Goal: Task Accomplishment & Management: Manage account settings

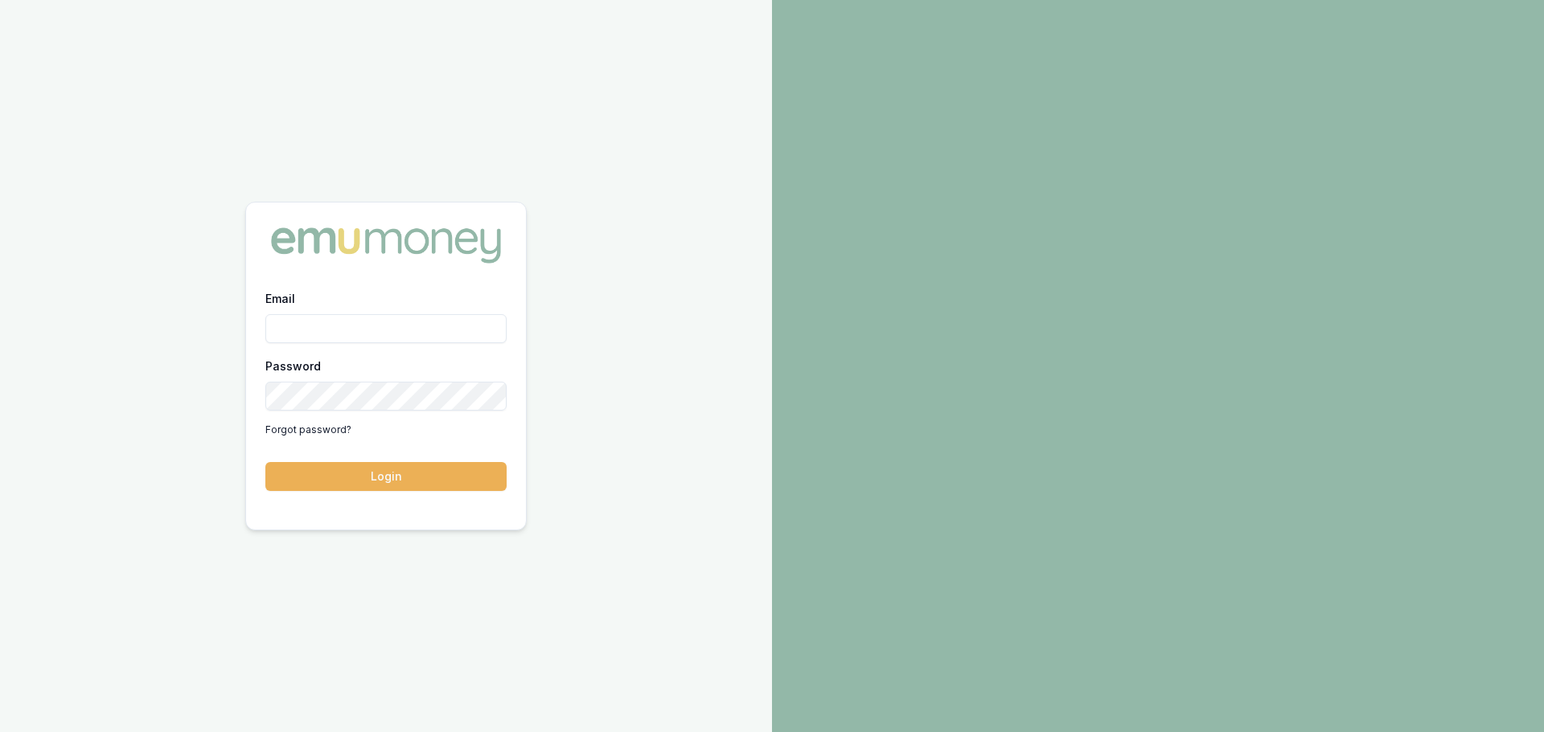
click at [333, 320] on input "Email" at bounding box center [385, 328] width 241 height 29
type input "erin.shield@emumoney.com.au"
click at [446, 481] on button "Login" at bounding box center [385, 476] width 241 height 29
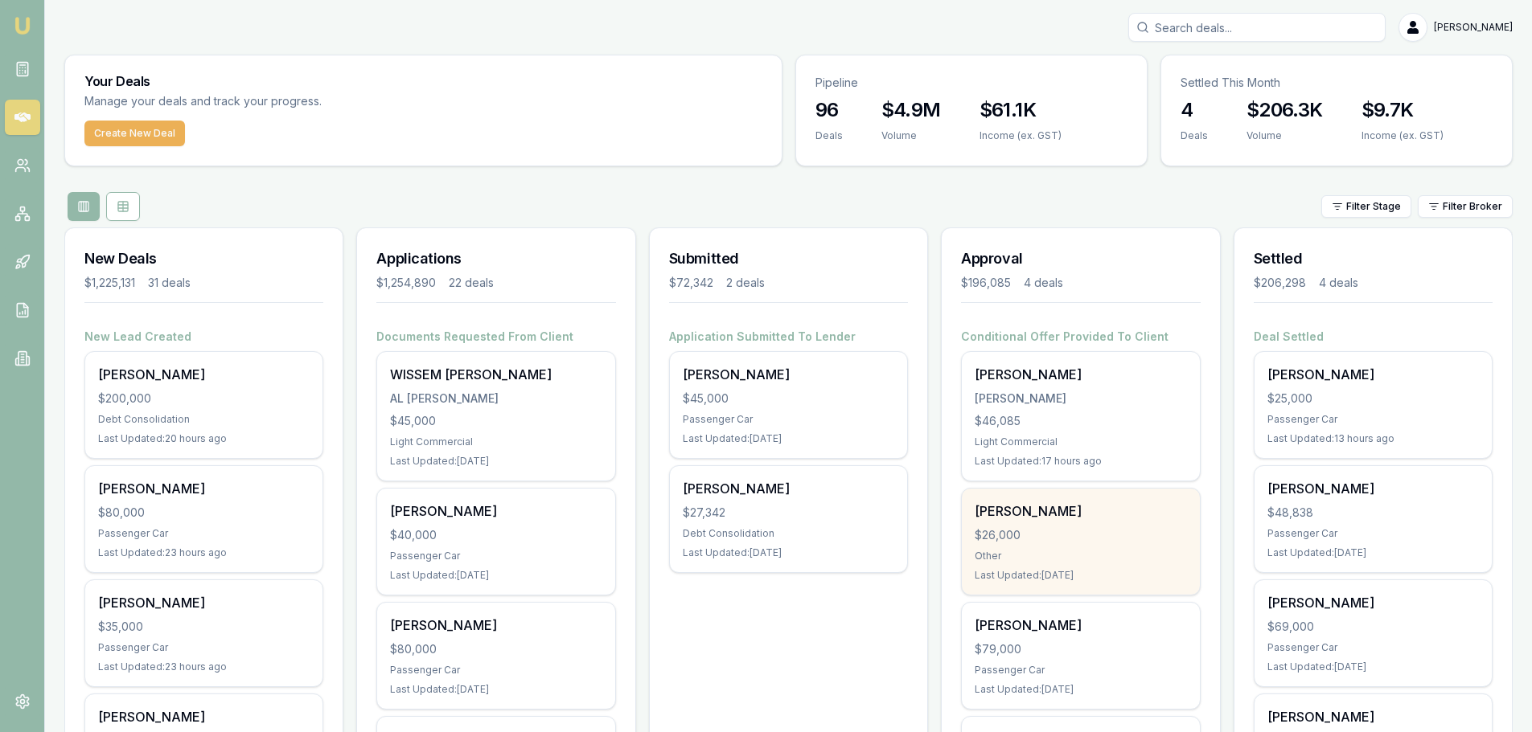
click at [1070, 544] on div "Wayne Neoh $26,000 Other Last Updated: 2 days ago" at bounding box center [1080, 542] width 237 height 106
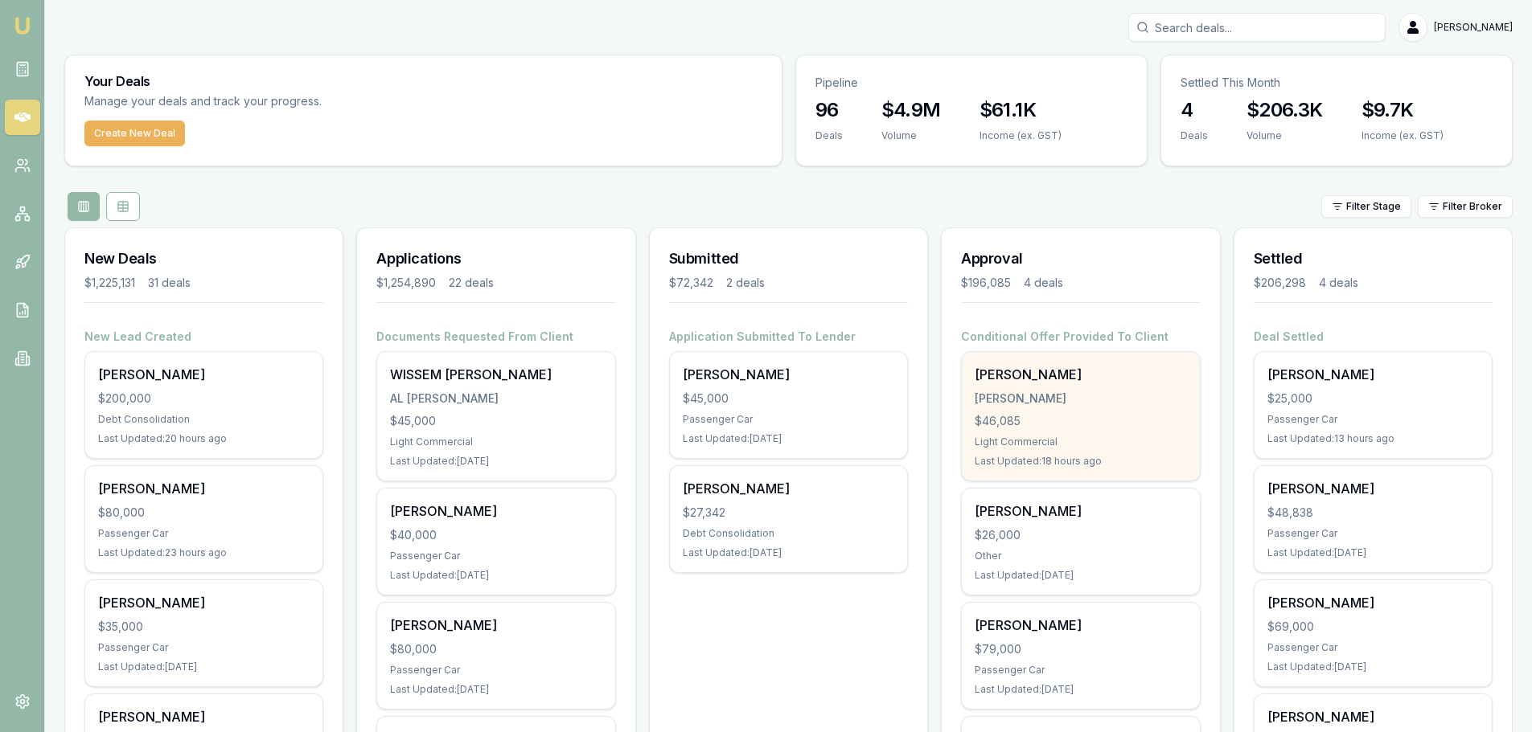
click at [1088, 392] on div "MCIVER, GENA-MARIE" at bounding box center [1079, 399] width 211 height 16
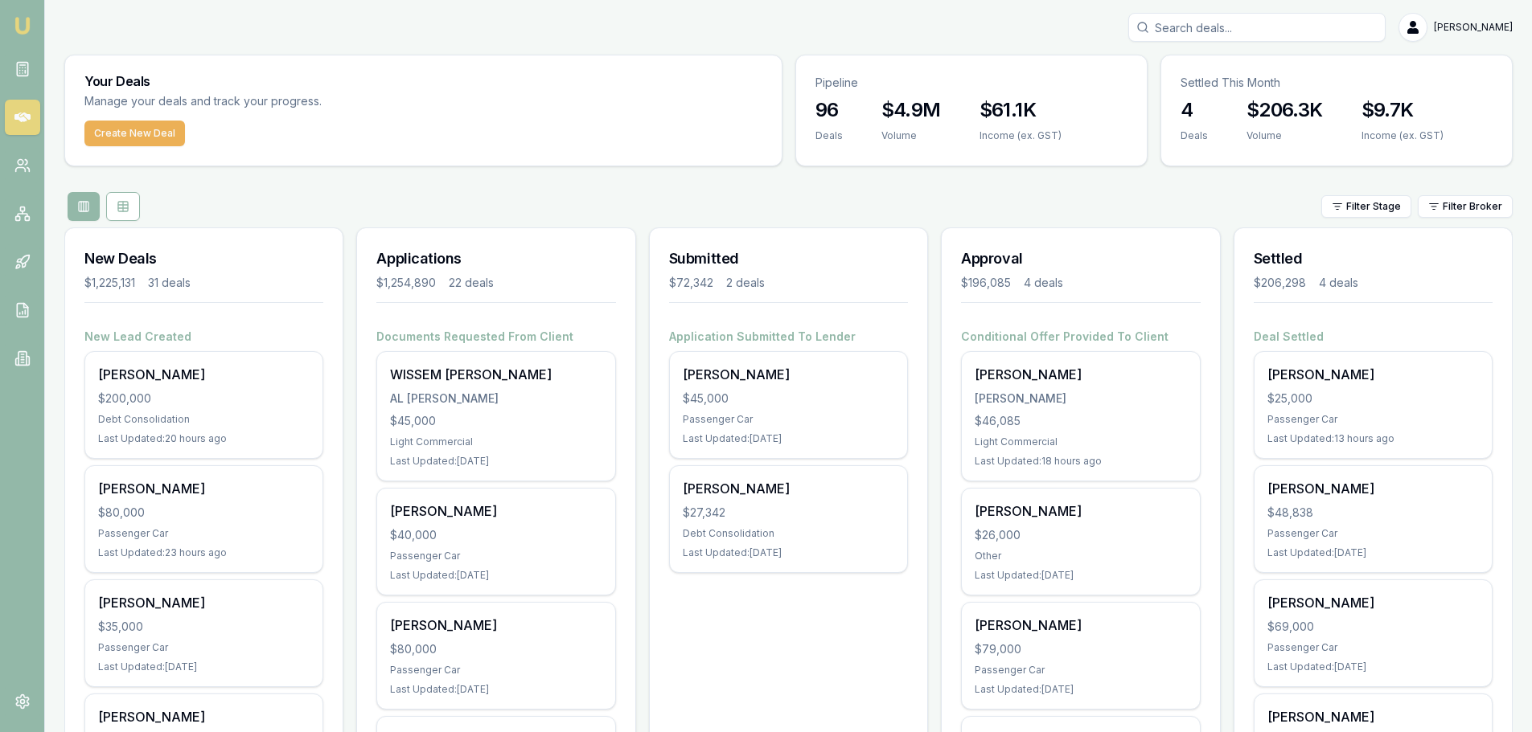
click at [457, 218] on div "Filter Stage Filter Broker" at bounding box center [788, 206] width 1448 height 29
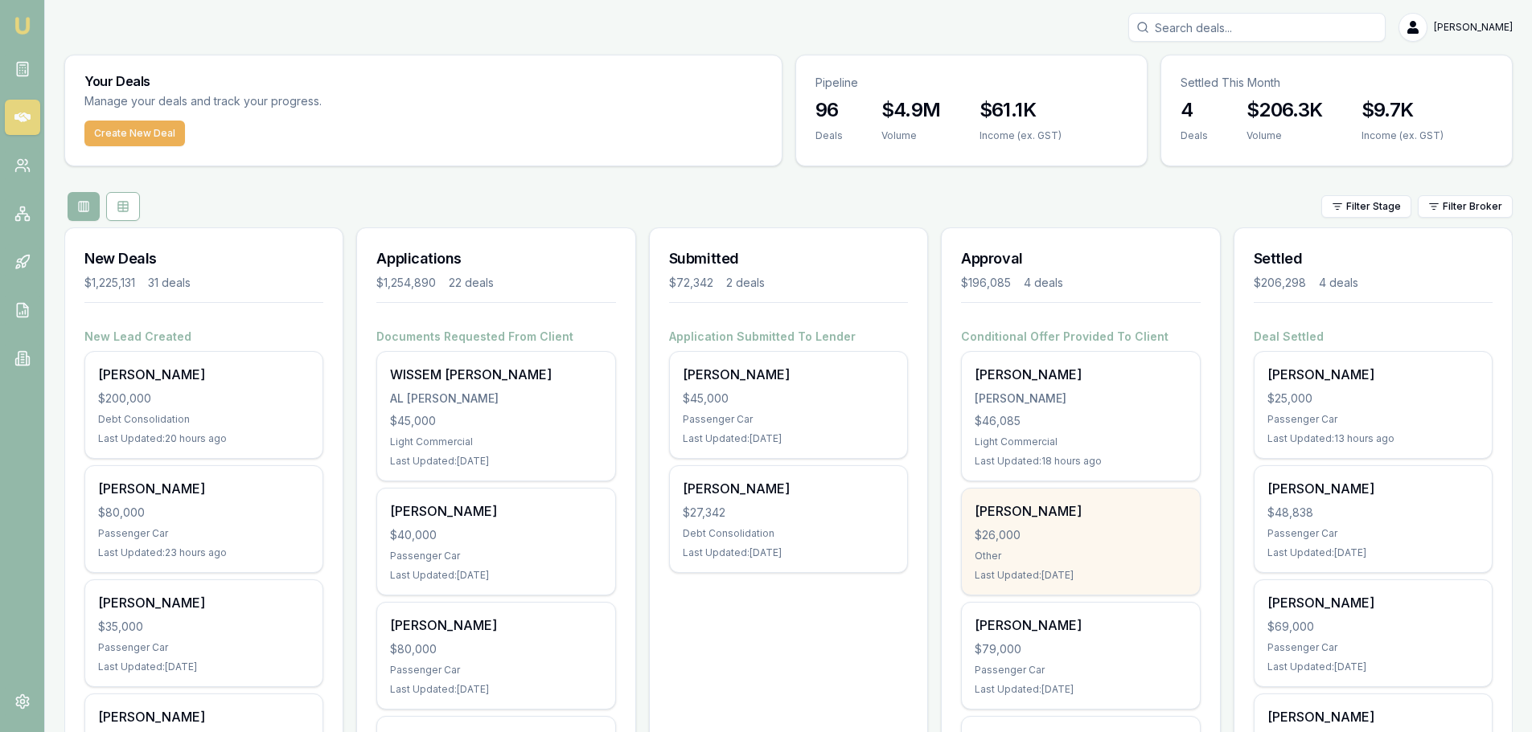
click at [1049, 538] on div "$26,000" at bounding box center [1079, 535] width 211 height 16
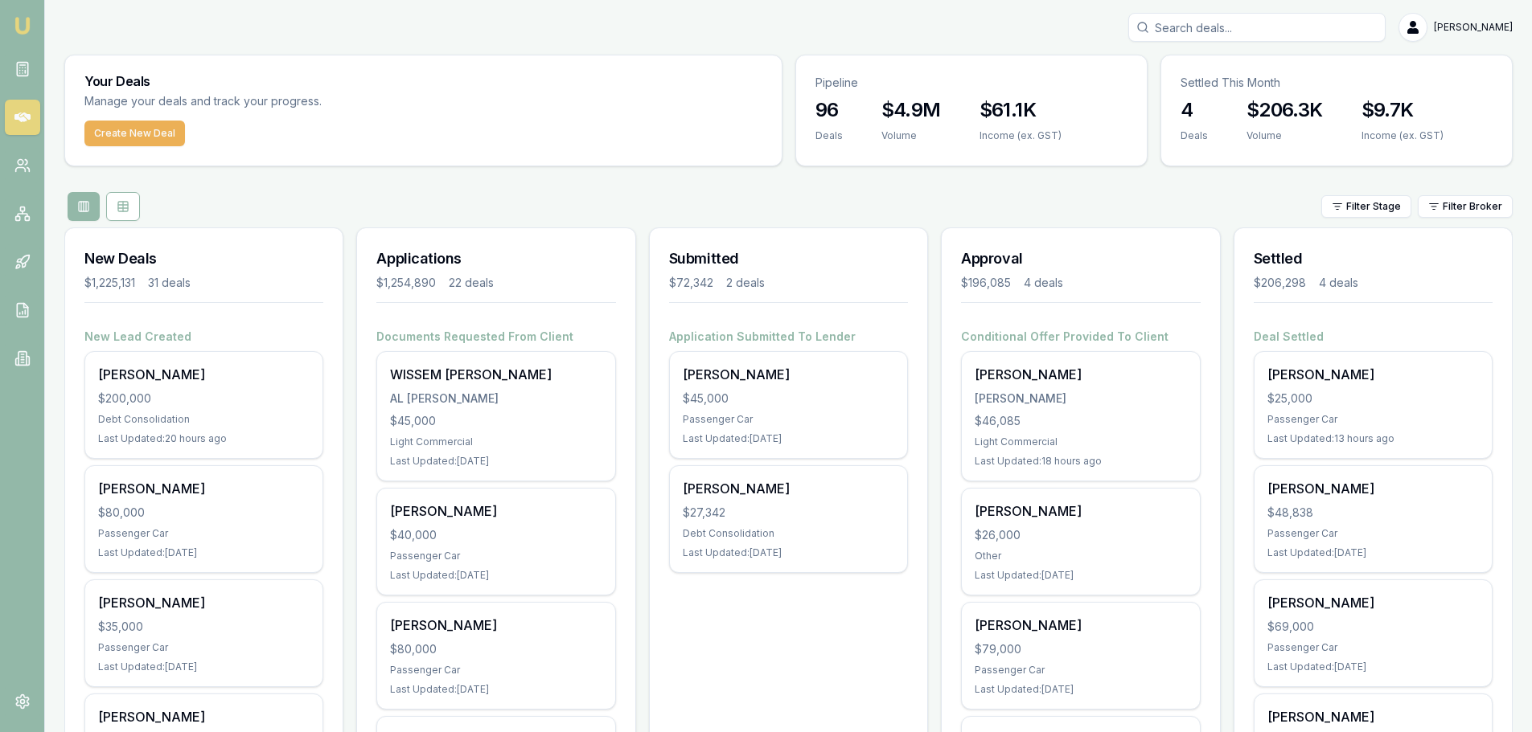
click at [262, 195] on div "Filter Stage Filter Broker" at bounding box center [788, 206] width 1448 height 29
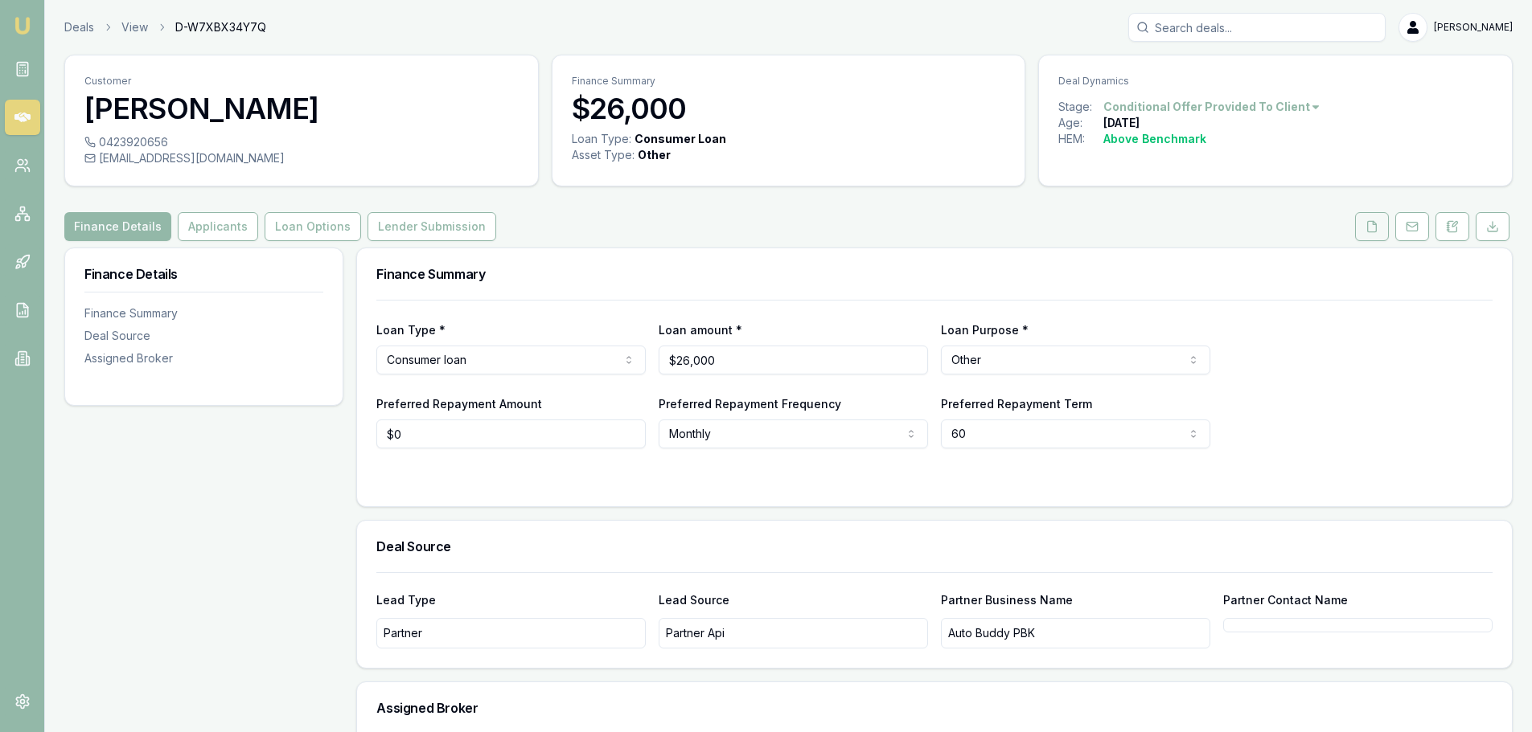
click at [1366, 220] on icon at bounding box center [1371, 226] width 13 height 13
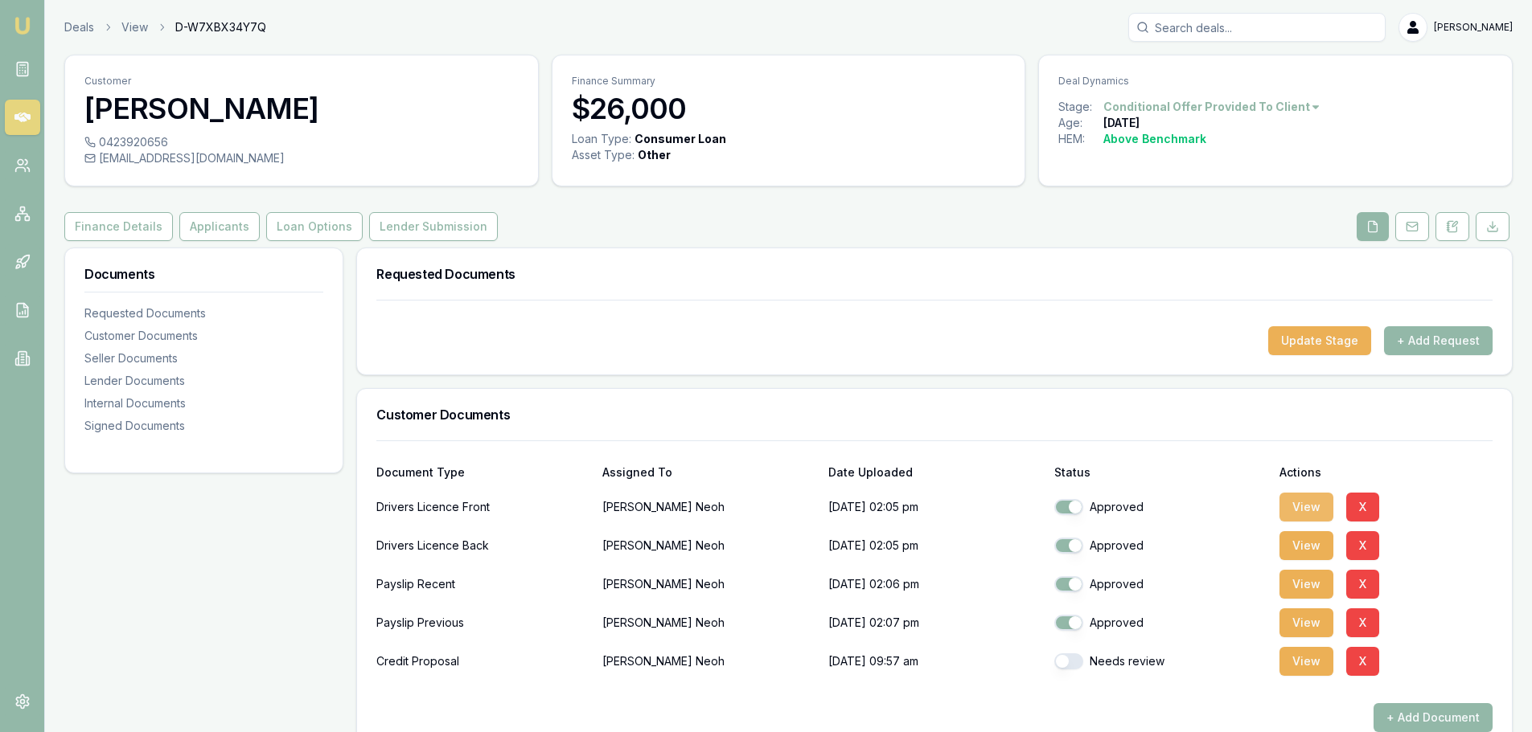
click at [1306, 506] on button "View" at bounding box center [1306, 507] width 54 height 29
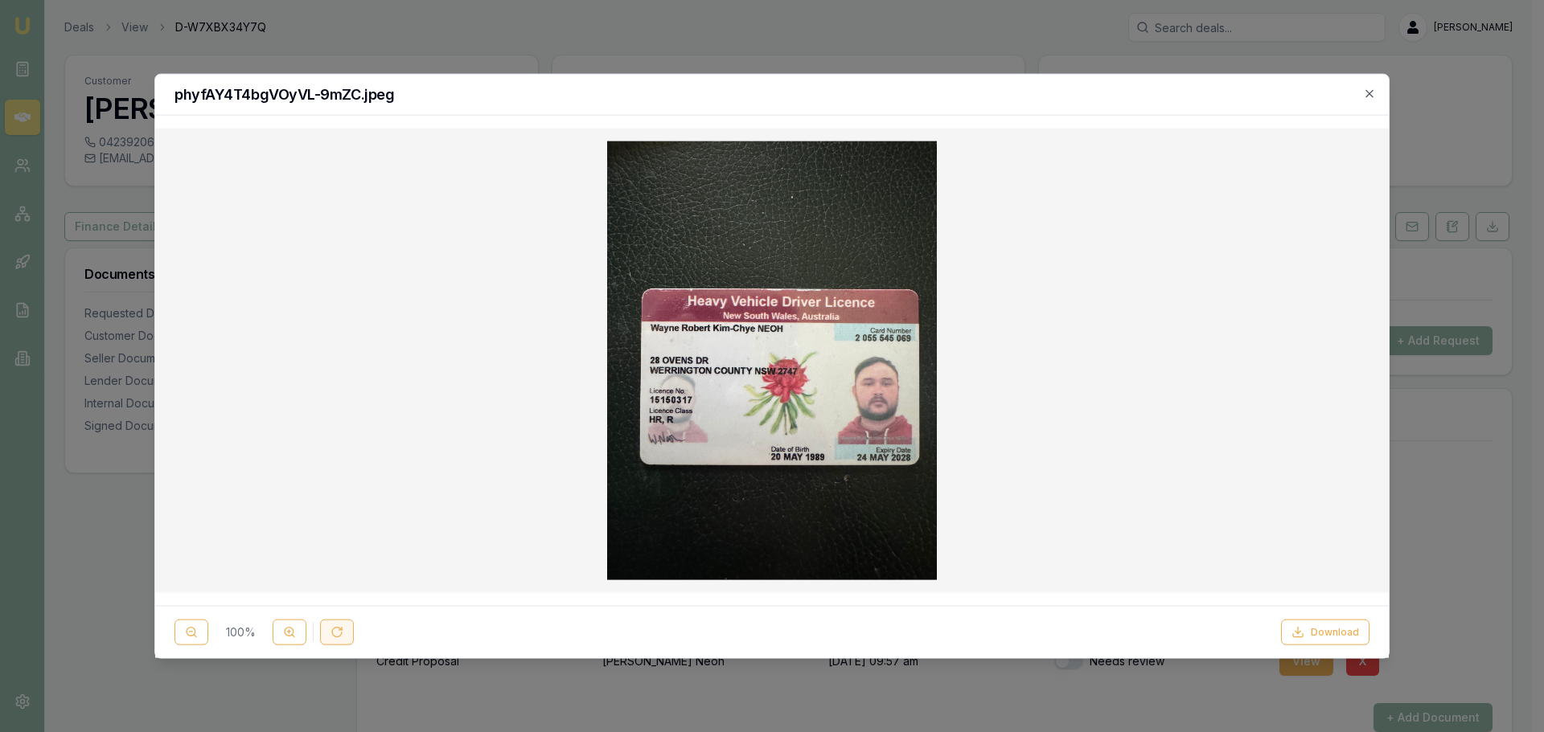
click at [344, 630] on button at bounding box center [337, 633] width 34 height 26
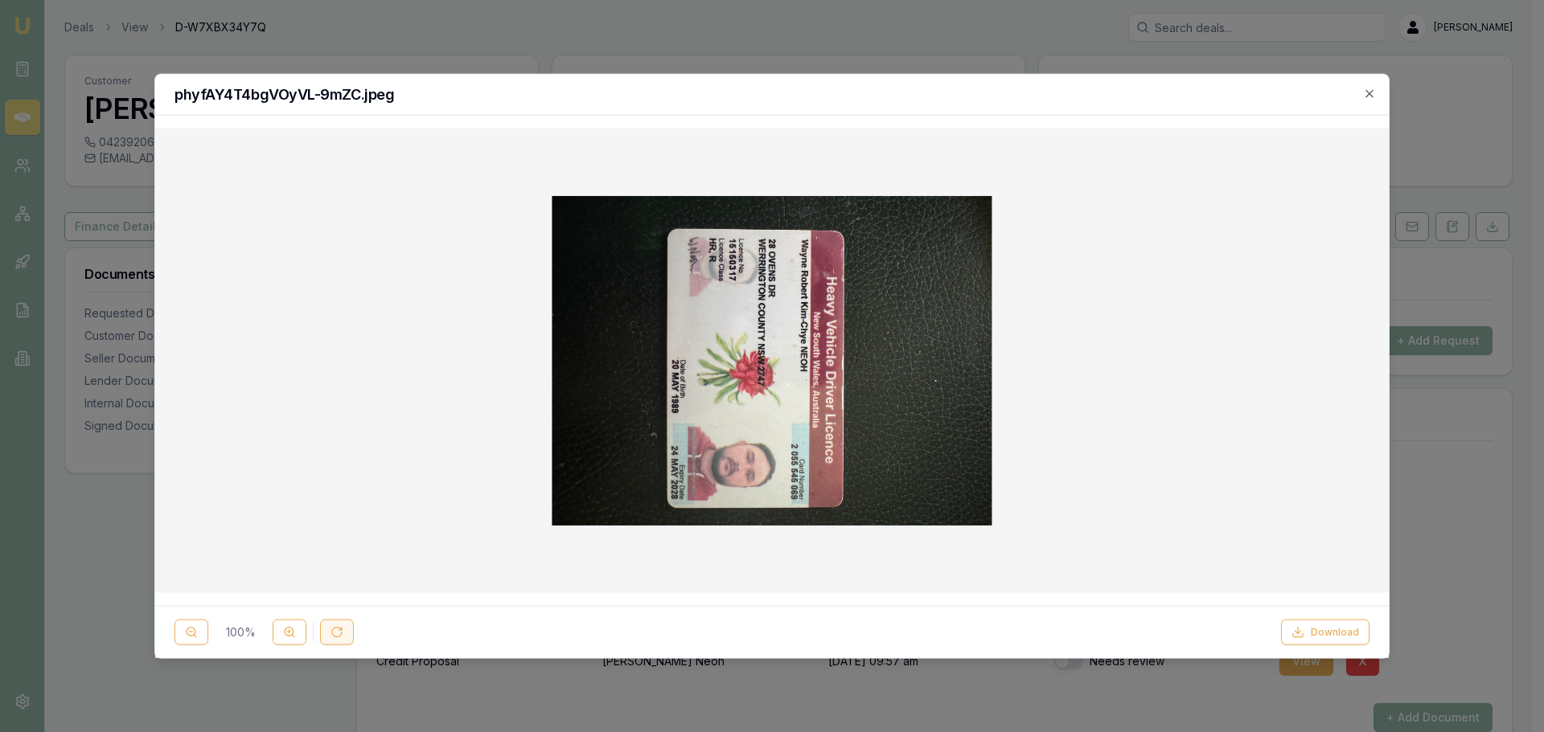
click at [334, 632] on icon at bounding box center [336, 632] width 13 height 13
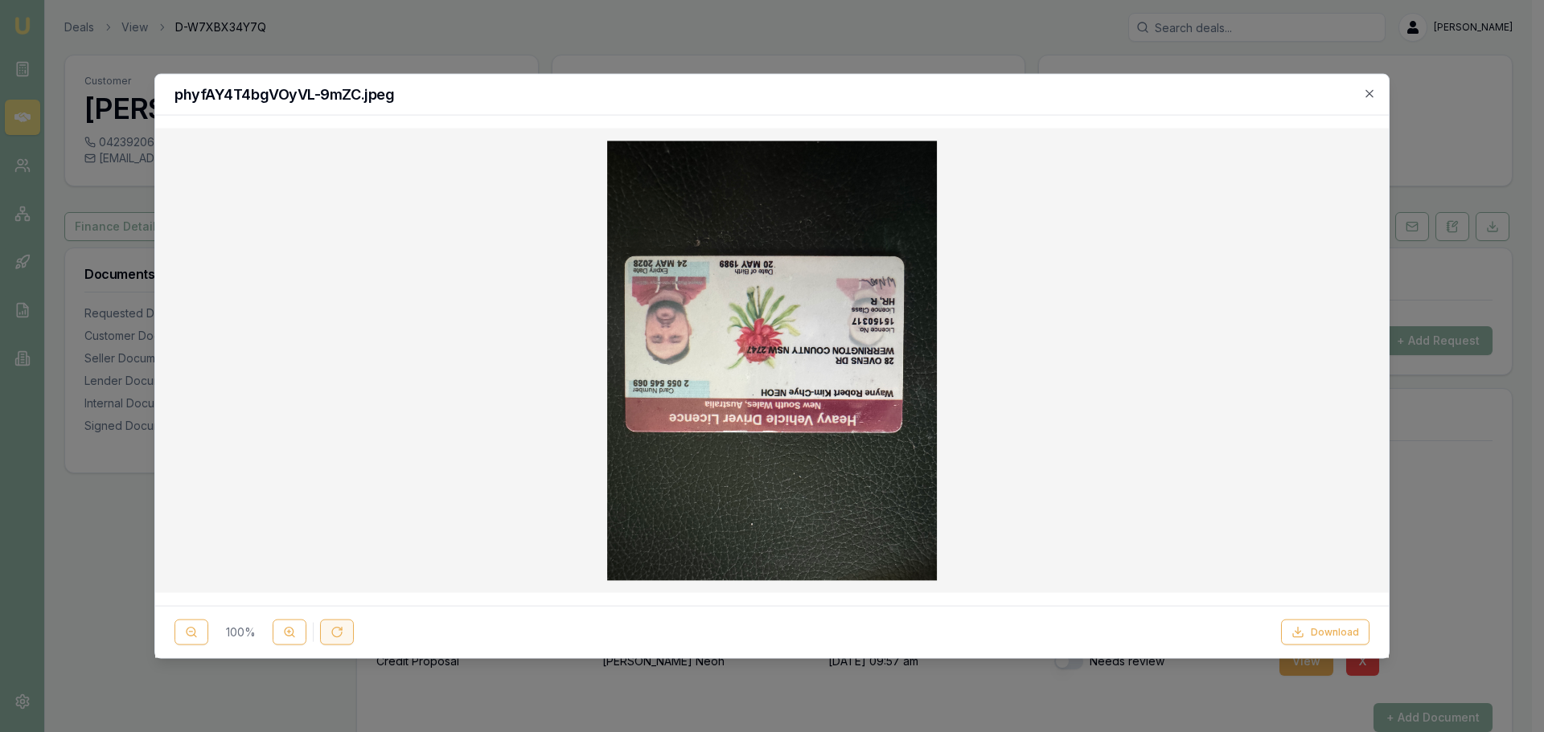
click at [334, 632] on icon at bounding box center [336, 632] width 13 height 13
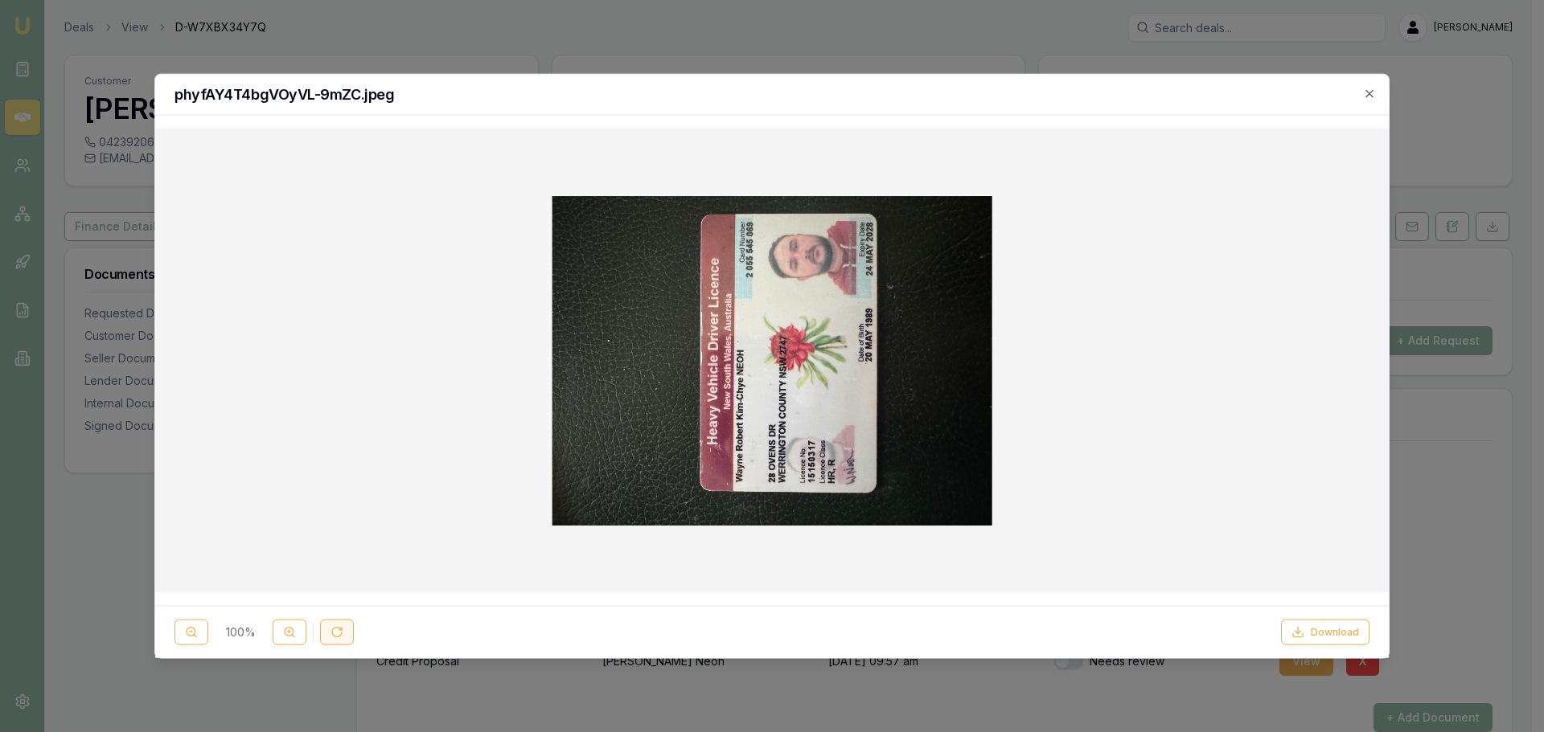
click at [334, 632] on icon at bounding box center [336, 632] width 13 height 13
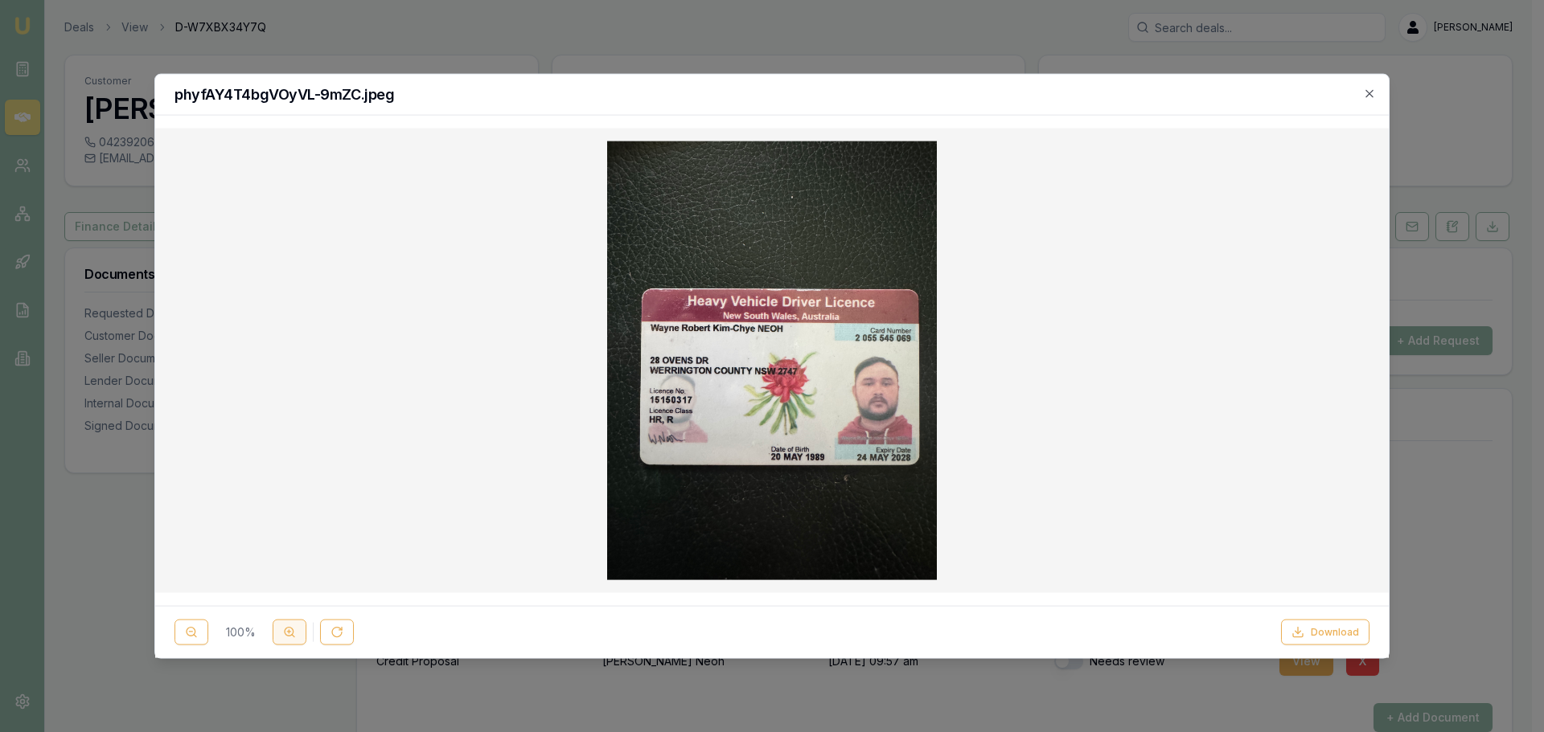
click at [283, 631] on icon at bounding box center [289, 632] width 13 height 13
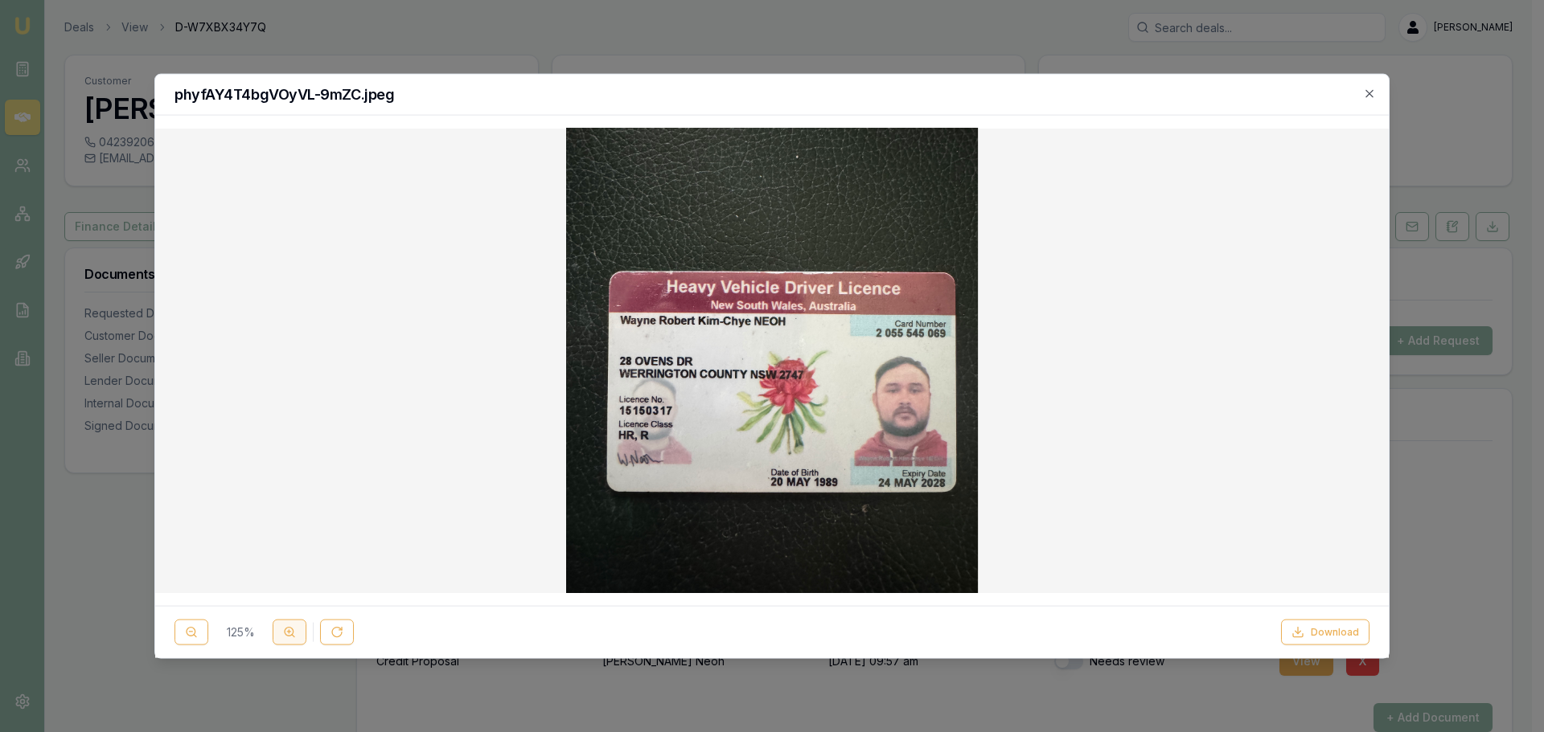
click at [283, 631] on icon at bounding box center [289, 632] width 13 height 13
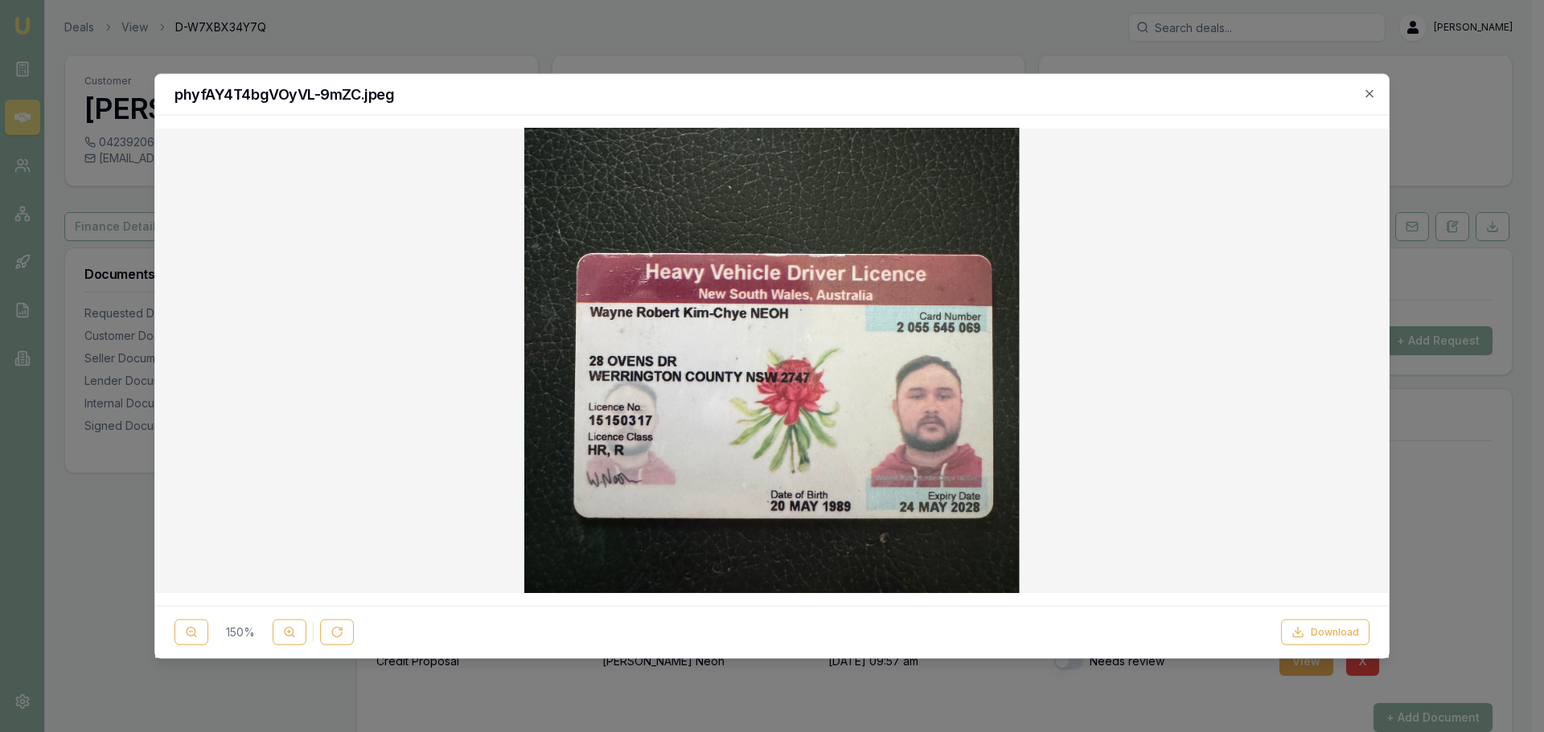
click at [1372, 92] on icon "button" at bounding box center [1369, 93] width 13 height 13
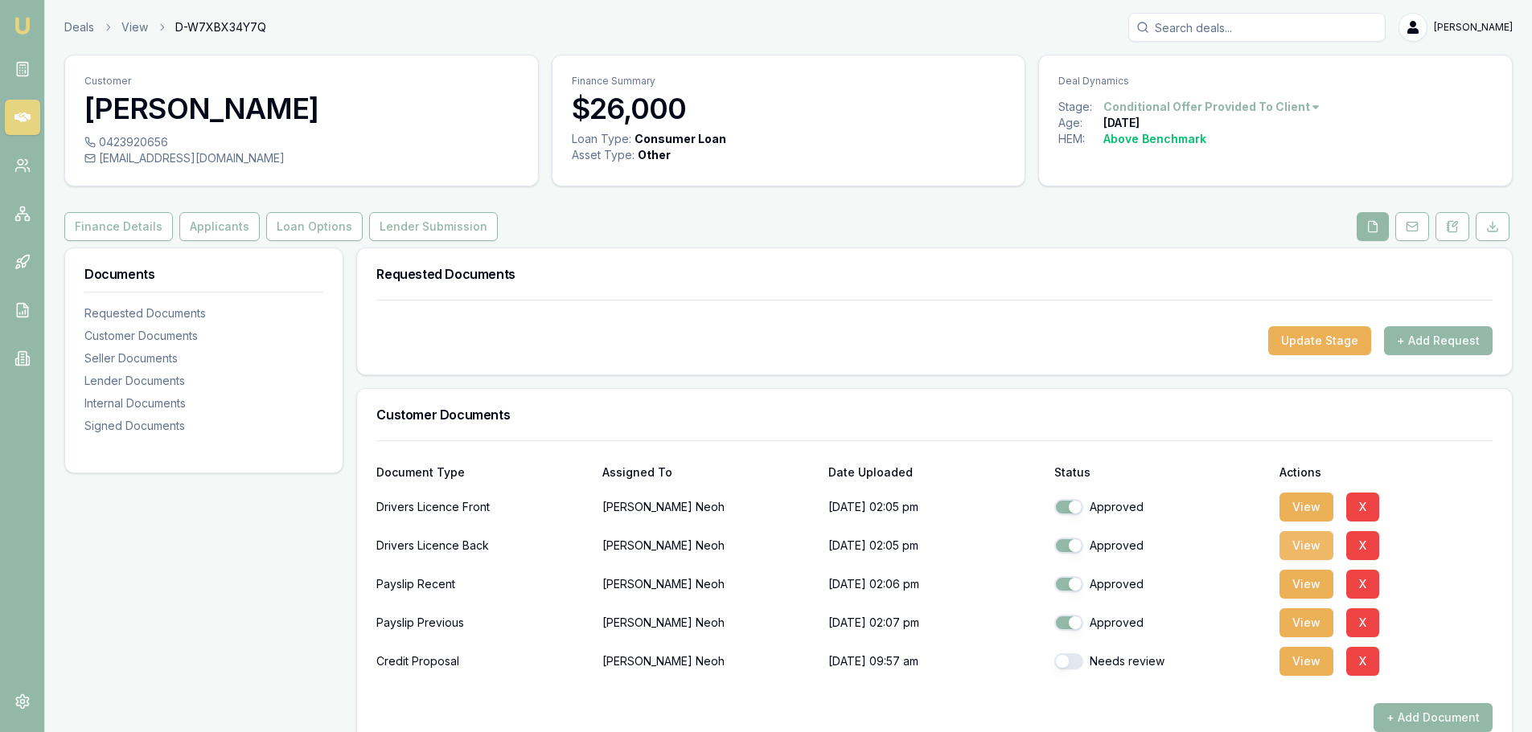
click at [1311, 549] on button "View" at bounding box center [1306, 545] width 54 height 29
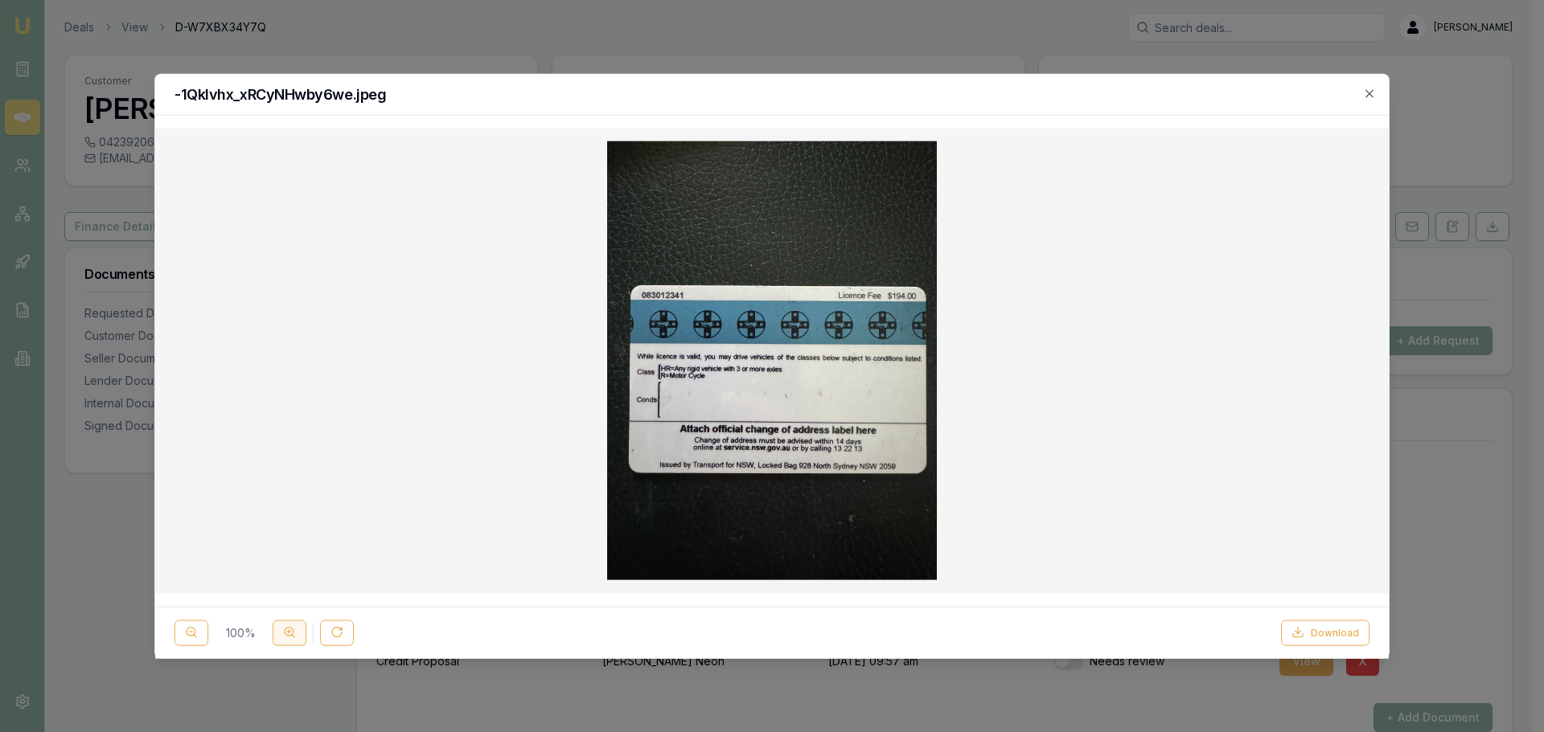
click at [293, 629] on icon at bounding box center [289, 632] width 13 height 13
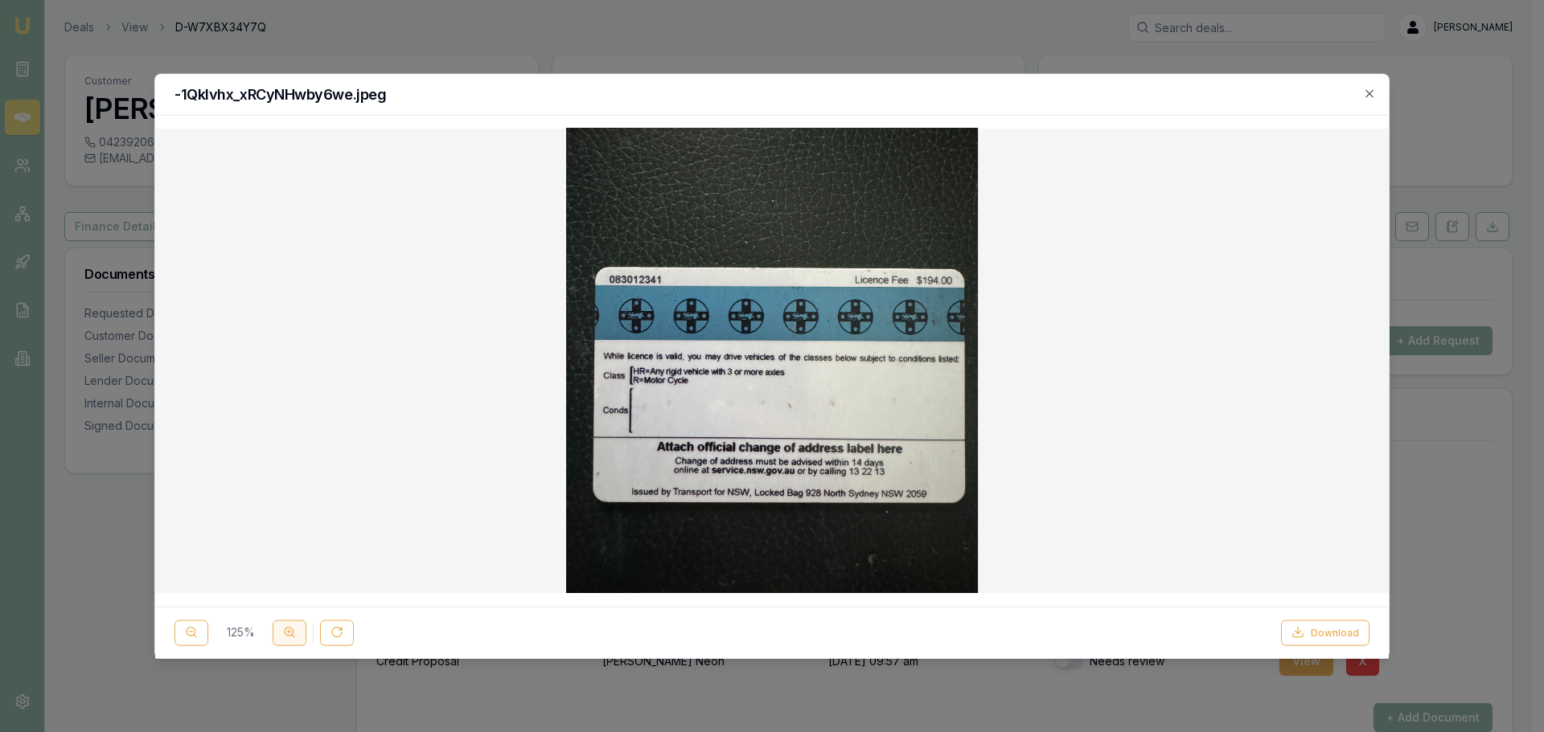
click at [293, 629] on icon at bounding box center [289, 632] width 13 height 13
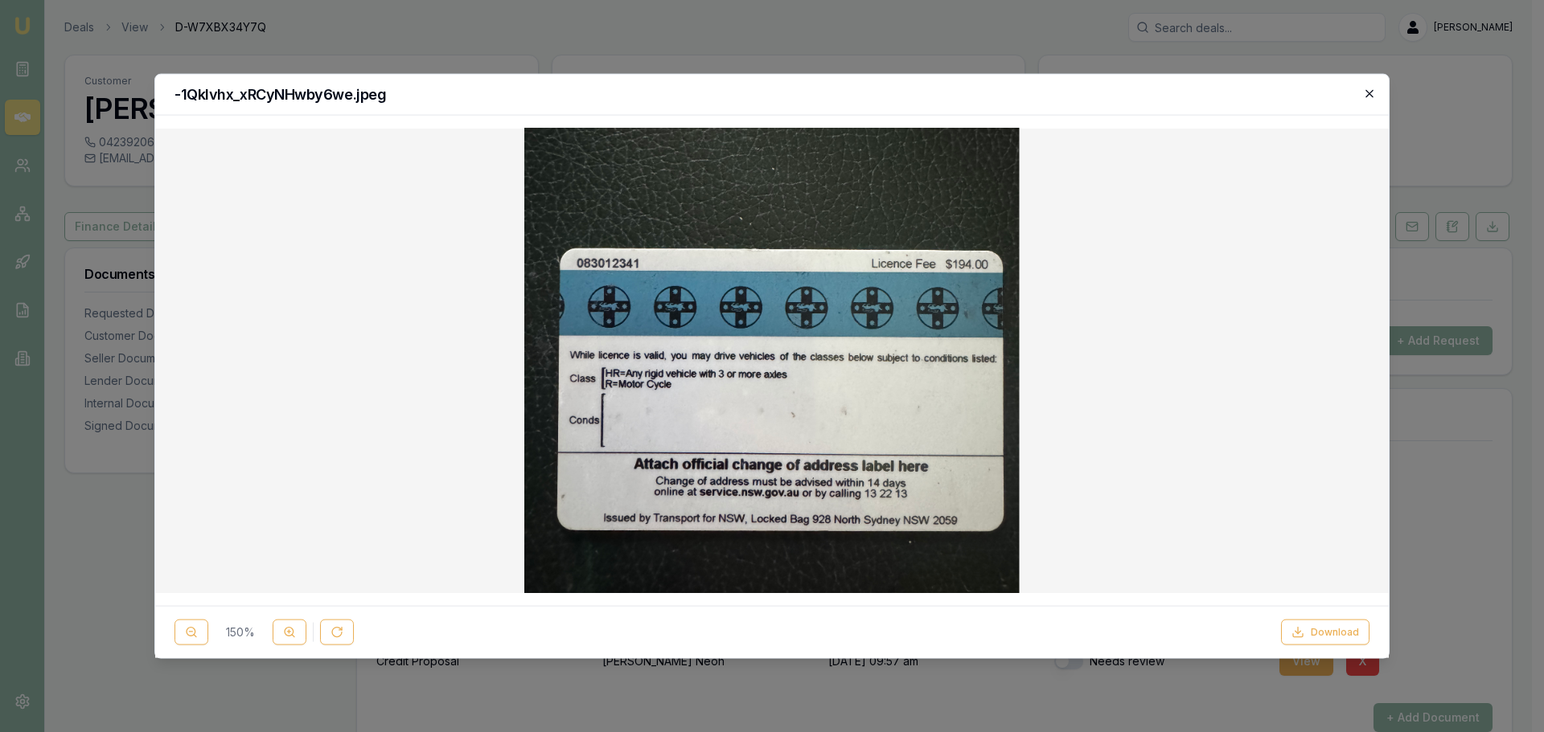
click at [1371, 92] on icon "button" at bounding box center [1368, 92] width 7 height 7
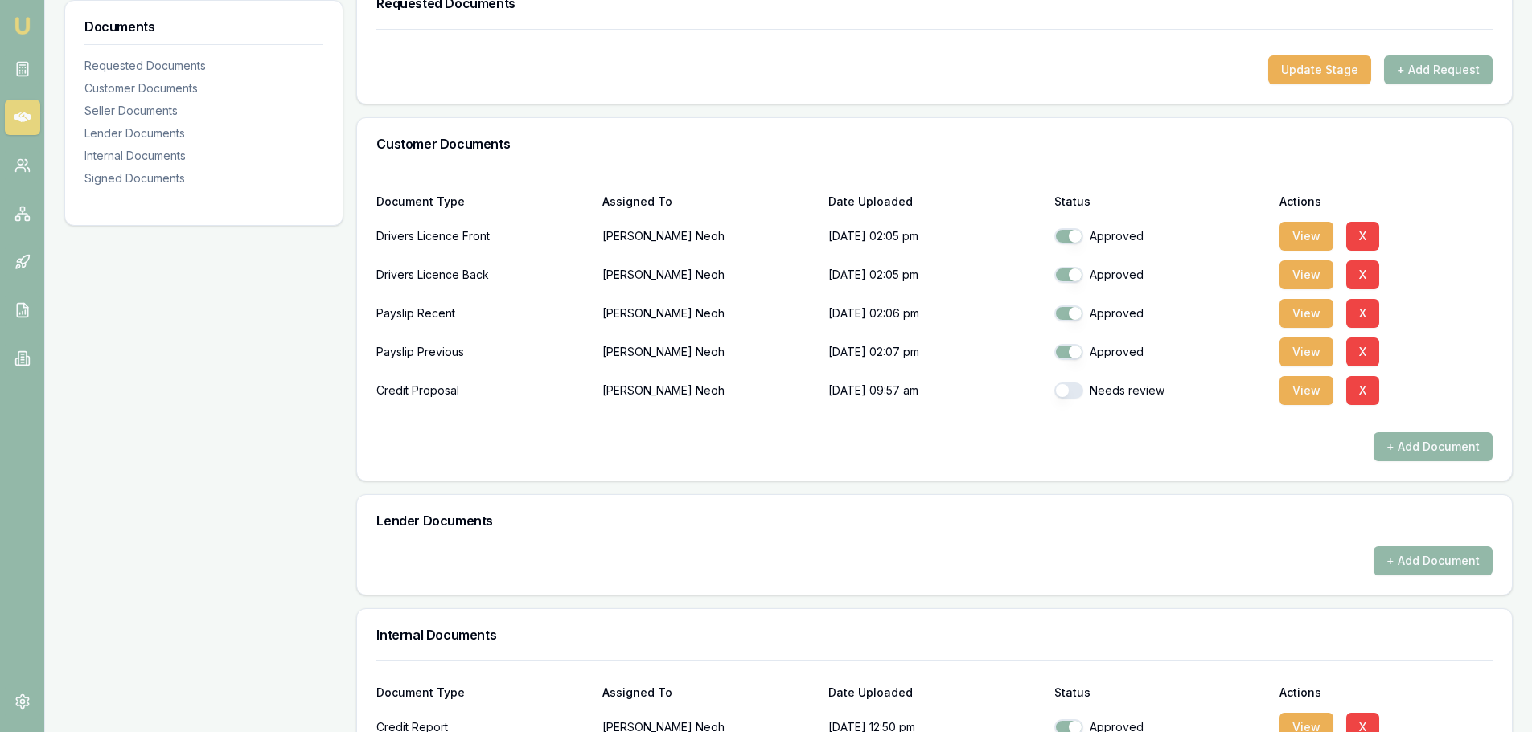
scroll to position [322, 0]
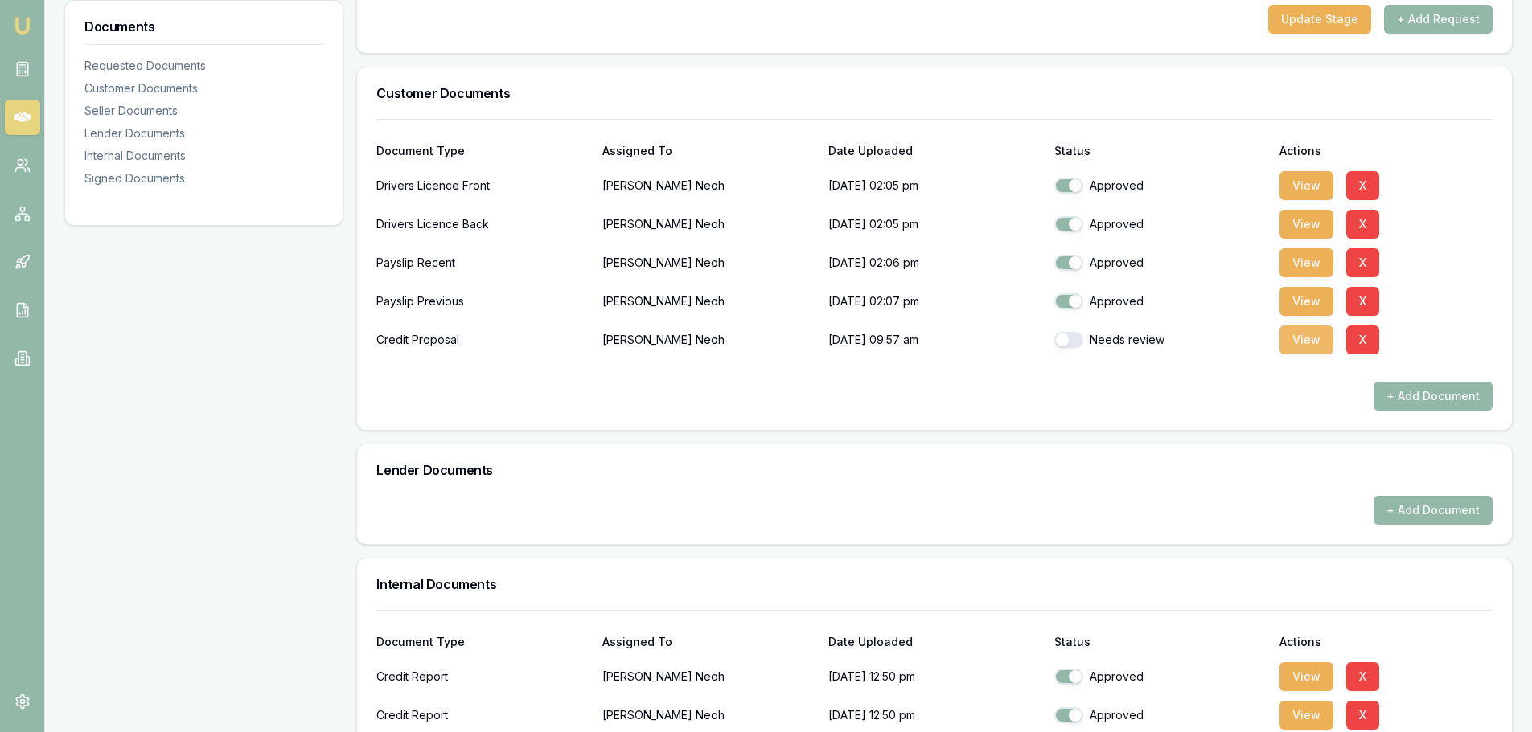
click at [1287, 352] on button "View" at bounding box center [1306, 340] width 54 height 29
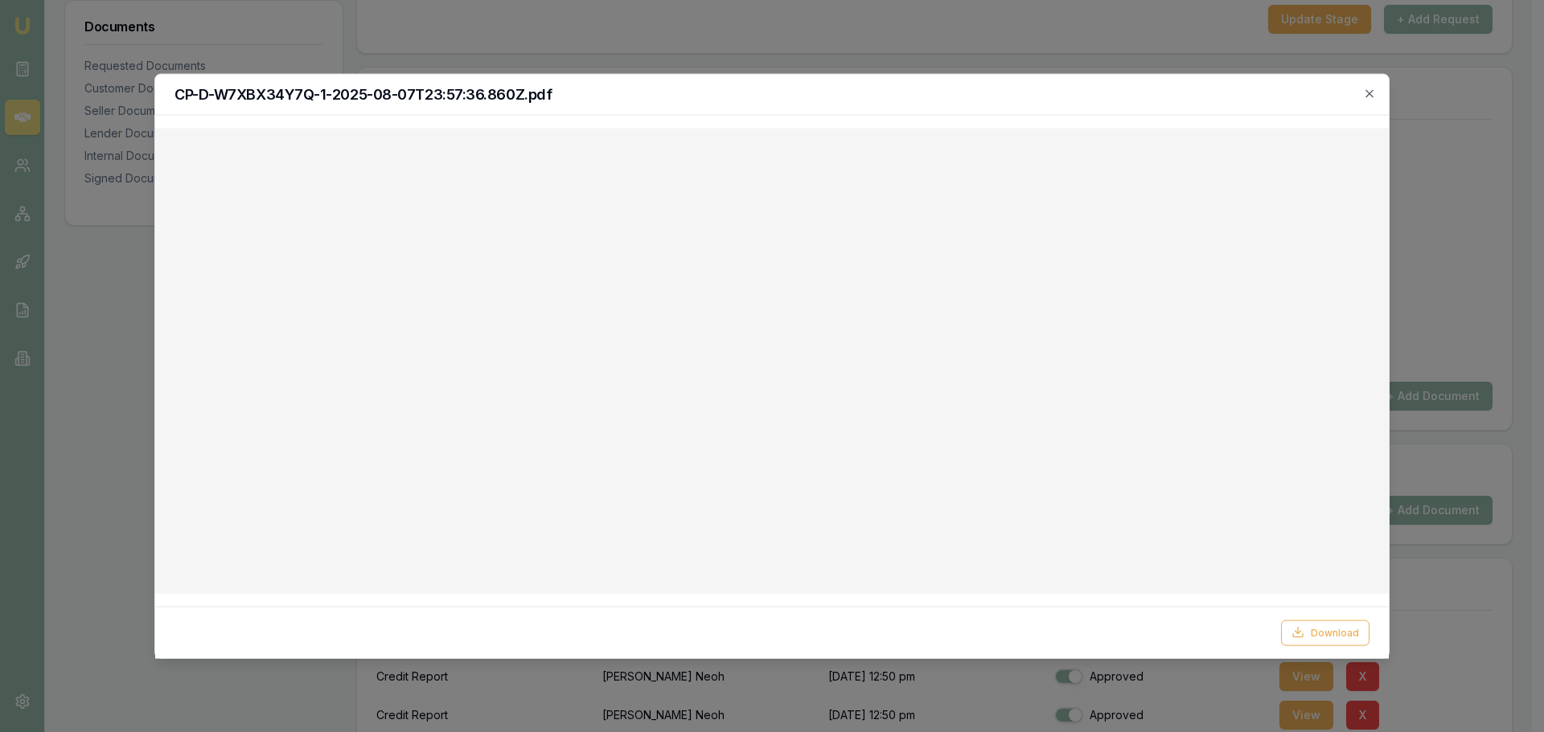
click at [1360, 92] on h2 "CP-D-W7XBX34Y7Q-1-2025-08-07T23:57:36.860Z.pdf" at bounding box center [771, 94] width 1195 height 14
click at [1368, 92] on icon "button" at bounding box center [1368, 92] width 7 height 7
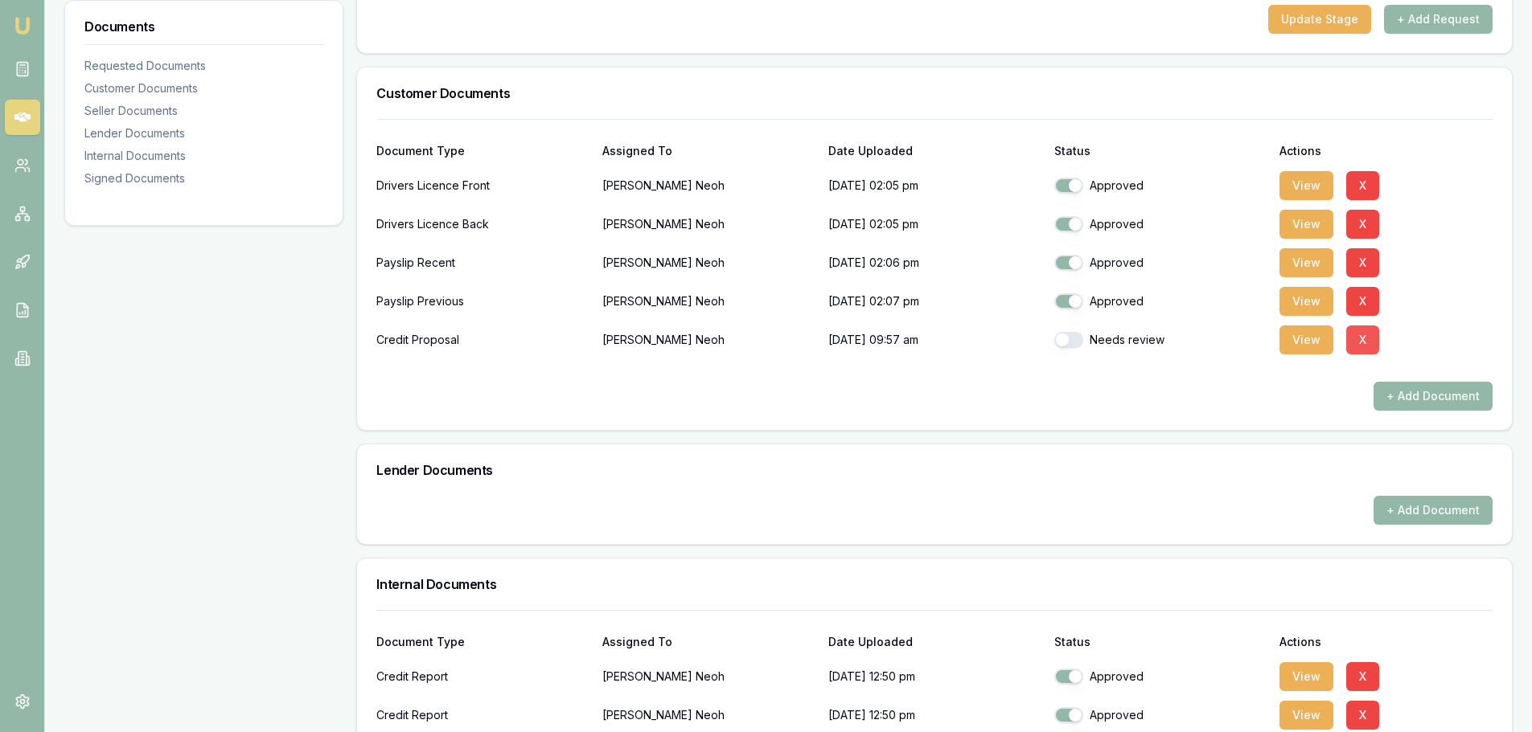
click at [1367, 349] on button "X" at bounding box center [1362, 340] width 33 height 29
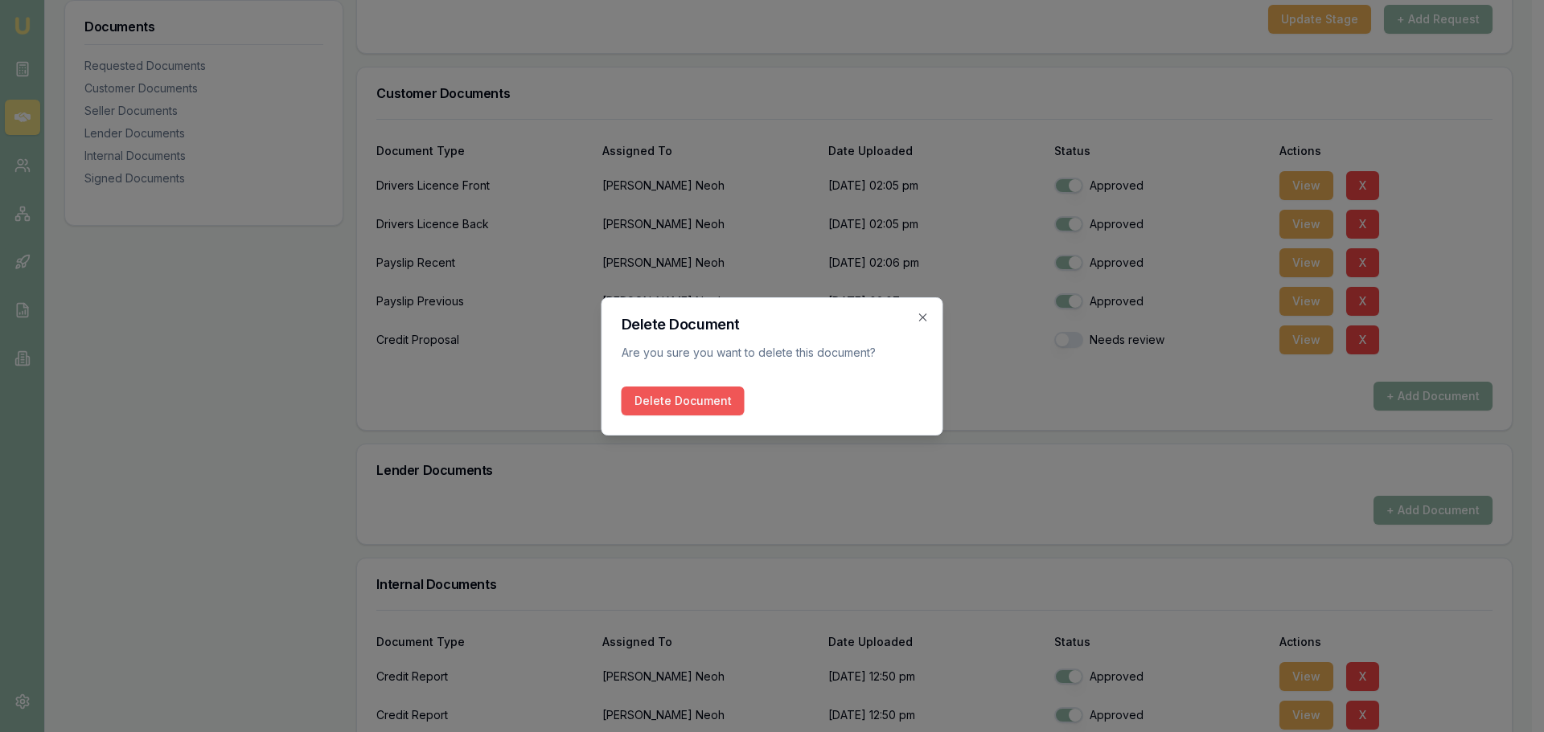
click at [654, 396] on button "Delete Document" at bounding box center [682, 401] width 123 height 29
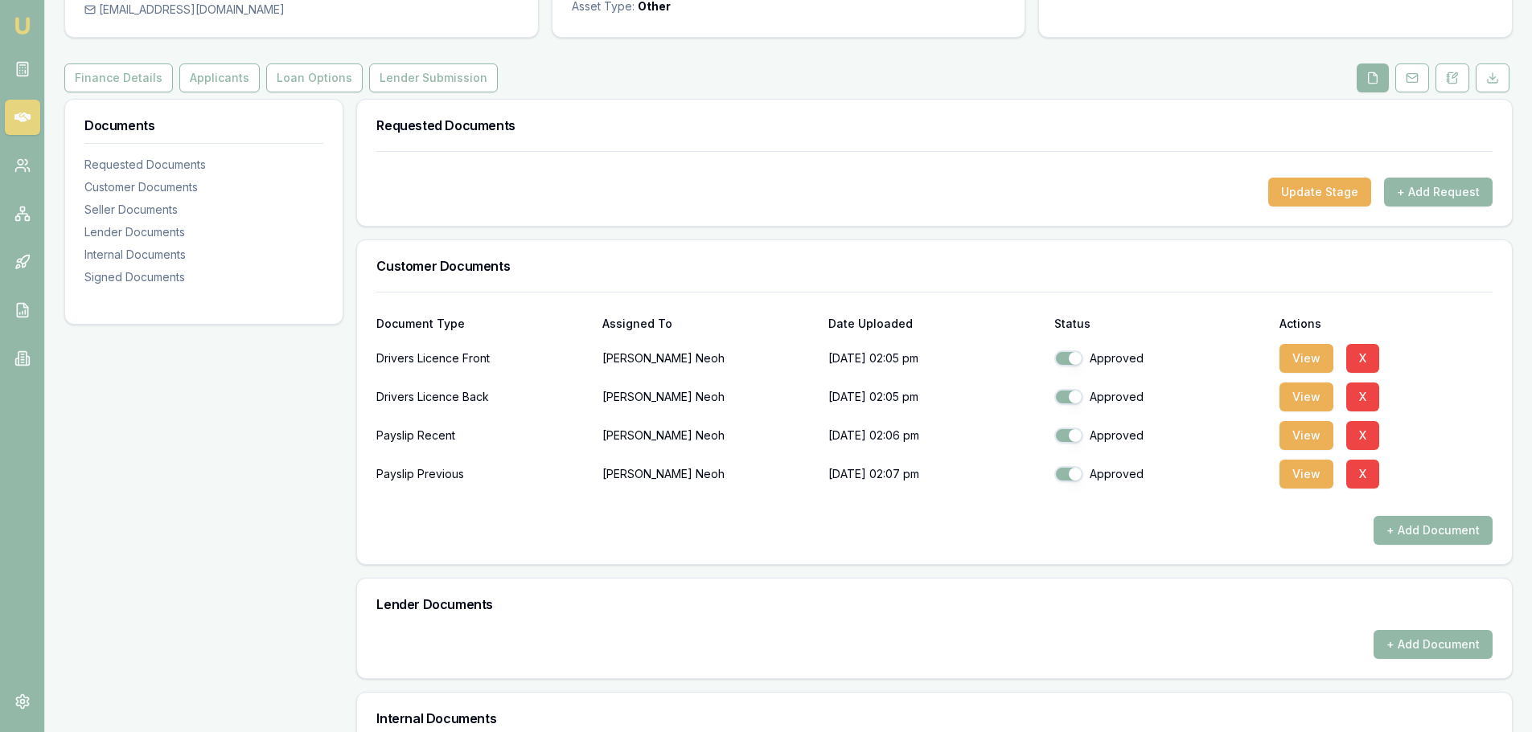
scroll to position [0, 0]
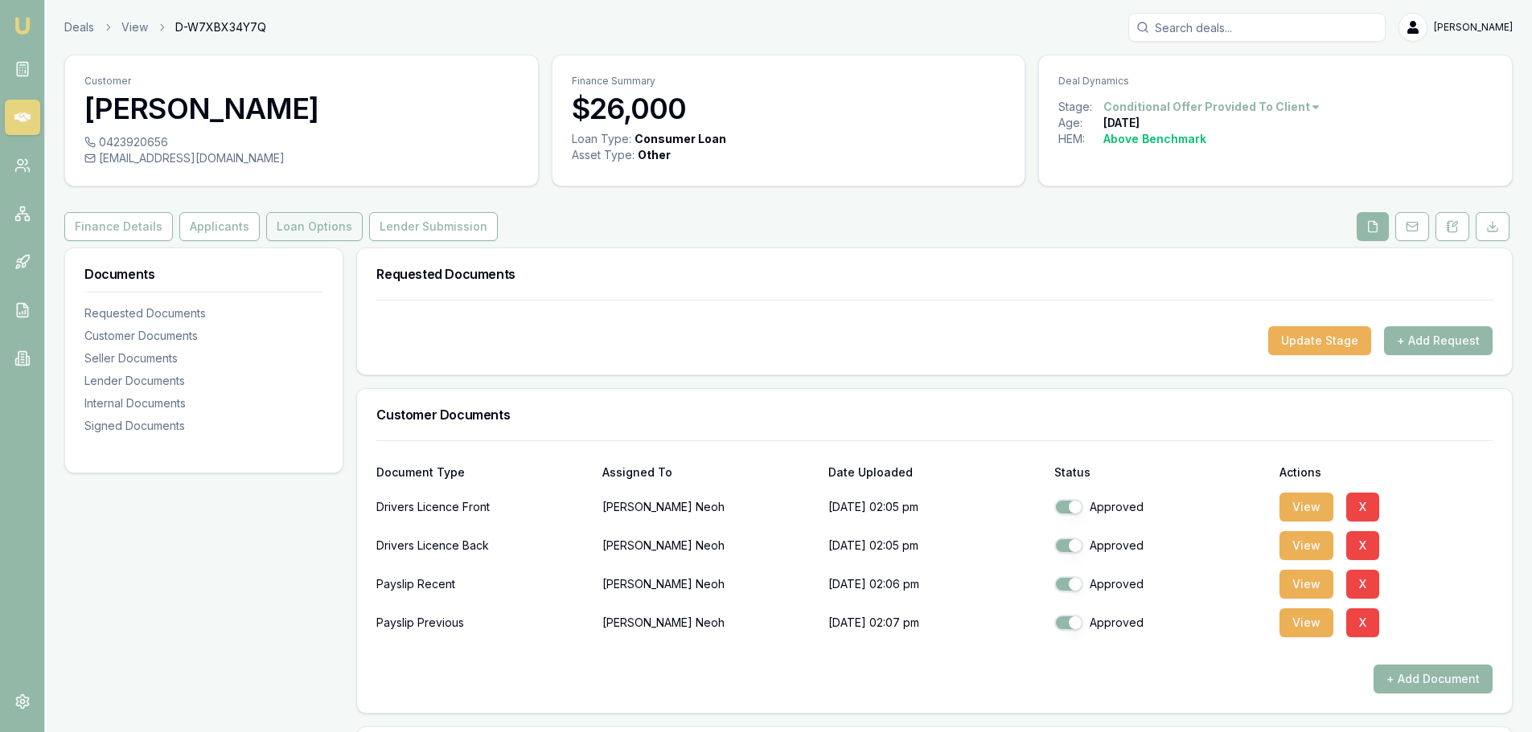
click at [282, 235] on button "Loan Options" at bounding box center [314, 226] width 96 height 29
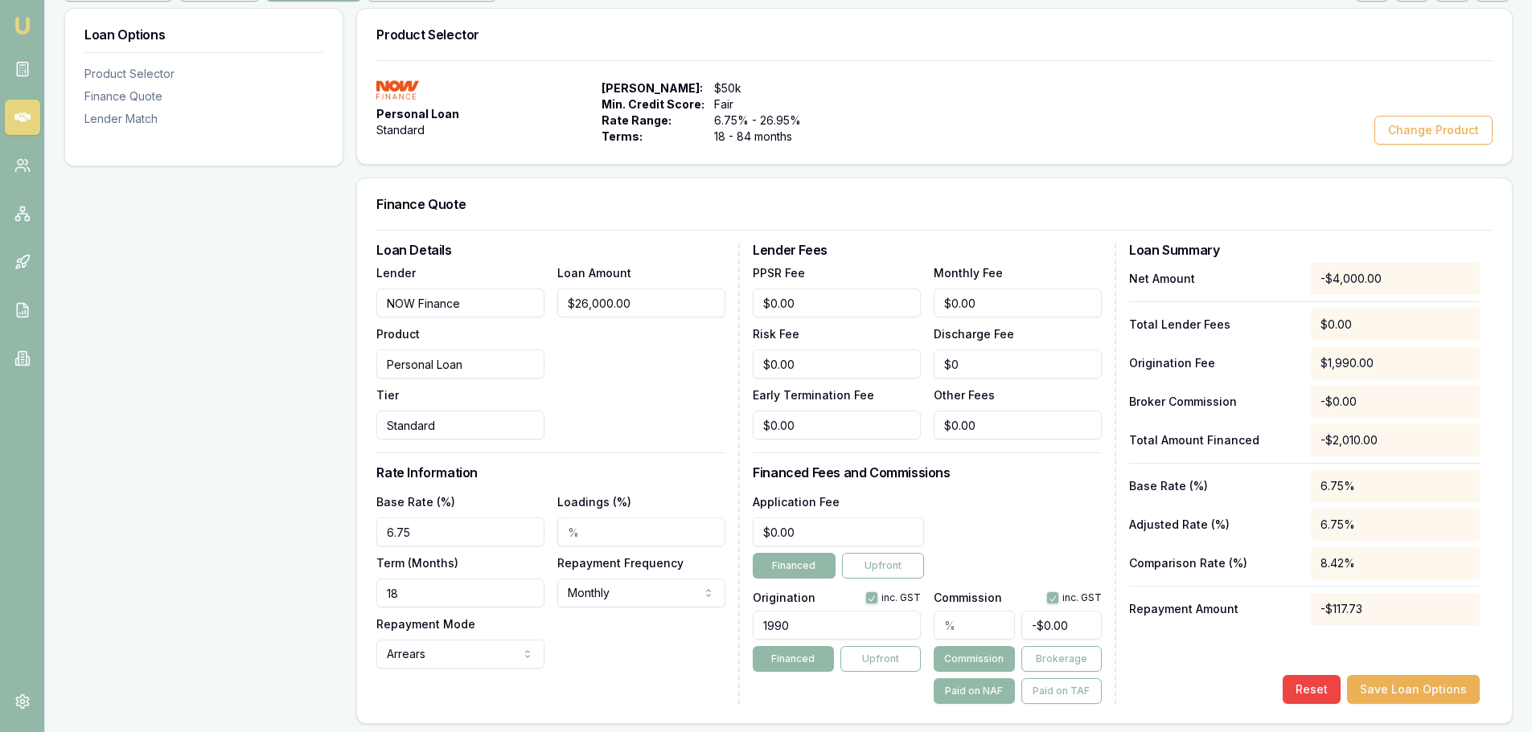
scroll to position [241, 0]
drag, startPoint x: 463, startPoint y: 523, endPoint x: 183, endPoint y: 498, distance: 281.7
click at [250, 521] on div "Loan Options Product Selector Finance Quote Lender Match Product Selector Perso…" at bounding box center [788, 598] width 1448 height 1184
type input "7.25%"
drag, startPoint x: 434, startPoint y: 596, endPoint x: 151, endPoint y: 582, distance: 283.3
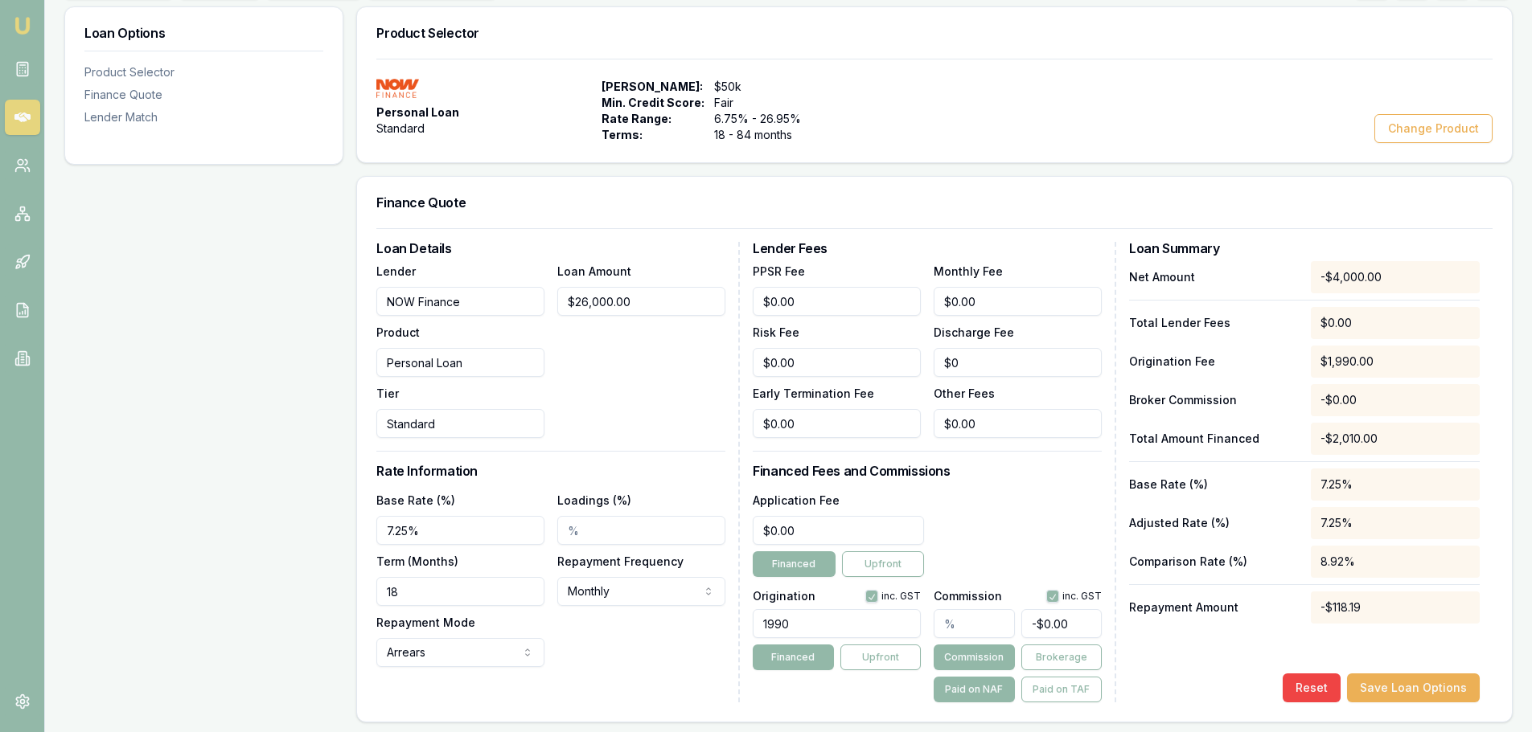
click at [187, 590] on div "Loan Options Product Selector Finance Quote Lender Match Product Selector Perso…" at bounding box center [788, 598] width 1448 height 1184
type input "60"
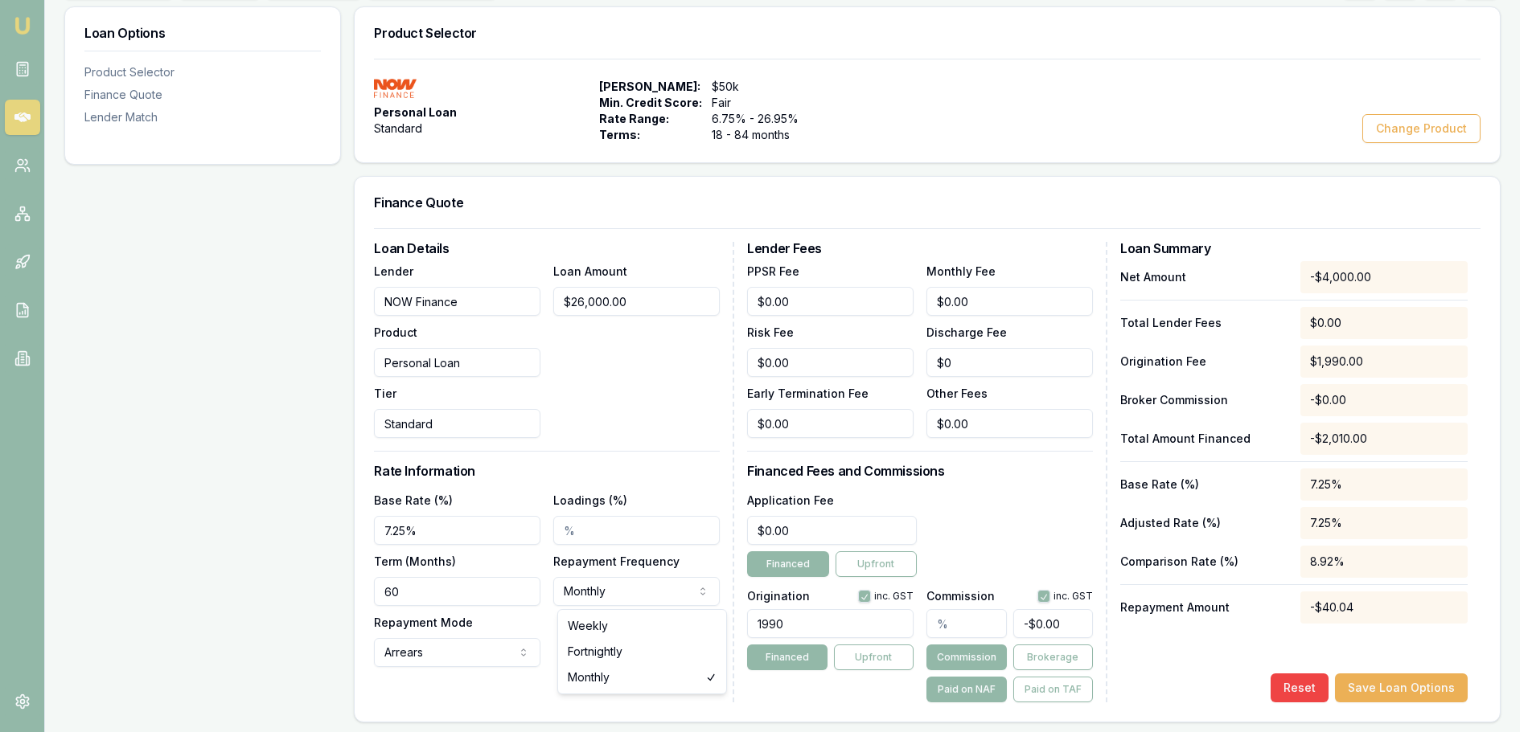
click at [628, 491] on html "Emu Broker Deals View D-W7XBX34Y7Q Erin Shield Toggle Menu Customer Wayne Neoh …" at bounding box center [766, 125] width 1532 height 732
select select "WEEKLY"
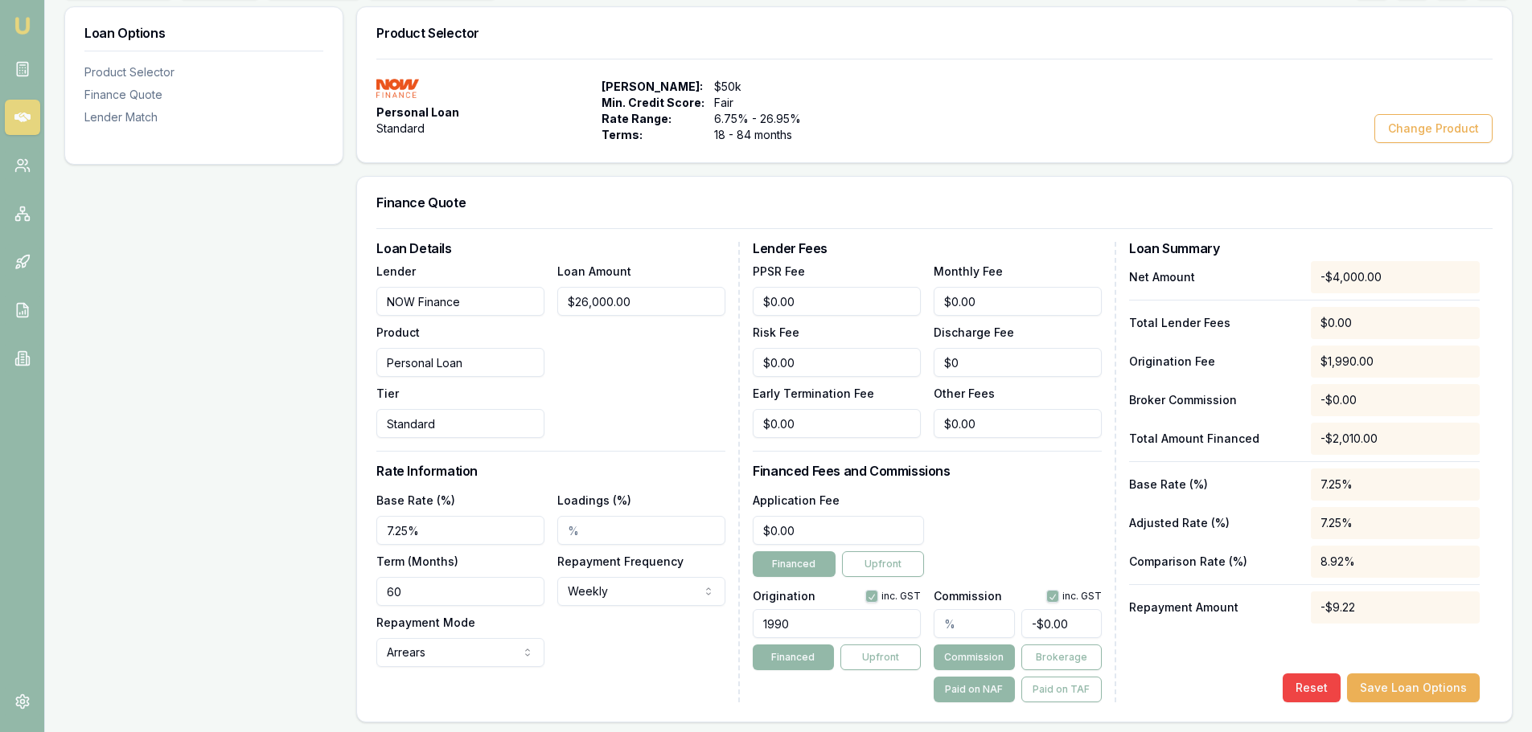
drag, startPoint x: 838, startPoint y: 630, endPoint x: 260, endPoint y: 635, distance: 578.1
click at [322, 653] on div "Loan Options Product Selector Finance Quote Lender Match Product Selector Perso…" at bounding box center [788, 598] width 1448 height 1184
type input "1250.00"
click at [1035, 486] on div "Lender Fees PPSR Fee $0.00 Monthly Fee $0.00 Risk Fee $0.00 Discharge Fee $0 Ea…" at bounding box center [934, 472] width 363 height 461
drag, startPoint x: 787, startPoint y: 532, endPoint x: 532, endPoint y: 518, distance: 255.3
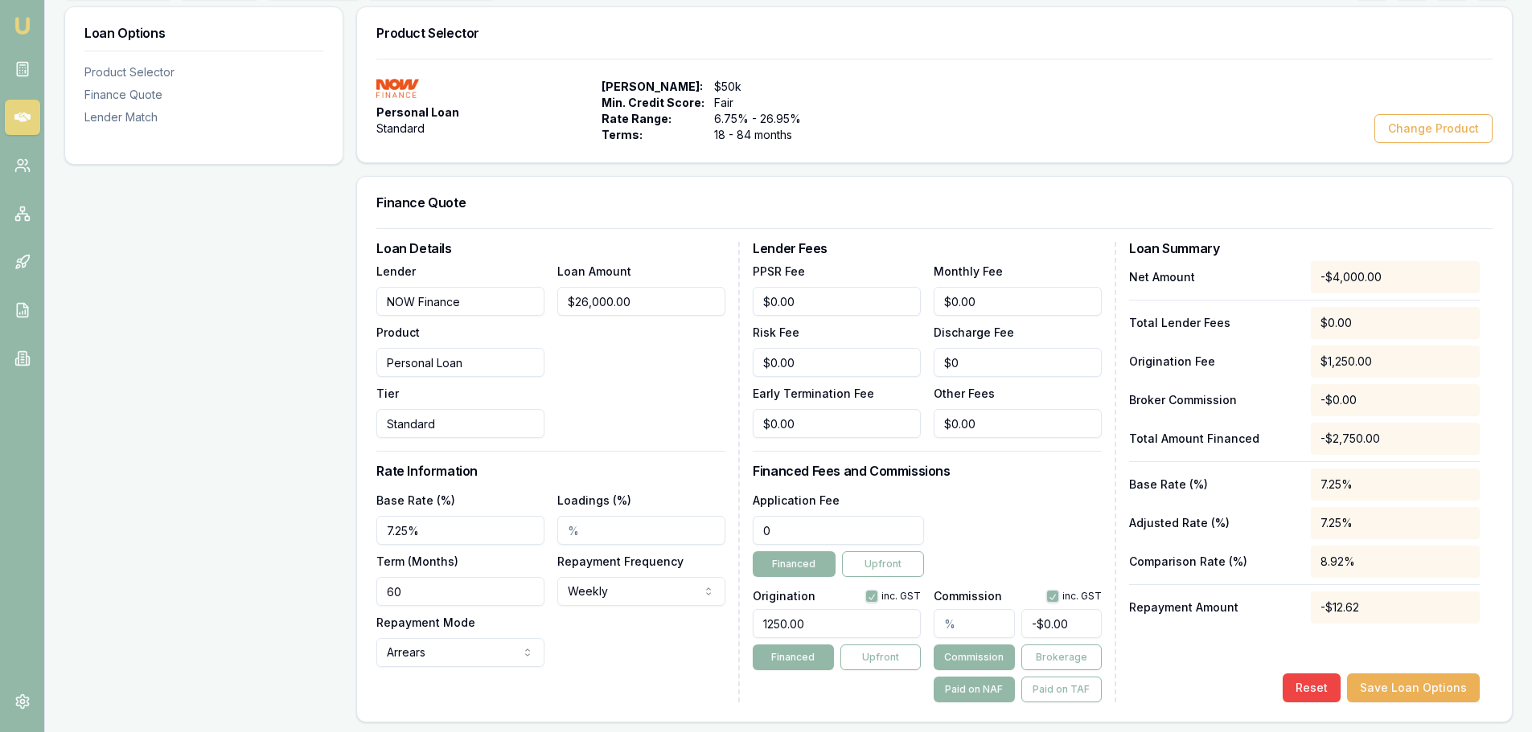
click at [542, 519] on div "Loan Details Lender NOW Finance Product Personal Loan Tier Standard Loan Amount…" at bounding box center [934, 472] width 1116 height 461
type input "$0.00"
click at [1036, 520] on div "Application Fee $0.00 Financed Upfront" at bounding box center [927, 533] width 349 height 87
click at [974, 482] on div "Lender Fees PPSR Fee $0.00 Monthly Fee $0.00 Risk Fee $0.00 Discharge Fee $0 Ea…" at bounding box center [934, 472] width 363 height 461
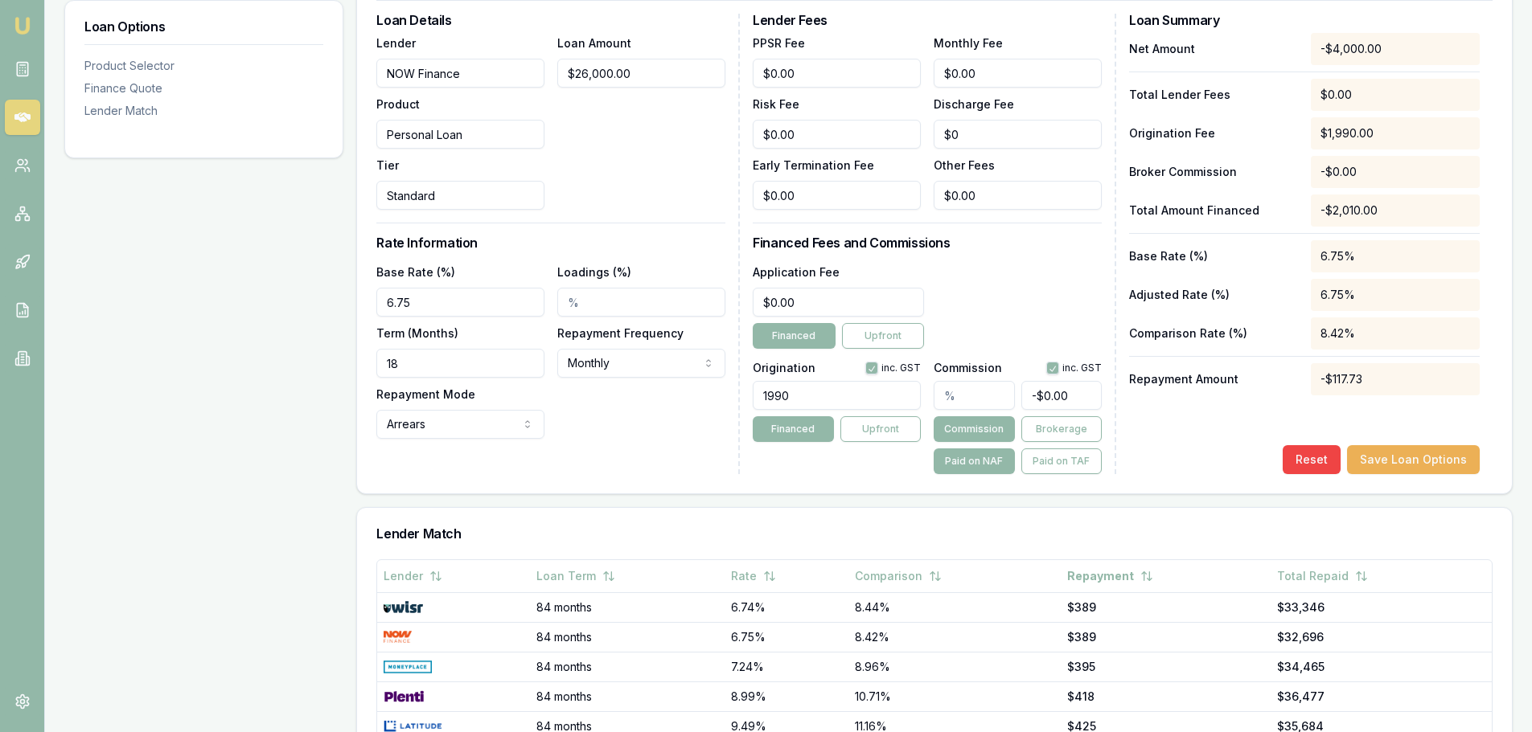
scroll to position [482, 0]
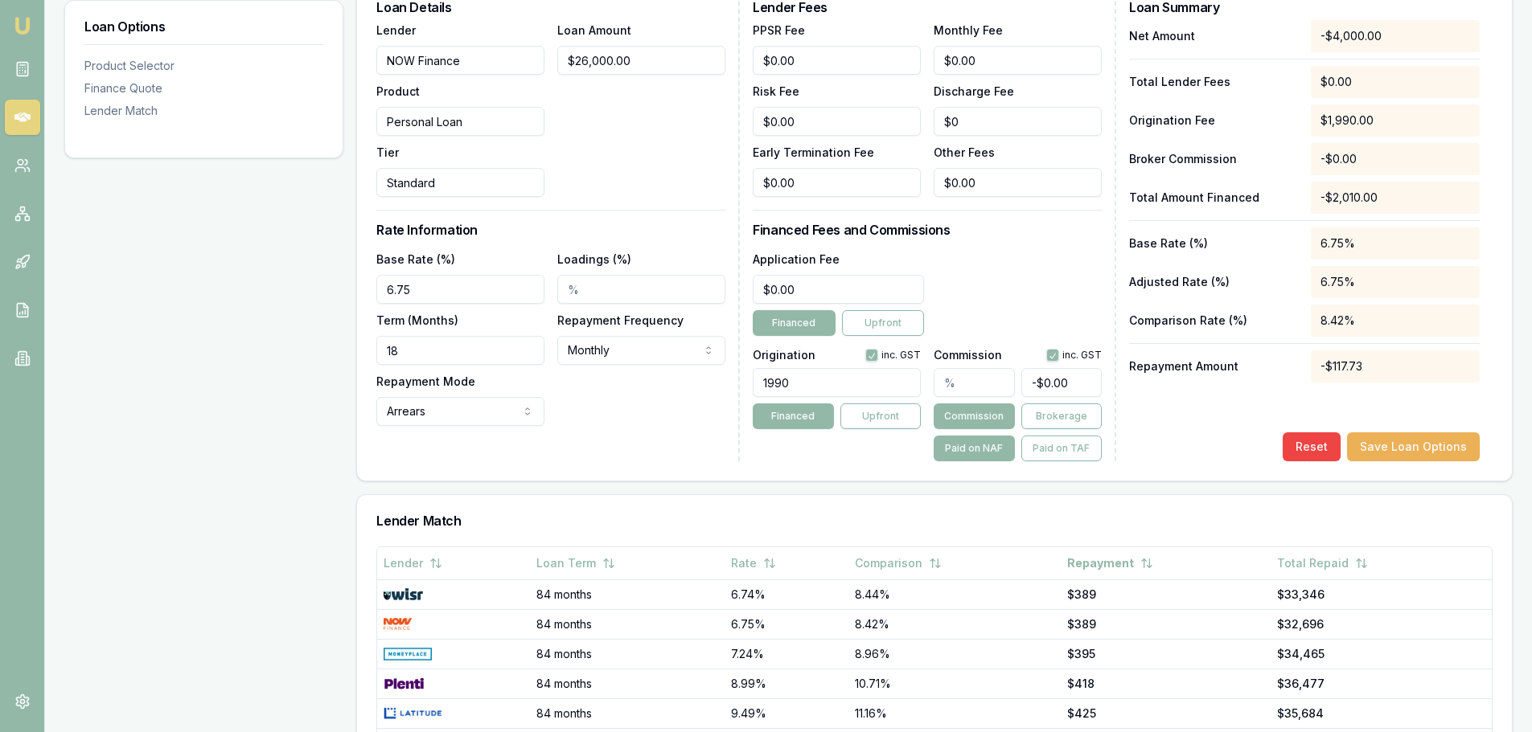
drag, startPoint x: 413, startPoint y: 354, endPoint x: 240, endPoint y: 323, distance: 176.3
click at [269, 346] on div "Loan Options Product Selector Finance Quote Lender Match Product Selector Perso…" at bounding box center [788, 357] width 1448 height 1184
type input "60"
drag, startPoint x: 241, startPoint y: 322, endPoint x: 265, endPoint y: 321, distance: 23.3
click at [242, 321] on div "Loan Options Product Selector Finance Quote Lender Match" at bounding box center [203, 357] width 279 height 1184
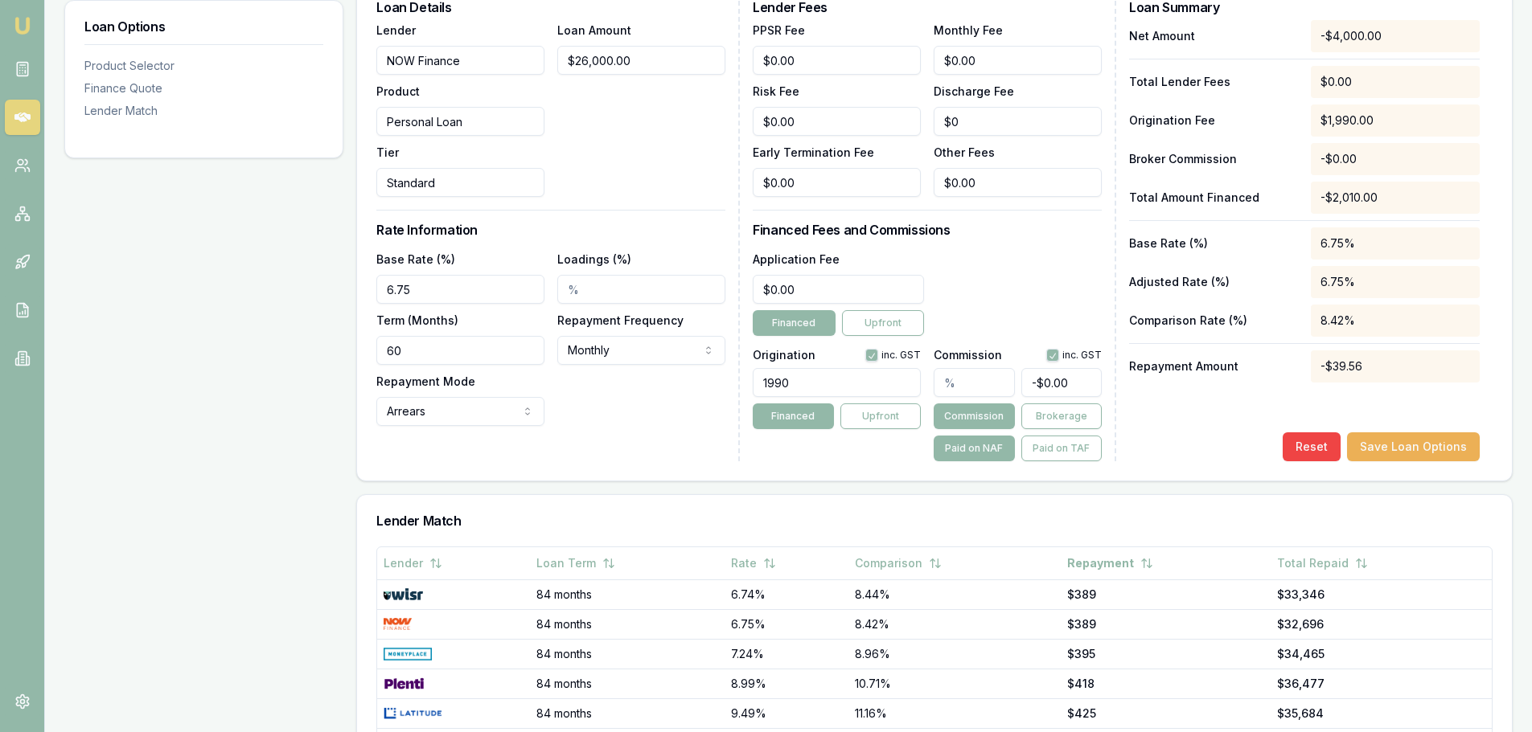
drag, startPoint x: 432, startPoint y: 293, endPoint x: -188, endPoint y: 231, distance: 623.0
type input "7.25%"
click at [623, 151] on div "Loan Amount $26,000.00" at bounding box center [641, 108] width 168 height 177
click at [616, 335] on div "Repayment Frequency Monthly Weekly Fortnightly Monthly" at bounding box center [641, 337] width 168 height 55
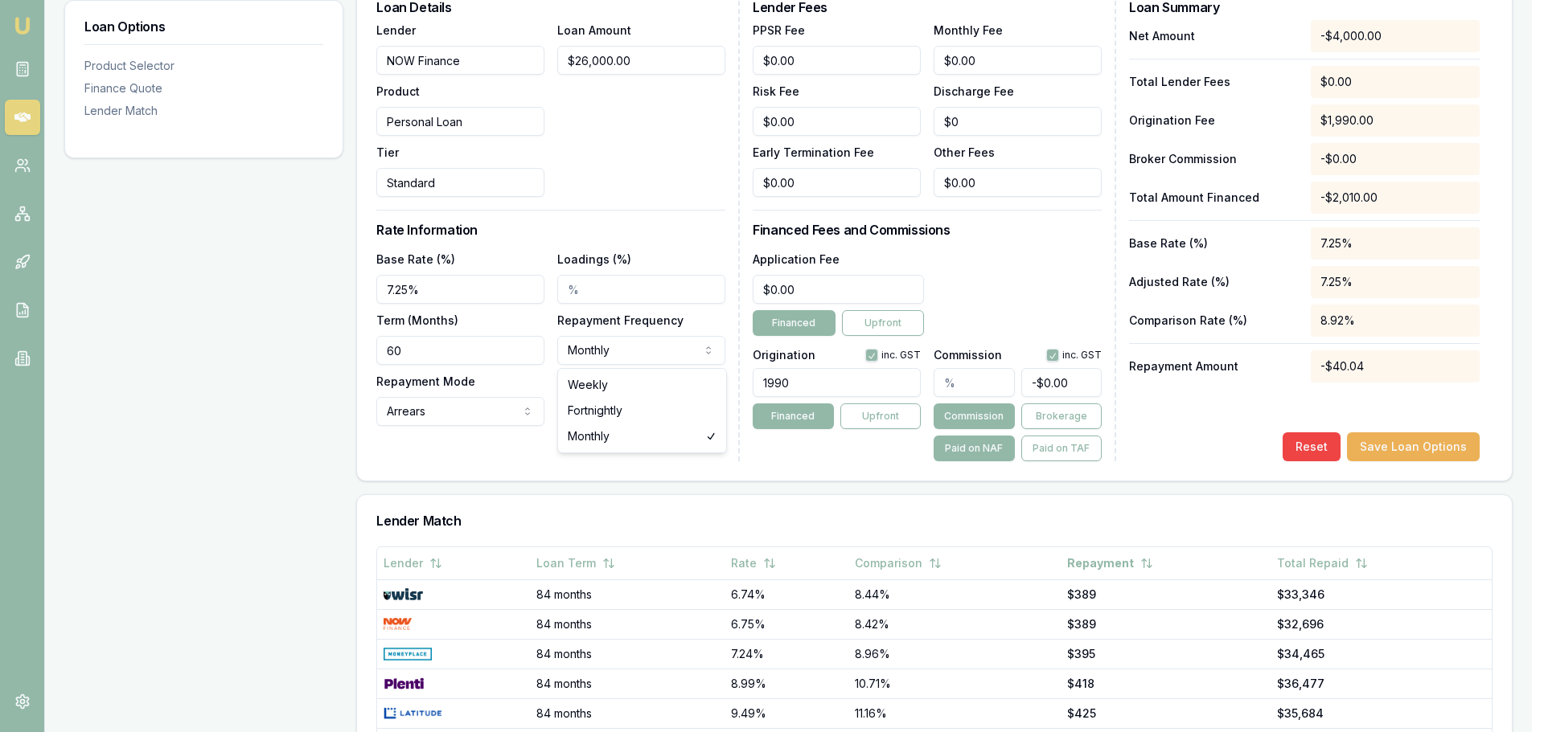
select select "WEEKLY"
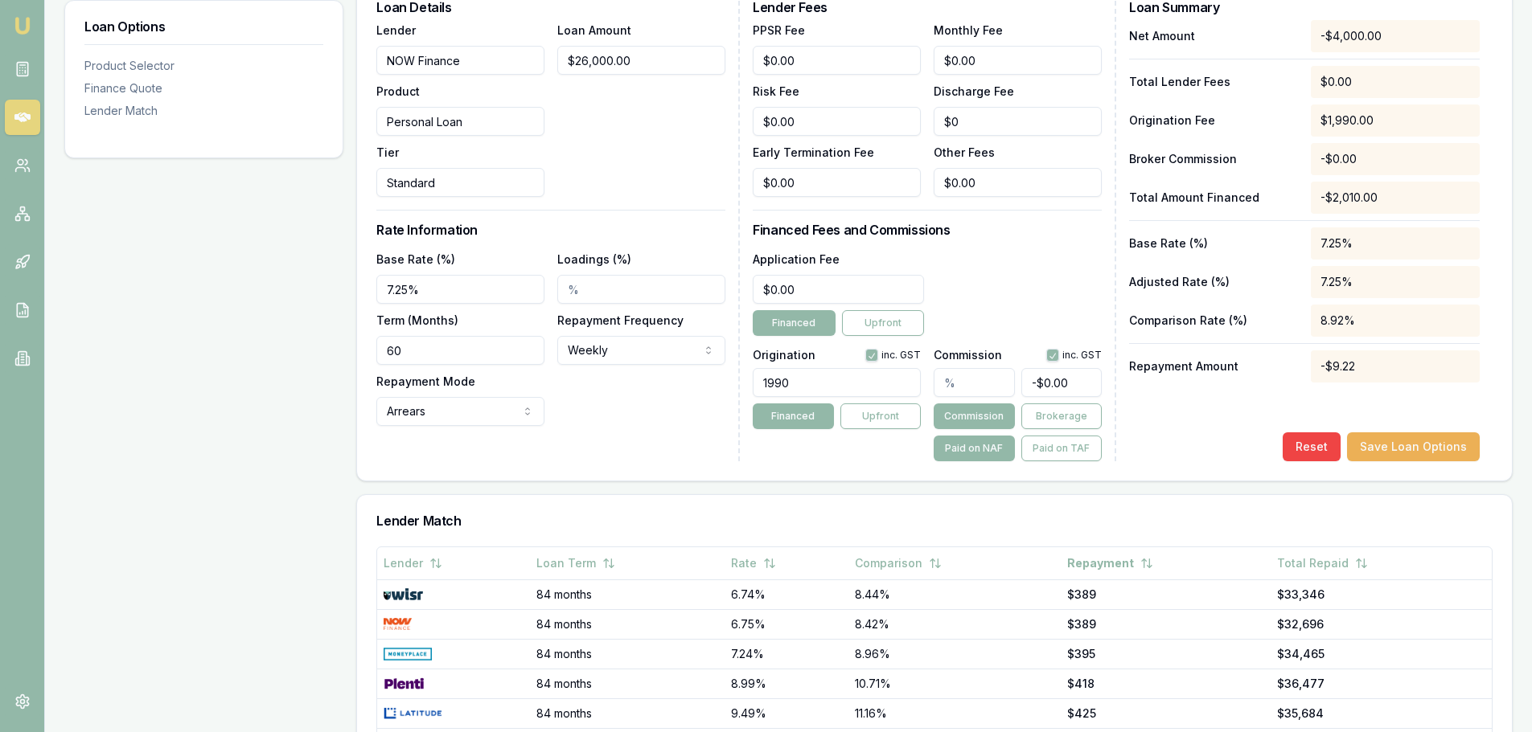
click at [1075, 266] on div "Application Fee $0.00 Financed Upfront" at bounding box center [927, 292] width 349 height 87
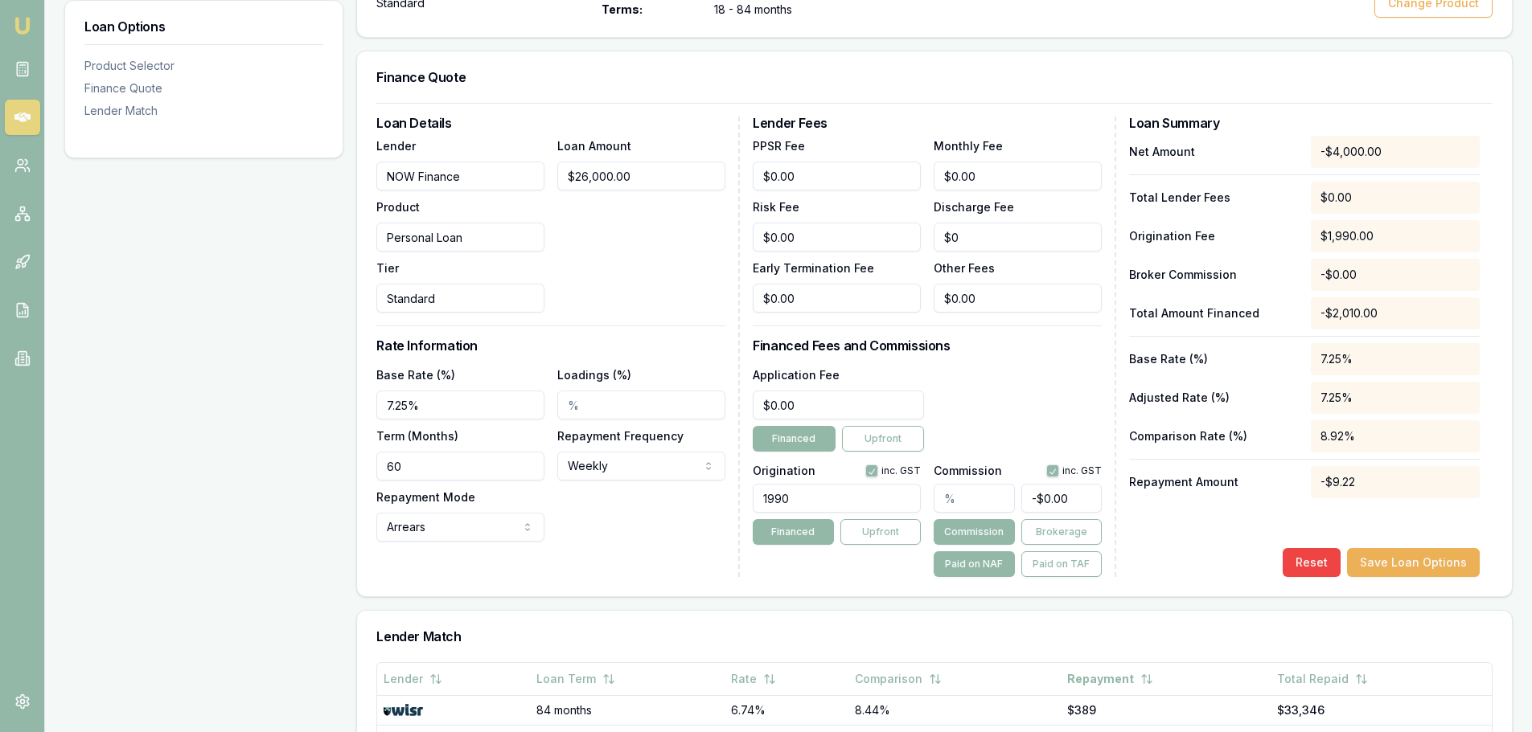
scroll to position [402, 0]
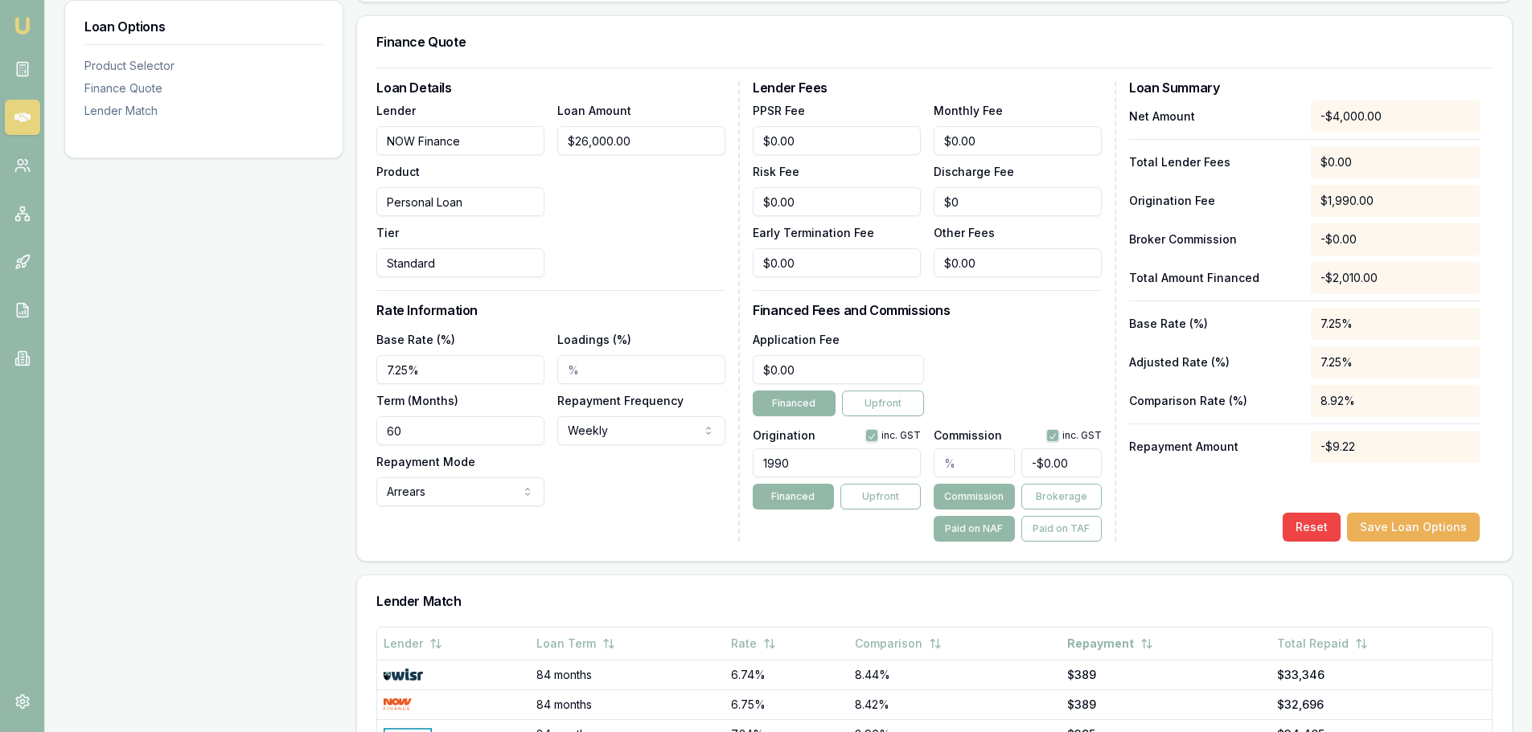
drag, startPoint x: 826, startPoint y: 461, endPoint x: 267, endPoint y: 444, distance: 559.1
click at [278, 443] on div "Loan Options Product Selector Finance Quote Lender Match Product Selector Perso…" at bounding box center [788, 438] width 1448 height 1184
type input "1250.00"
click at [1050, 345] on div "Application Fee $0.00 Financed Upfront" at bounding box center [927, 373] width 349 height 87
click at [1432, 523] on button "Save Loan Options" at bounding box center [1413, 527] width 133 height 29
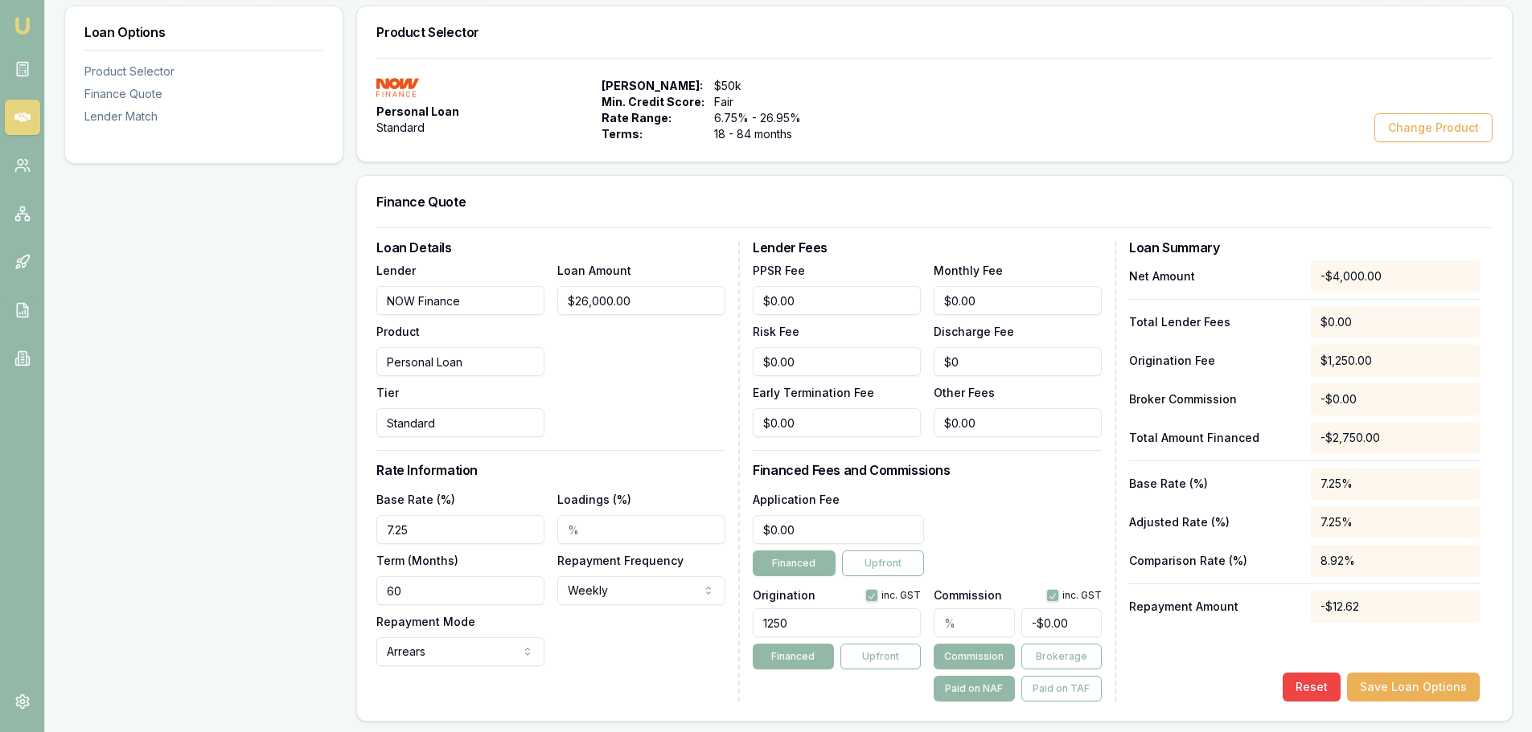
scroll to position [0, 0]
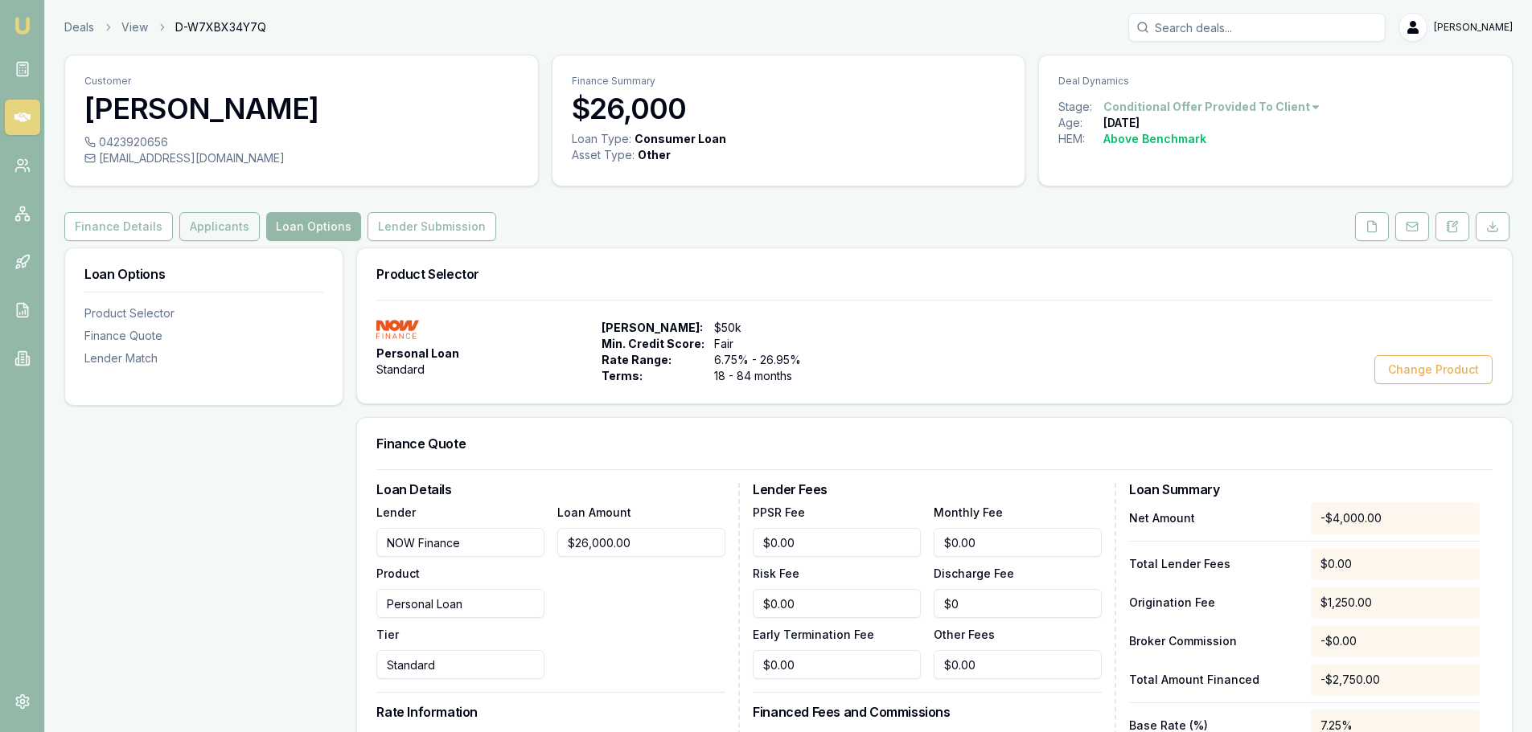
click at [212, 227] on button "Applicants" at bounding box center [219, 226] width 80 height 29
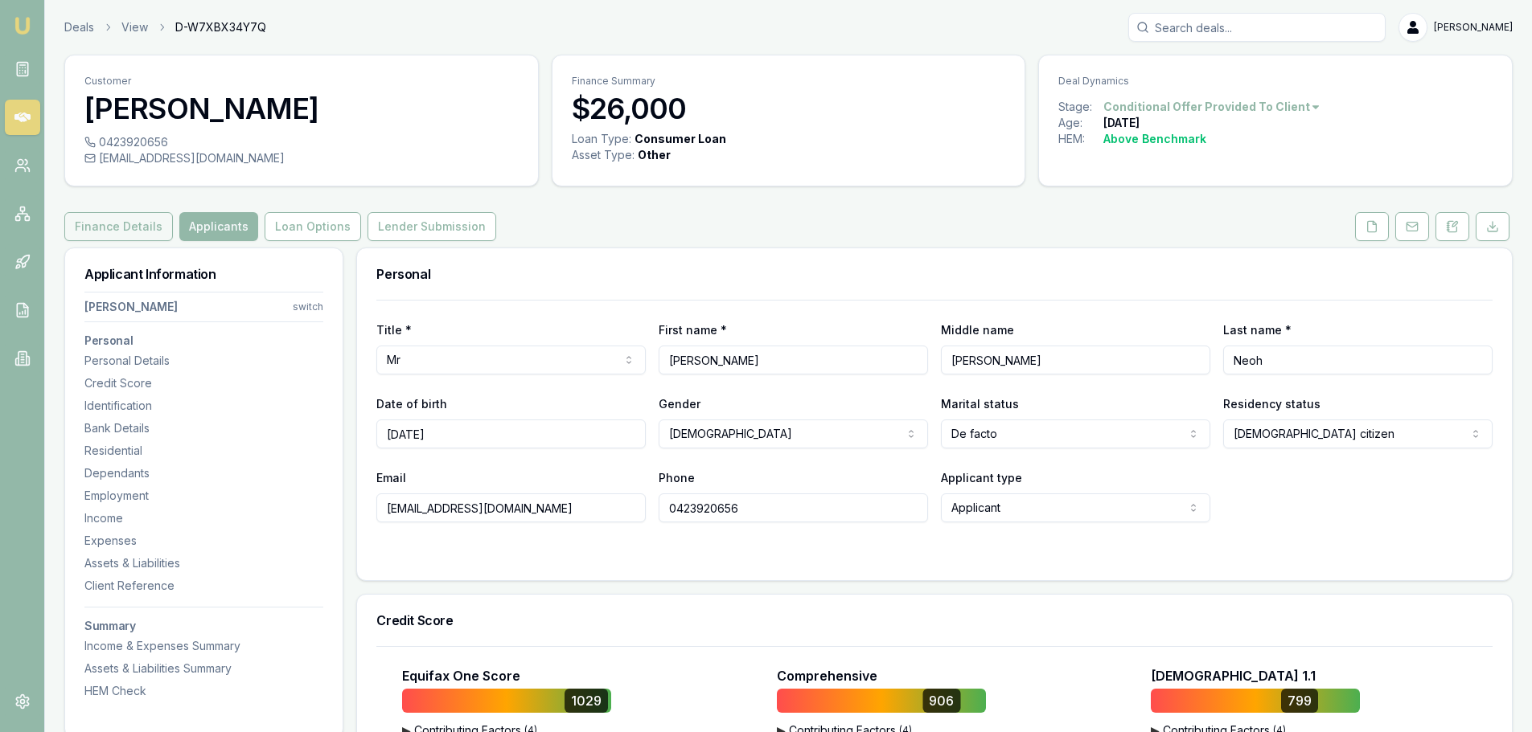
click at [109, 236] on button "Finance Details" at bounding box center [118, 226] width 109 height 29
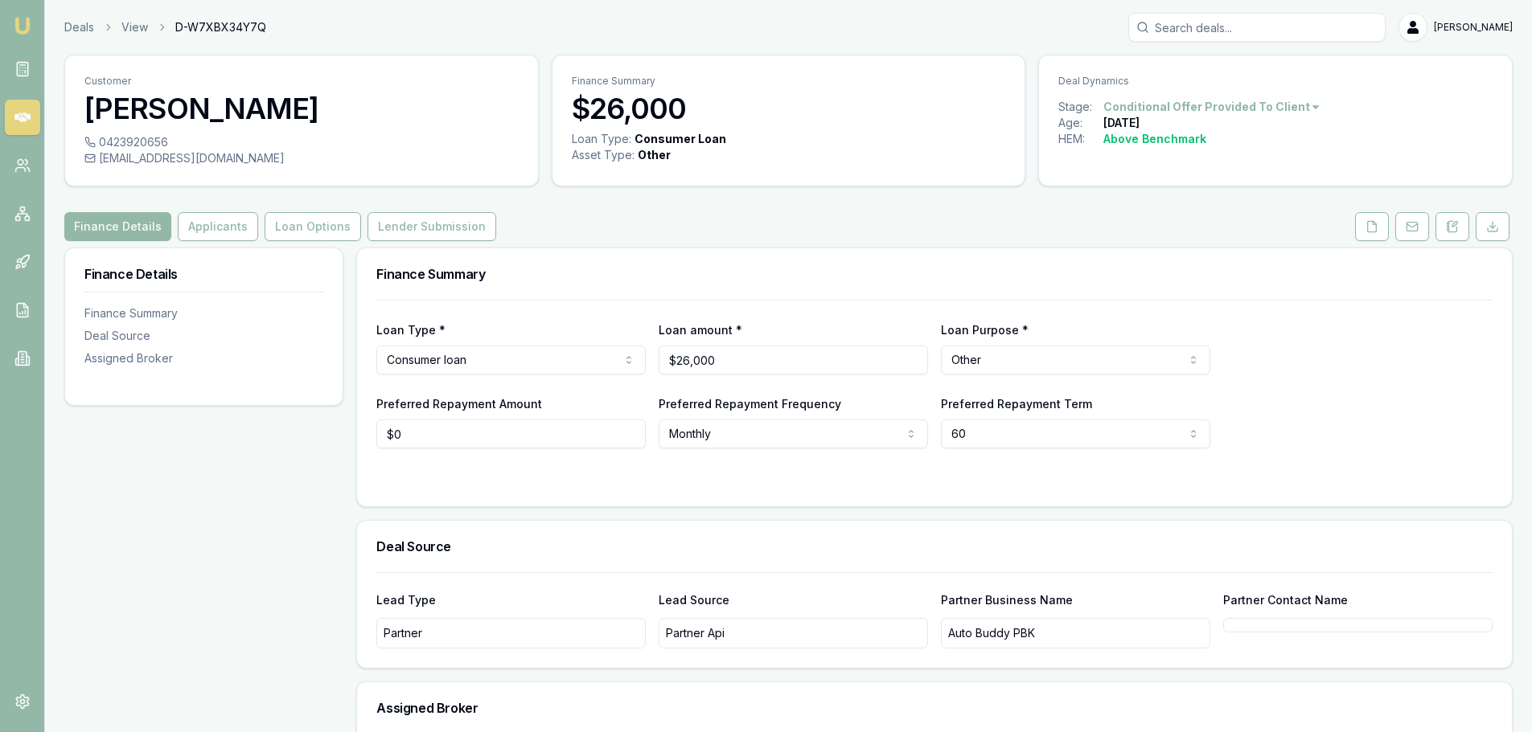
click at [1397, 343] on div "Loan Type * Consumer loan Consumer loan Consumer asset Commercial loan Commerci…" at bounding box center [934, 347] width 1116 height 55
click at [330, 229] on button "Loan Options" at bounding box center [313, 226] width 96 height 29
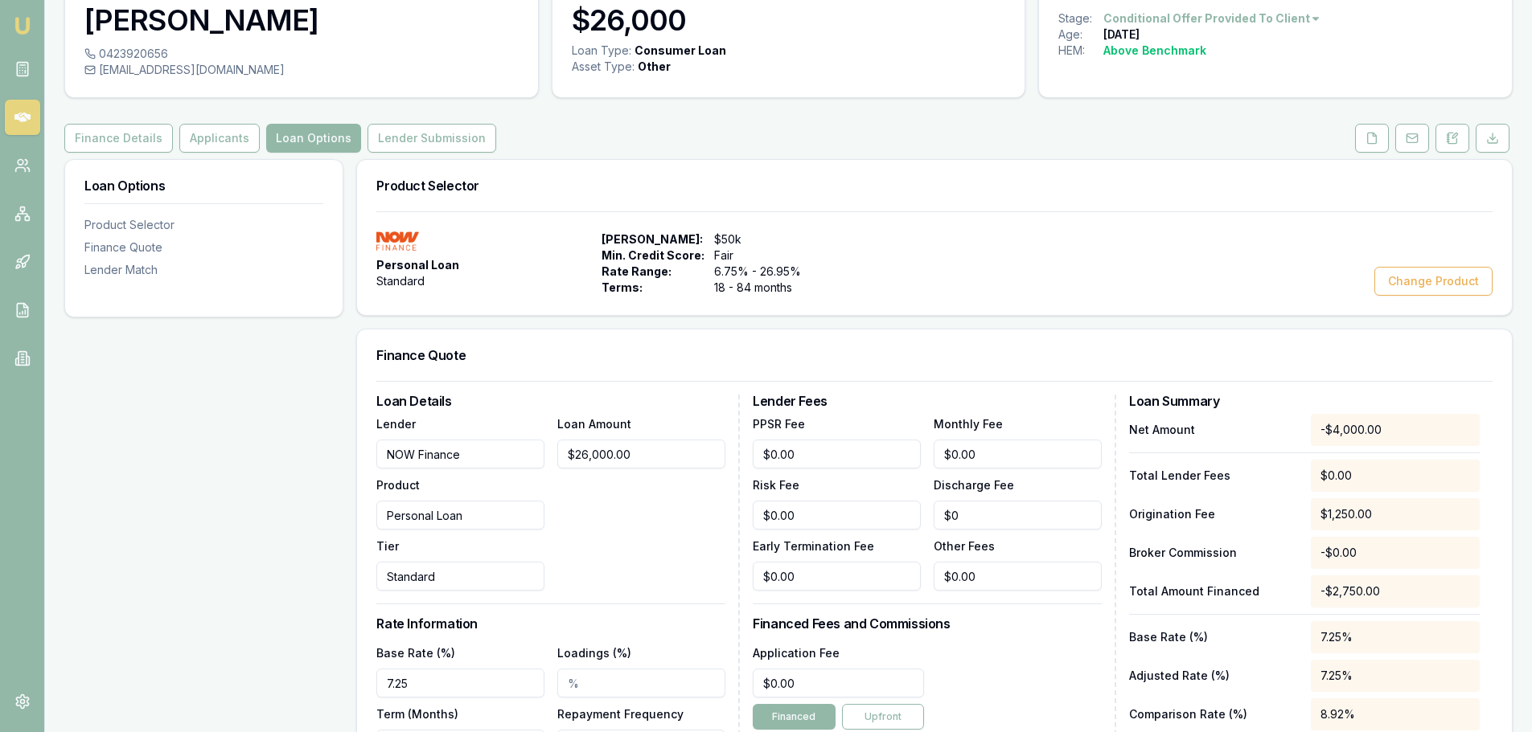
scroll to position [402, 0]
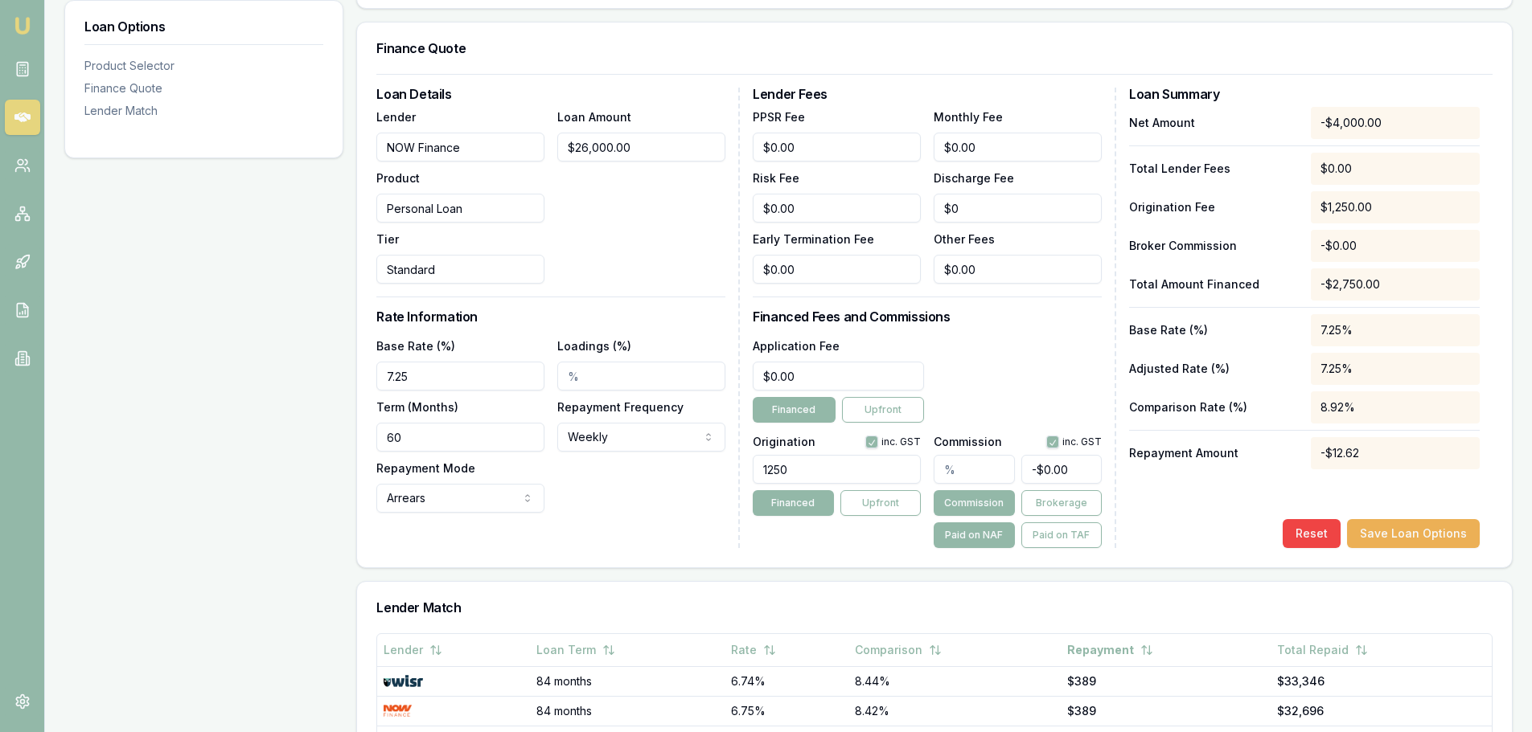
scroll to position [402, 0]
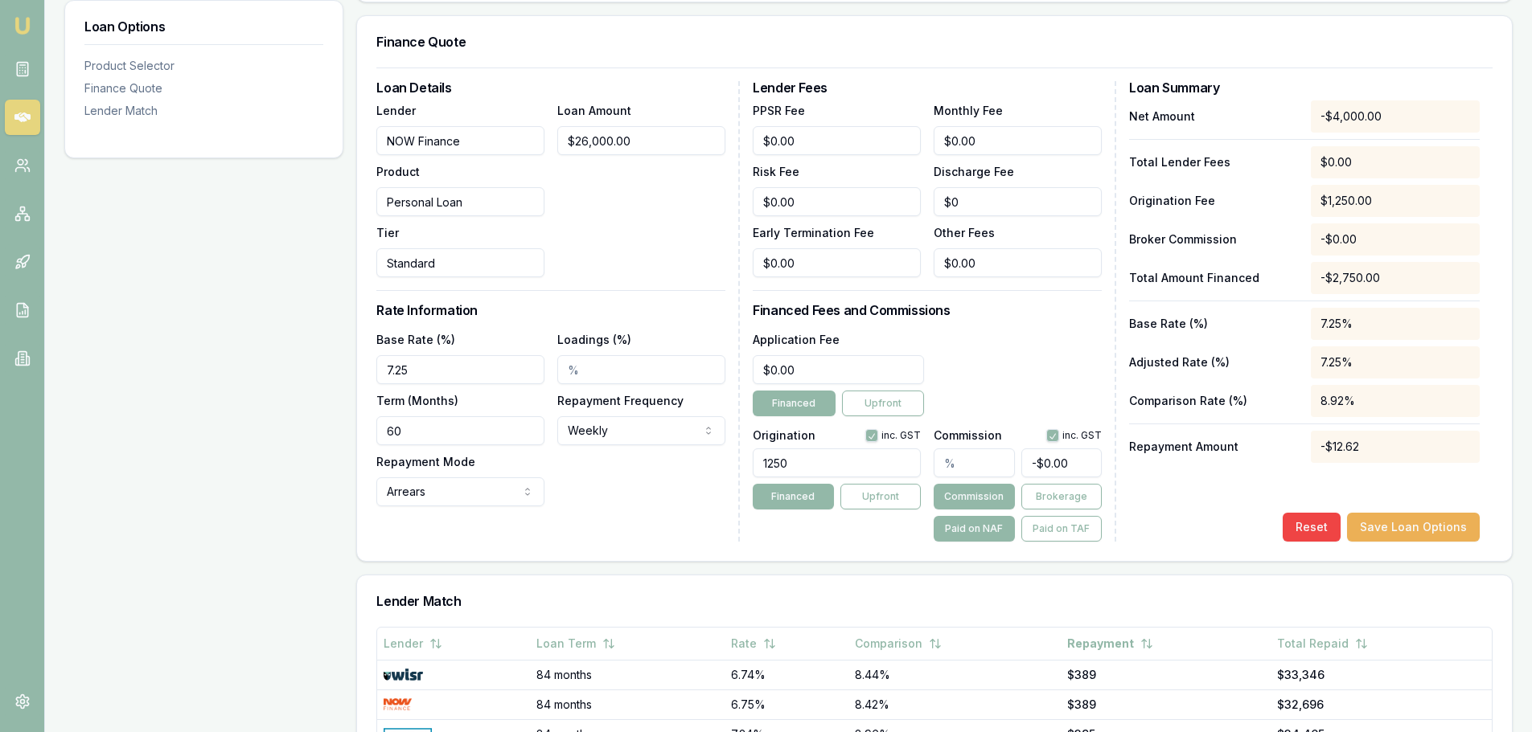
drag, startPoint x: 441, startPoint y: 365, endPoint x: -395, endPoint y: 328, distance: 836.2
type input "7.95%"
drag, startPoint x: 637, startPoint y: 238, endPoint x: 645, endPoint y: 239, distance: 8.1
click at [638, 237] on div "Loan Amount $26,000.00" at bounding box center [641, 188] width 168 height 177
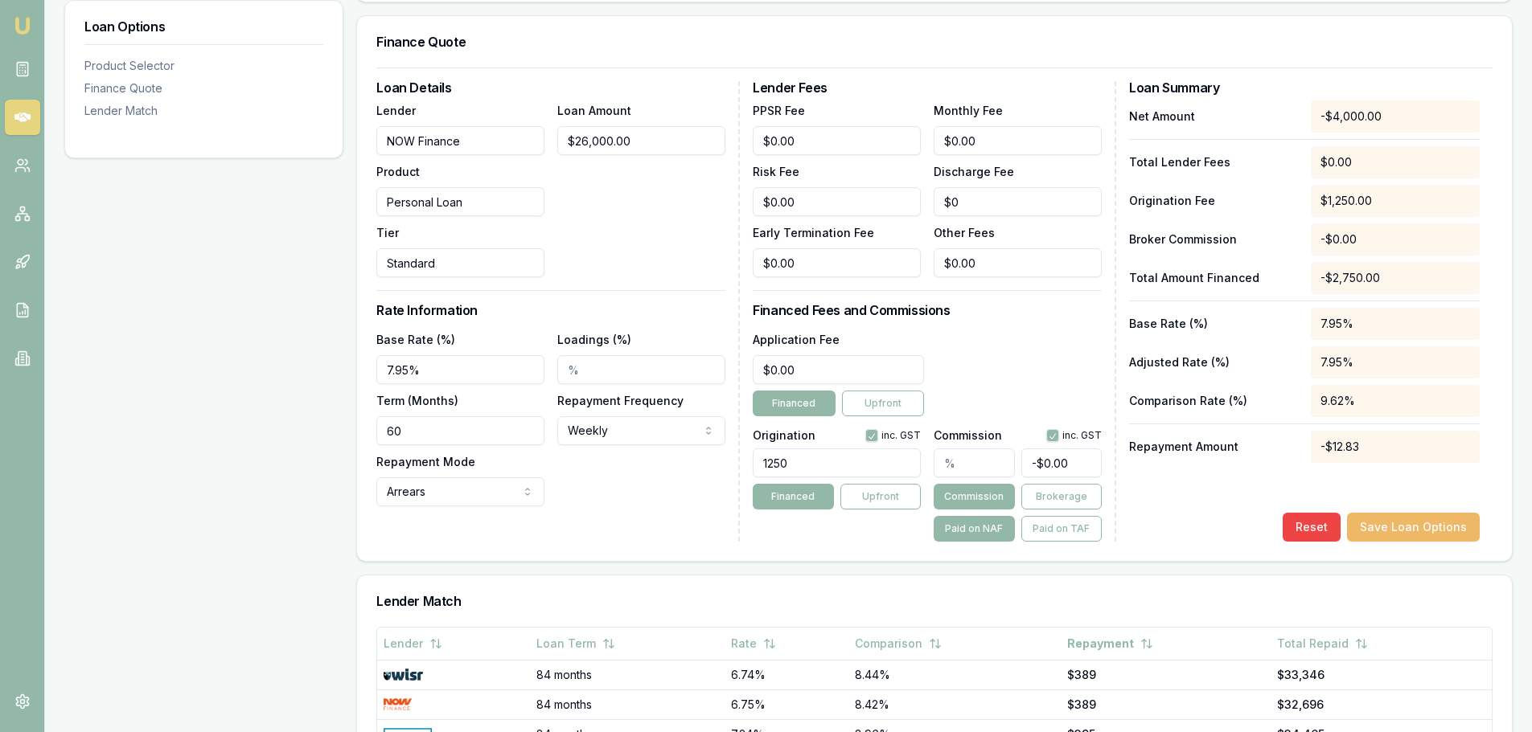
click at [1438, 527] on button "Save Loan Options" at bounding box center [1413, 527] width 133 height 29
click at [1049, 393] on div "Application Fee $0.00 Financed Upfront" at bounding box center [927, 373] width 349 height 87
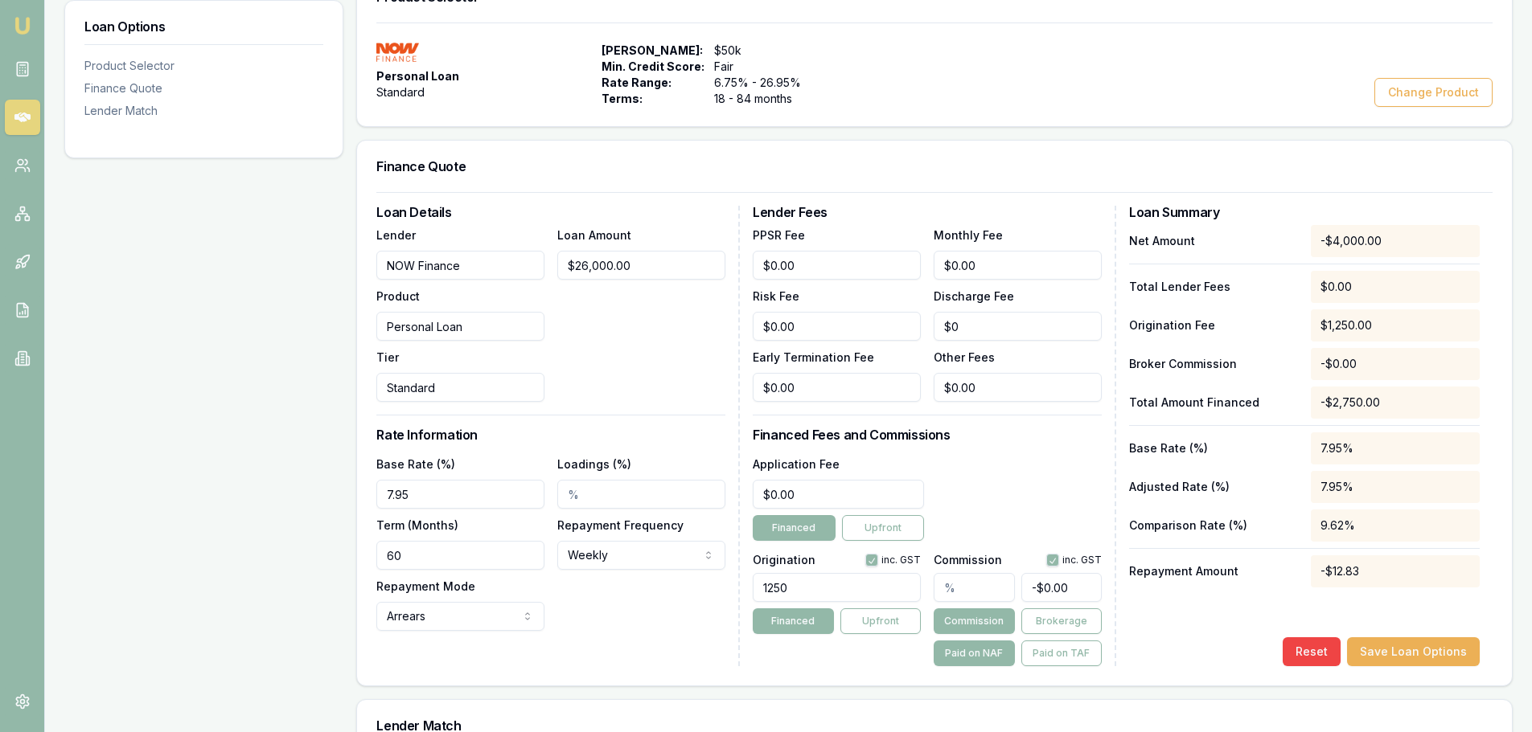
scroll to position [0, 0]
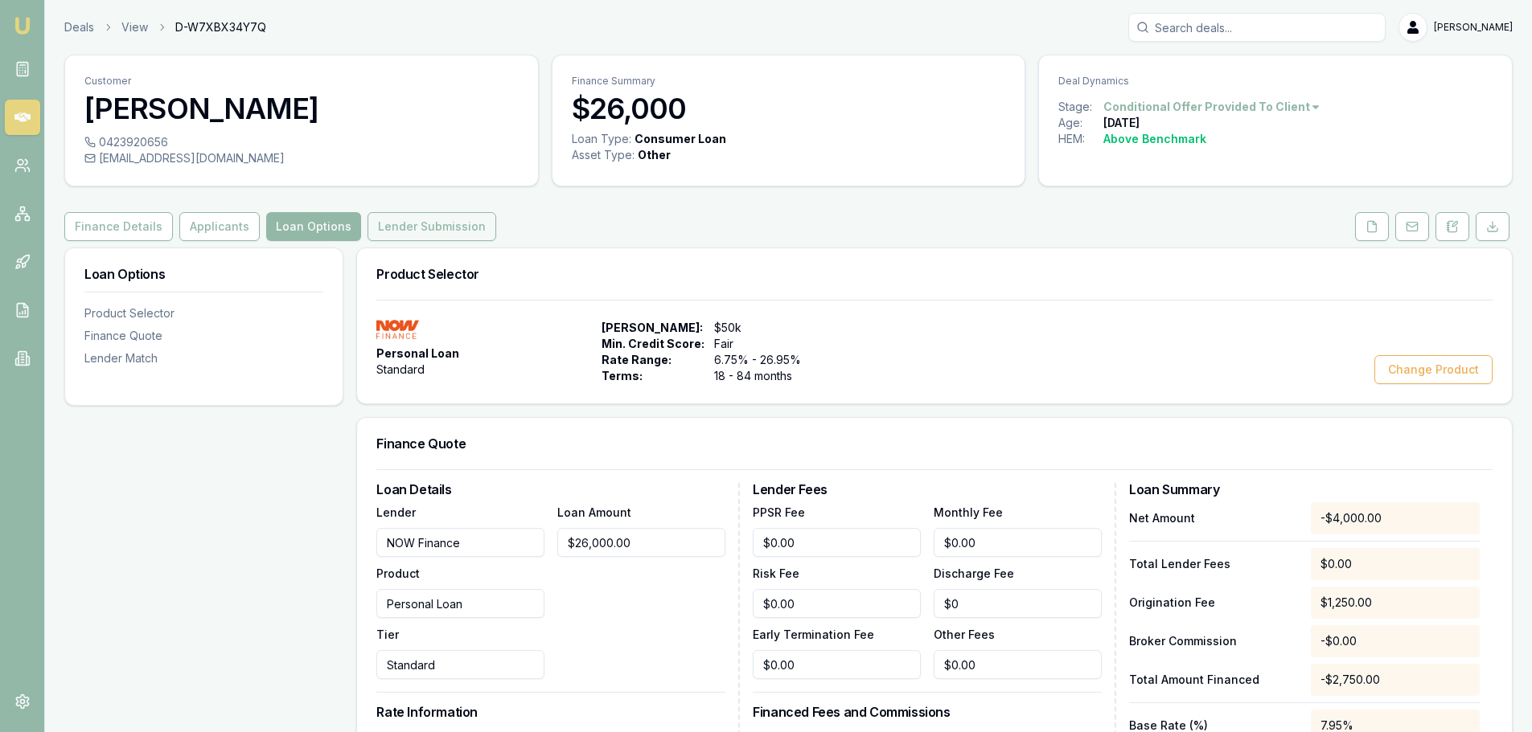
click at [374, 235] on button "Lender Submission" at bounding box center [431, 226] width 129 height 29
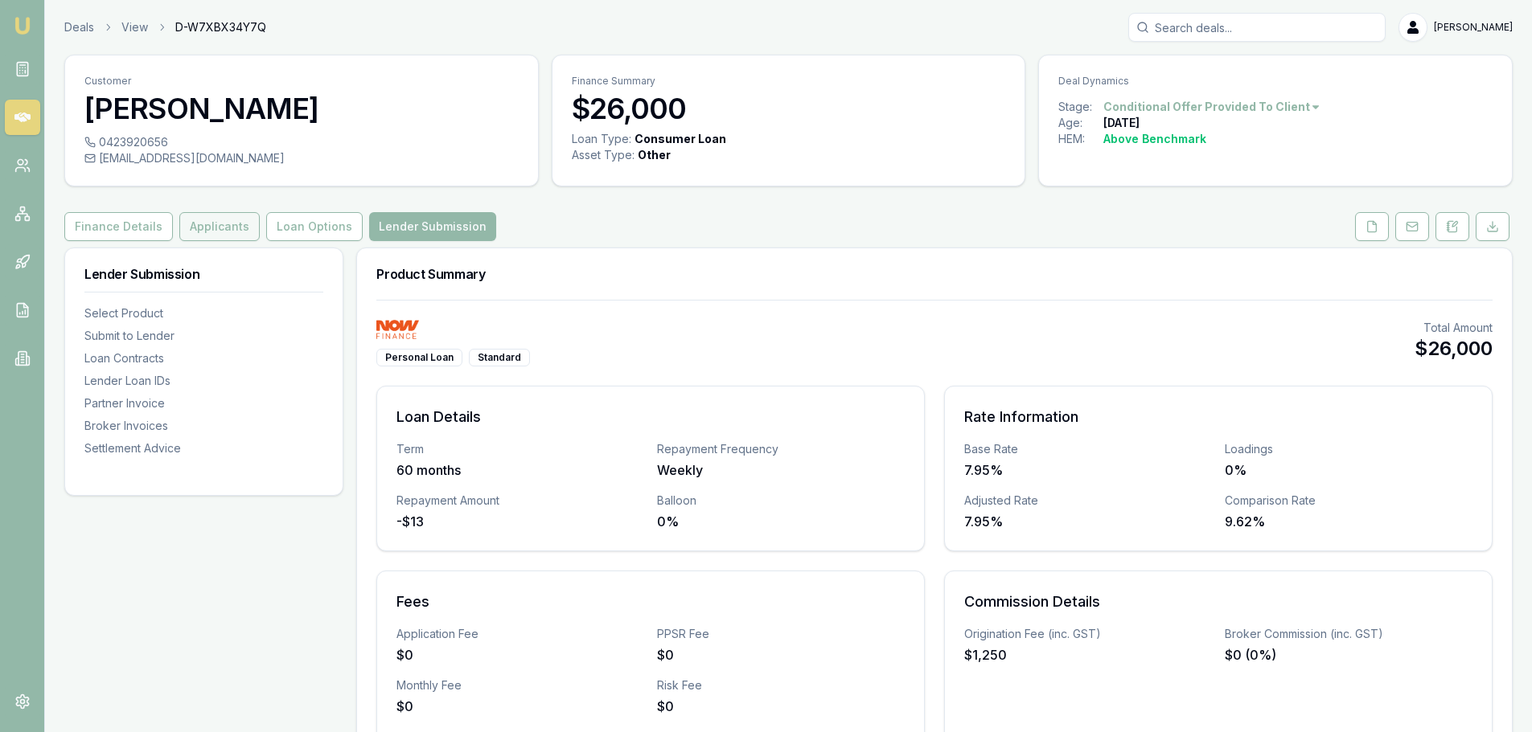
click at [198, 219] on button "Applicants" at bounding box center [219, 226] width 80 height 29
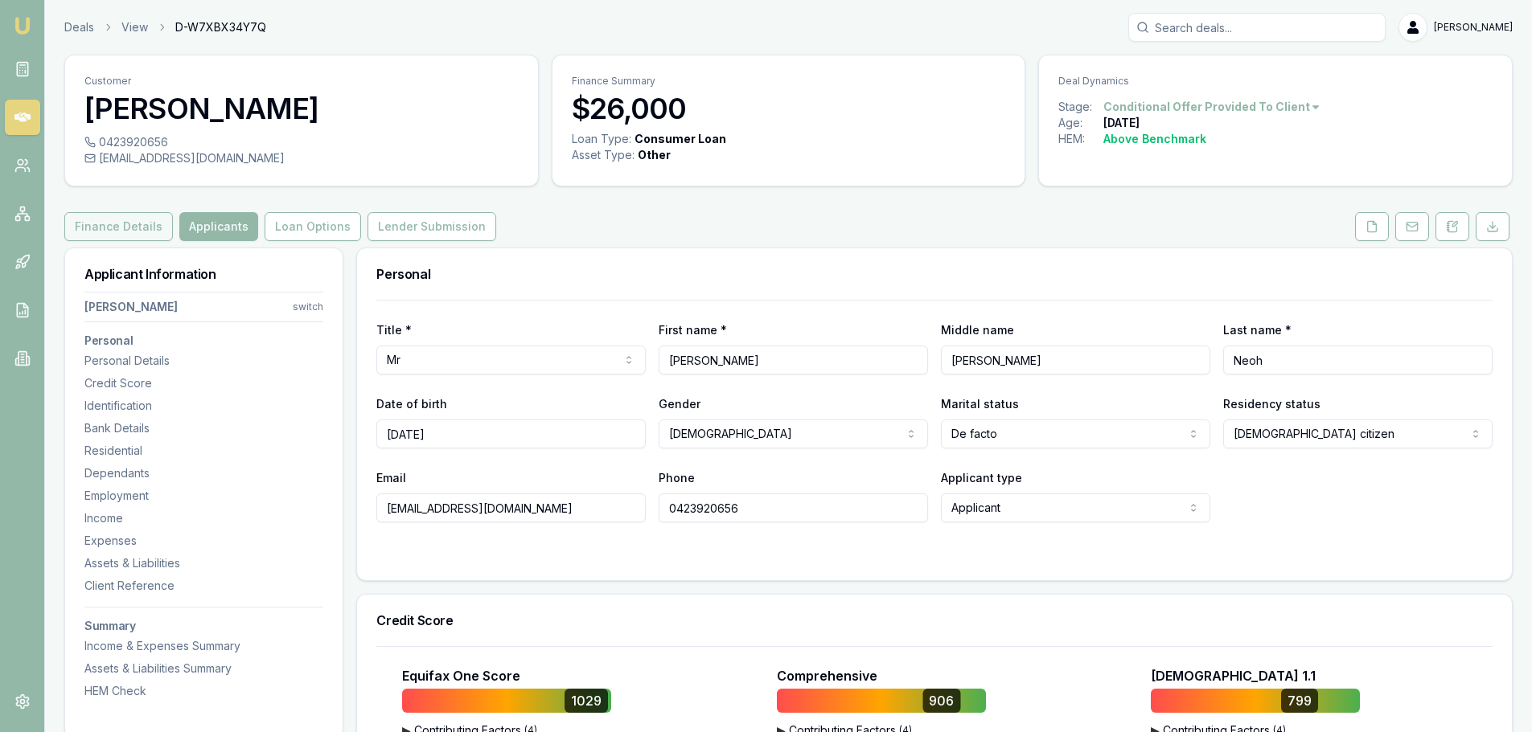
click at [120, 228] on button "Finance Details" at bounding box center [118, 226] width 109 height 29
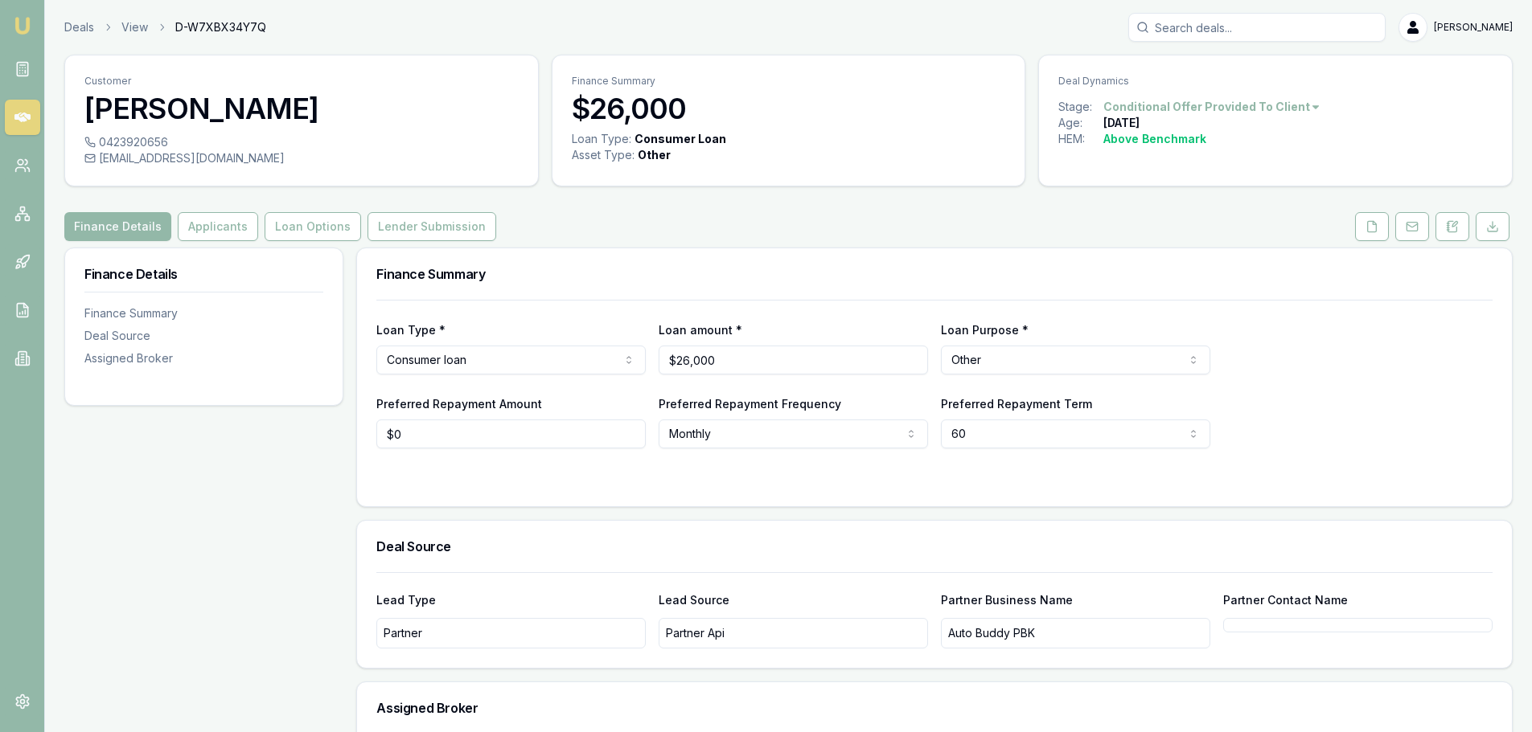
click at [892, 314] on div "Loan Type * Consumer loan Consumer loan Consumer asset Commercial loan Commerci…" at bounding box center [934, 374] width 1116 height 149
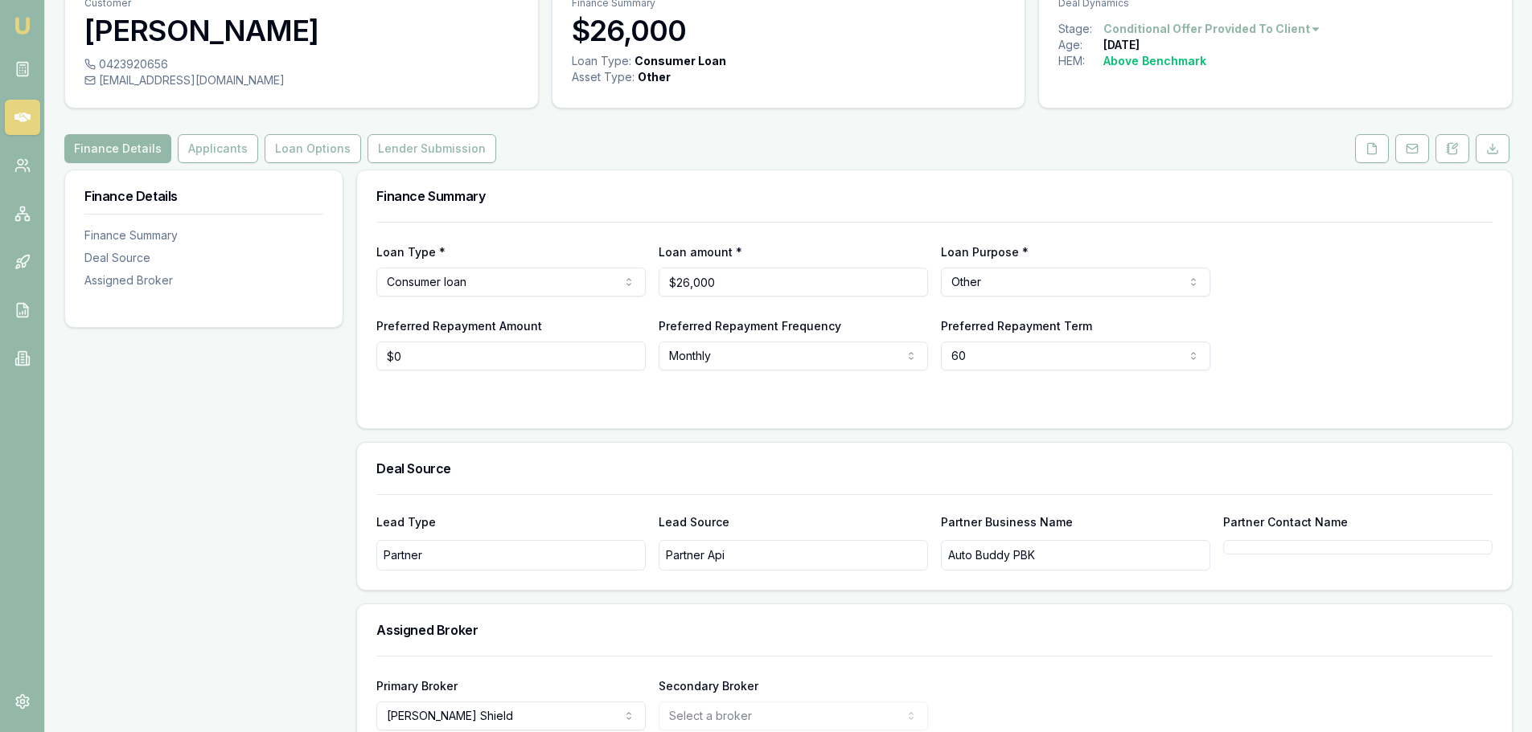
scroll to position [164, 0]
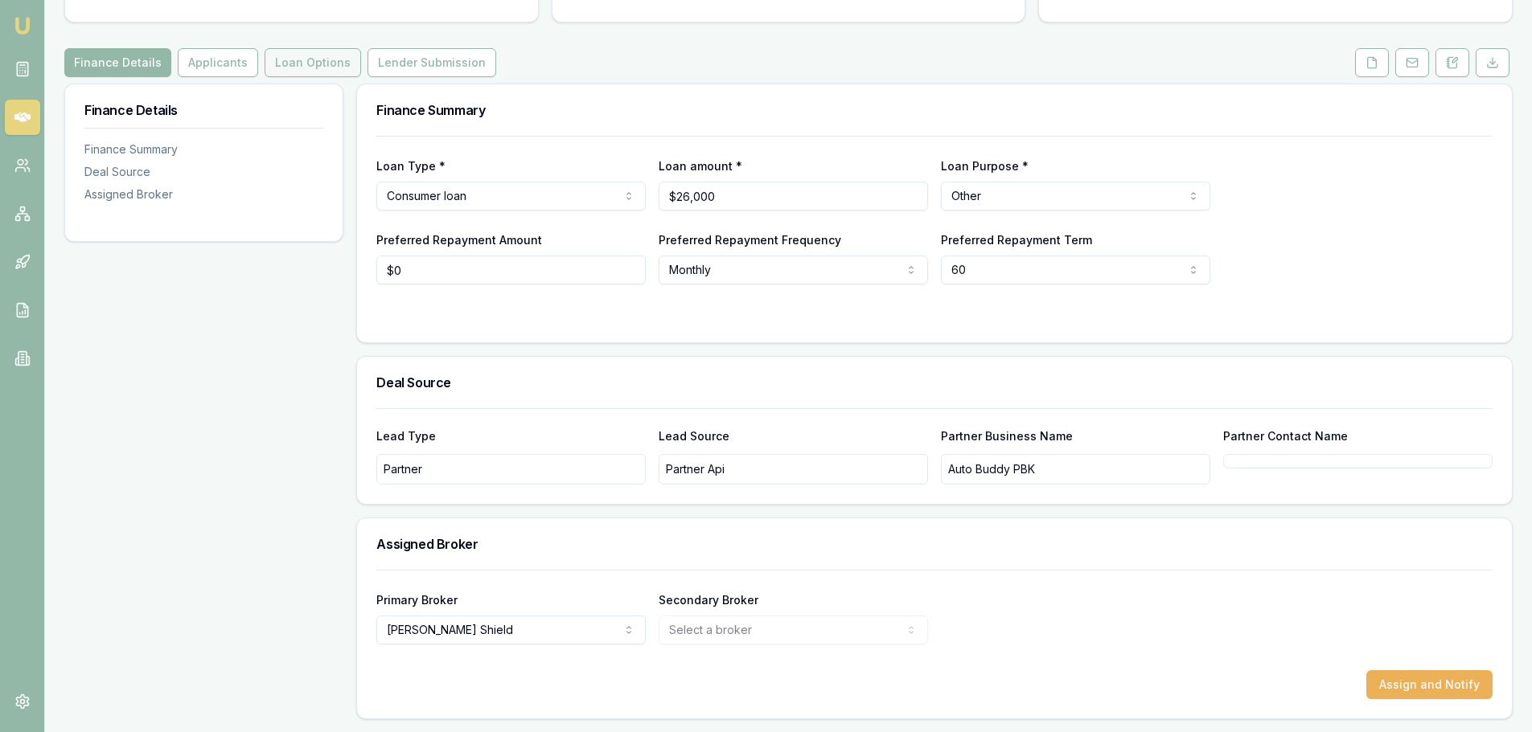
click at [288, 68] on button "Loan Options" at bounding box center [313, 62] width 96 height 29
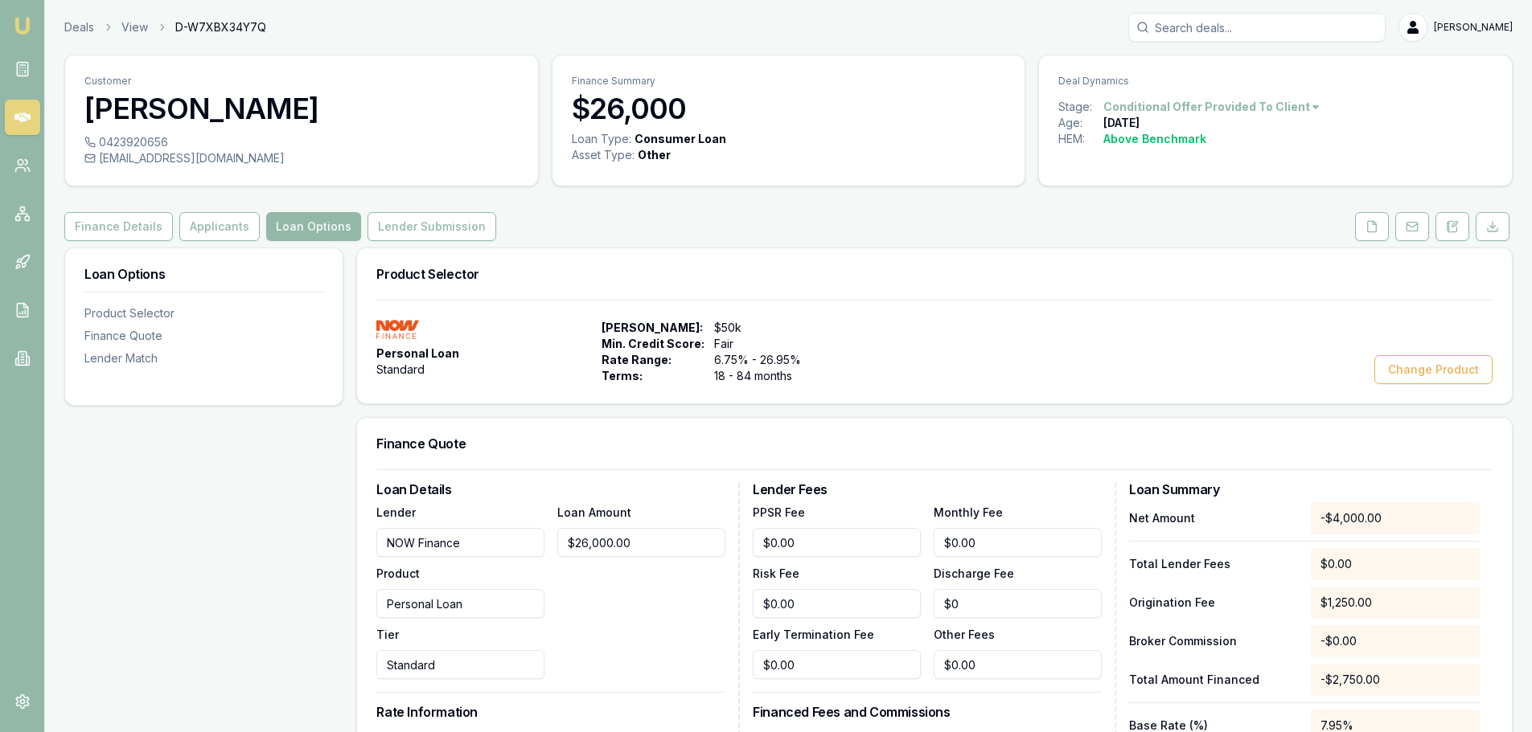
click at [960, 284] on div "Product Selector" at bounding box center [934, 273] width 1155 height 51
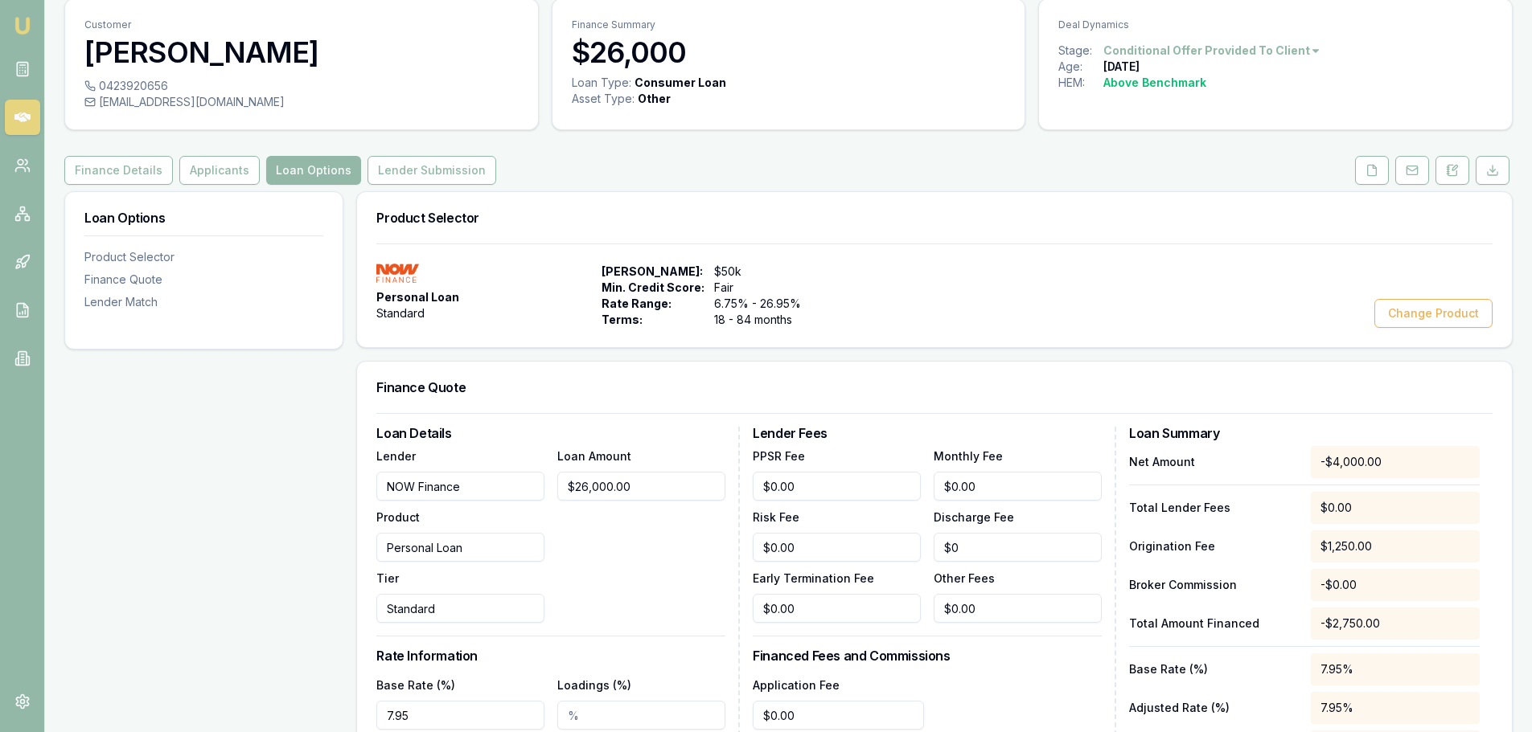
scroll to position [241, 0]
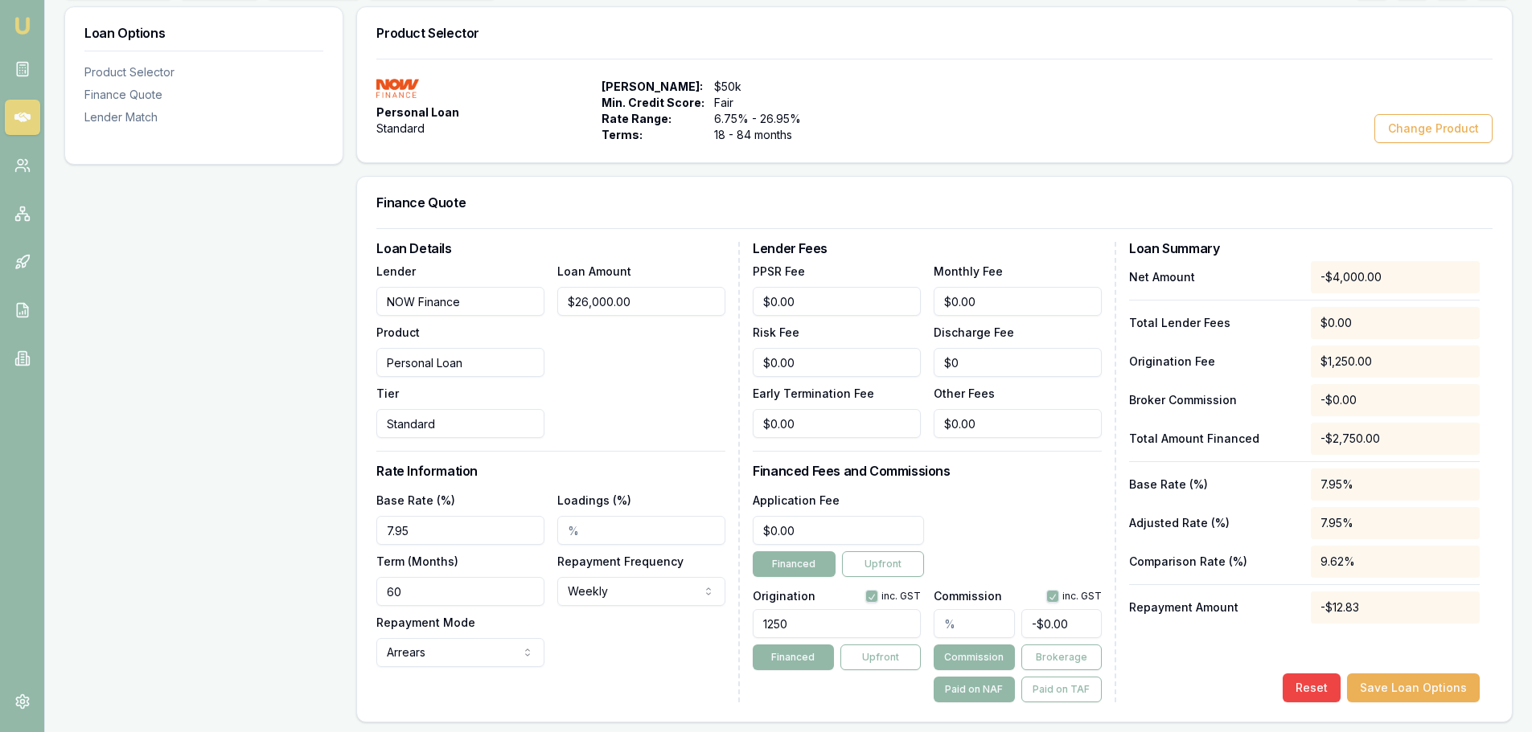
click at [988, 618] on input "text" at bounding box center [973, 623] width 80 height 29
type input "0"
click at [1077, 464] on div "Lender Fees PPSR Fee $0.00 Monthly Fee $0.00 Risk Fee $0.00 Discharge Fee $0 Ea…" at bounding box center [934, 472] width 363 height 461
type input "26000"
drag, startPoint x: 690, startPoint y: 303, endPoint x: 203, endPoint y: 321, distance: 487.5
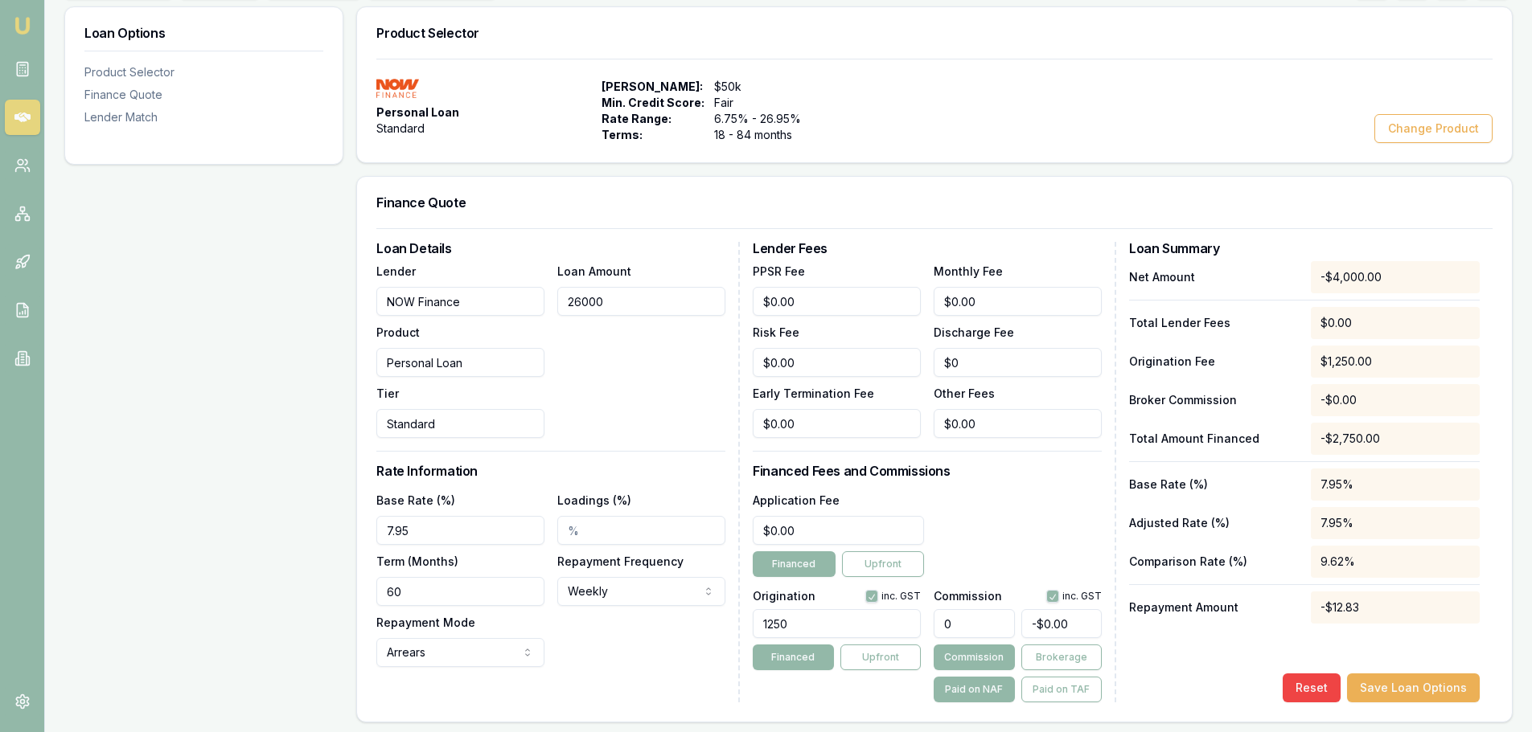
click at [203, 321] on div "Loan Options Product Selector Finance Quote Lender Match Product Selector Perso…" at bounding box center [788, 598] width 1448 height 1184
type input "$26,000.00"
type input "7.95%"
click at [991, 482] on div "Lender Fees PPSR Fee $0.00 Monthly Fee $0.00 Risk Fee $0.00 Discharge Fee $0 Ea…" at bounding box center [934, 472] width 363 height 461
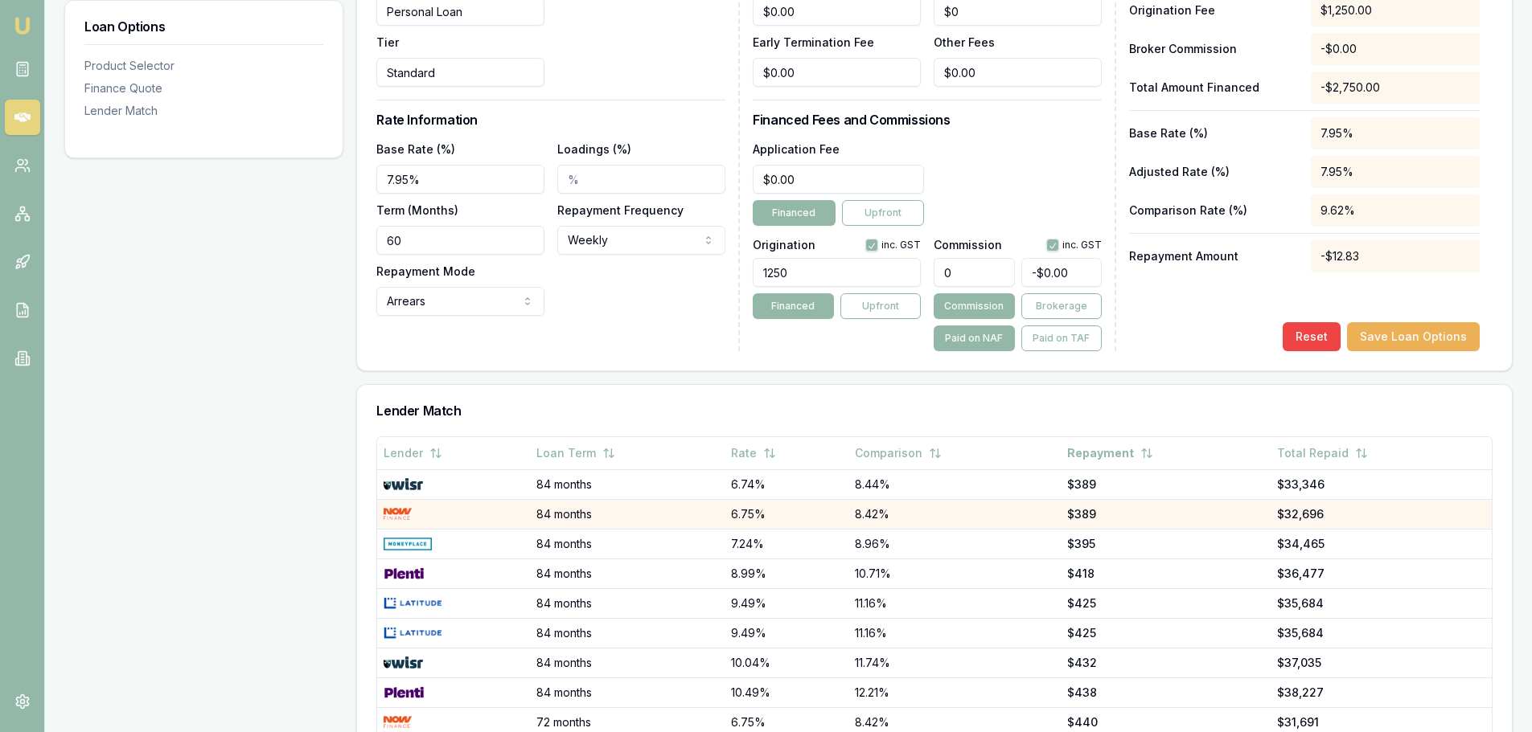
scroll to position [643, 0]
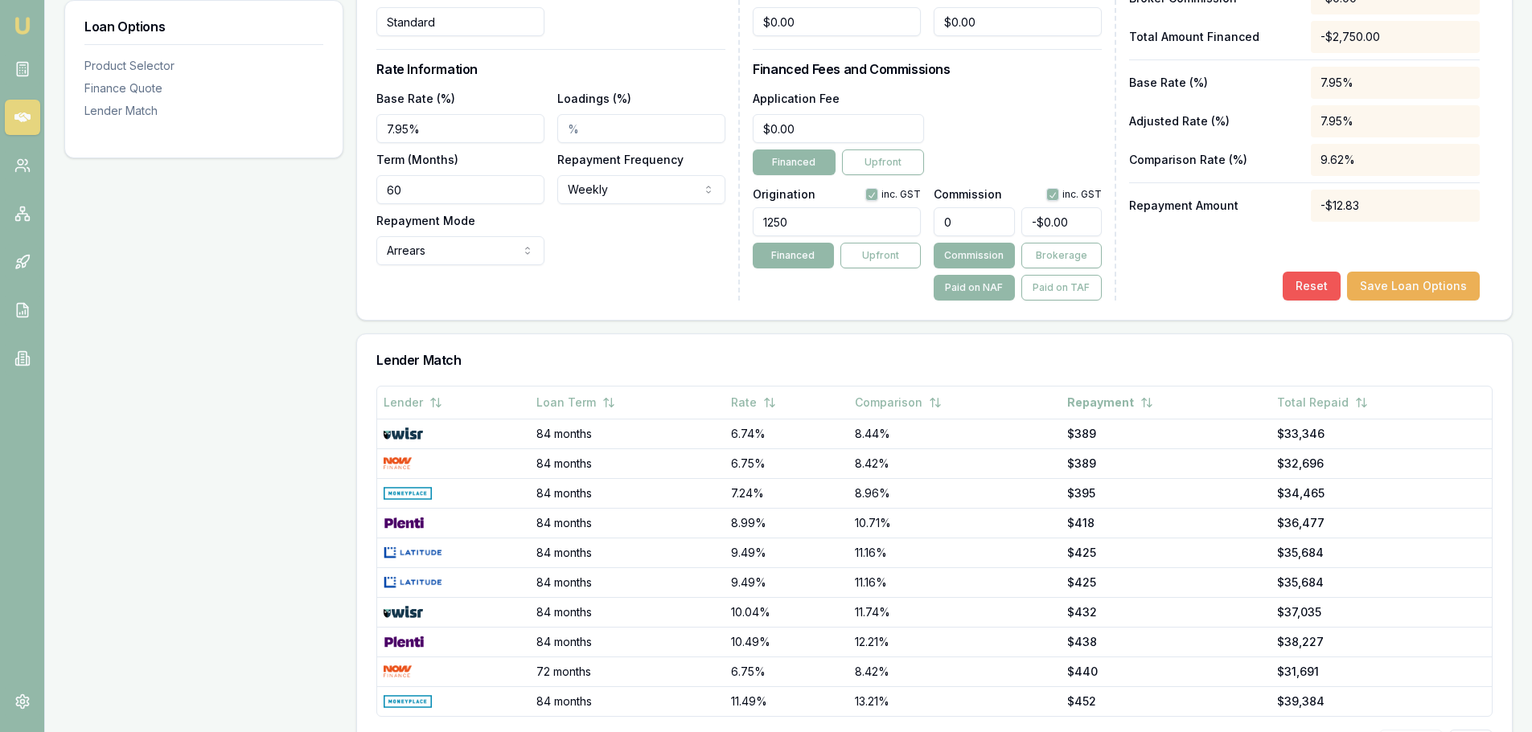
click at [1323, 288] on button "Reset" at bounding box center [1311, 286] width 58 height 29
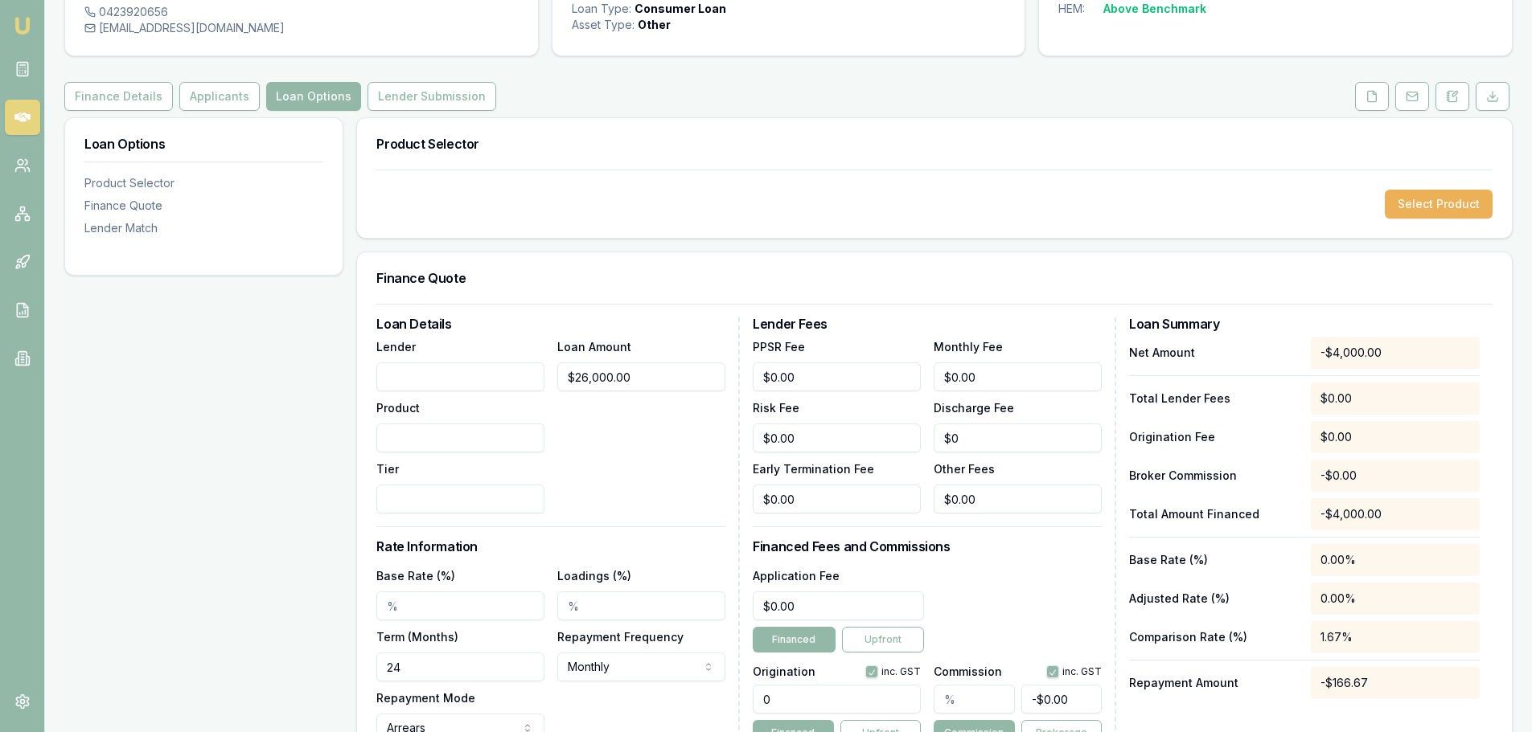
scroll to position [0, 0]
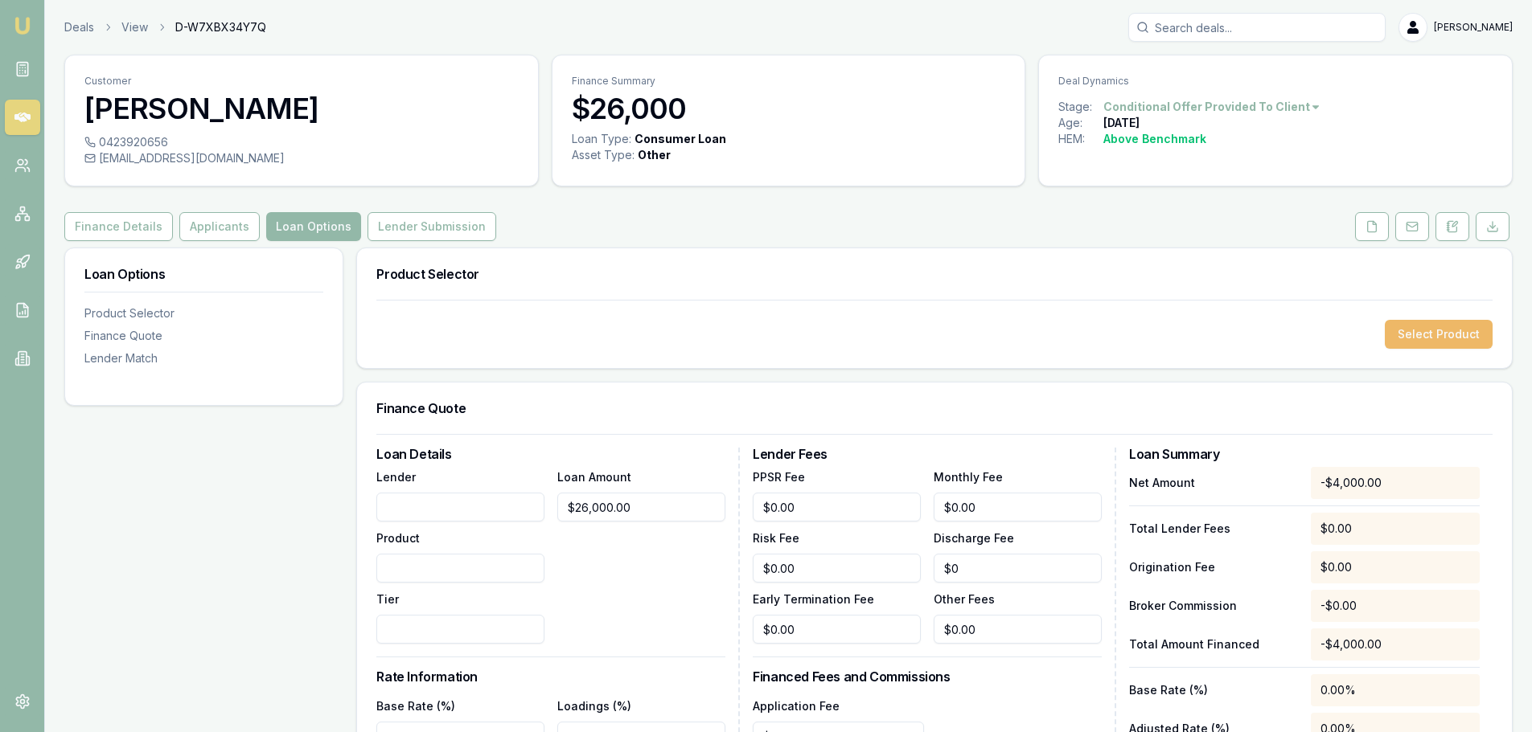
click at [1447, 330] on button "Select Product" at bounding box center [1438, 334] width 108 height 29
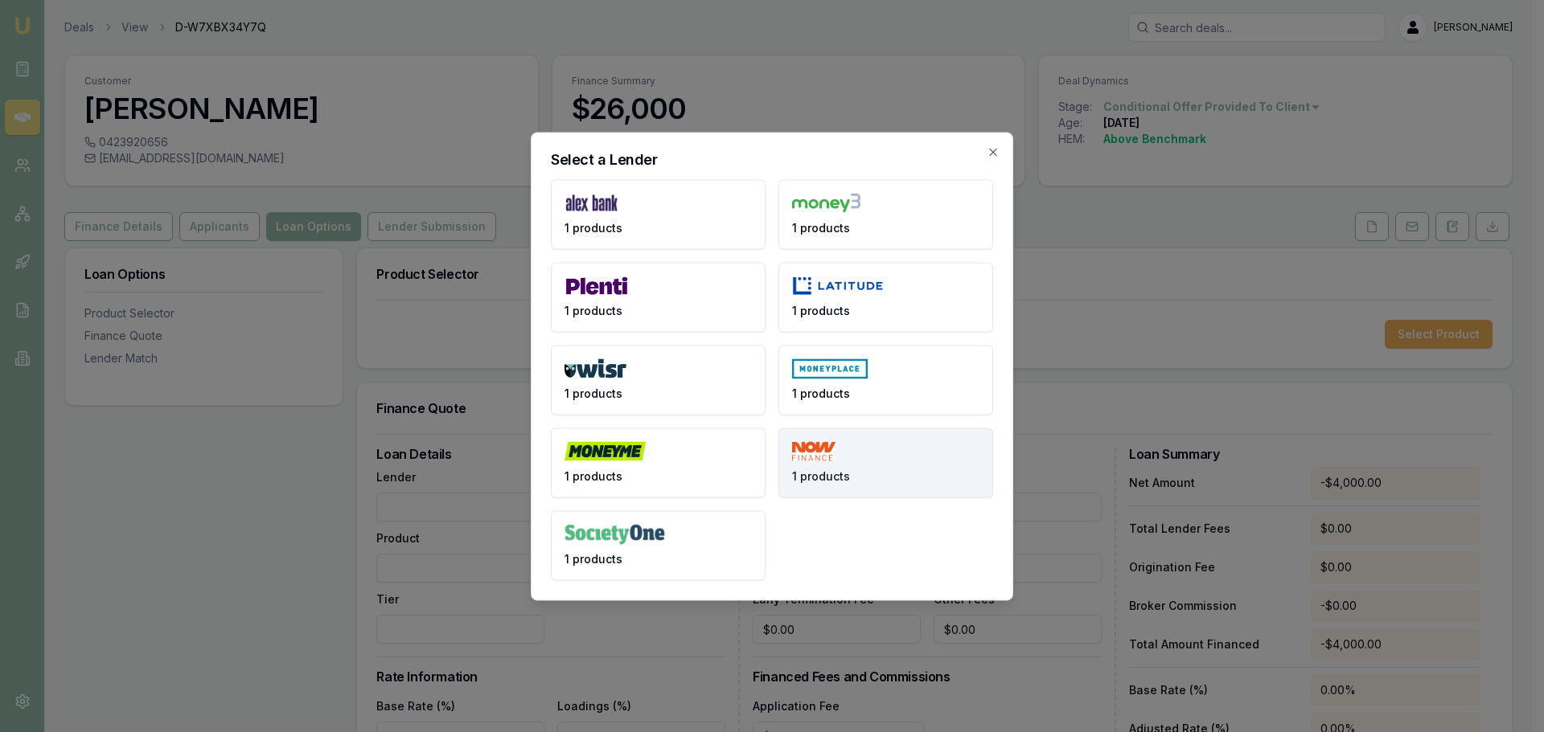
click at [952, 462] on button "1 products" at bounding box center [885, 463] width 215 height 70
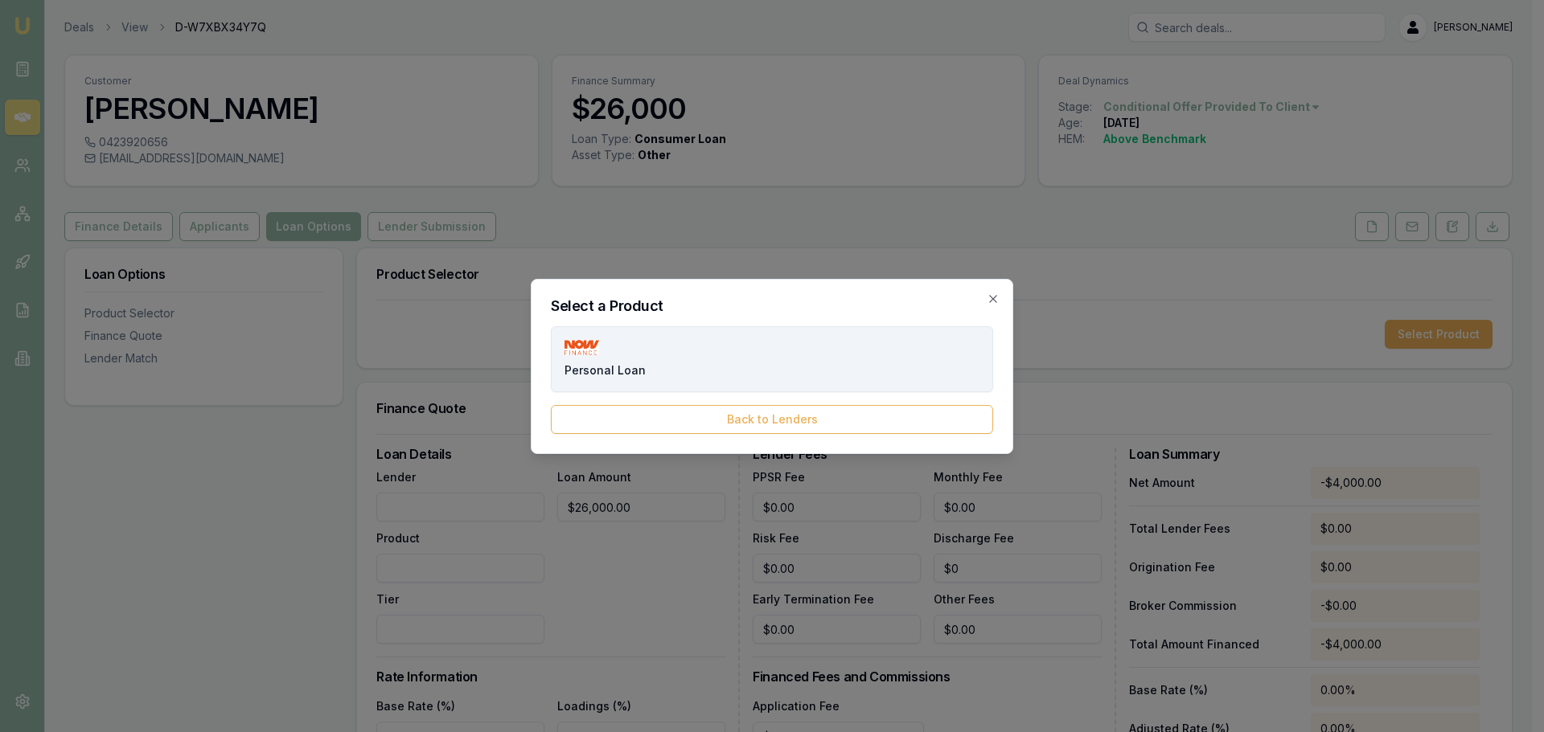
click at [777, 366] on button "Personal Loan" at bounding box center [772, 359] width 442 height 66
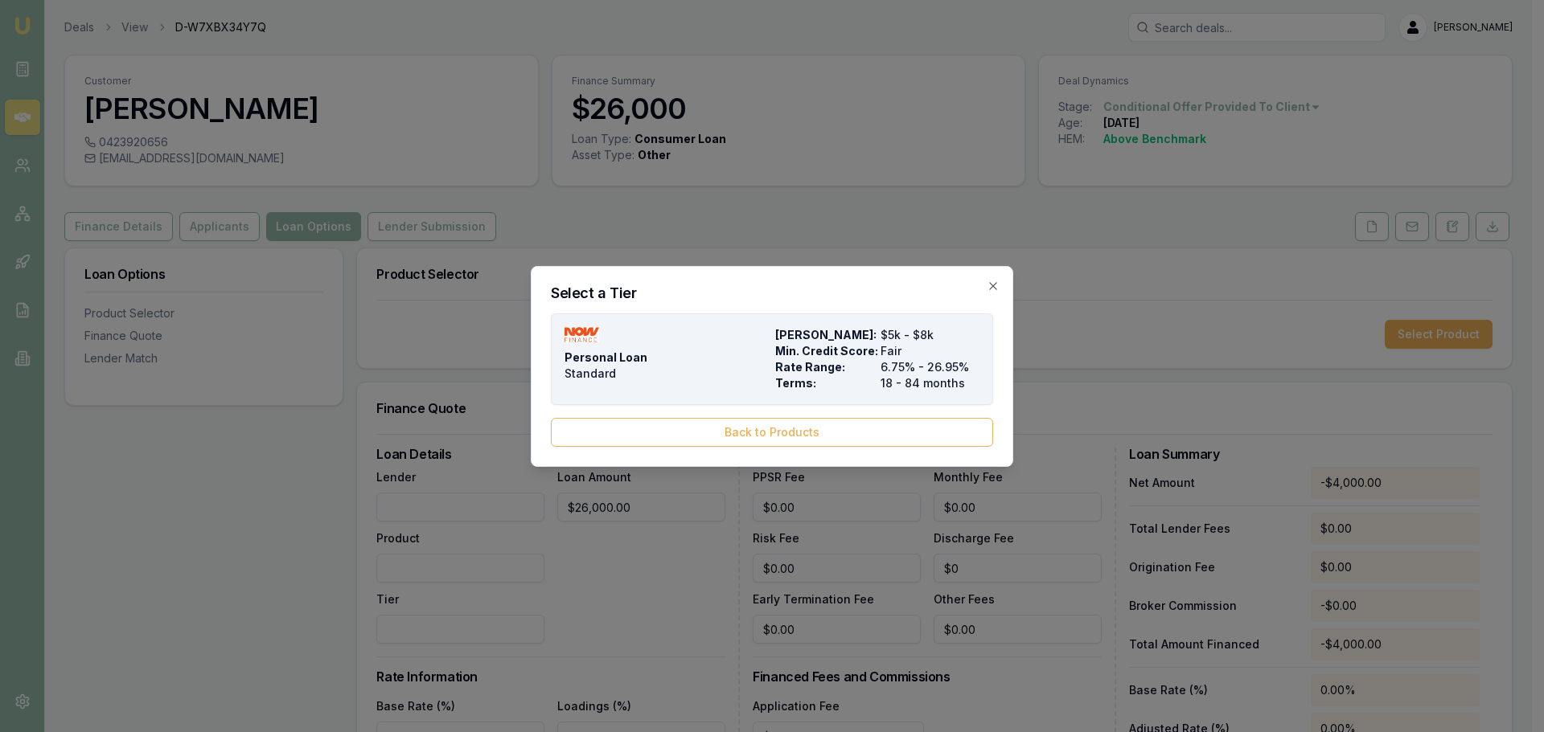
click at [811, 359] on span "Rate Range:" at bounding box center [824, 367] width 99 height 16
type input "NOW Finance"
type input "Personal Loan"
type input "Standard"
type input "6.75"
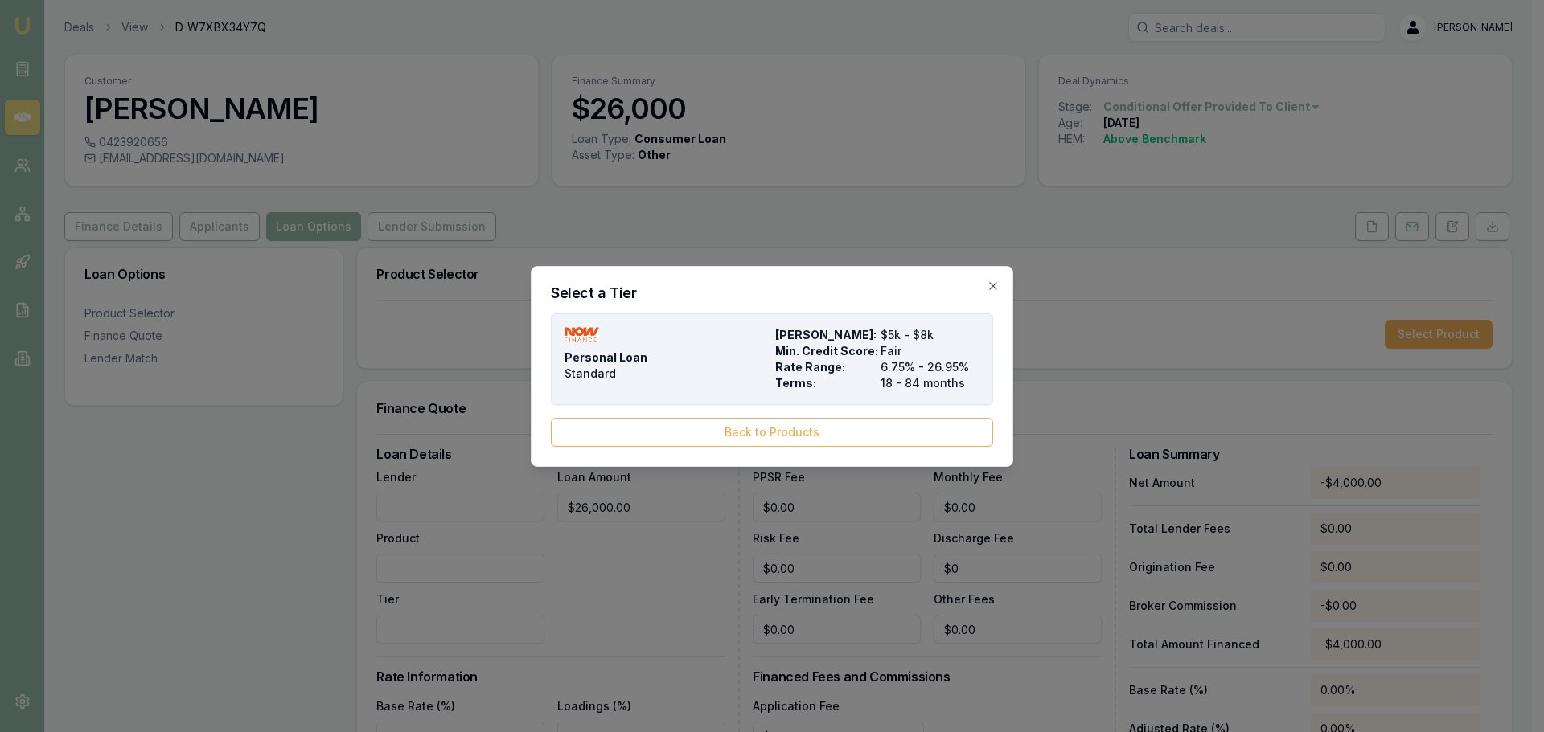
type input "18"
type input "1990"
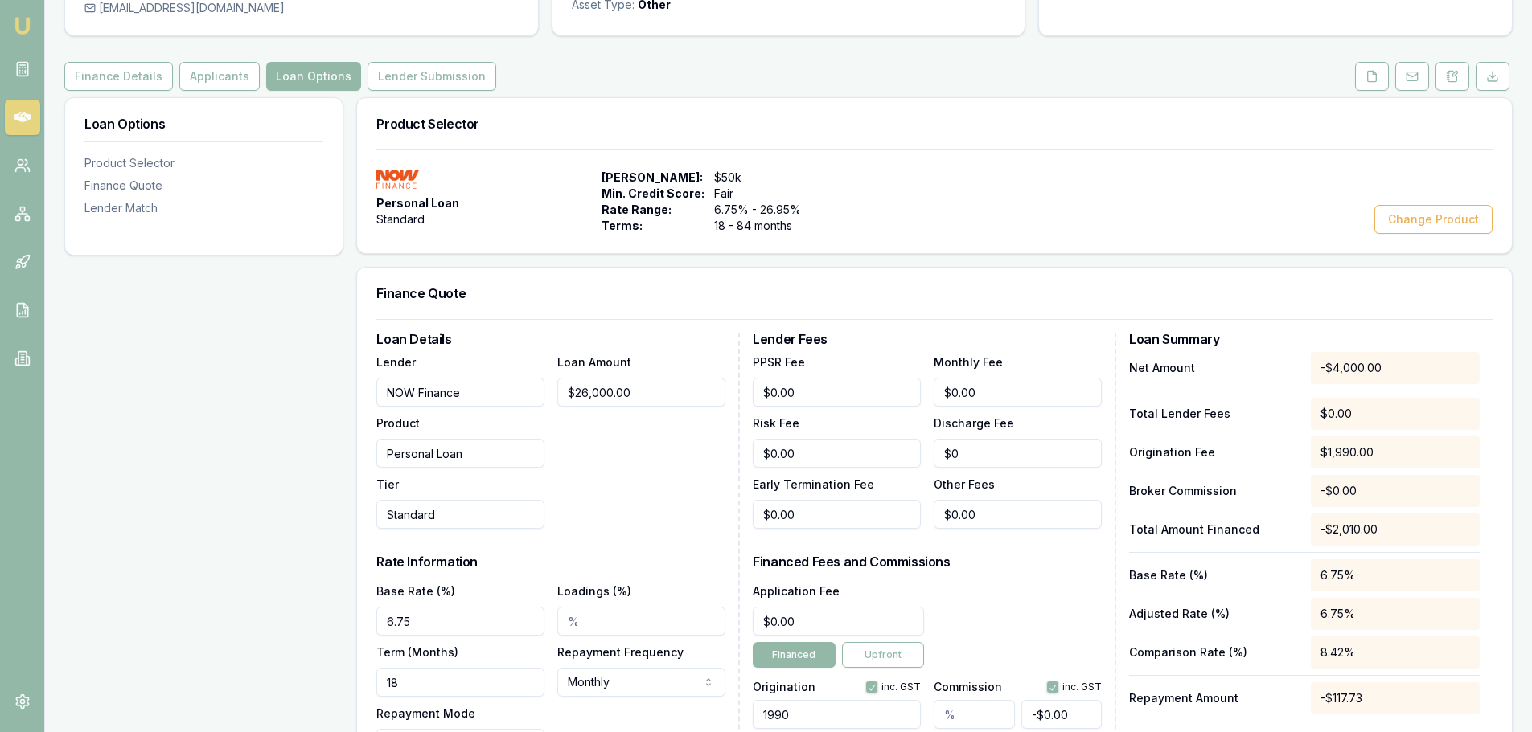
scroll to position [322, 0]
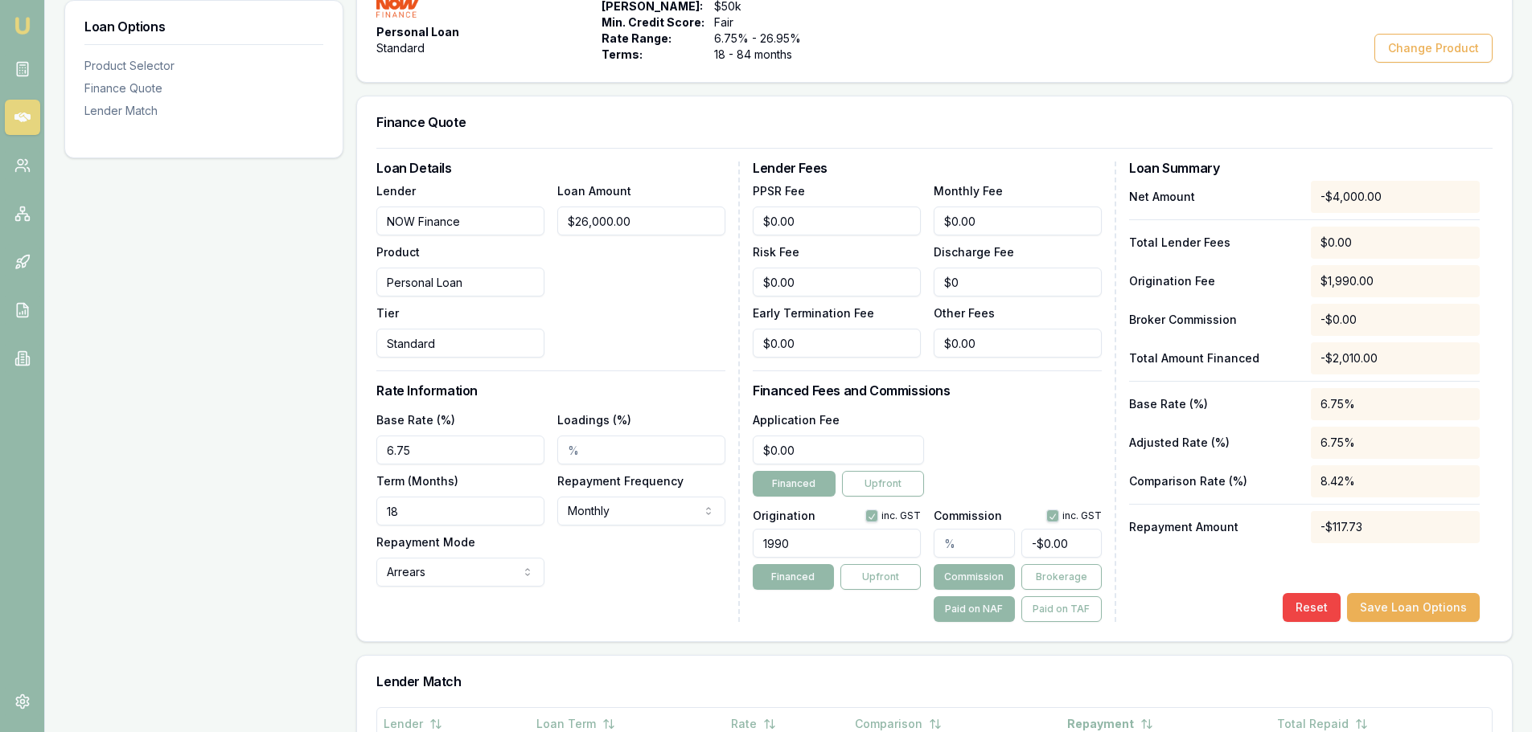
drag, startPoint x: 472, startPoint y: 464, endPoint x: -74, endPoint y: 456, distance: 546.0
click at [0, 411] on html "Emu Broker Deals View D-W7XBX34Y7Q Erin Shield Toggle Menu Customer Wayne Neoh …" at bounding box center [766, 44] width 1532 height 732
type input "7.95%"
drag, startPoint x: 431, startPoint y: 513, endPoint x: -67, endPoint y: 519, distance: 497.7
click at [0, 411] on html "Emu Broker Deals View D-W7XBX34Y7Q Erin Shield Toggle Menu Customer Wayne Neoh …" at bounding box center [766, 44] width 1532 height 732
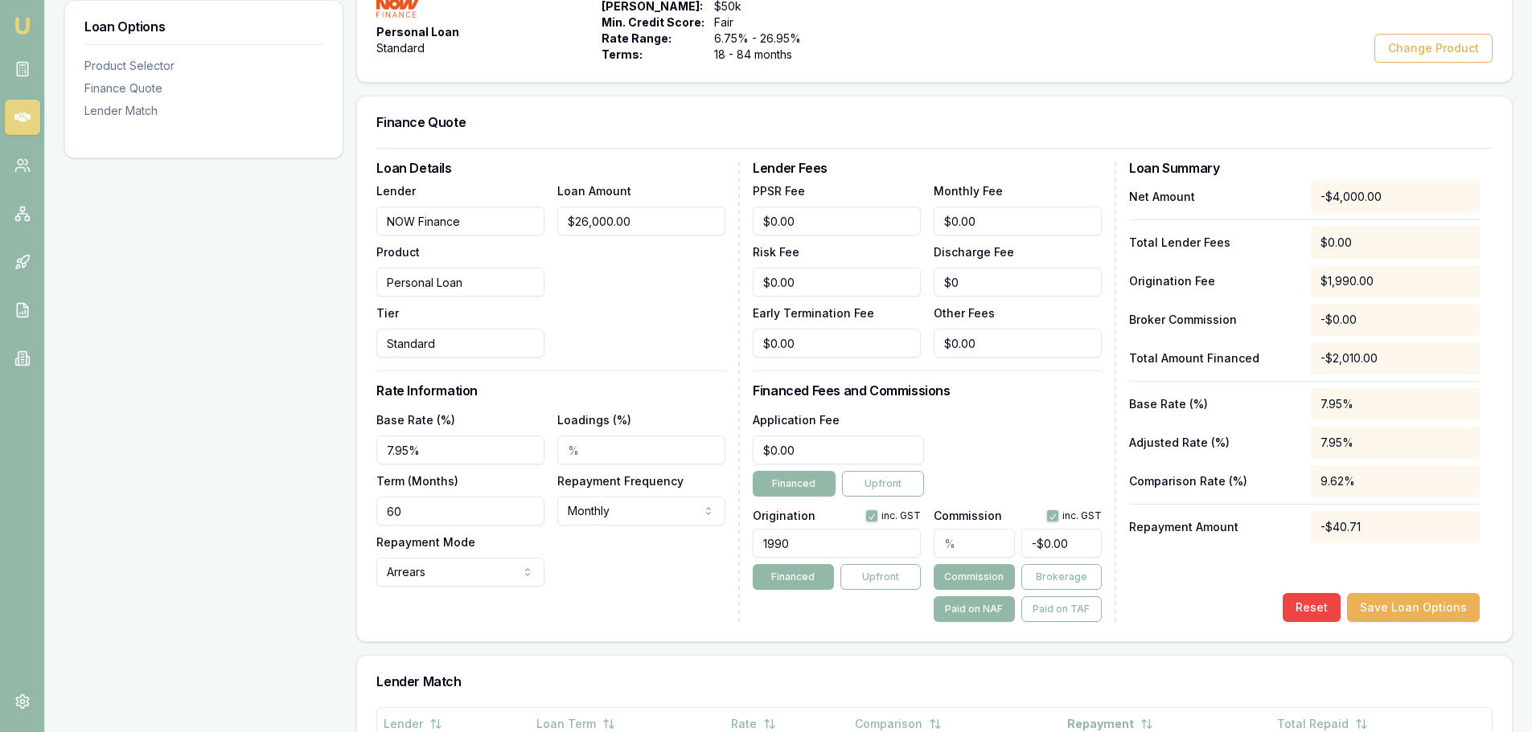
type input "60"
click at [637, 411] on body "Emu Broker Deals View D-W7XBX34Y7Q Erin Shield Toggle Menu Customer Wayne Neoh …" at bounding box center [772, 44] width 1544 height 732
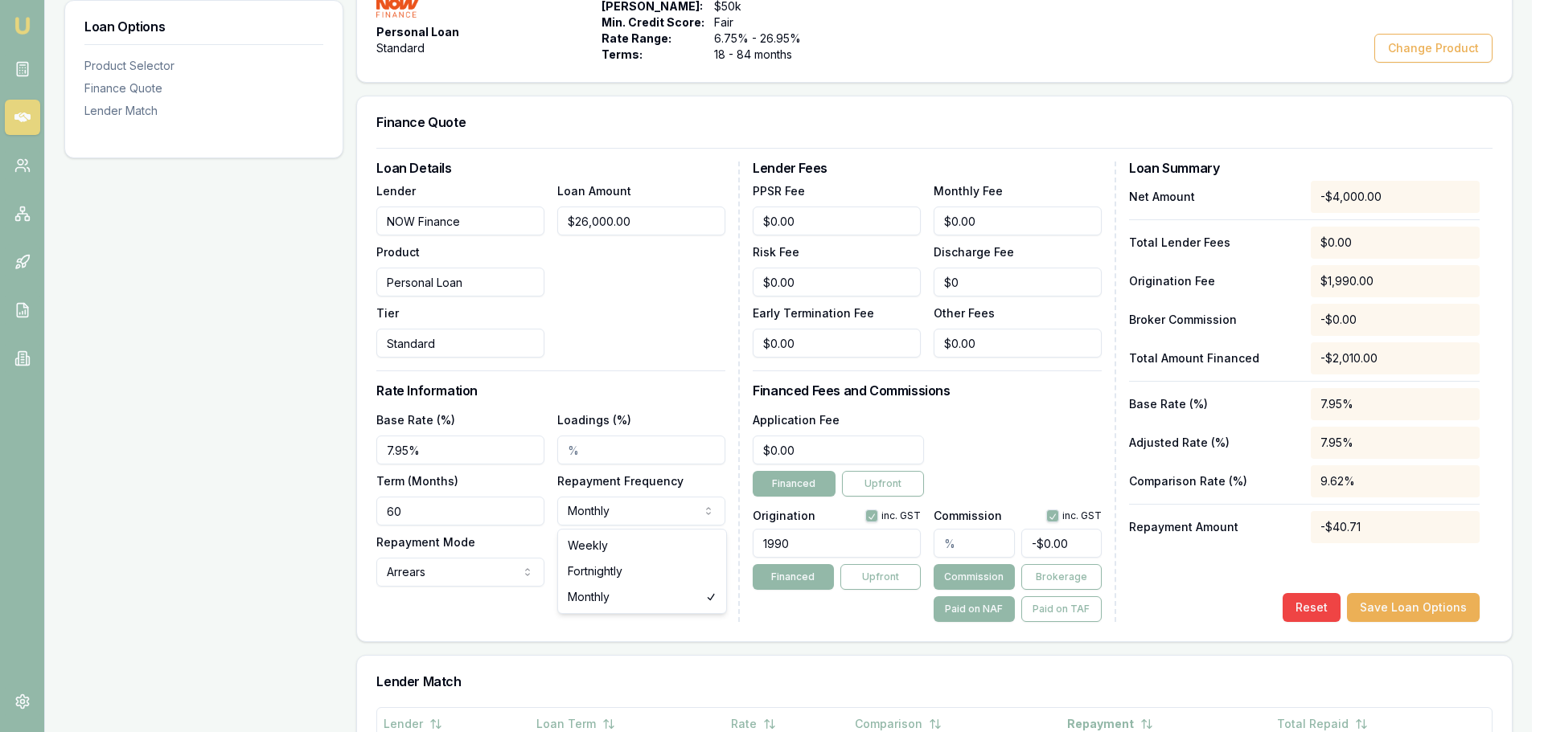
select select "WEEKLY"
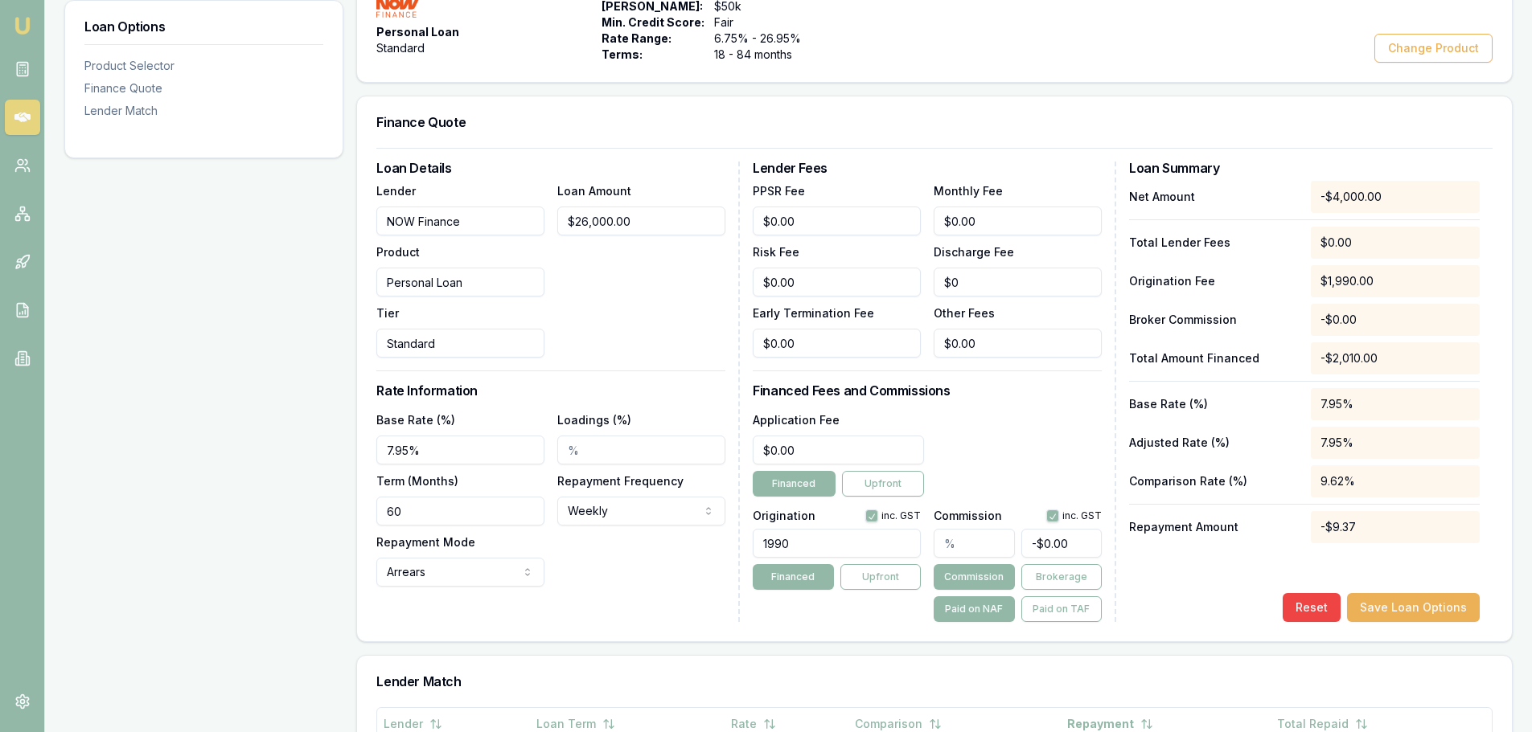
click at [629, 578] on div "Base Rate (%) 7.95% Loadings (%) Term (Months) 60 Repayment Frequency Weekly We…" at bounding box center [550, 498] width 349 height 177
drag, startPoint x: 806, startPoint y: 544, endPoint x: 327, endPoint y: 572, distance: 480.0
click at [371, 560] on div "Loan Details Lender NOW Finance Product Personal Loan Tier Standard Loan Amount…" at bounding box center [934, 395] width 1155 height 494
type input "1250.00"
click at [983, 461] on div "Application Fee $0.00 Financed Upfront" at bounding box center [927, 453] width 349 height 87
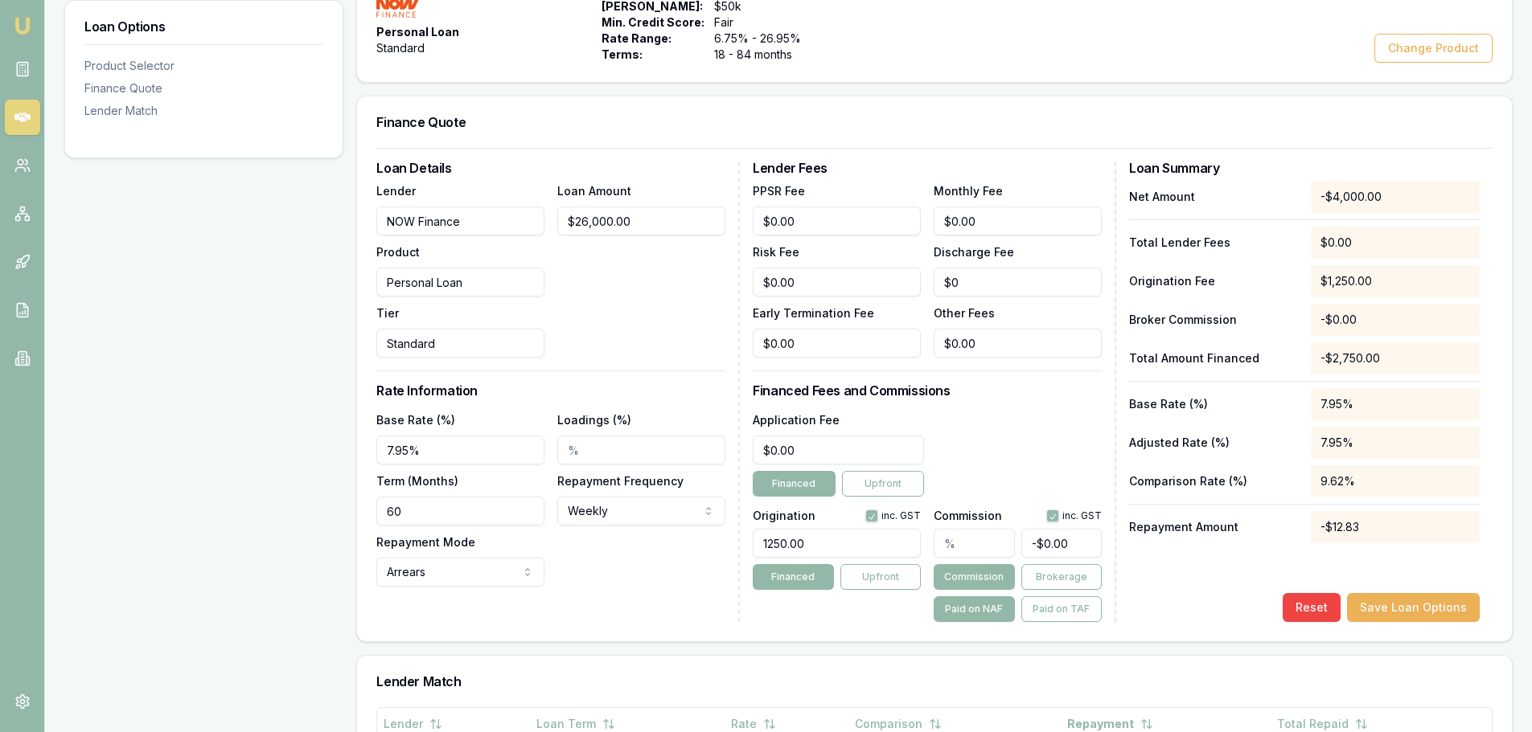
click at [954, 539] on input "text" at bounding box center [973, 543] width 80 height 29
type input "0"
click at [1015, 425] on div "Application Fee $0.00 Financed Upfront" at bounding box center [927, 453] width 349 height 87
click at [1450, 606] on button "Save Loan Options" at bounding box center [1413, 607] width 133 height 29
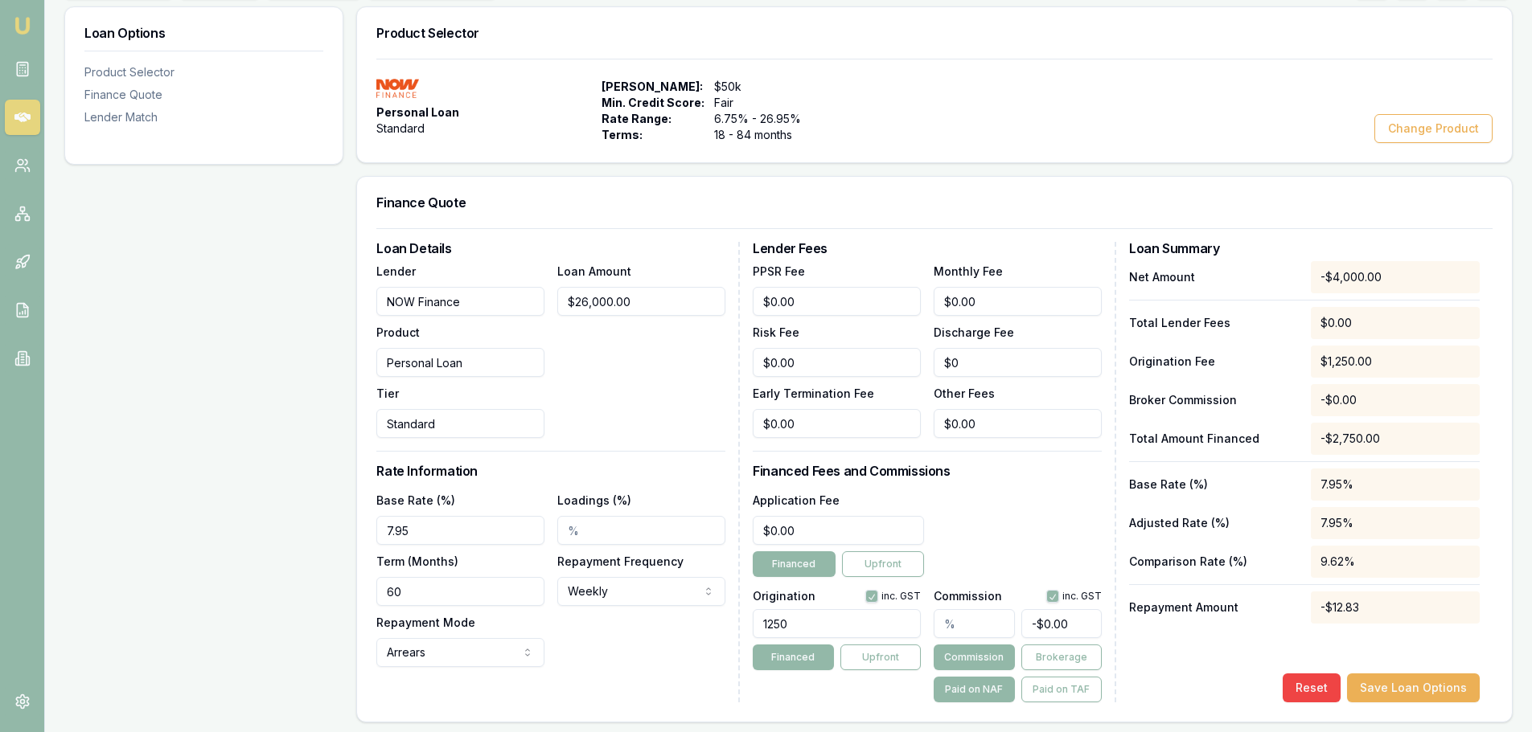
scroll to position [0, 0]
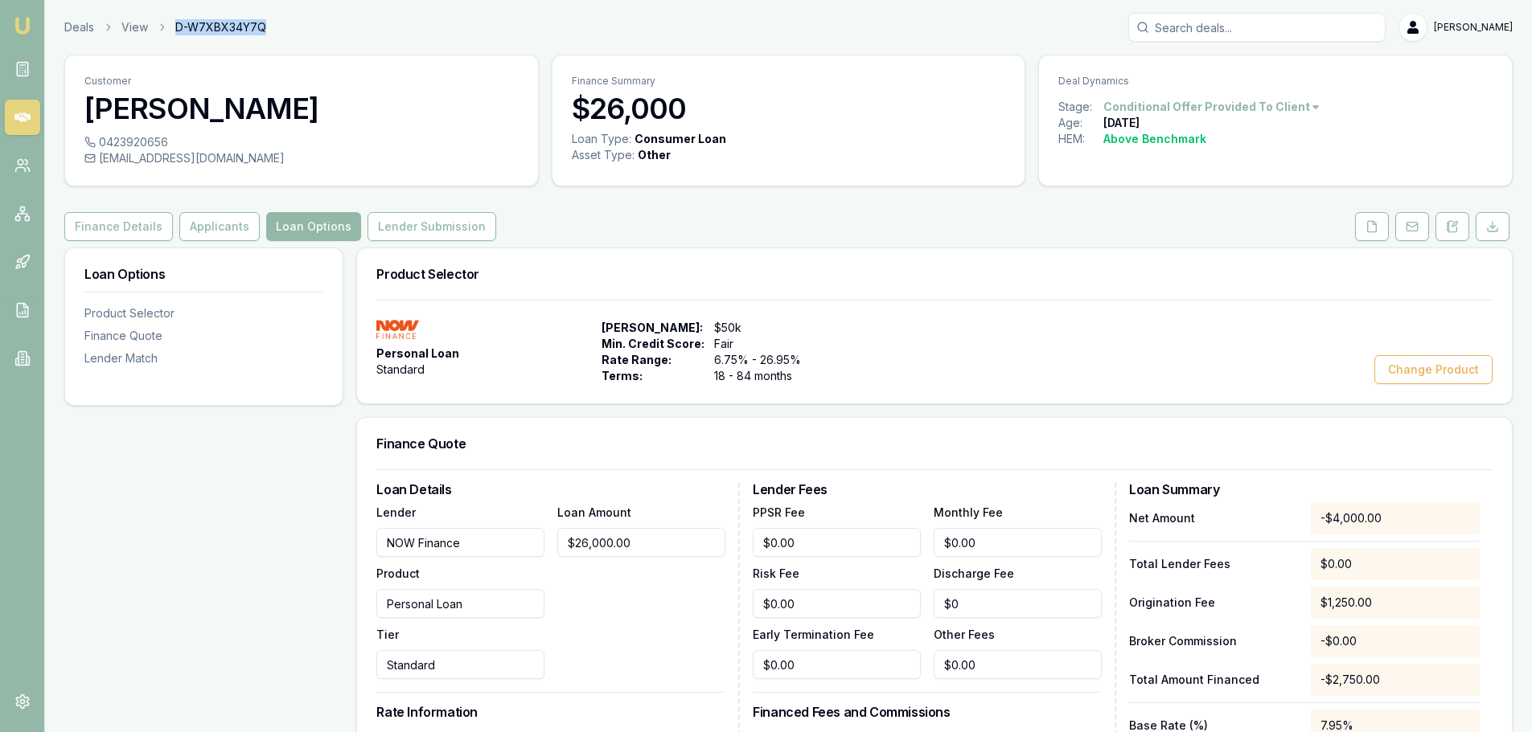
drag, startPoint x: 269, startPoint y: 27, endPoint x: 175, endPoint y: 31, distance: 93.3
click at [175, 31] on div "Deals View D-W7XBX34Y7Q Erin Shield" at bounding box center [788, 27] width 1448 height 29
copy span "D-W7XBX34Y7Q"
click at [802, 236] on div "Finance Details Applicants Loan Options Lender Submission" at bounding box center [788, 226] width 1448 height 29
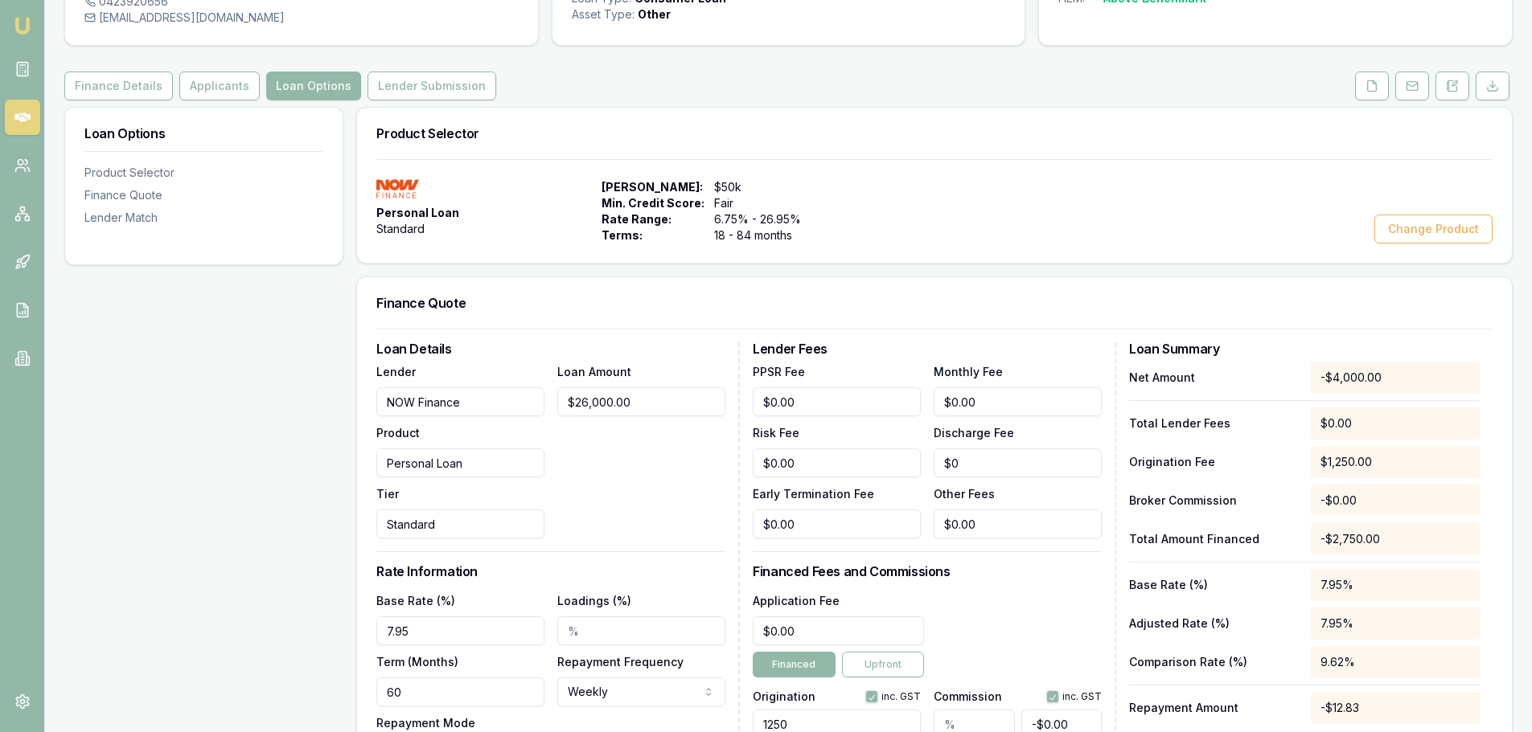
scroll to position [322, 0]
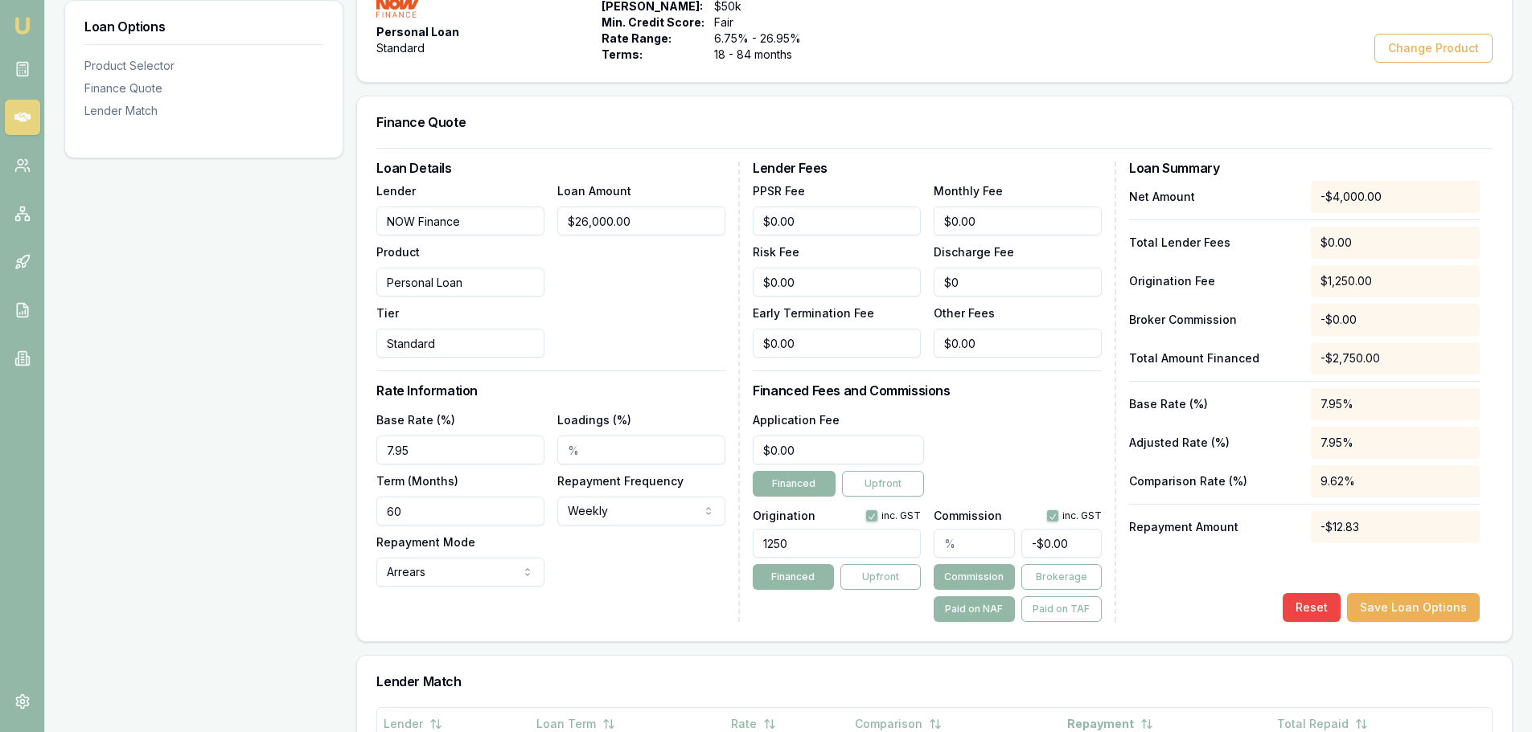
click at [943, 435] on div "Application Fee $0.00 Financed Upfront" at bounding box center [927, 453] width 349 height 87
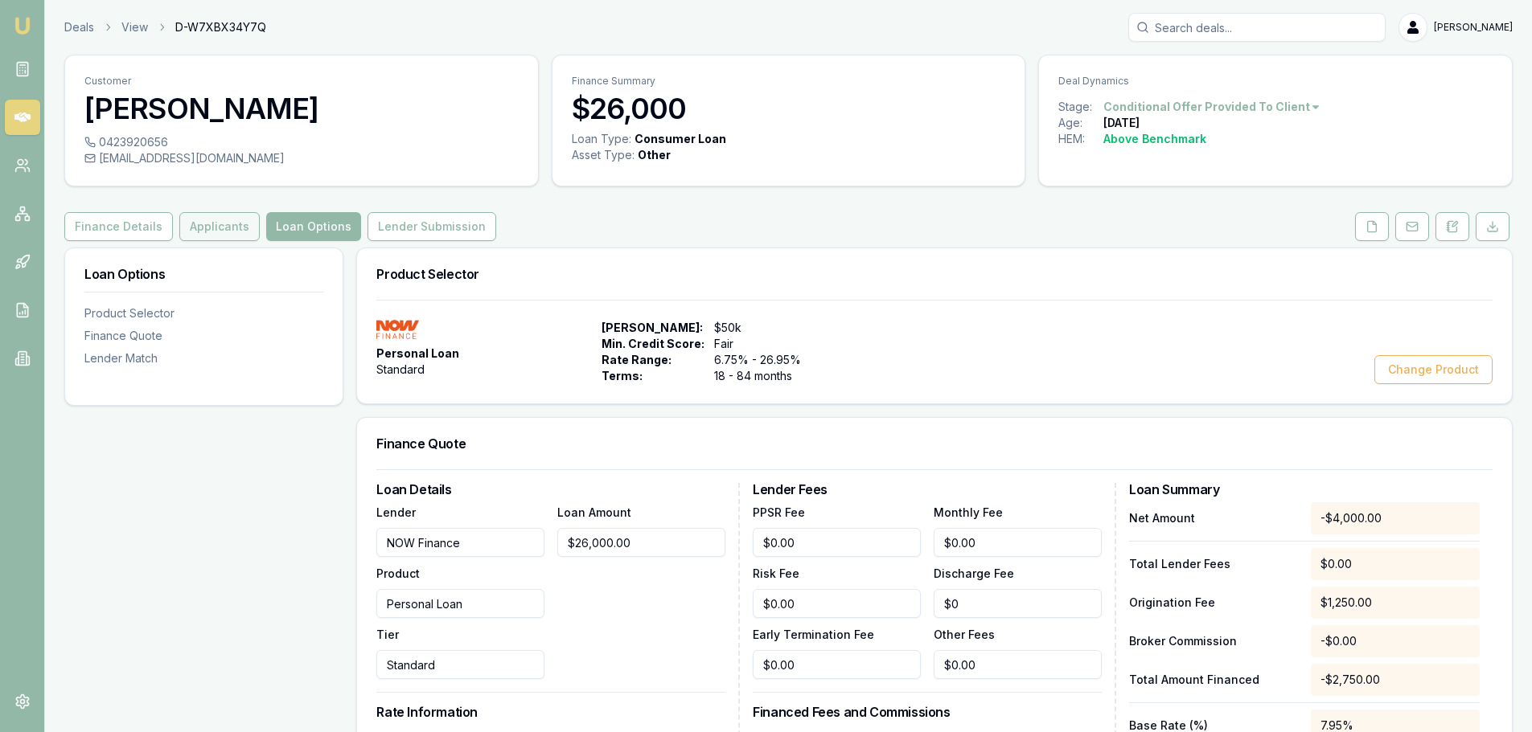
click at [224, 227] on button "Applicants" at bounding box center [219, 226] width 80 height 29
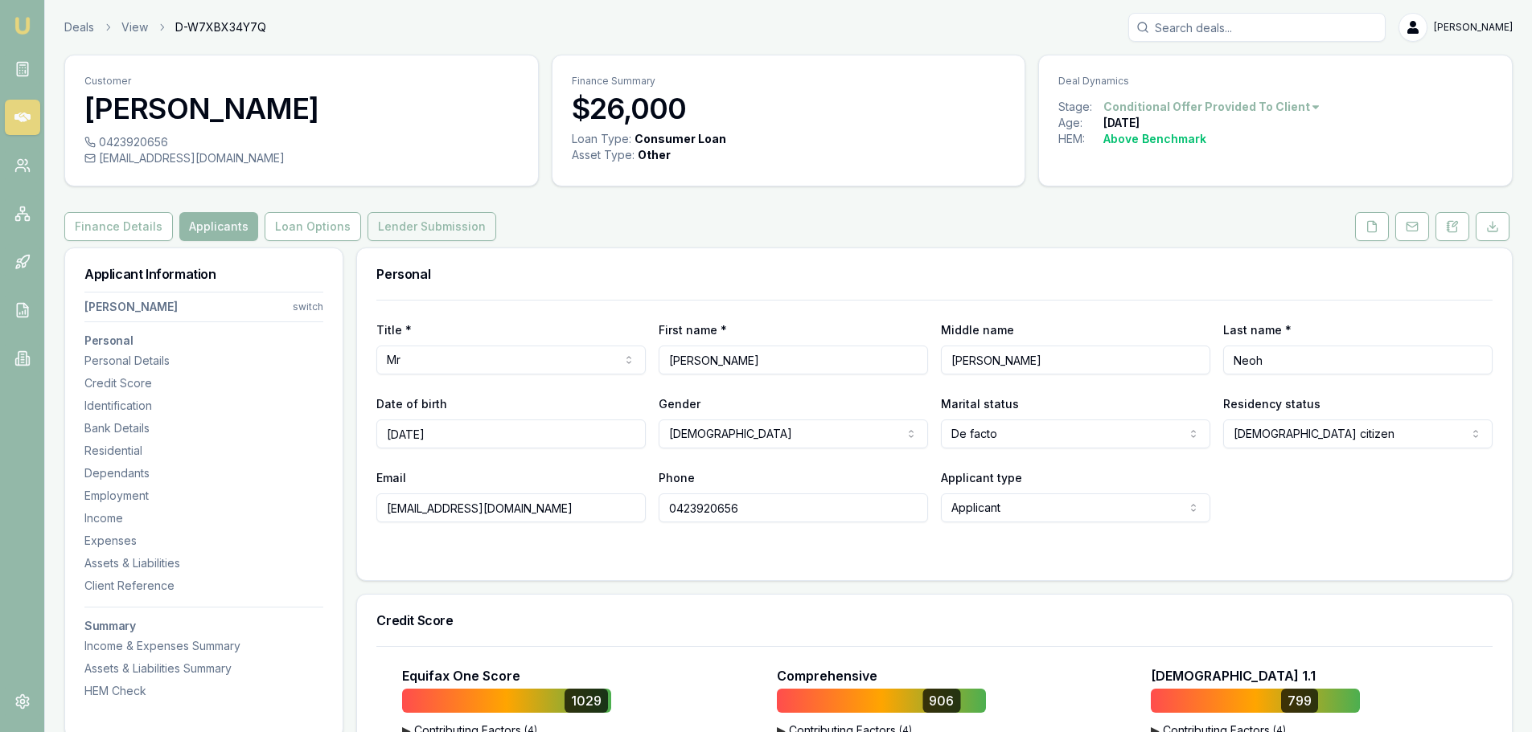
click at [380, 228] on button "Lender Submission" at bounding box center [431, 226] width 129 height 29
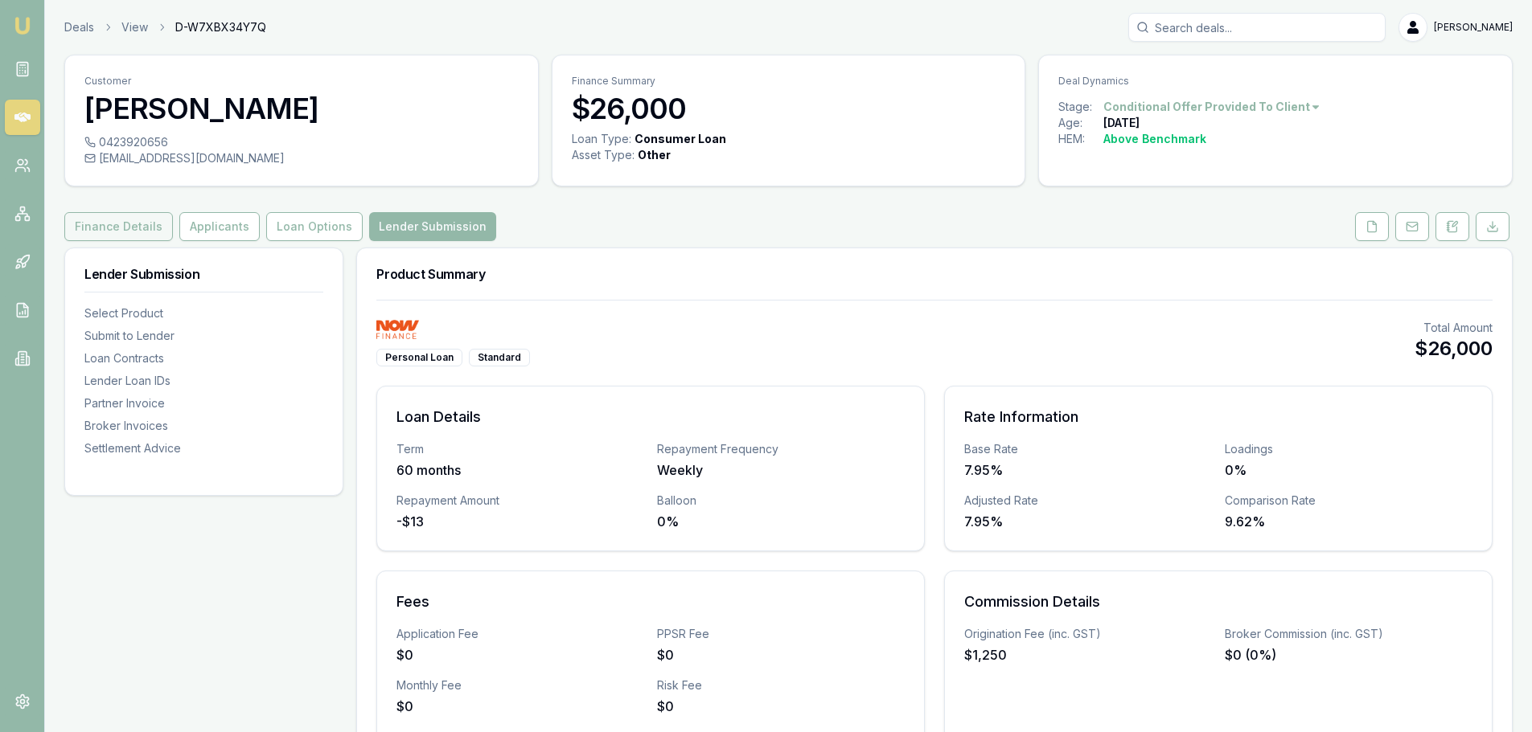
click at [126, 223] on button "Finance Details" at bounding box center [118, 226] width 109 height 29
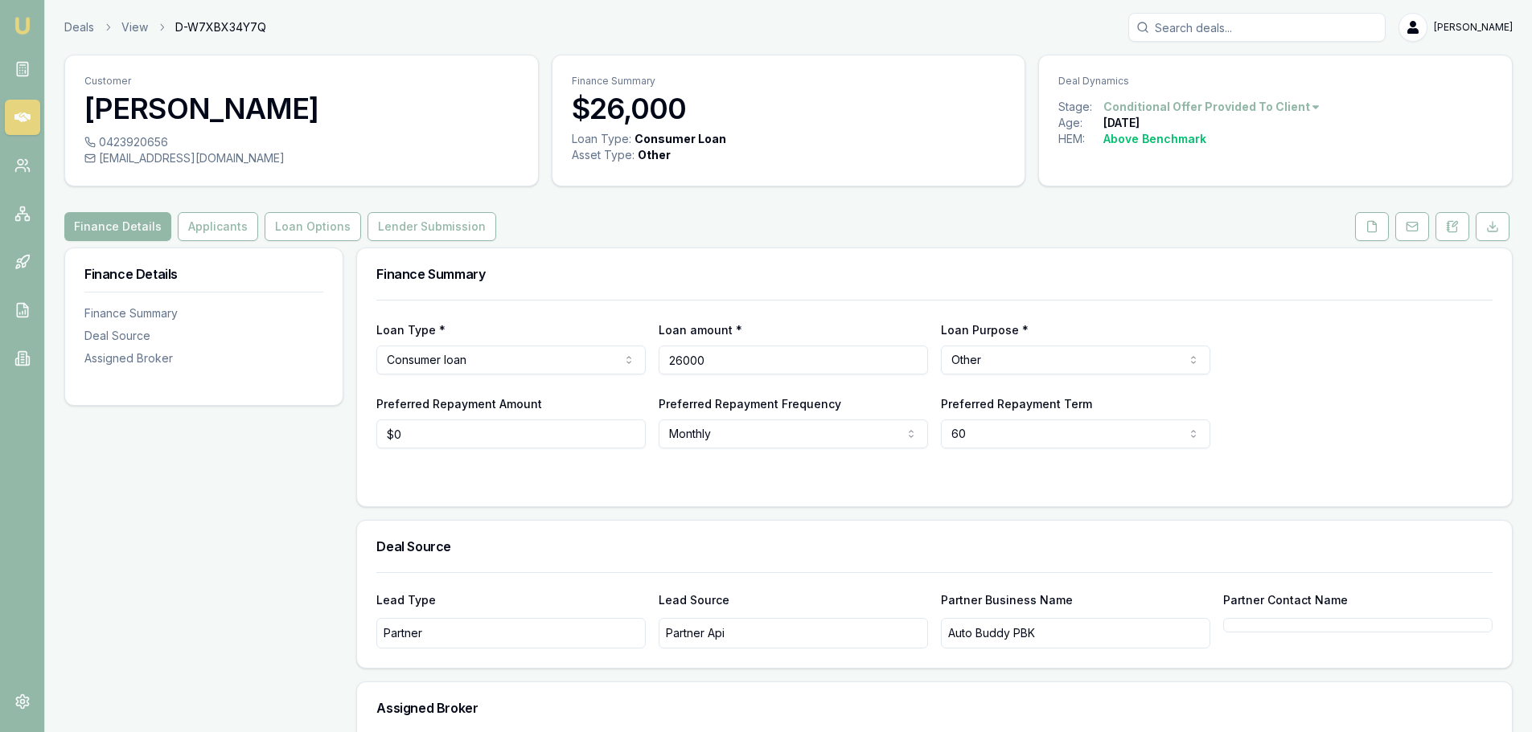
drag, startPoint x: 787, startPoint y: 357, endPoint x: 774, endPoint y: 357, distance: 12.9
click at [774, 357] on input "26000" at bounding box center [792, 360] width 269 height 29
drag, startPoint x: 774, startPoint y: 357, endPoint x: 221, endPoint y: 352, distance: 553.2
click at [232, 355] on div "Finance Details Finance Summary Deal Source Assigned Broker Finance Summary Loa…" at bounding box center [788, 566] width 1448 height 636
type input "$26,000"
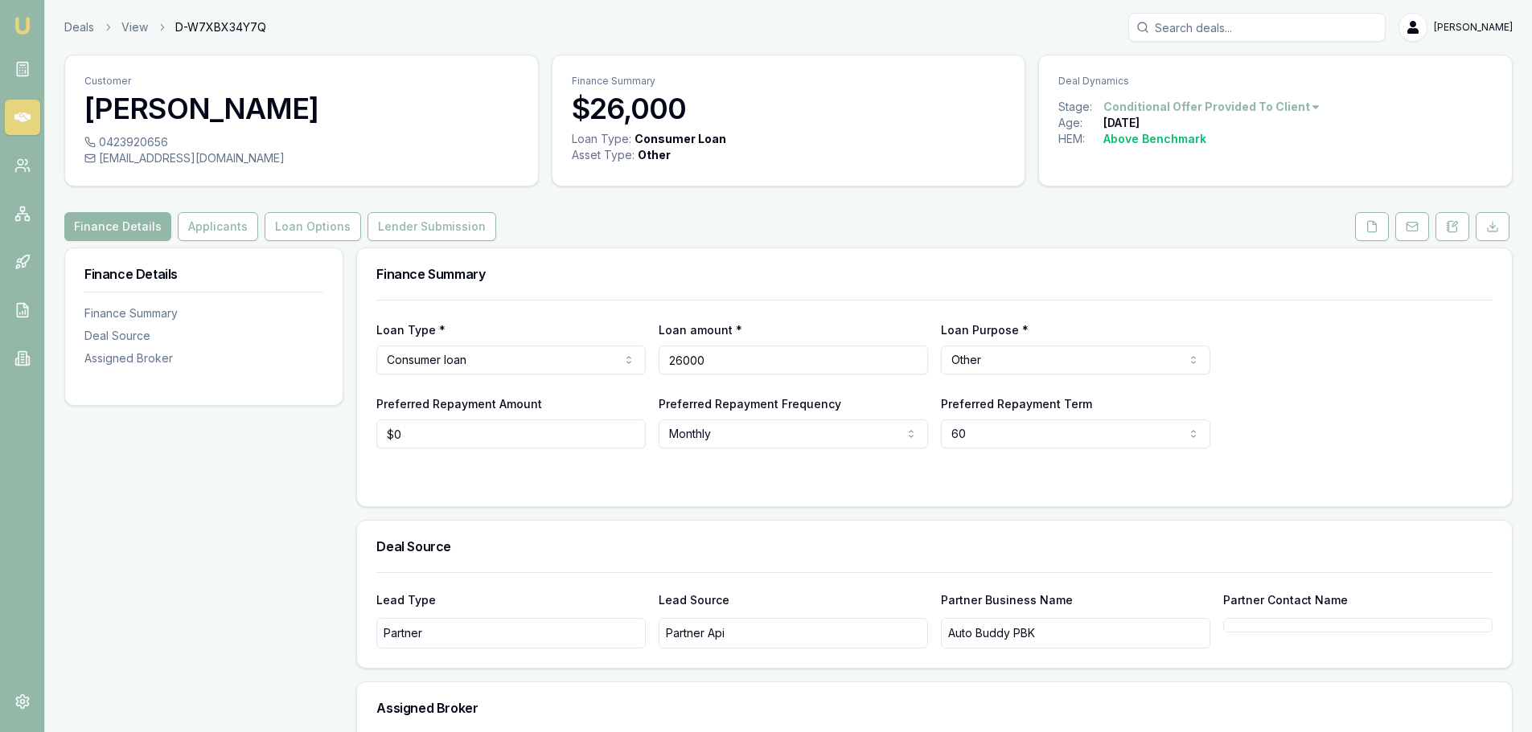
drag, startPoint x: 667, startPoint y: 362, endPoint x: 204, endPoint y: 302, distance: 466.1
click at [351, 357] on div "Finance Details Finance Summary Deal Source Assigned Broker Finance Summary Loa…" at bounding box center [788, 566] width 1448 height 636
type input "$30,000"
click at [438, 467] on form "Loan Type * Consumer loan Consumer loan Consumer asset Commercial loan Commerci…" at bounding box center [934, 393] width 1116 height 187
click at [290, 224] on button "Loan Options" at bounding box center [313, 226] width 96 height 29
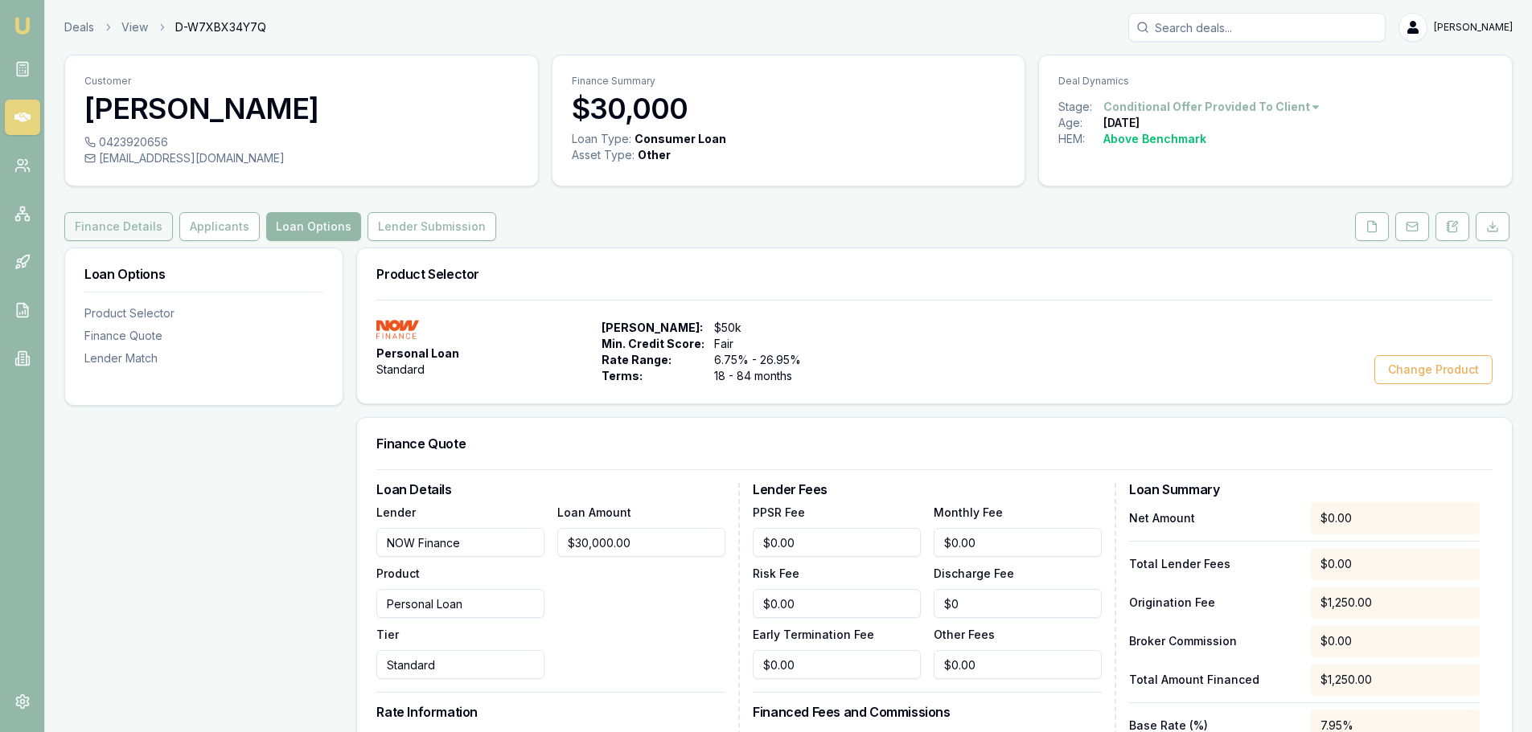
click at [145, 224] on button "Finance Details" at bounding box center [118, 226] width 109 height 29
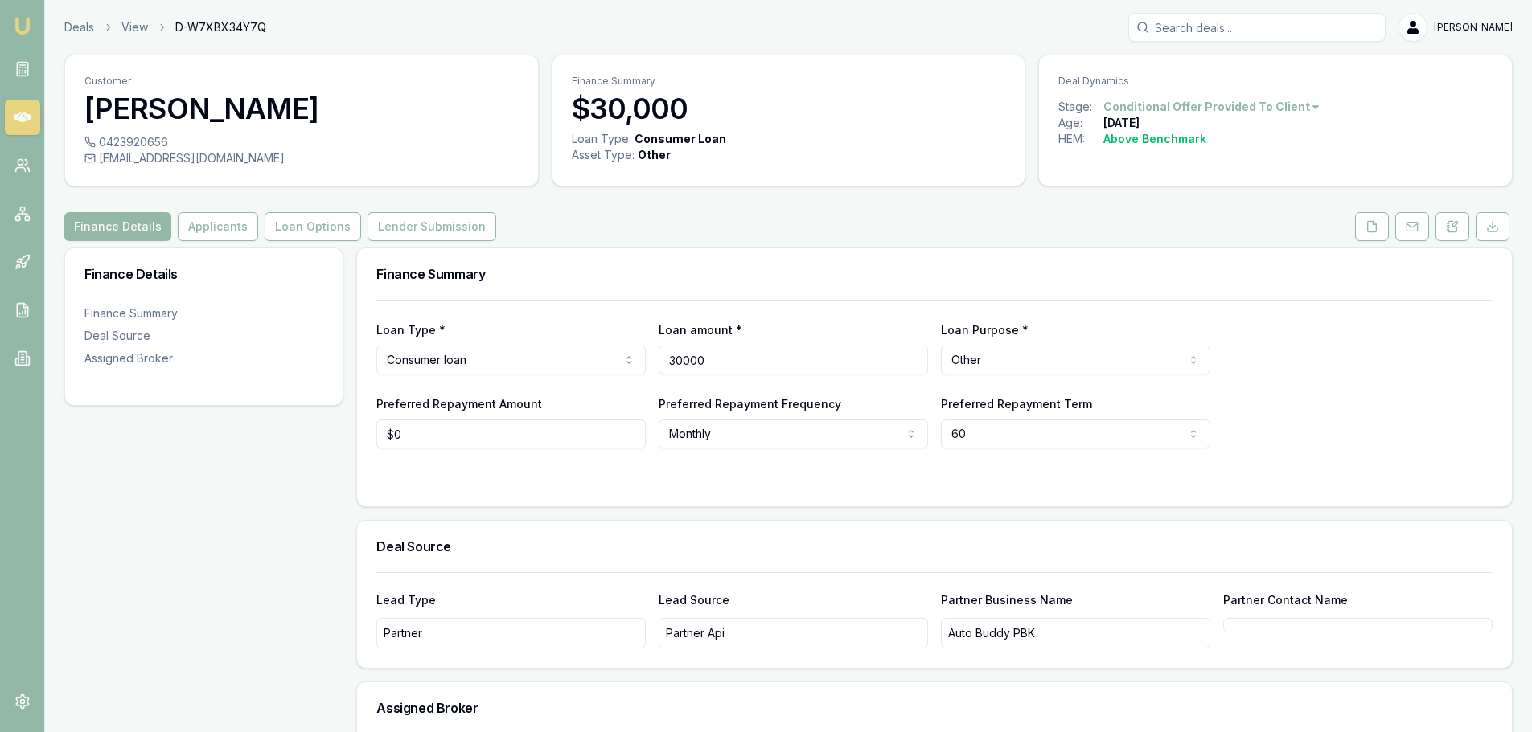
drag, startPoint x: 781, startPoint y: 357, endPoint x: 351, endPoint y: 369, distance: 430.3
click at [351, 369] on div "Finance Details Finance Summary Deal Source Assigned Broker Finance Summary Loa…" at bounding box center [788, 566] width 1448 height 636
type input "$26,000"
click at [371, 468] on div "Loan Type * Consumer loan Consumer loan Consumer asset Commercial loan Commerci…" at bounding box center [934, 403] width 1155 height 207
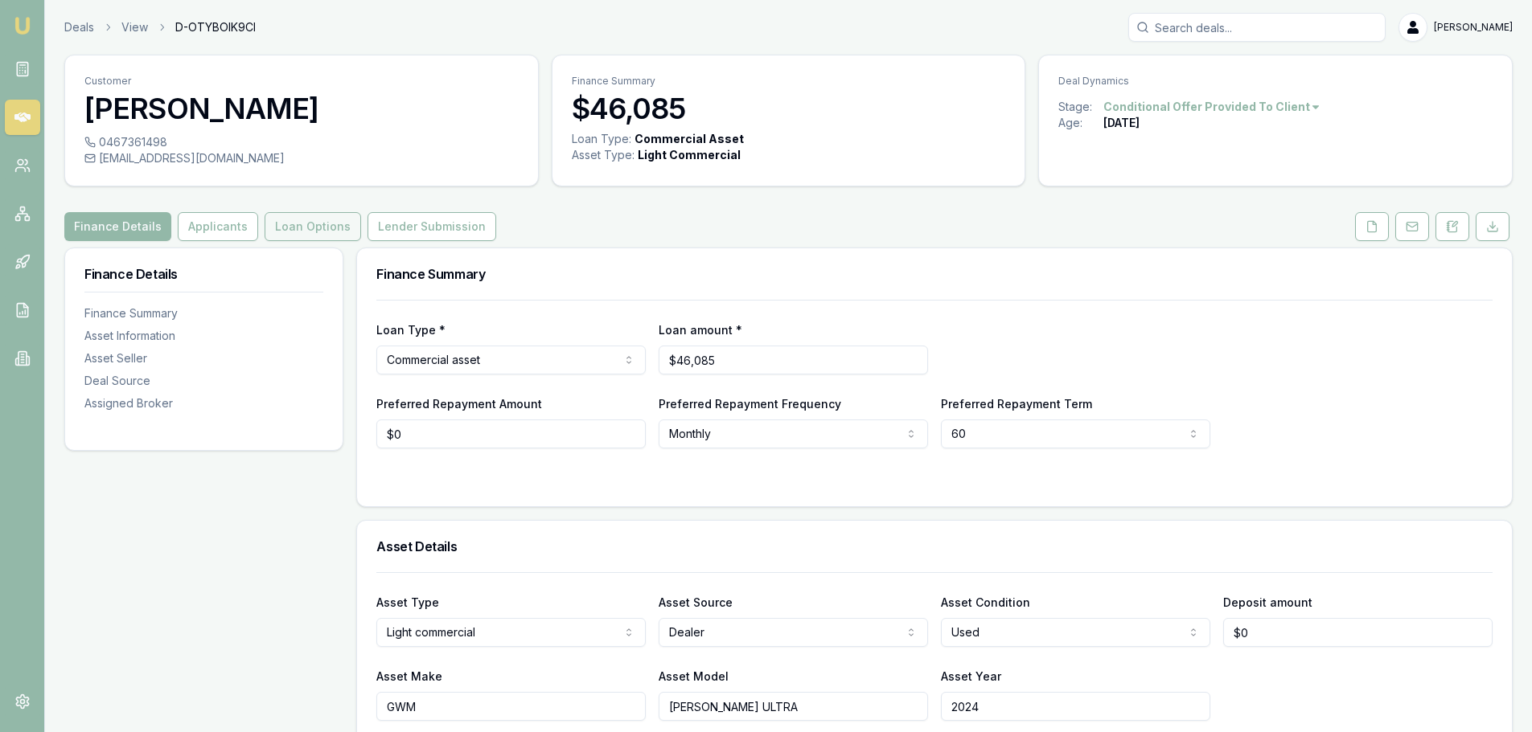
click at [285, 215] on button "Loan Options" at bounding box center [313, 226] width 96 height 29
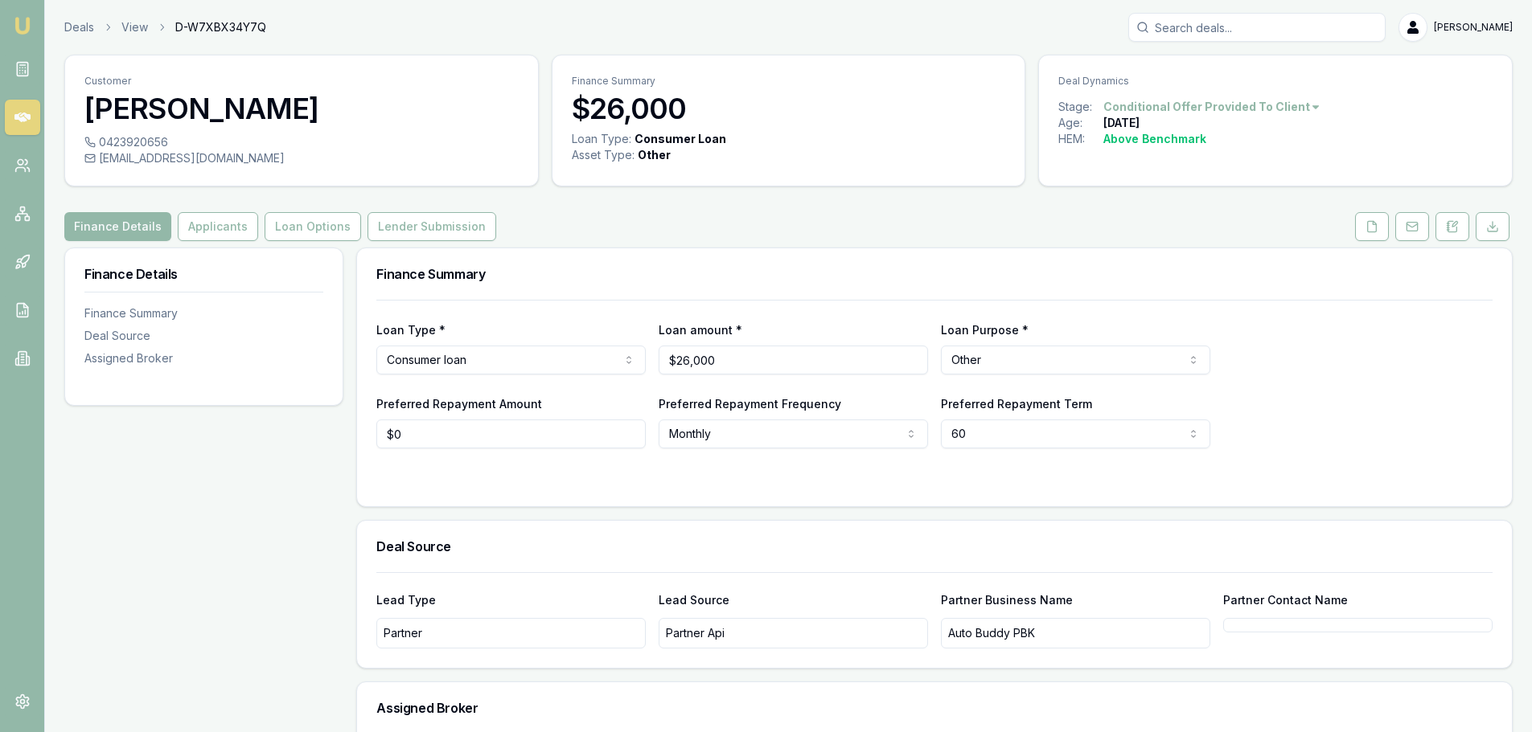
click at [916, 255] on div "Finance Summary" at bounding box center [934, 273] width 1155 height 51
click at [293, 226] on button "Loan Options" at bounding box center [313, 226] width 96 height 29
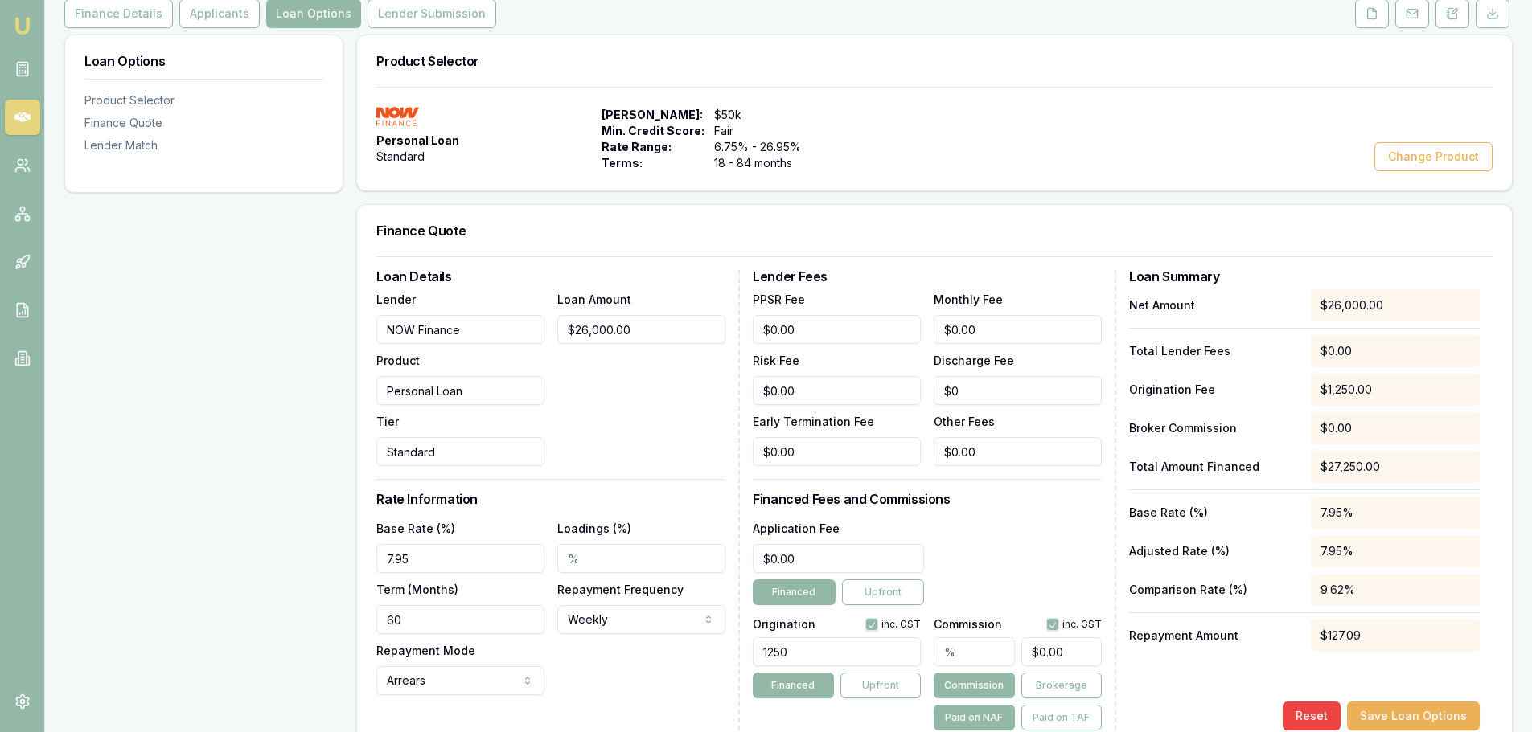
scroll to position [241, 0]
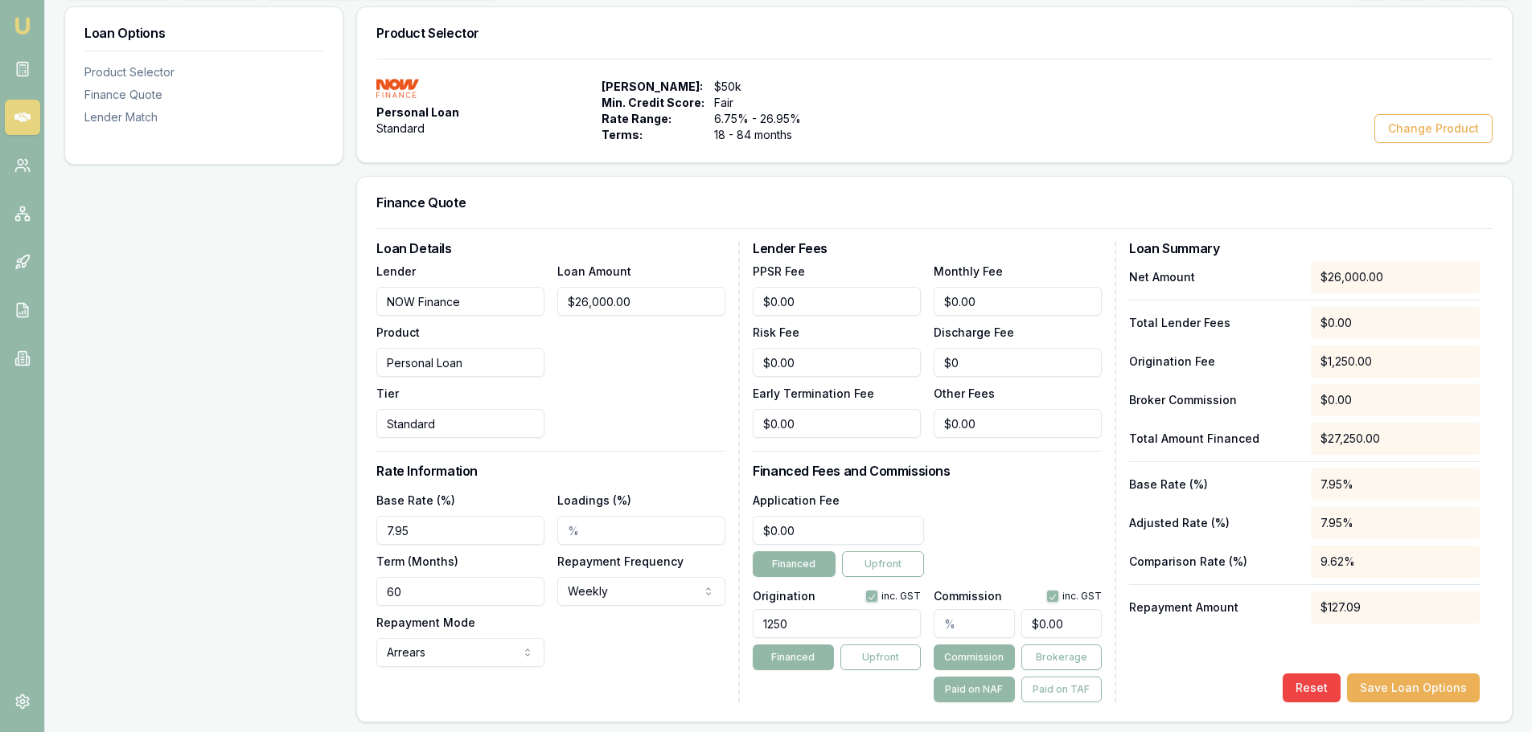
click at [1208, 116] on div "Personal Loan Standard Max Loan Amount: $50k Min. Credit Score: Fair Rate Range…" at bounding box center [934, 111] width 1116 height 64
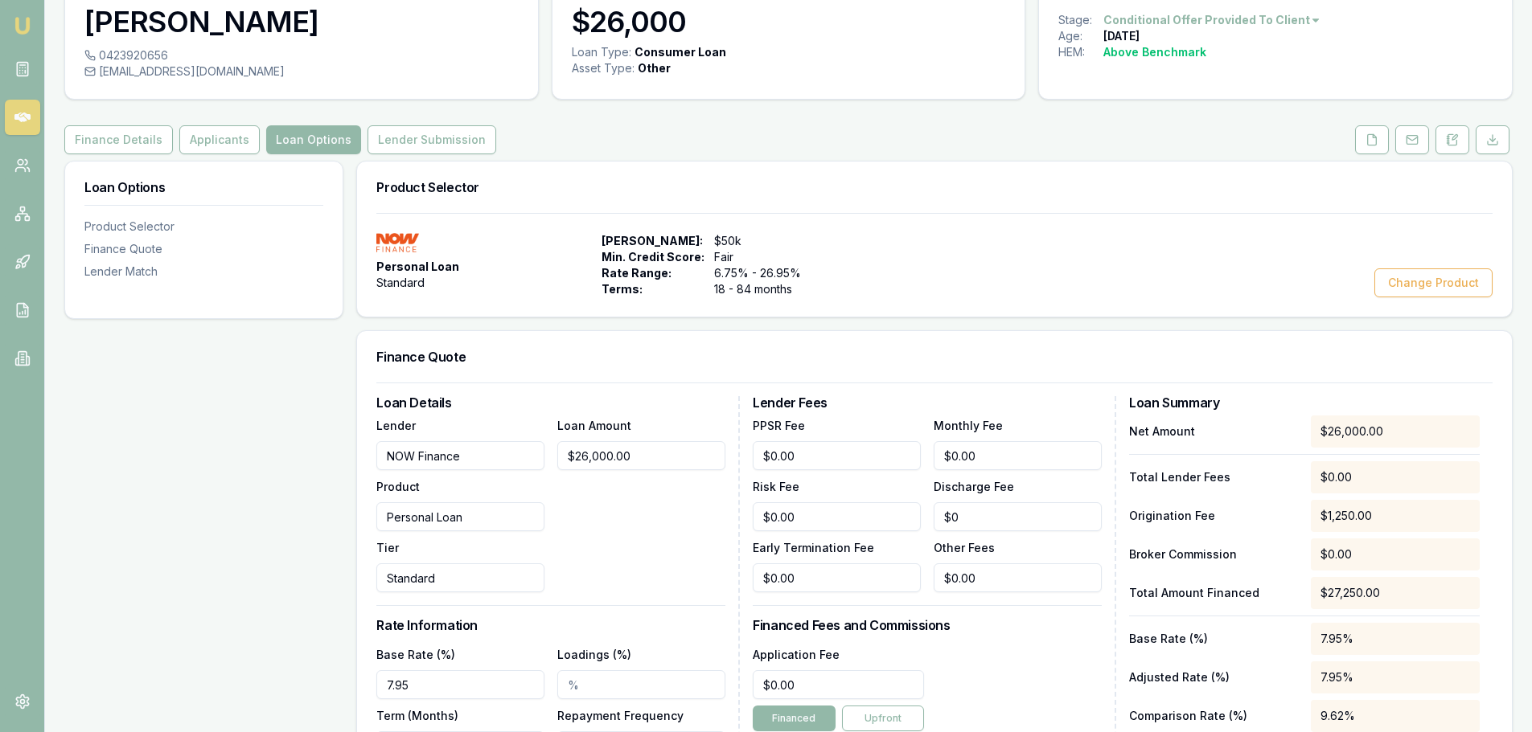
scroll to position [0, 0]
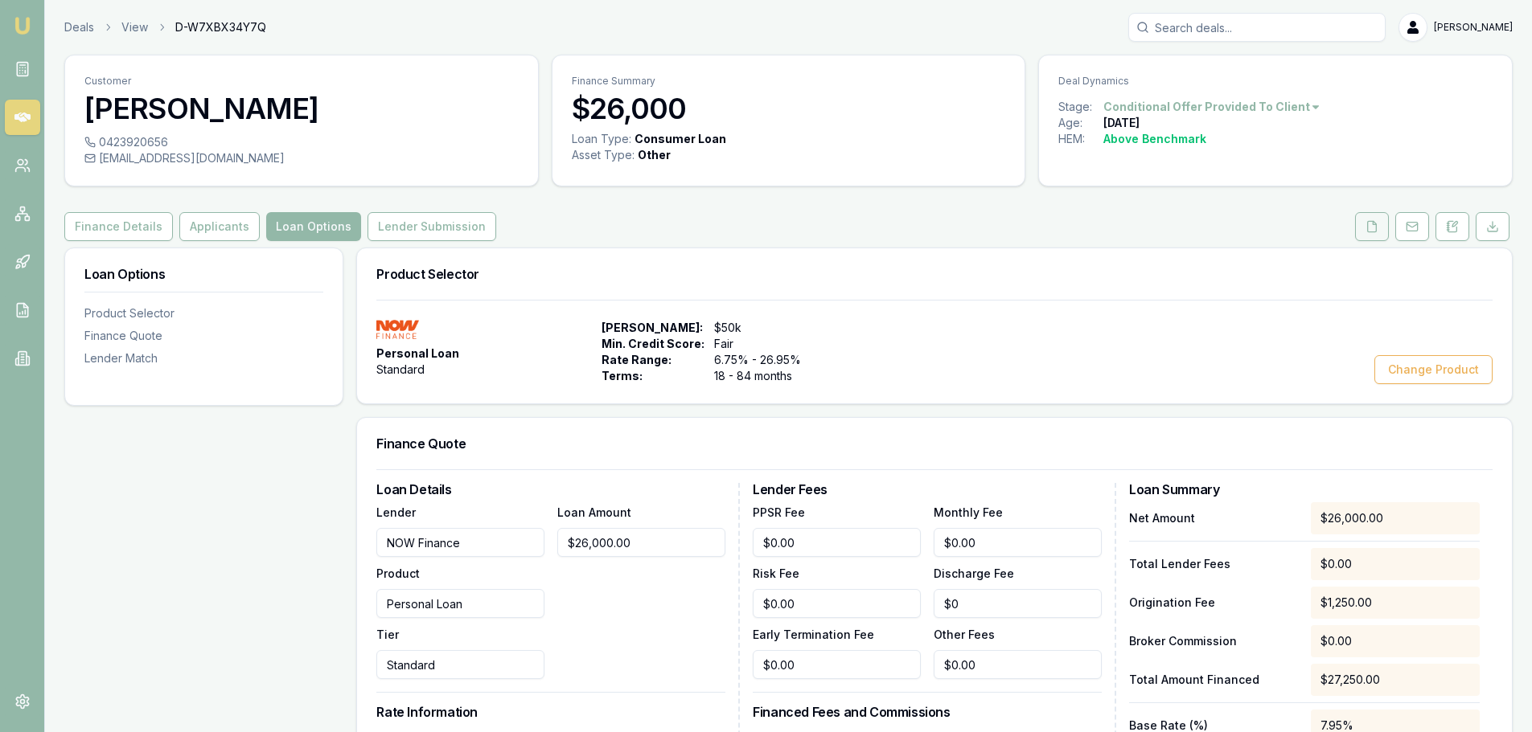
click at [1374, 223] on icon at bounding box center [1372, 226] width 9 height 10
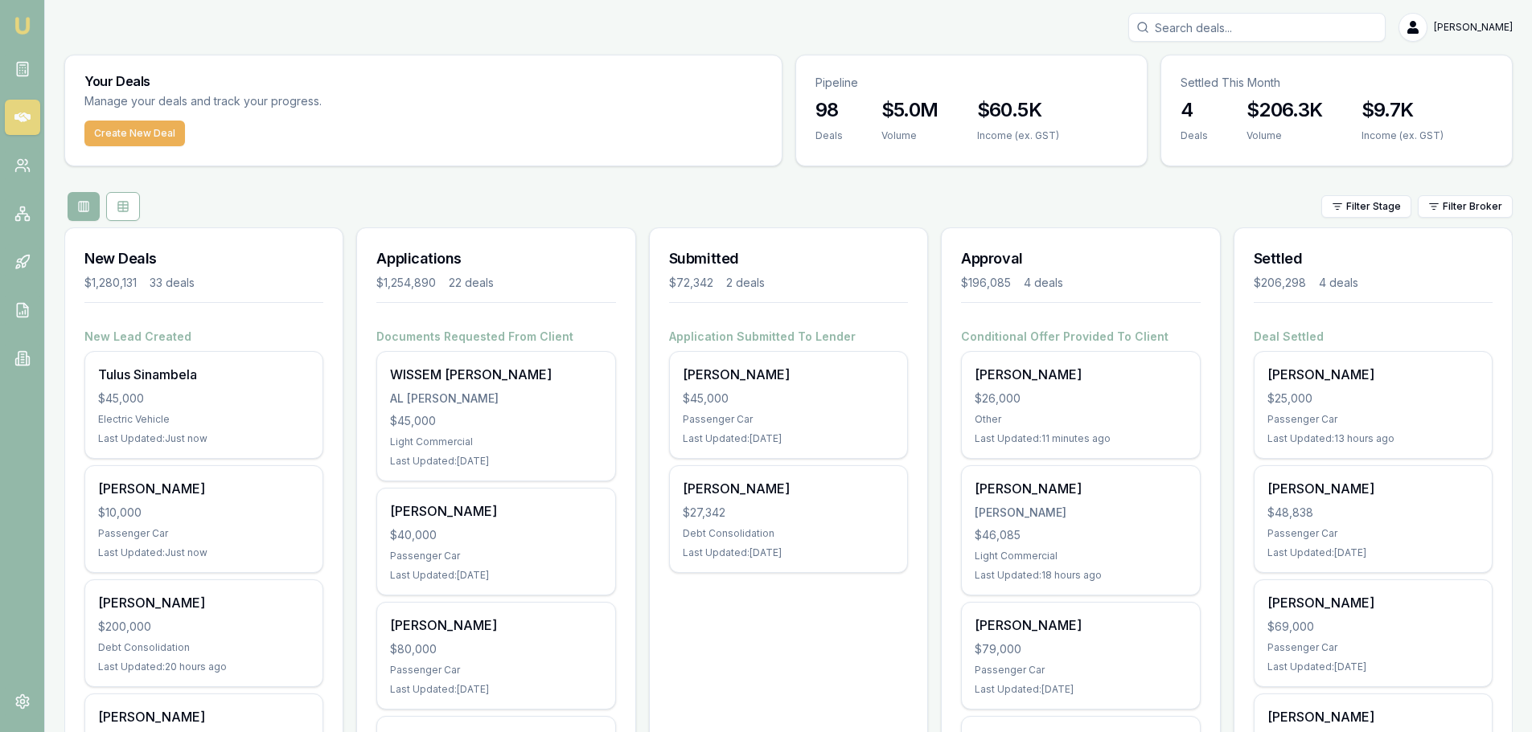
click at [783, 207] on div "Filter Stage Filter Broker" at bounding box center [788, 206] width 1448 height 29
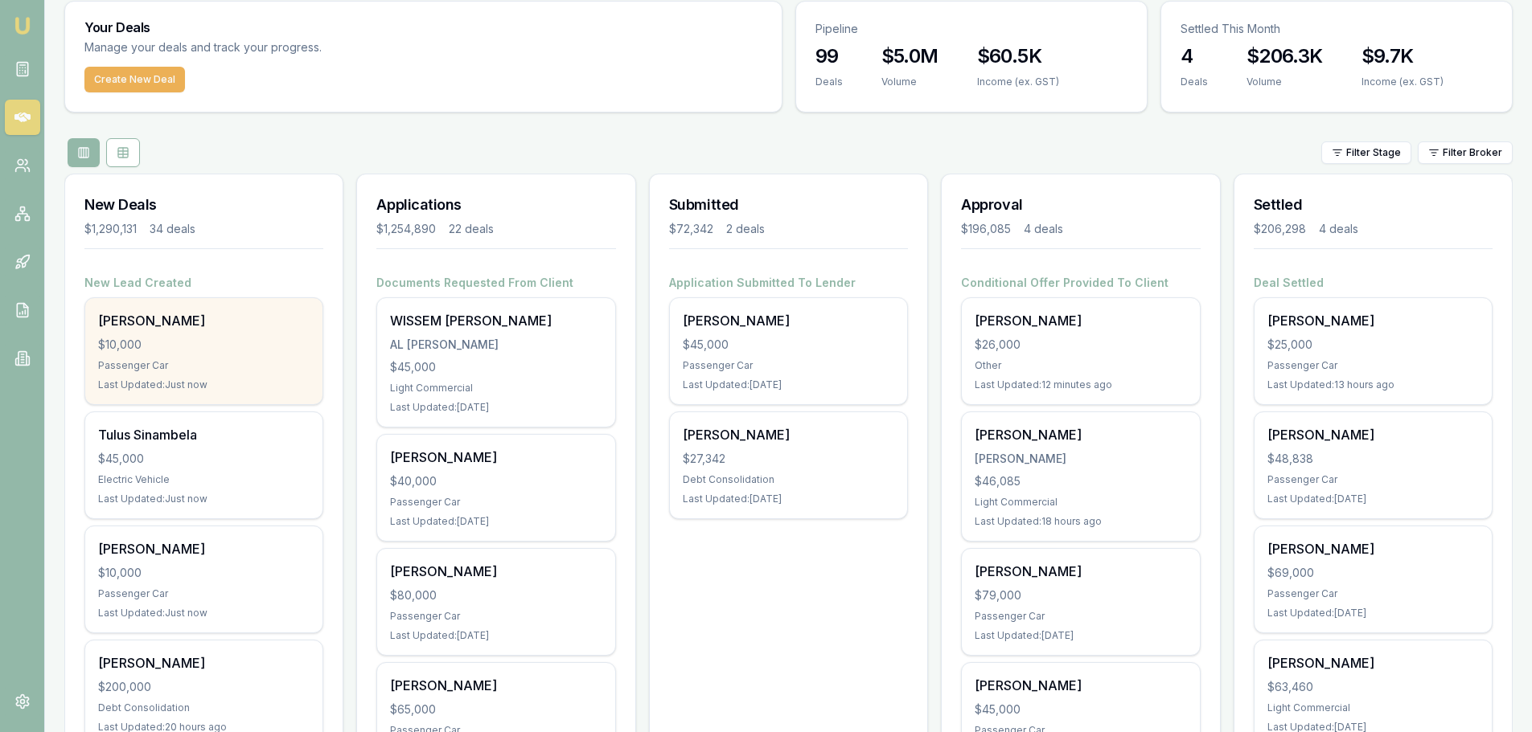
scroll to position [80, 0]
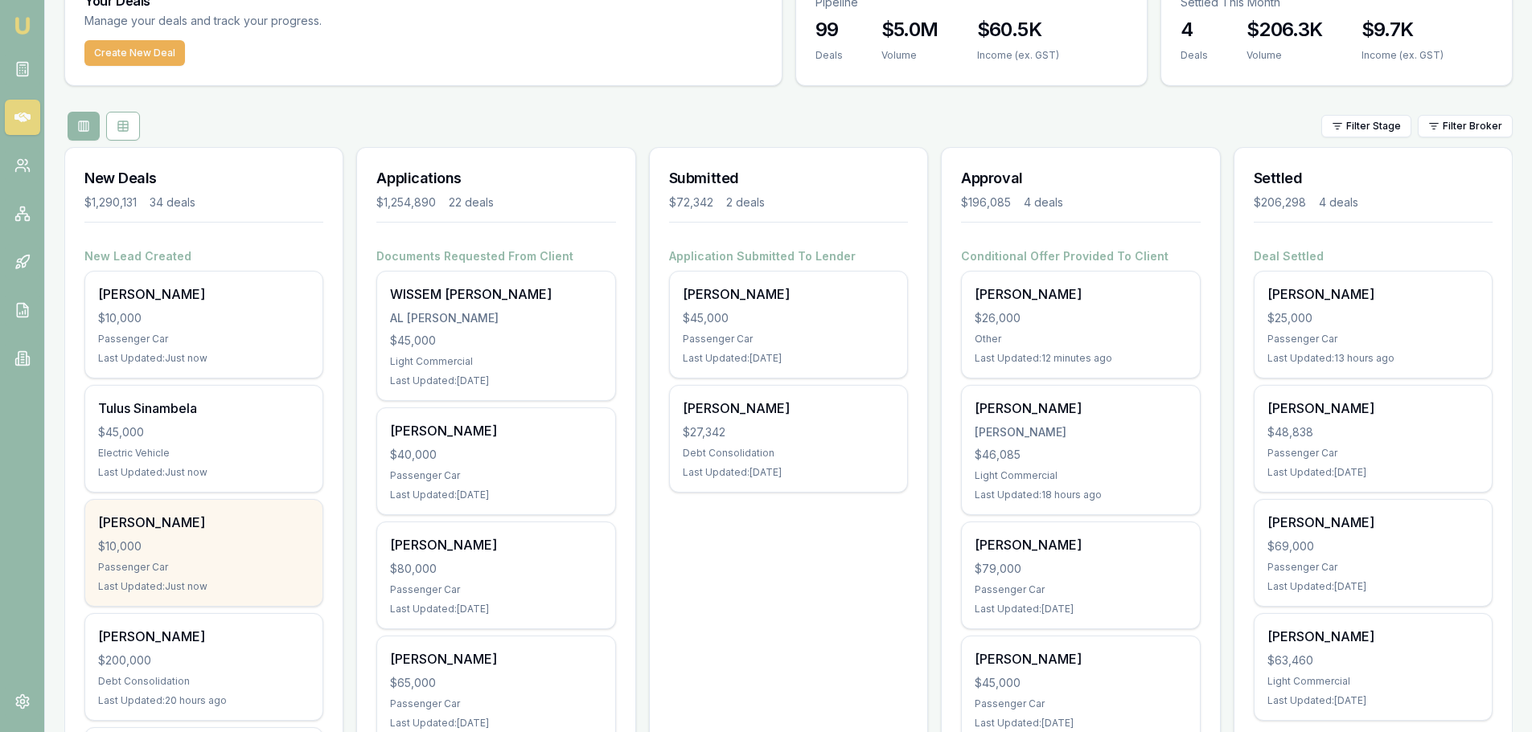
click at [273, 539] on div "$10,000" at bounding box center [203, 547] width 211 height 16
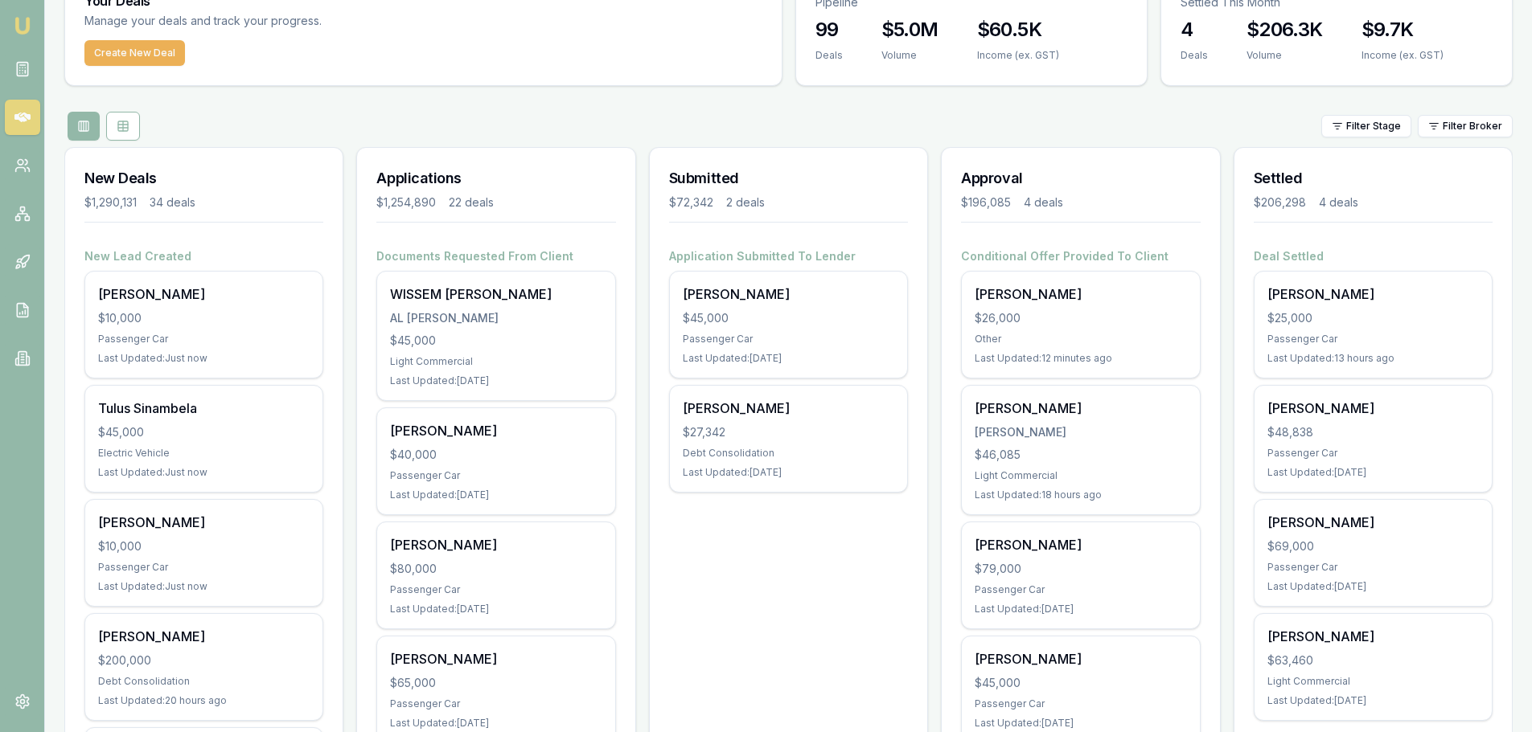
click at [231, 112] on div "Filter Stage Filter Broker" at bounding box center [788, 126] width 1448 height 29
click at [324, 83] on div "Your Deals Manage your deals and track your progress. Create New Deal" at bounding box center [423, 30] width 718 height 112
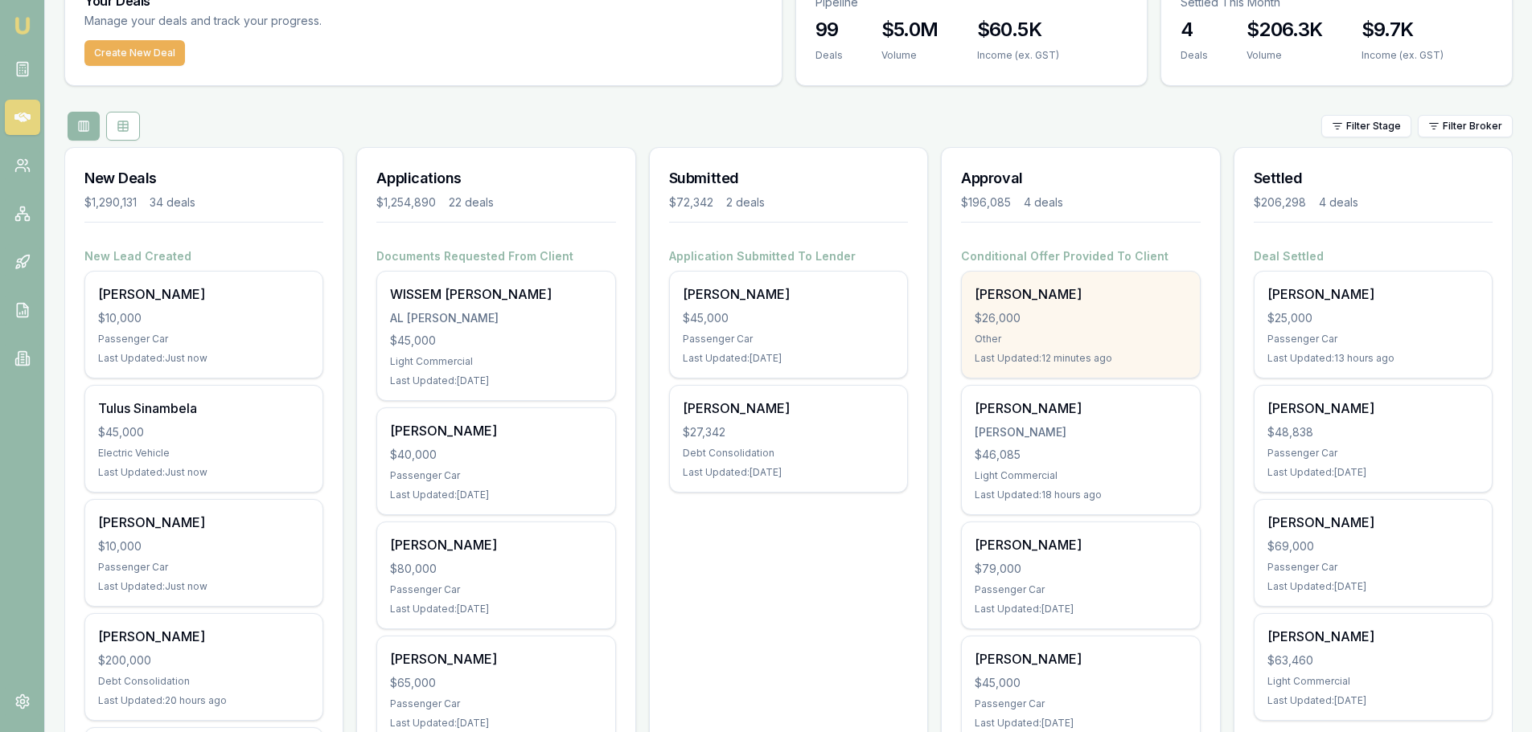
click at [1082, 307] on div "Wayne Neoh $26,000 Other Last Updated: 12 minutes ago" at bounding box center [1080, 325] width 237 height 106
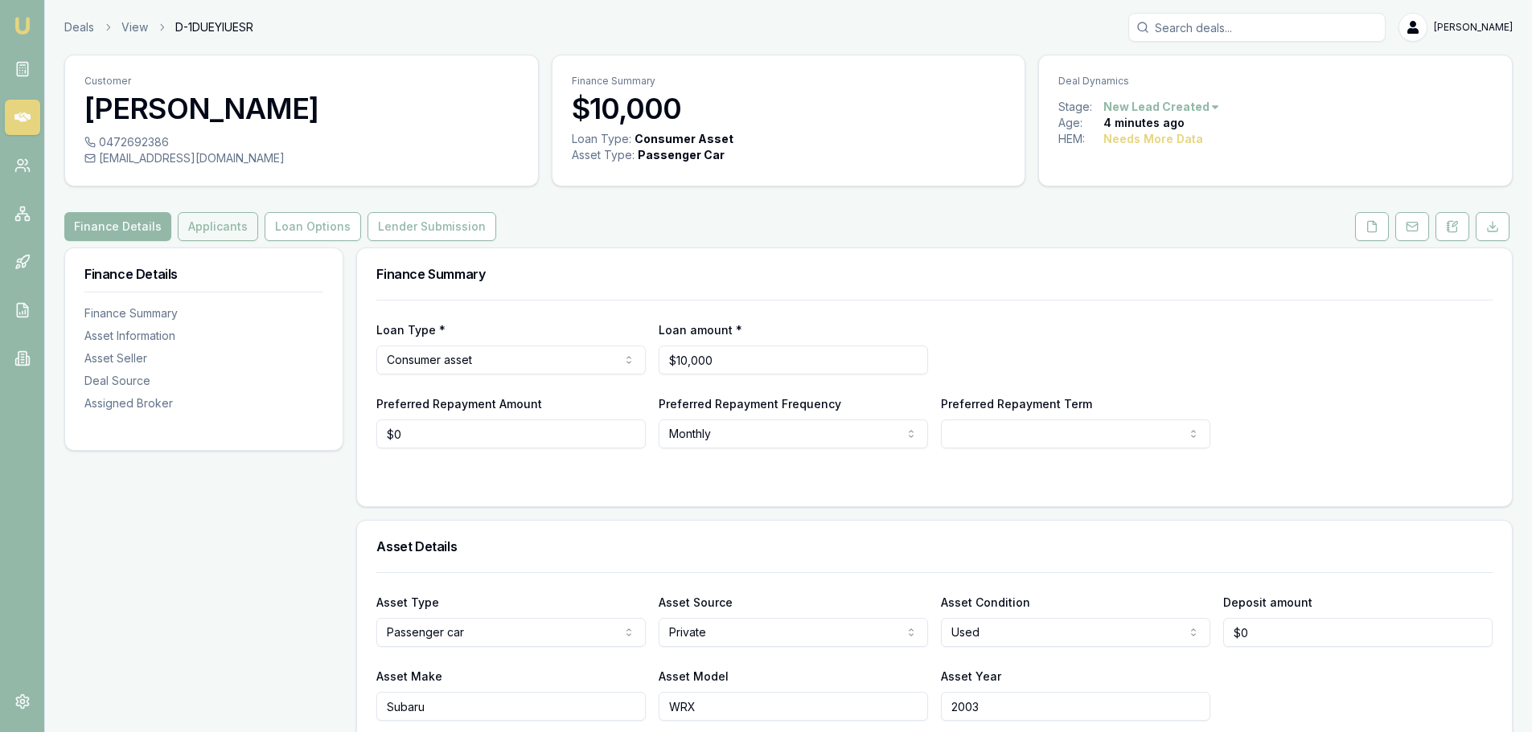
click at [196, 233] on button "Applicants" at bounding box center [218, 226] width 80 height 29
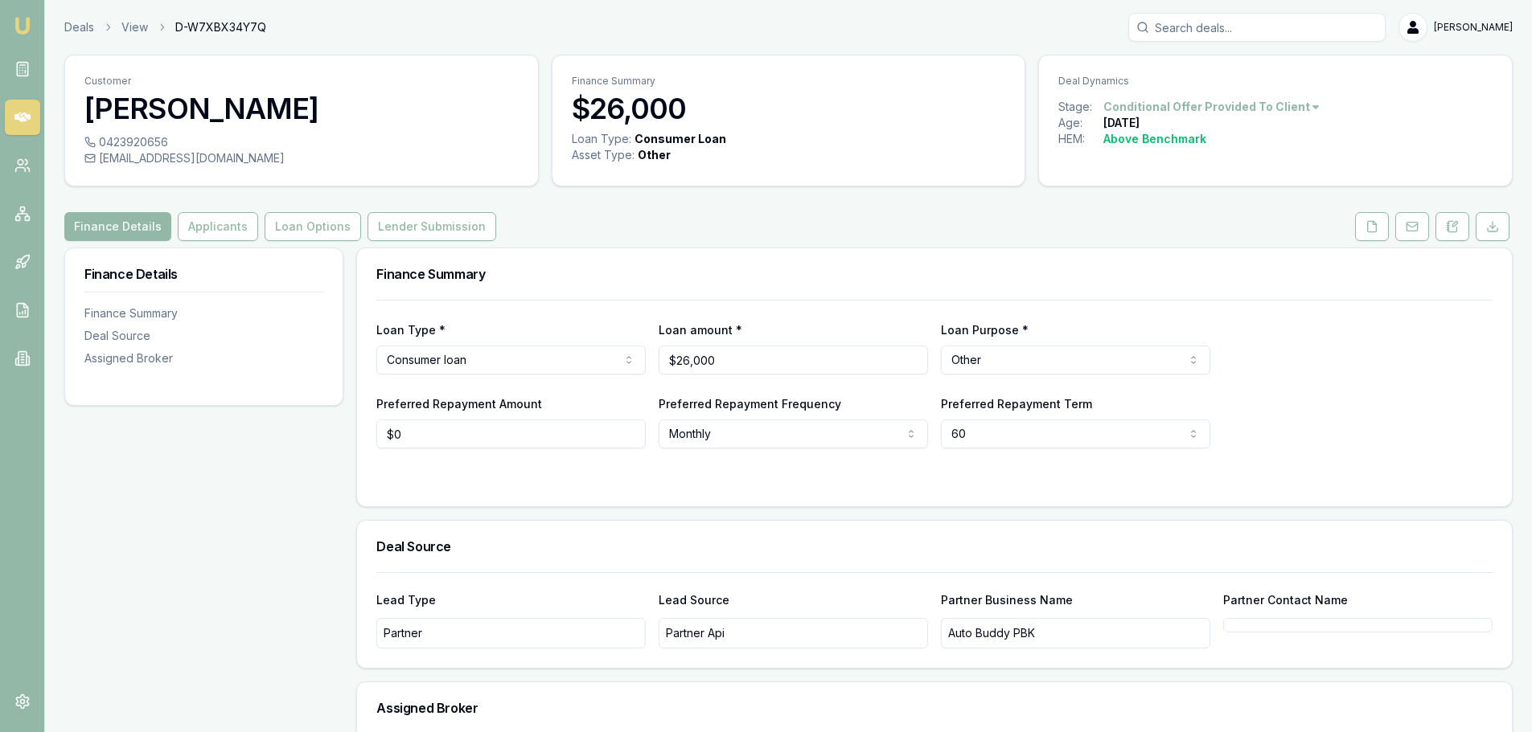
click at [964, 214] on div "Finance Details Applicants Loan Options Lender Submission" at bounding box center [788, 226] width 1448 height 29
click at [314, 228] on button "Loan Options" at bounding box center [313, 226] width 96 height 29
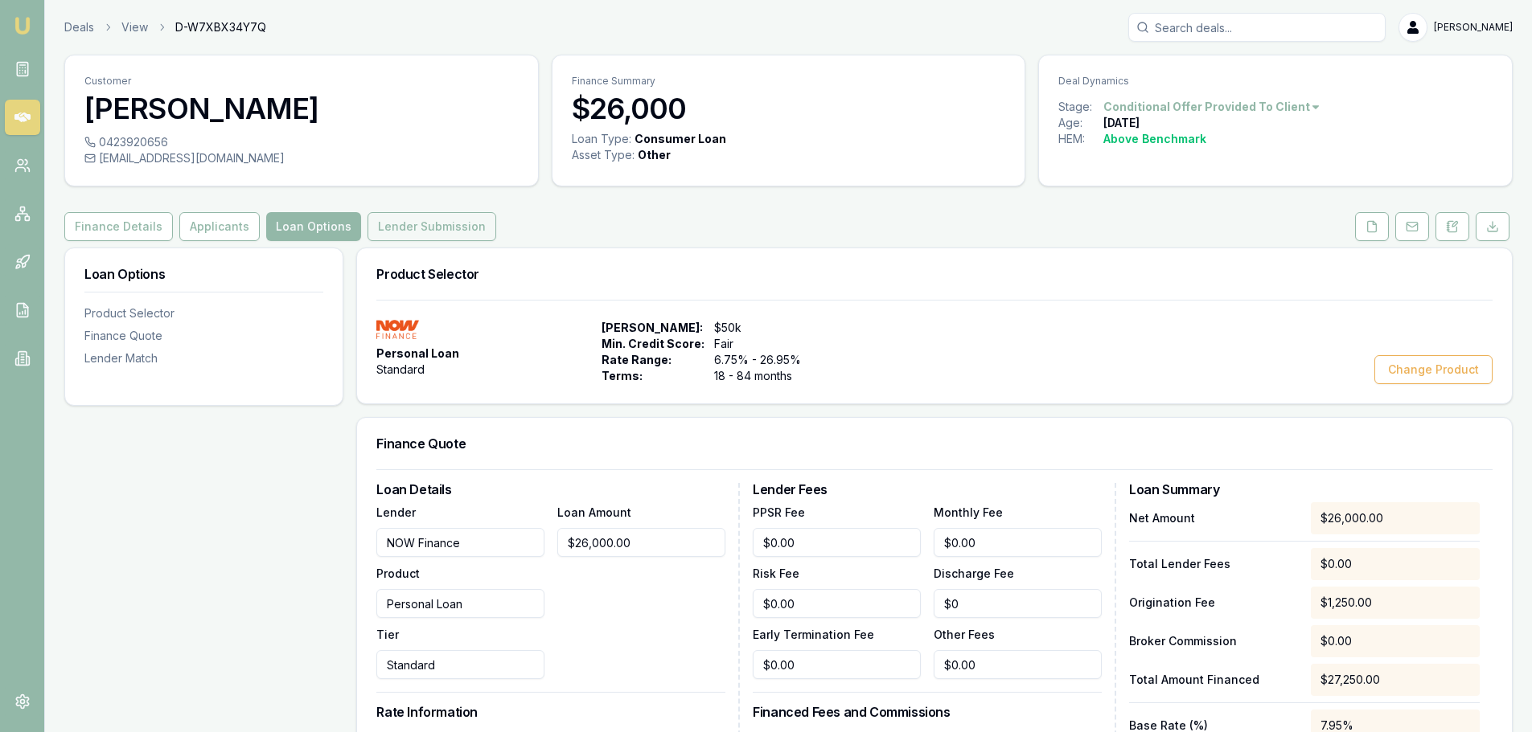
click at [449, 230] on button "Lender Submission" at bounding box center [431, 226] width 129 height 29
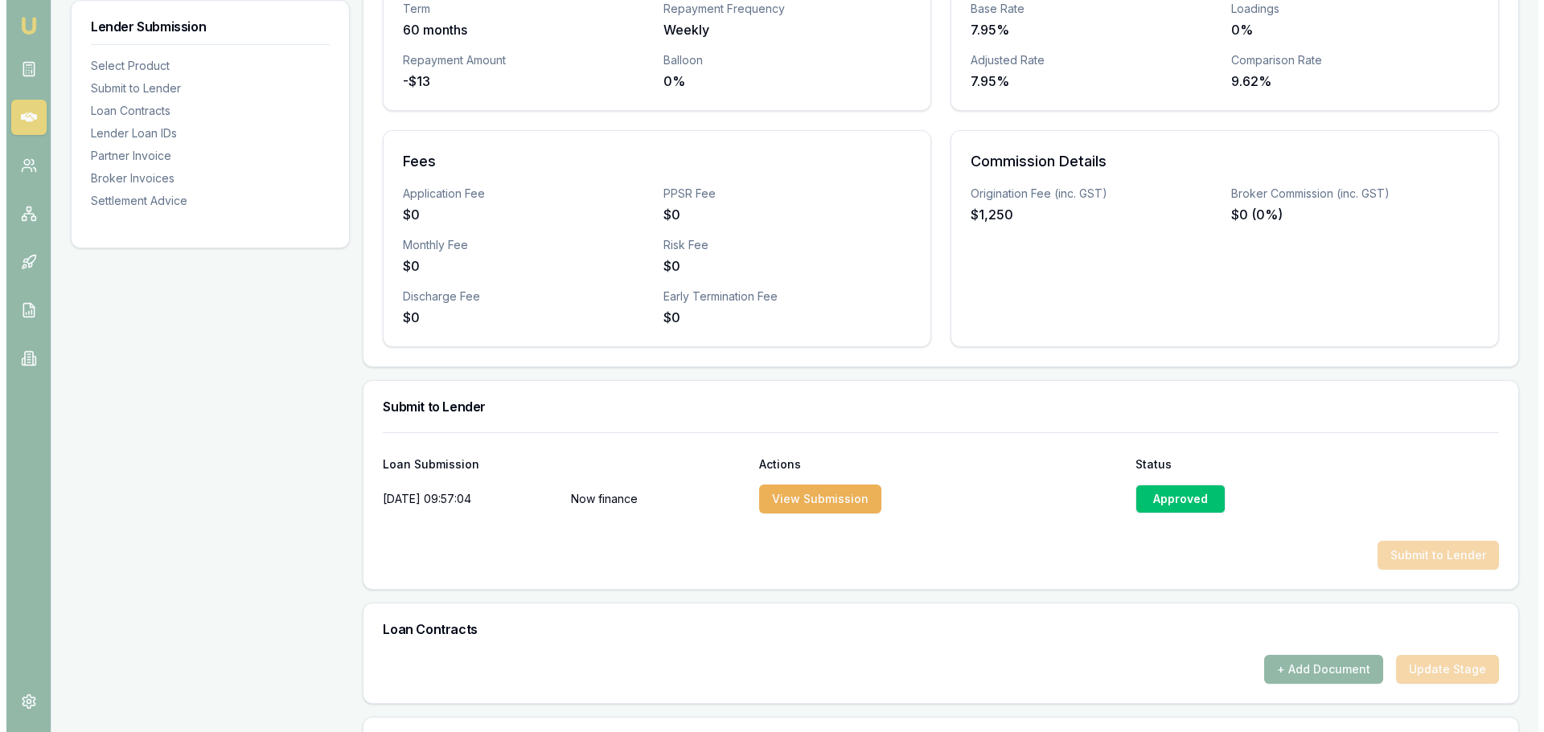
scroll to position [643, 0]
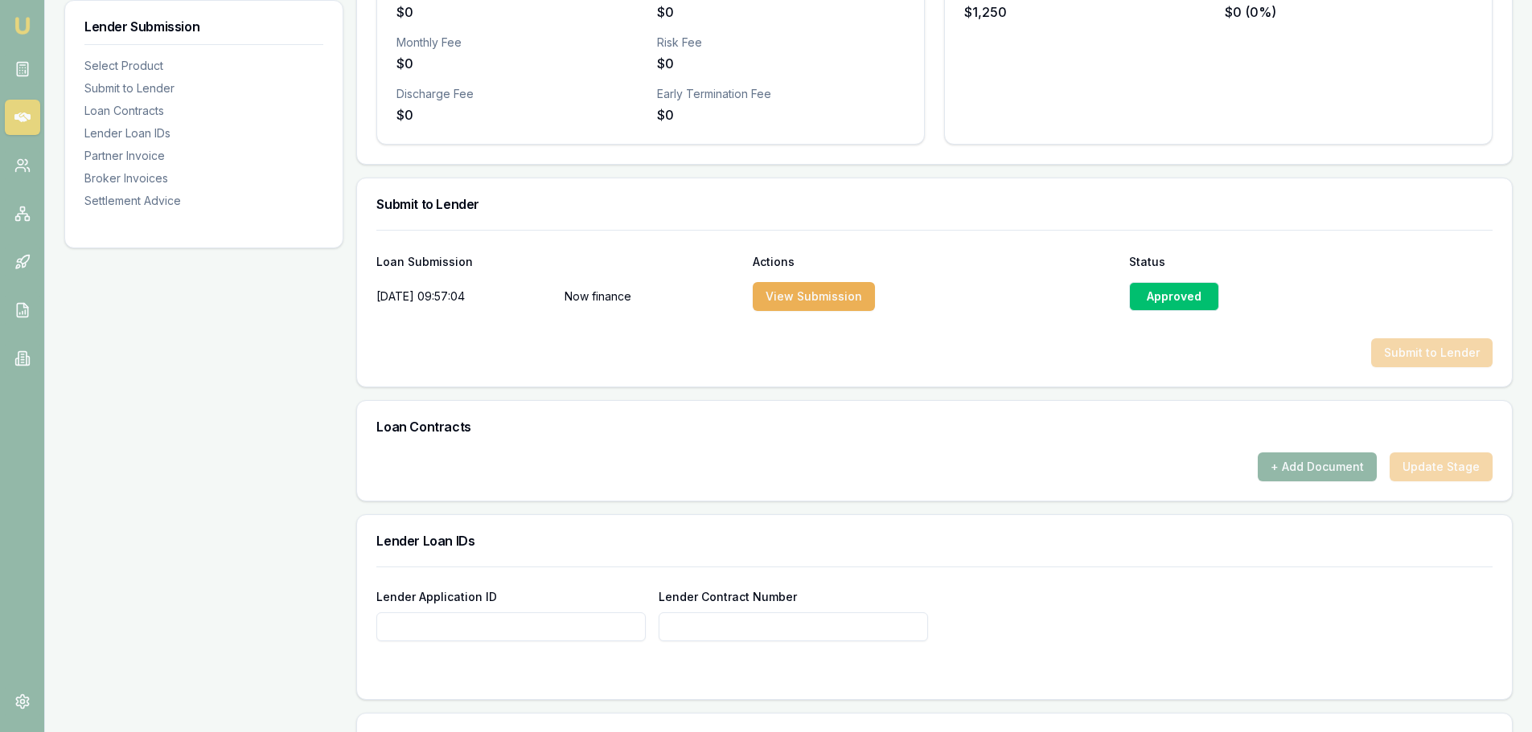
click at [1439, 351] on div "Submit to Lender" at bounding box center [934, 352] width 1116 height 29
click at [1139, 300] on div "Approved" at bounding box center [1174, 296] width 90 height 29
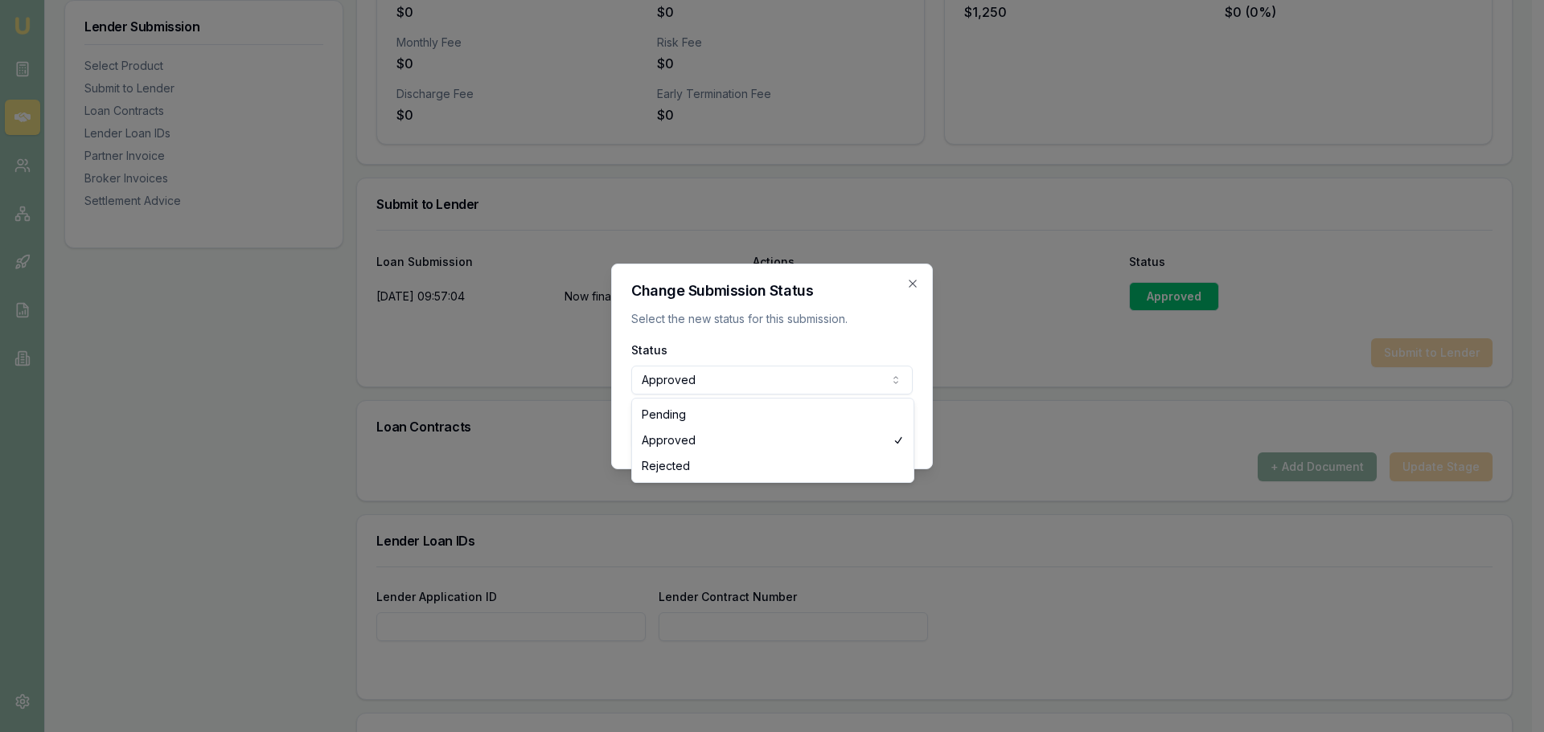
select select "REJECTED"
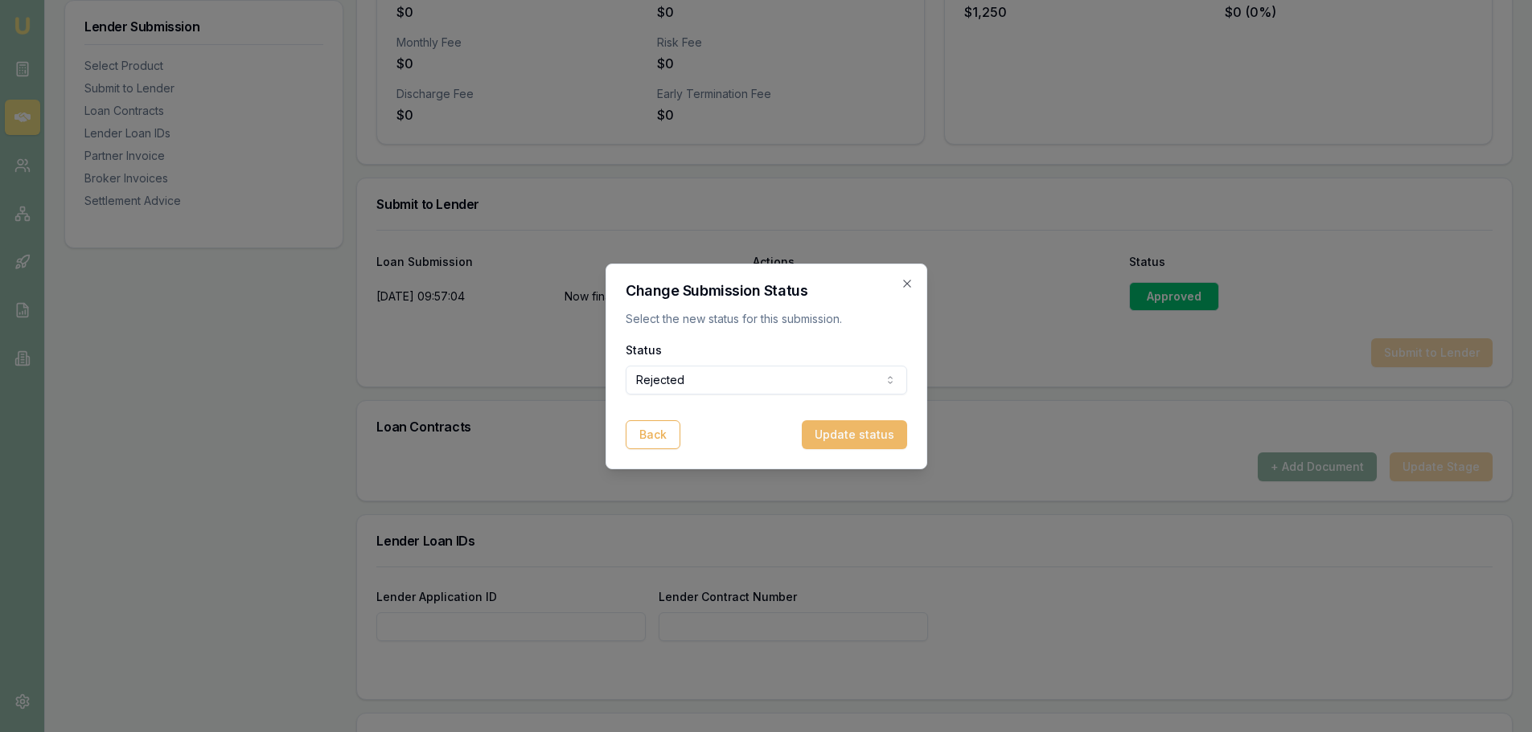
click at [851, 433] on button "Update status" at bounding box center [854, 434] width 105 height 29
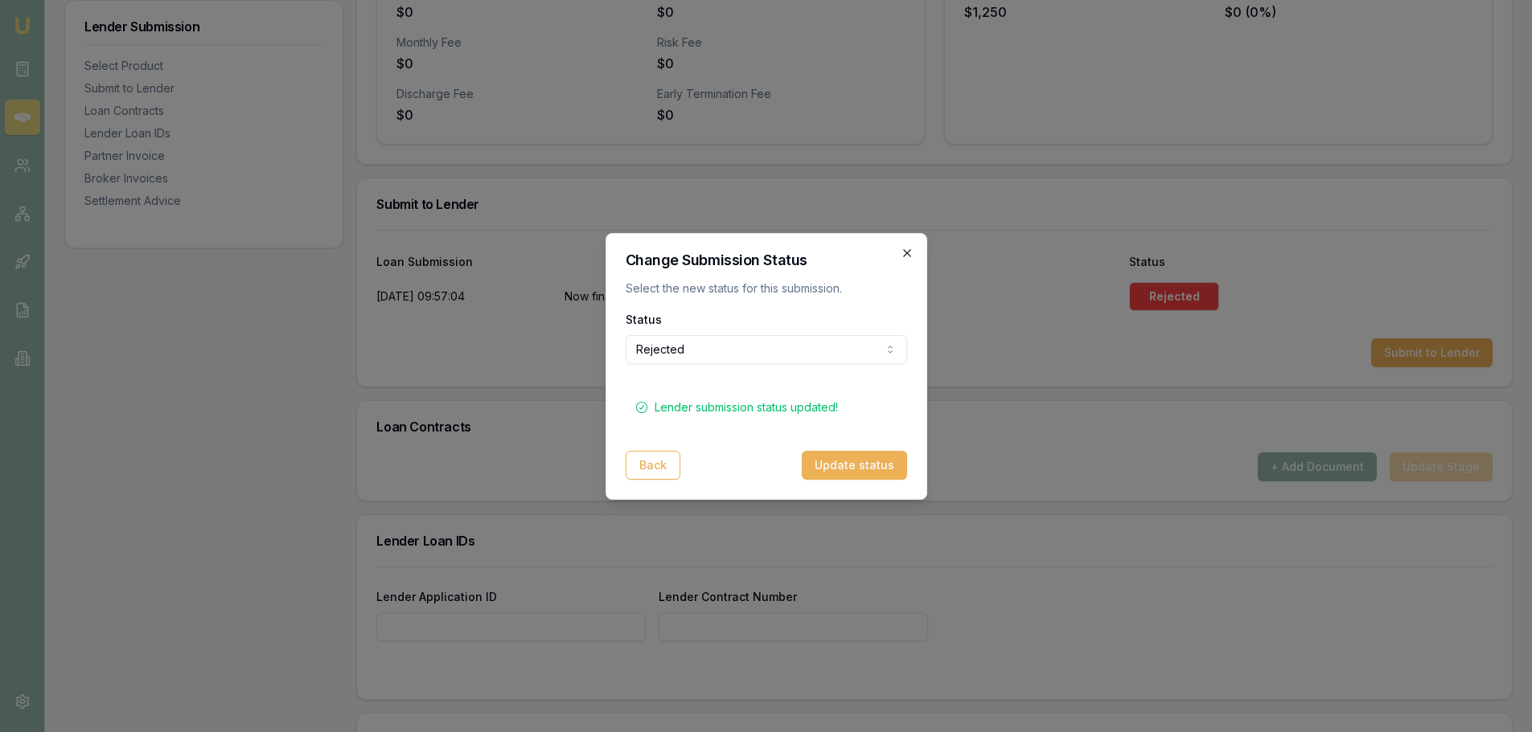
click at [904, 256] on icon "button" at bounding box center [906, 253] width 13 height 13
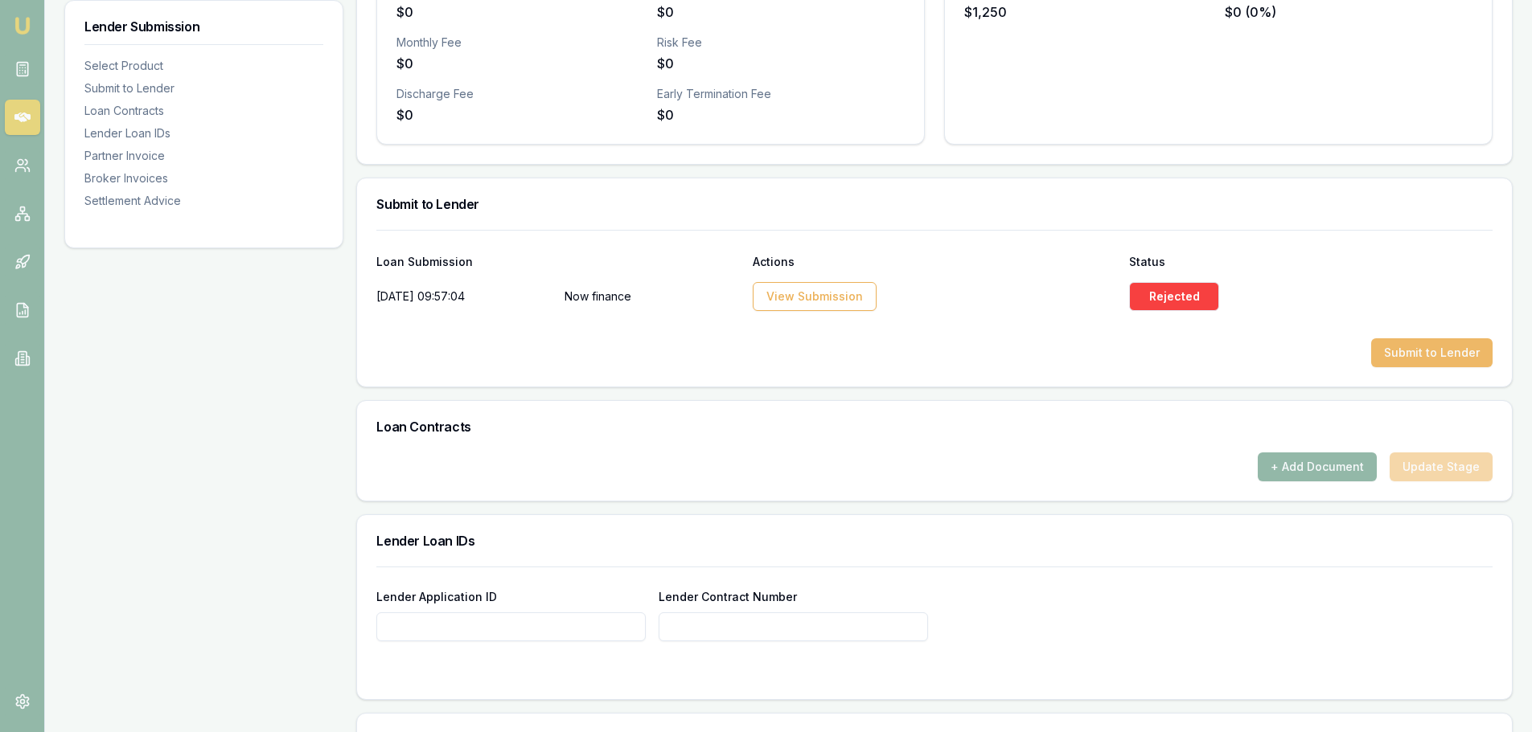
click at [1423, 358] on button "Submit to Lender" at bounding box center [1431, 352] width 121 height 29
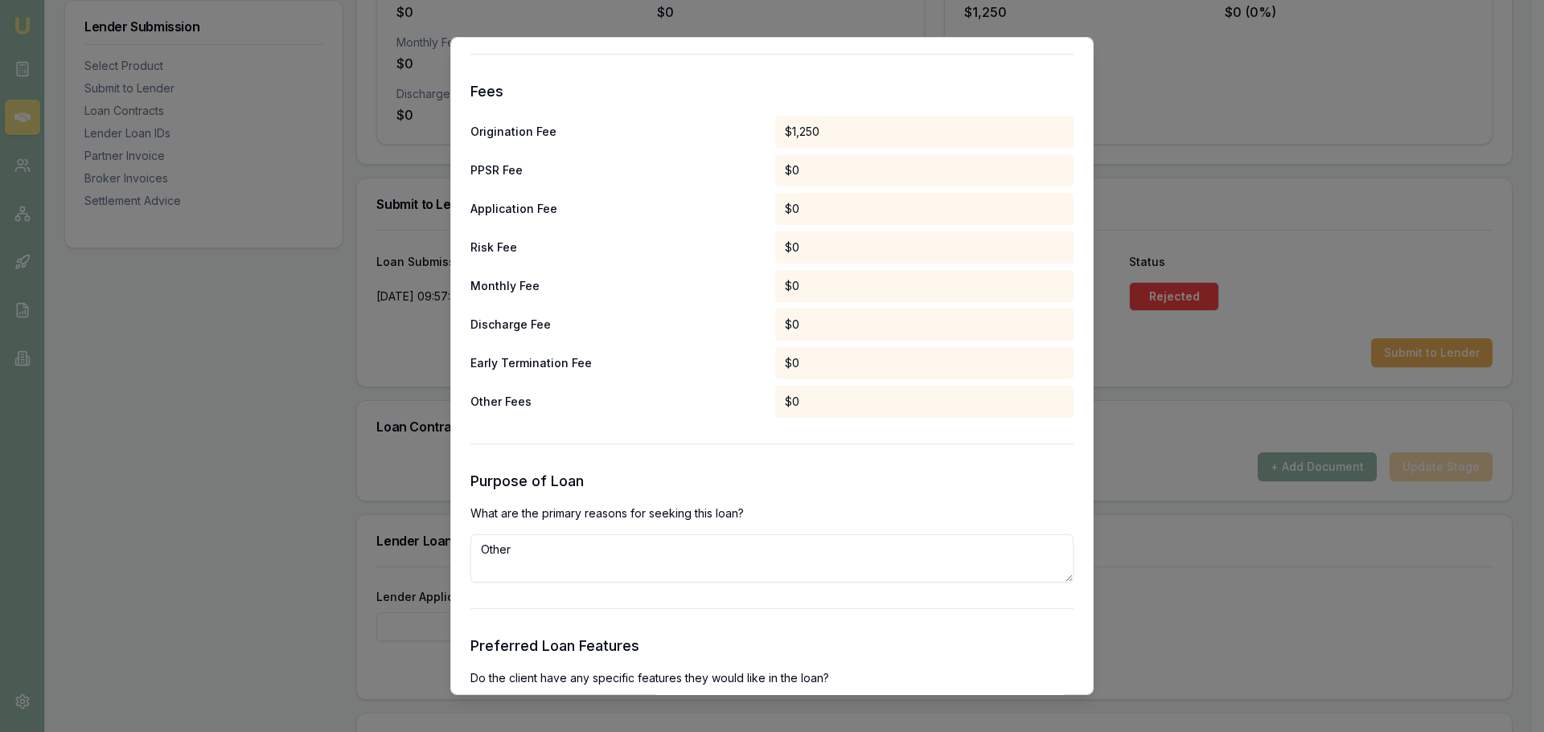
scroll to position [1688, 0]
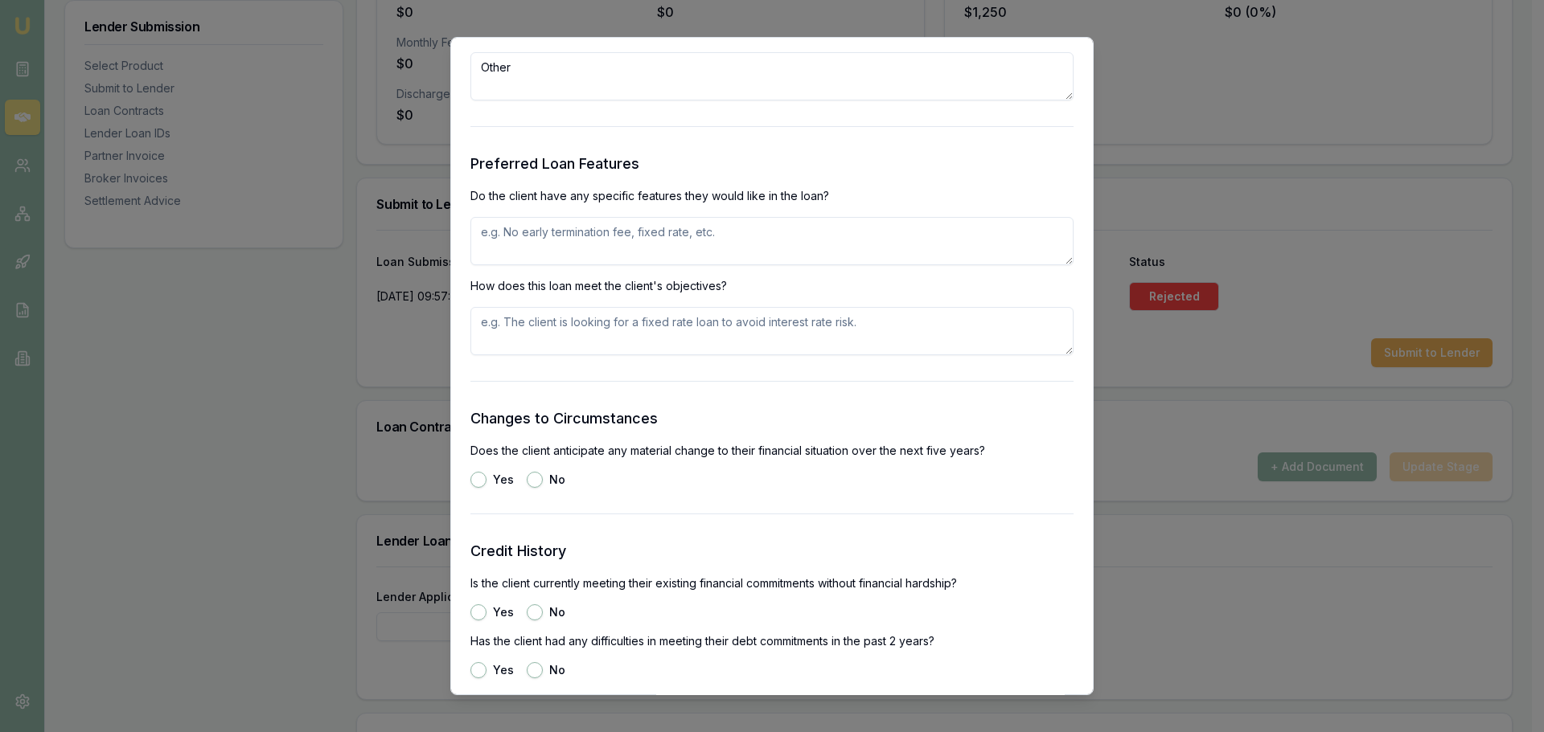
click at [699, 228] on textarea at bounding box center [771, 241] width 603 height 48
type textarea "FIXED RATE, NO EXIT FEES"
click at [534, 480] on button "No" at bounding box center [535, 480] width 16 height 16
radio input "true"
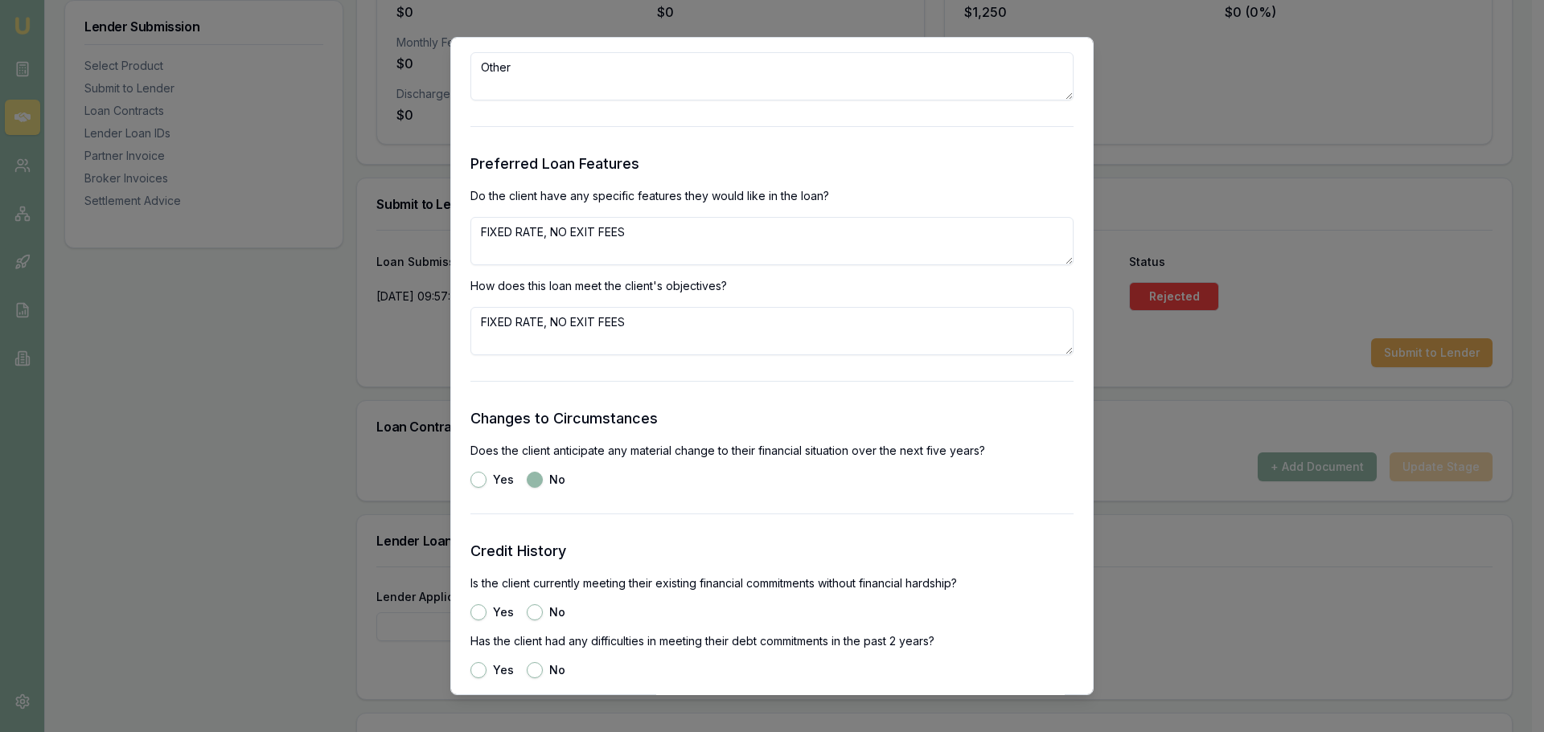
scroll to position [1930, 0]
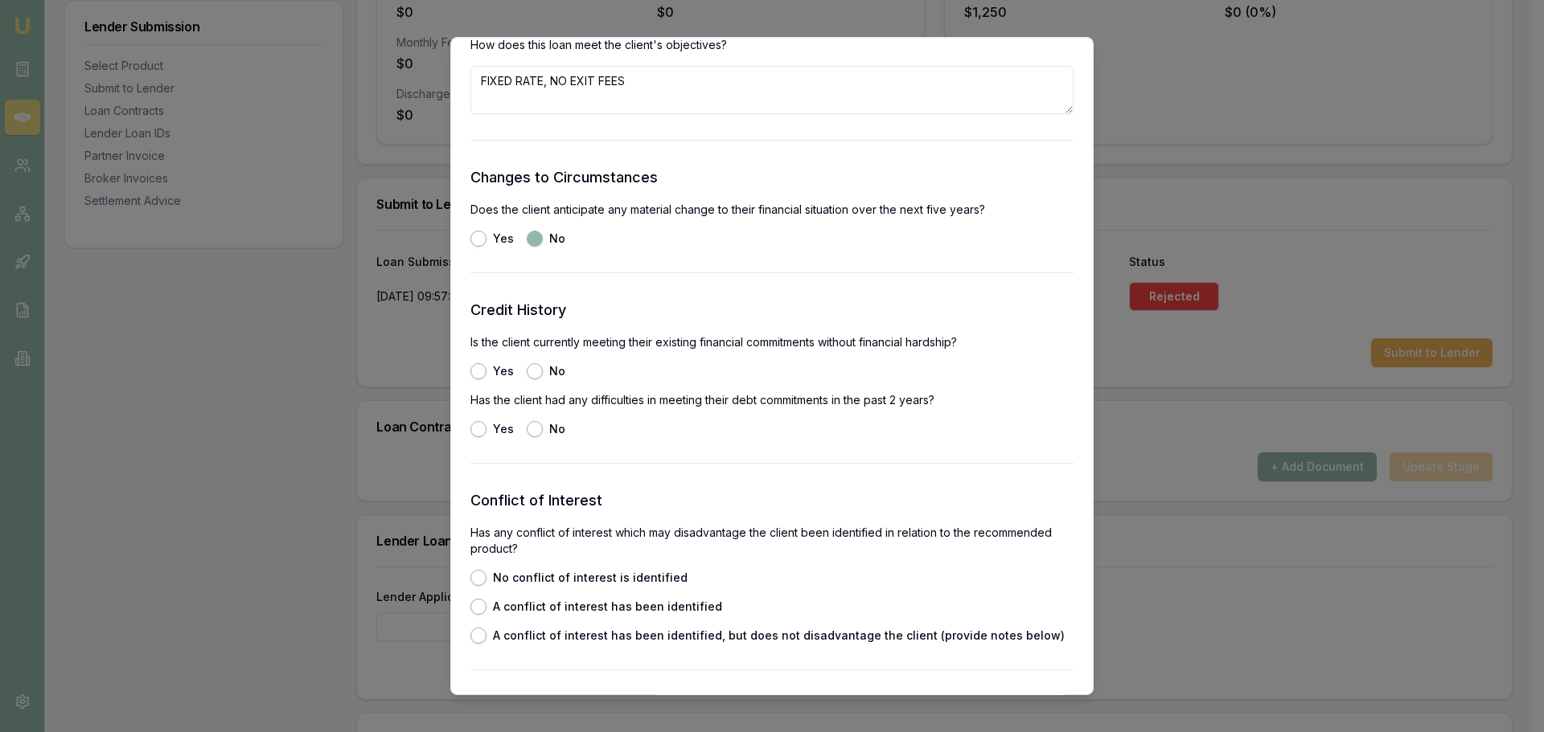
click at [477, 366] on button "Yes" at bounding box center [478, 371] width 16 height 16
radio input "true"
click at [535, 429] on button "No" at bounding box center [535, 429] width 16 height 16
radio input "true"
click at [475, 573] on button "No conflict of interest is identified" at bounding box center [478, 578] width 16 height 16
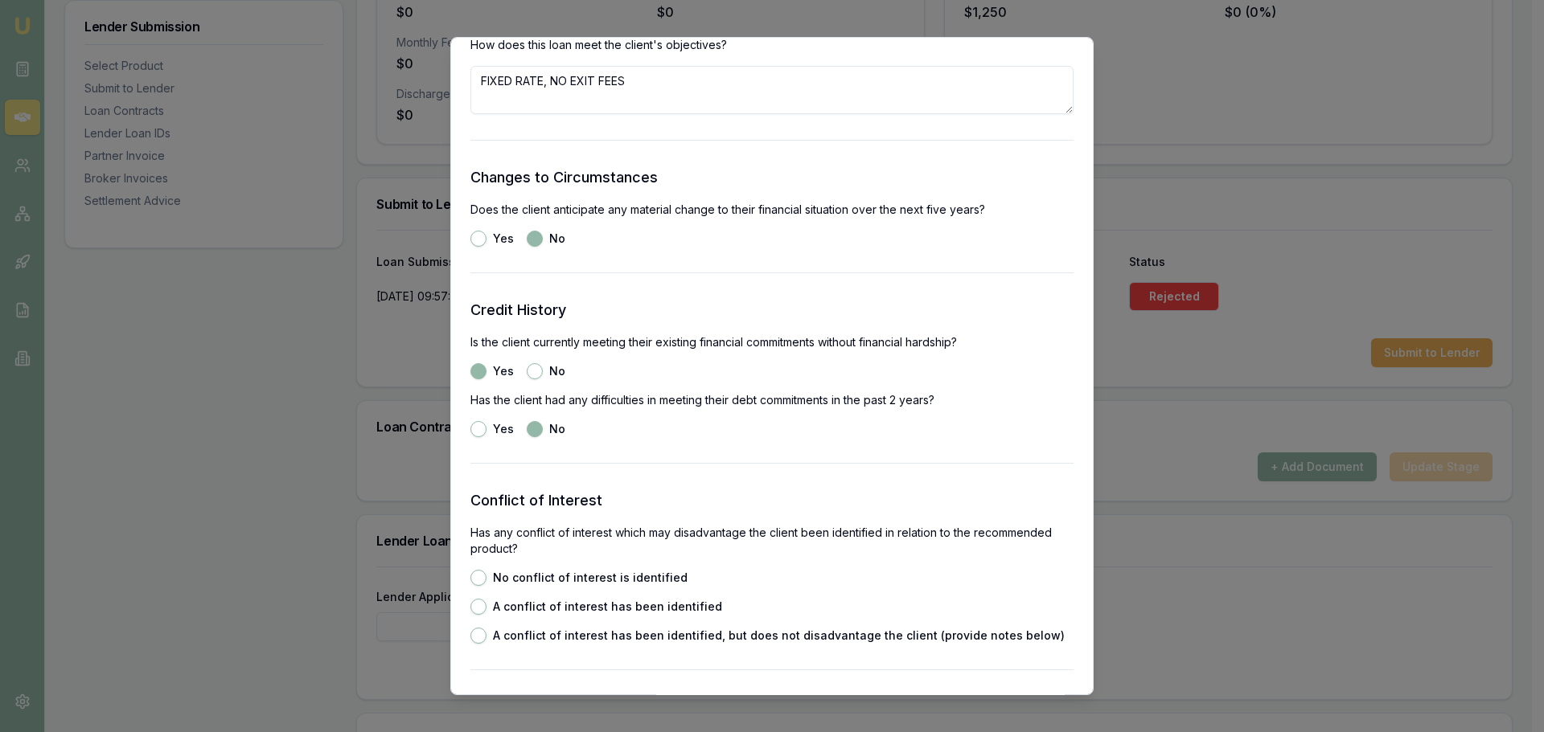
radio input "true"
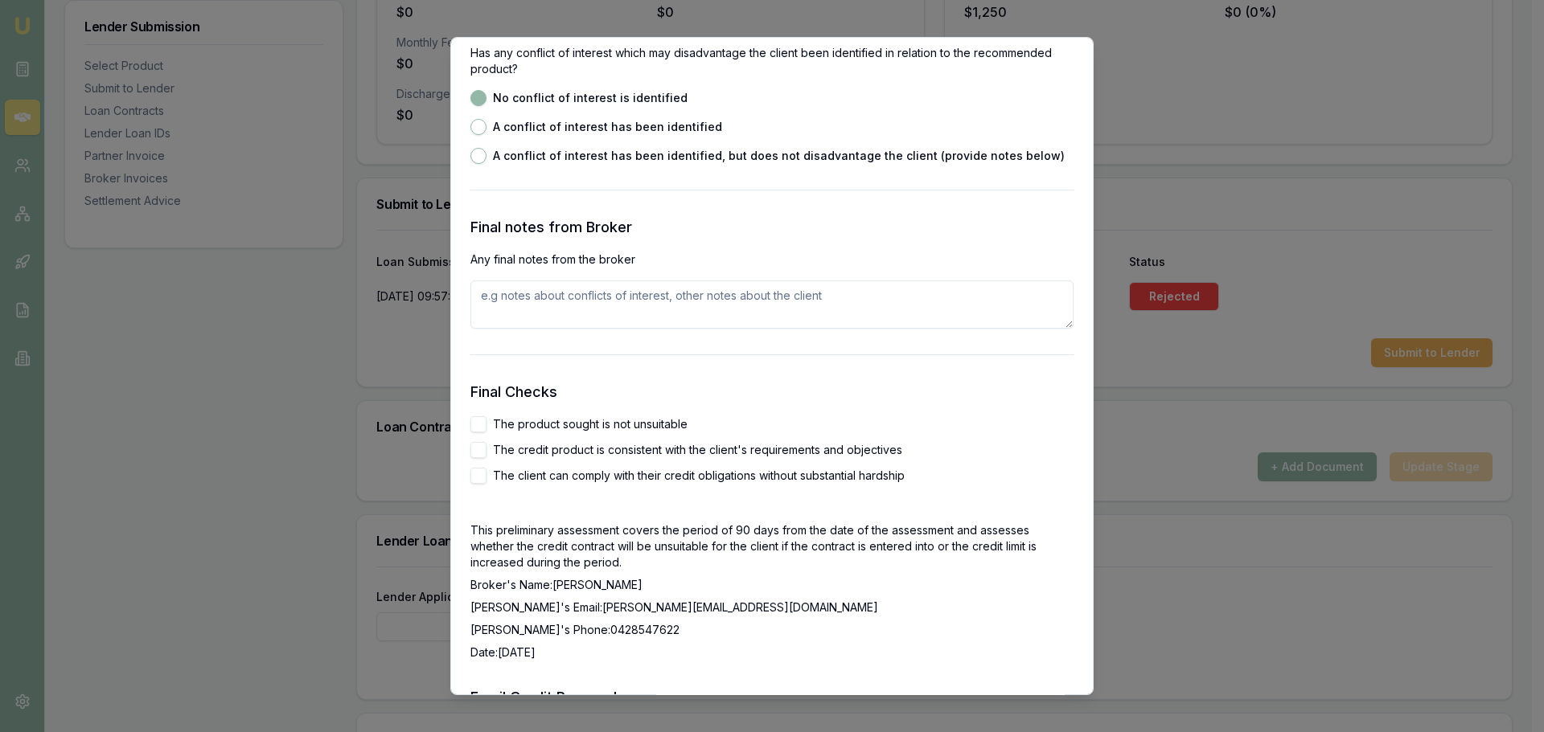
scroll to position [2492, 0]
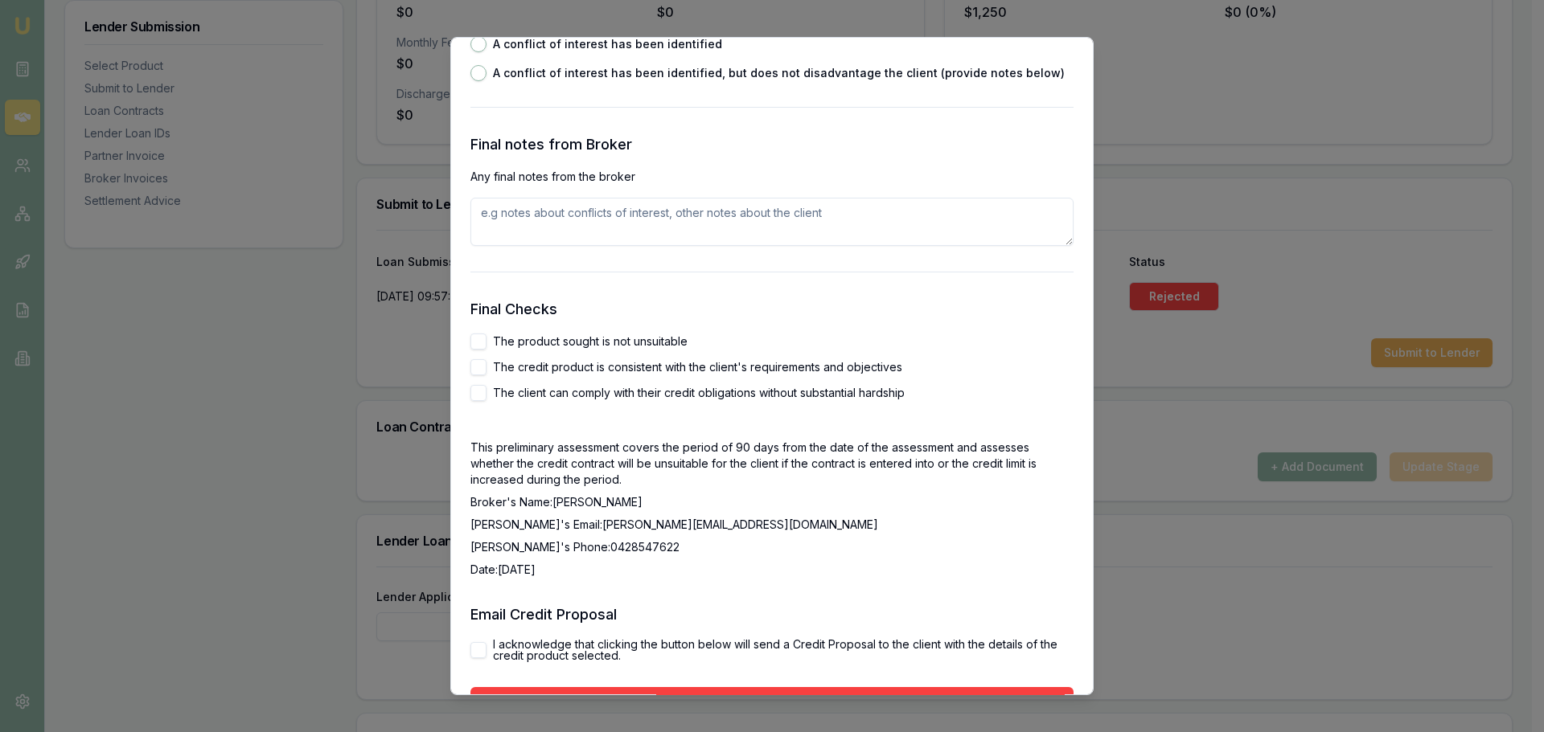
click at [478, 339] on button "The product sought is not unsuitable" at bounding box center [478, 342] width 16 height 16
checkbox input "true"
click at [472, 364] on button "The credit product is consistent with the client's requirements and objectives" at bounding box center [478, 367] width 16 height 16
checkbox input "true"
click at [482, 390] on button "The client can comply with their credit obligations without substantial hardship" at bounding box center [478, 393] width 16 height 16
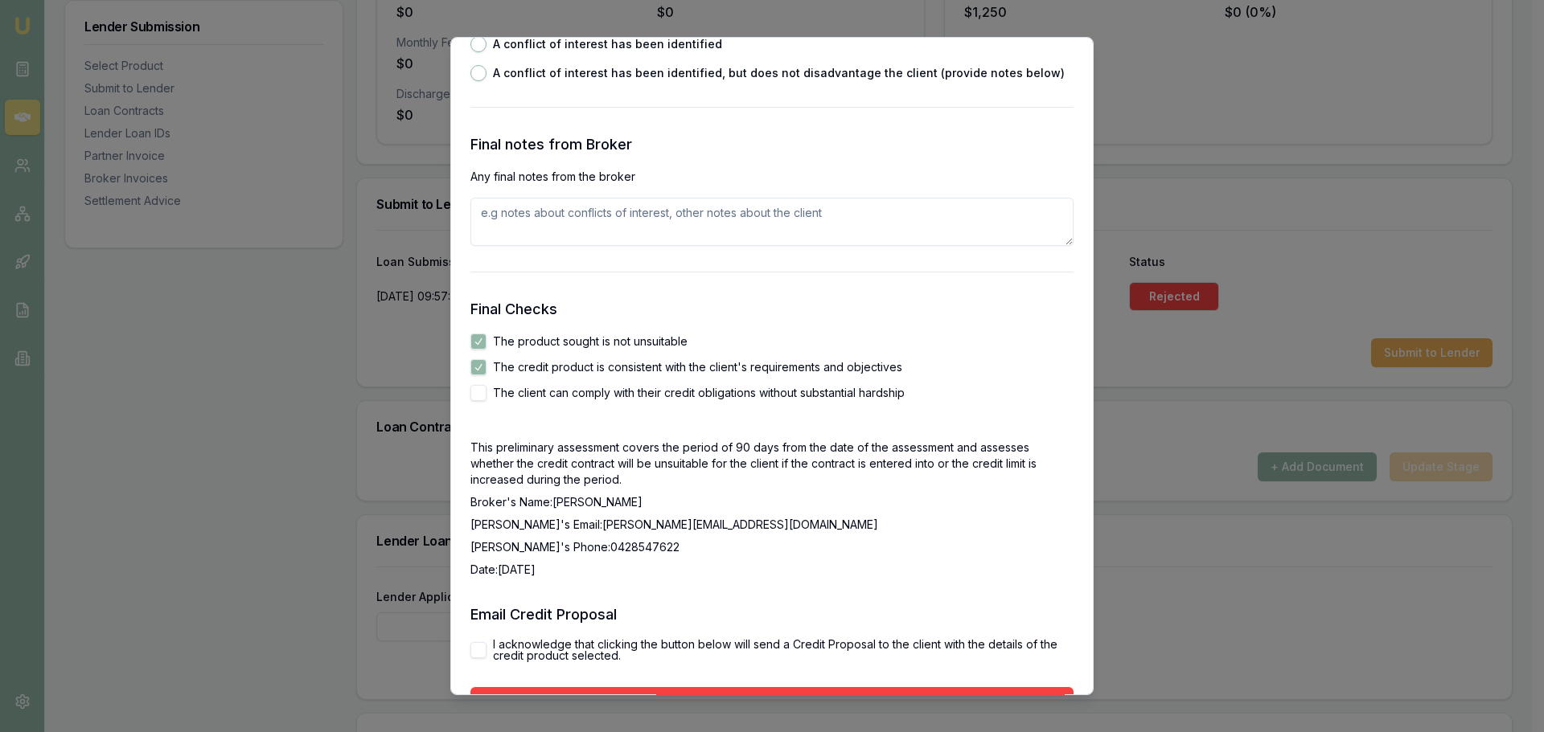
checkbox input "true"
click at [471, 651] on button "I acknowledge that clicking the button below will send a Credit Proposal to the…" at bounding box center [478, 650] width 16 height 16
checkbox input "true"
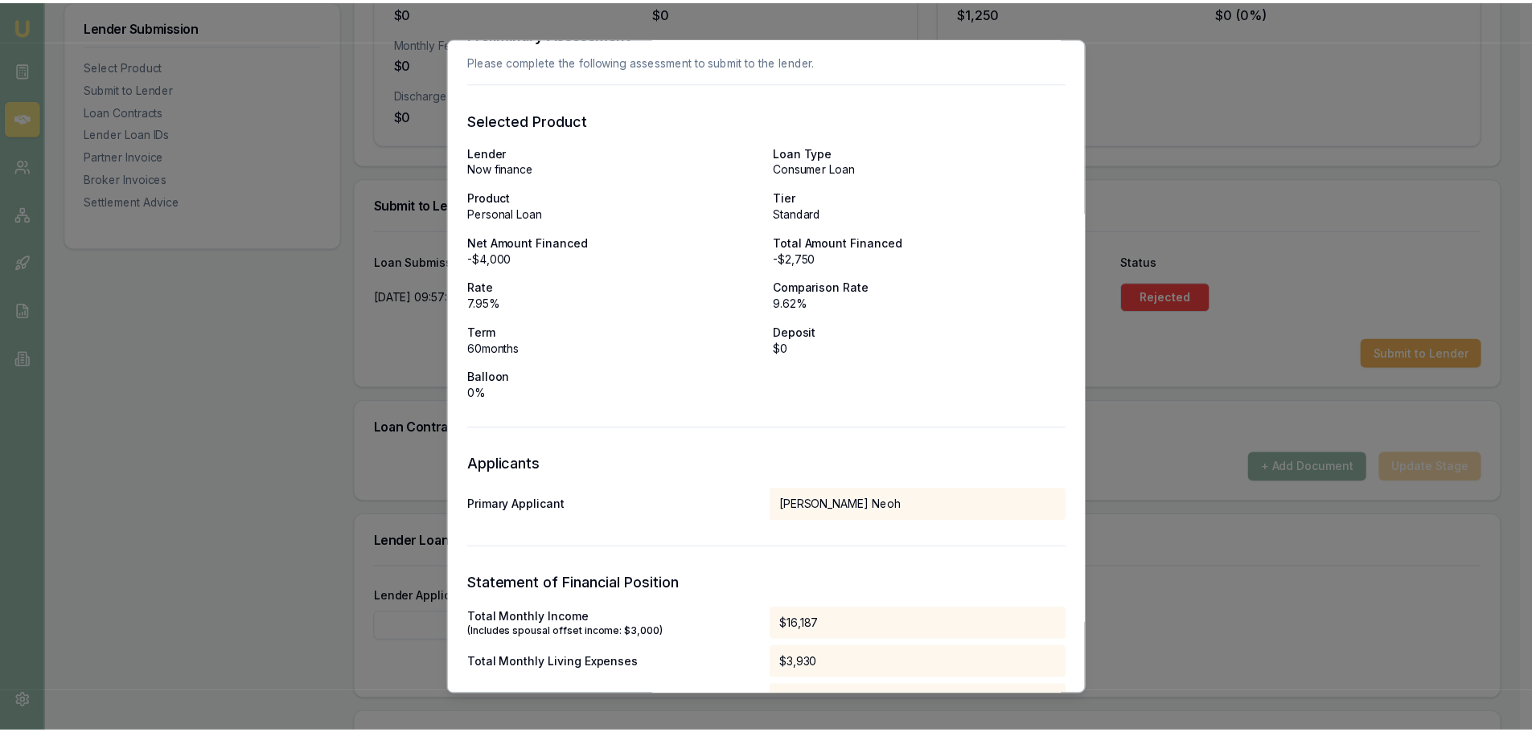
scroll to position [0, 0]
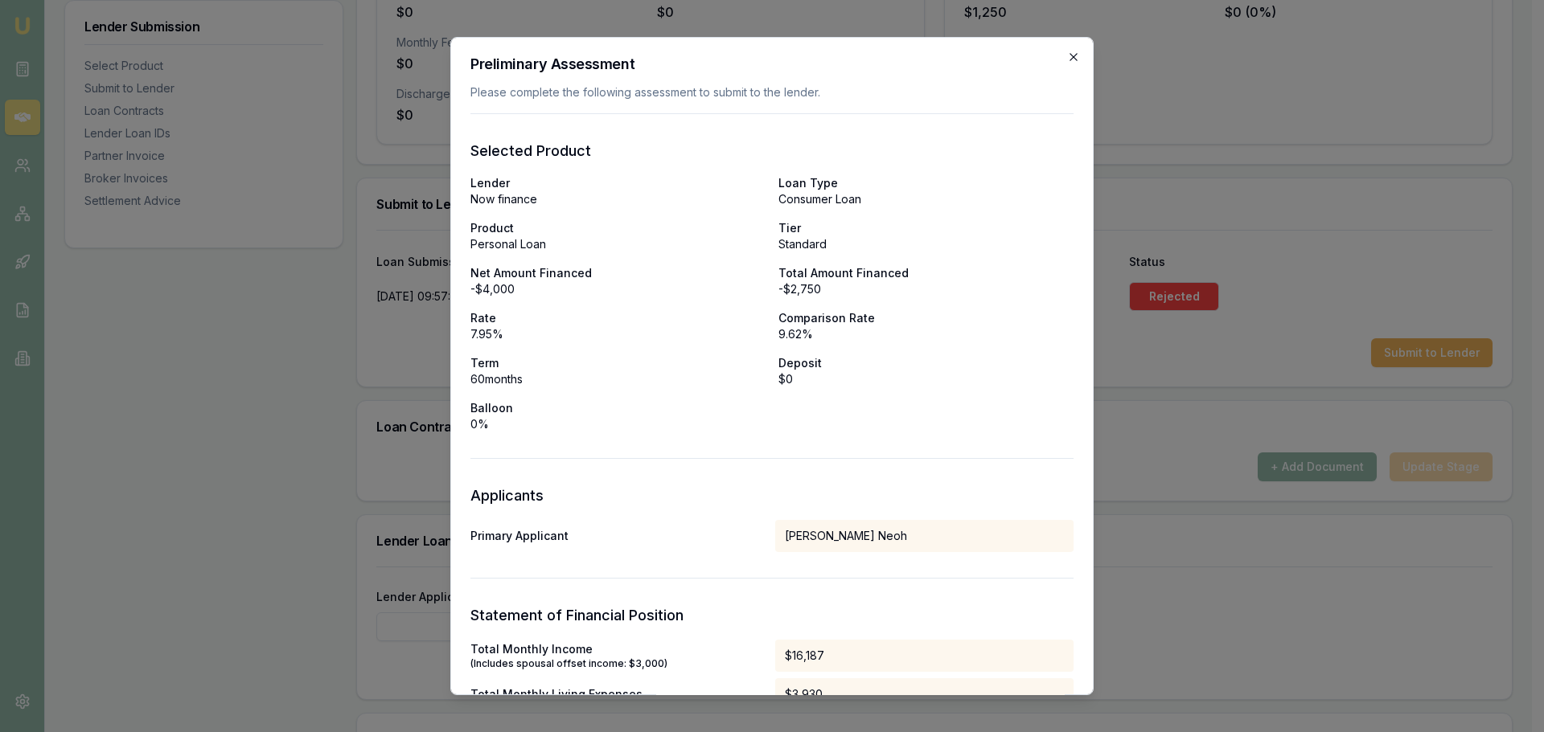
click at [1069, 54] on icon "button" at bounding box center [1072, 56] width 7 height 7
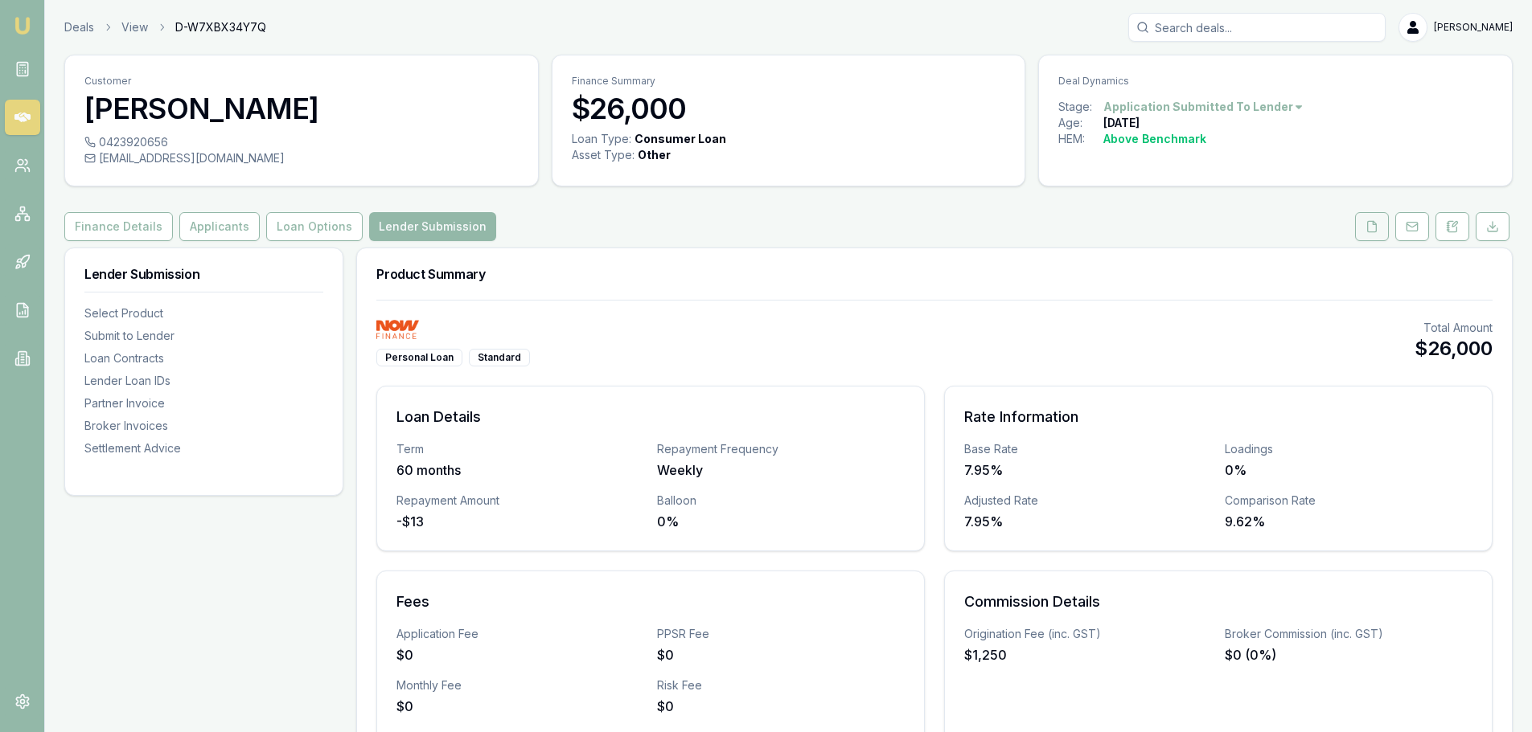
click at [1361, 224] on button at bounding box center [1372, 226] width 34 height 29
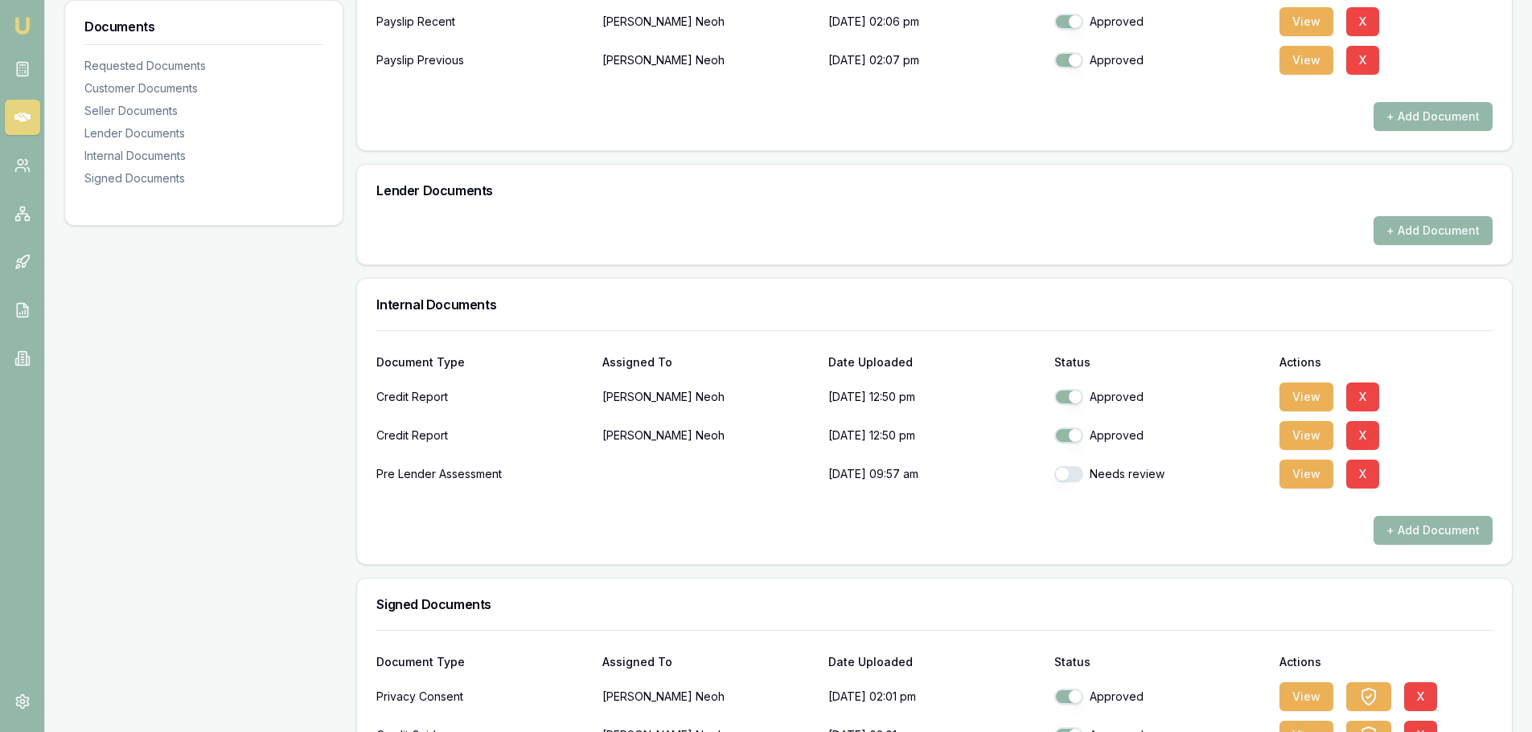
scroll to position [670, 0]
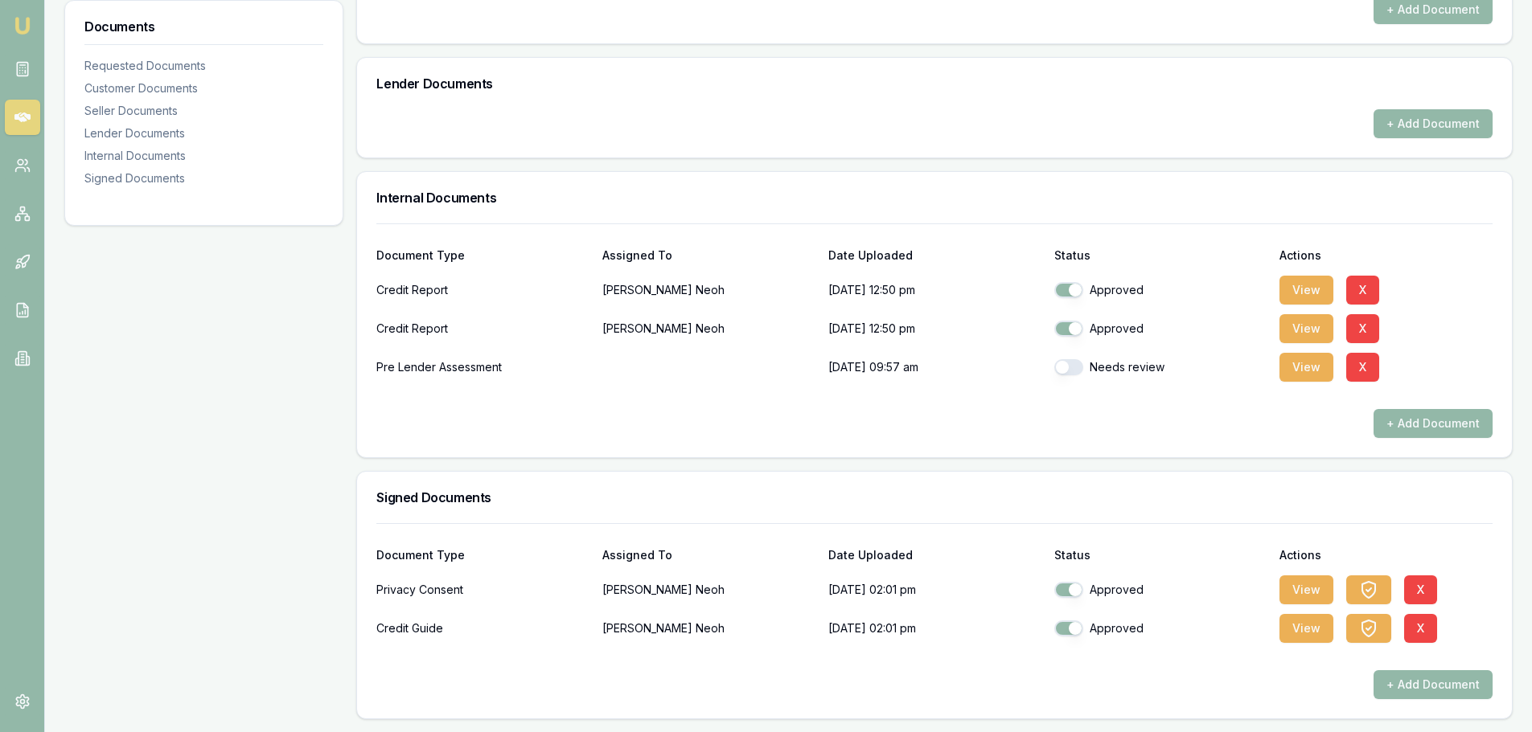
click at [1069, 375] on button "button" at bounding box center [1068, 367] width 29 height 16
checkbox input "true"
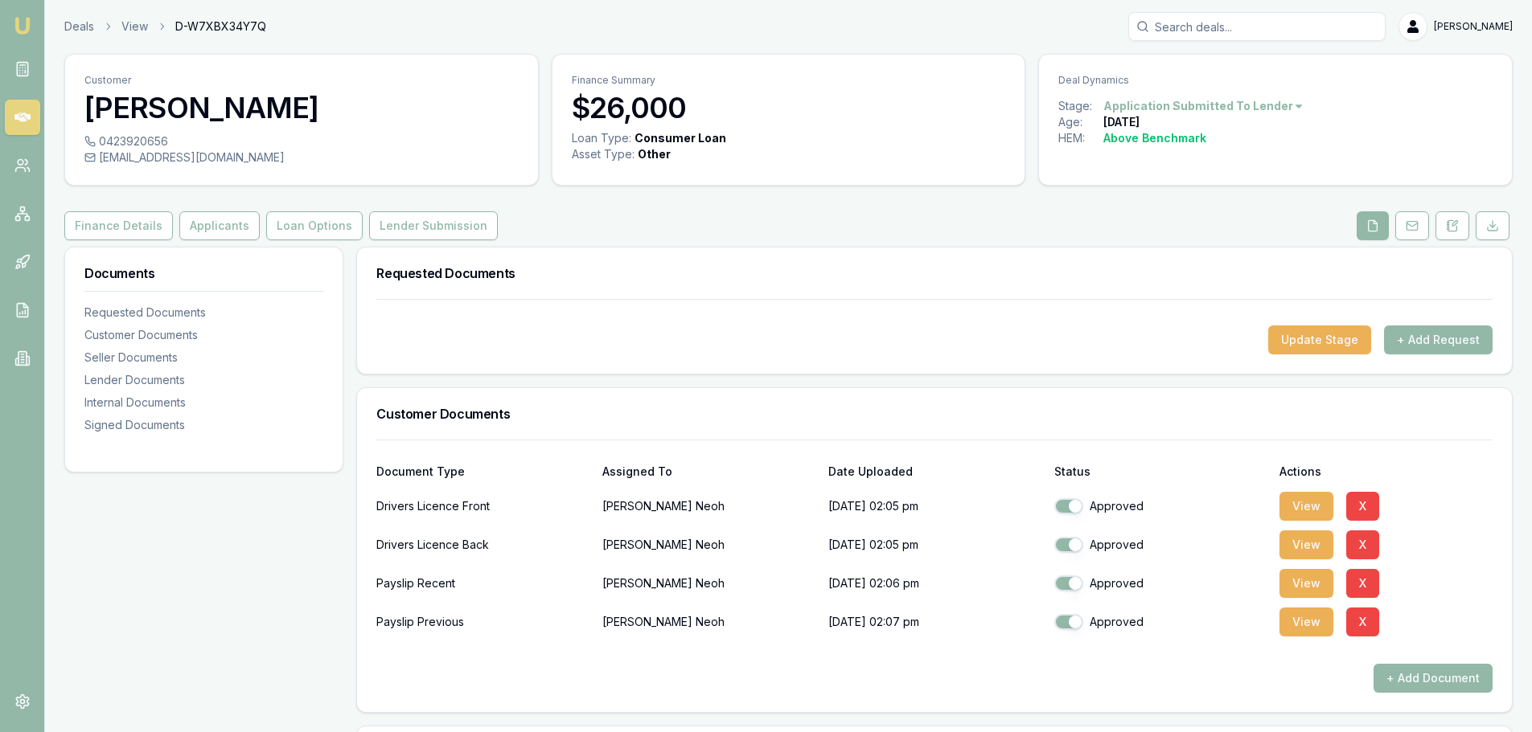
scroll to position [0, 0]
click at [416, 224] on button "Lender Submission" at bounding box center [433, 226] width 129 height 29
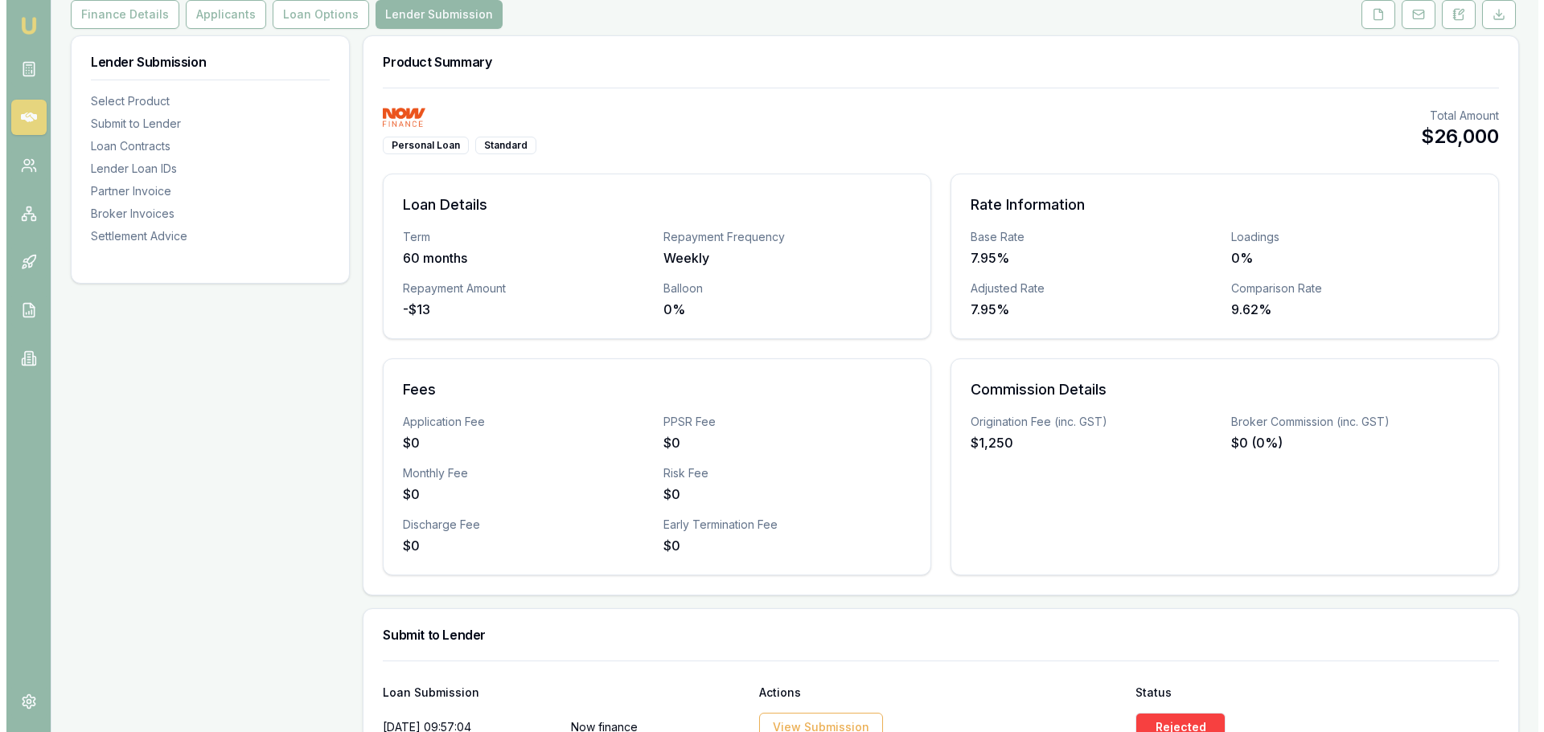
scroll to position [563, 0]
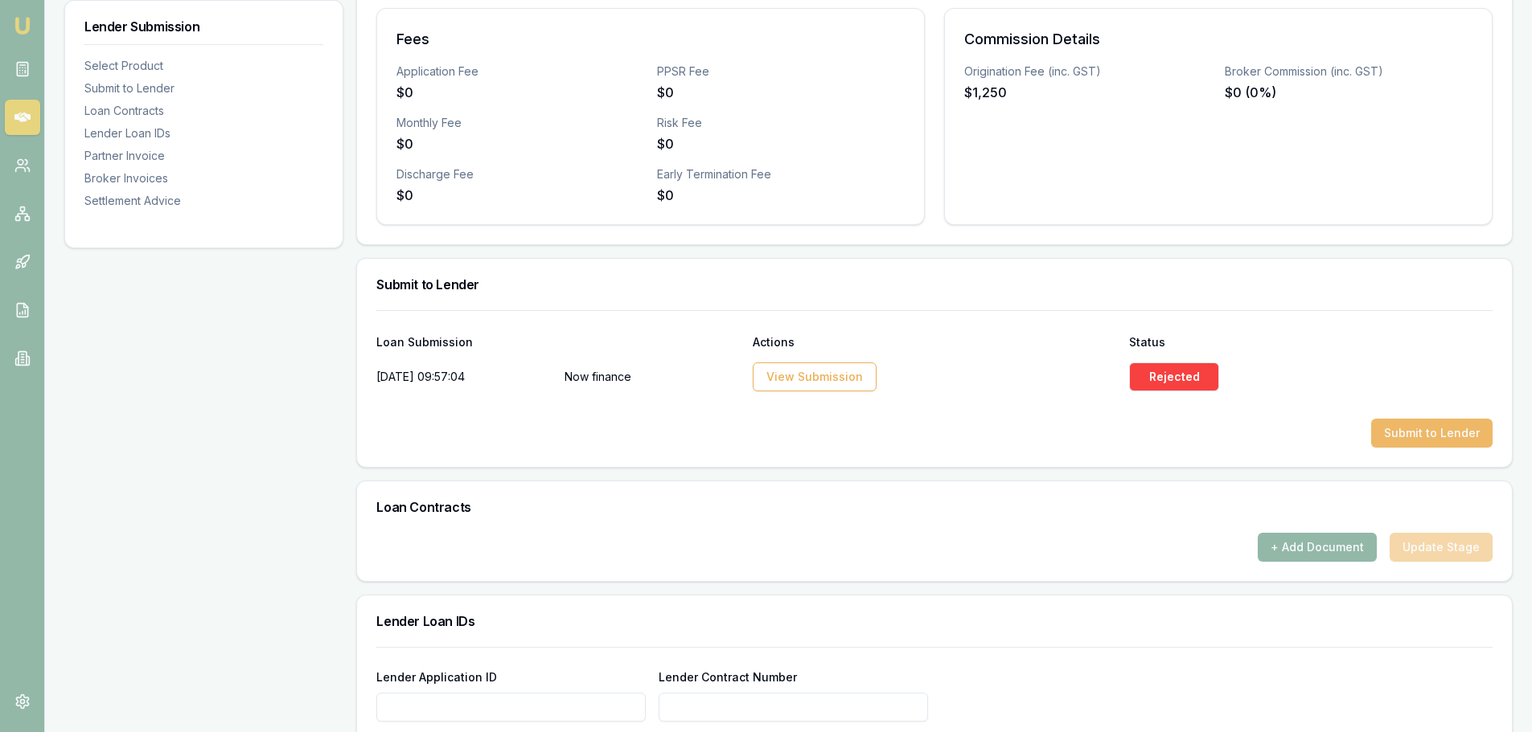
click at [1395, 433] on button "Submit to Lender" at bounding box center [1431, 433] width 121 height 29
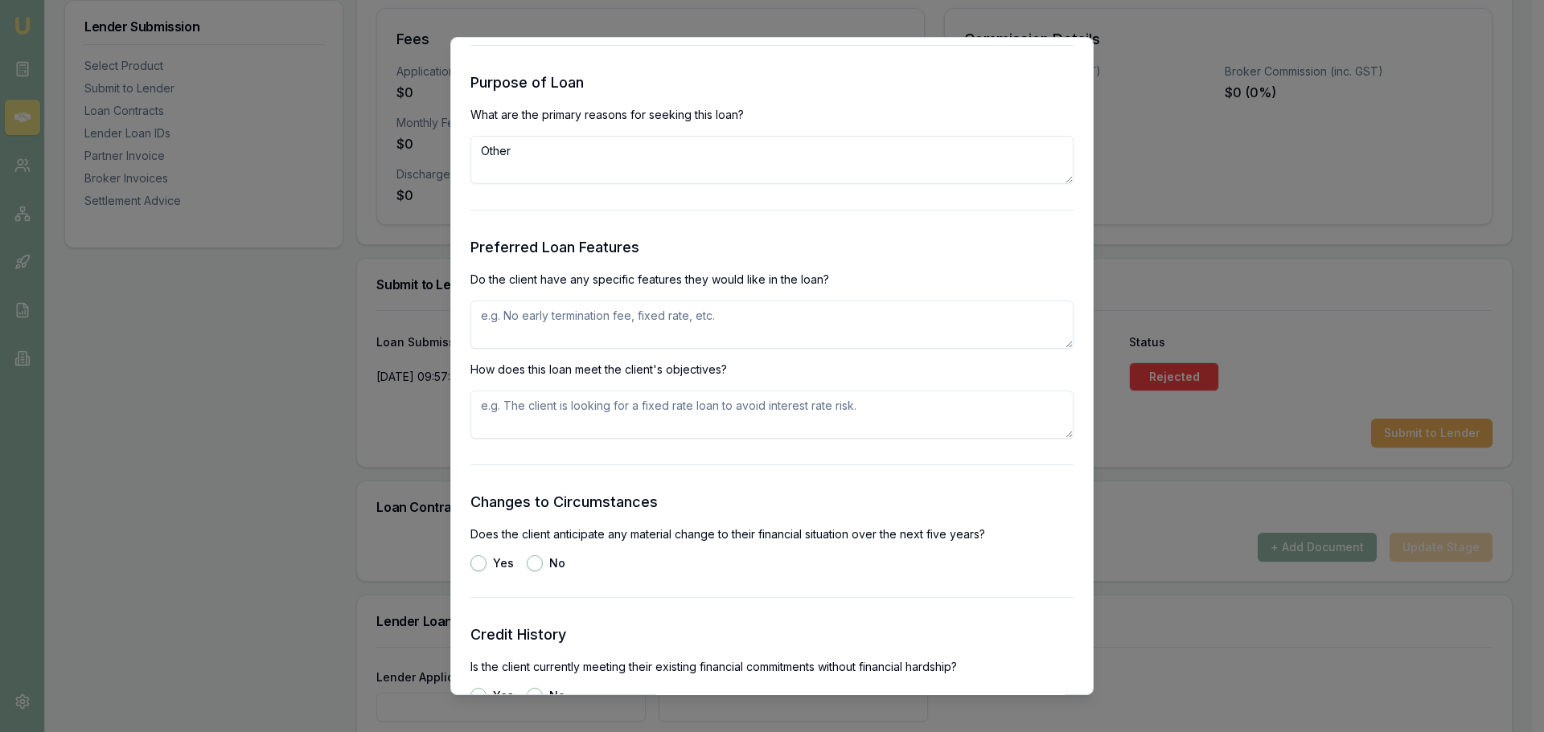
scroll to position [1608, 0]
click at [579, 303] on textarea at bounding box center [771, 321] width 603 height 48
type textarea "FIXED RATE, NO EXIT FEES"
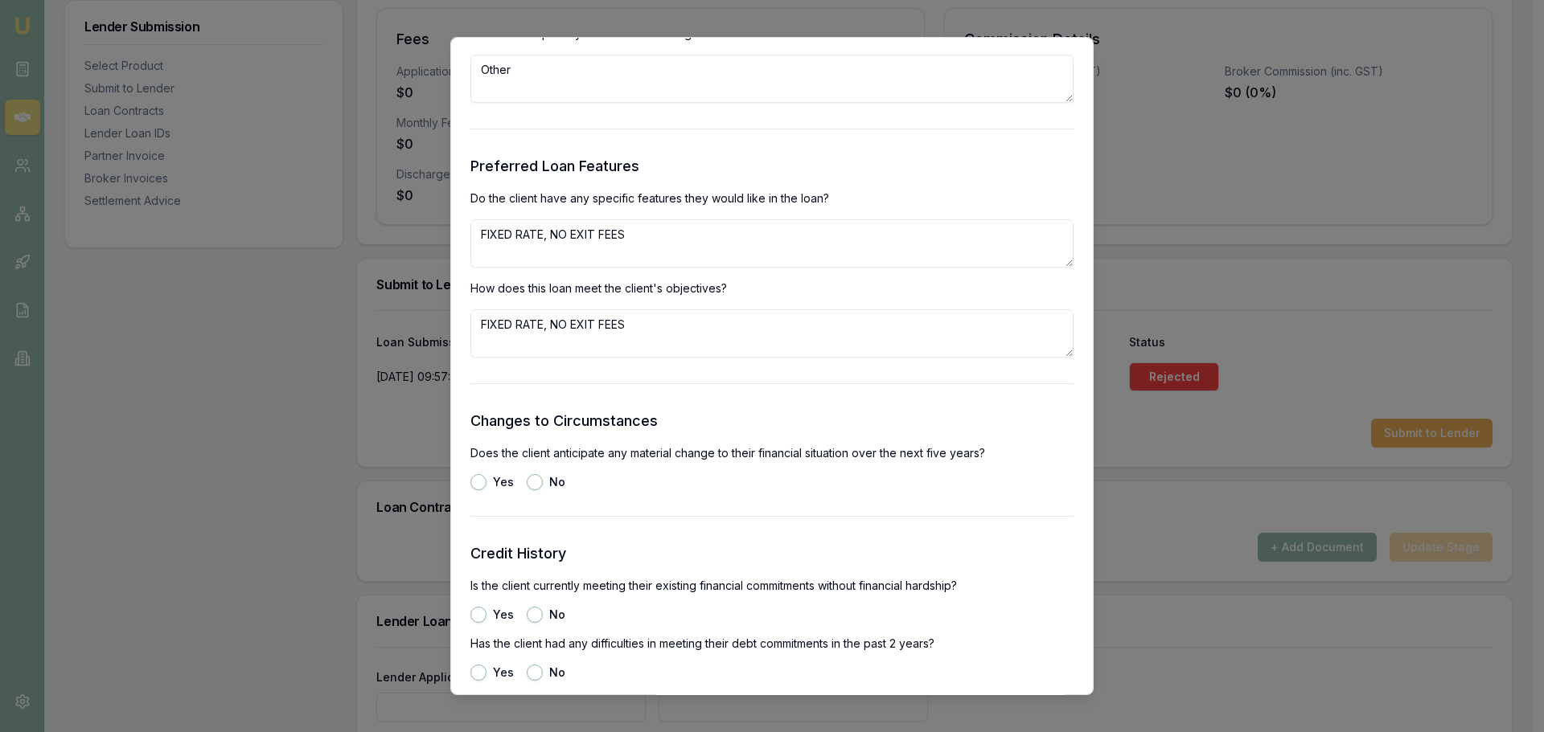
scroll to position [1930, 0]
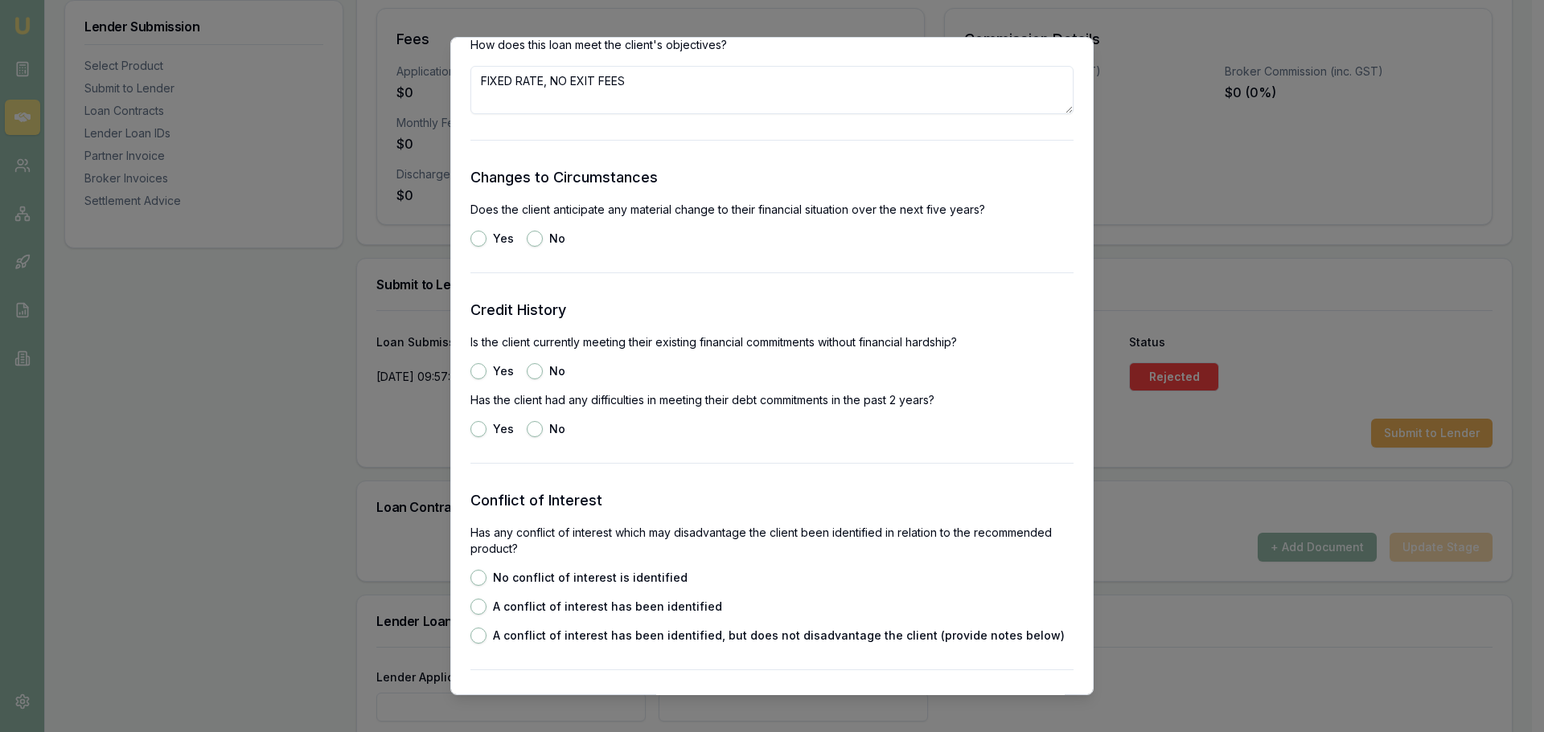
type textarea "FIXED RATE, NO EXIT FEES"
click at [471, 237] on button "Yes" at bounding box center [478, 239] width 16 height 16
click at [534, 236] on button "No" at bounding box center [535, 239] width 16 height 16
radio input "false"
radio input "true"
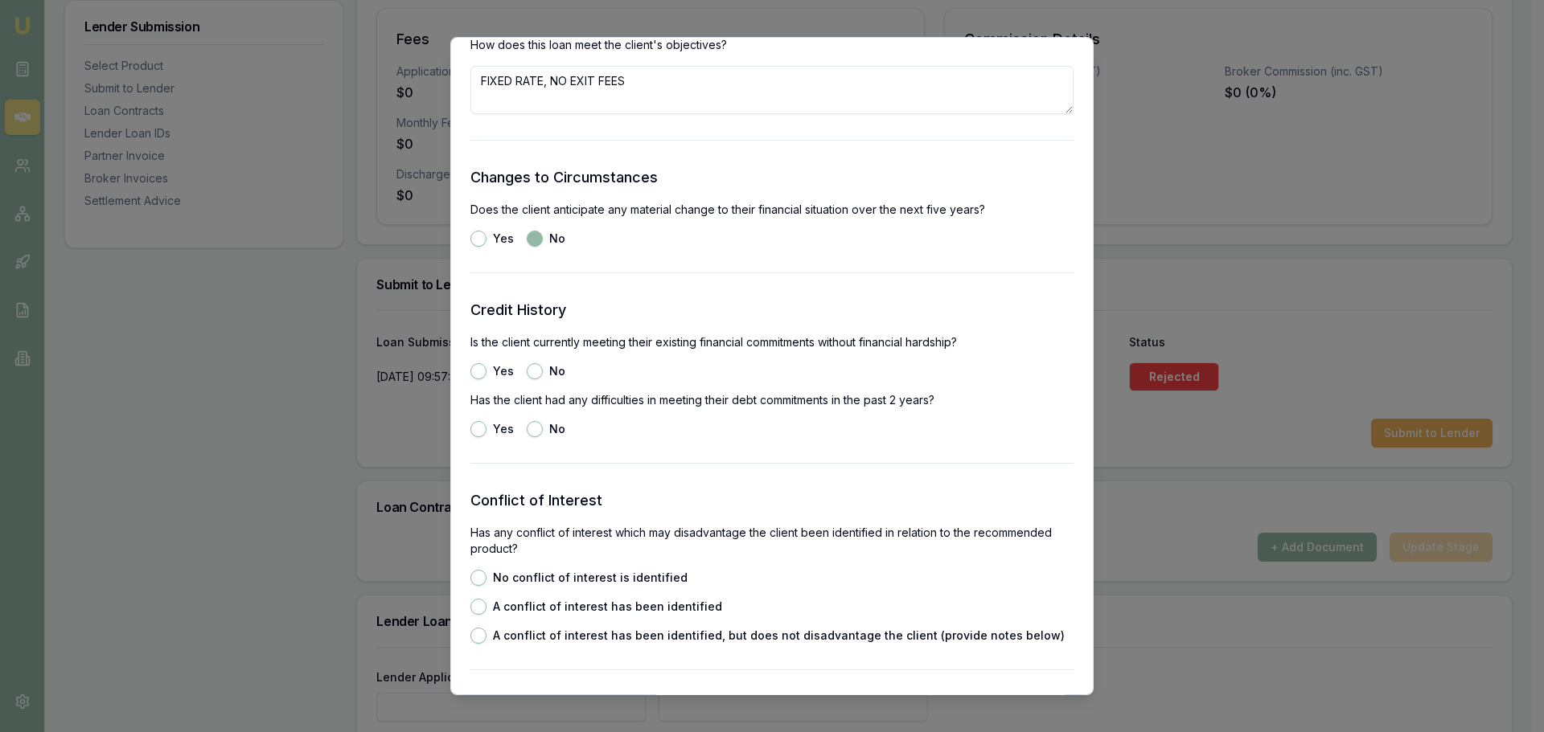
click at [473, 364] on button "Yes" at bounding box center [478, 371] width 16 height 16
radio input "true"
click at [539, 433] on button "No" at bounding box center [535, 429] width 16 height 16
radio input "true"
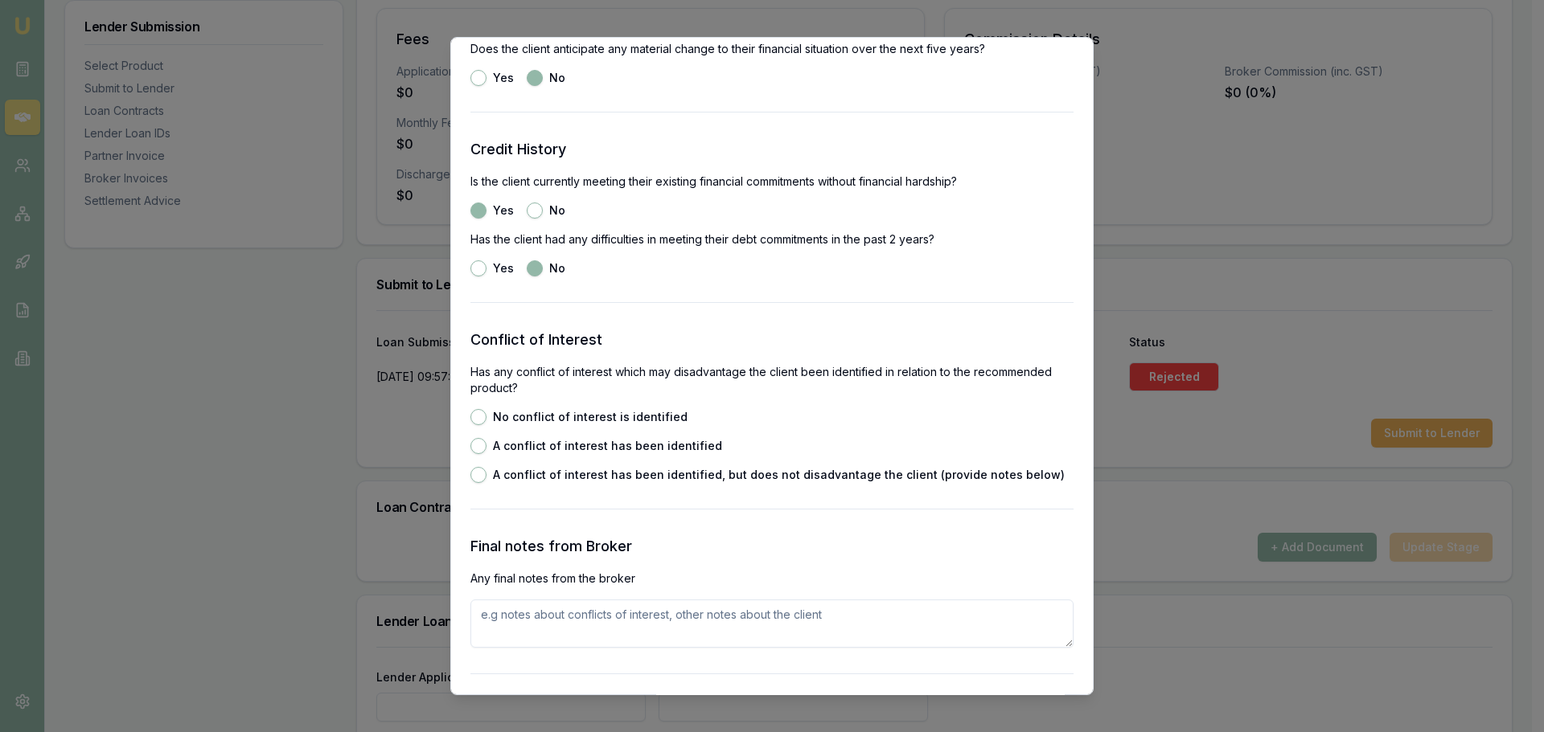
click at [476, 416] on button "No conflict of interest is identified" at bounding box center [478, 417] width 16 height 16
radio input "true"
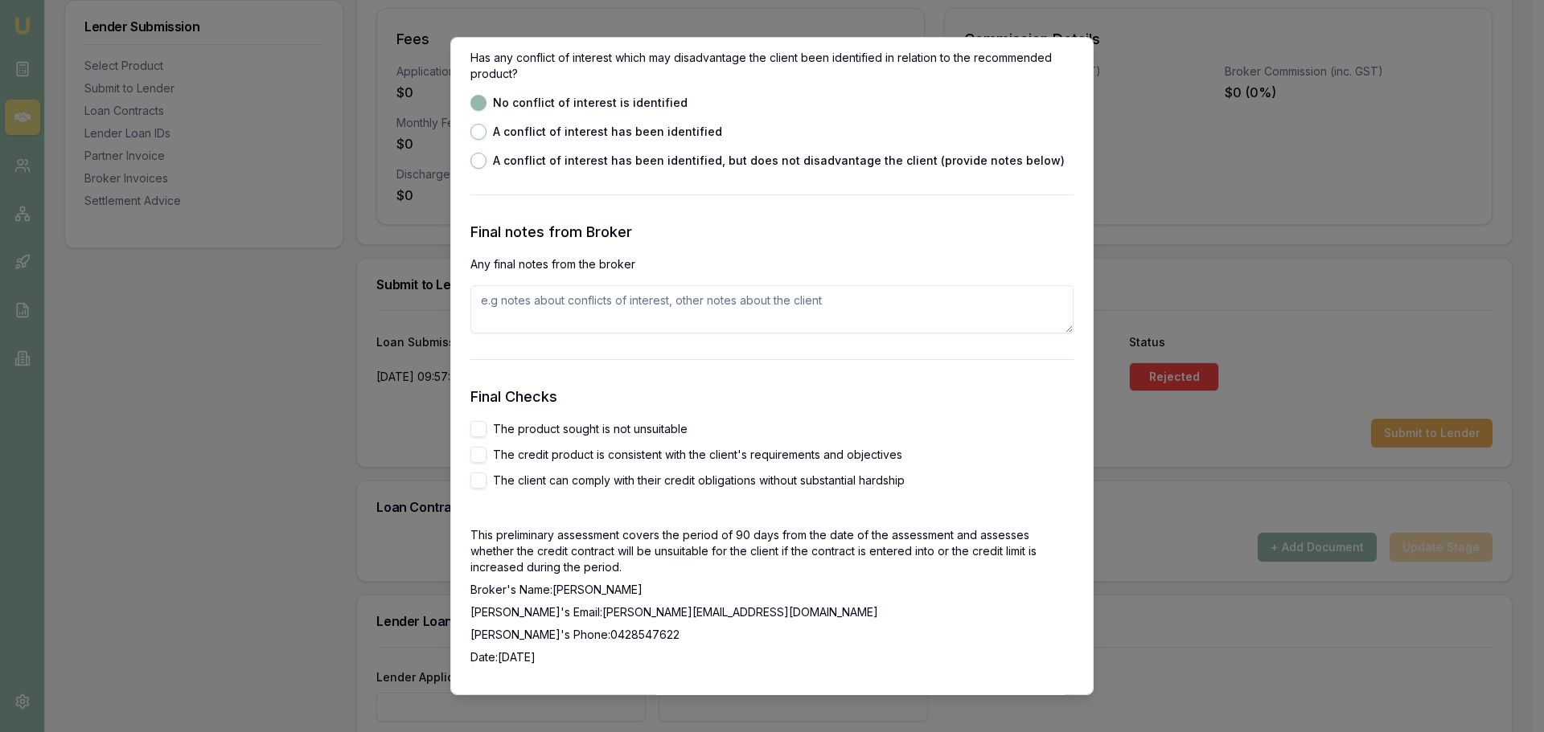
scroll to position [2412, 0]
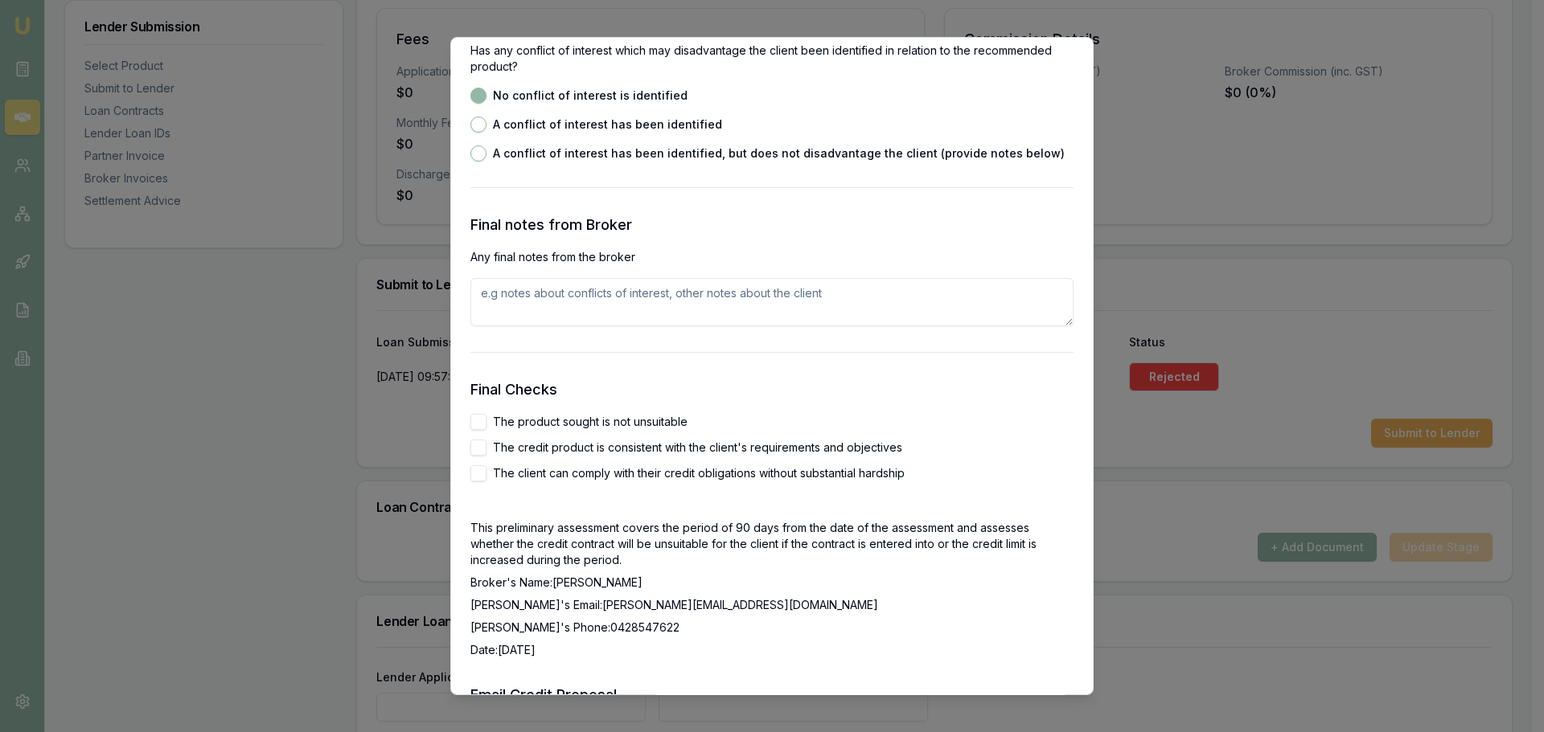
click at [475, 420] on button "The product sought is not unsuitable" at bounding box center [478, 422] width 16 height 16
checkbox input "true"
click at [477, 447] on button "The credit product is consistent with the client's requirements and objectives" at bounding box center [478, 448] width 16 height 16
checkbox input "true"
click at [483, 476] on button "The client can comply with their credit obligations without substantial hardship" at bounding box center [478, 474] width 16 height 16
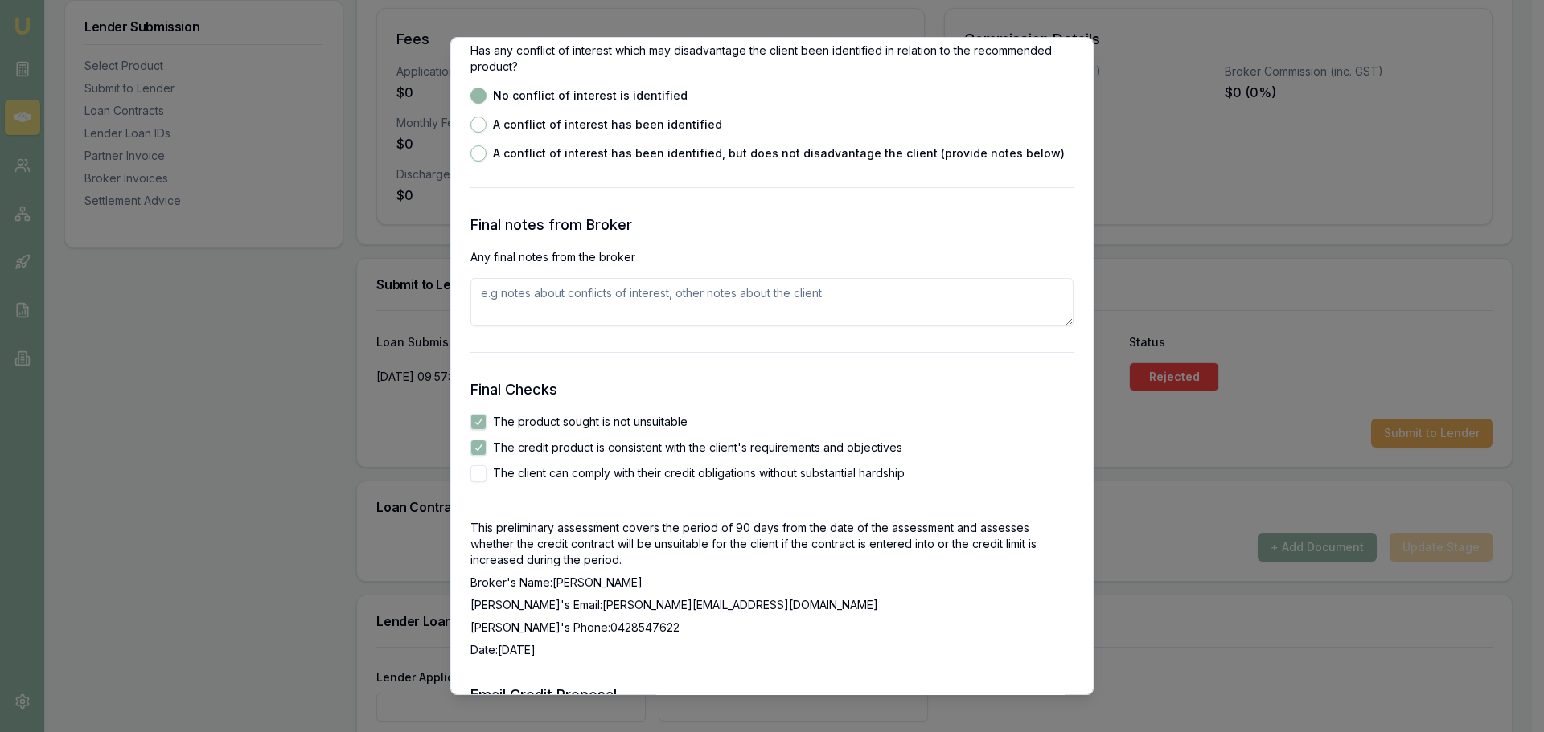
checkbox input "true"
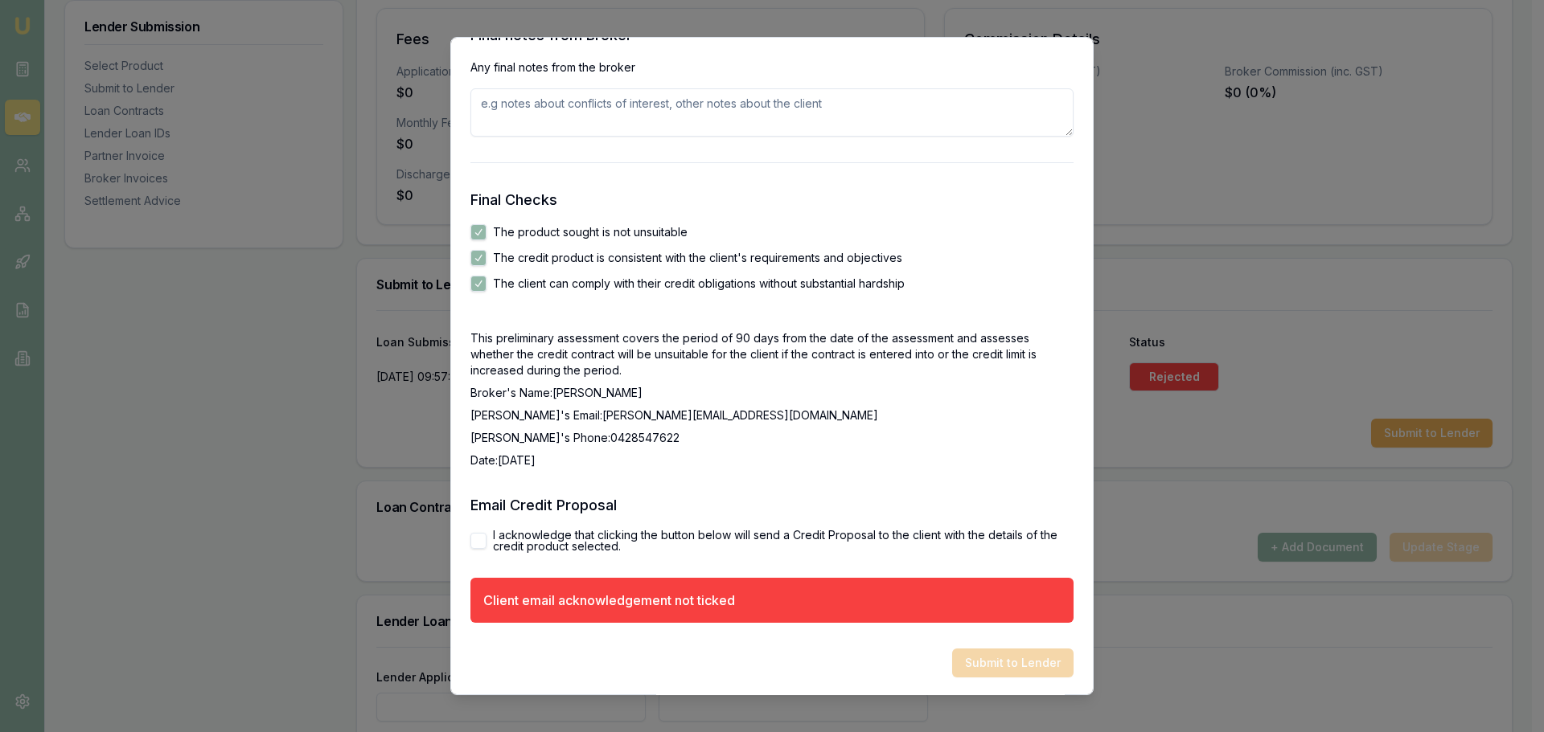
scroll to position [2603, 0]
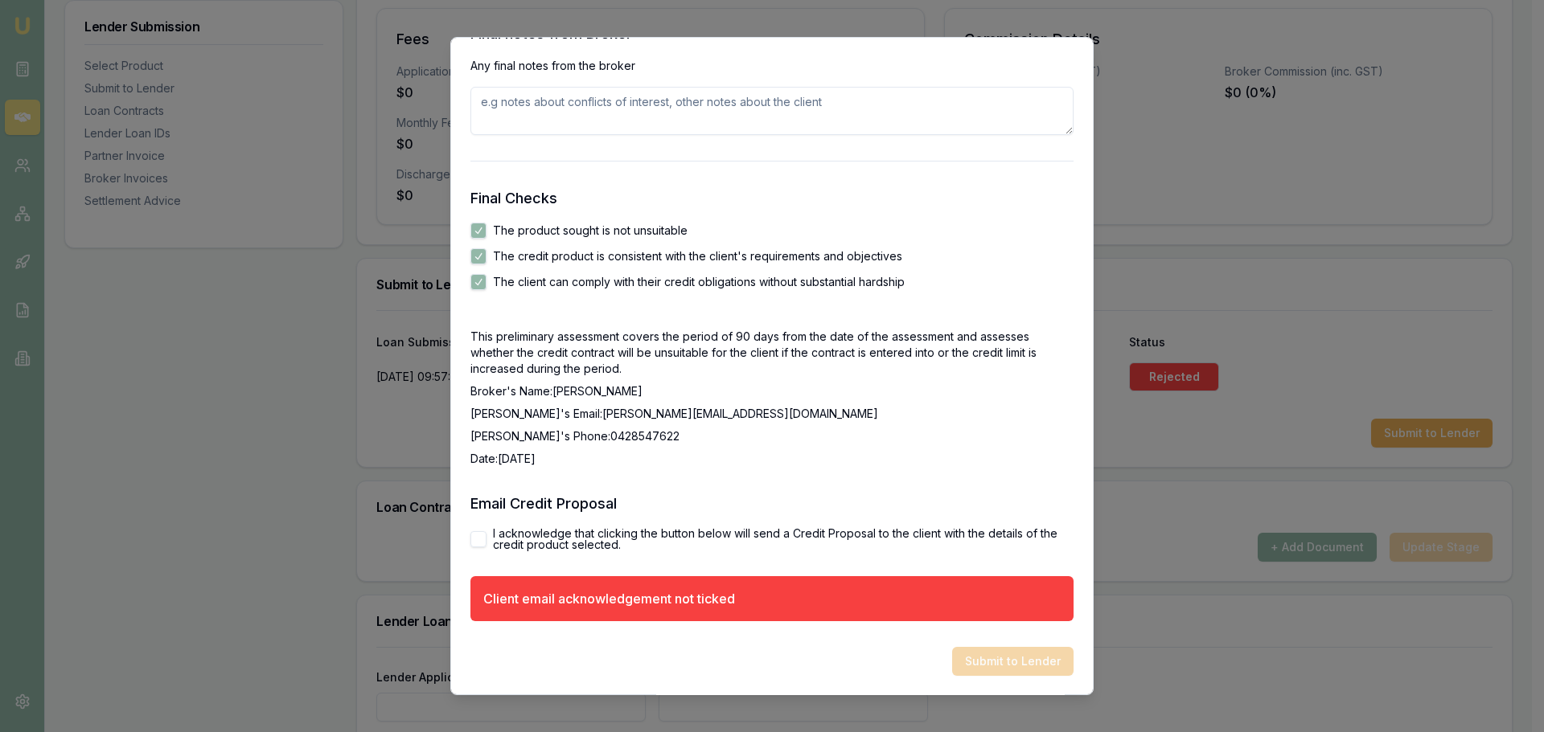
click at [479, 539] on button "I acknowledge that clicking the button below will send a Credit Proposal to the…" at bounding box center [478, 539] width 16 height 16
checkbox input "true"
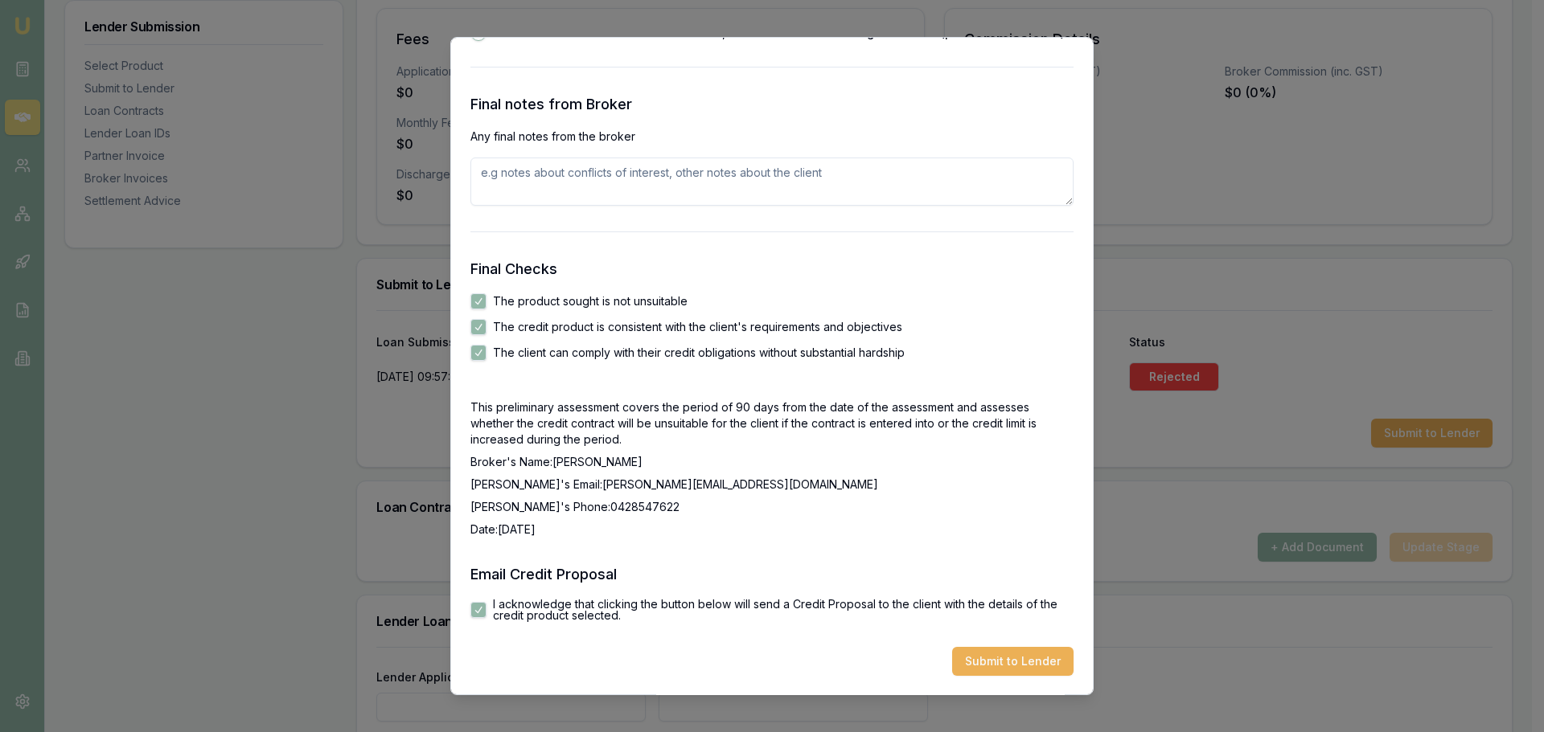
scroll to position [2533, 0]
click at [994, 660] on button "Submit to Lender" at bounding box center [1012, 661] width 121 height 29
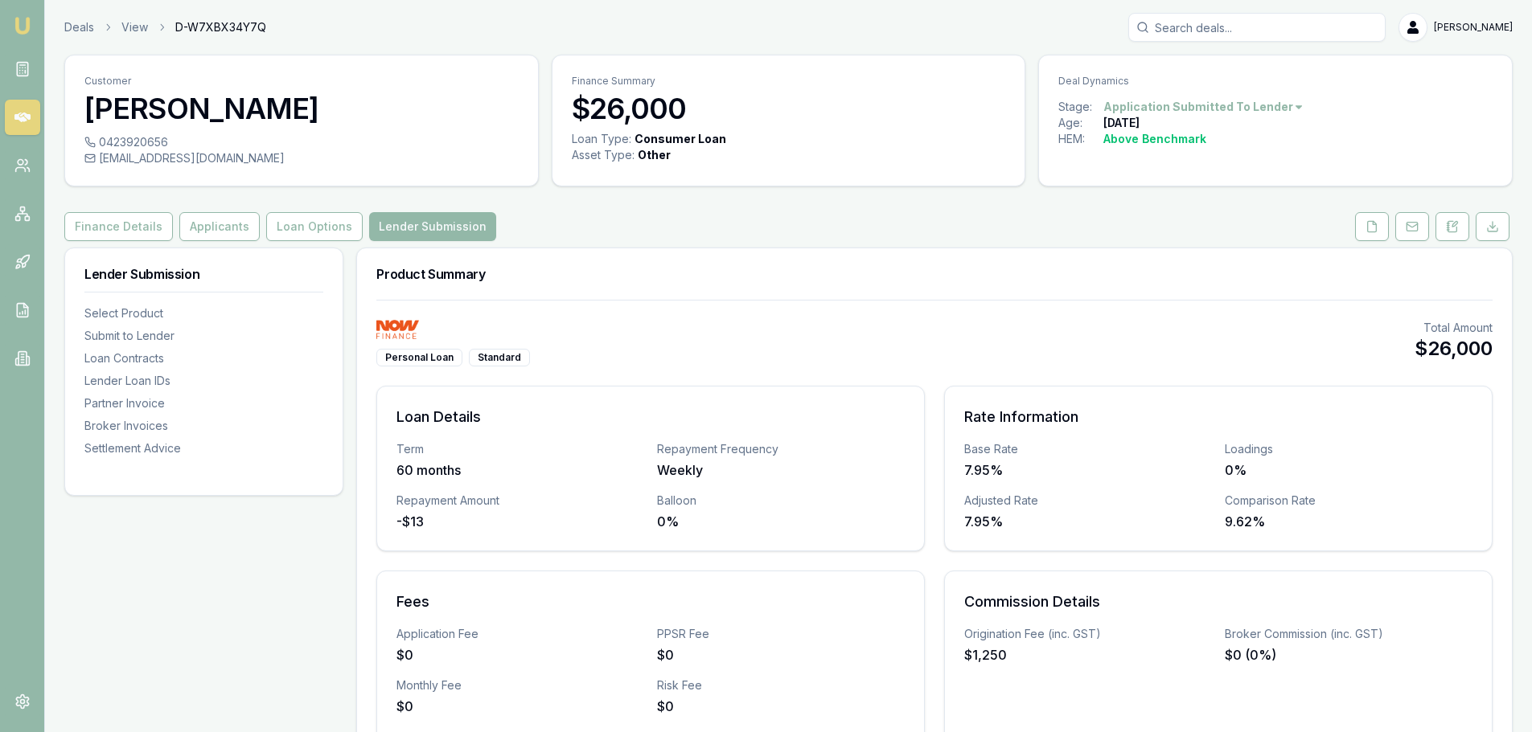
scroll to position [563, 0]
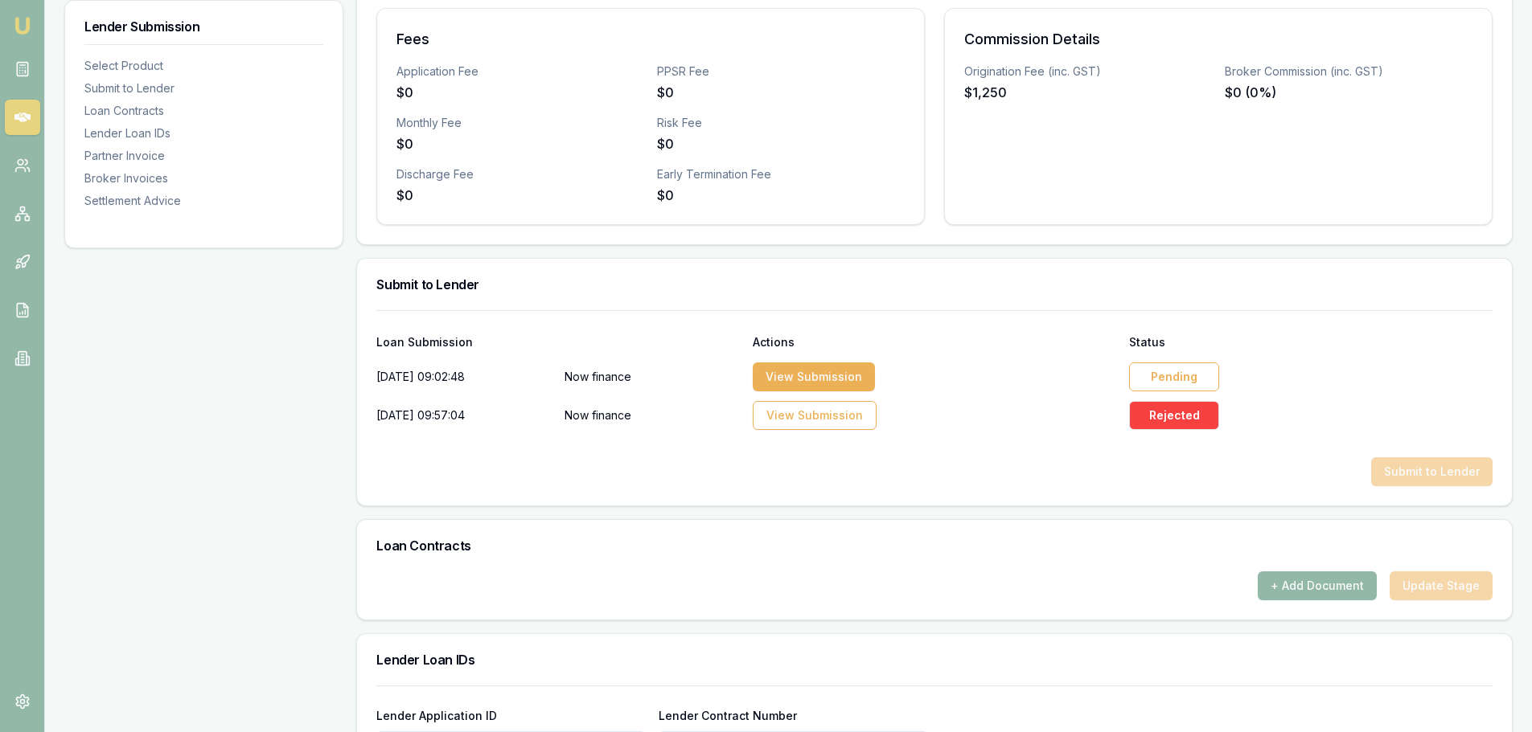
click at [1164, 376] on div "Pending" at bounding box center [1174, 377] width 90 height 29
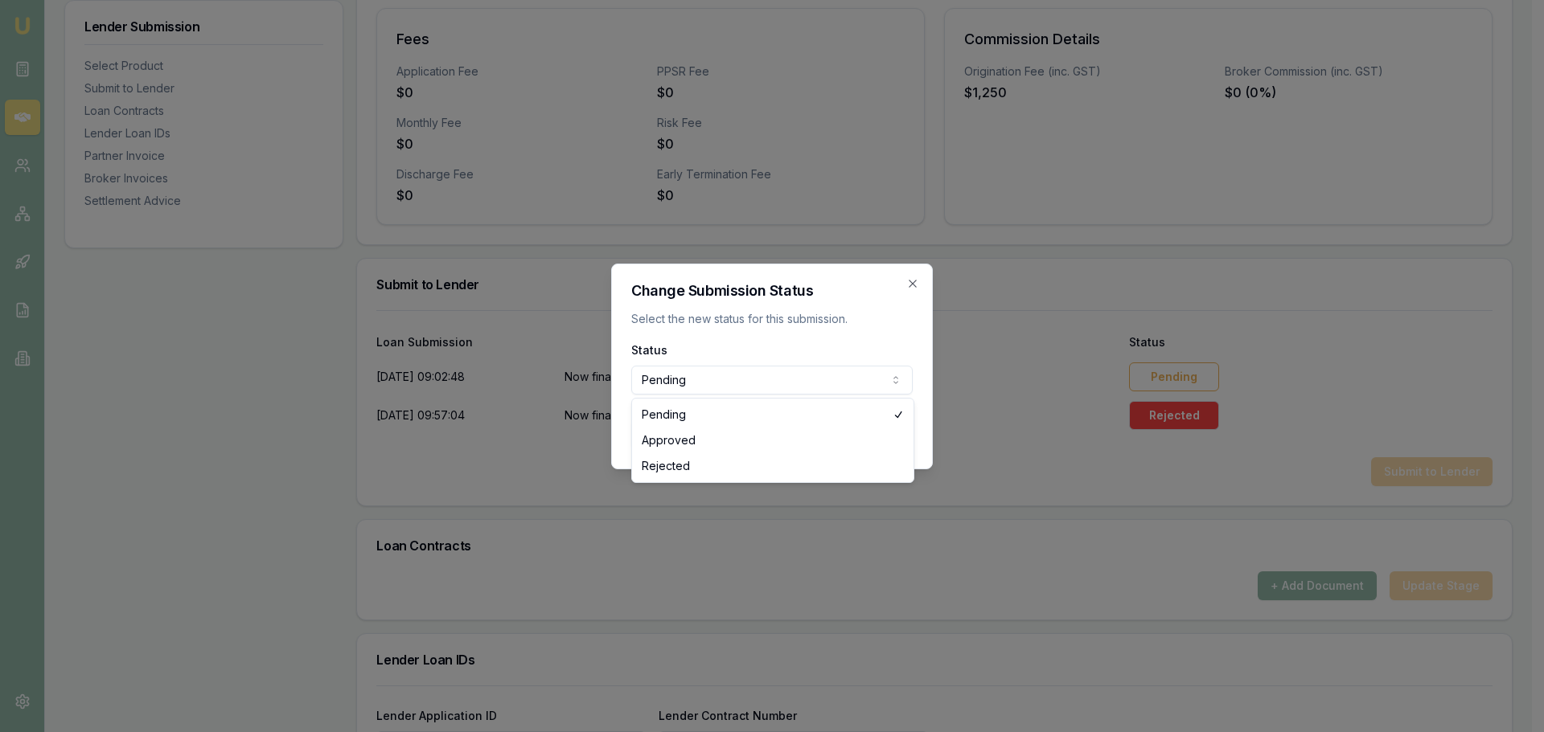
select select "APPROVED"
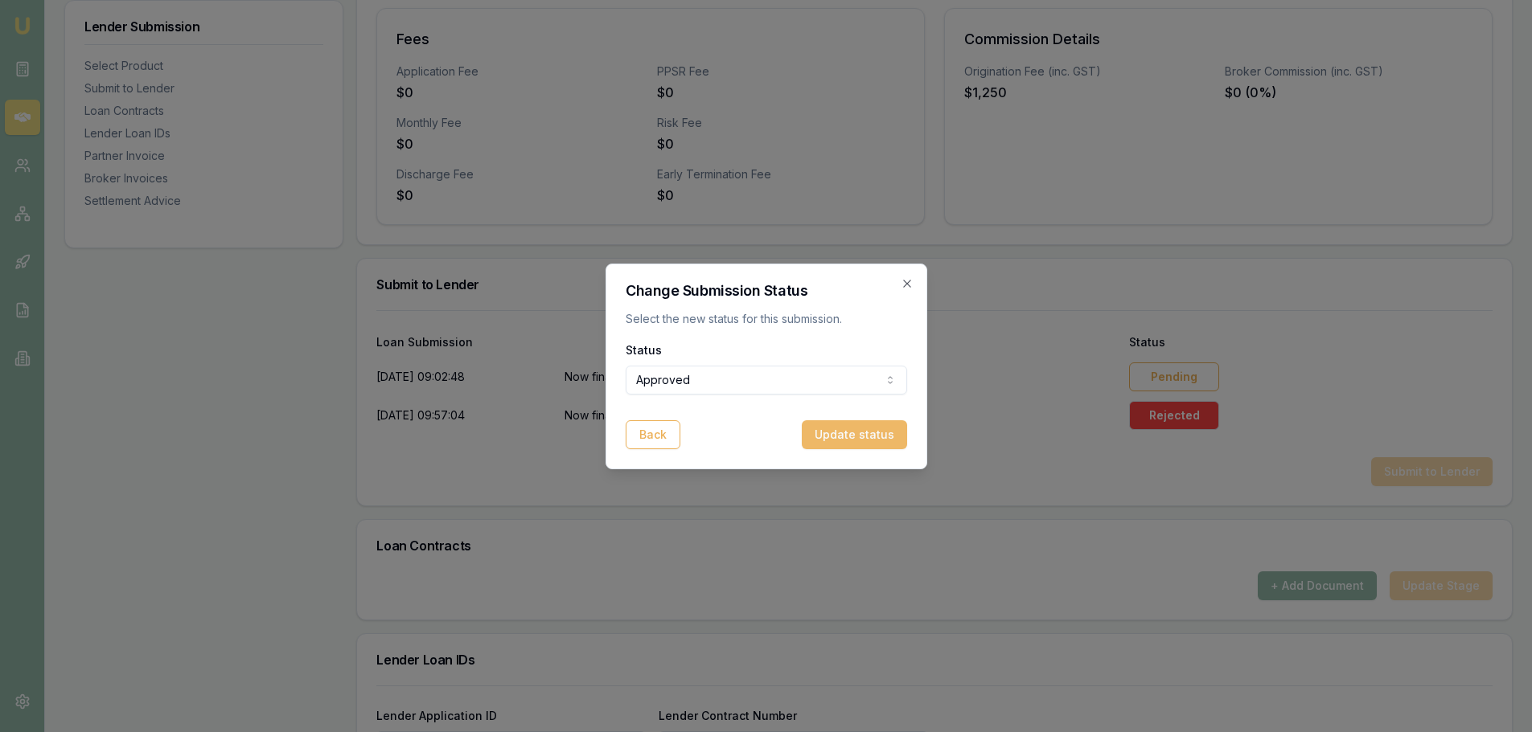
click at [895, 441] on button "Update status" at bounding box center [854, 434] width 105 height 29
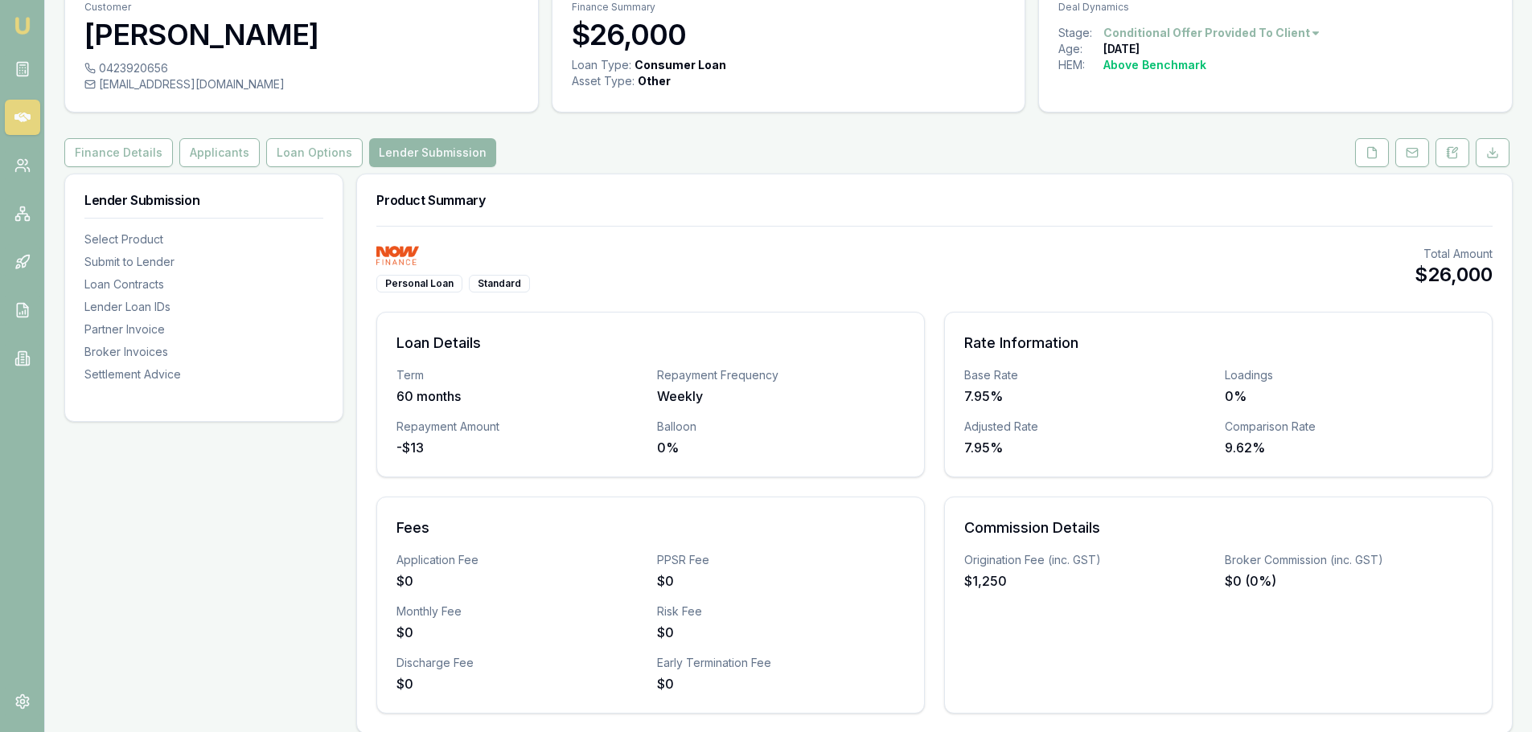
scroll to position [0, 0]
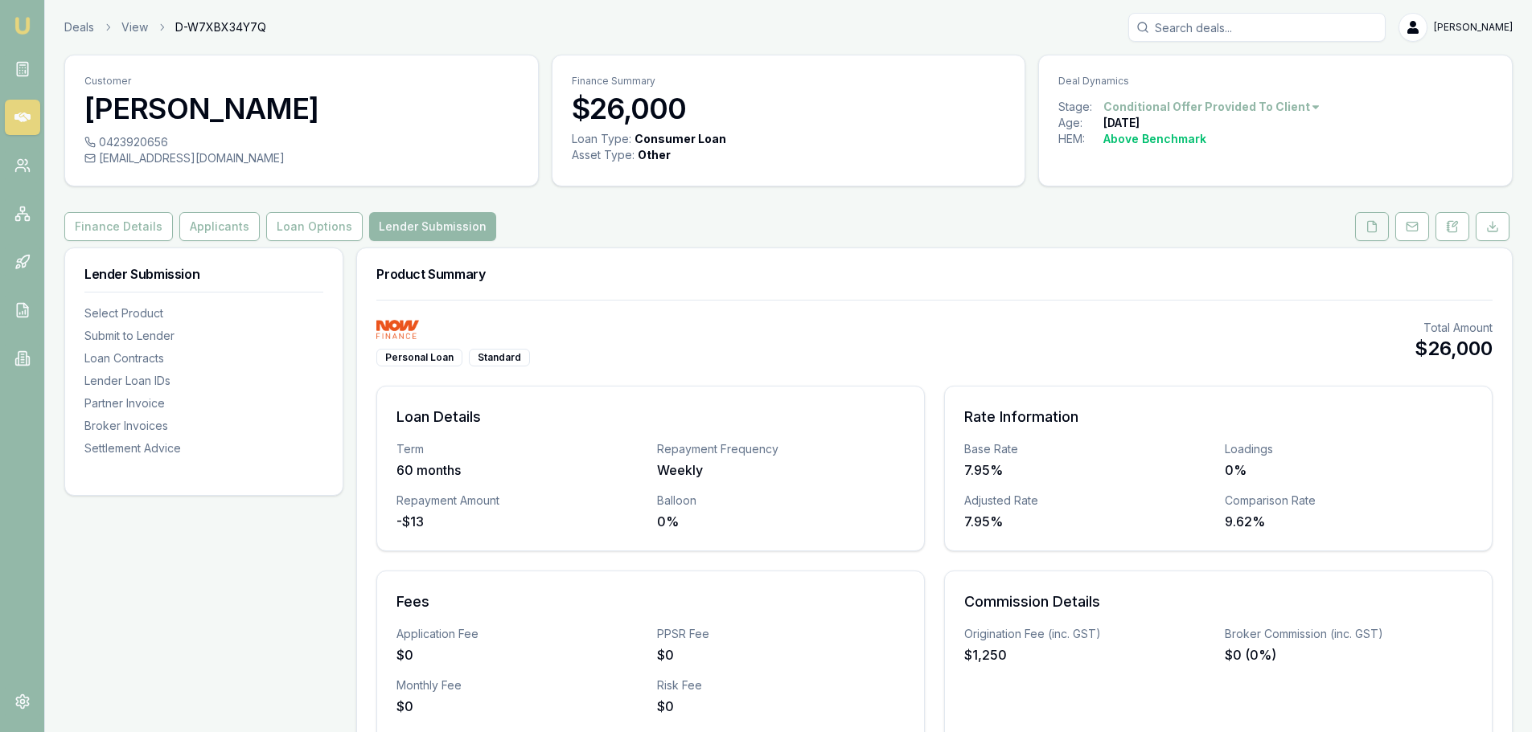
click at [1367, 225] on icon at bounding box center [1371, 226] width 13 height 13
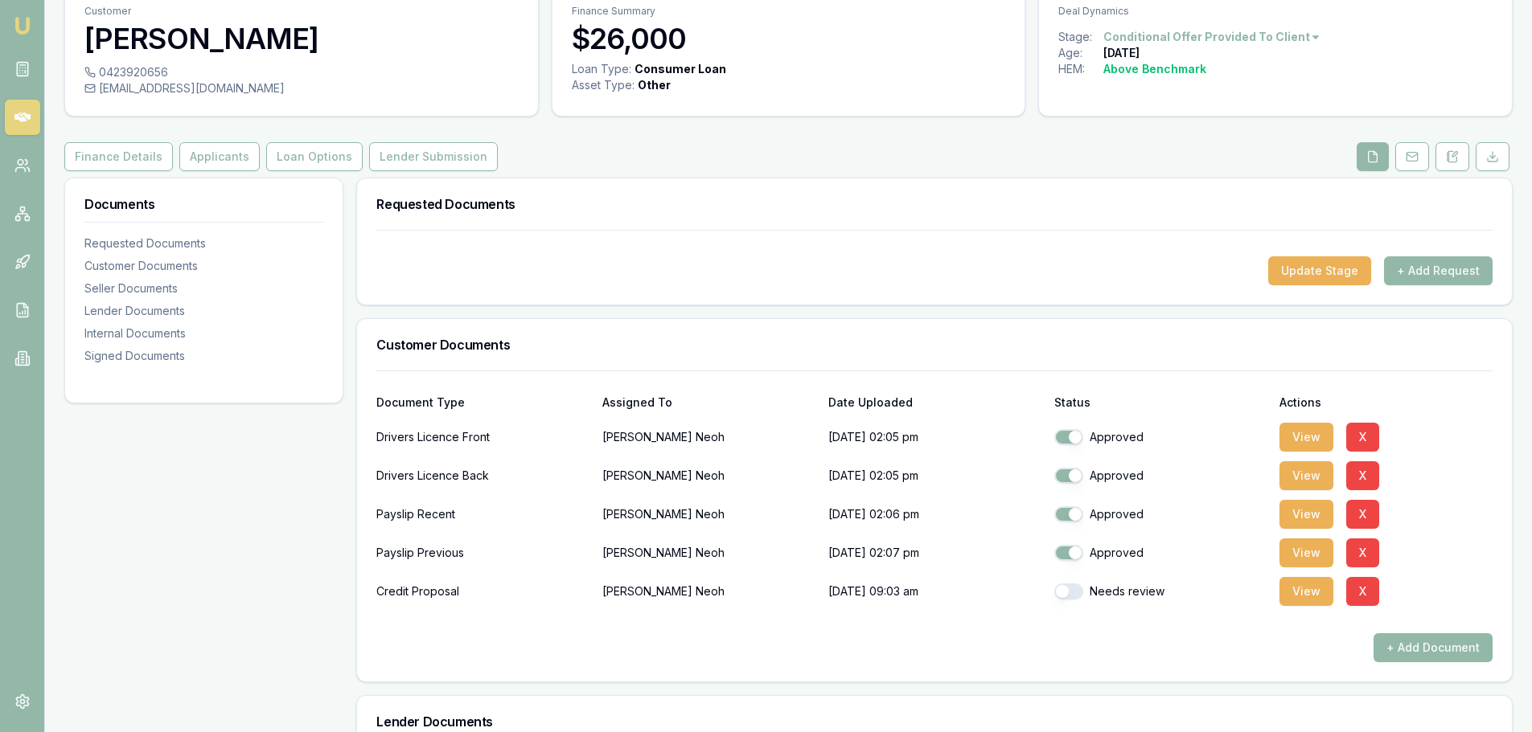
scroll to position [241, 0]
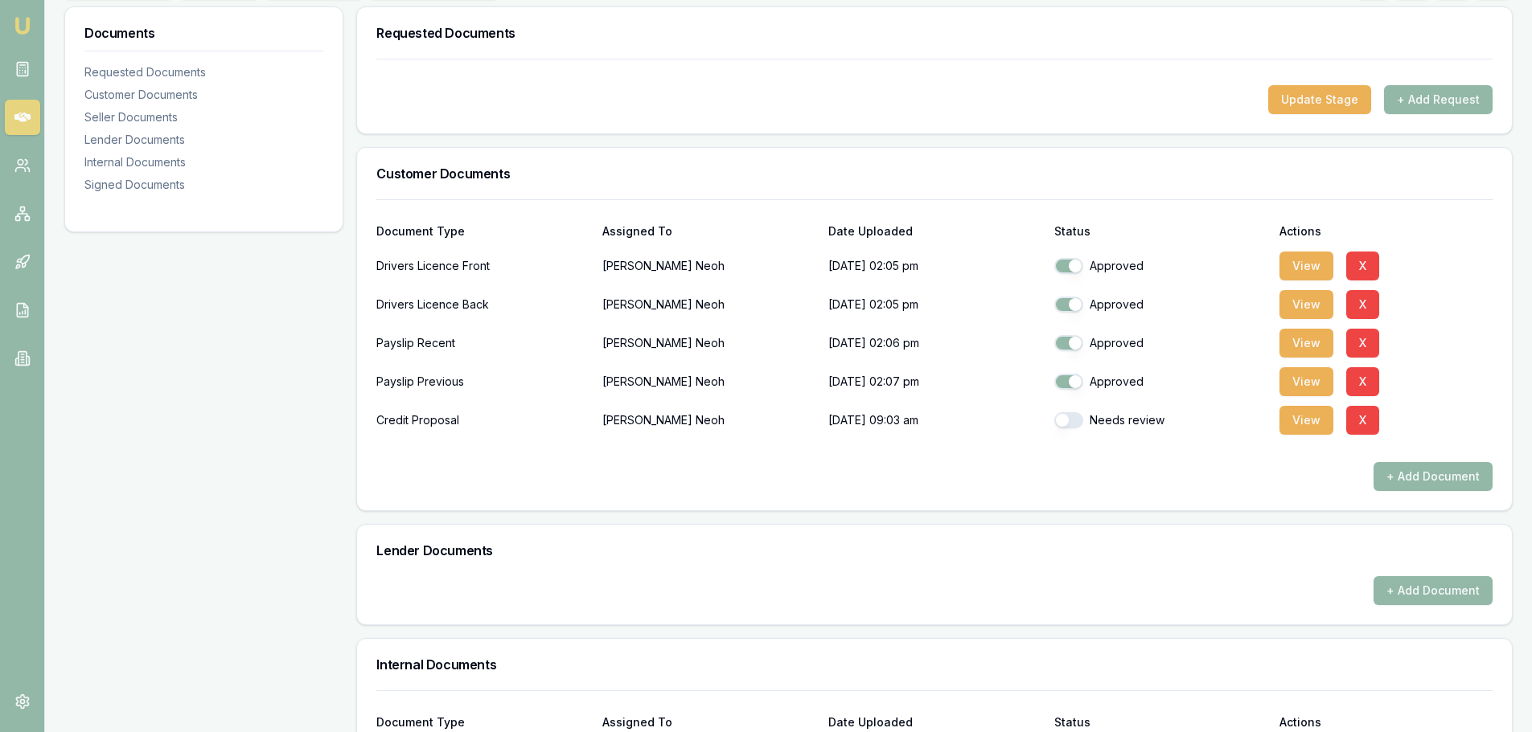
click at [1078, 422] on button "button" at bounding box center [1068, 420] width 29 height 16
checkbox input "true"
click at [1310, 420] on button "View" at bounding box center [1306, 420] width 54 height 29
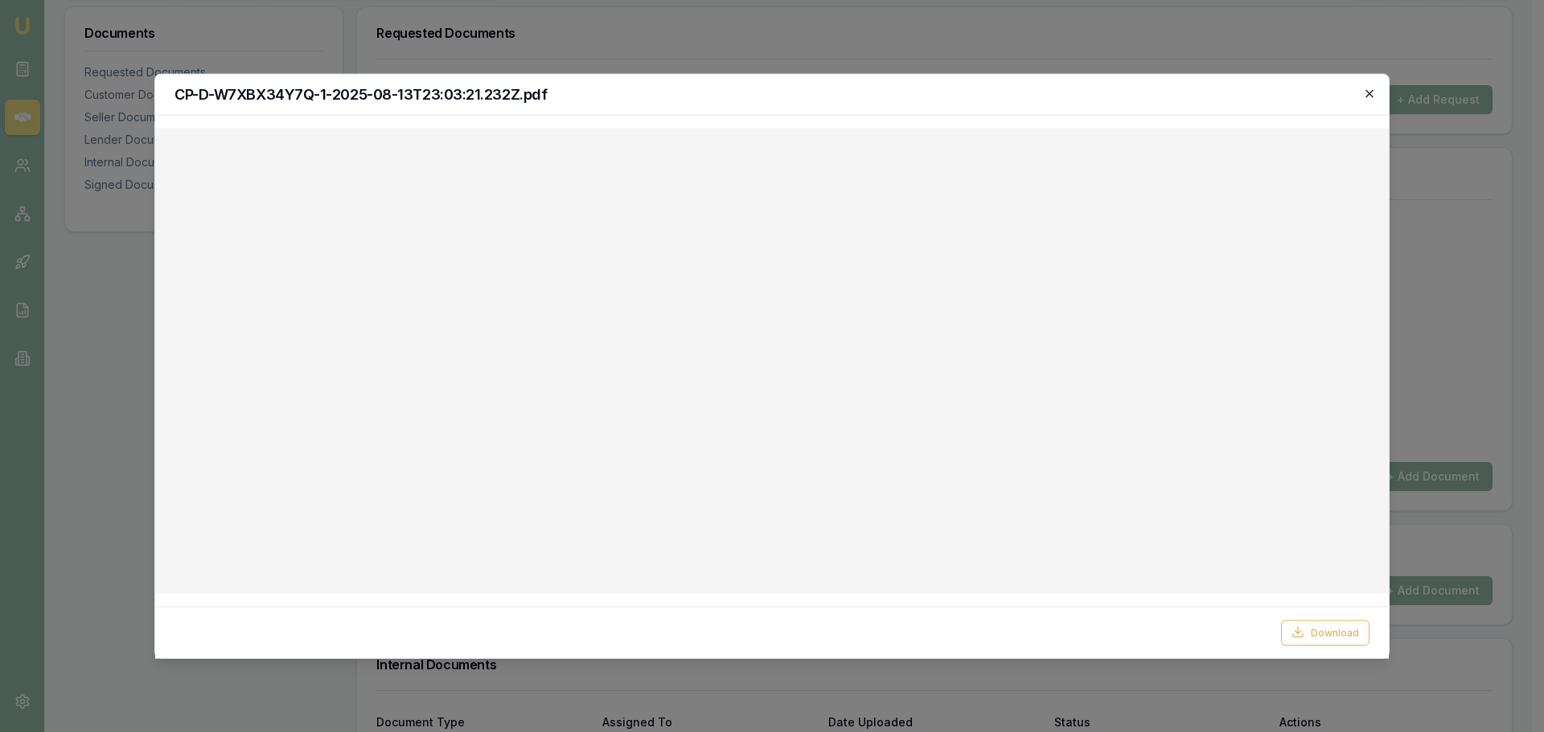
click at [1372, 88] on icon "button" at bounding box center [1369, 93] width 13 height 13
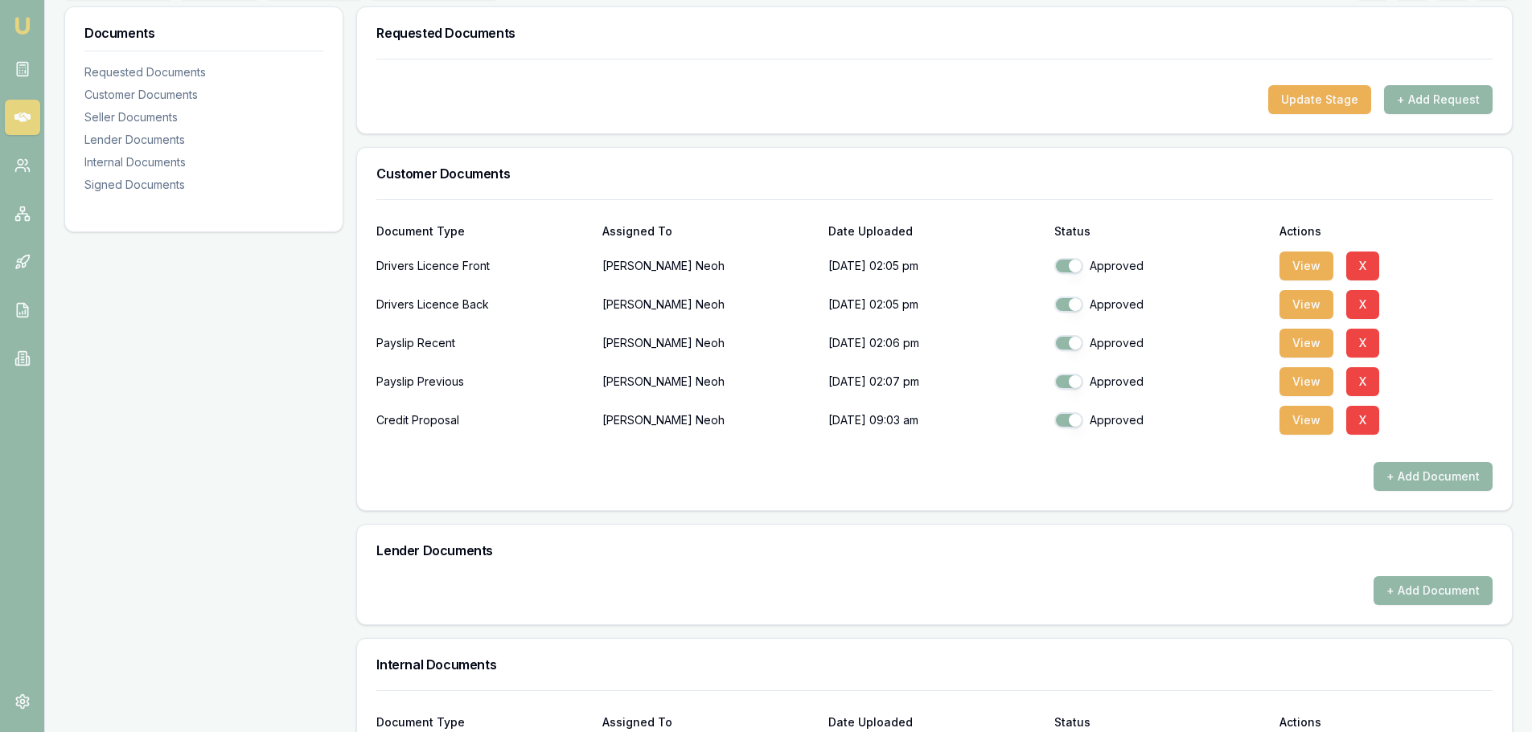
click at [594, 203] on div "Document Type Assigned To Date Uploaded Status Actions" at bounding box center [934, 221] width 1116 height 43
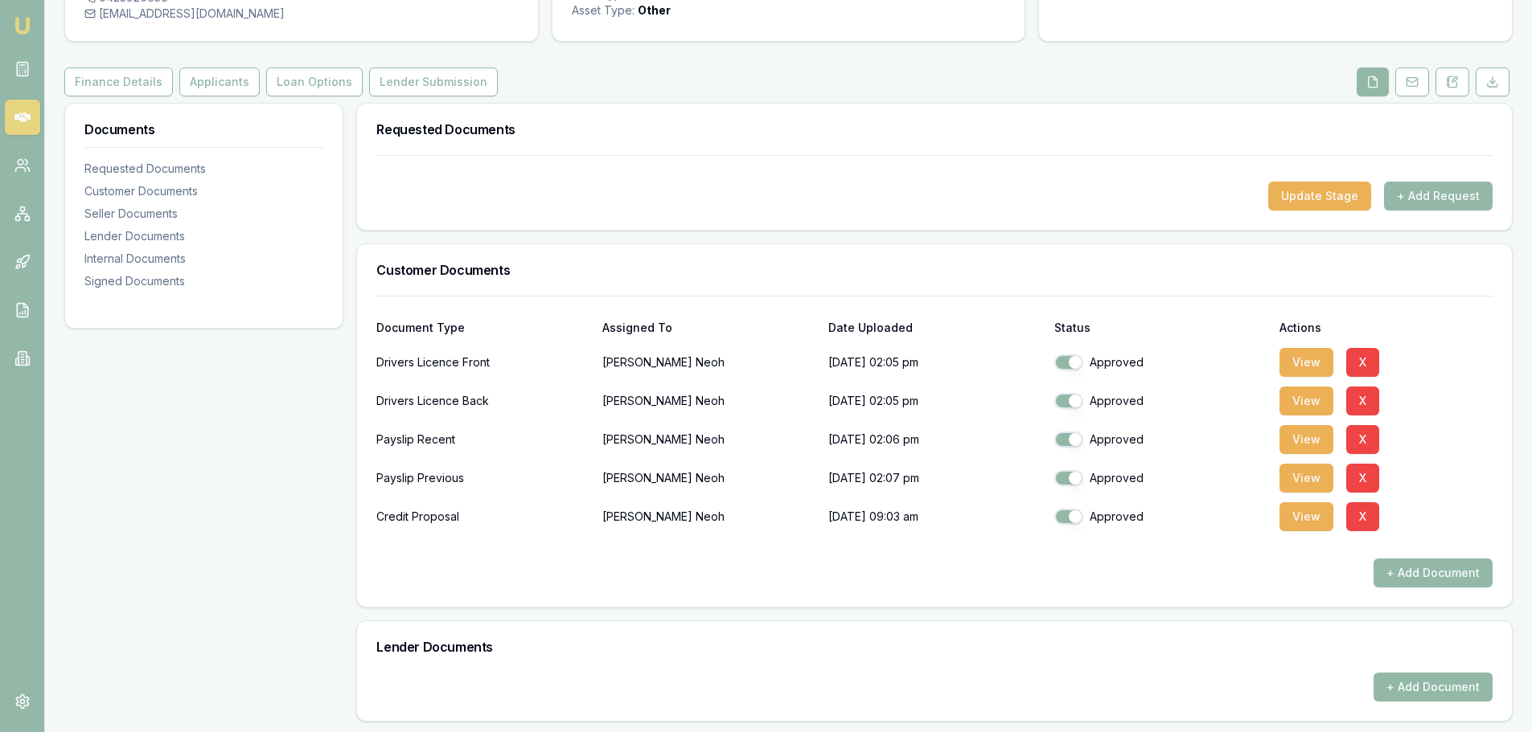
scroll to position [0, 0]
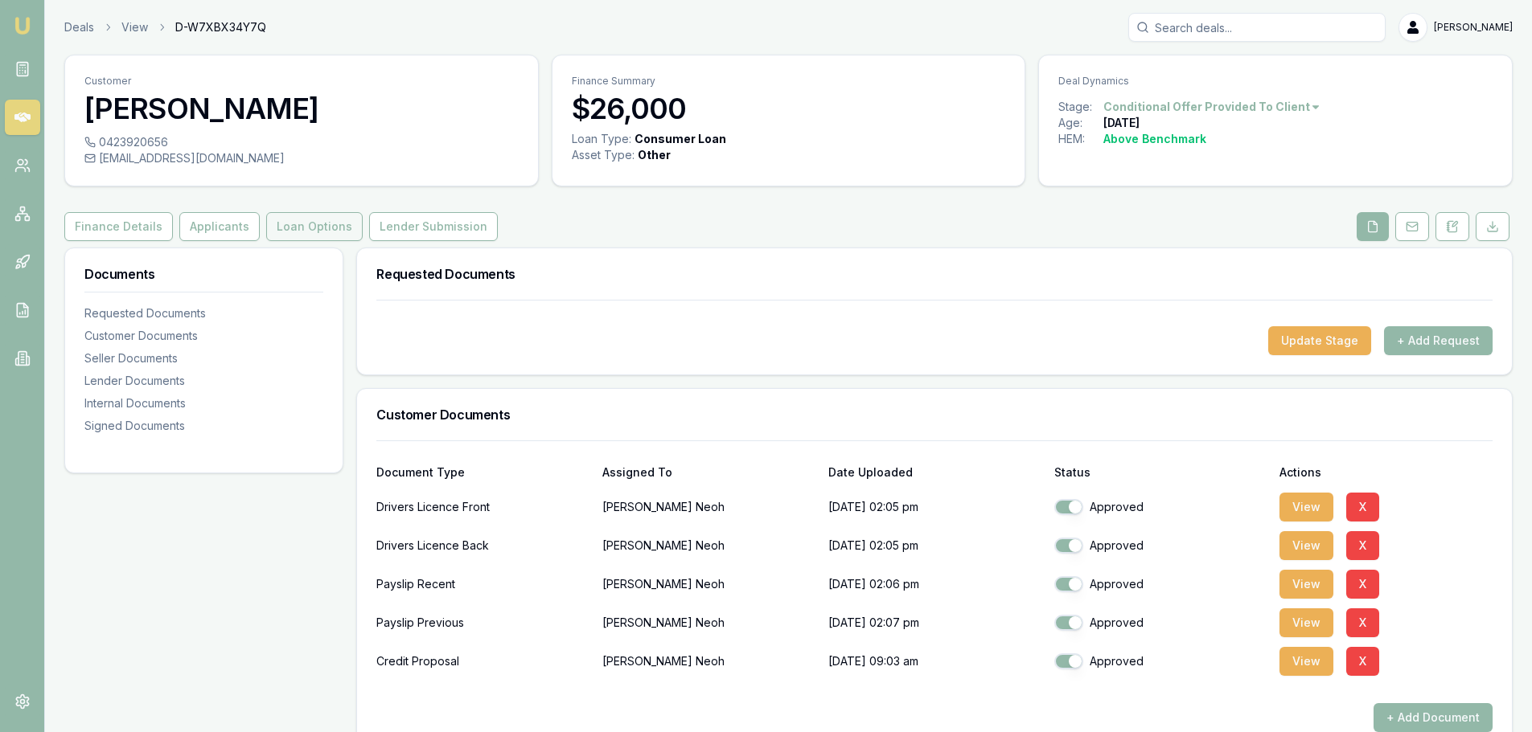
click at [302, 219] on button "Loan Options" at bounding box center [314, 226] width 96 height 29
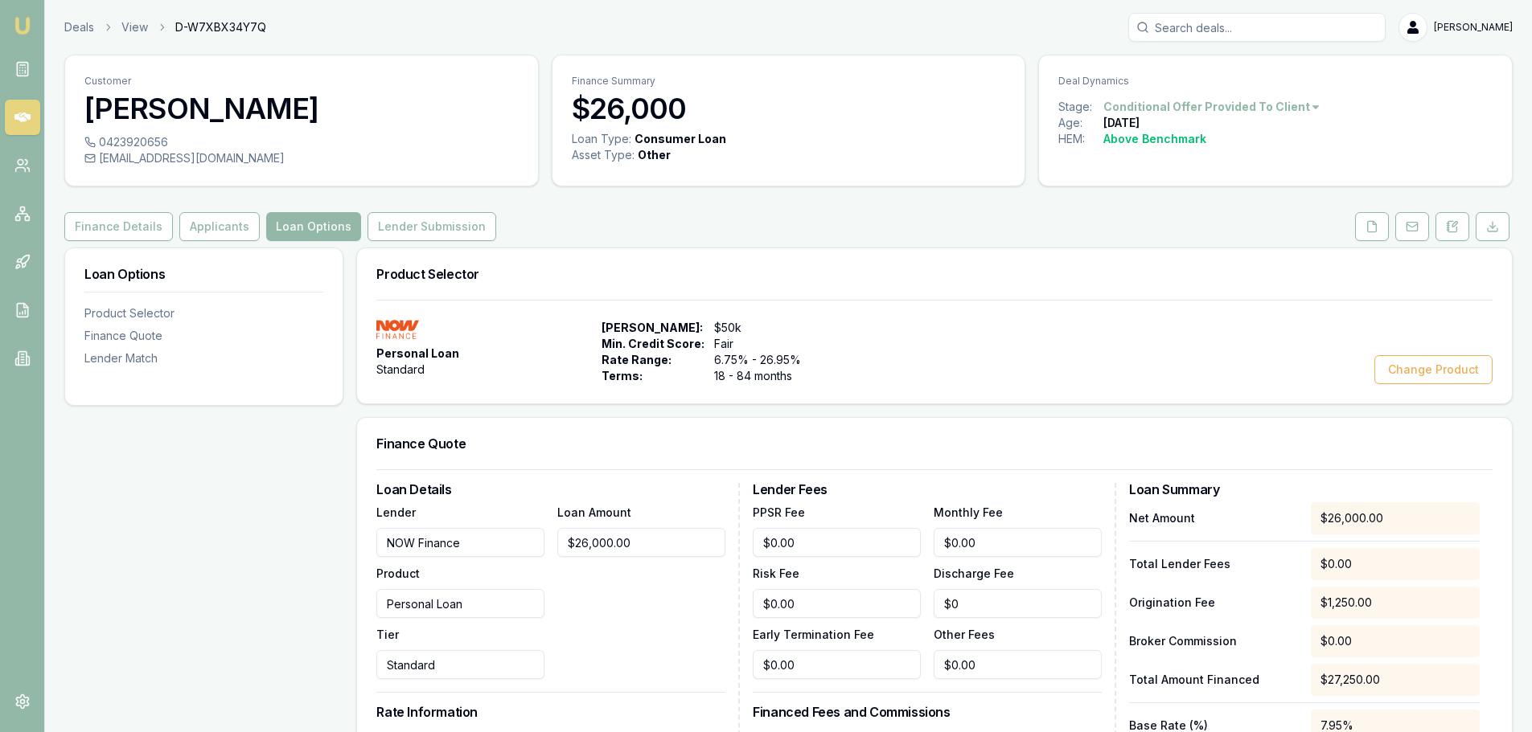
click at [845, 232] on div "Finance Details Applicants Loan Options Lender Submission" at bounding box center [788, 226] width 1448 height 29
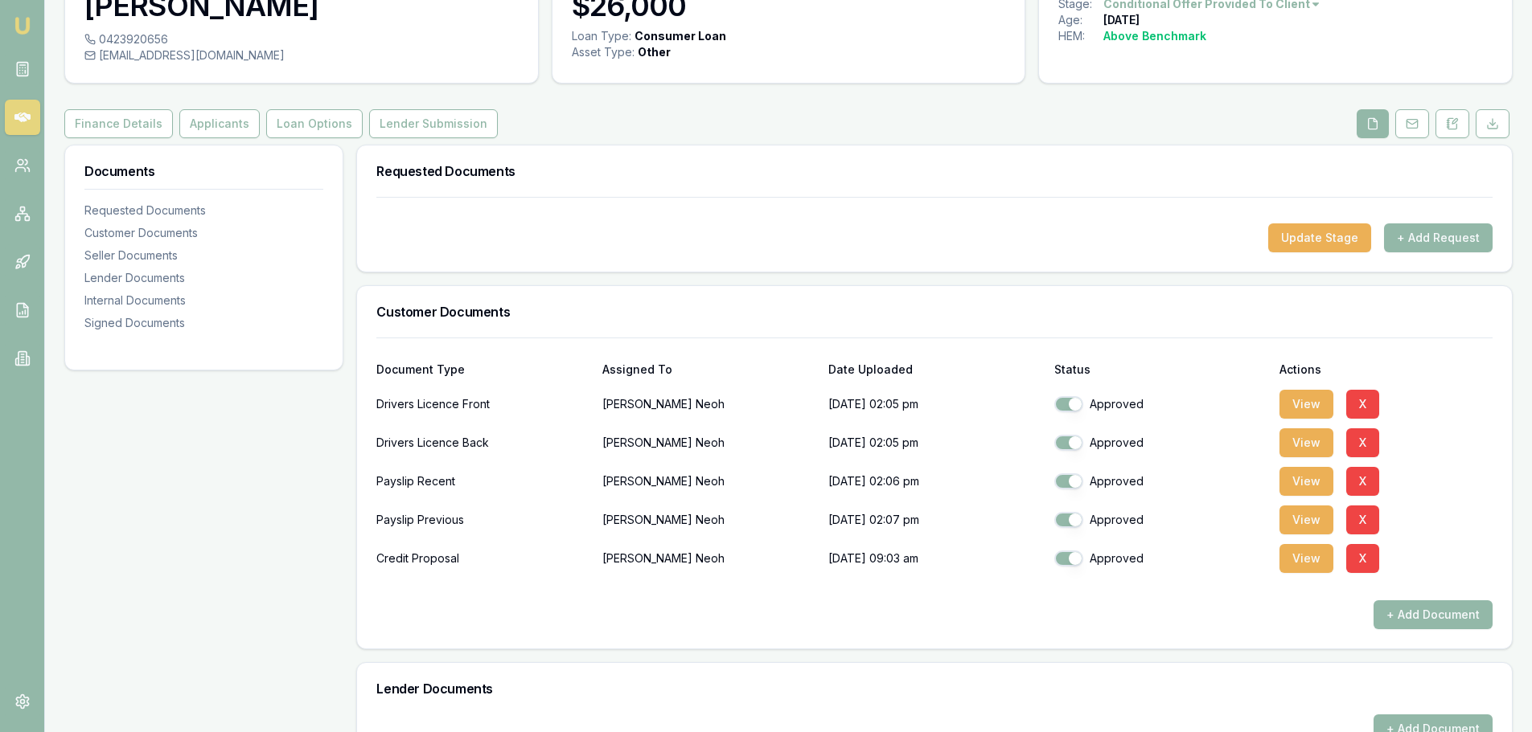
scroll to position [322, 0]
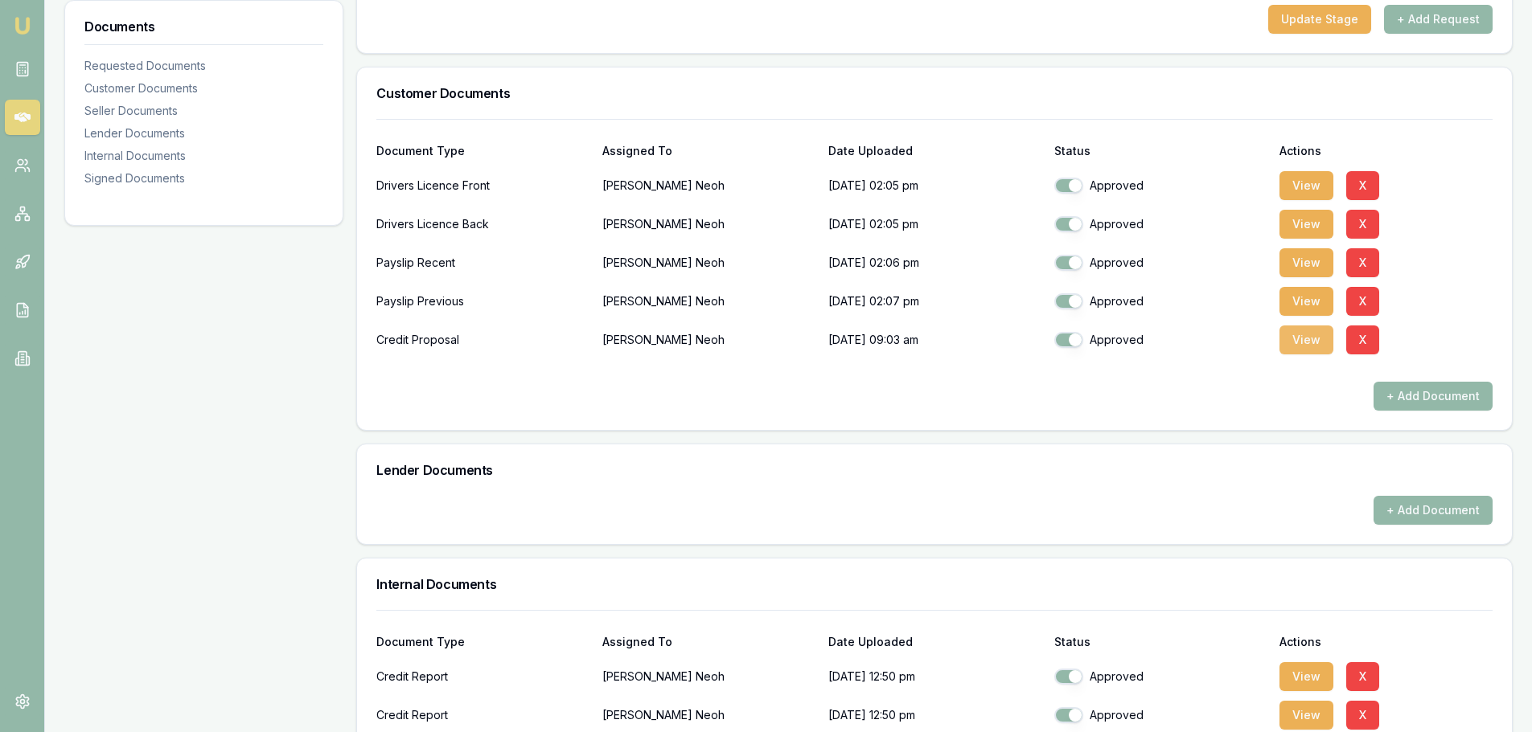
click at [1314, 343] on button "View" at bounding box center [1306, 340] width 54 height 29
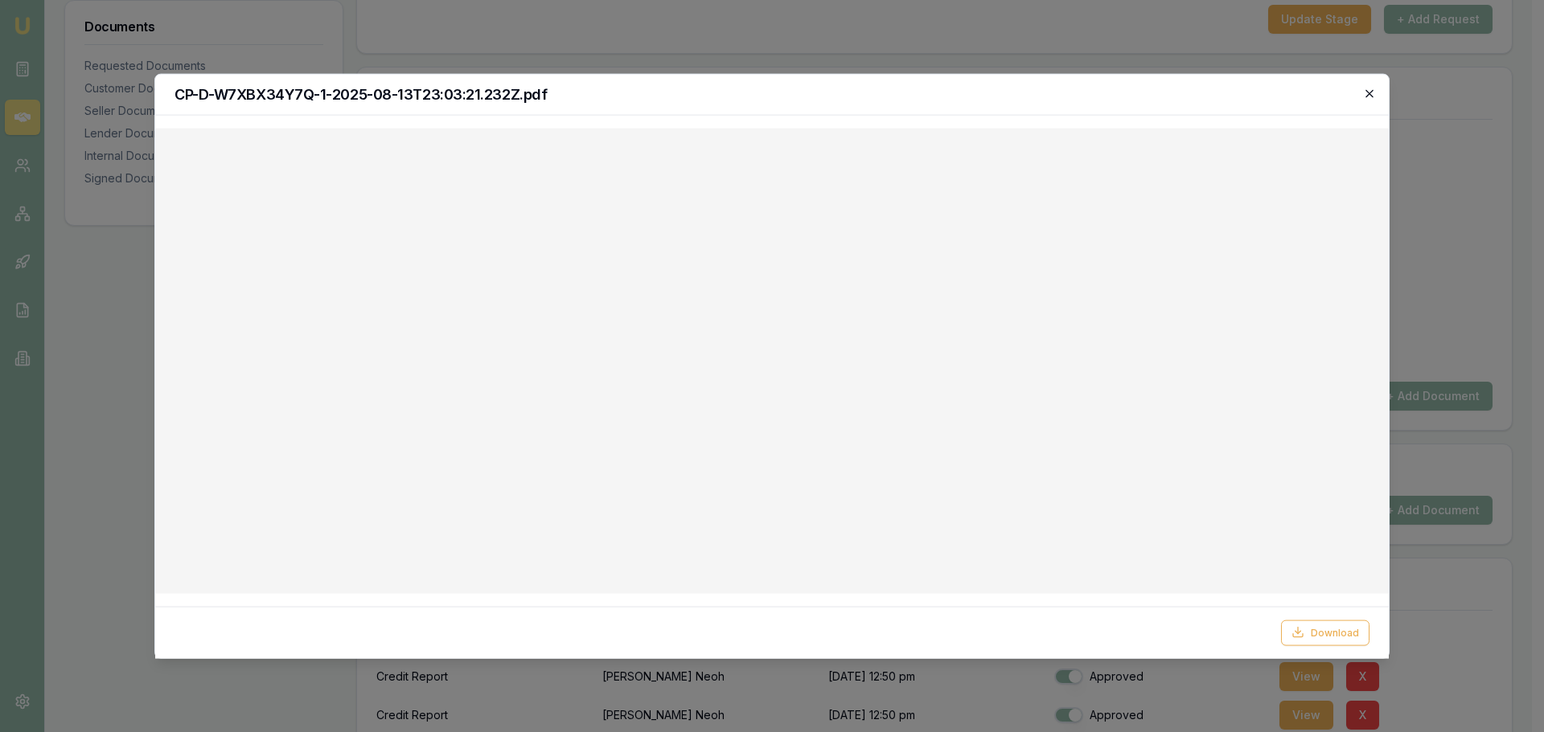
click at [1372, 88] on icon "button" at bounding box center [1369, 93] width 13 height 13
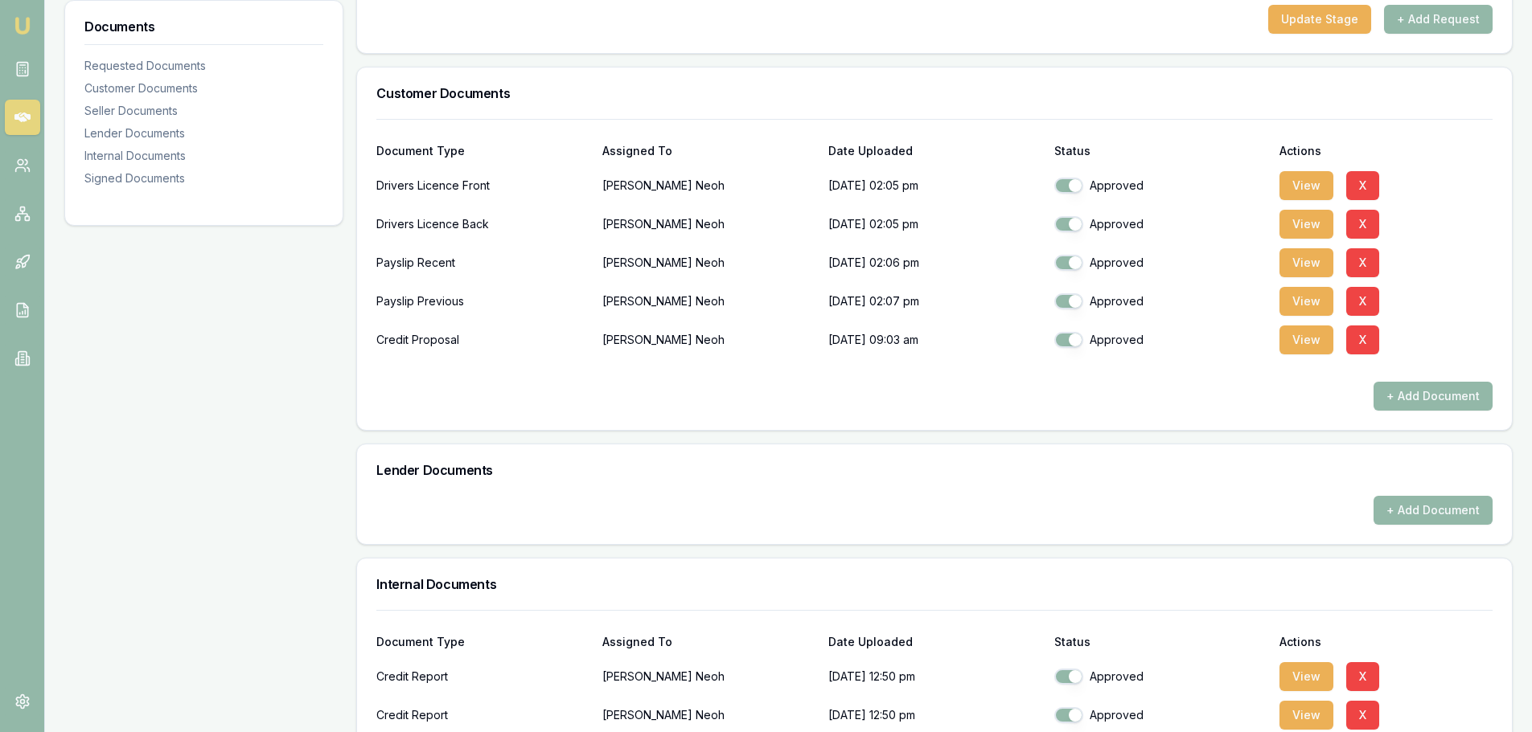
click at [712, 394] on div "+ Add Document" at bounding box center [934, 396] width 1116 height 29
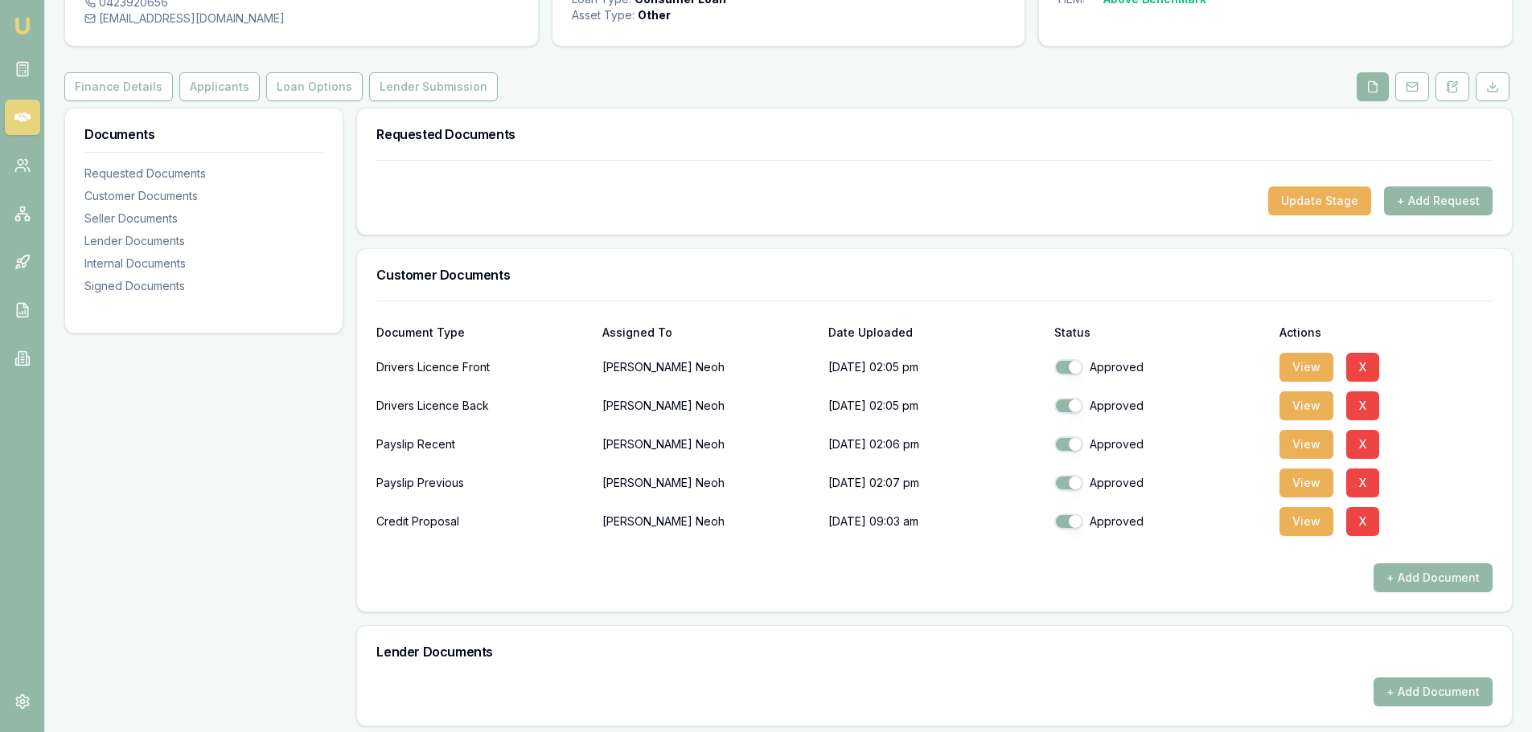
scroll to position [0, 0]
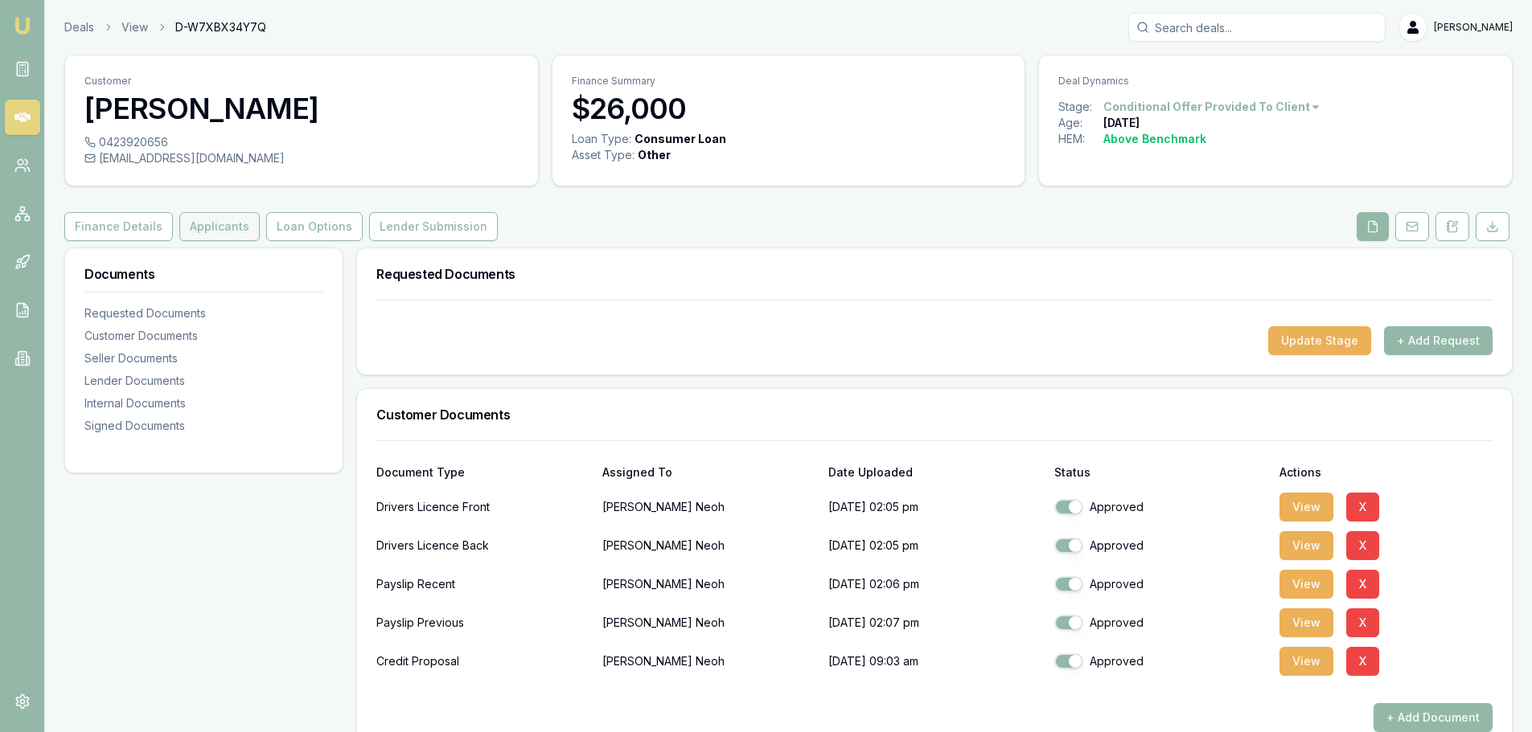
click at [236, 232] on button "Applicants" at bounding box center [219, 226] width 80 height 29
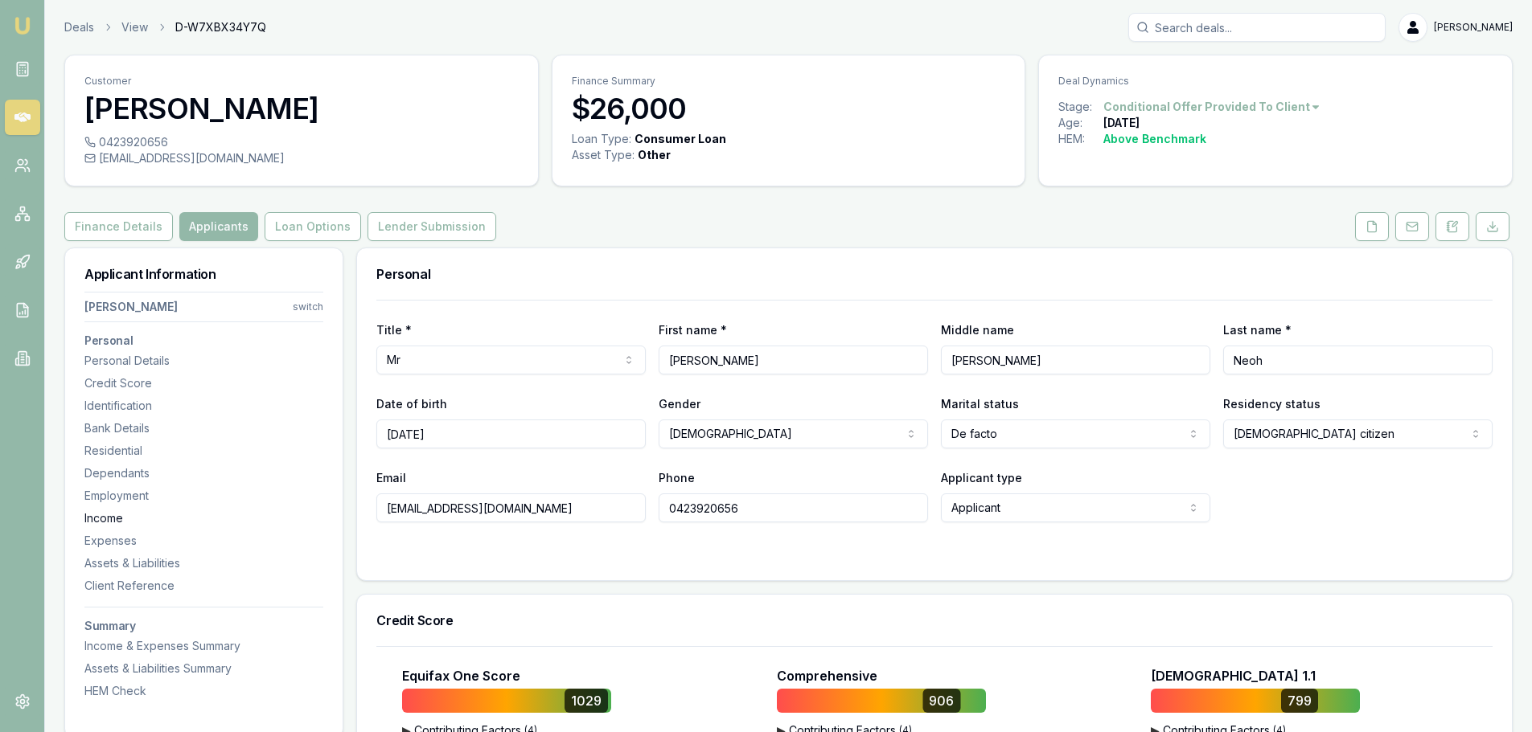
click at [118, 521] on div "Income" at bounding box center [203, 519] width 239 height 16
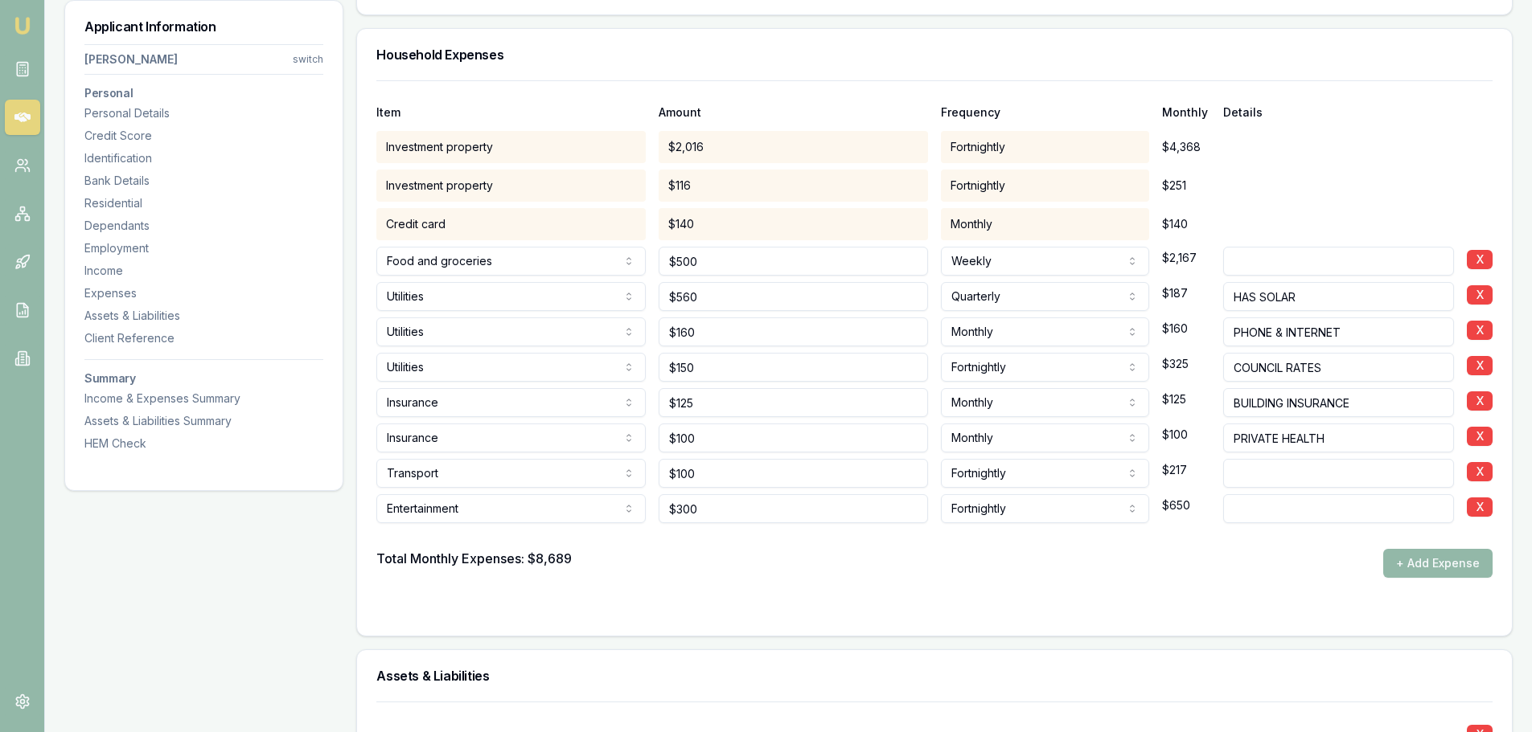
scroll to position [3214, 0]
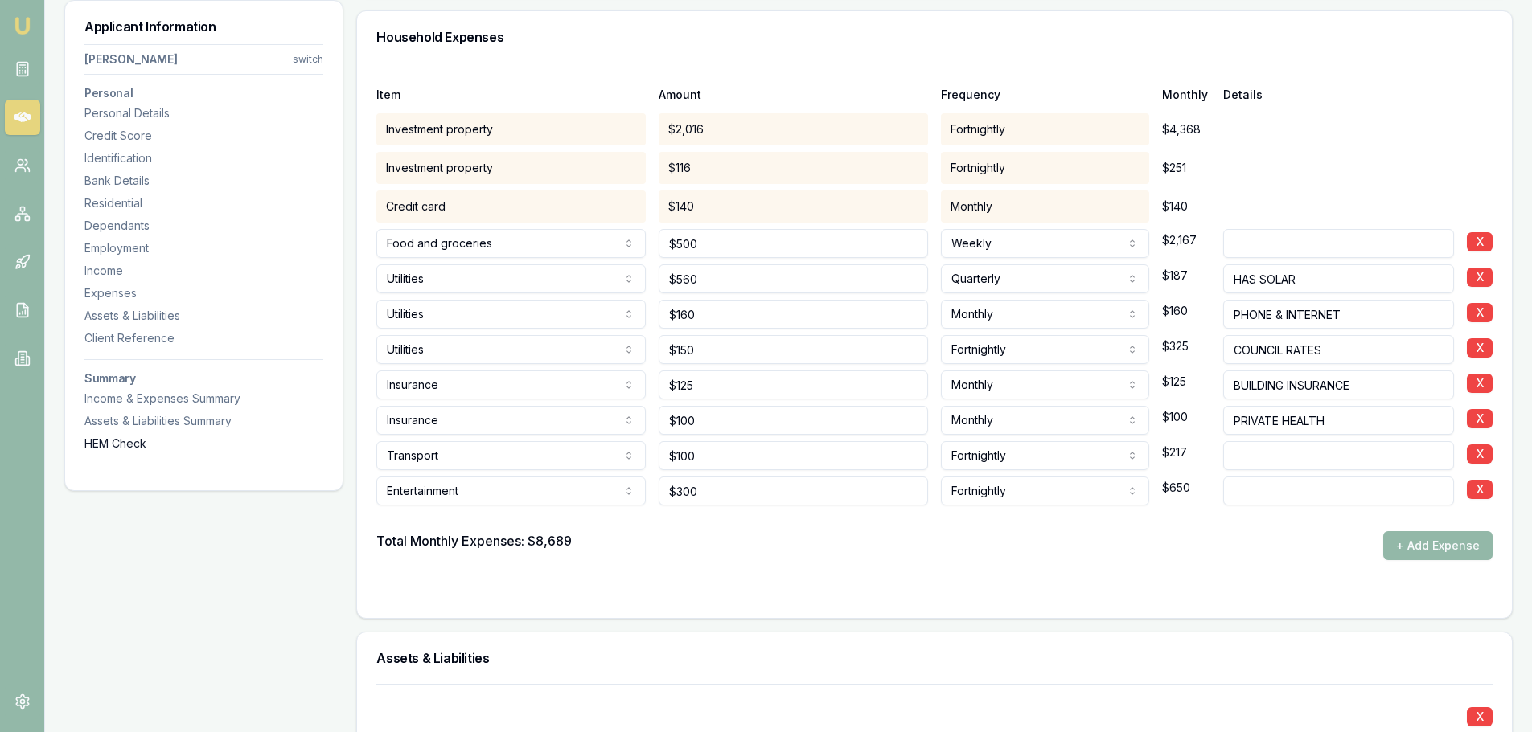
click at [110, 448] on div "HEM Check" at bounding box center [203, 444] width 239 height 16
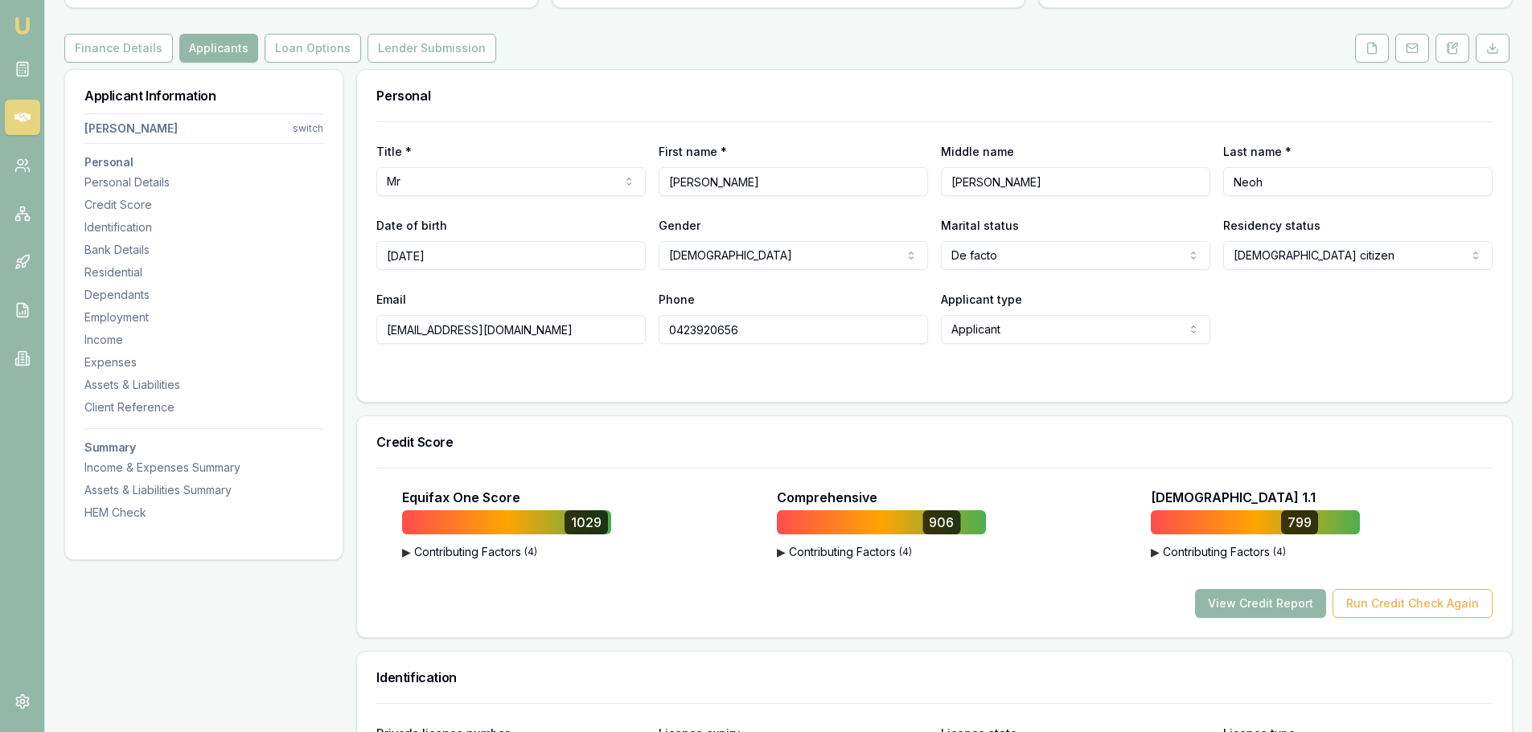
scroll to position [0, 0]
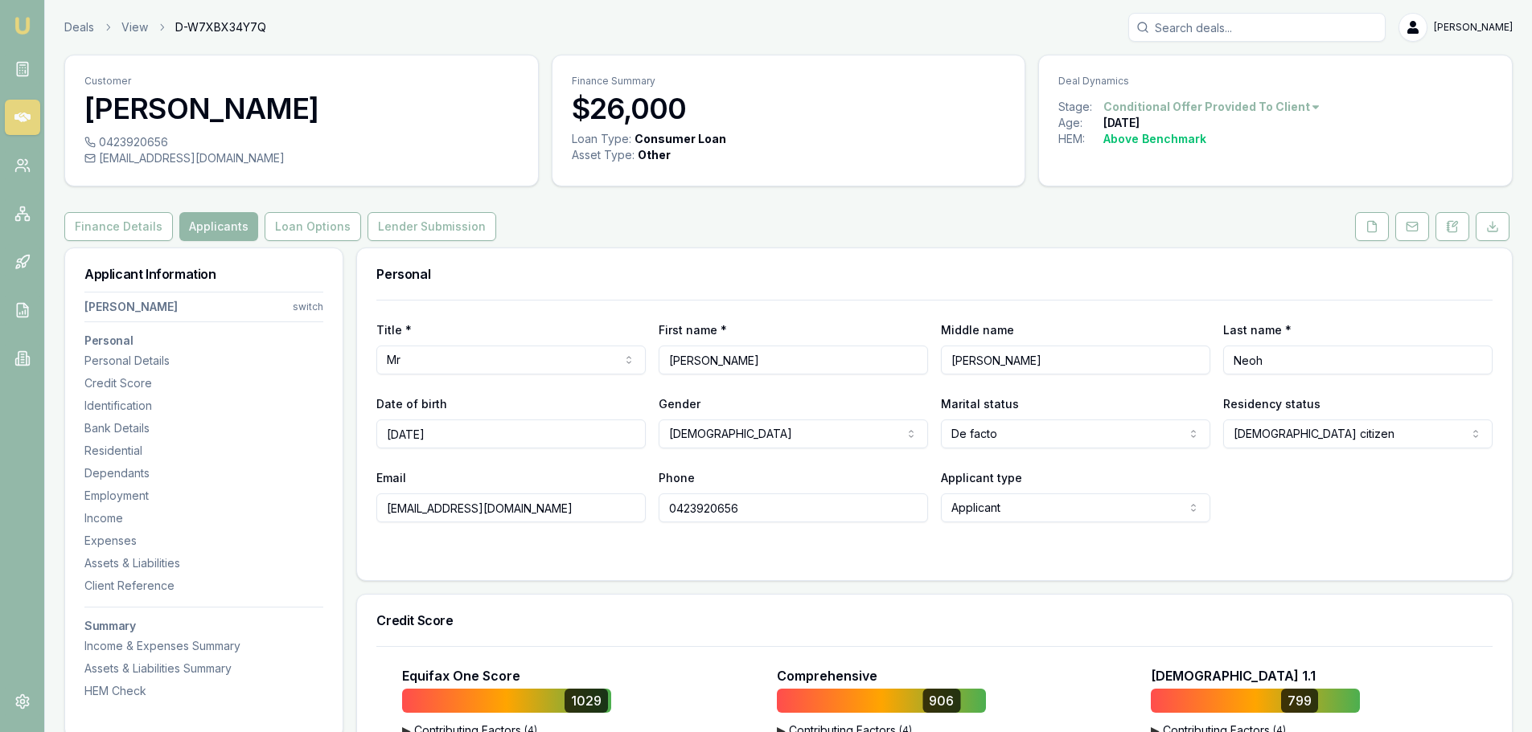
click at [725, 224] on div "Finance Details Applicants Loan Options Lender Submission" at bounding box center [788, 226] width 1448 height 29
click at [120, 543] on div "Expenses" at bounding box center [203, 541] width 239 height 16
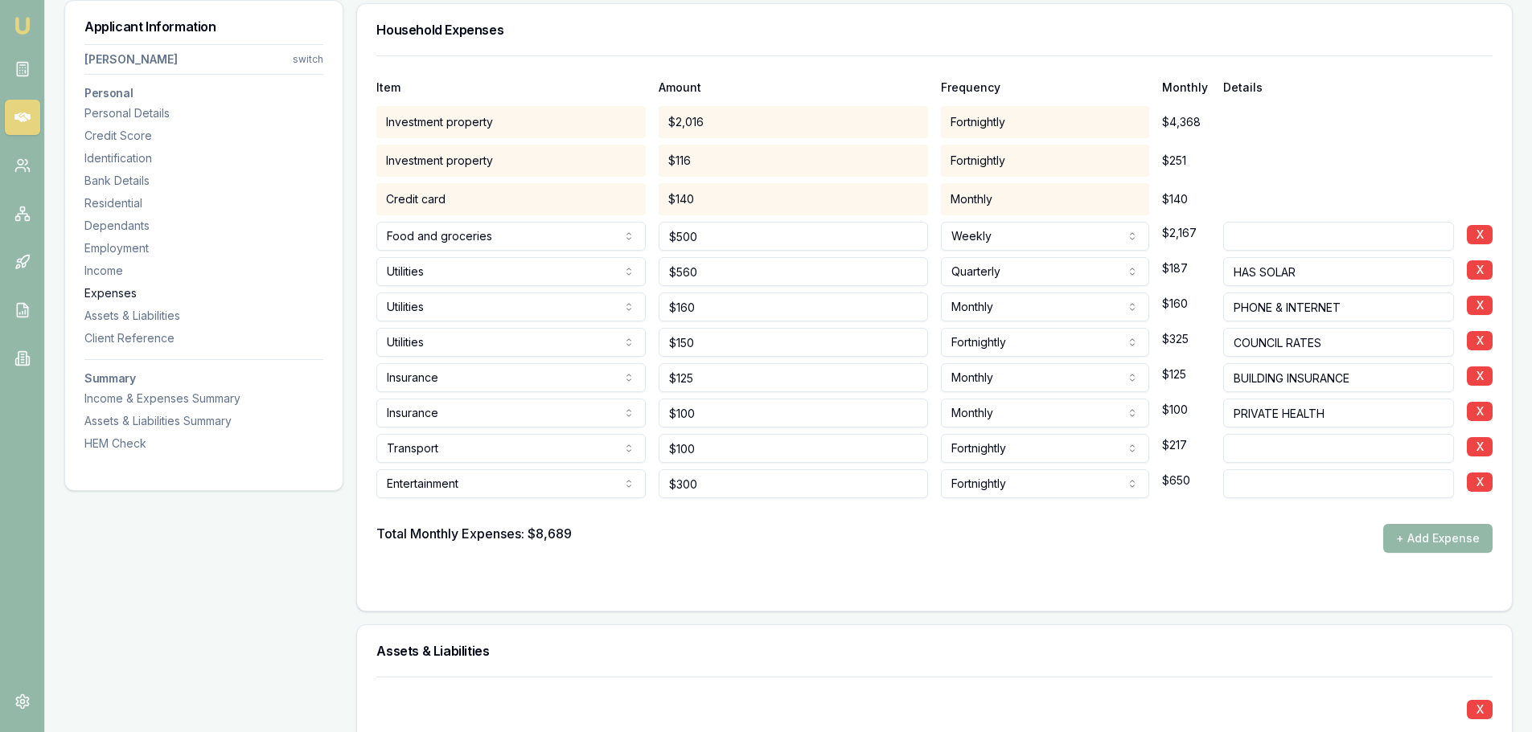
scroll to position [3224, 0]
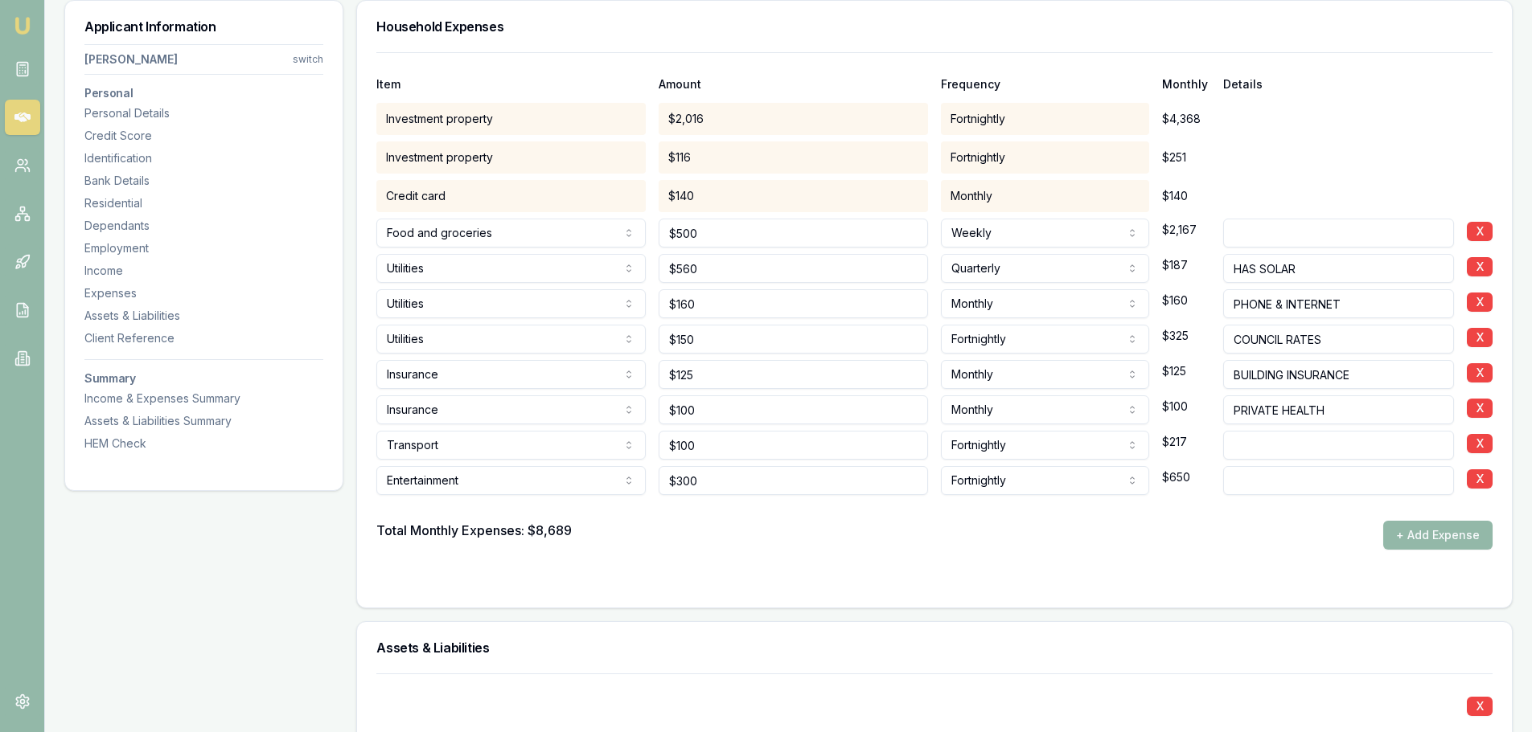
click at [910, 570] on form "Item Amount Frequency Monthly Details Investment property $2,016 Fortnightly $4…" at bounding box center [934, 320] width 1116 height 536
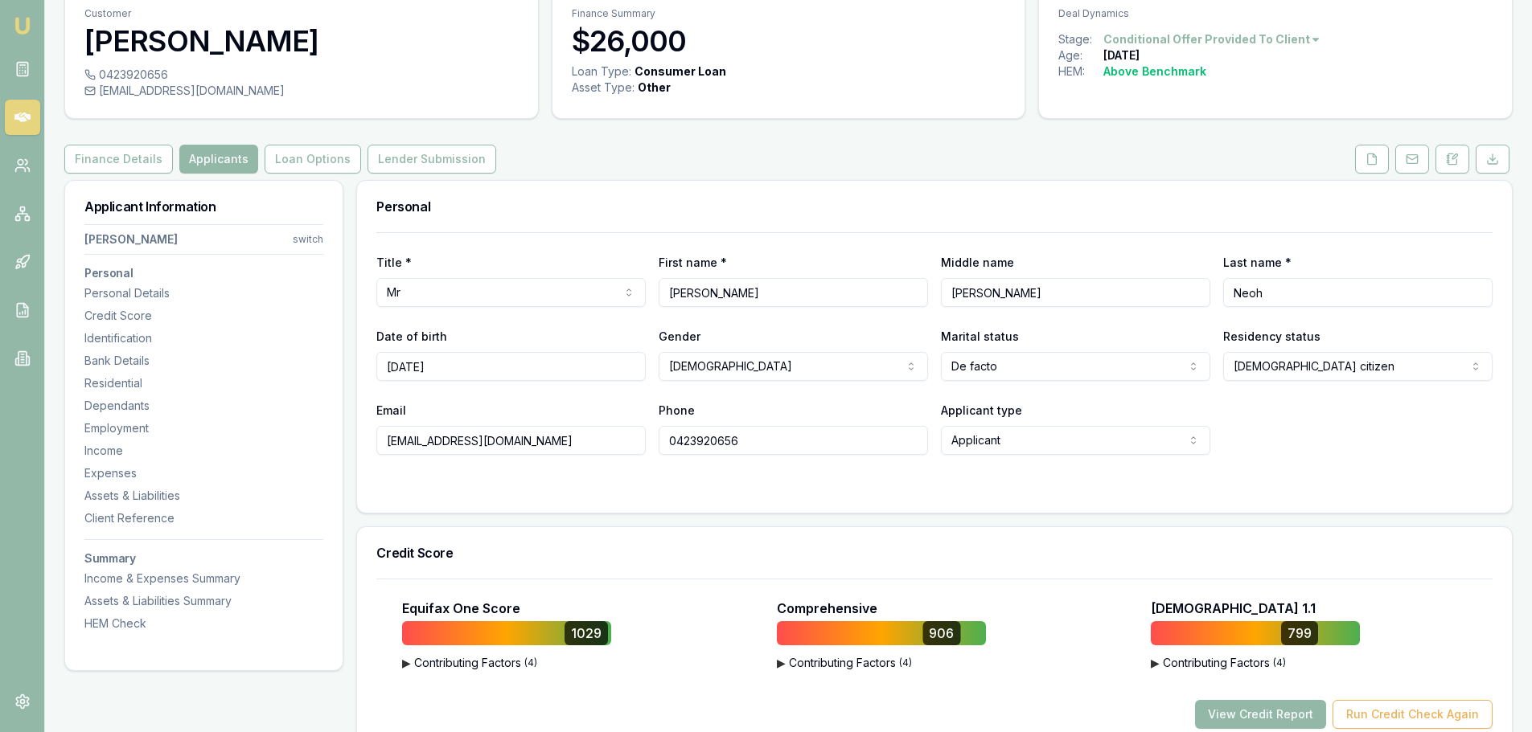
scroll to position [0, 0]
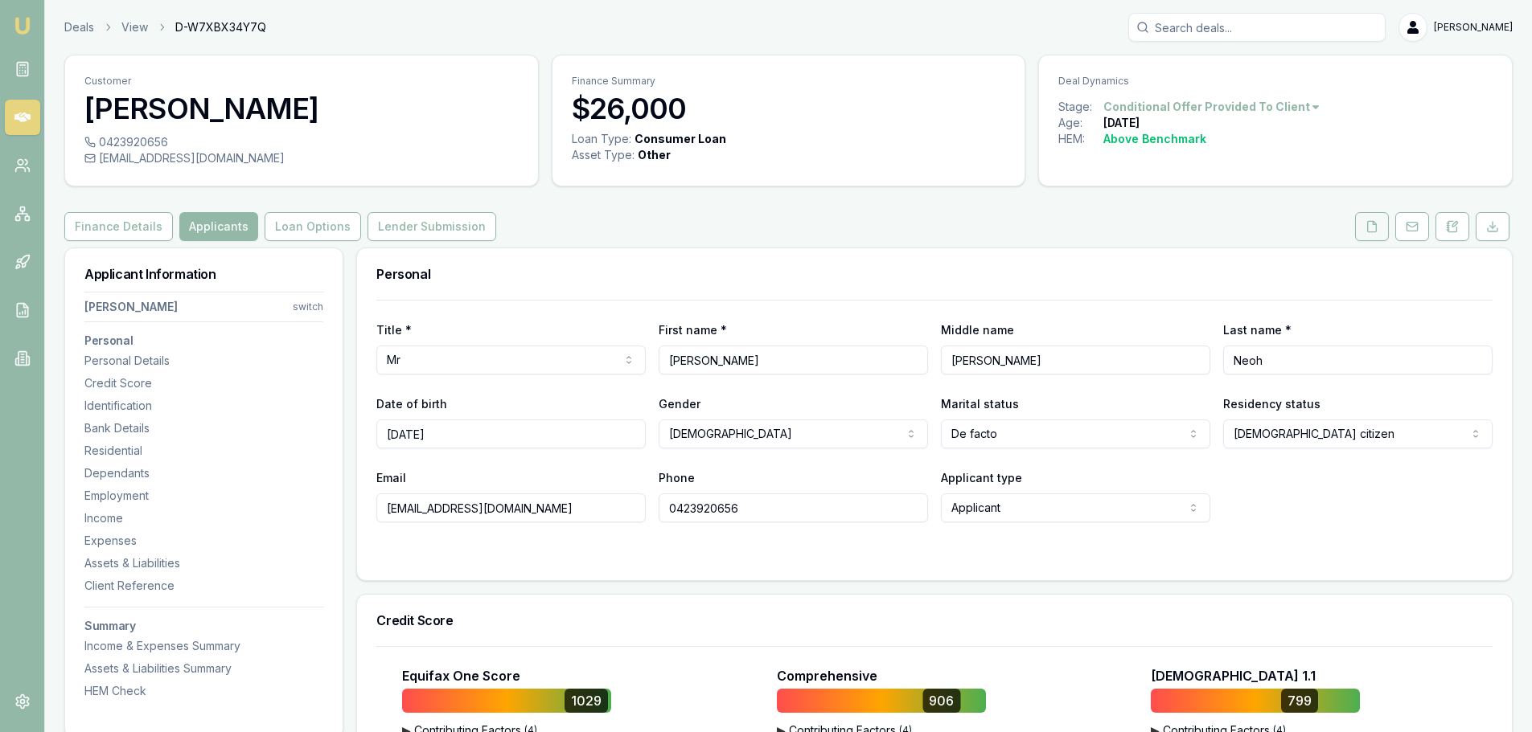
click at [1368, 226] on icon at bounding box center [1371, 226] width 13 height 13
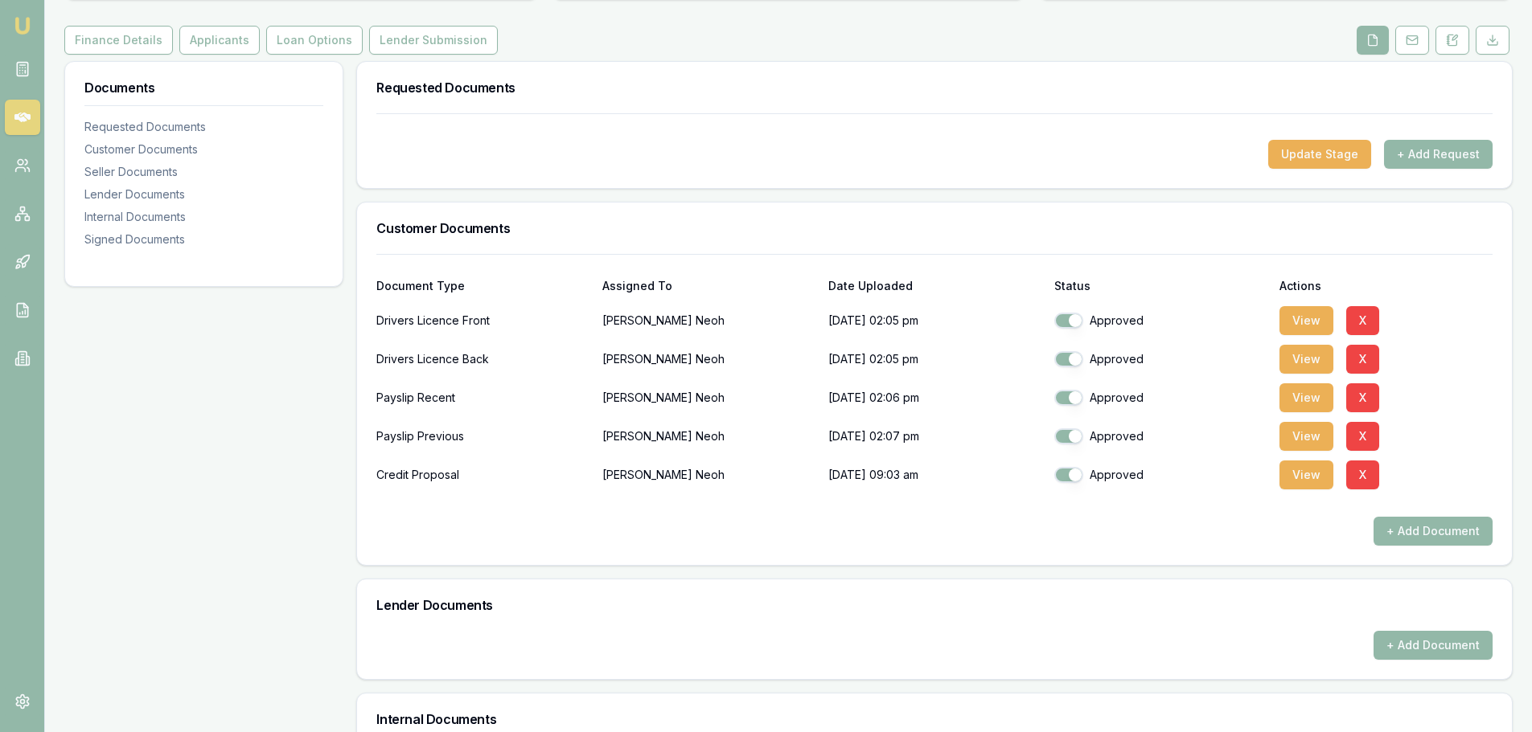
scroll to position [241, 0]
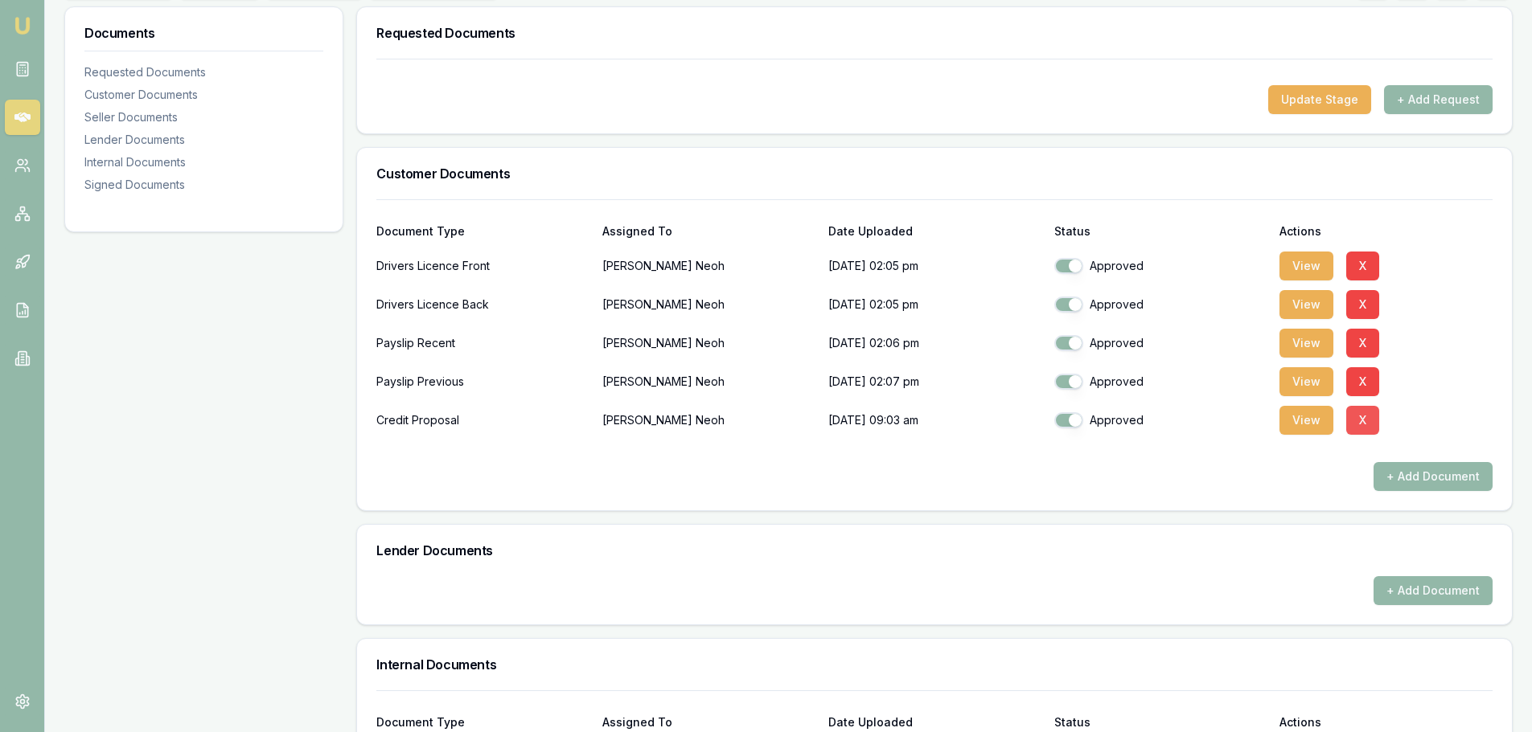
click at [1372, 425] on button "X" at bounding box center [1362, 420] width 33 height 29
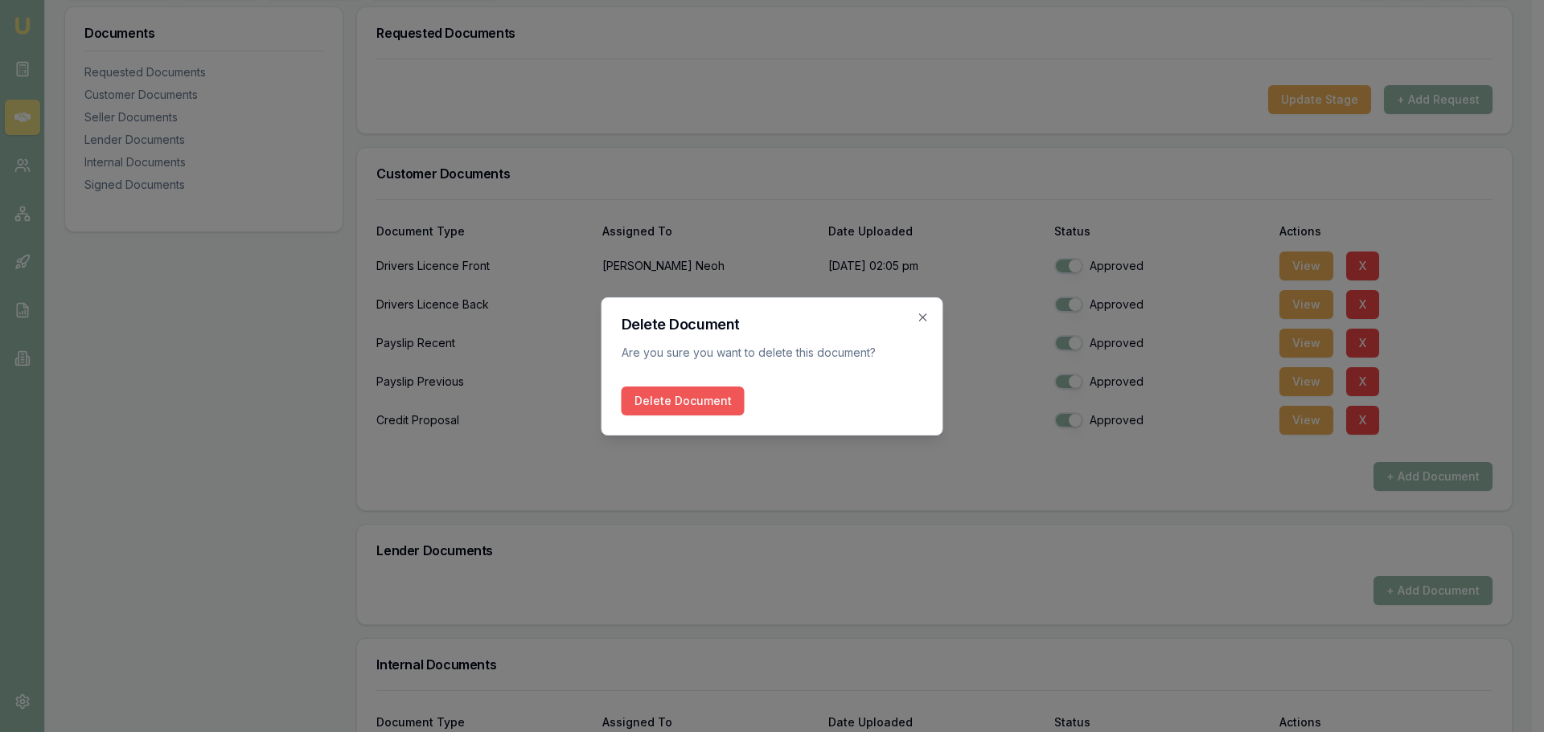
click at [695, 410] on button "Delete Document" at bounding box center [682, 401] width 123 height 29
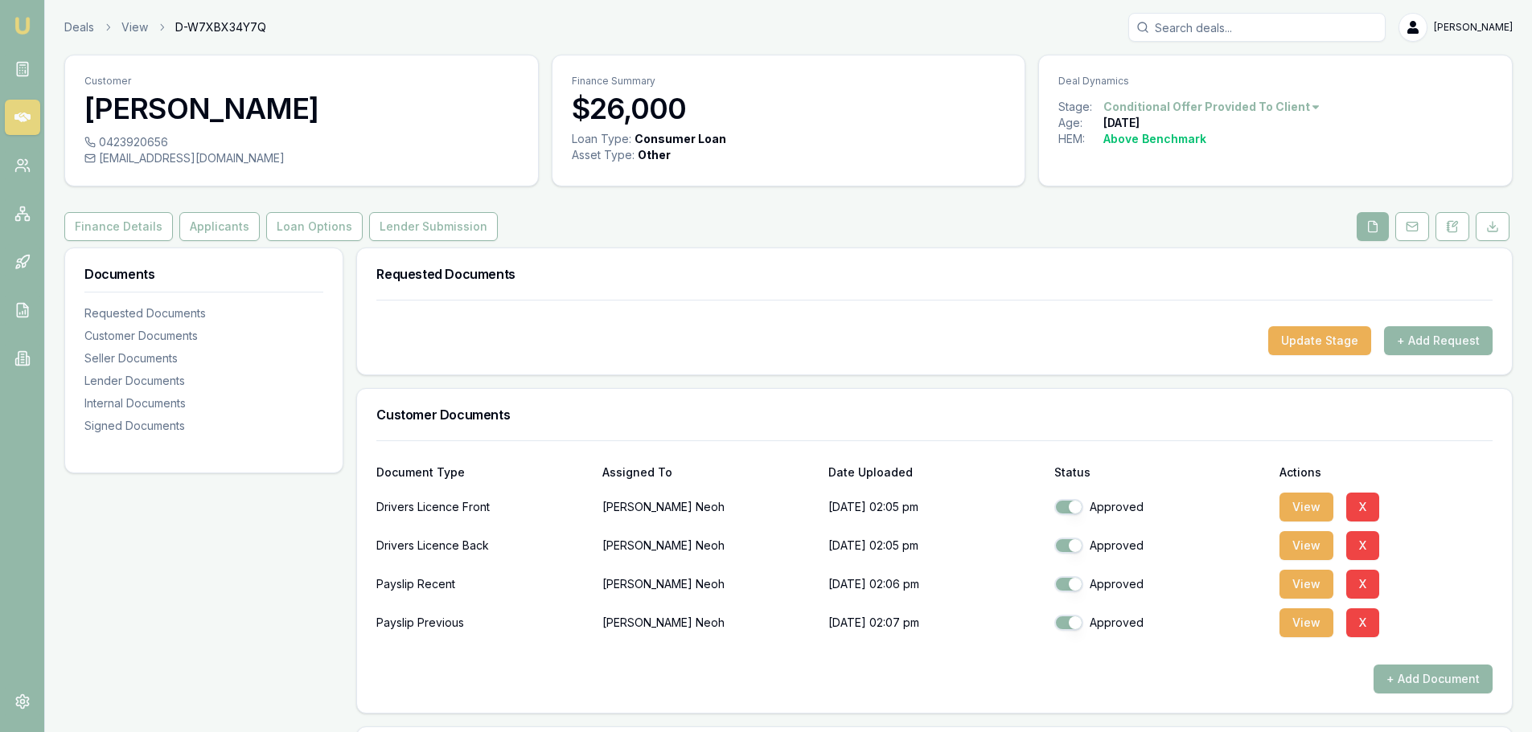
scroll to position [402, 0]
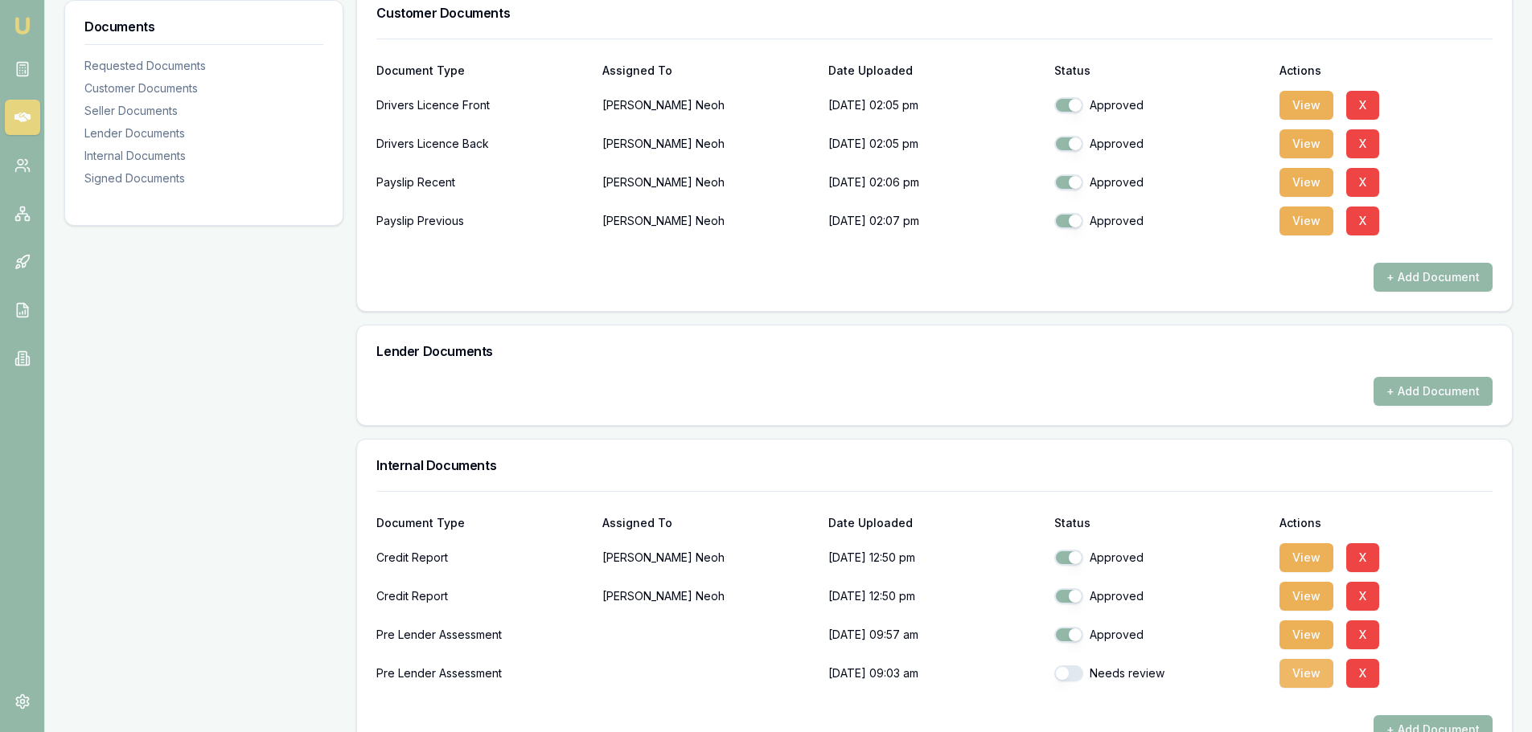
click at [1306, 670] on button "View" at bounding box center [1306, 673] width 54 height 29
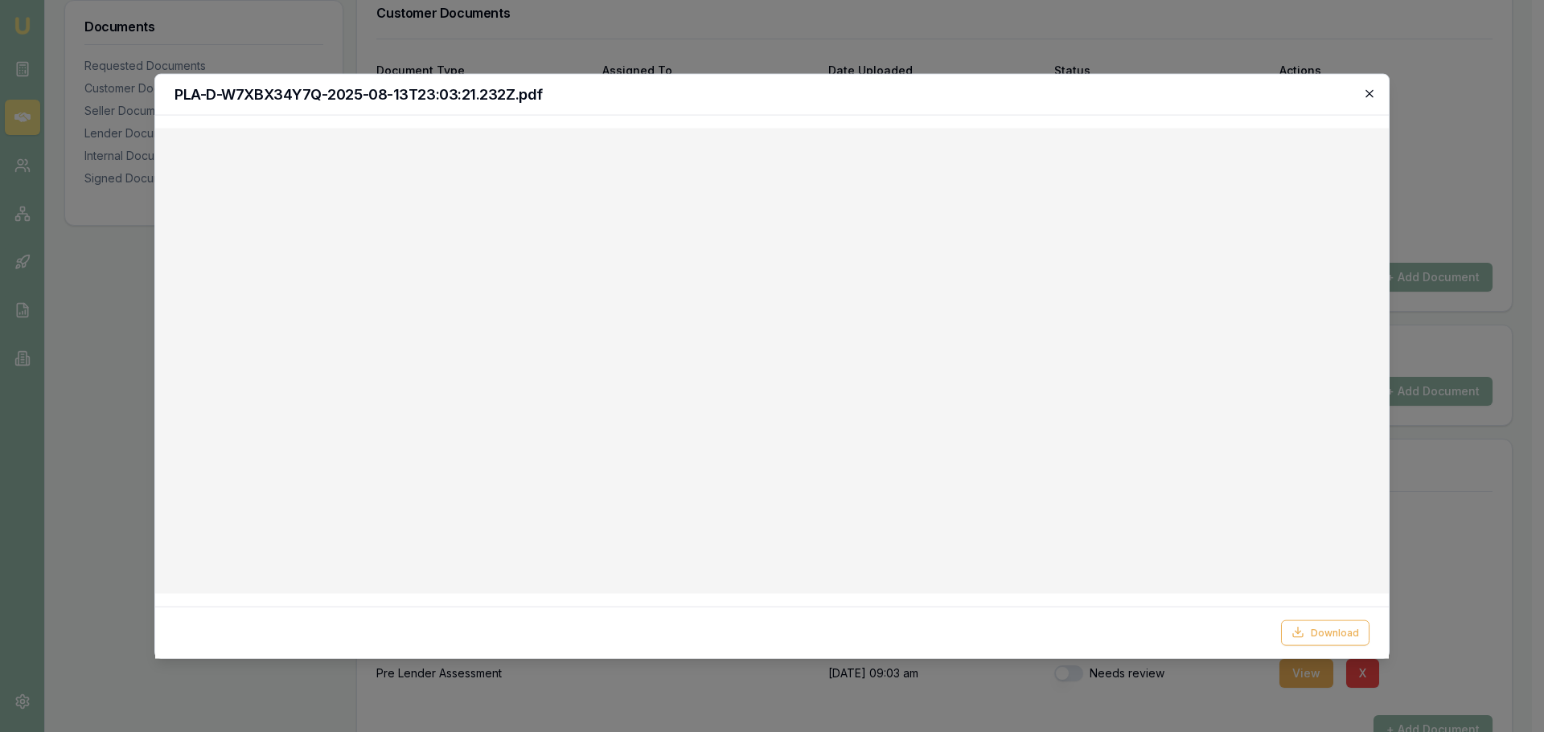
click at [1368, 91] on icon "button" at bounding box center [1369, 93] width 13 height 13
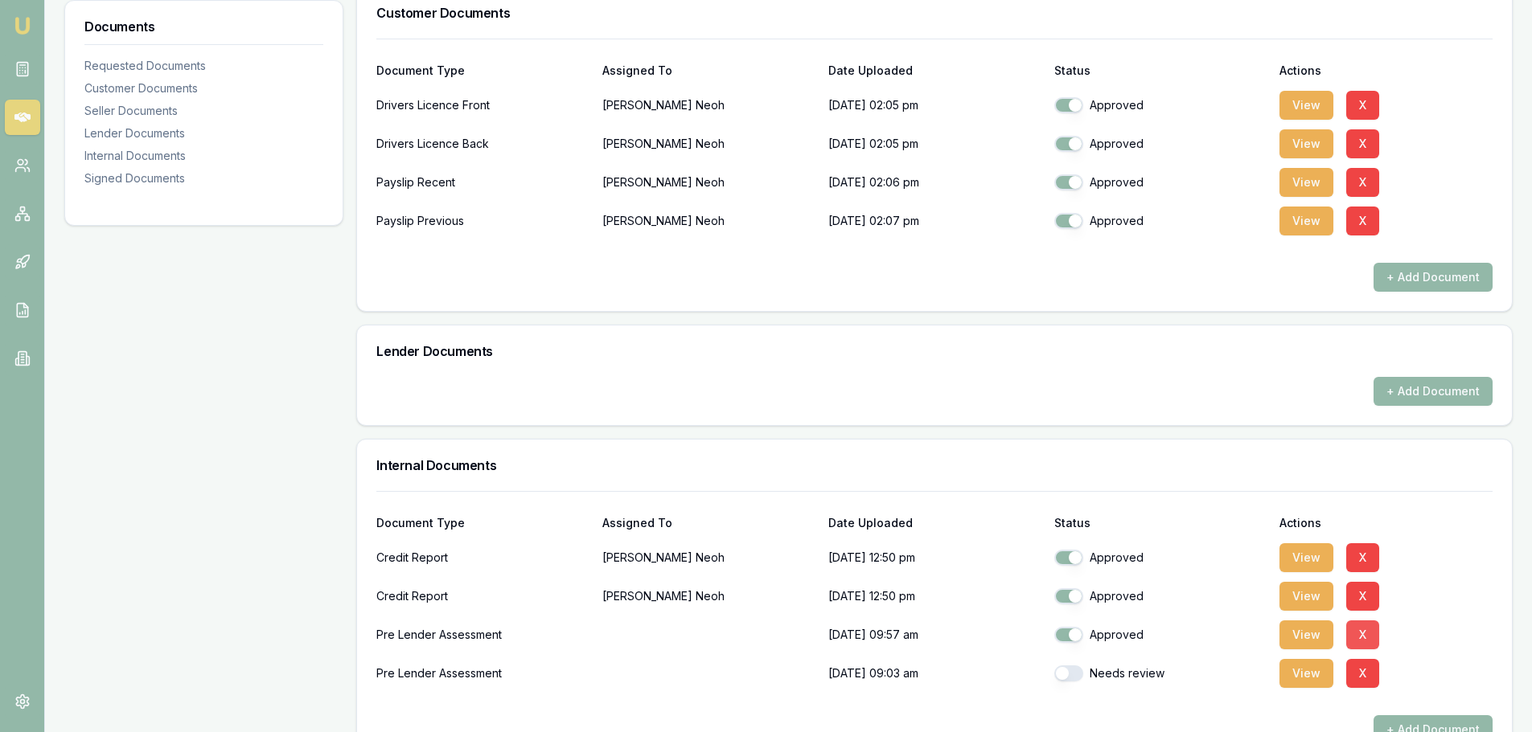
click at [1365, 631] on button "X" at bounding box center [1362, 635] width 33 height 29
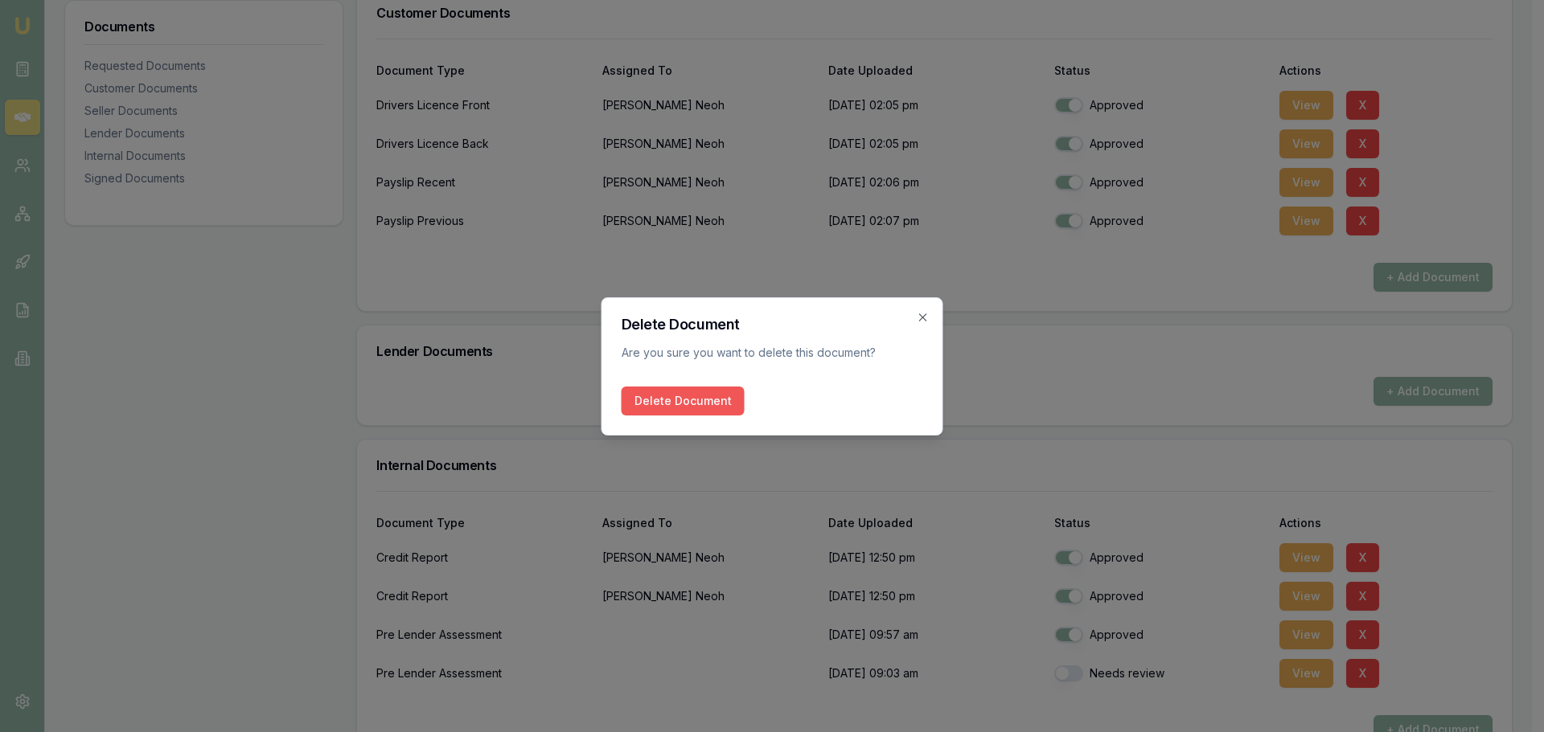
click at [655, 408] on button "Delete Document" at bounding box center [682, 401] width 123 height 29
checkbox input "false"
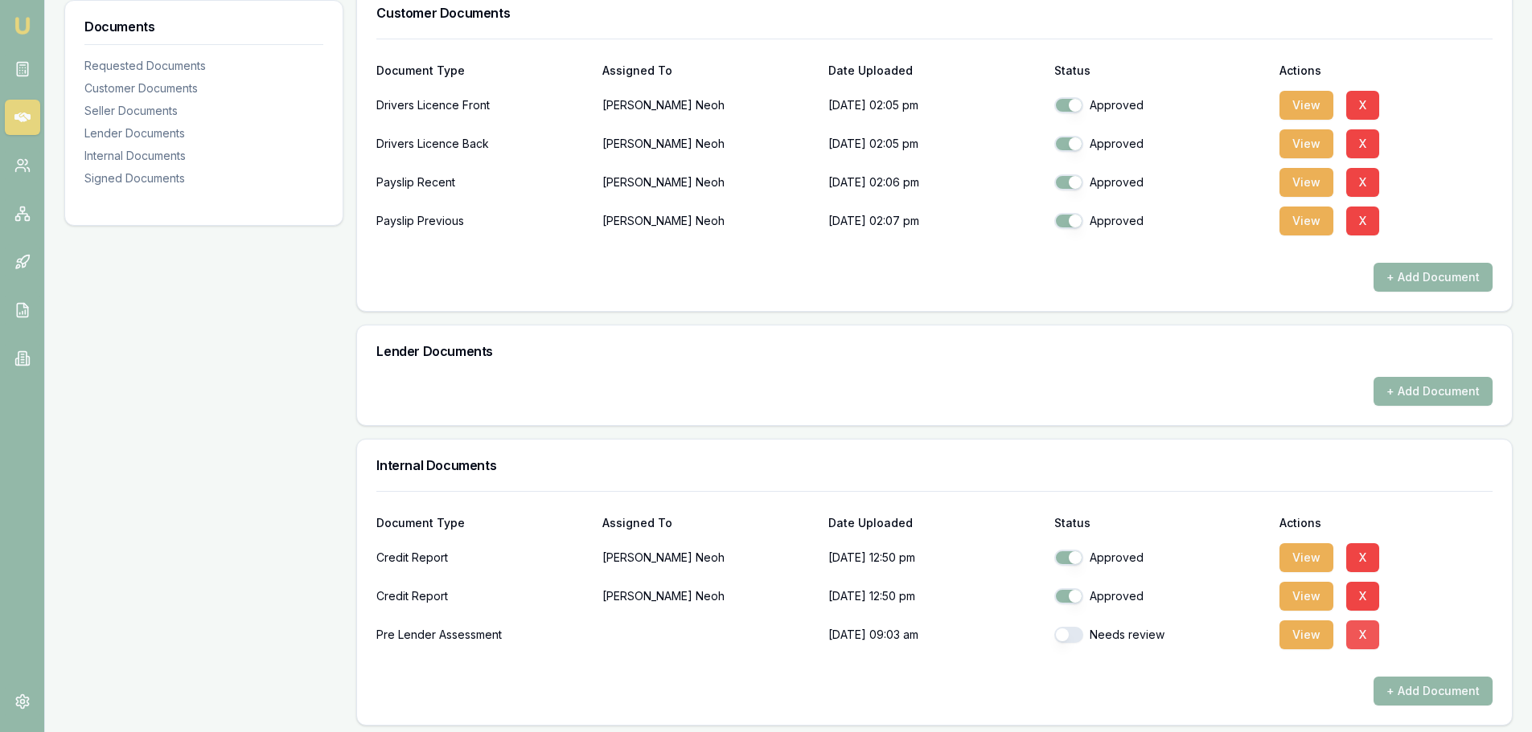
click at [1361, 633] on button "X" at bounding box center [1362, 635] width 33 height 29
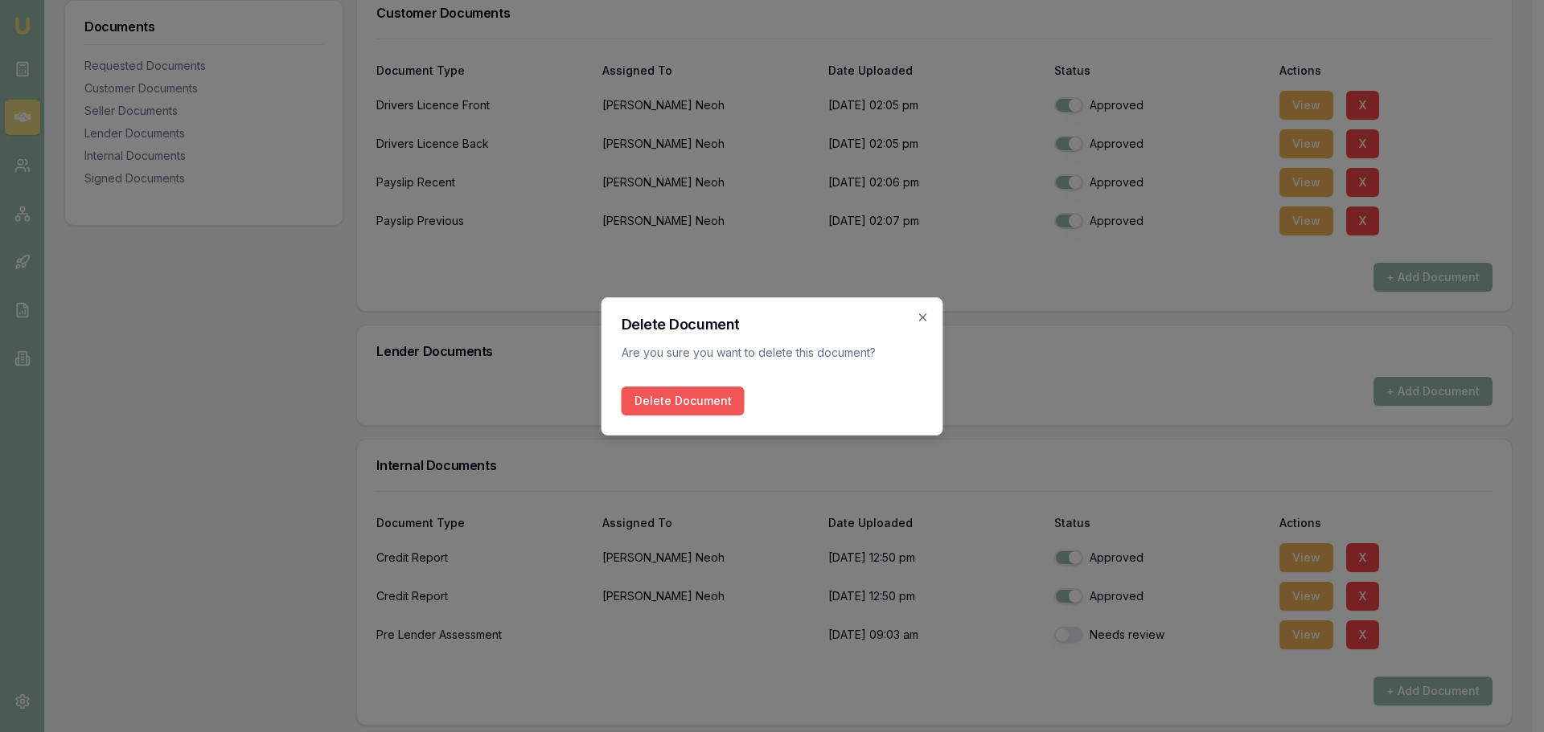
click at [675, 401] on button "Delete Document" at bounding box center [682, 401] width 123 height 29
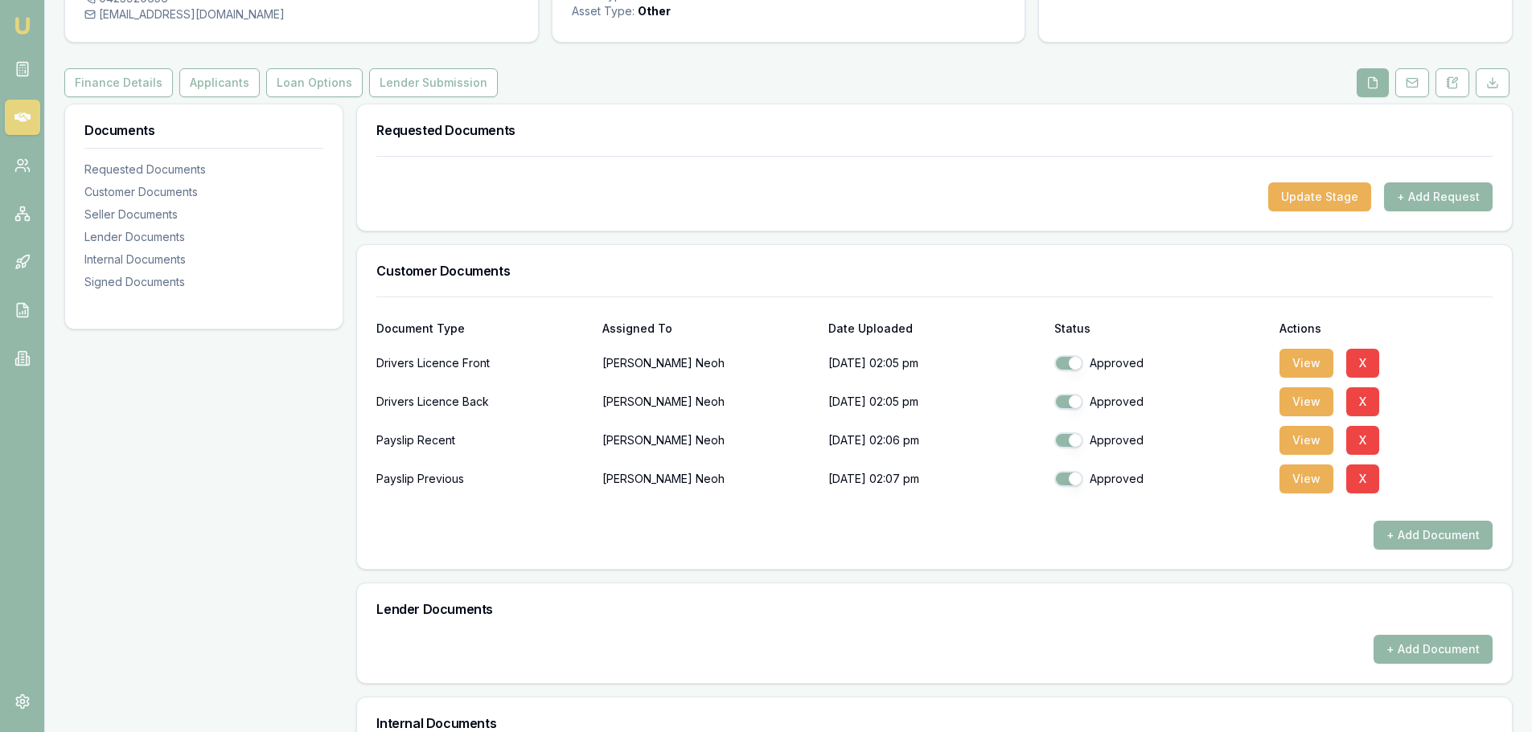
scroll to position [0, 0]
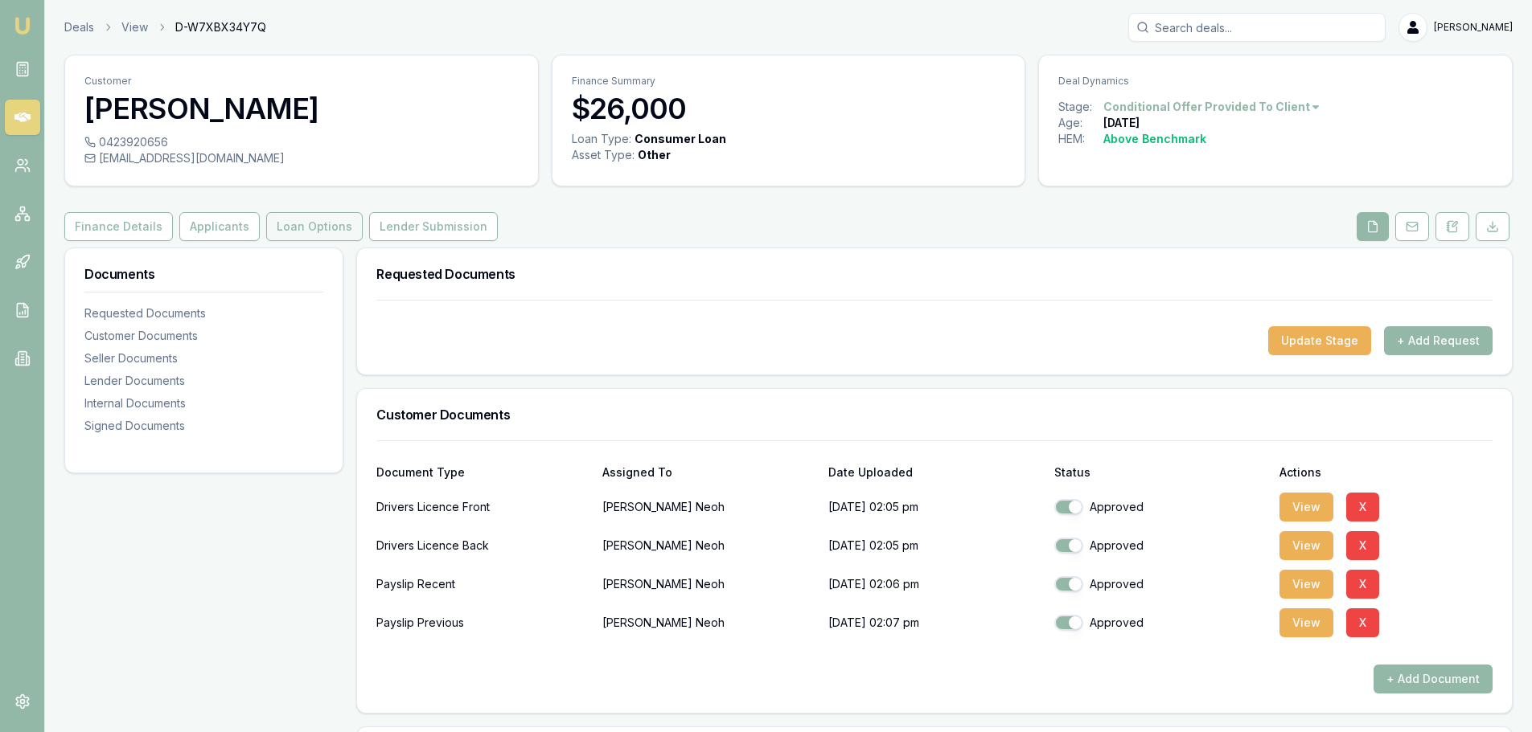
click at [311, 233] on button "Loan Options" at bounding box center [314, 226] width 96 height 29
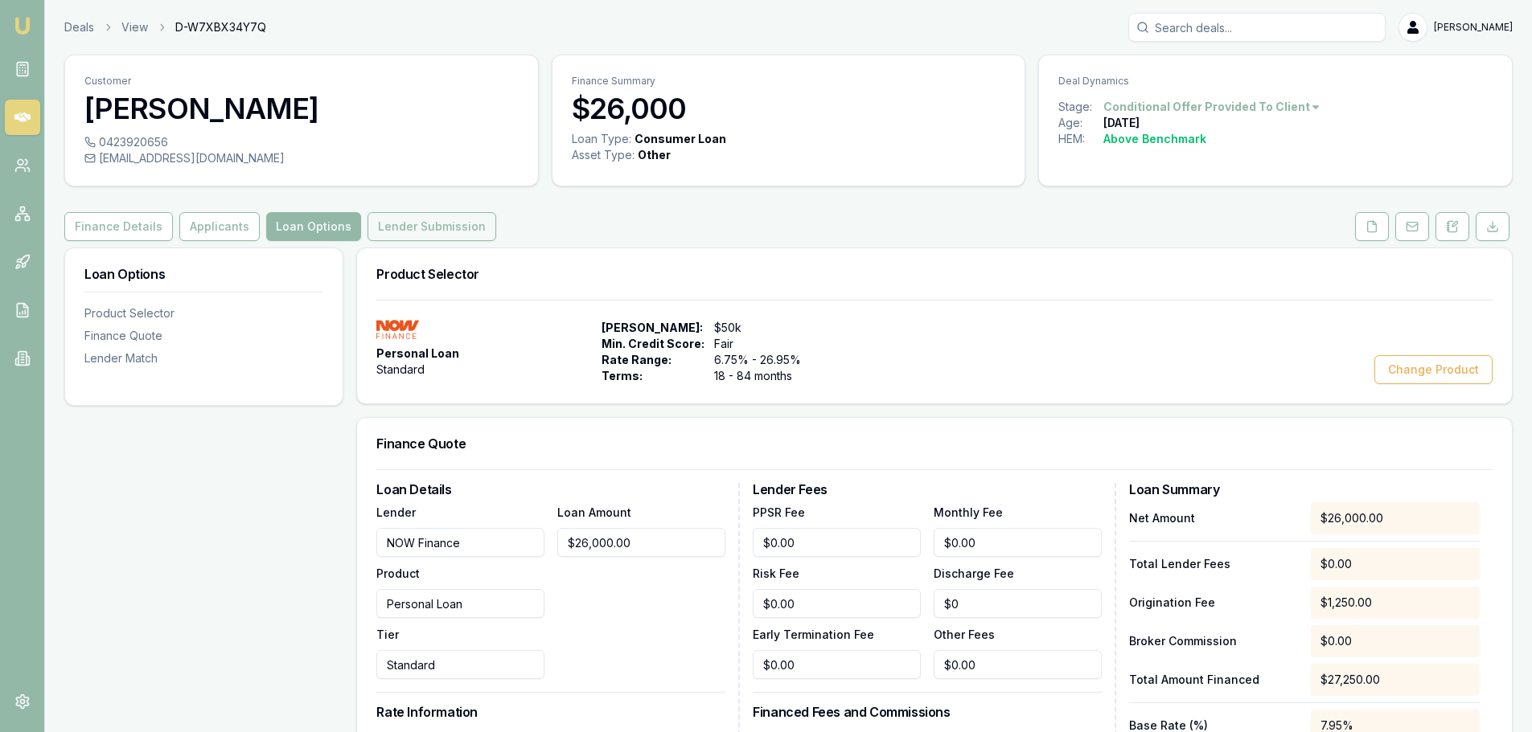
click at [423, 228] on button "Lender Submission" at bounding box center [431, 226] width 129 height 29
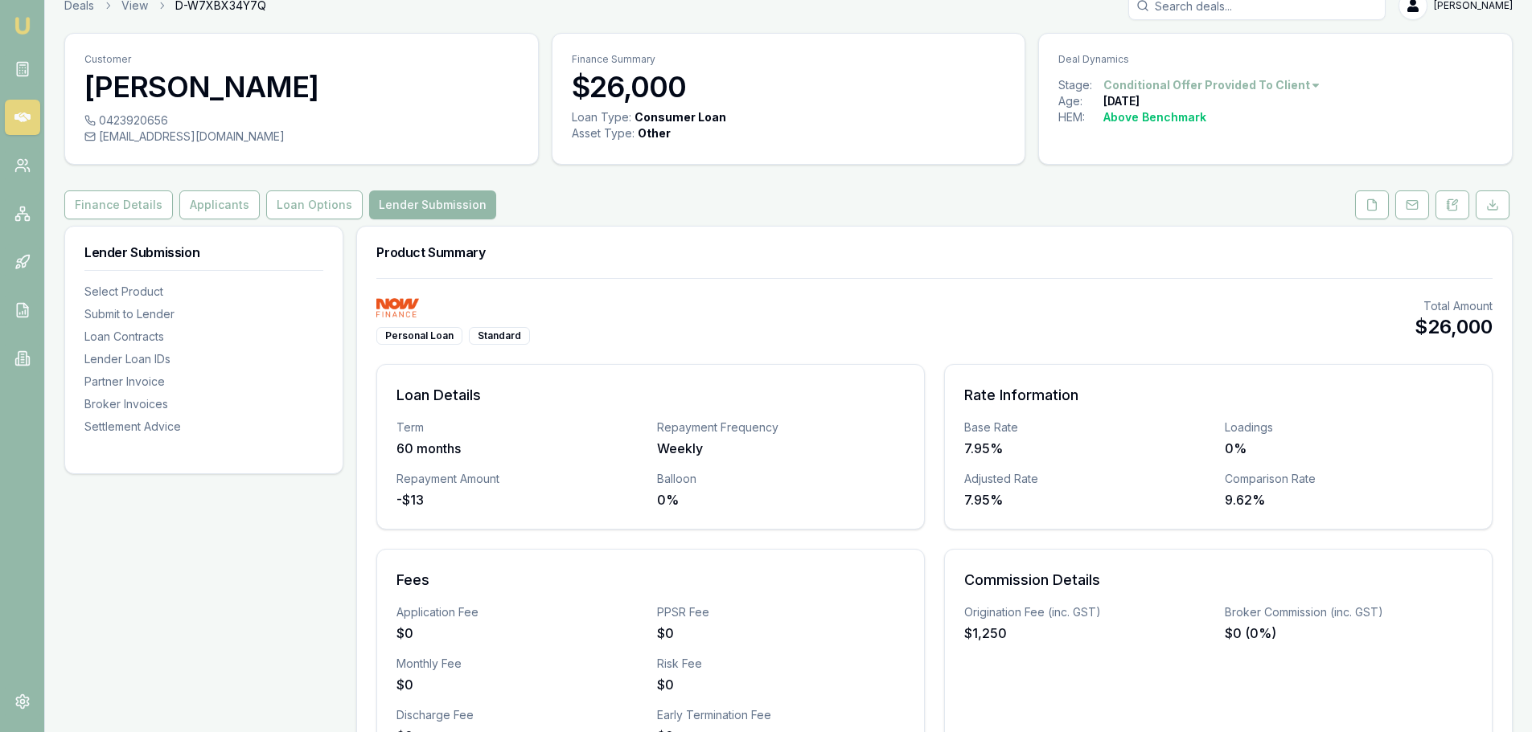
scroll to position [482, 0]
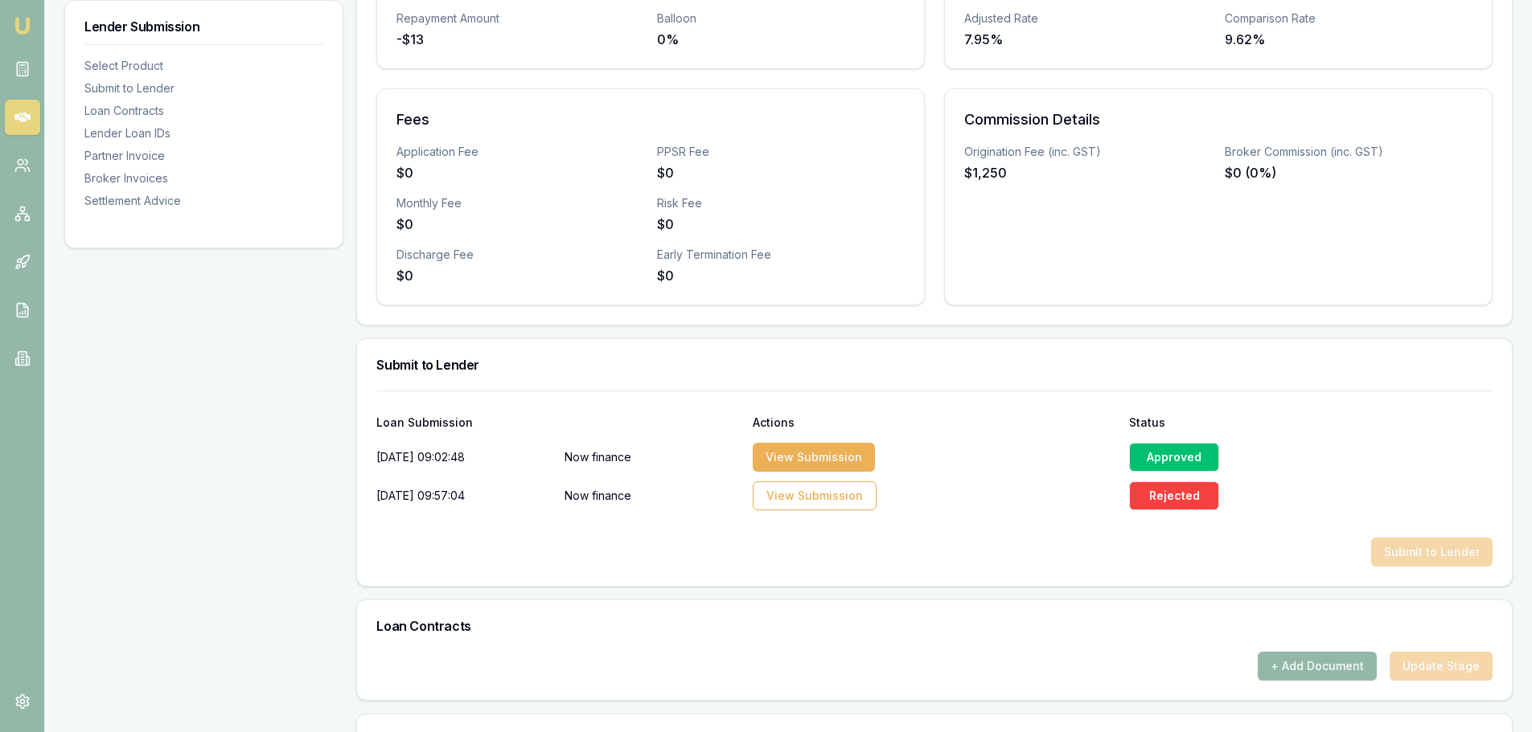
click at [1178, 450] on div "Approved" at bounding box center [1174, 457] width 90 height 29
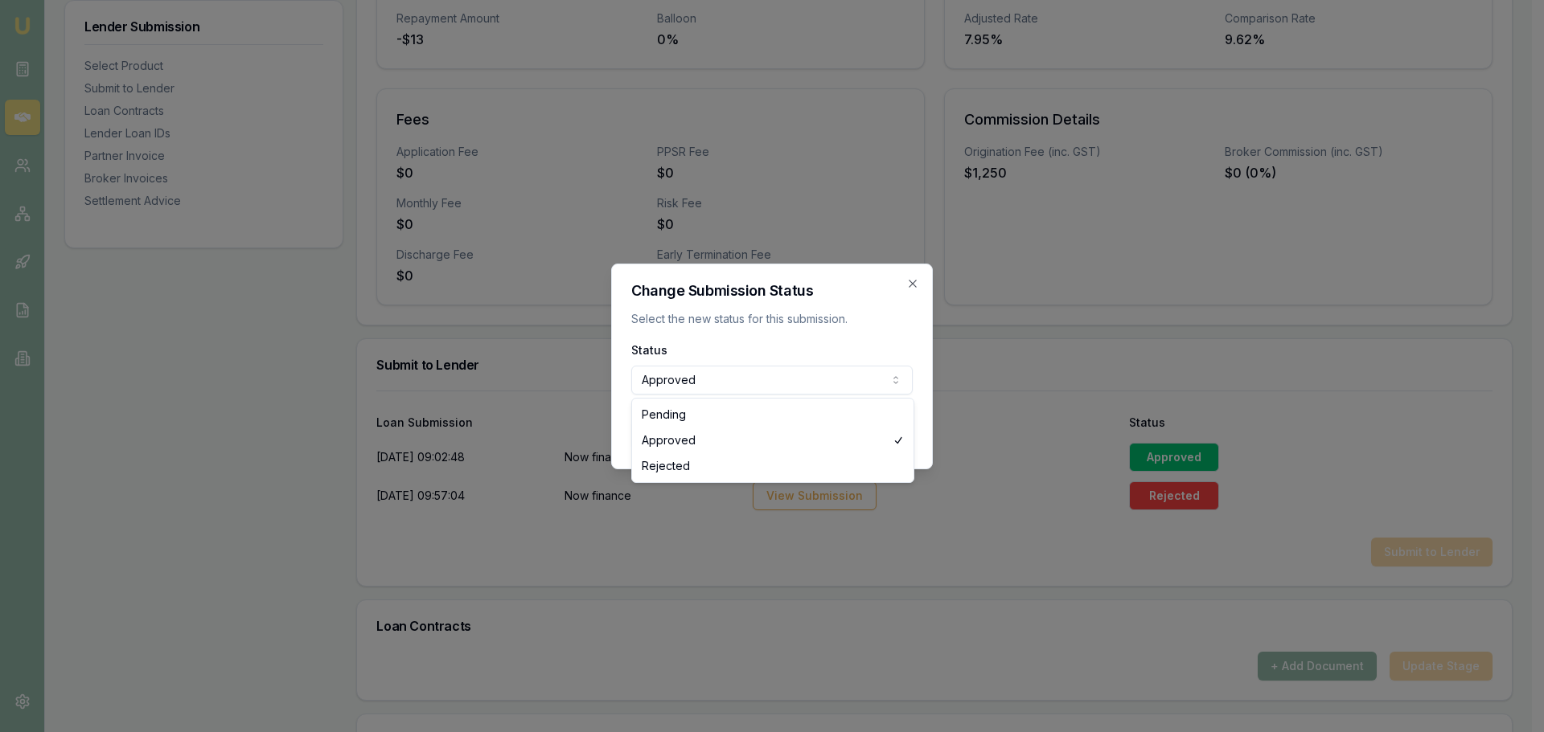
select select "REJECTED"
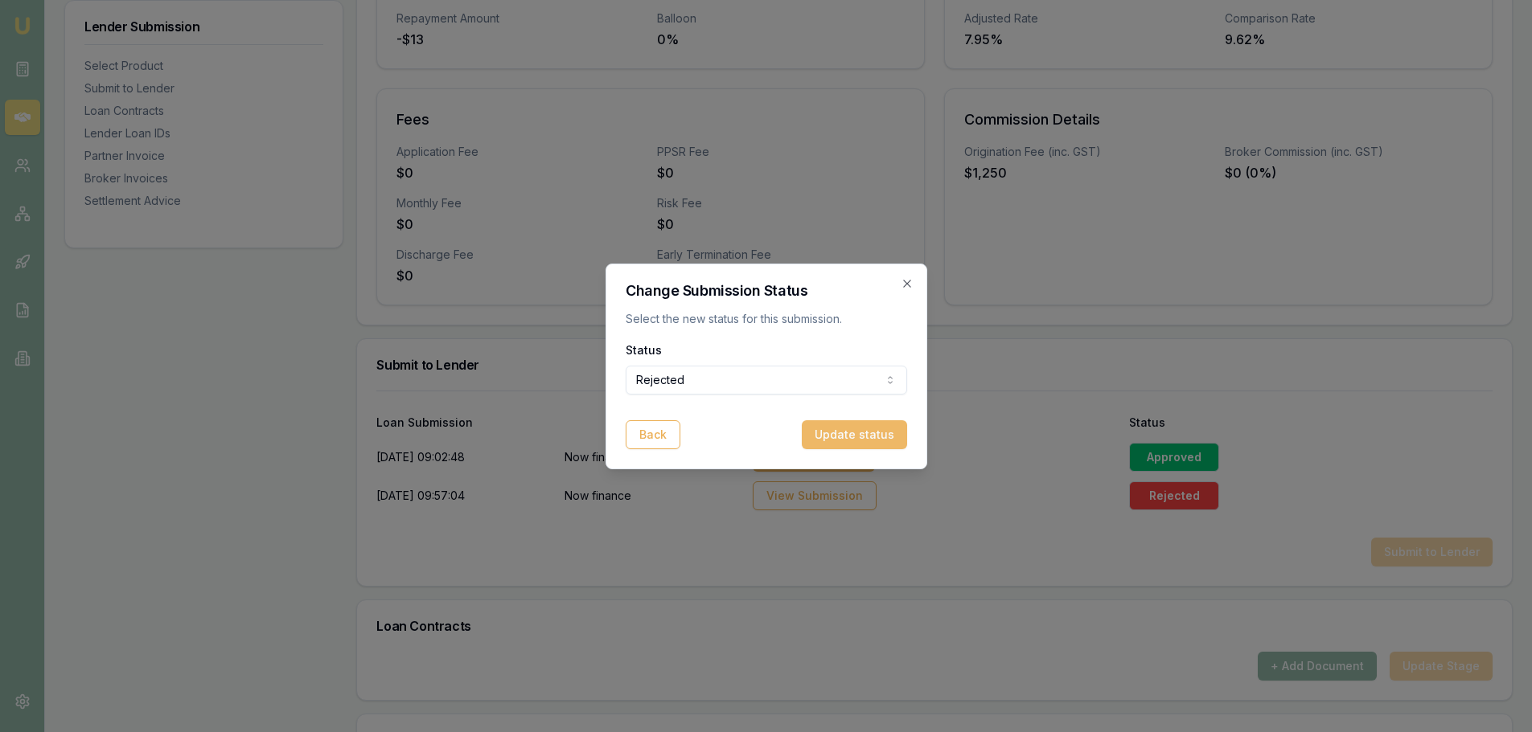
click at [849, 441] on button "Update status" at bounding box center [854, 434] width 105 height 29
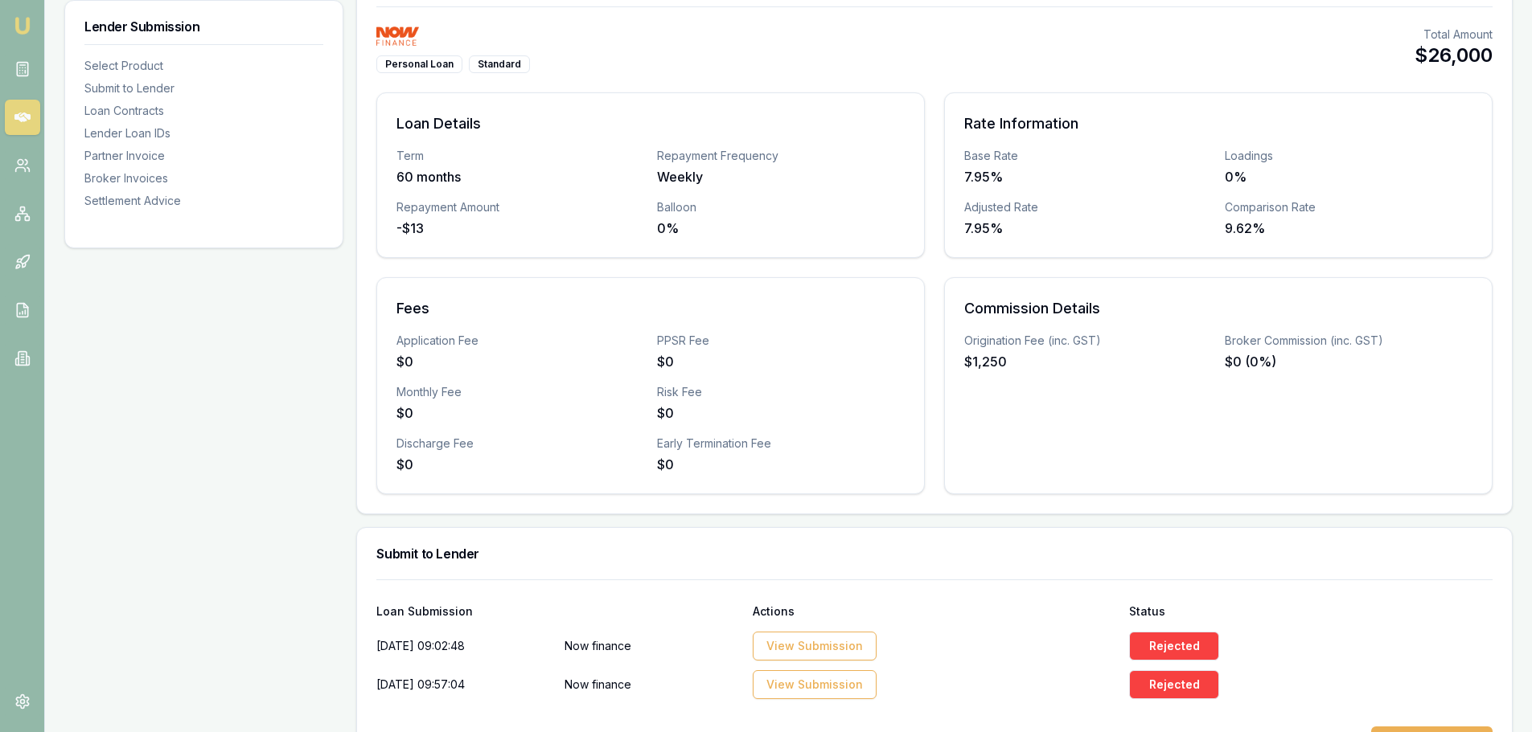
scroll to position [80, 0]
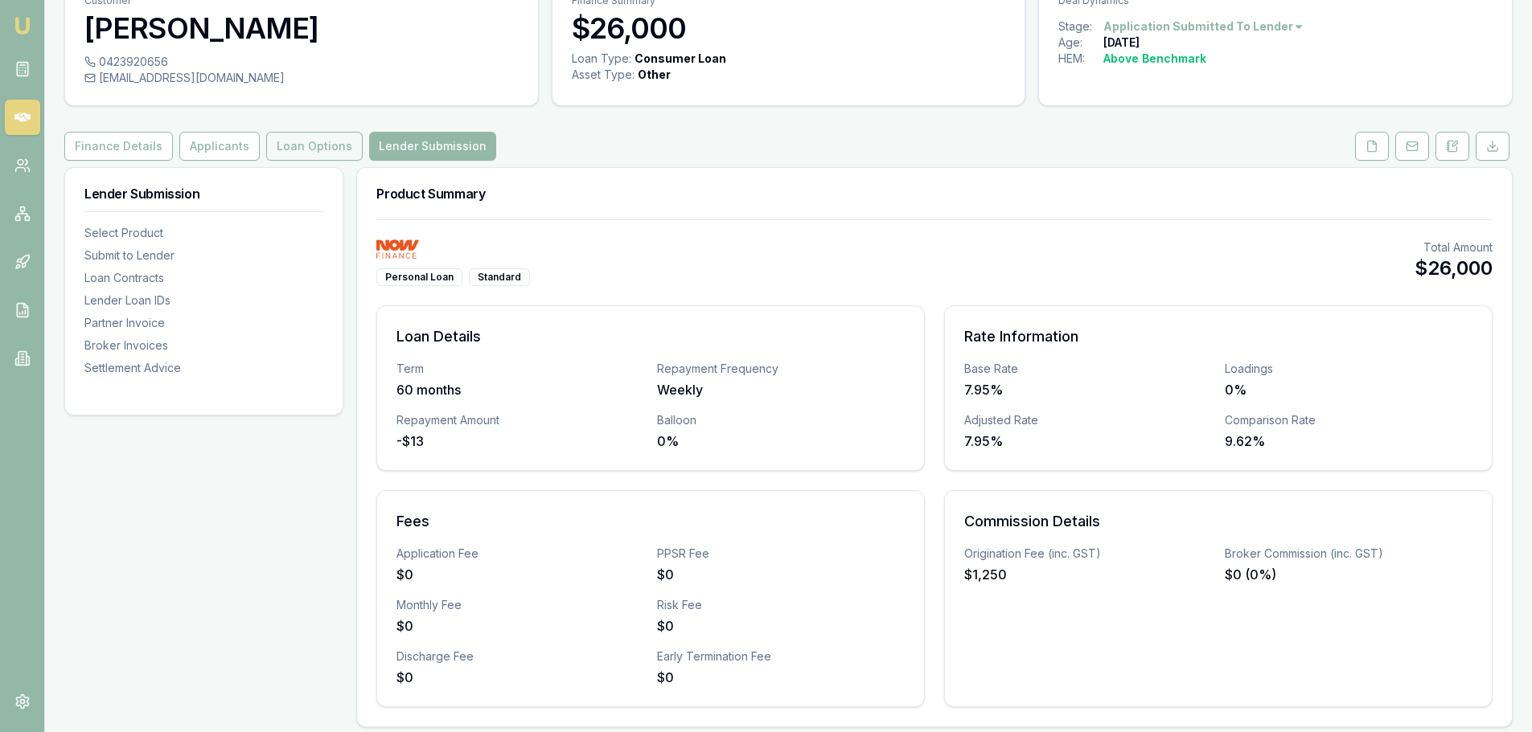
click at [284, 148] on button "Loan Options" at bounding box center [314, 146] width 96 height 29
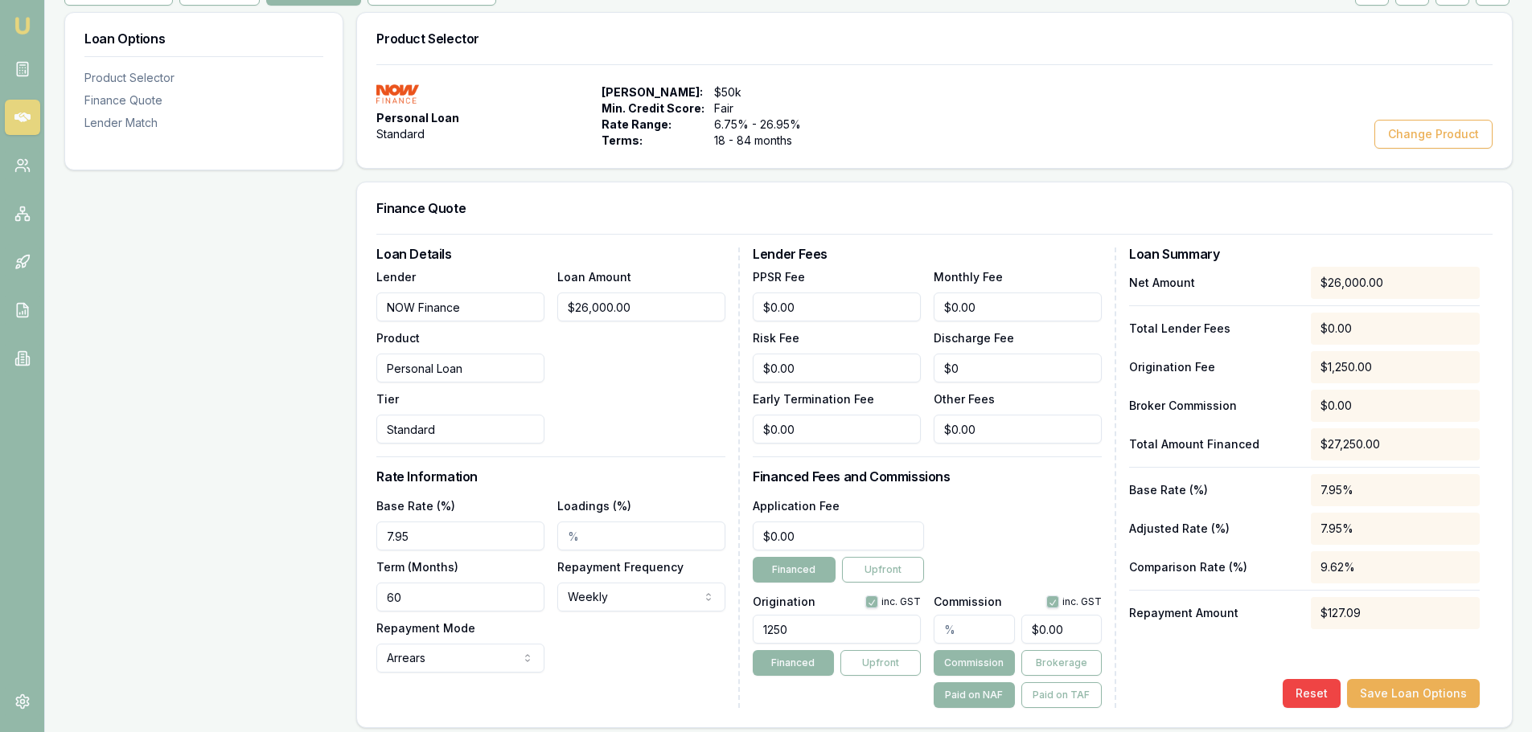
scroll to position [241, 0]
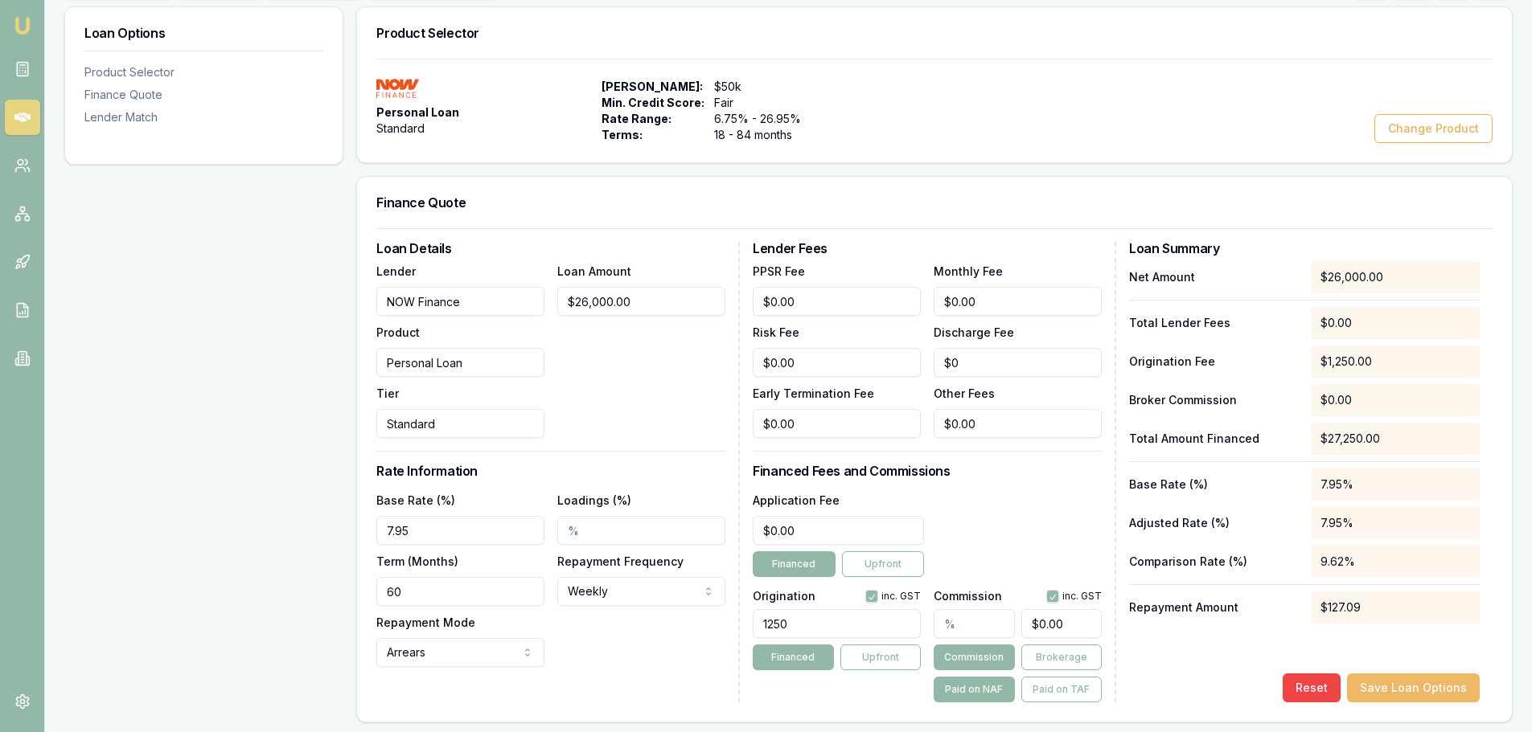
click at [1449, 691] on button "Save Loan Options" at bounding box center [1413, 688] width 133 height 29
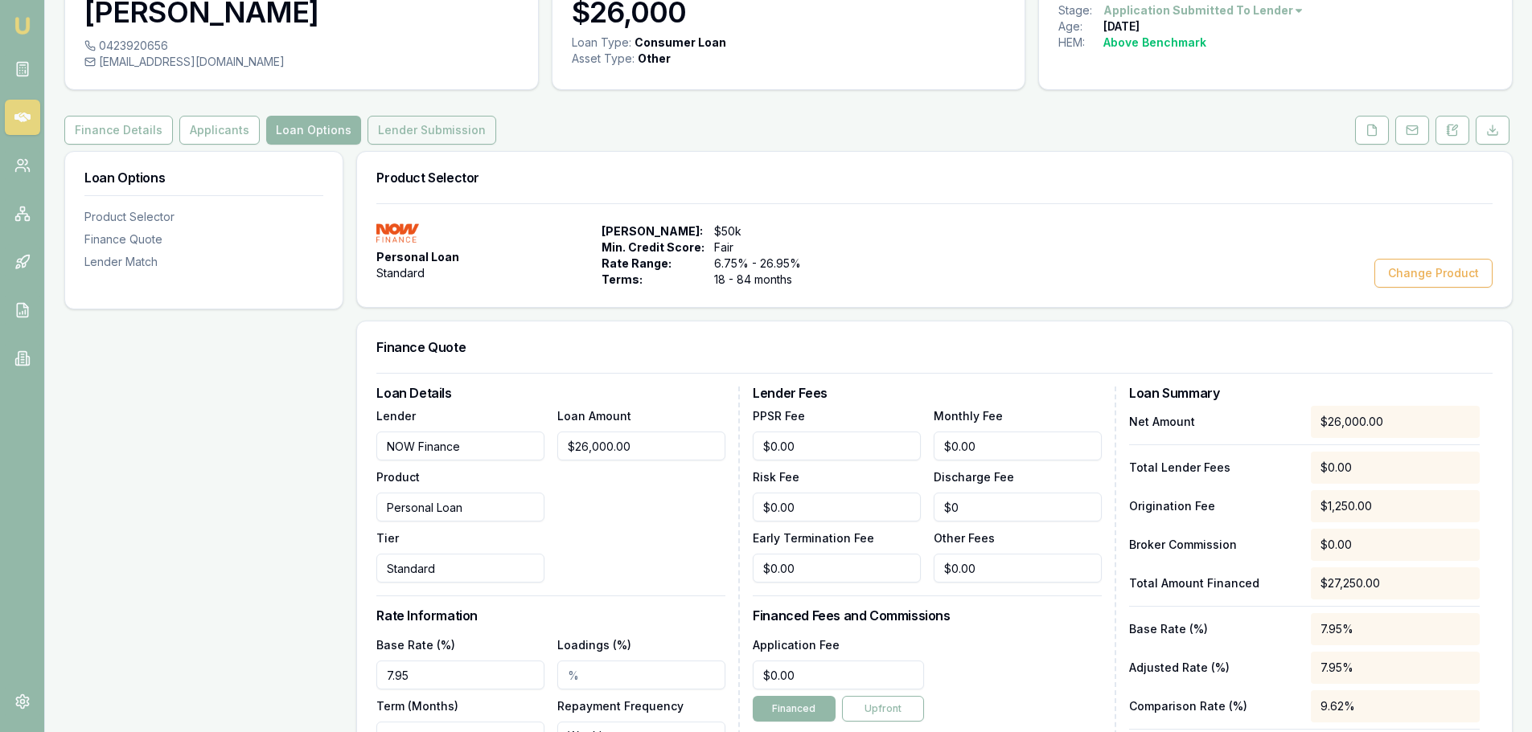
scroll to position [0, 0]
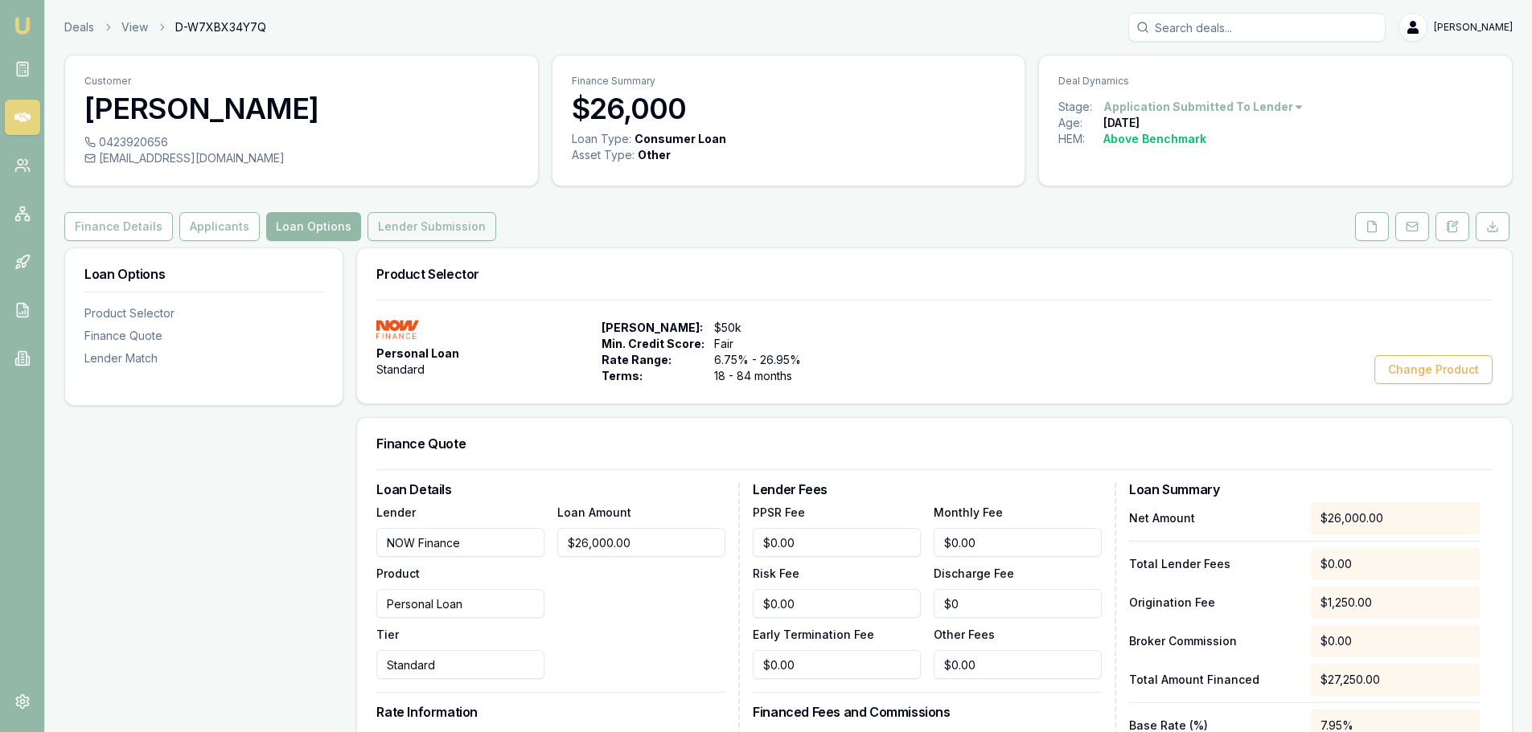
click at [396, 224] on button "Lender Submission" at bounding box center [431, 226] width 129 height 29
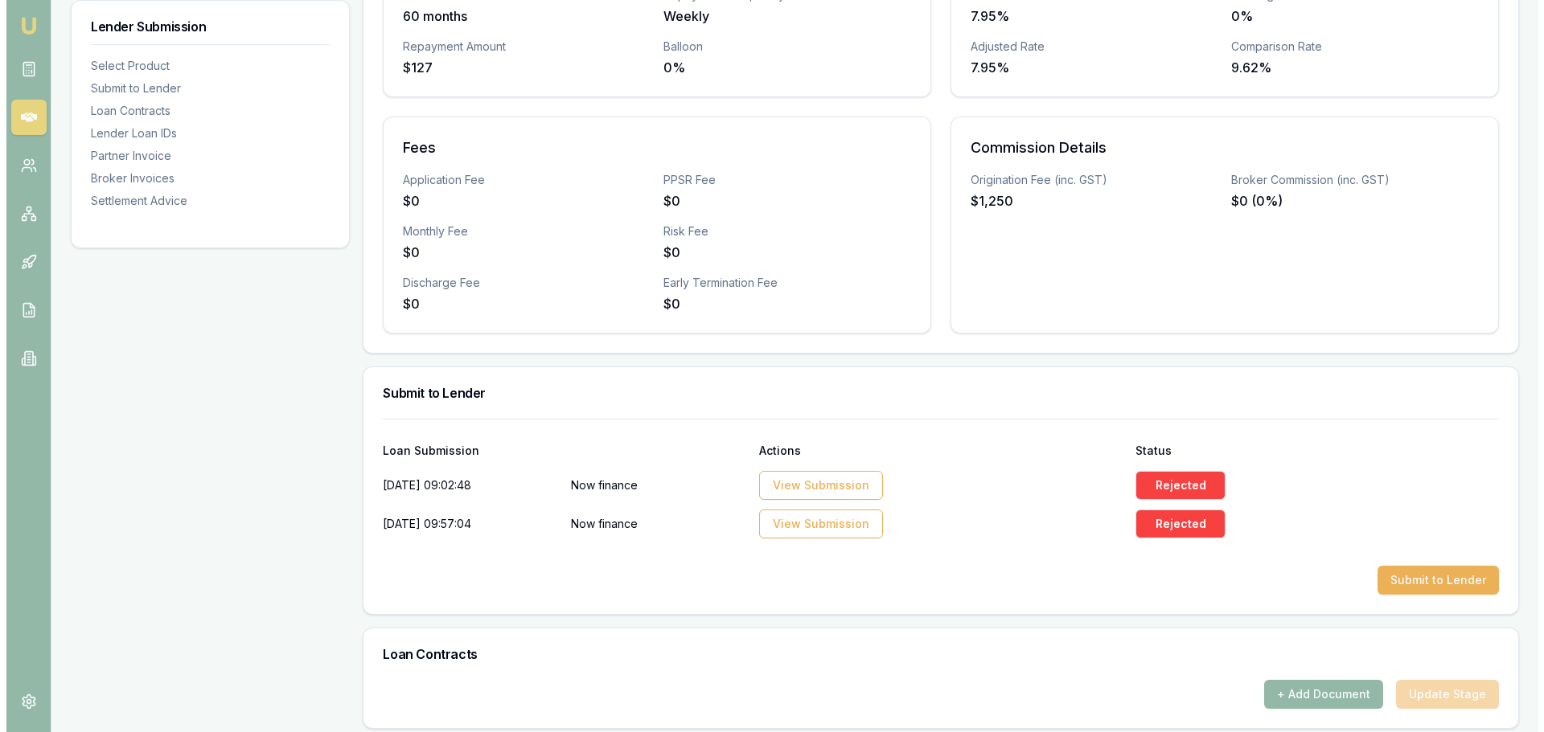
scroll to position [482, 0]
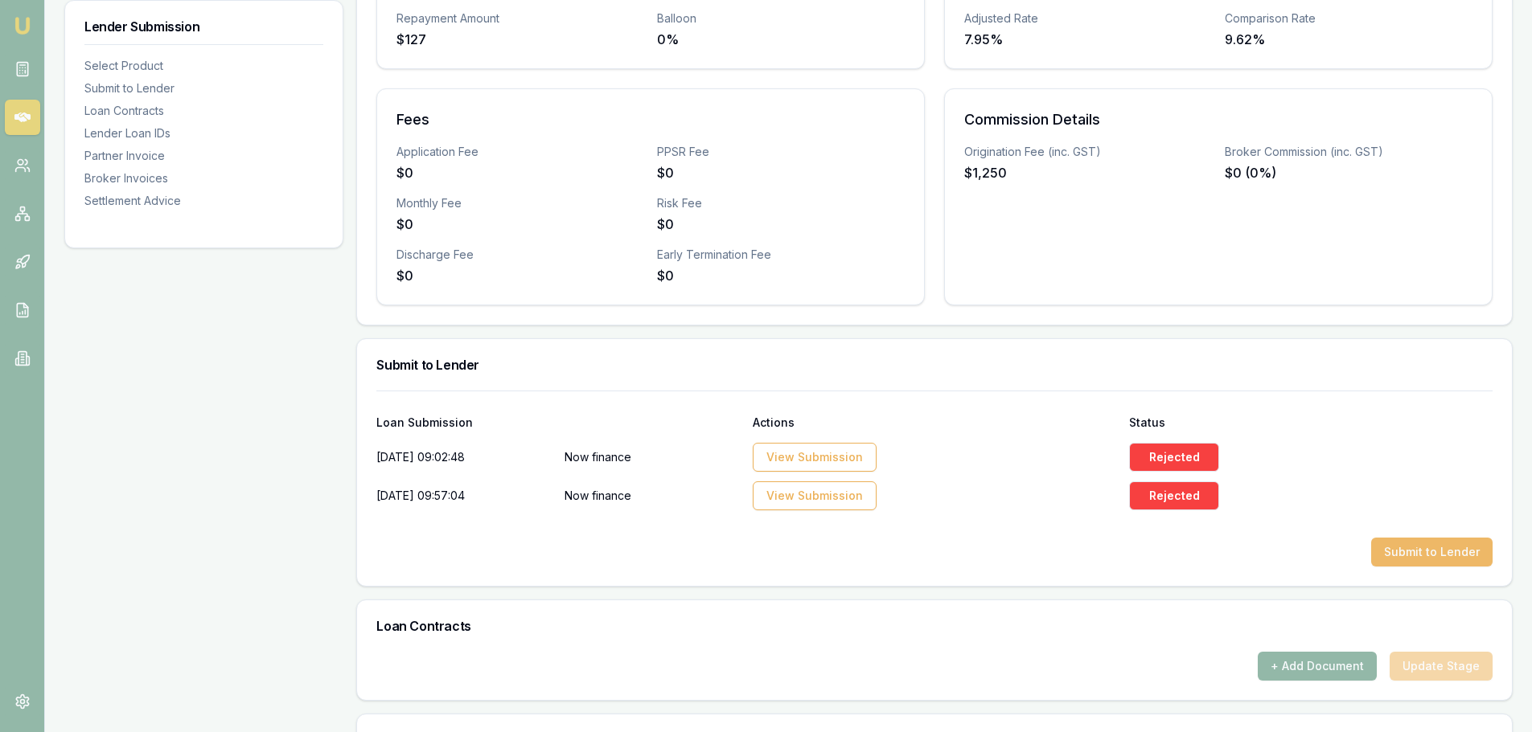
click at [1434, 554] on button "Submit to Lender" at bounding box center [1431, 552] width 121 height 29
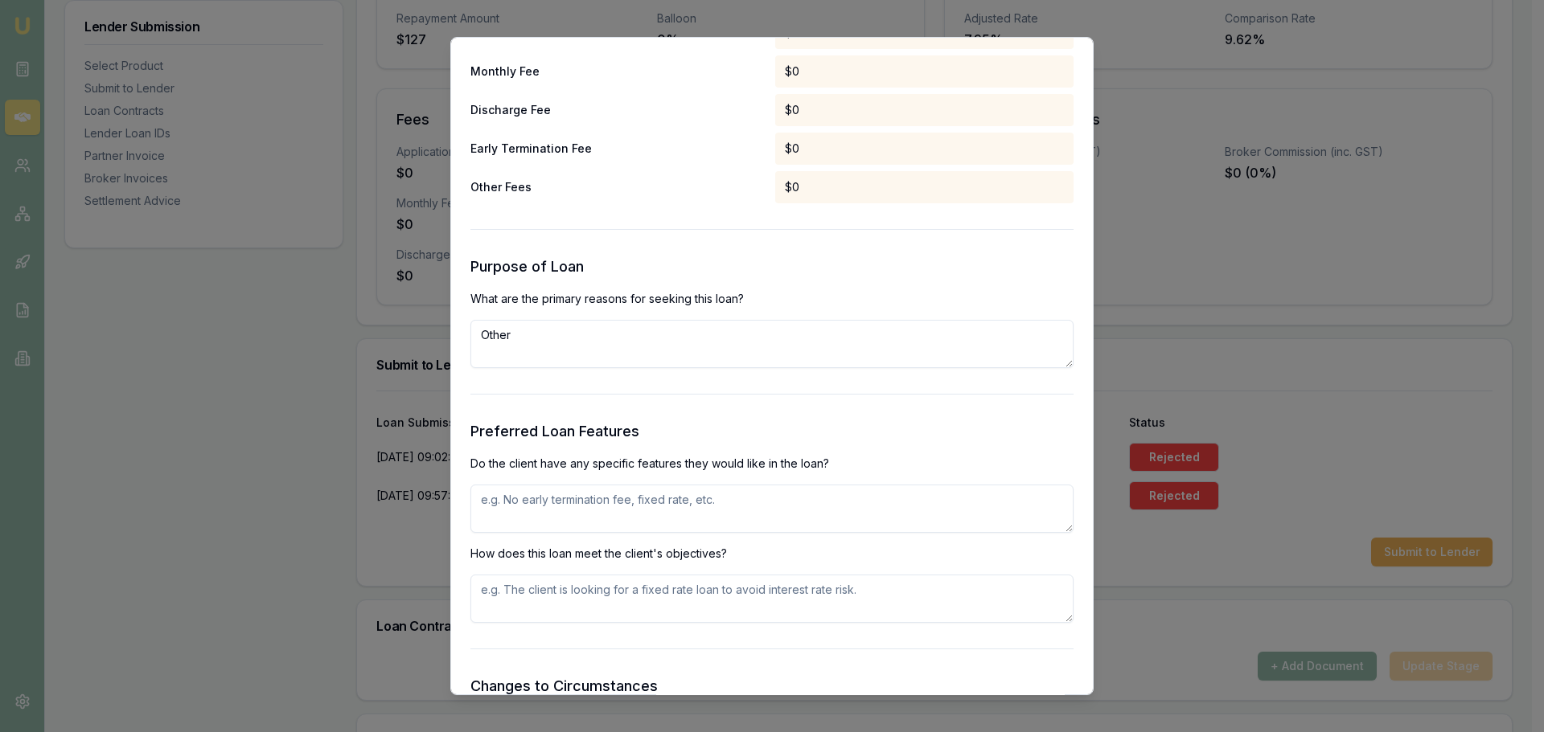
scroll to position [1528, 0]
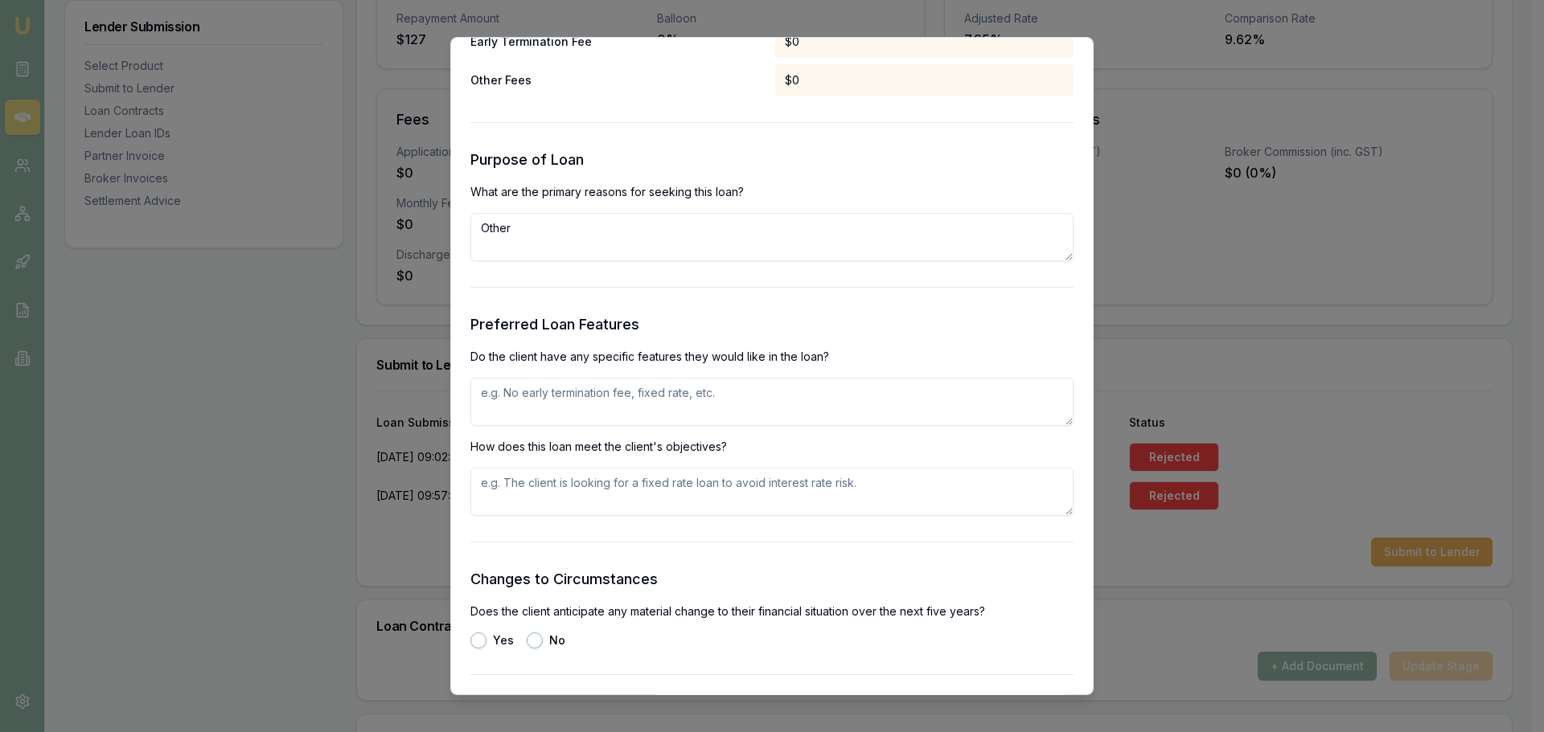
click at [624, 408] on textarea at bounding box center [771, 402] width 603 height 48
type textarea "FIXED RATE, EARLY EXIT FEES"
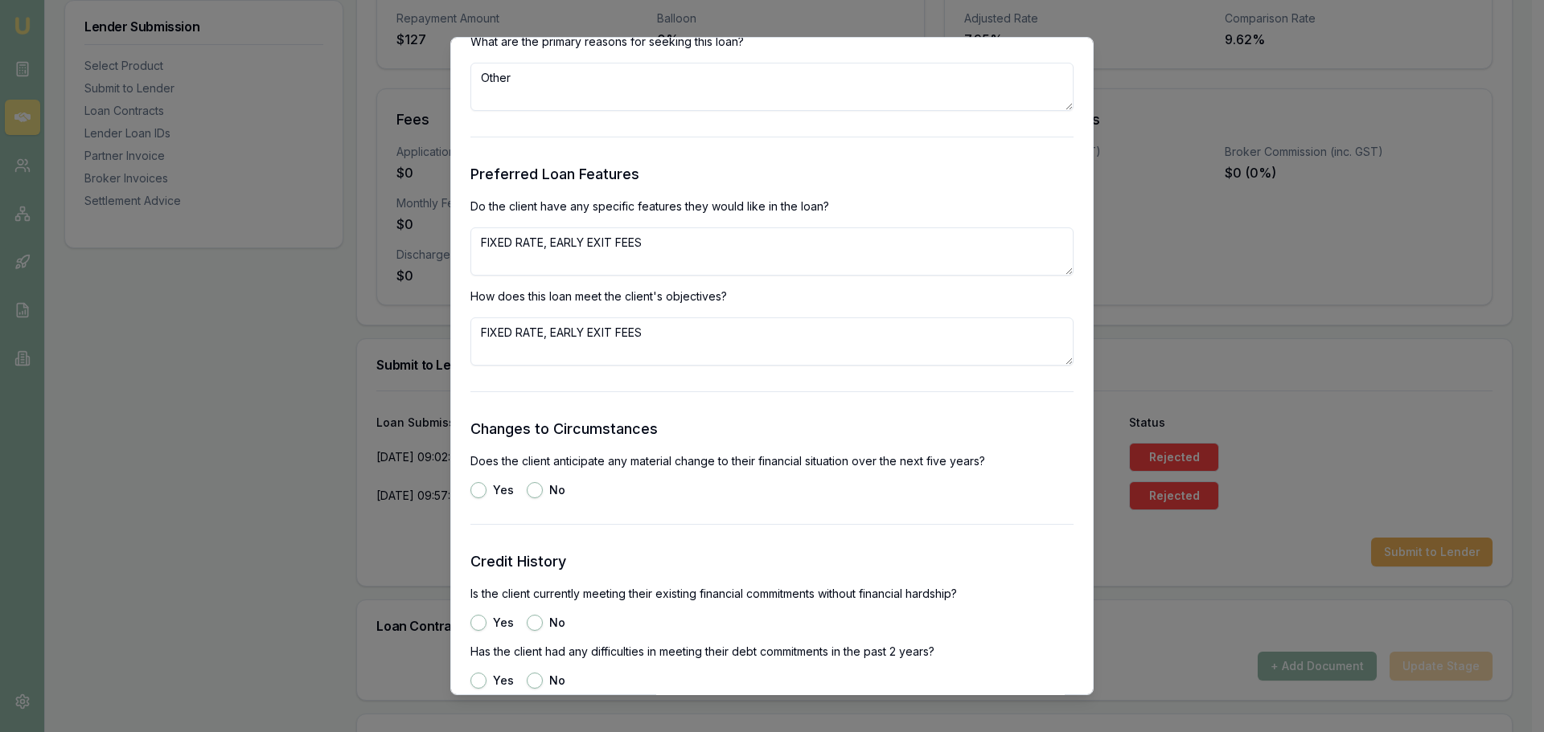
scroll to position [1849, 0]
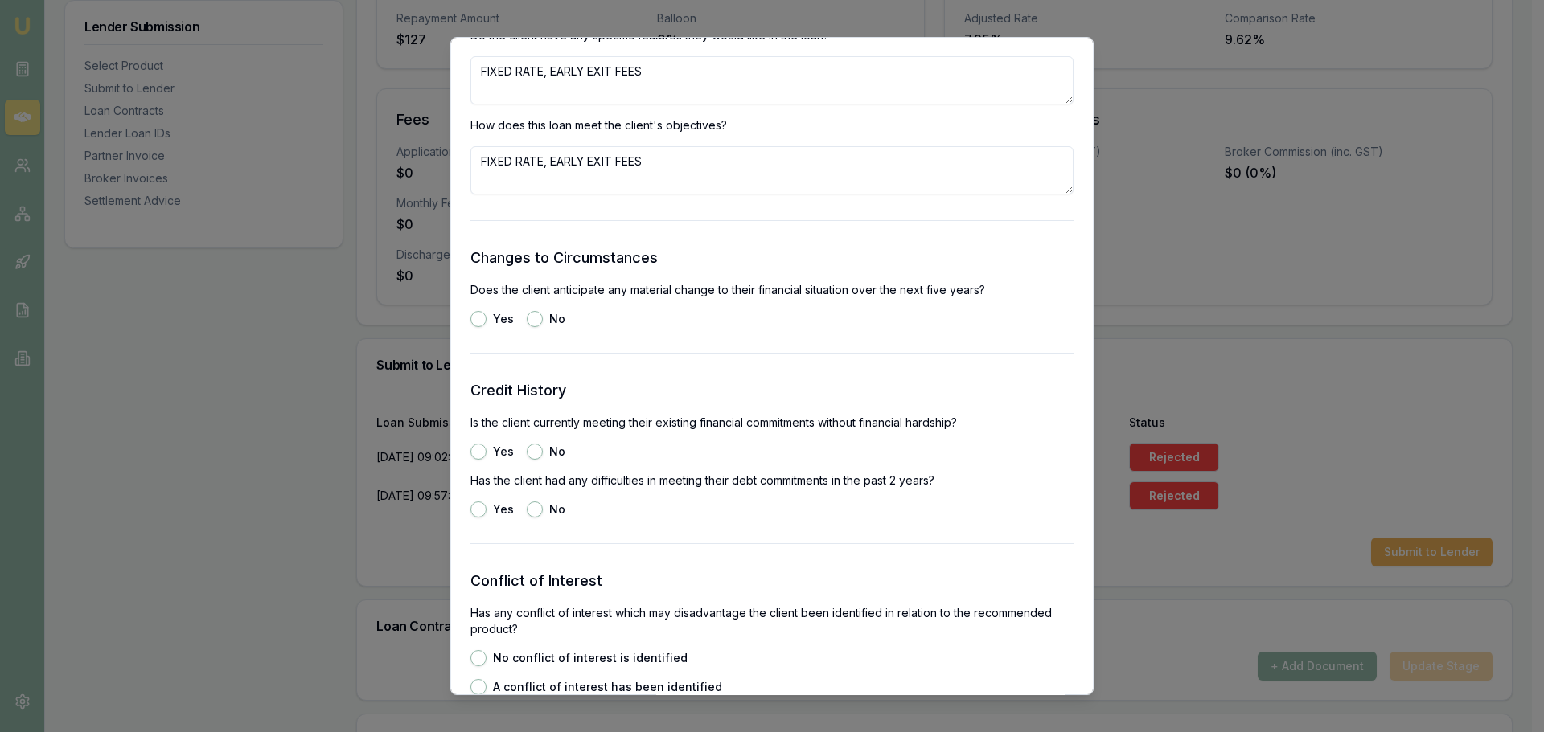
type textarea "FIXED RATE, EARLY EXIT FEES"
click at [531, 315] on button "No" at bounding box center [535, 319] width 16 height 16
radio input "true"
click at [474, 449] on button "Yes" at bounding box center [478, 452] width 16 height 16
radio input "true"
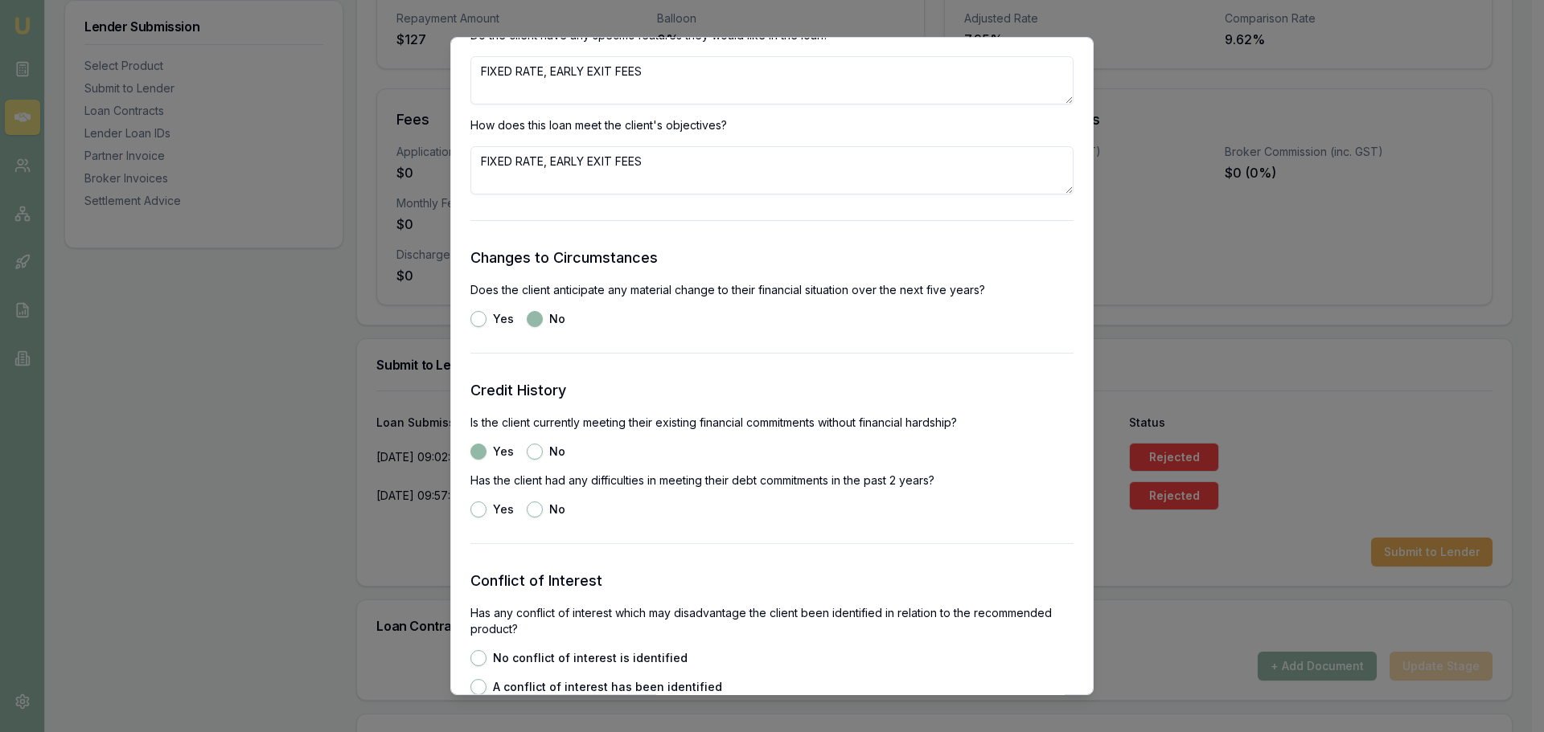
click at [531, 510] on button "No" at bounding box center [535, 510] width 16 height 16
radio input "true"
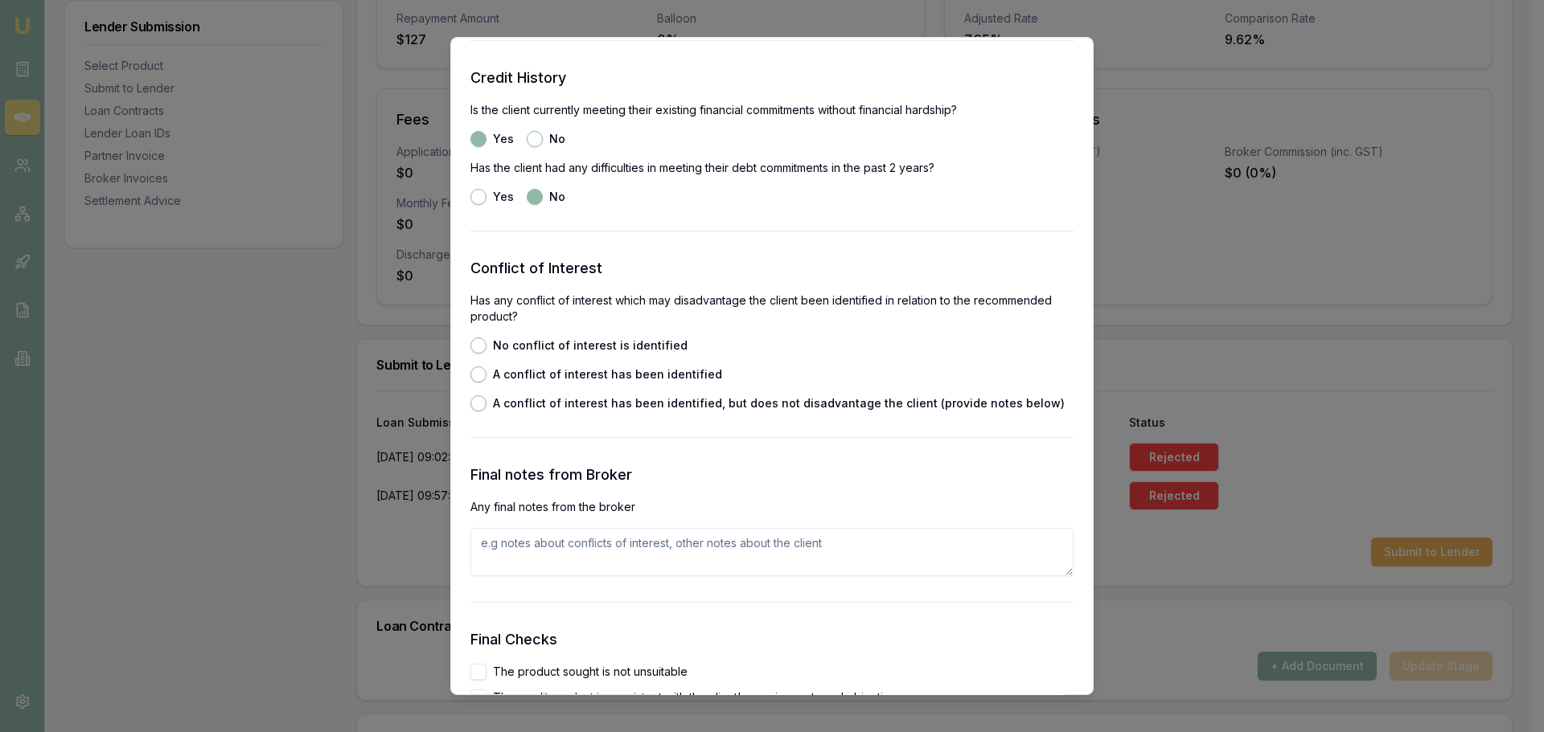
scroll to position [2171, 0]
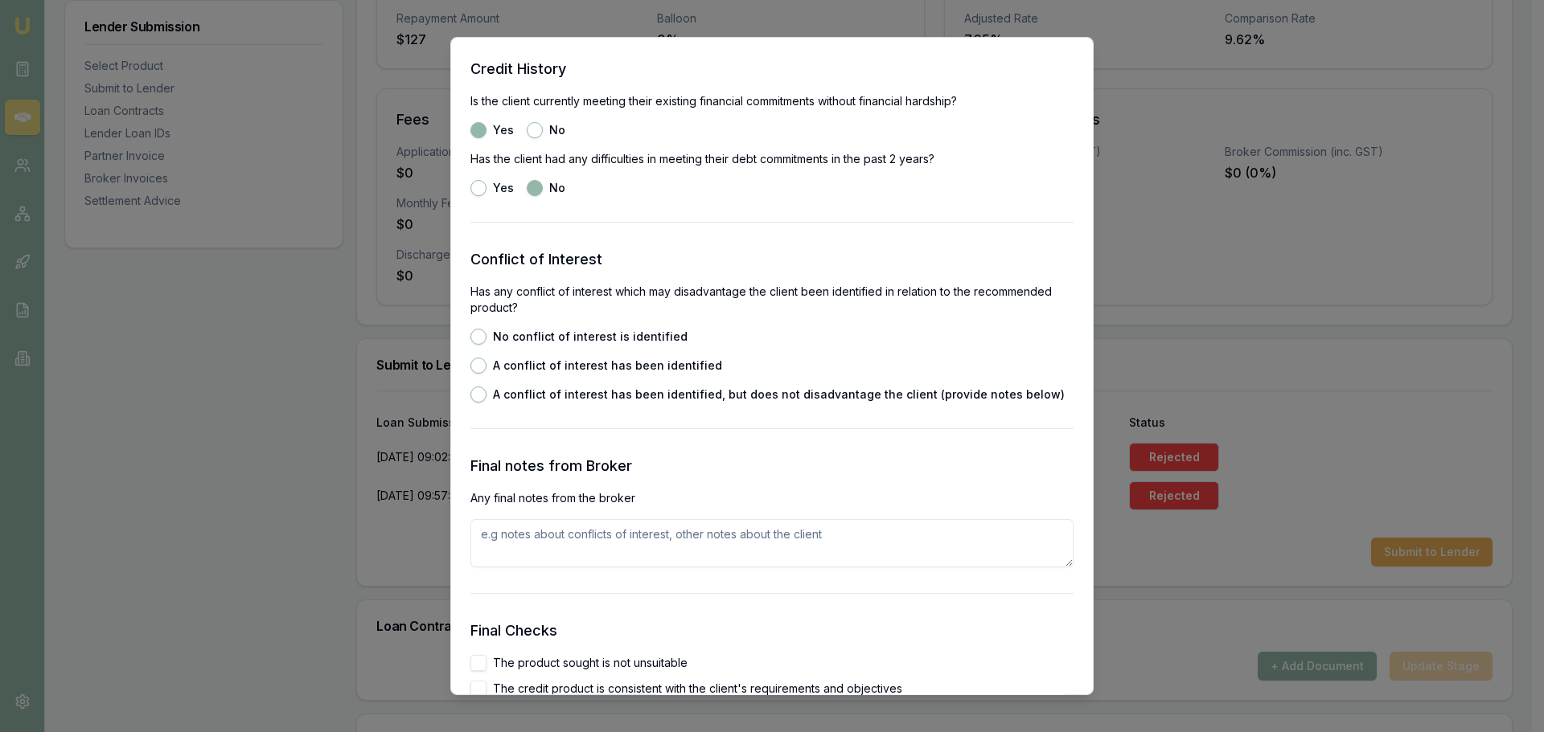
click at [474, 334] on button "No conflict of interest is identified" at bounding box center [478, 337] width 16 height 16
radio input "true"
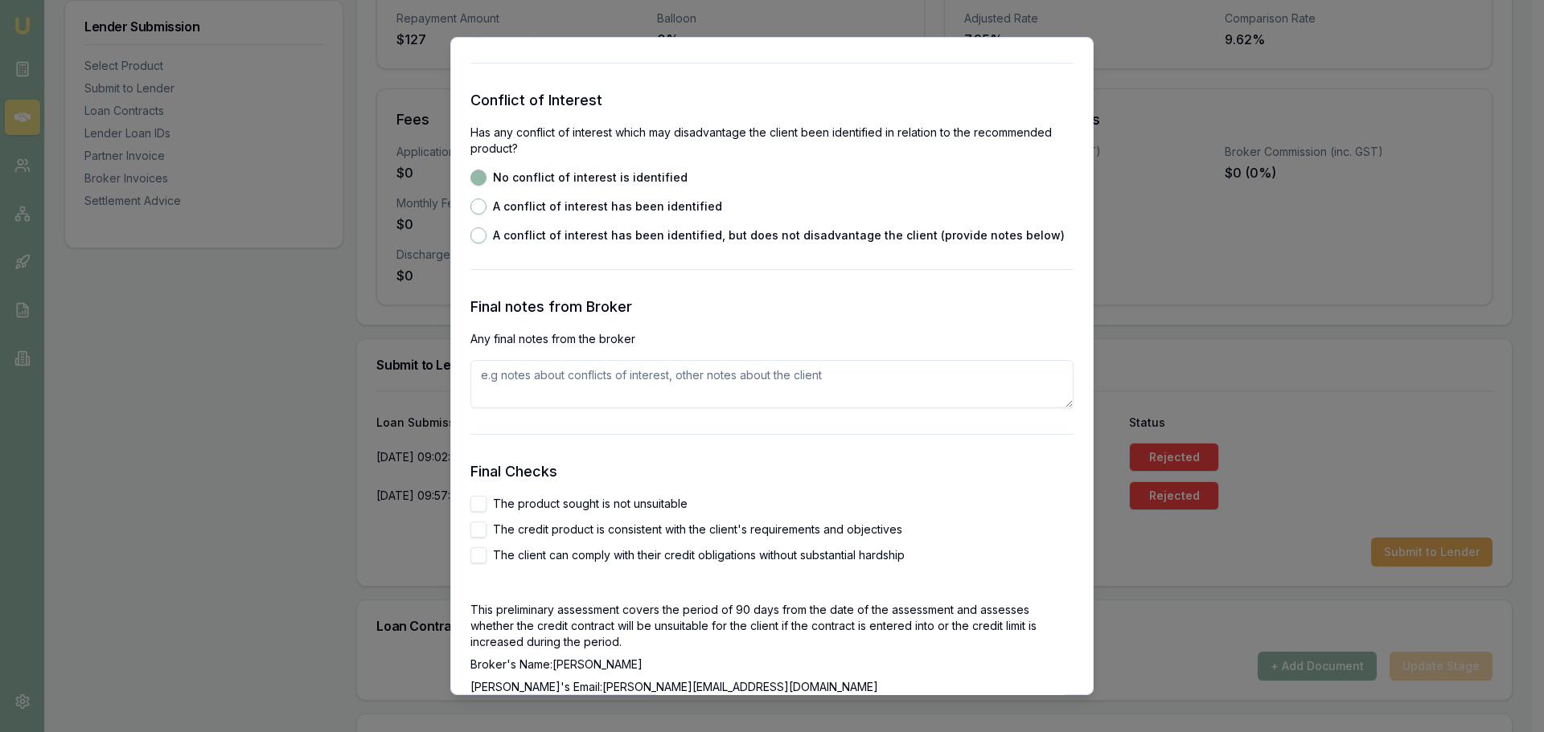
scroll to position [2492, 0]
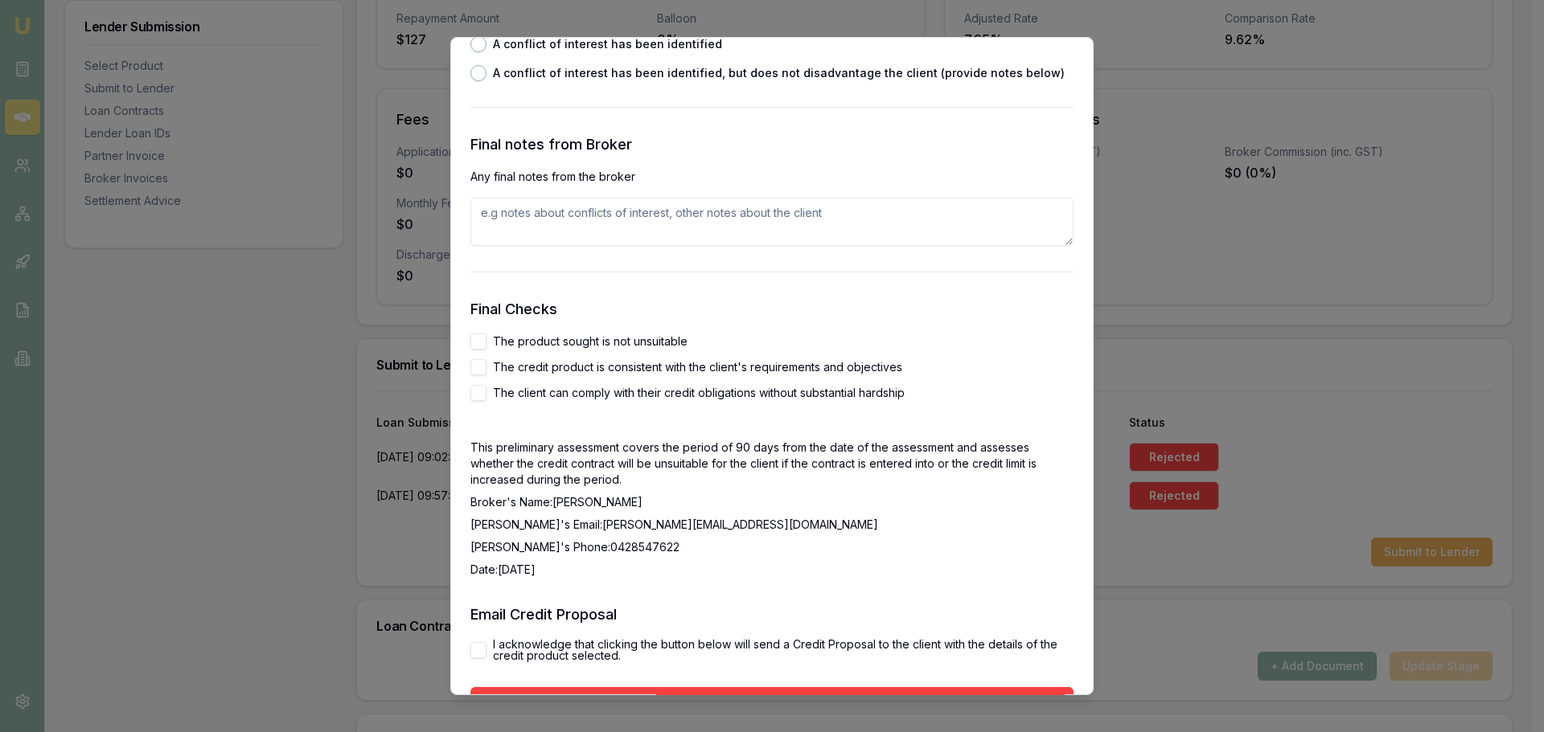
click at [483, 345] on button "The product sought is not unsuitable" at bounding box center [478, 342] width 16 height 16
checkbox input "true"
click at [482, 364] on button "The credit product is consistent with the client's requirements and objectives" at bounding box center [478, 367] width 16 height 16
checkbox input "true"
click at [481, 392] on button "The client can comply with their credit obligations without substantial hardship" at bounding box center [478, 393] width 16 height 16
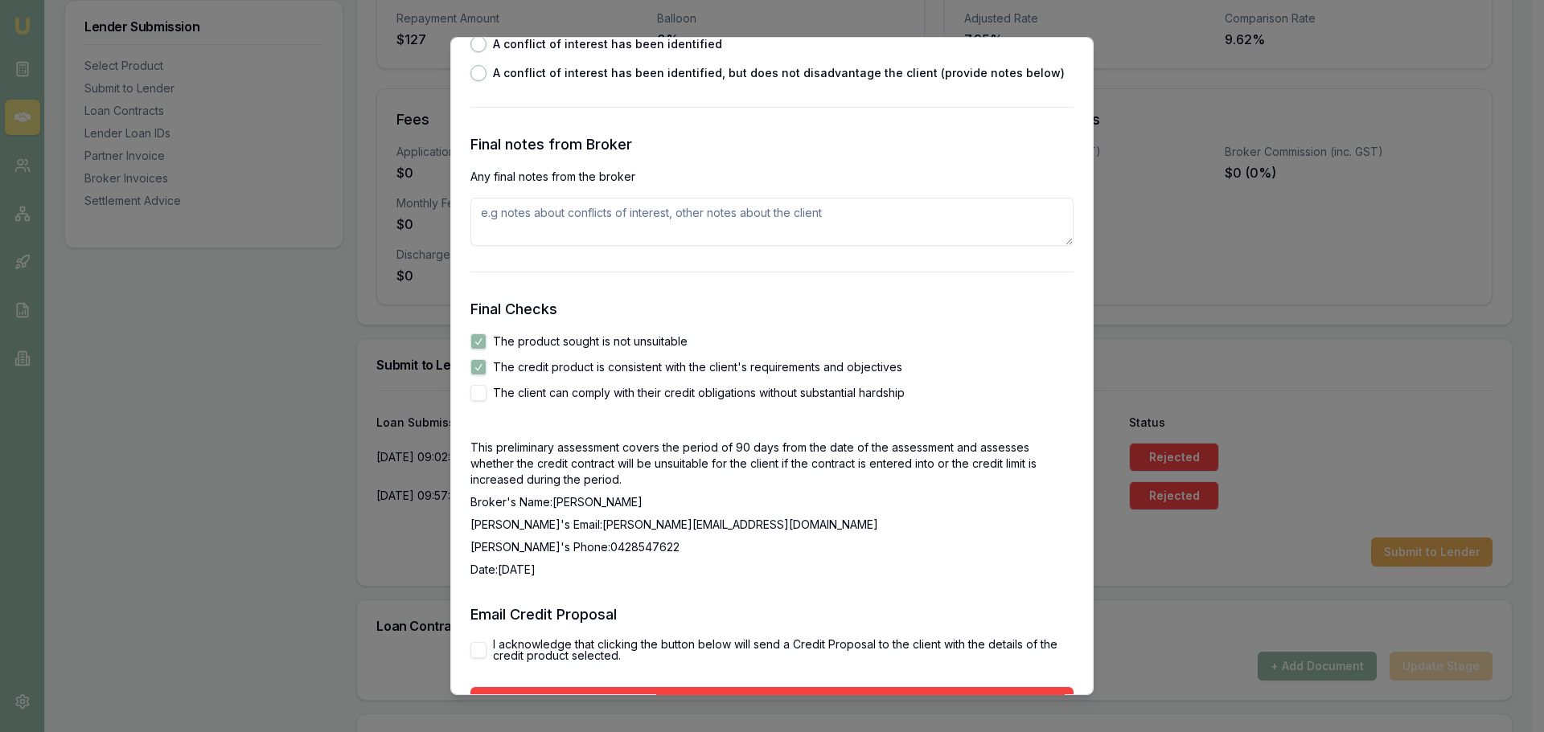
checkbox input "true"
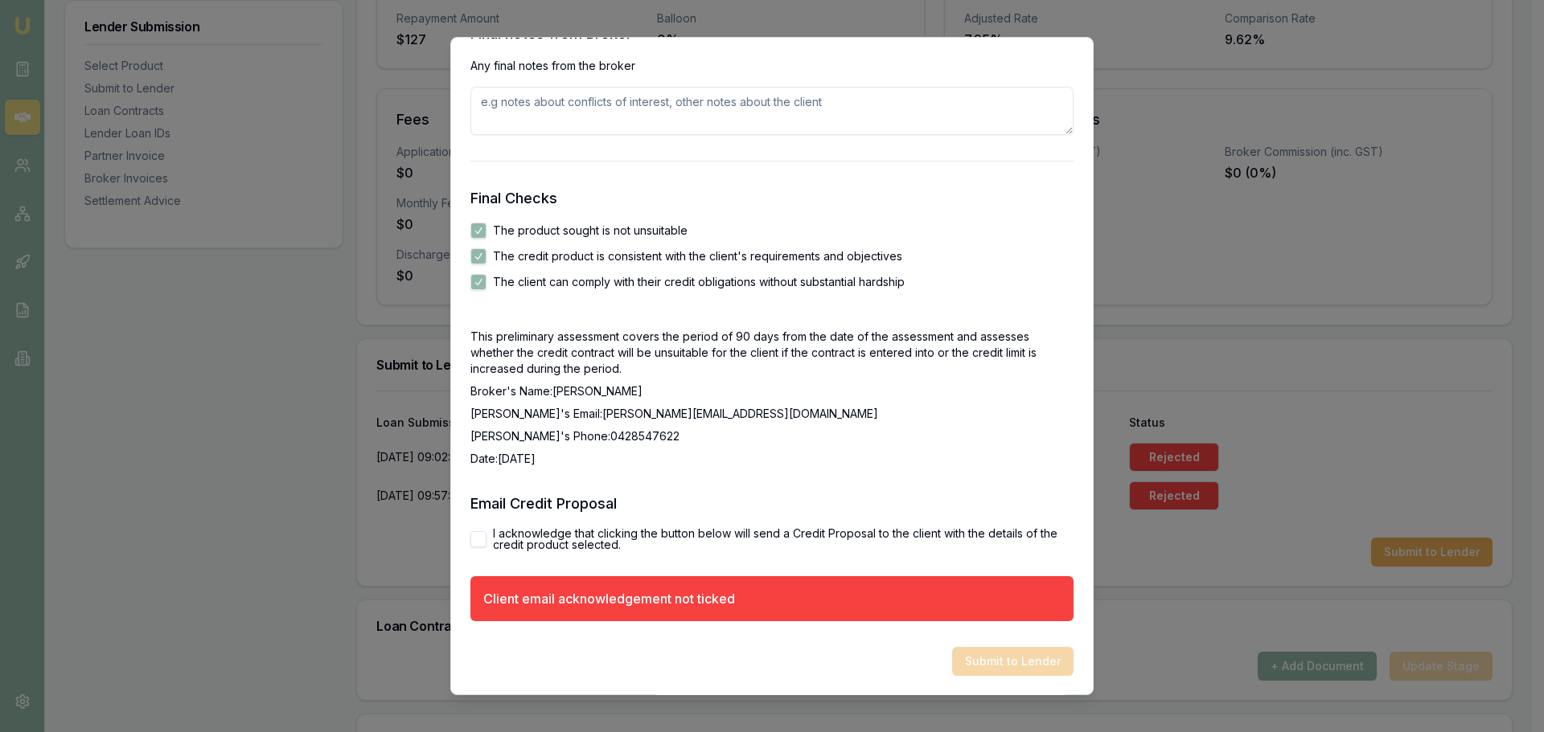
click at [483, 540] on button "I acknowledge that clicking the button below will send a Credit Proposal to the…" at bounding box center [478, 539] width 16 height 16
checkbox input "true"
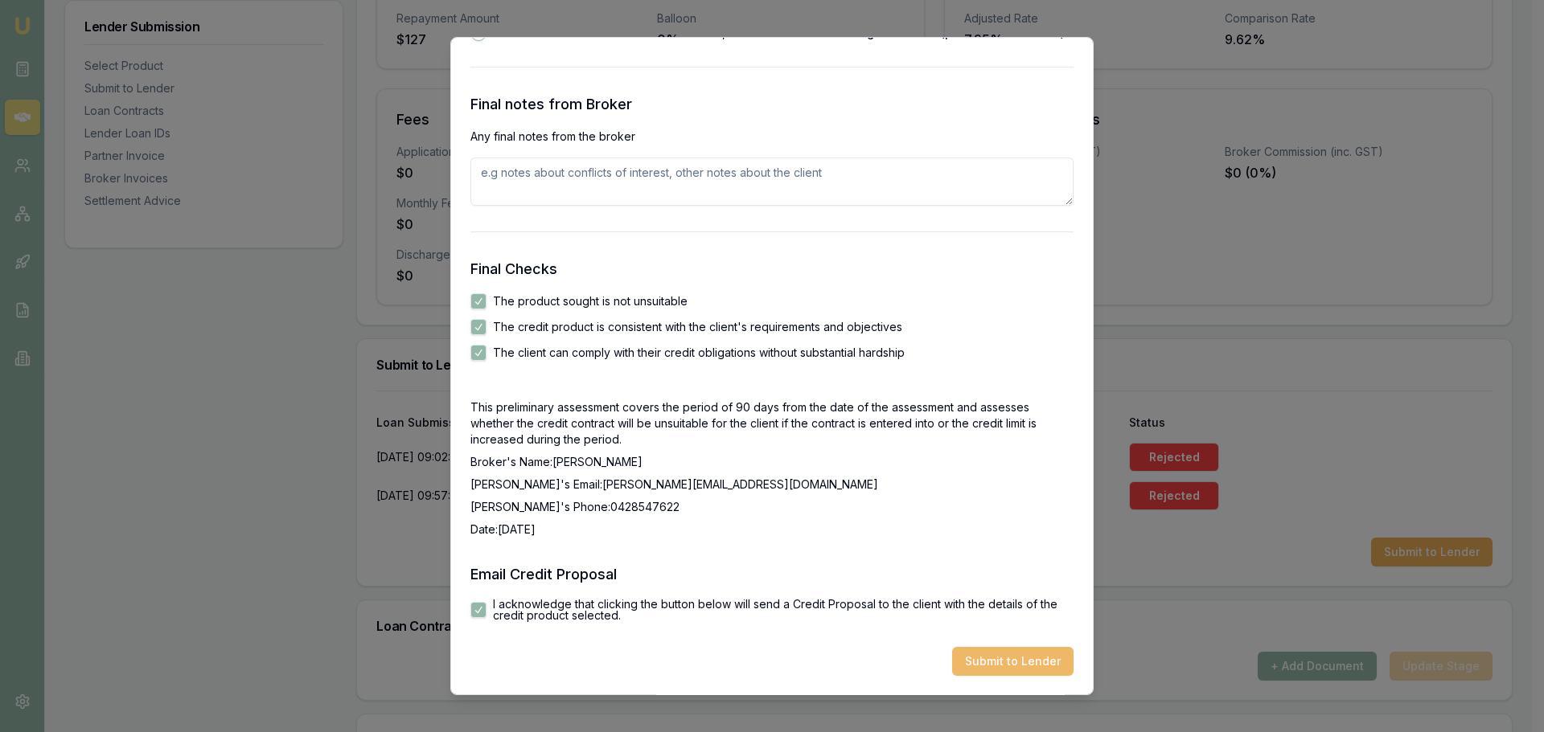
click at [1036, 663] on button "Submit to Lender" at bounding box center [1012, 661] width 121 height 29
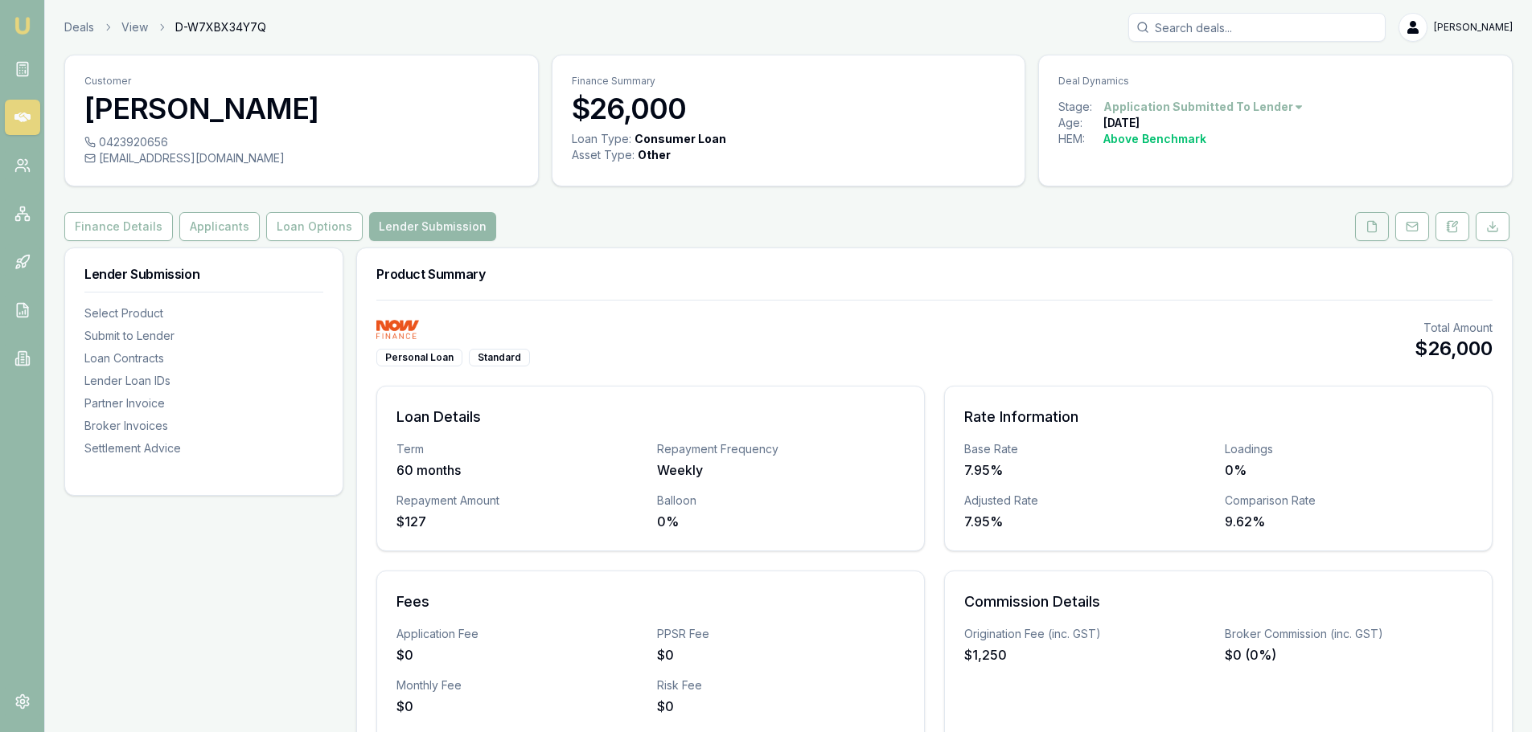
click at [1368, 228] on icon at bounding box center [1371, 226] width 13 height 13
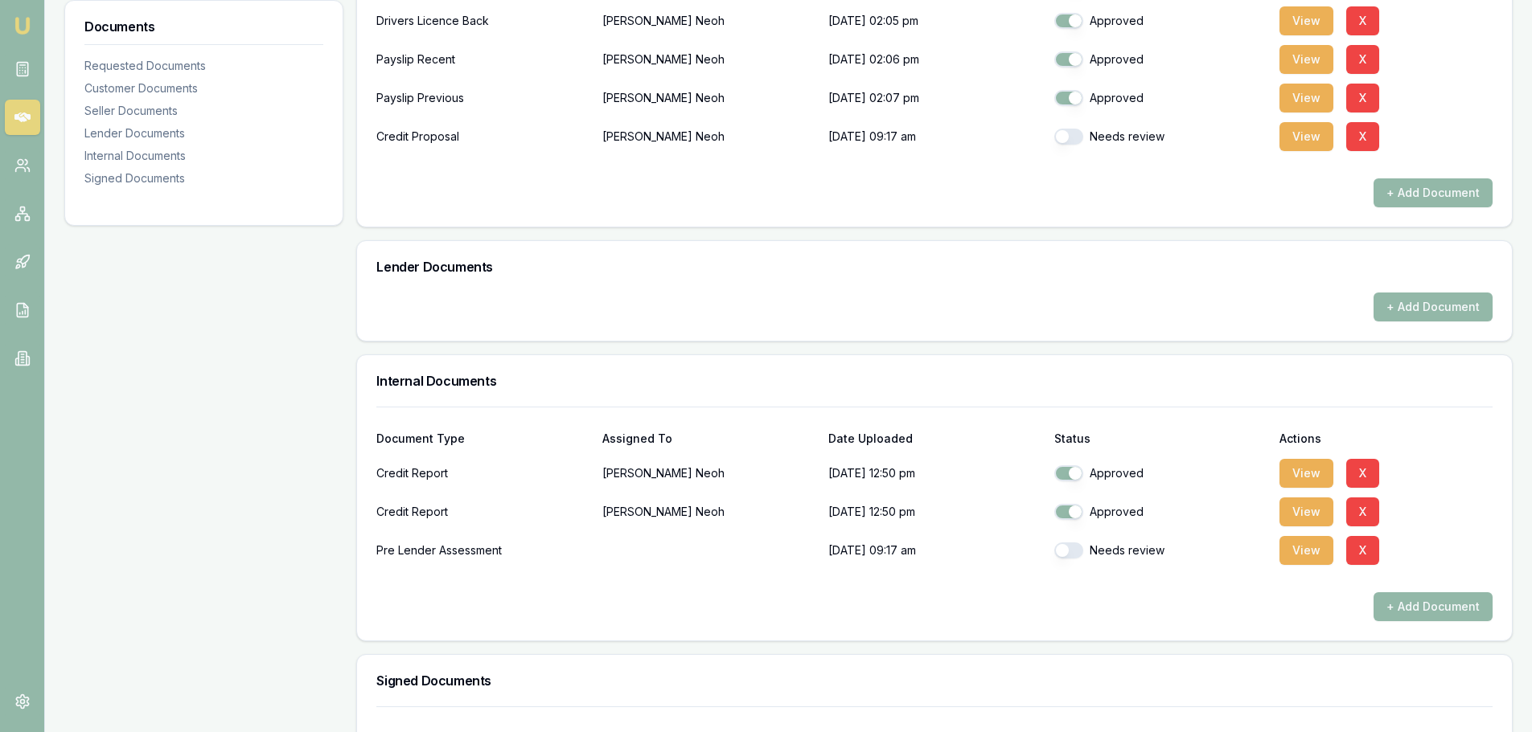
scroll to position [563, 0]
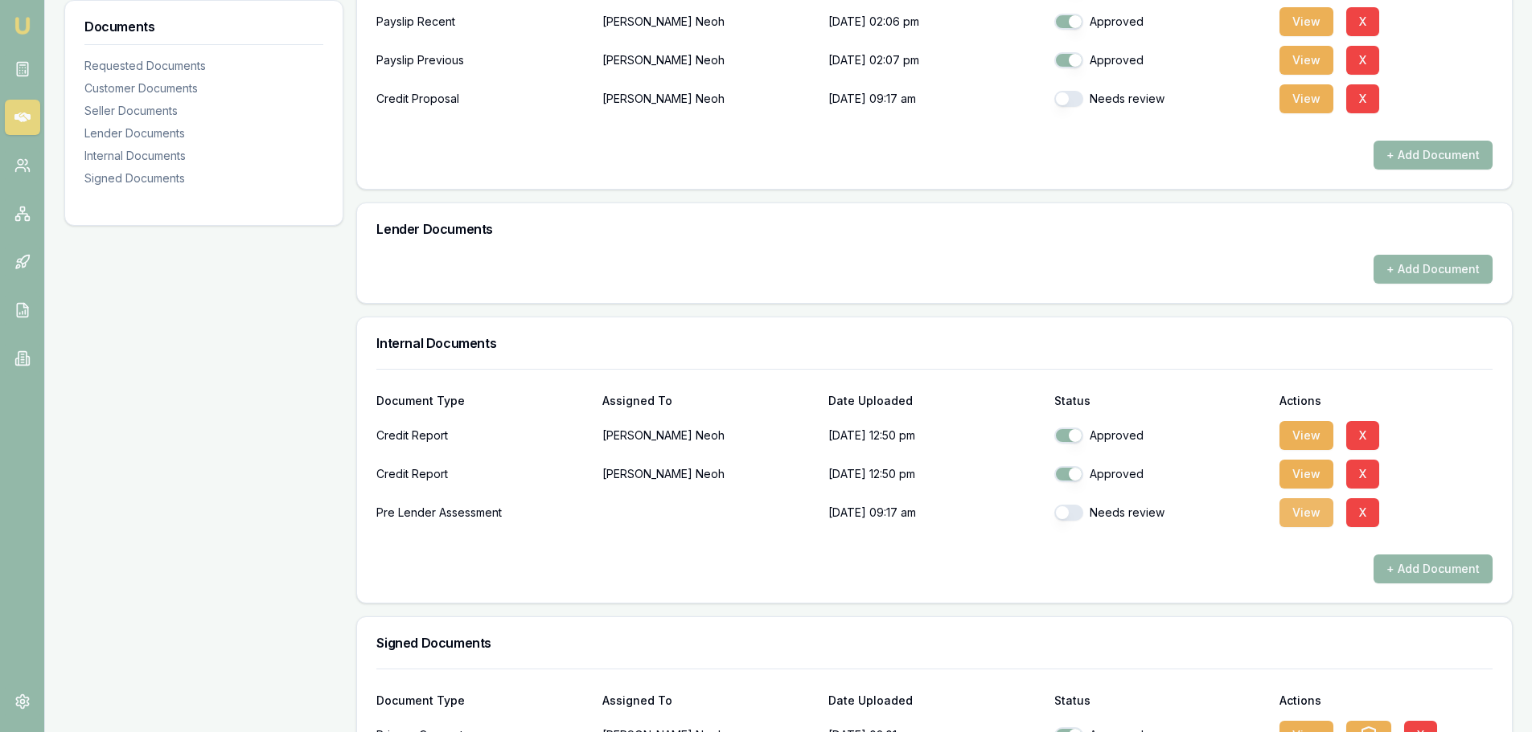
click at [1306, 511] on button "View" at bounding box center [1306, 512] width 54 height 29
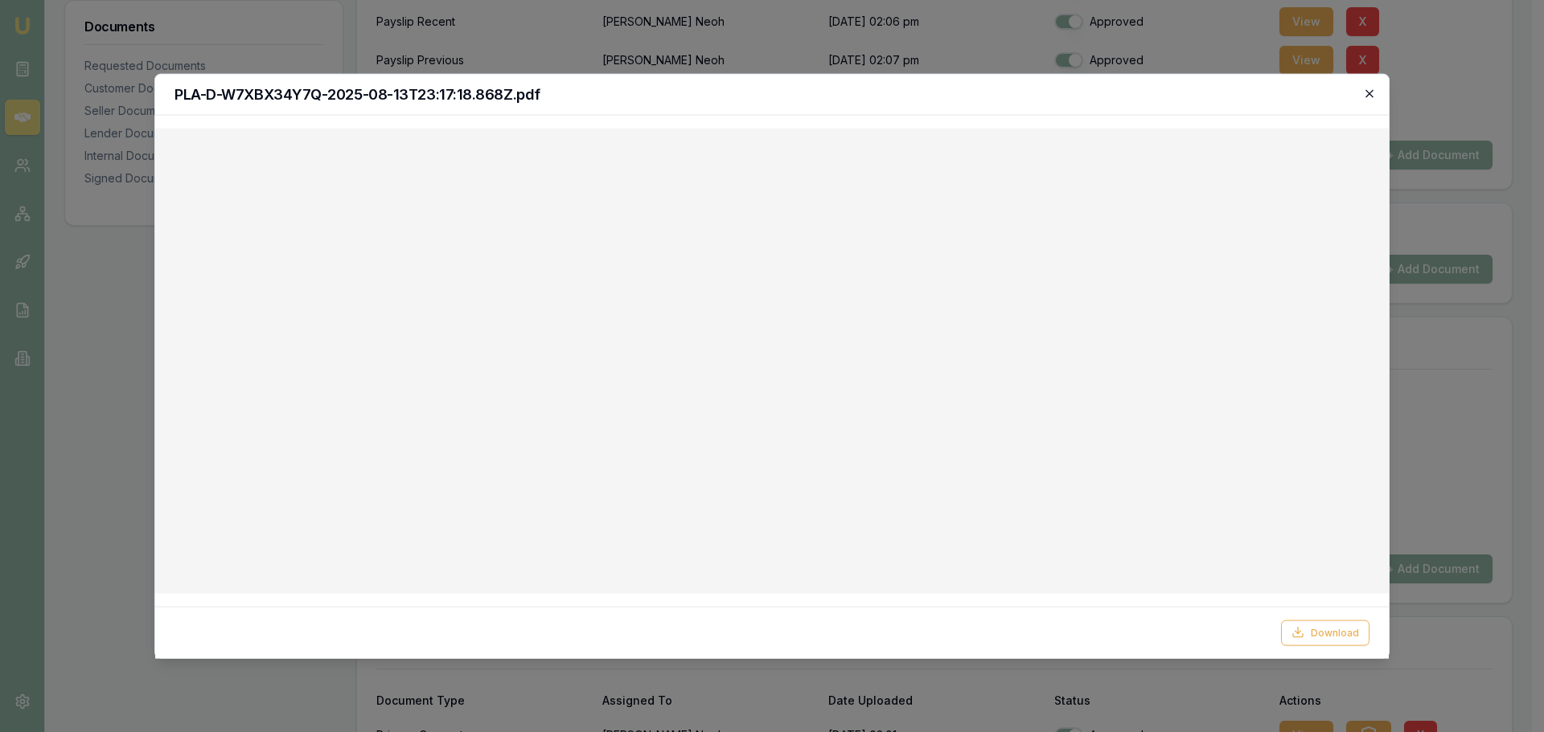
click at [1368, 88] on icon "button" at bounding box center [1369, 93] width 13 height 13
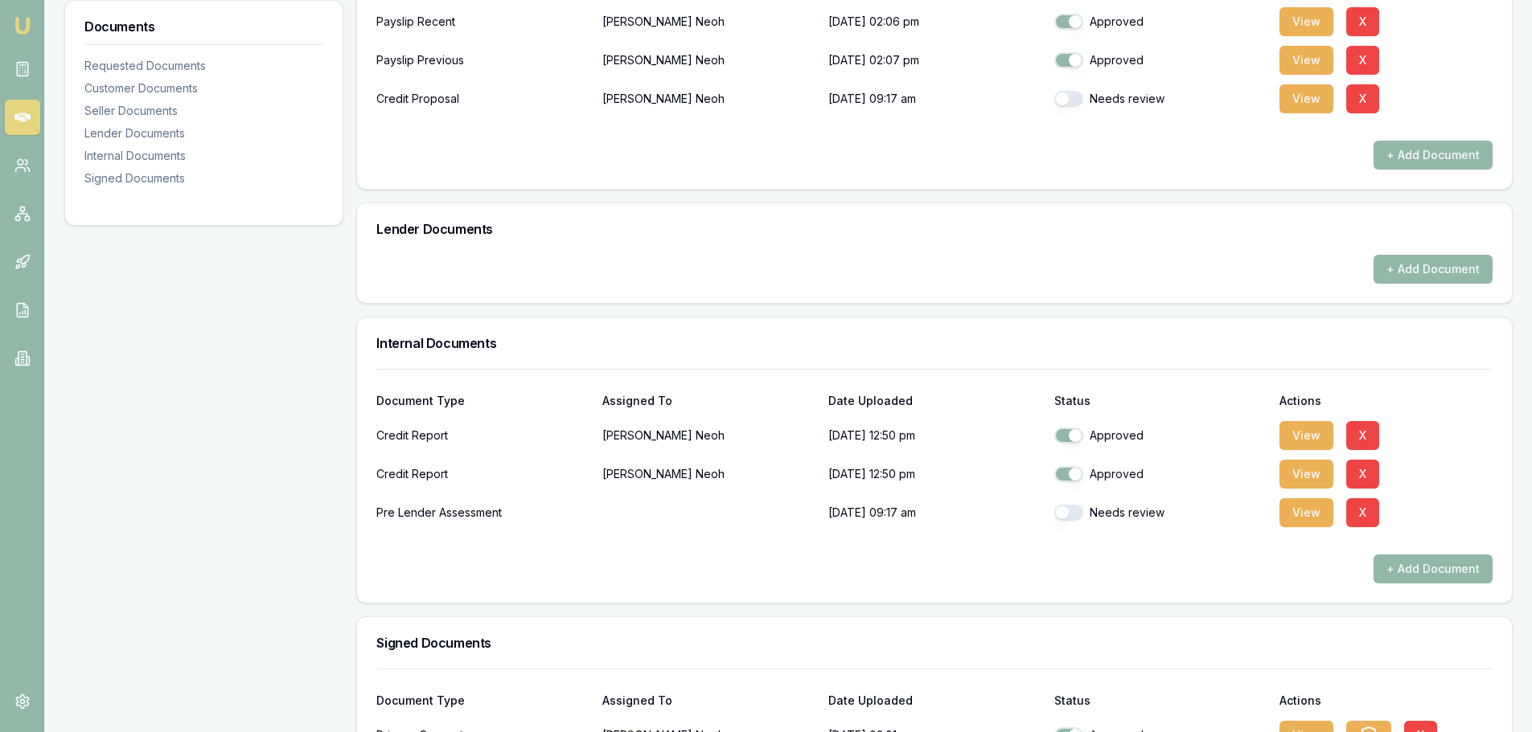
click at [1074, 511] on button "button" at bounding box center [1068, 513] width 29 height 16
checkbox input "true"
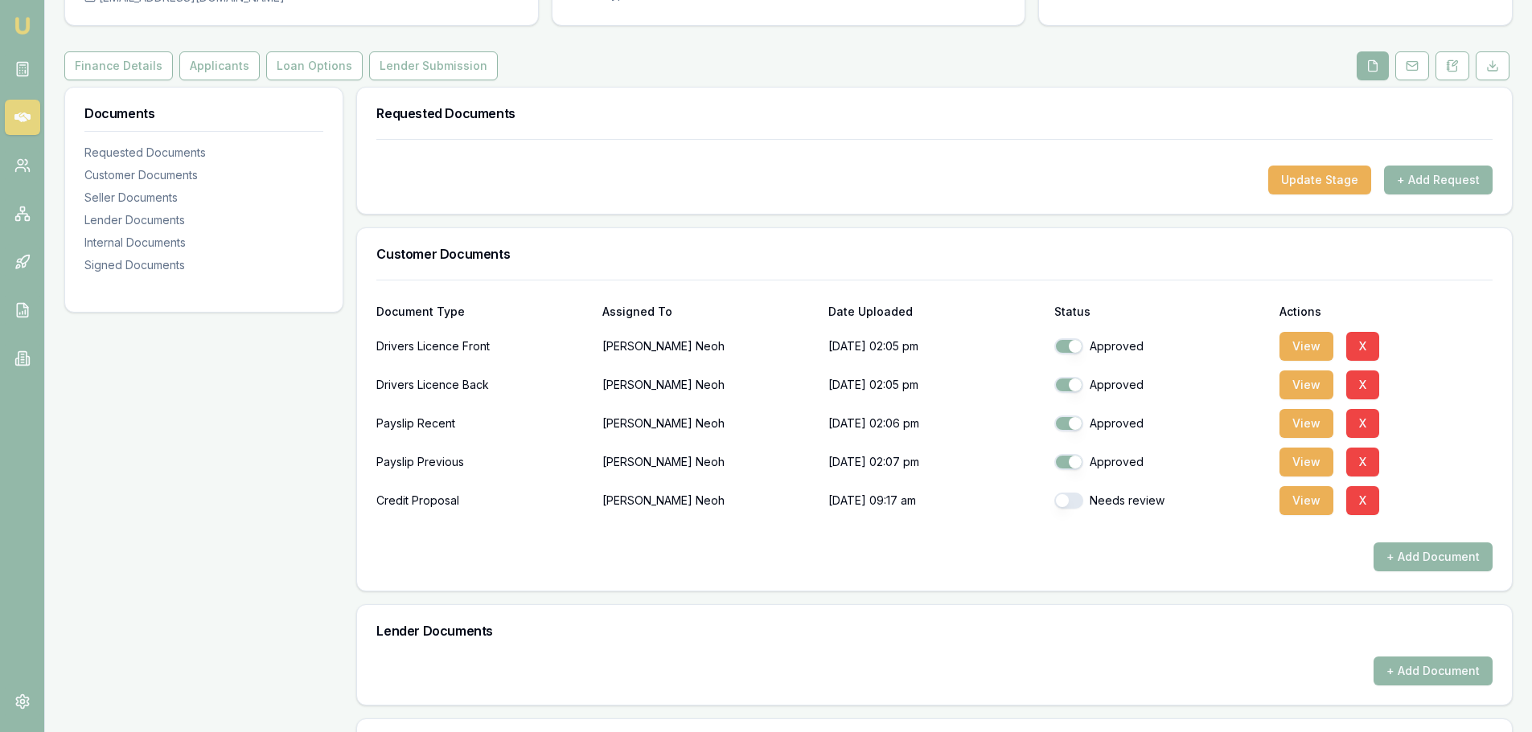
scroll to position [0, 0]
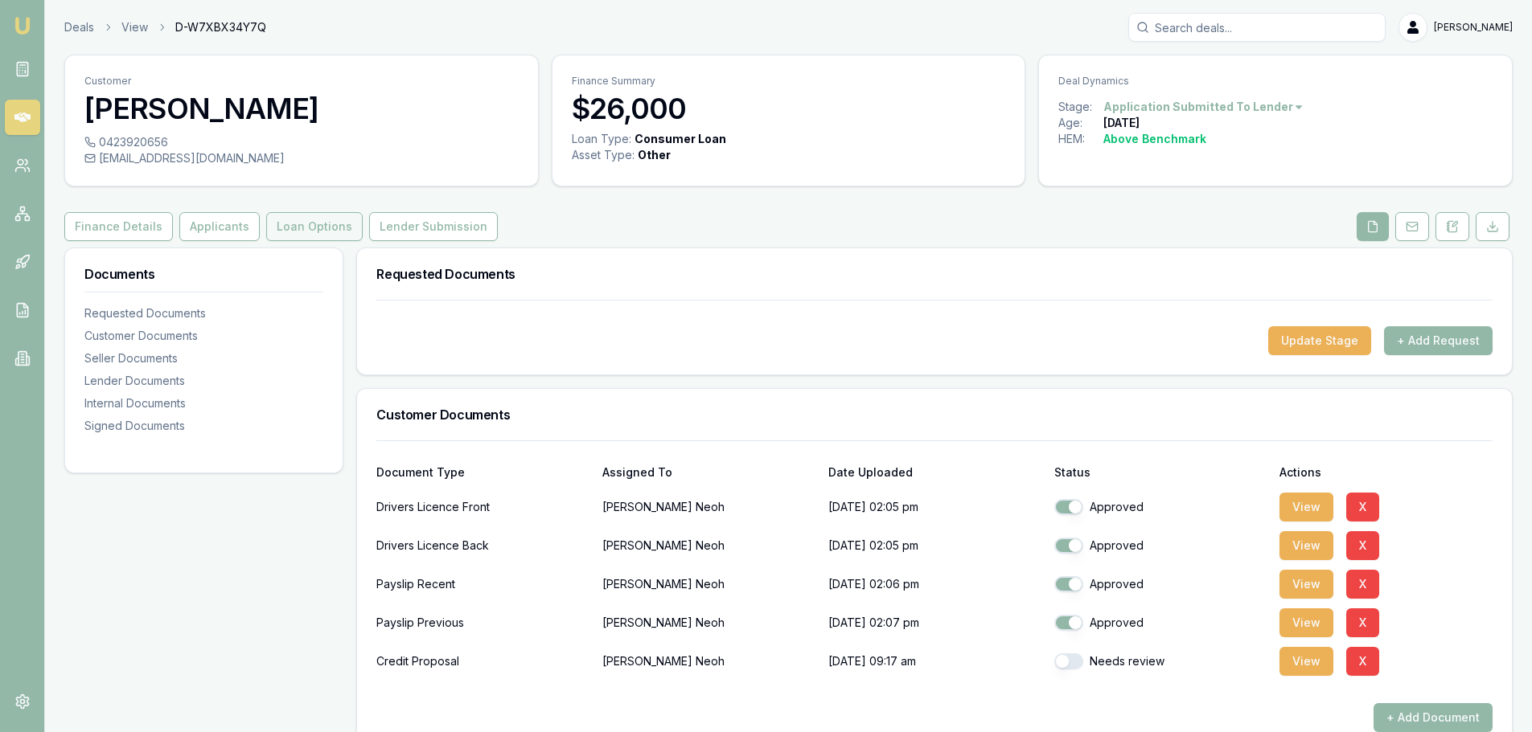
click at [322, 215] on button "Loan Options" at bounding box center [314, 226] width 96 height 29
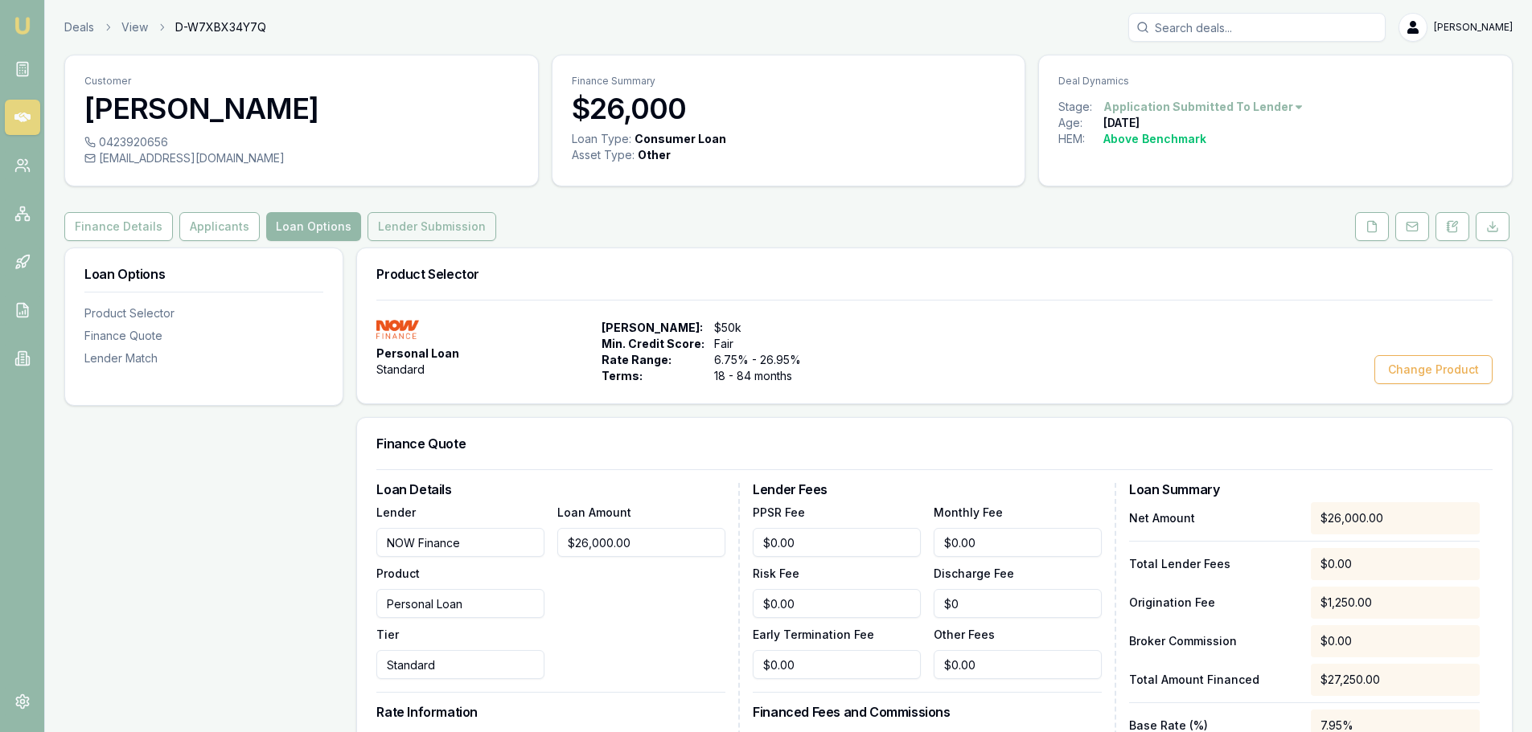
click at [405, 216] on button "Lender Submission" at bounding box center [431, 226] width 129 height 29
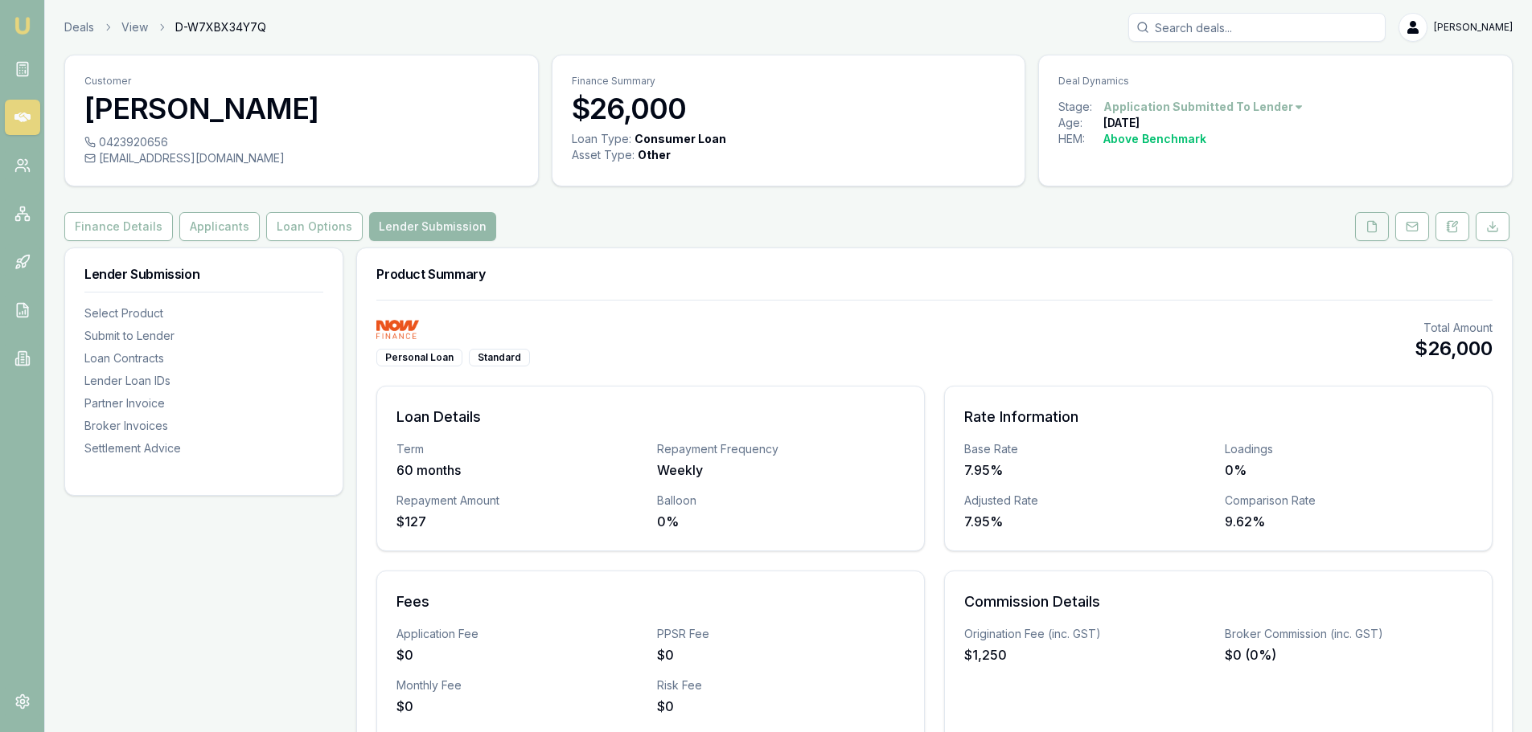
click at [1372, 223] on icon at bounding box center [1371, 226] width 13 height 13
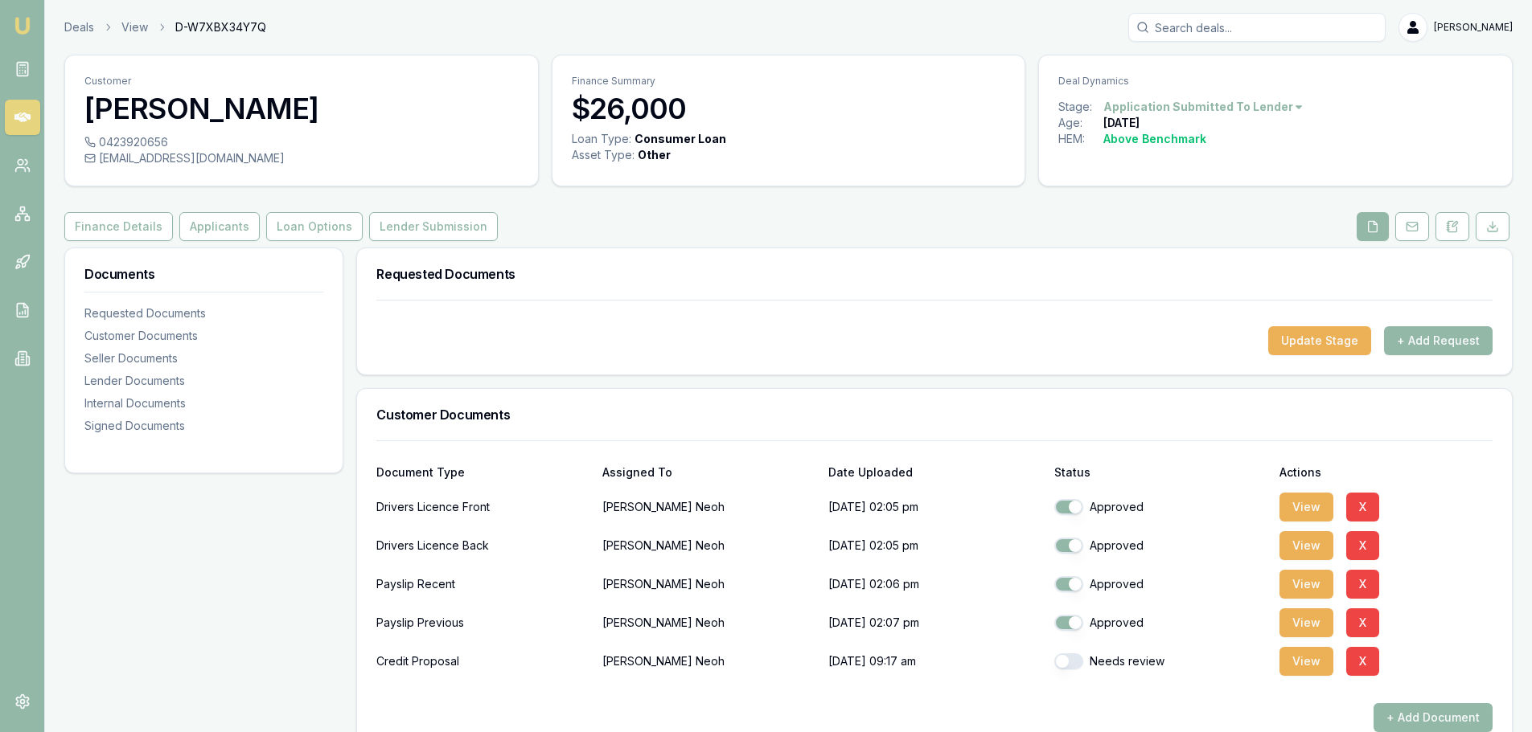
scroll to position [482, 0]
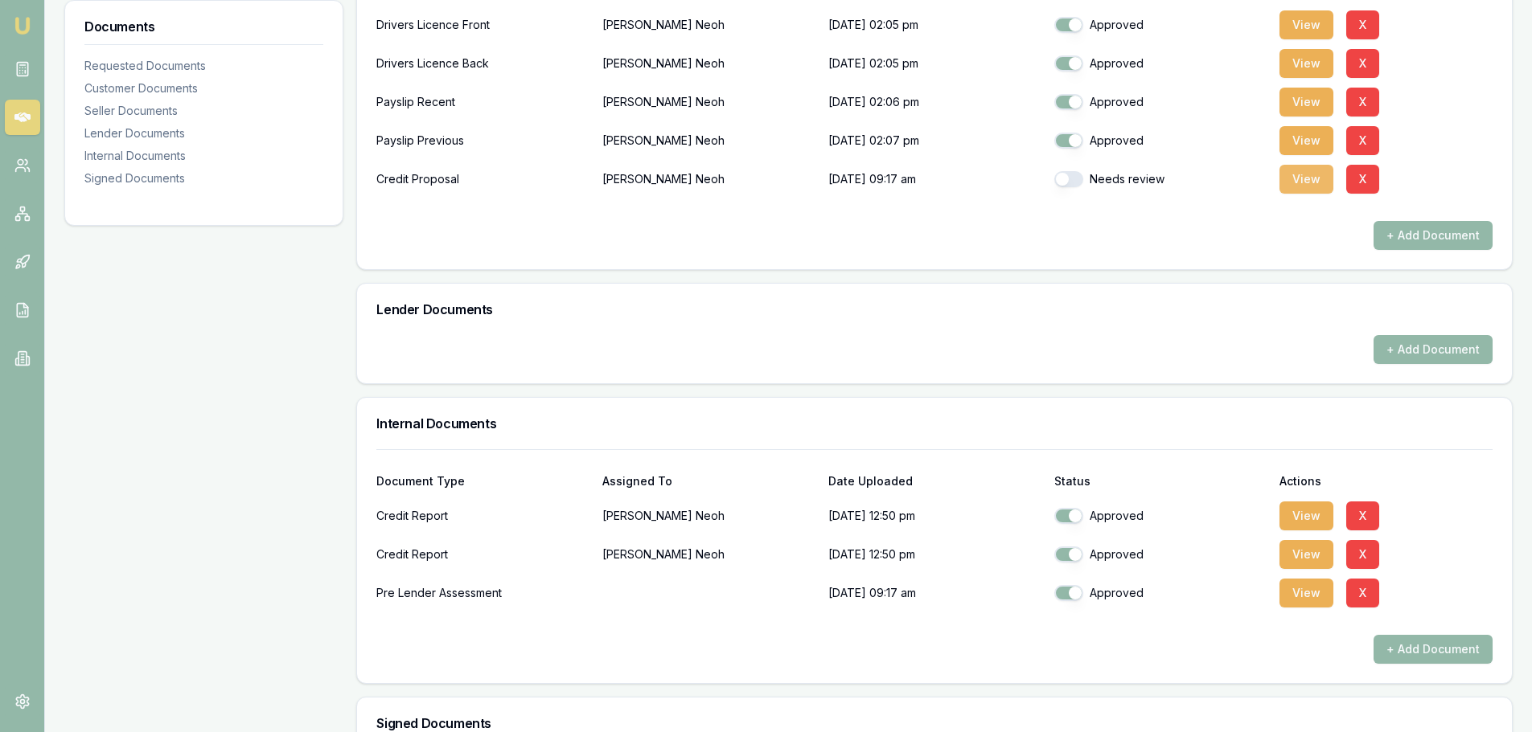
click at [1294, 183] on button "View" at bounding box center [1306, 179] width 54 height 29
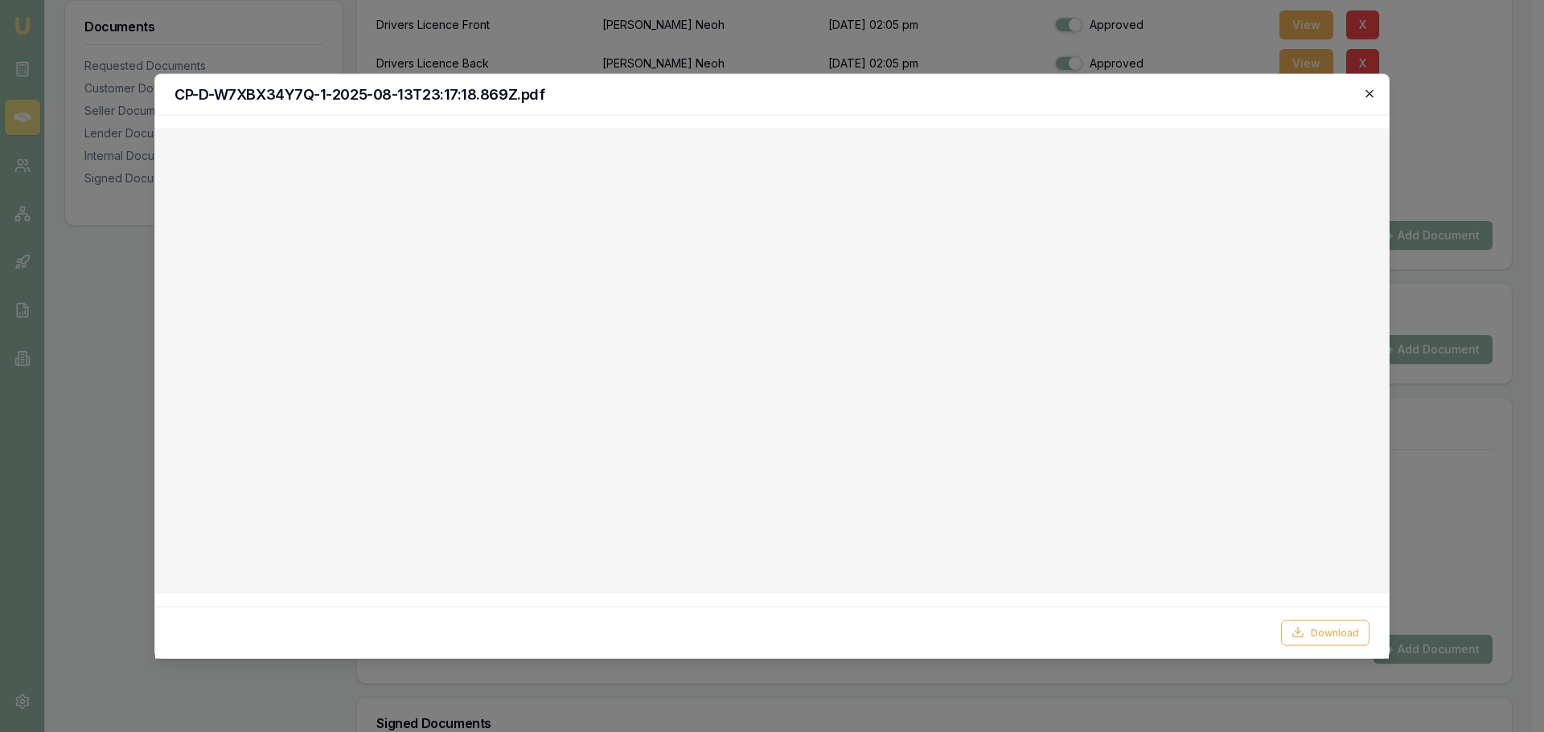
click at [1373, 93] on icon "button" at bounding box center [1369, 93] width 13 height 13
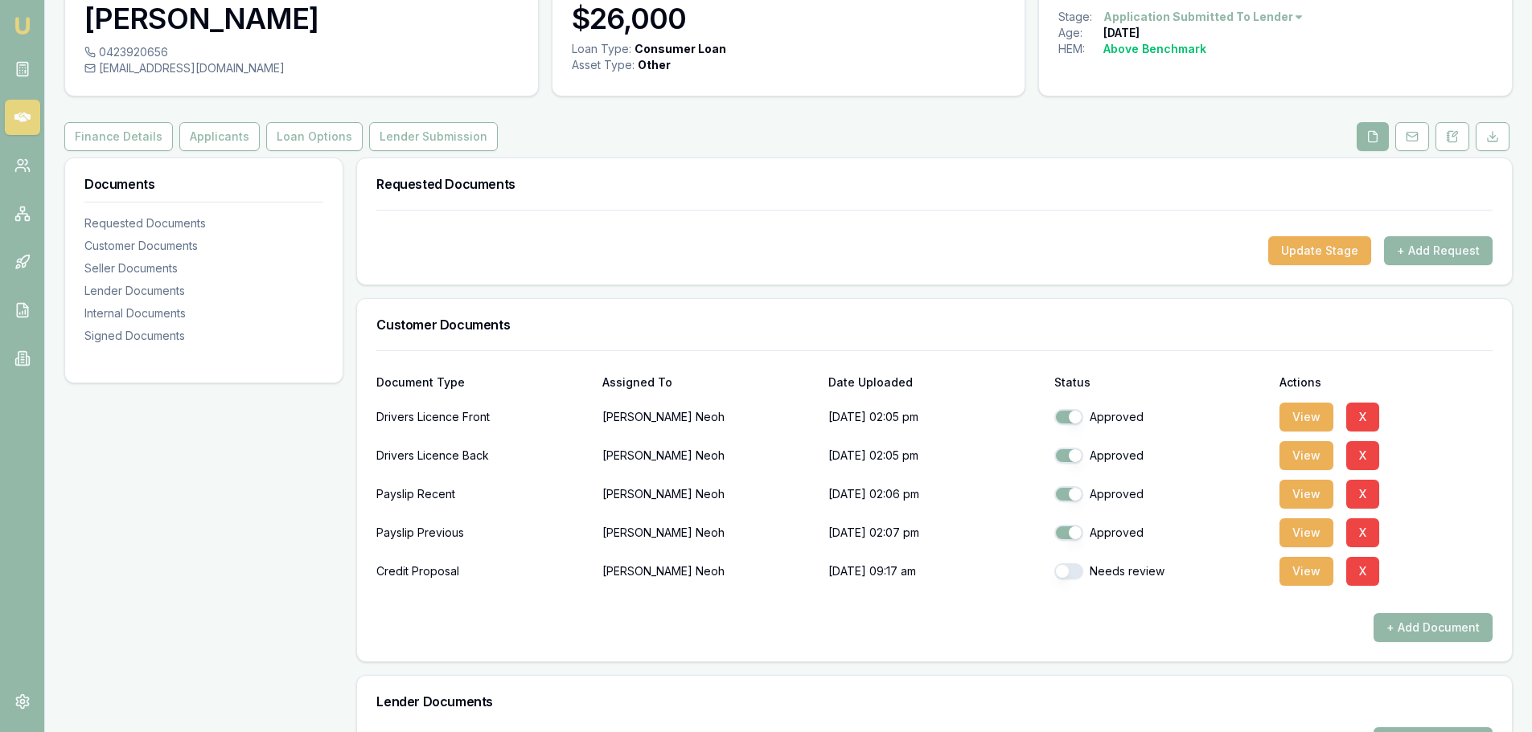
scroll to position [0, 0]
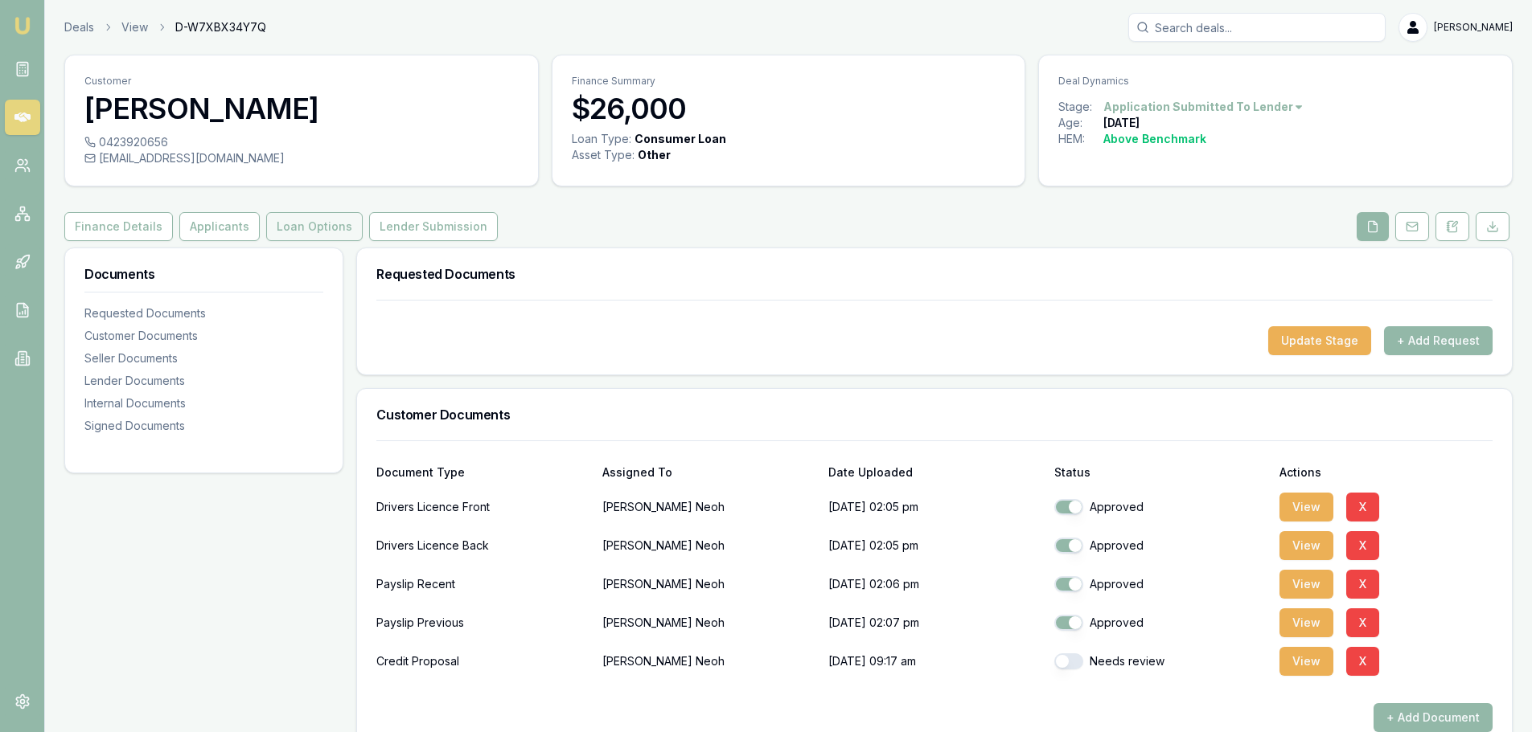
click at [333, 225] on button "Loan Options" at bounding box center [314, 226] width 96 height 29
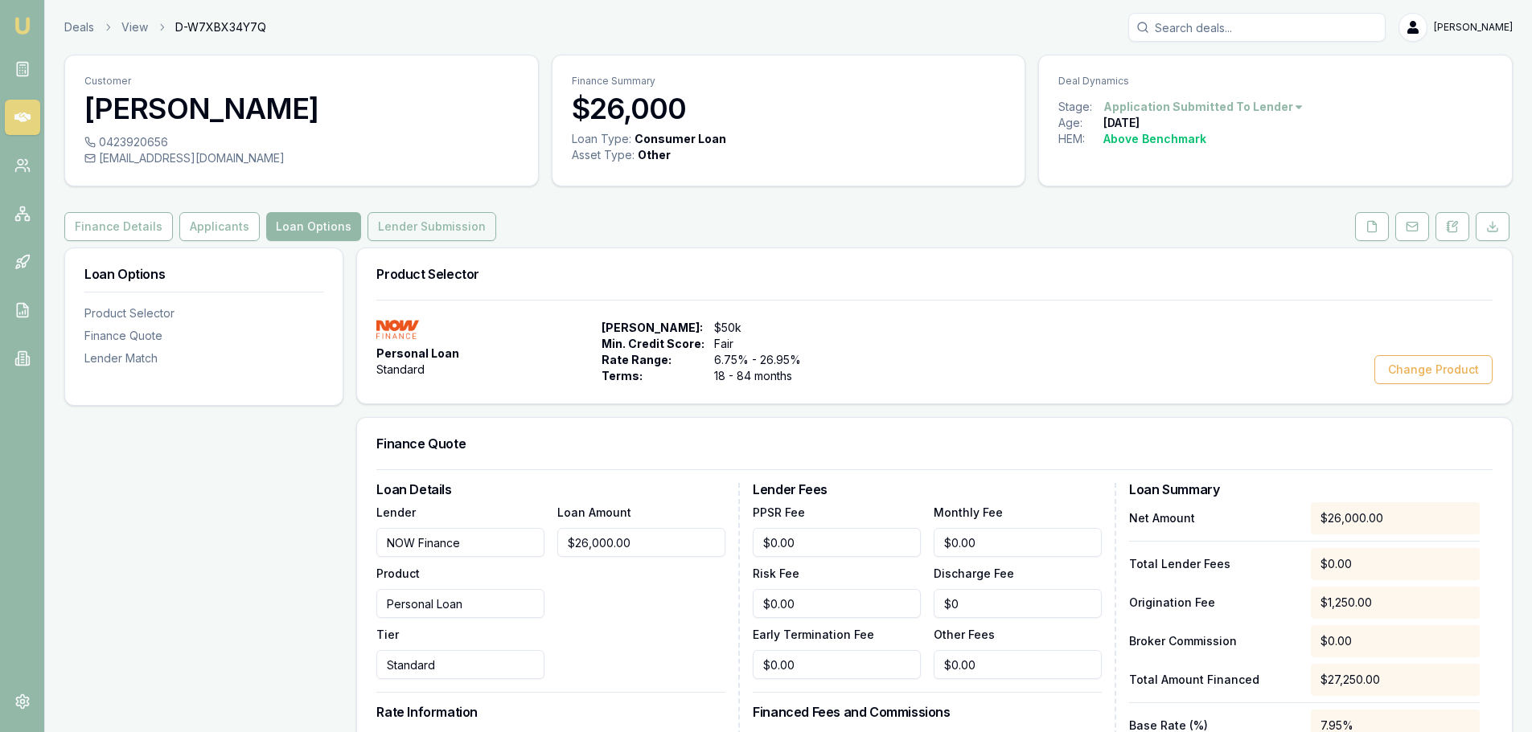
click at [425, 224] on button "Lender Submission" at bounding box center [431, 226] width 129 height 29
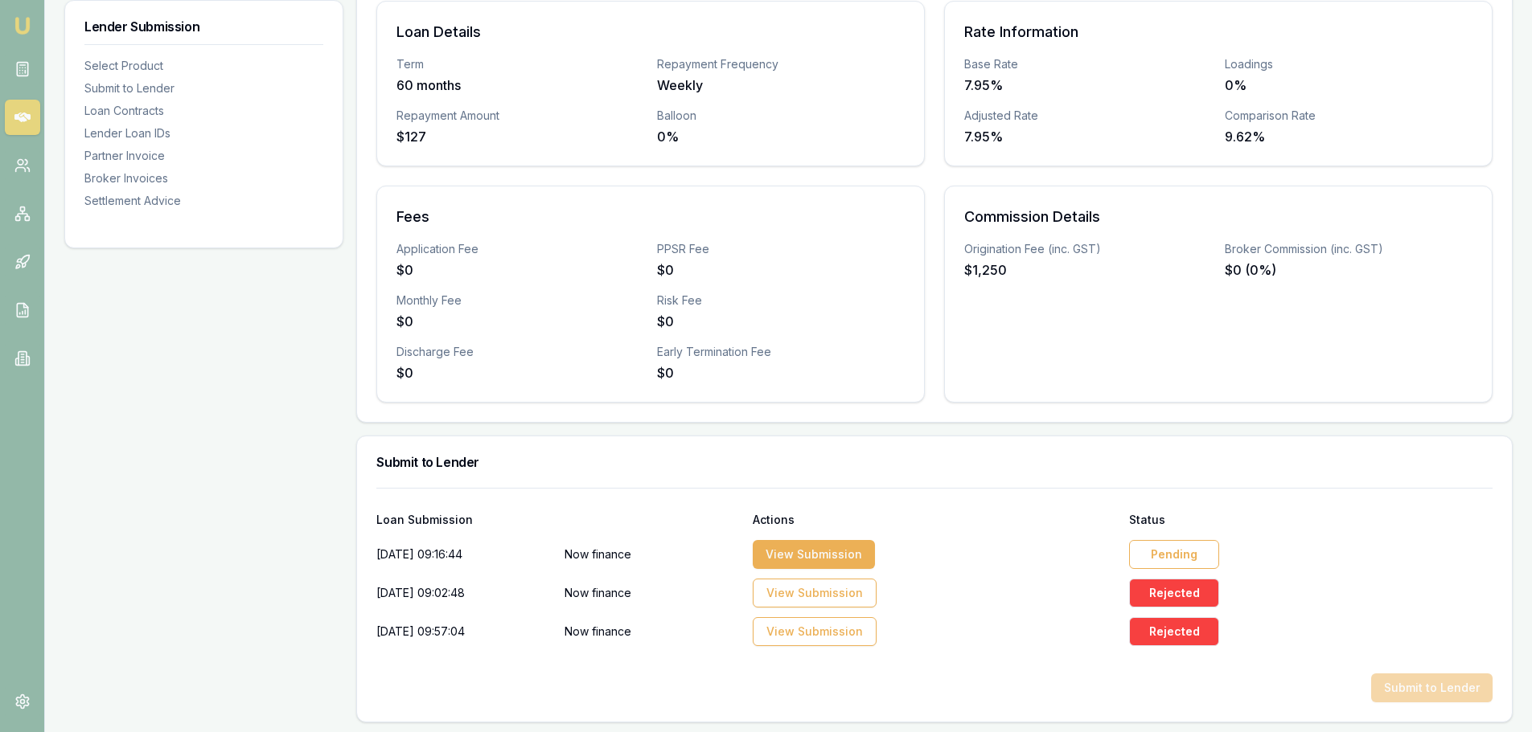
scroll to position [402, 0]
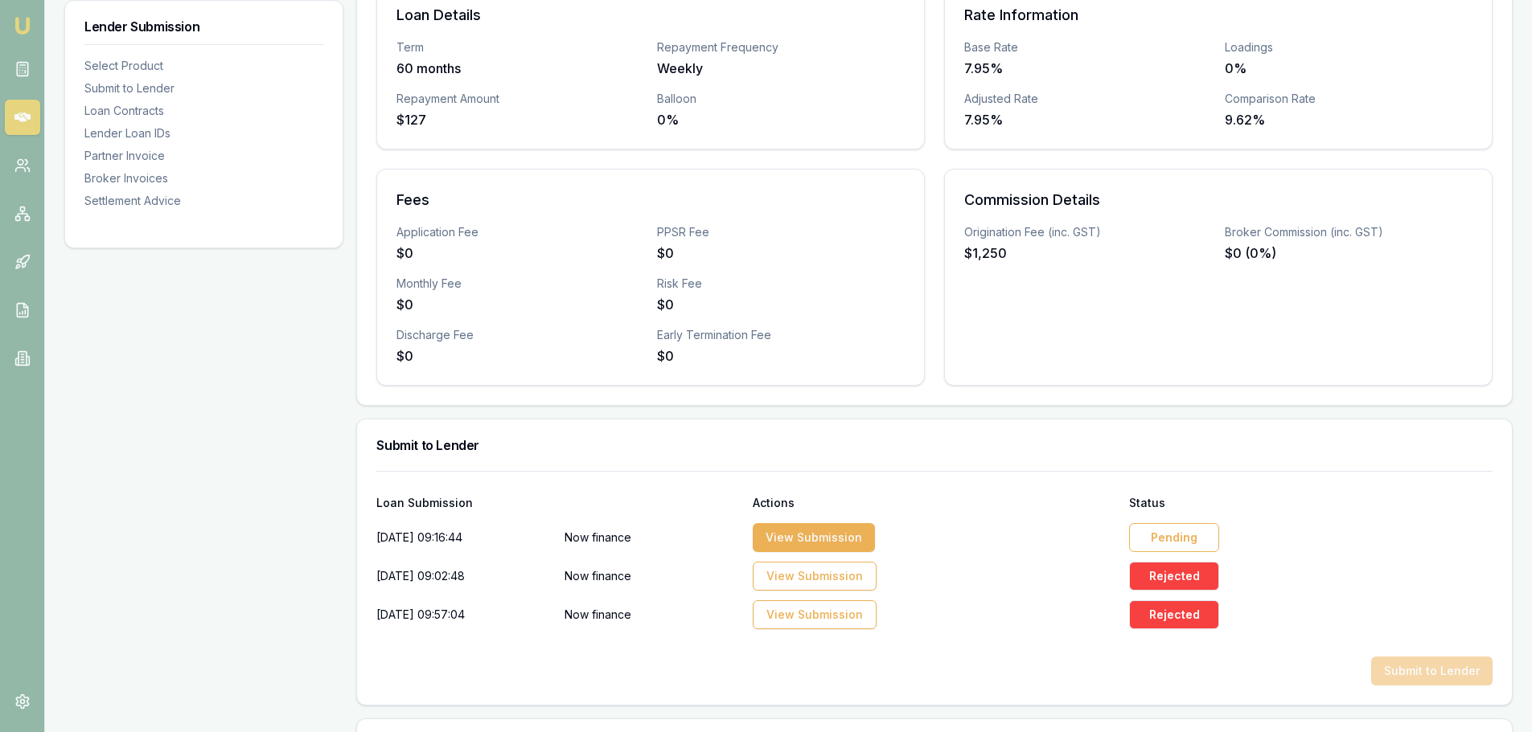
click at [1174, 531] on div "Pending" at bounding box center [1174, 537] width 90 height 29
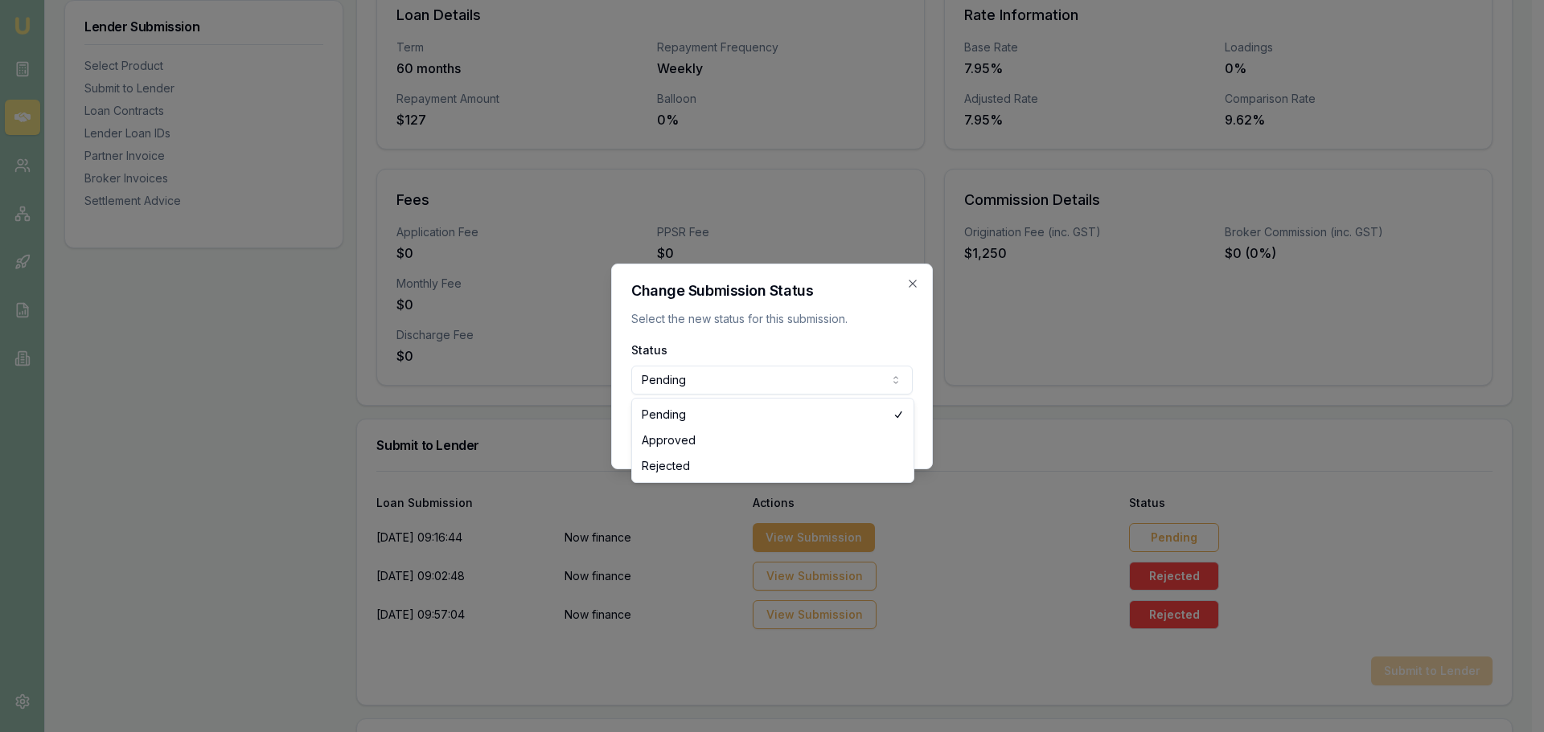
select select "APPROVED"
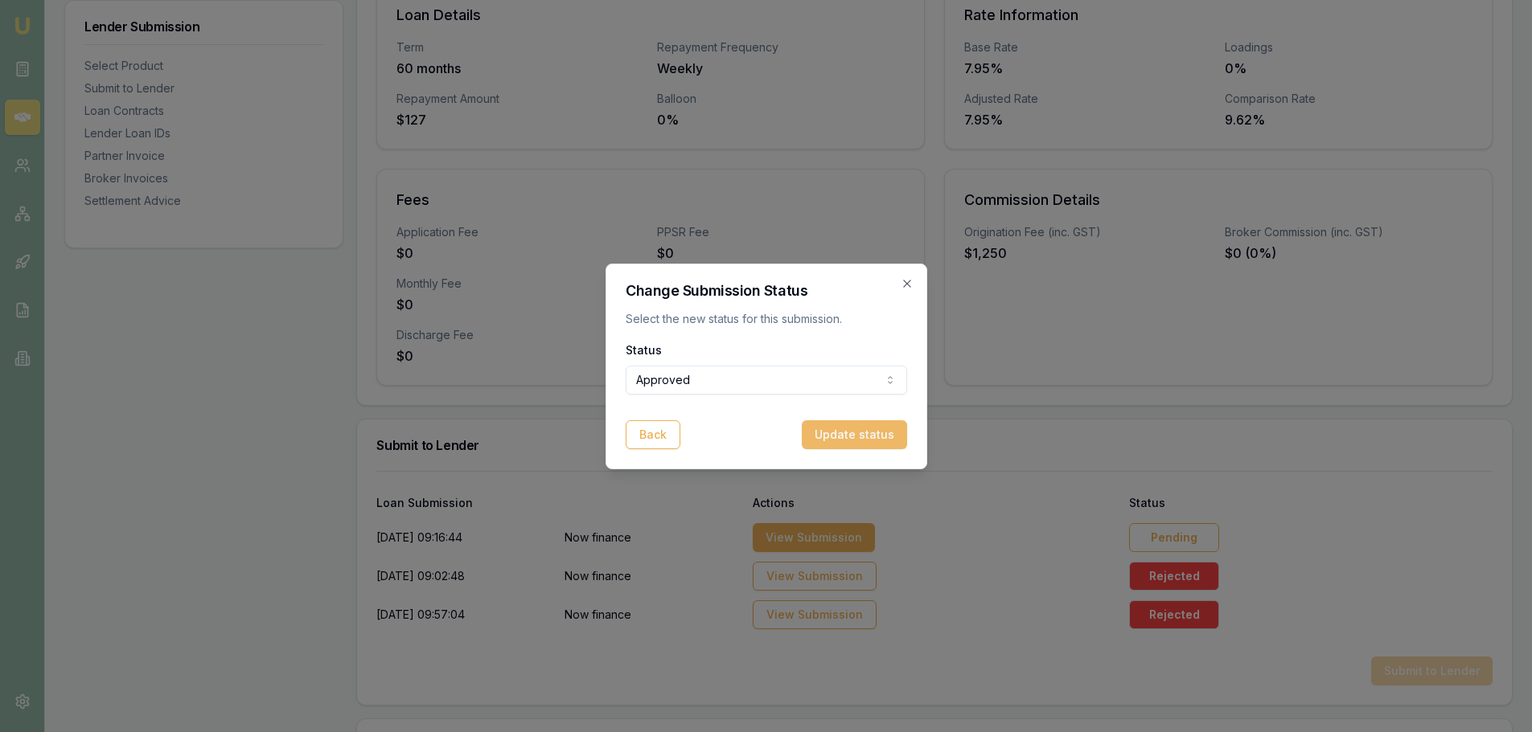
click at [860, 439] on button "Update status" at bounding box center [854, 434] width 105 height 29
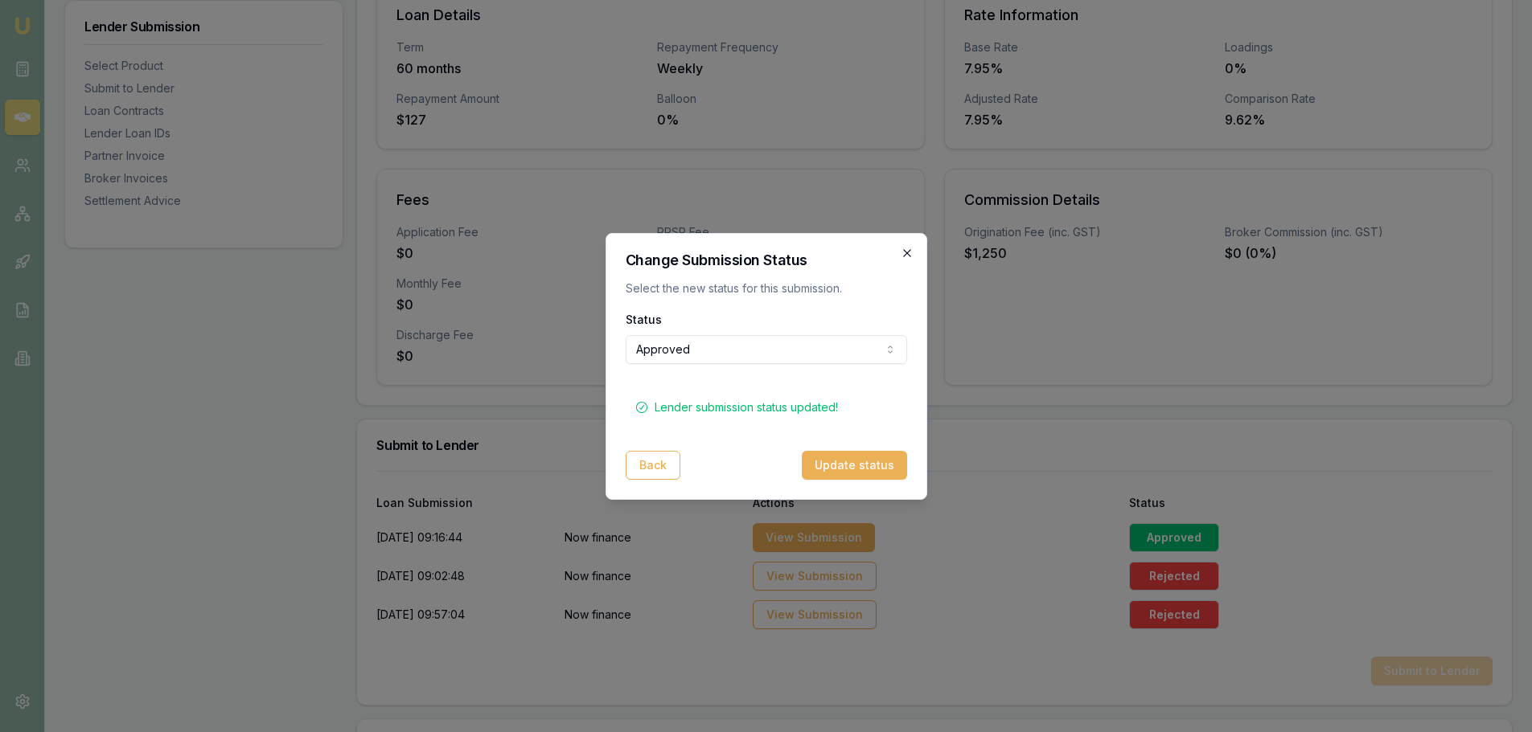
click at [908, 250] on icon "button" at bounding box center [906, 253] width 13 height 13
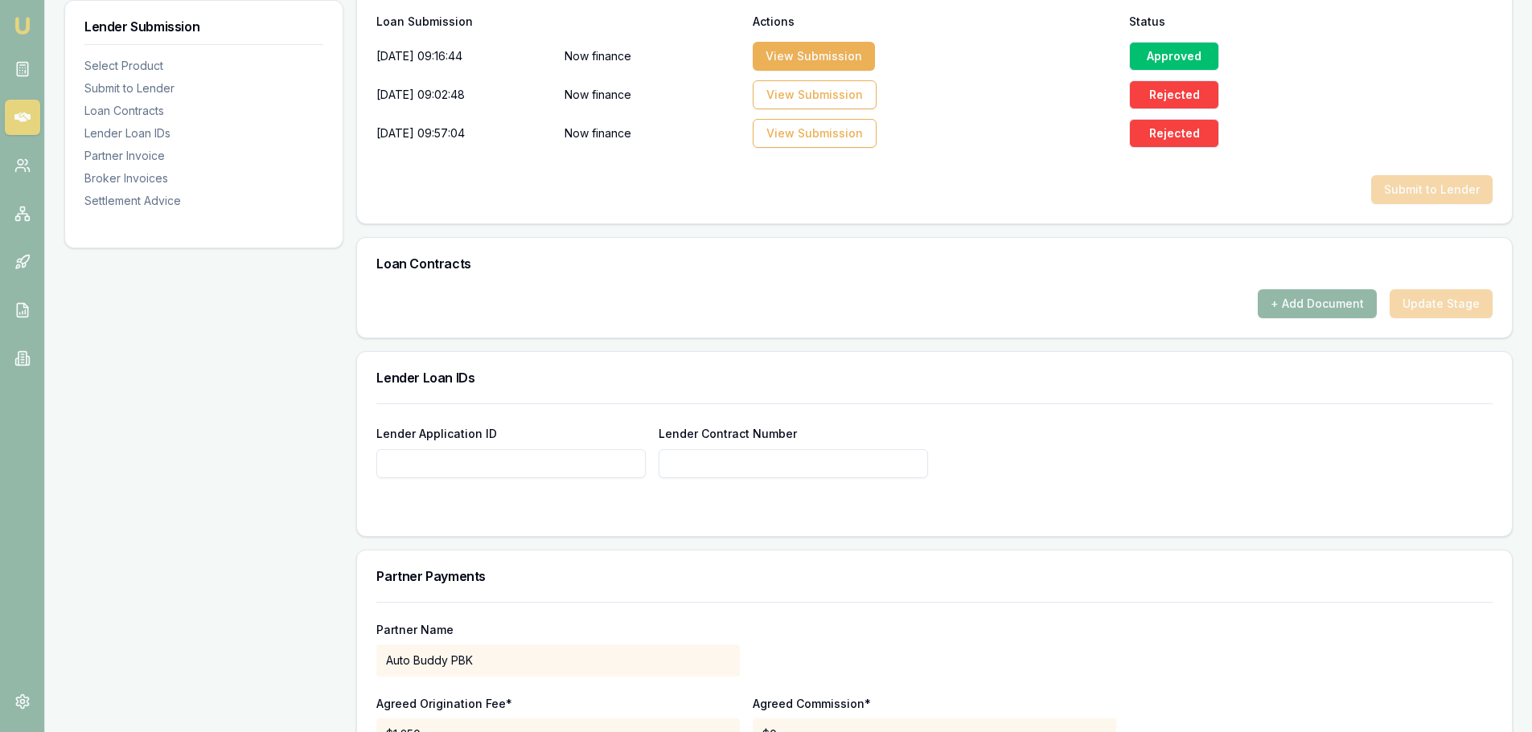
scroll to position [884, 0]
click at [537, 453] on input "Lender Application ID" at bounding box center [510, 463] width 269 height 29
type input "1303900"
click at [654, 517] on div "Lender Application ID 1303900 Lender Contract Number 1303900" at bounding box center [934, 469] width 1155 height 133
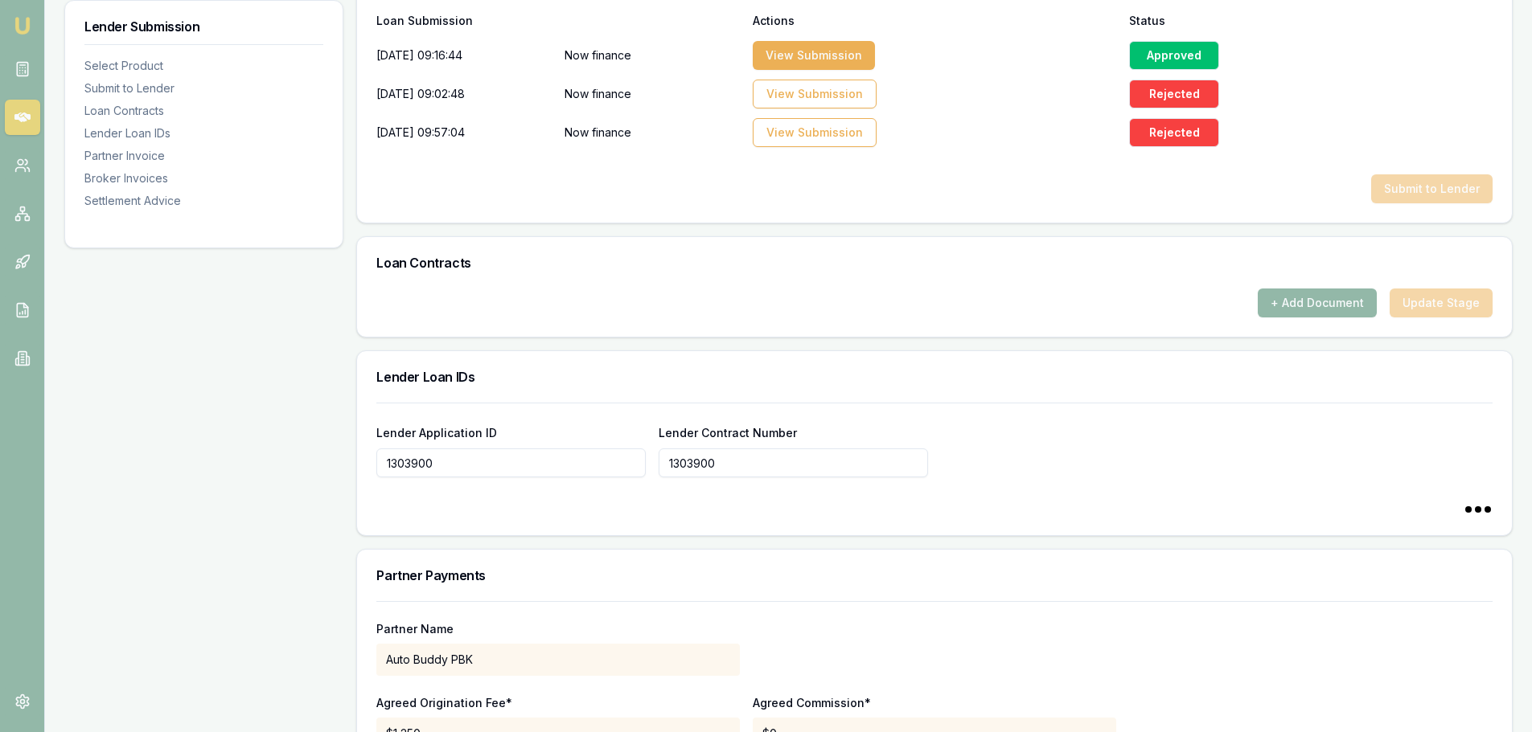
type input "1303900"
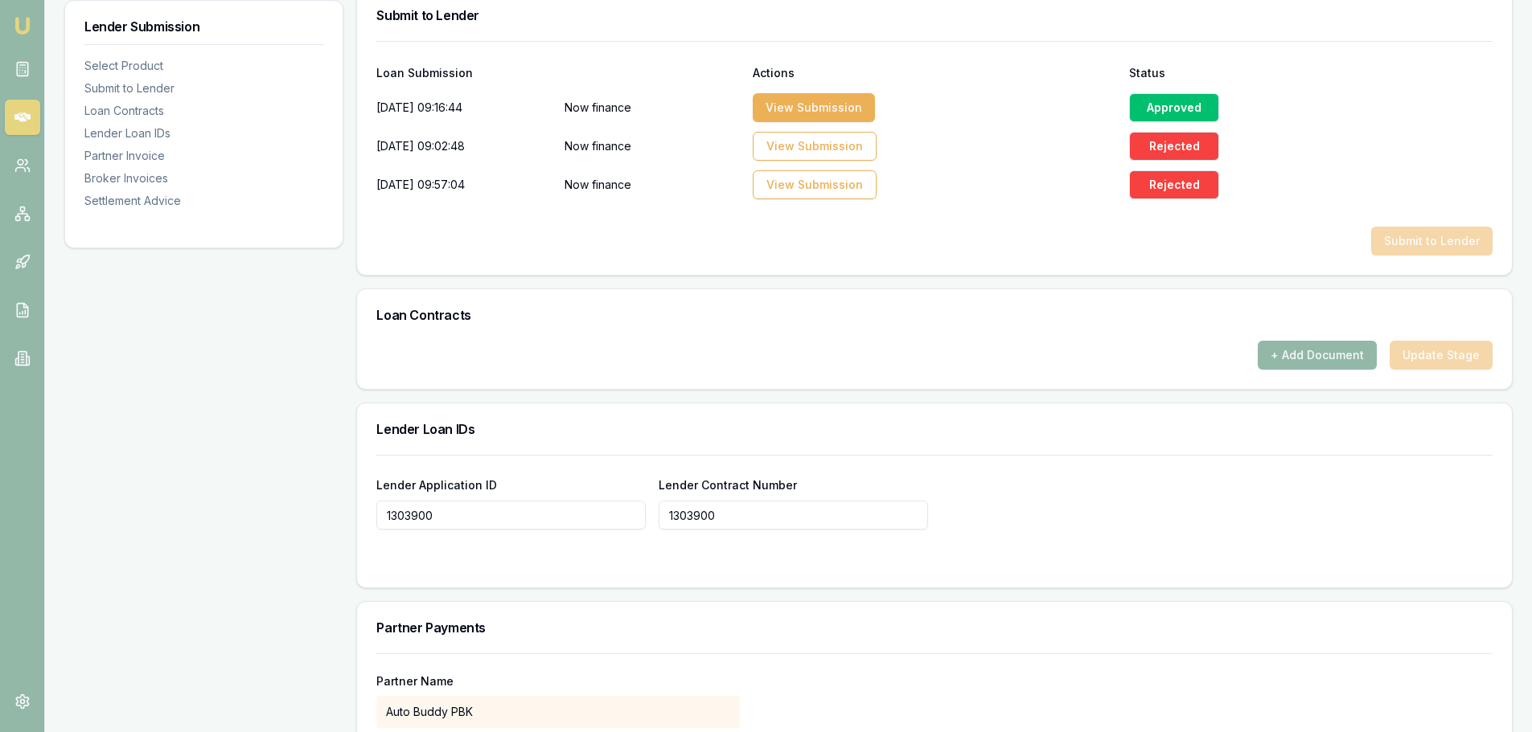
scroll to position [804, 0]
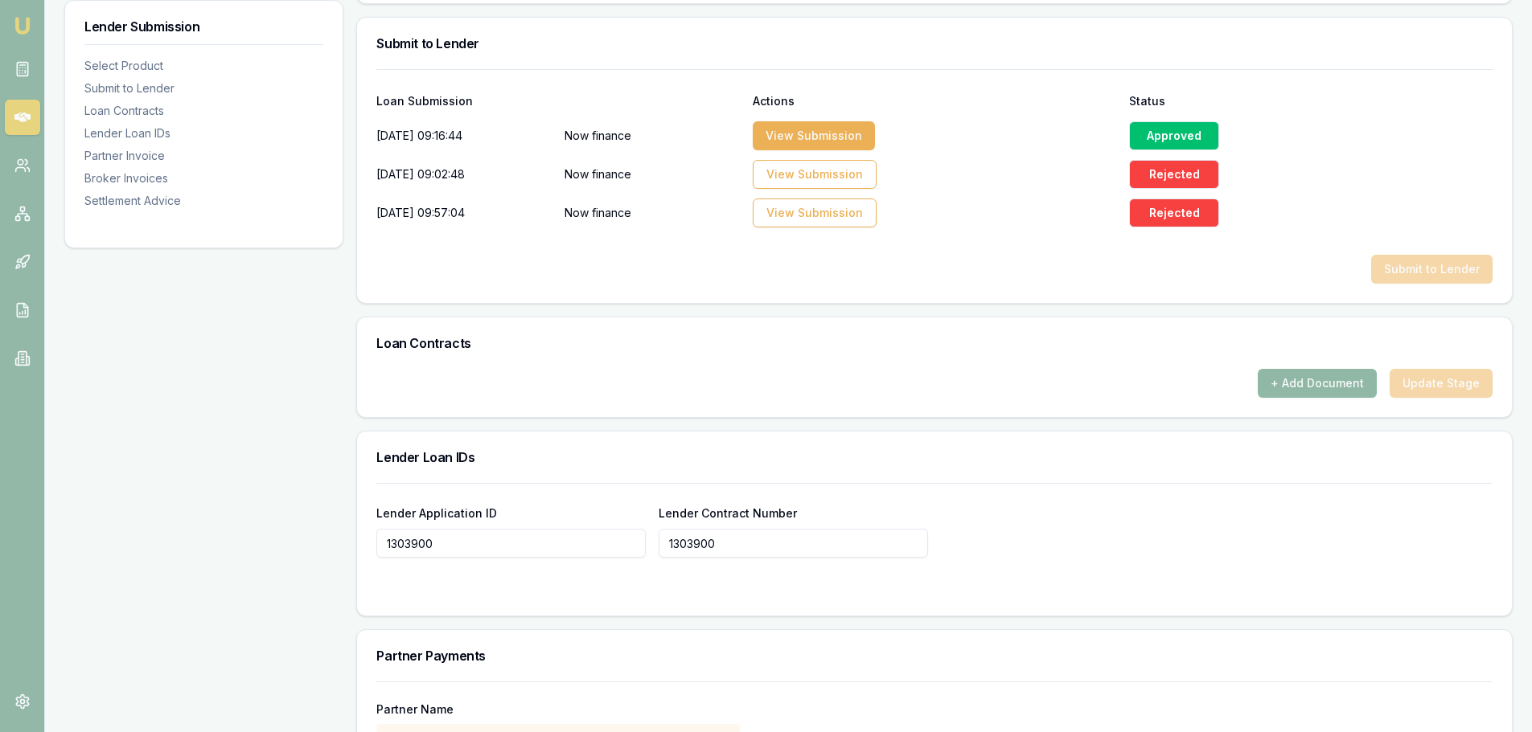
click at [1290, 379] on button "+ Add Document" at bounding box center [1316, 383] width 119 height 29
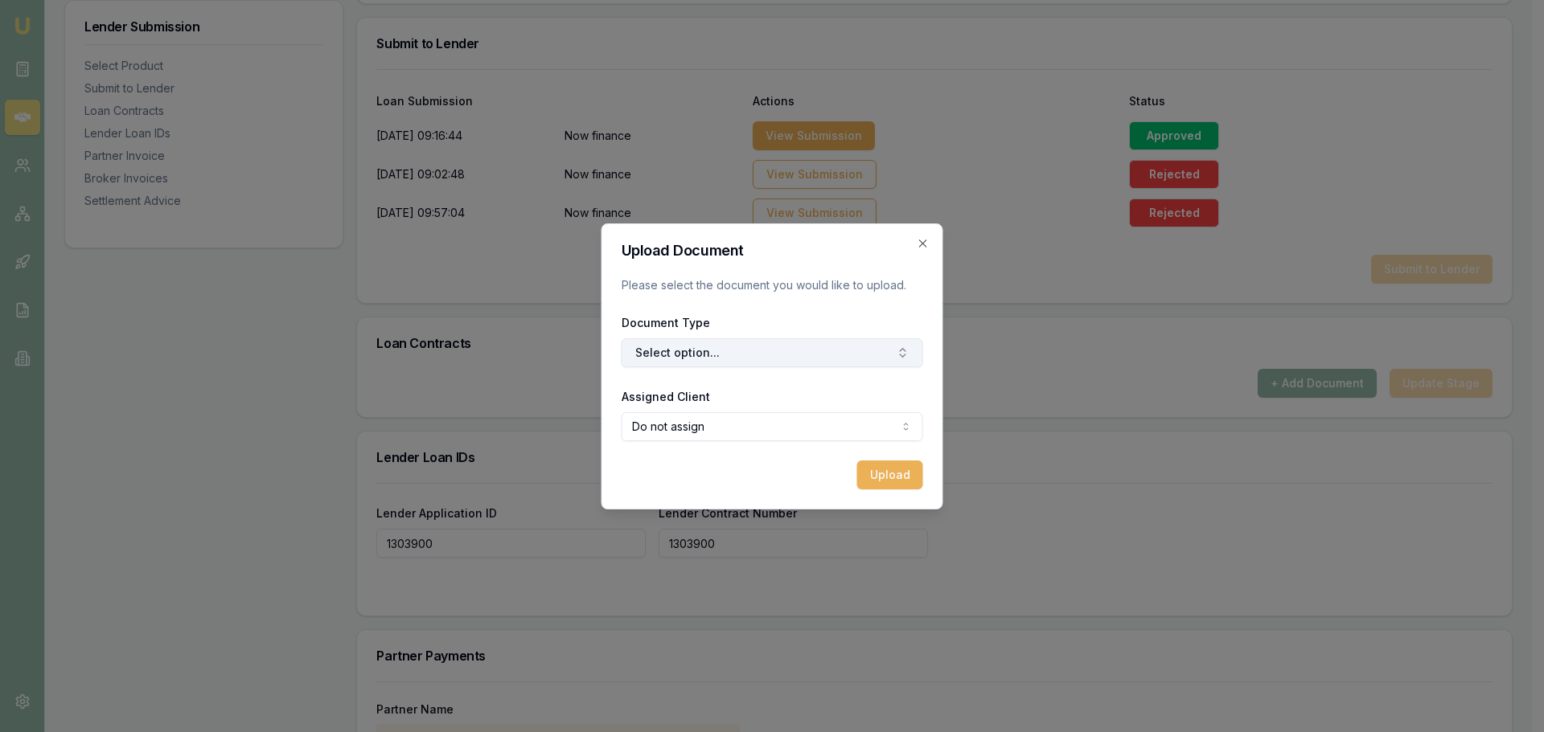
click at [661, 346] on button "Select option..." at bounding box center [771, 352] width 301 height 29
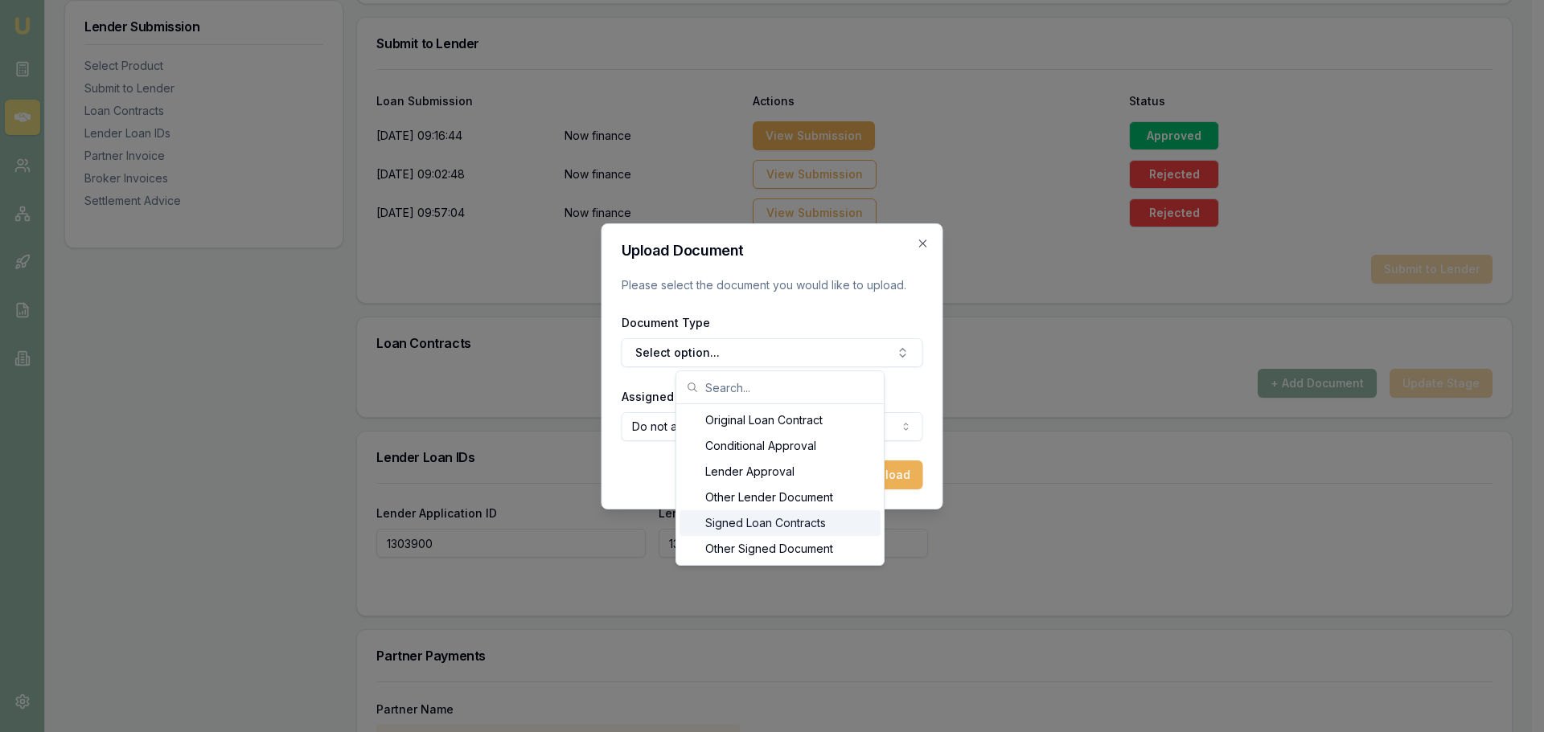
click at [776, 521] on div "Signed Loan Contracts" at bounding box center [779, 524] width 201 height 26
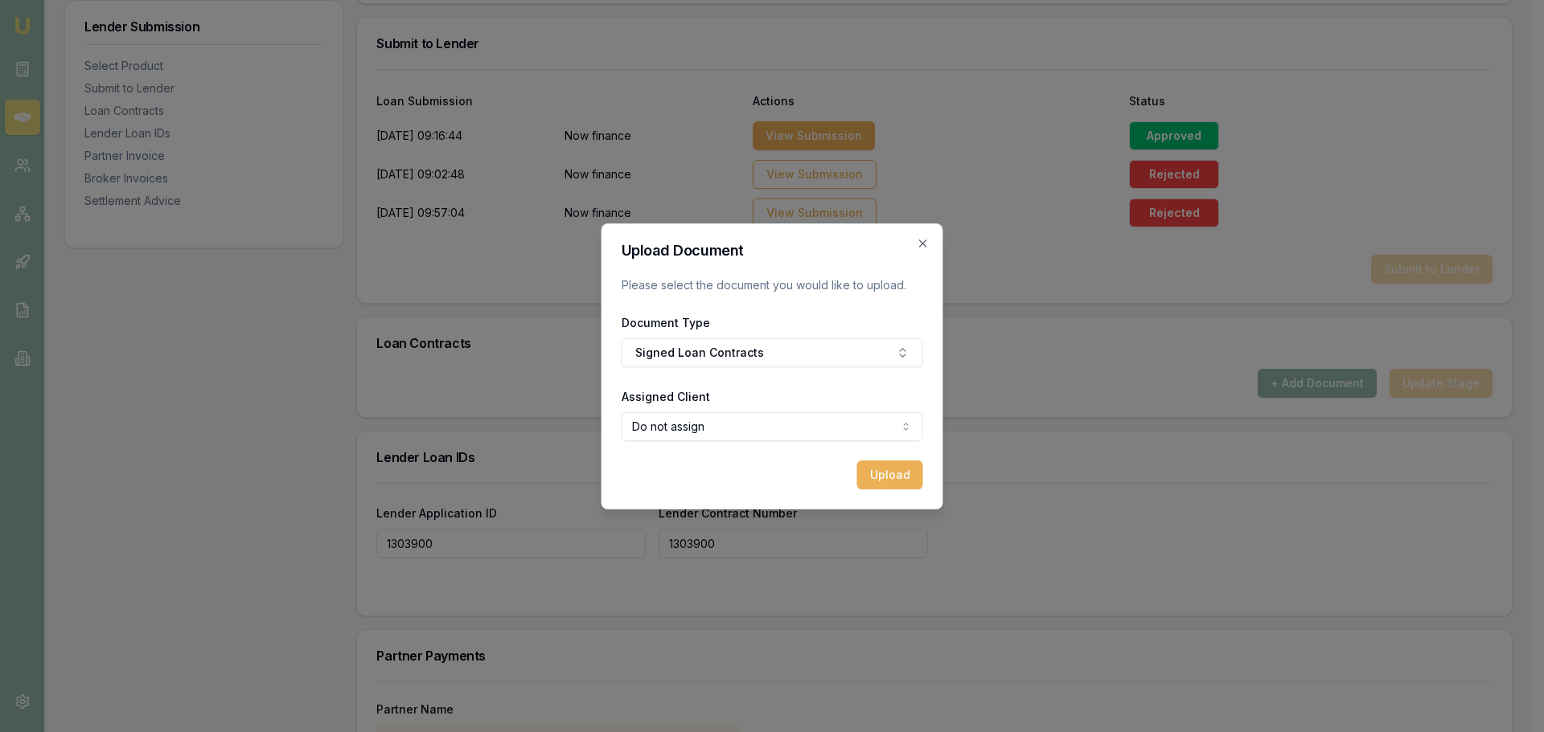
select select "U-VCM6WW16YL"
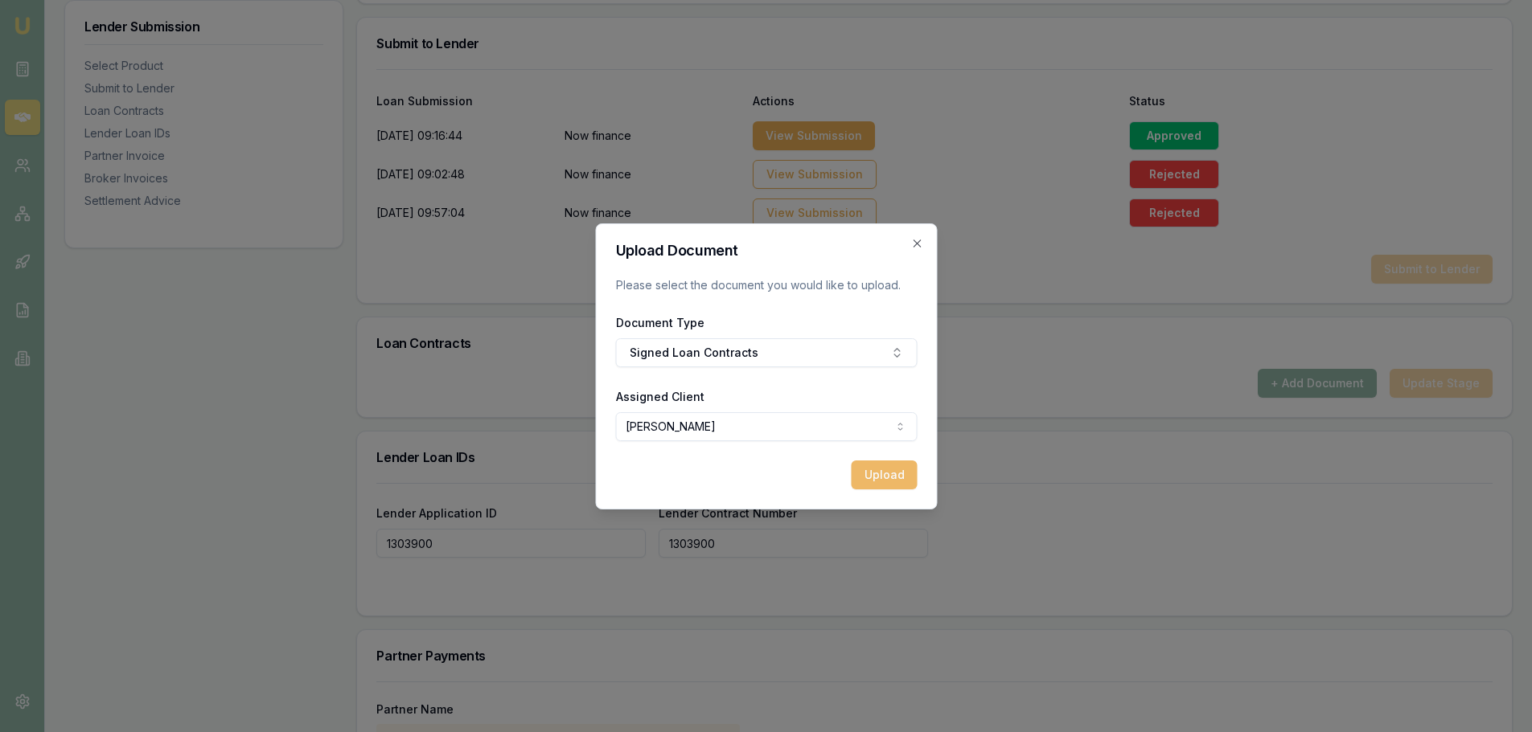
click at [876, 475] on button "Upload" at bounding box center [884, 475] width 66 height 29
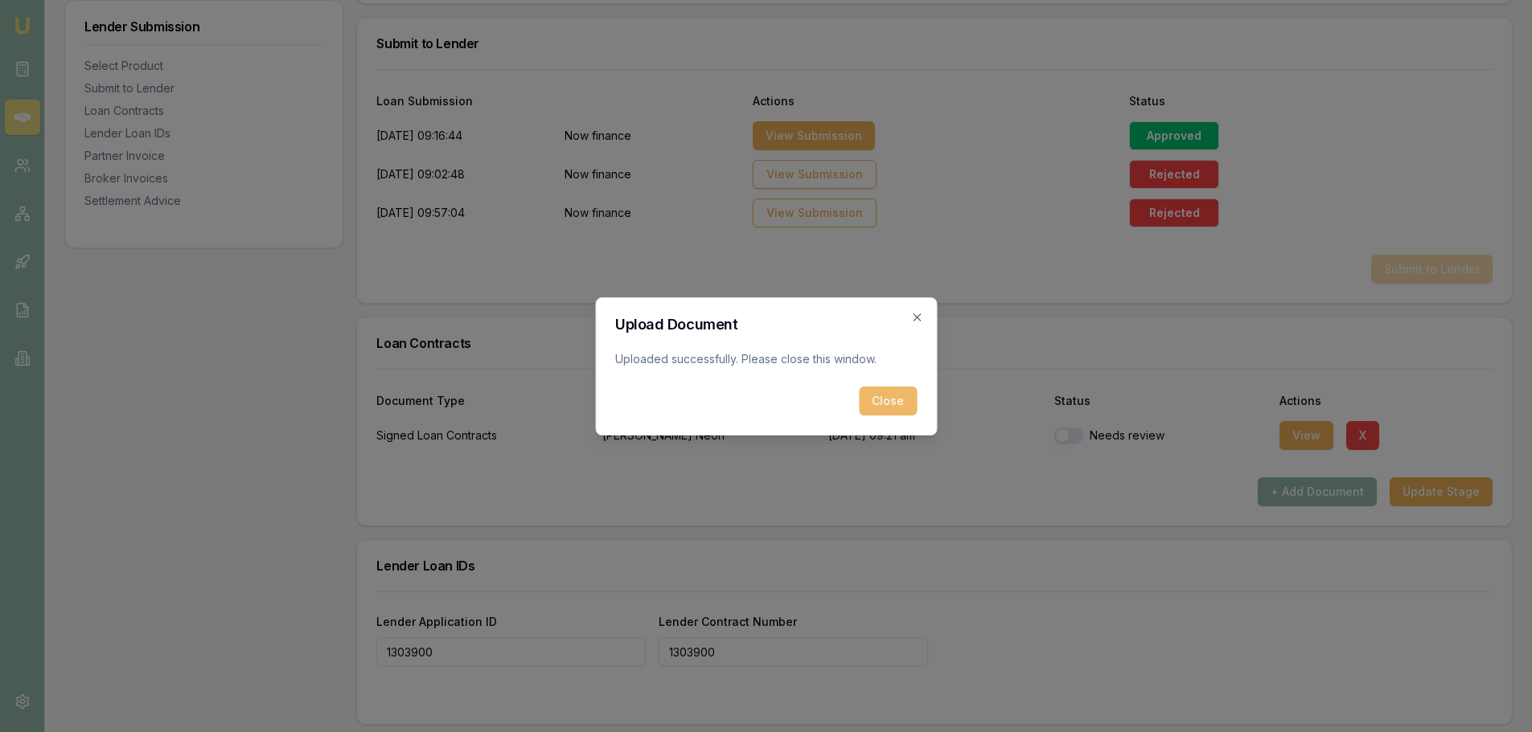
click at [879, 400] on button "Close" at bounding box center [888, 401] width 58 height 29
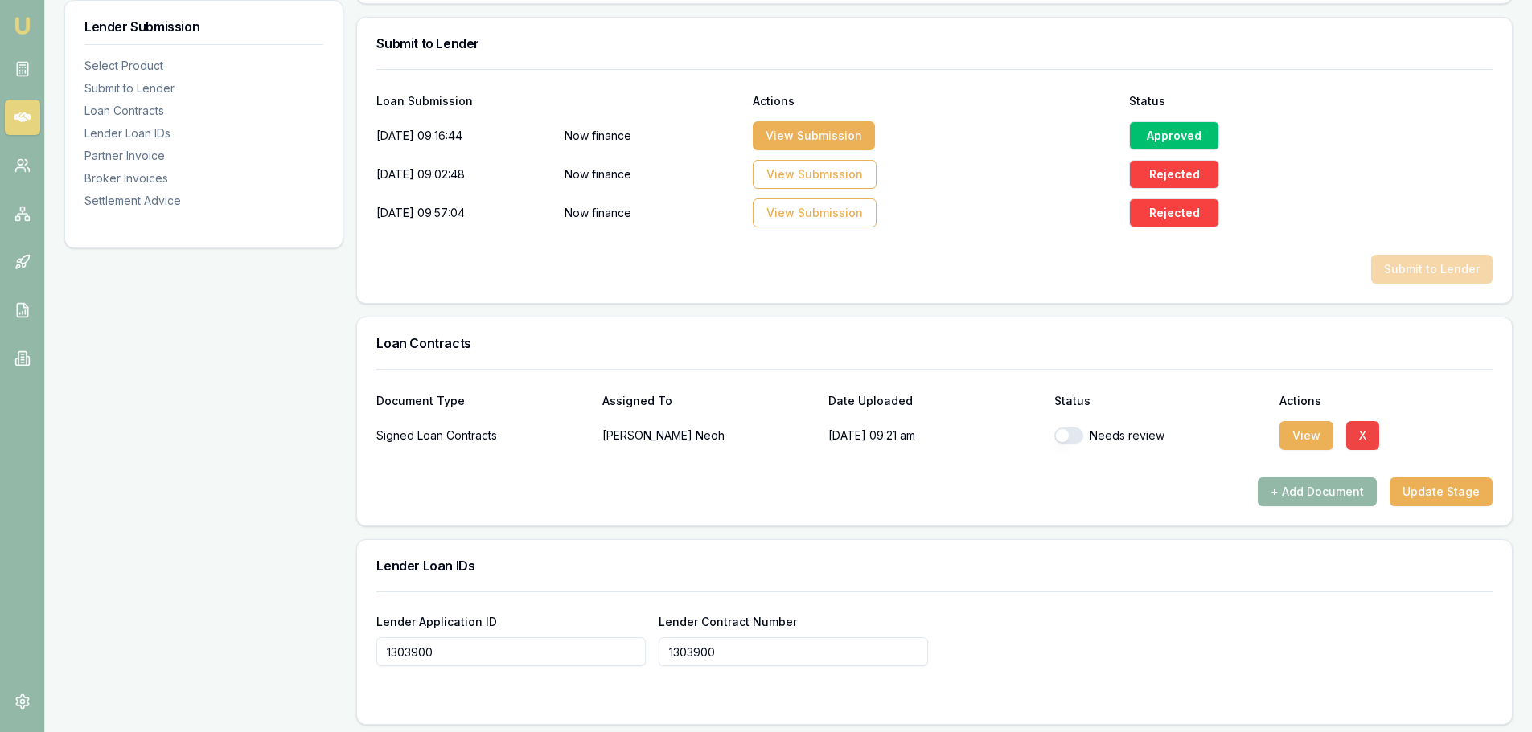
click at [1083, 433] on div "Needs review" at bounding box center [1160, 436] width 213 height 16
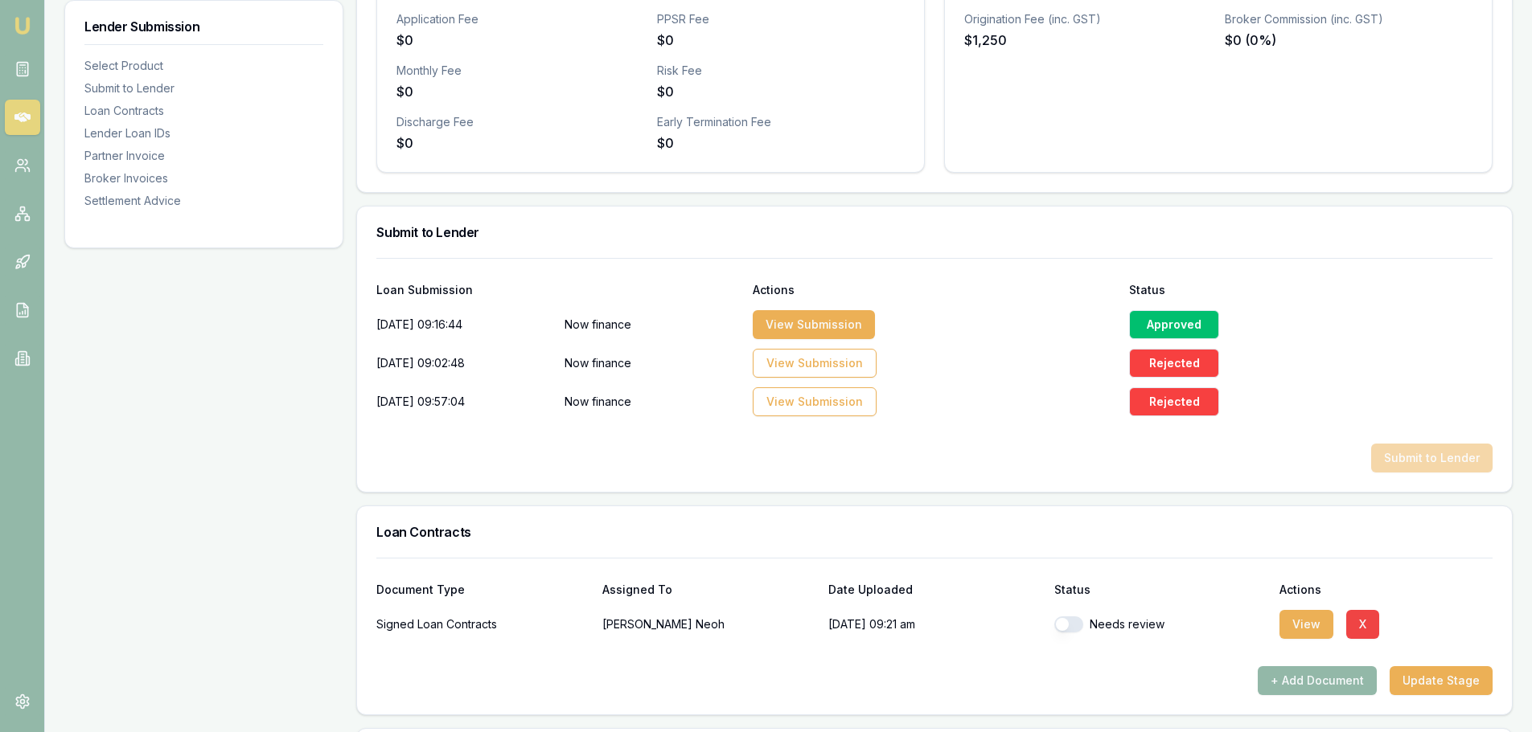
scroll to position [643, 0]
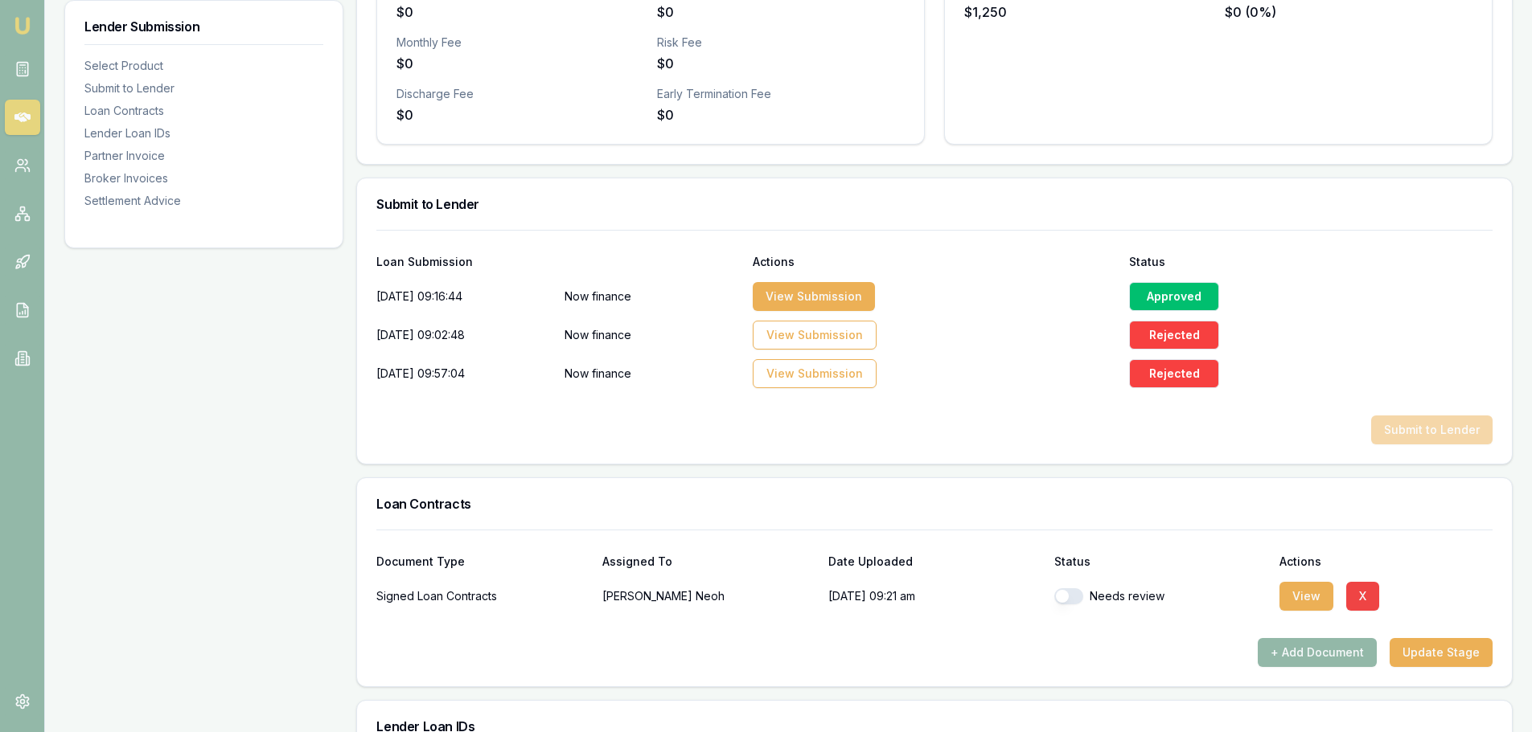
click at [1080, 600] on button "button" at bounding box center [1068, 597] width 29 height 16
checkbox input "true"
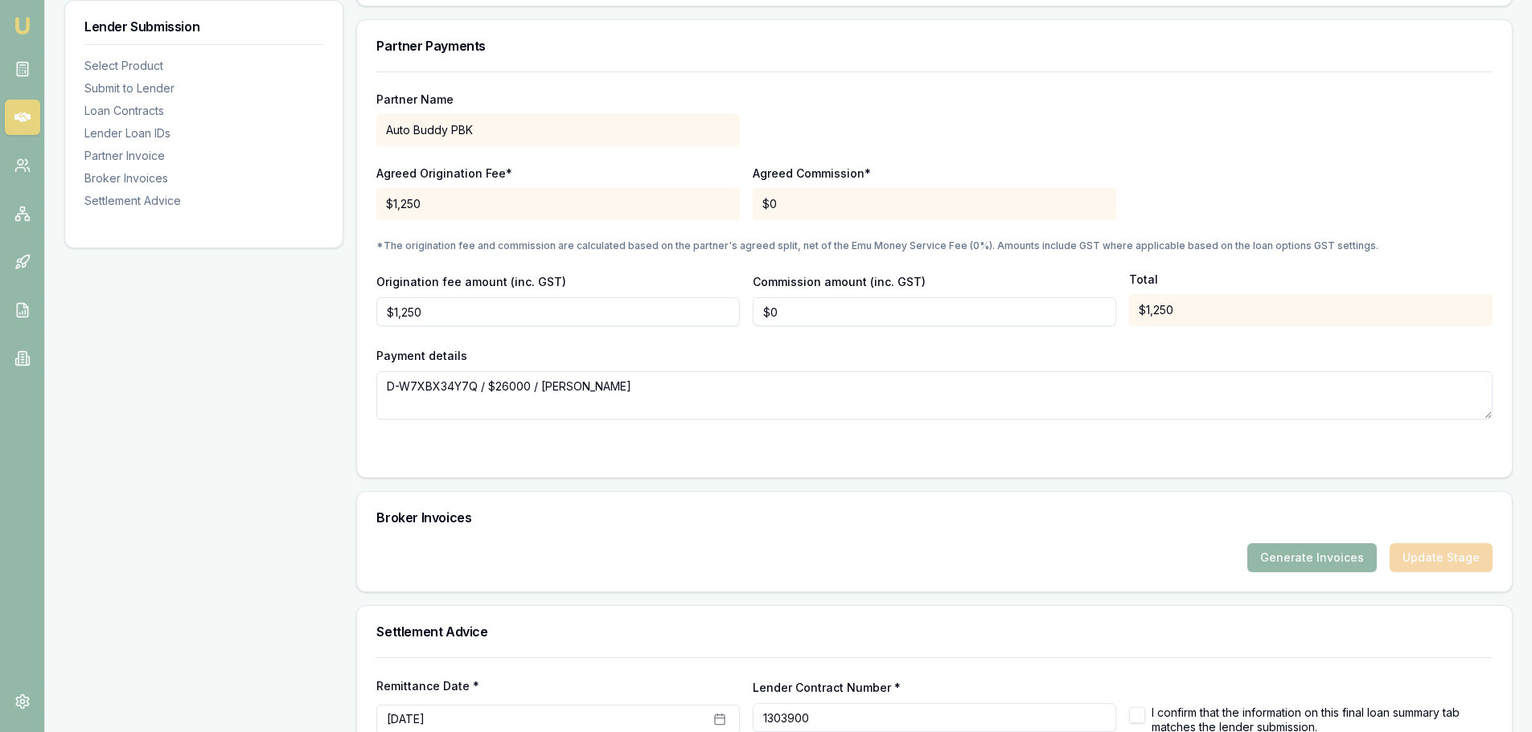
scroll to position [1625, 0]
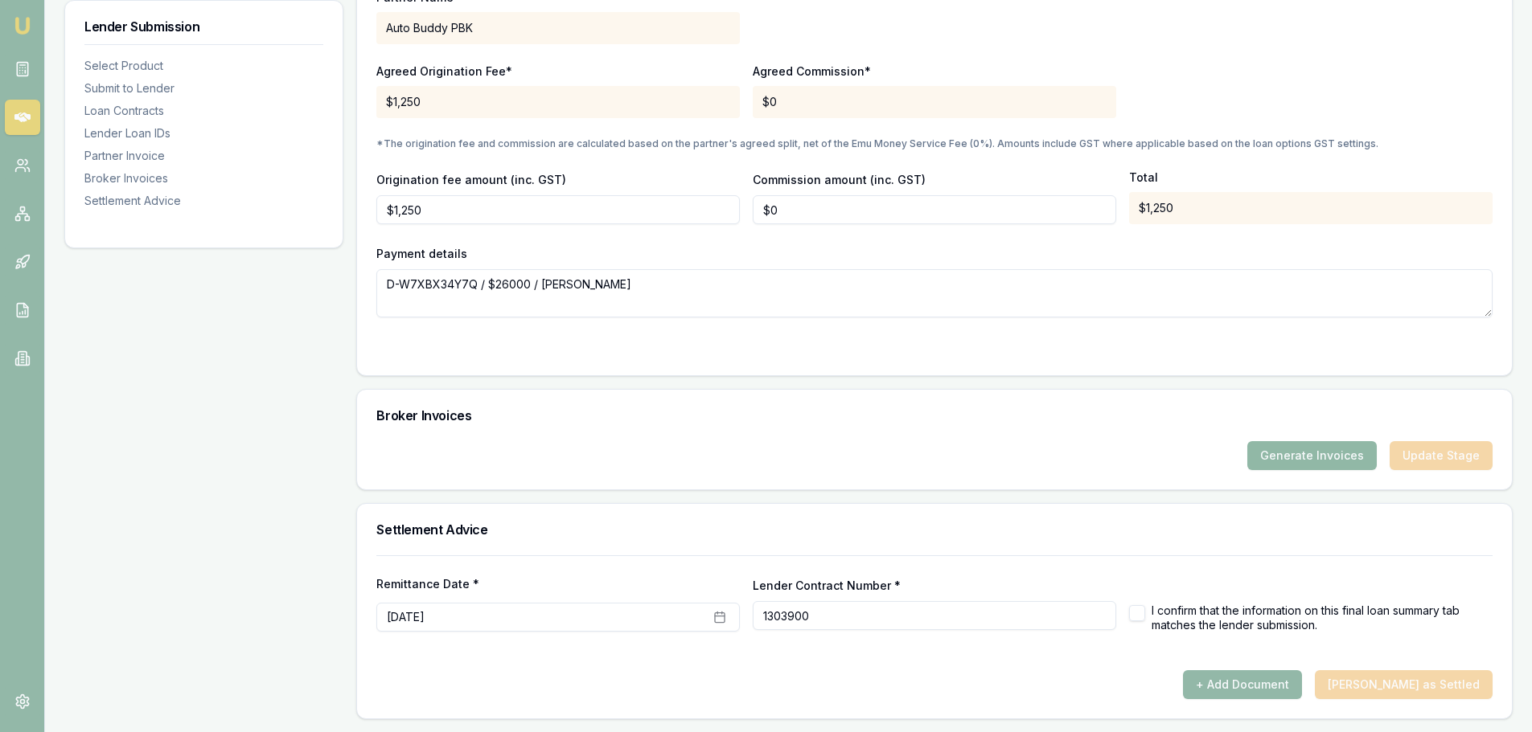
click at [1344, 449] on button "Generate Invoices" at bounding box center [1311, 455] width 129 height 29
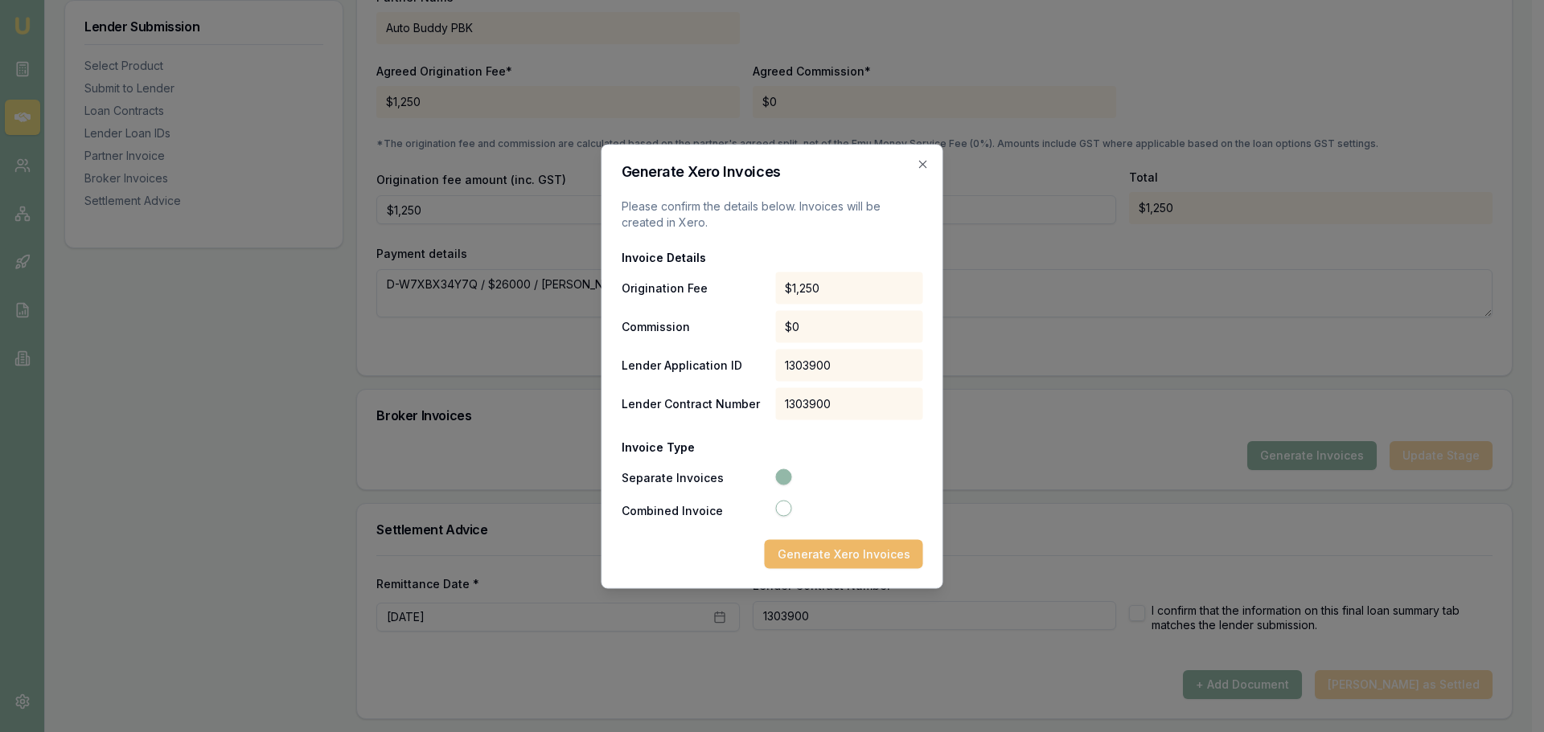
click at [799, 553] on button "Generate Xero Invoices" at bounding box center [844, 553] width 158 height 29
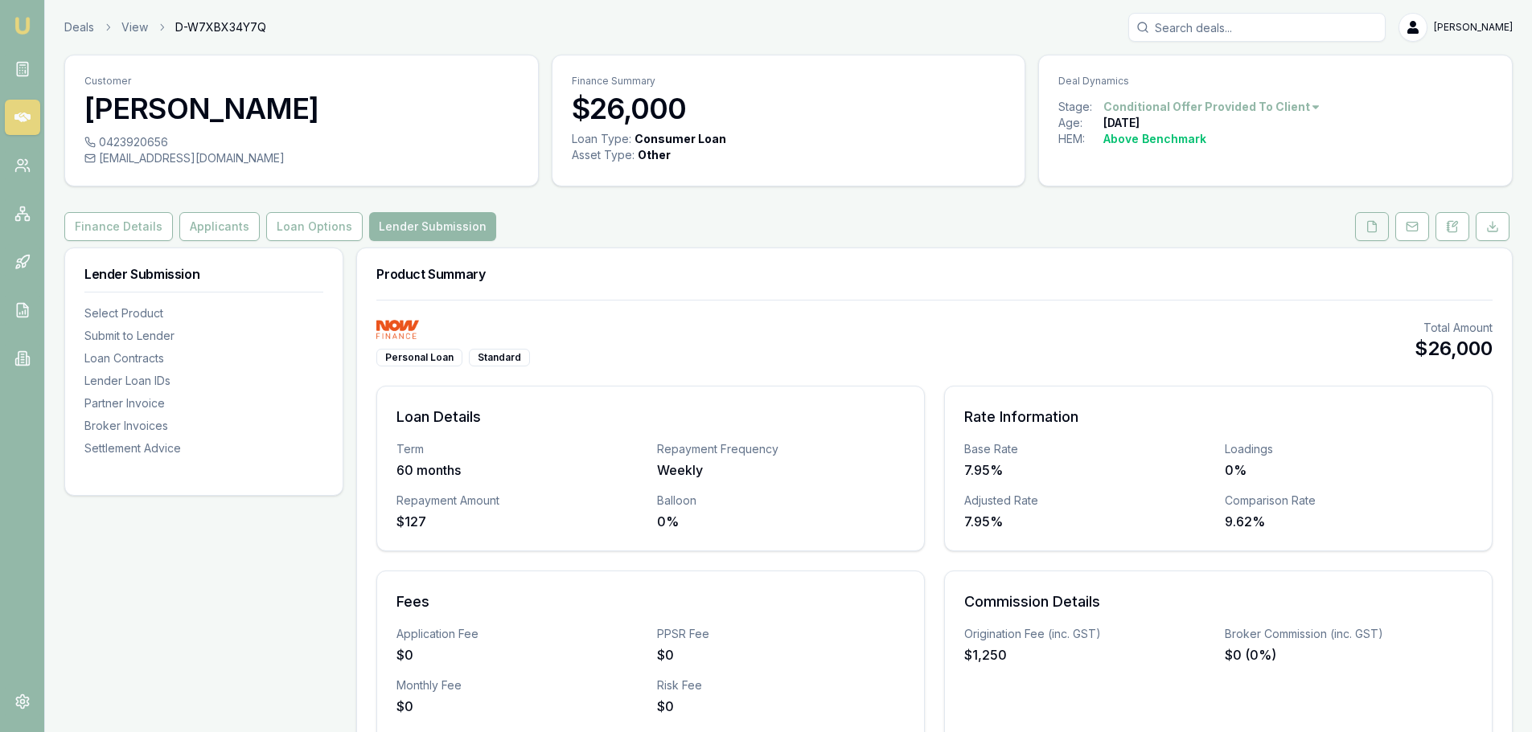
click at [1364, 228] on button at bounding box center [1372, 226] width 34 height 29
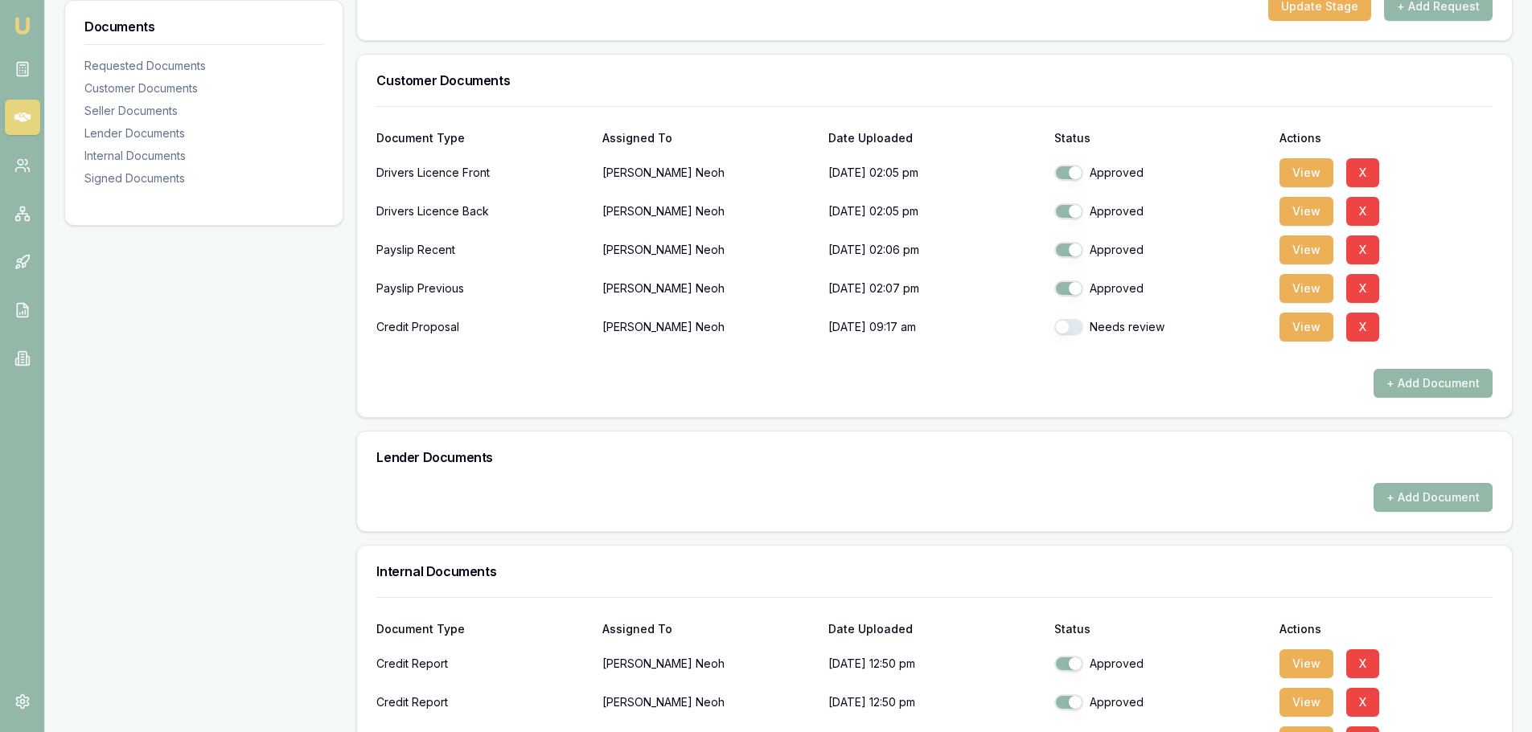
scroll to position [563, 0]
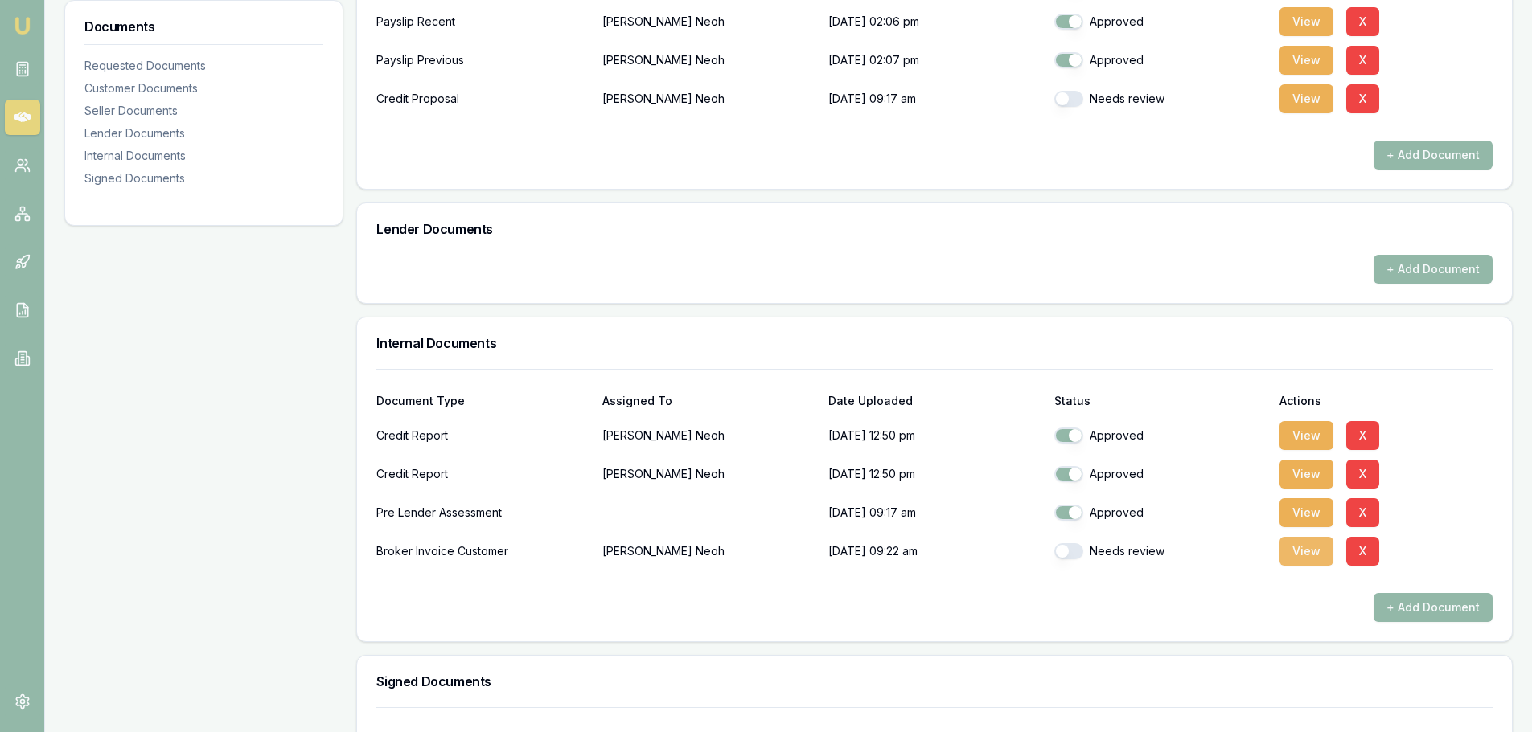
click at [1308, 552] on button "View" at bounding box center [1306, 551] width 54 height 29
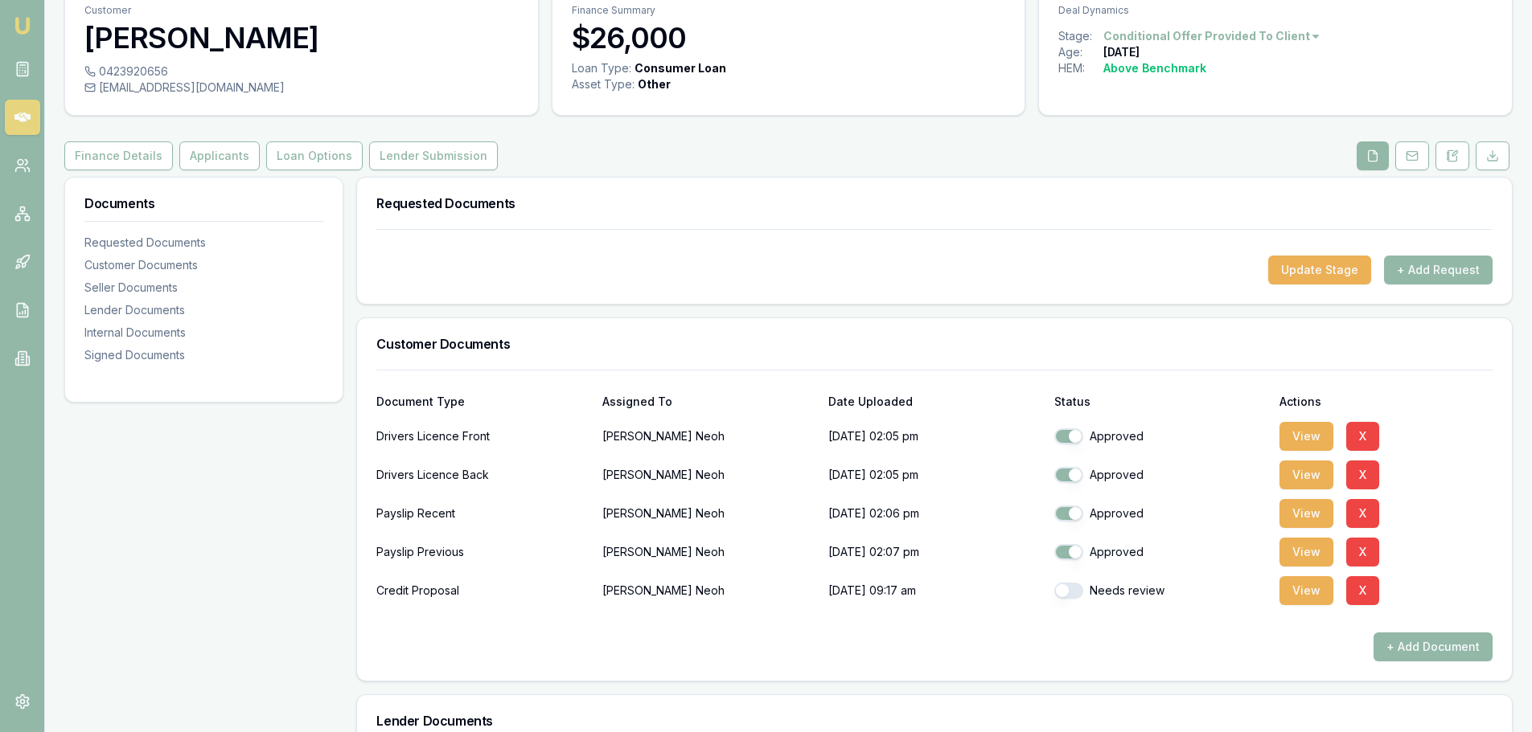
scroll to position [0, 0]
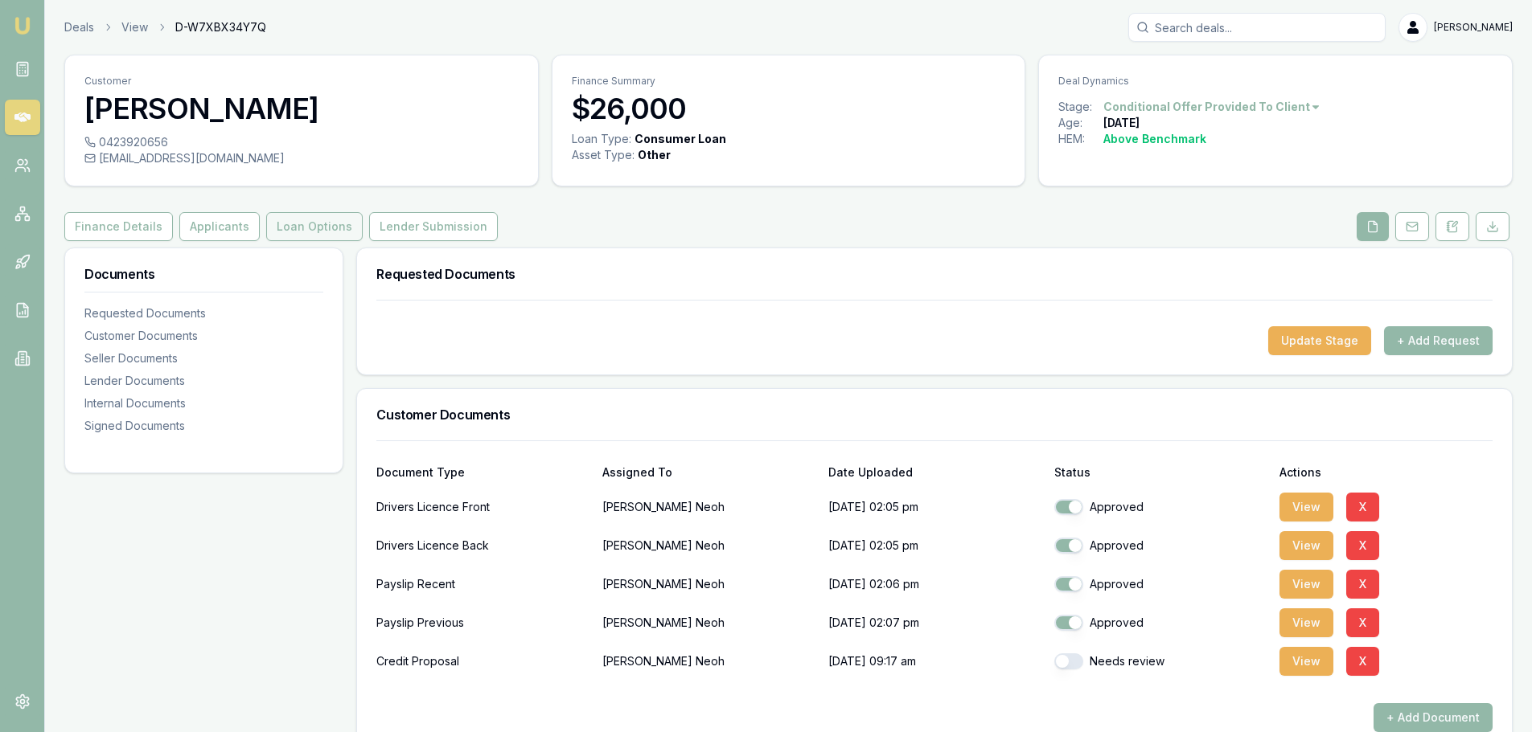
click at [310, 219] on button "Loan Options" at bounding box center [314, 226] width 96 height 29
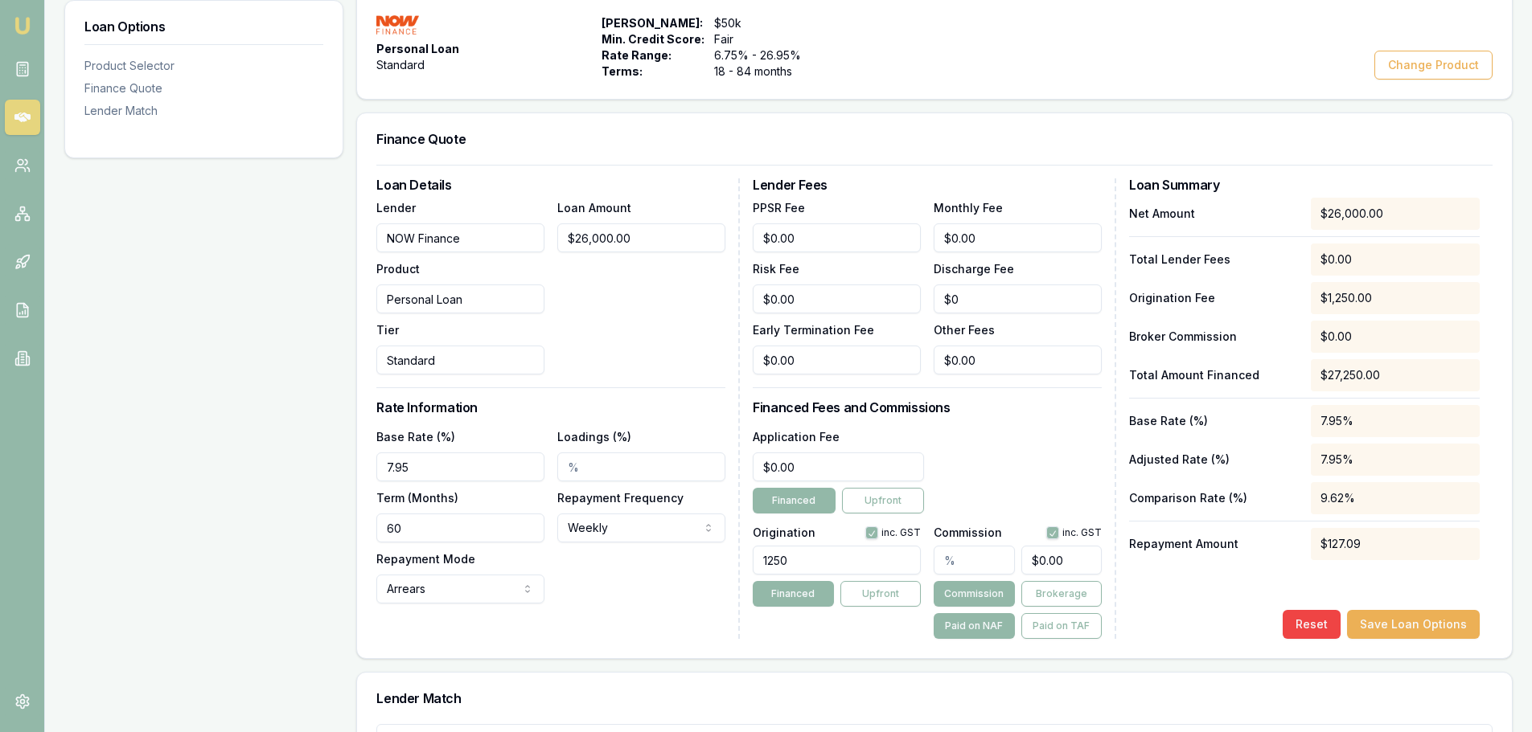
scroll to position [80, 0]
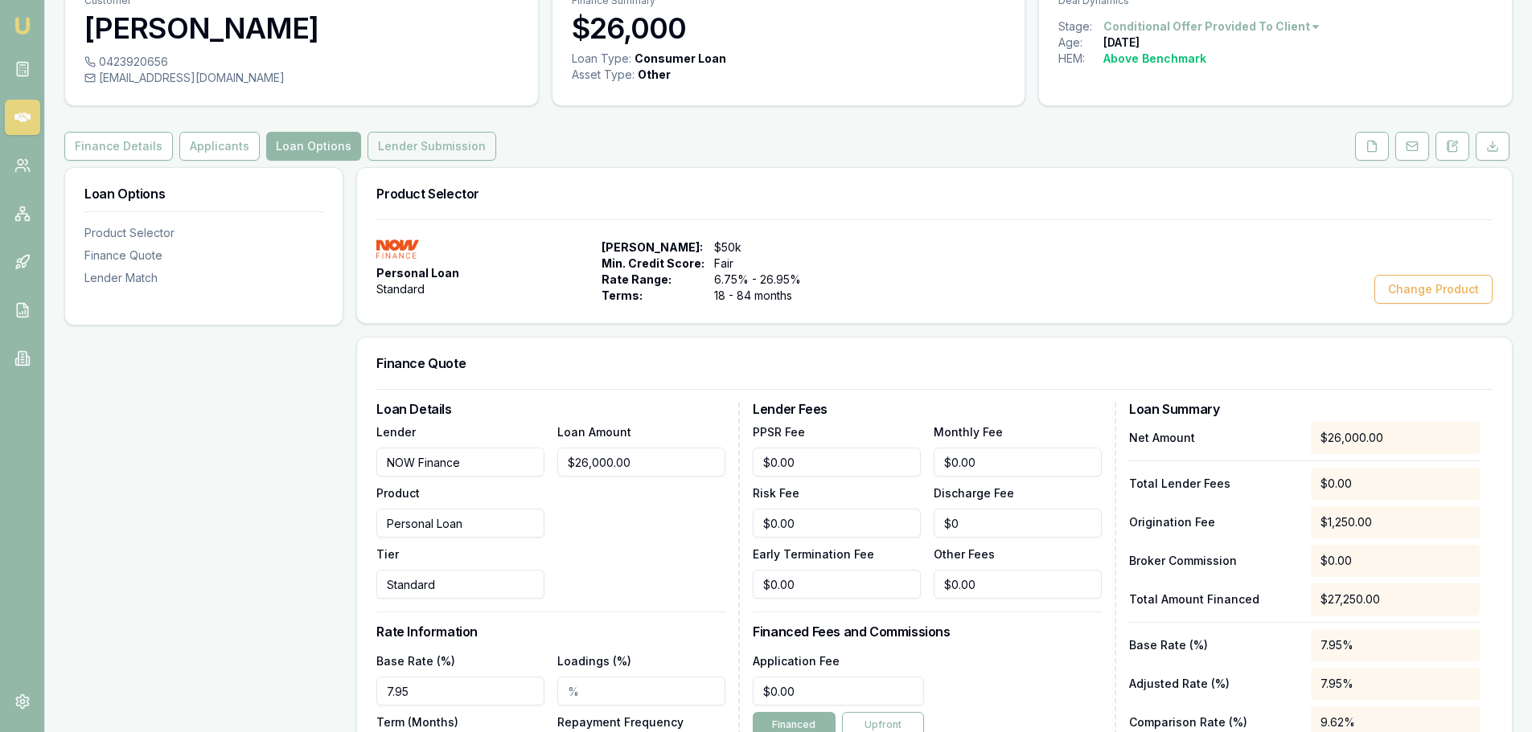
click at [421, 157] on button "Lender Submission" at bounding box center [431, 146] width 129 height 29
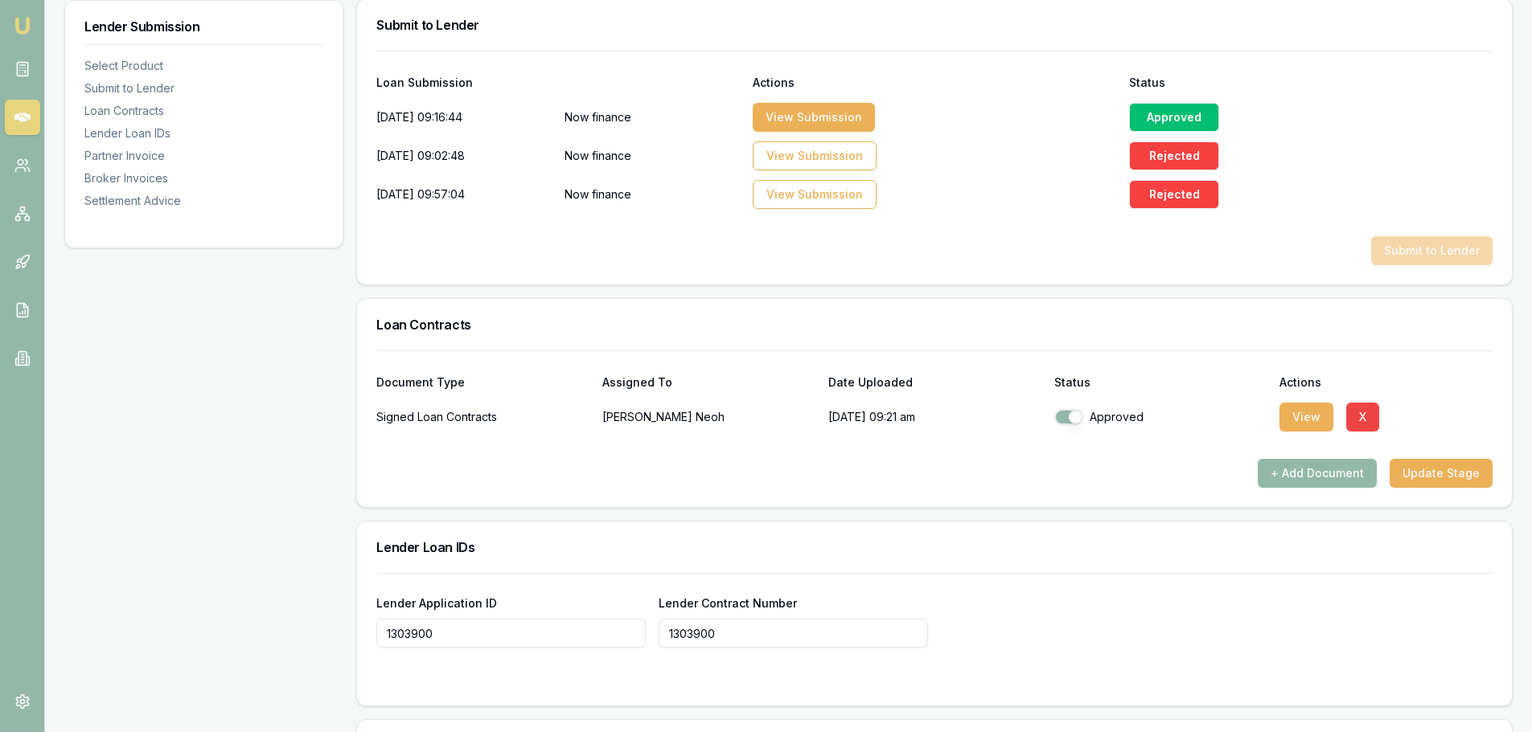
scroll to position [965, 0]
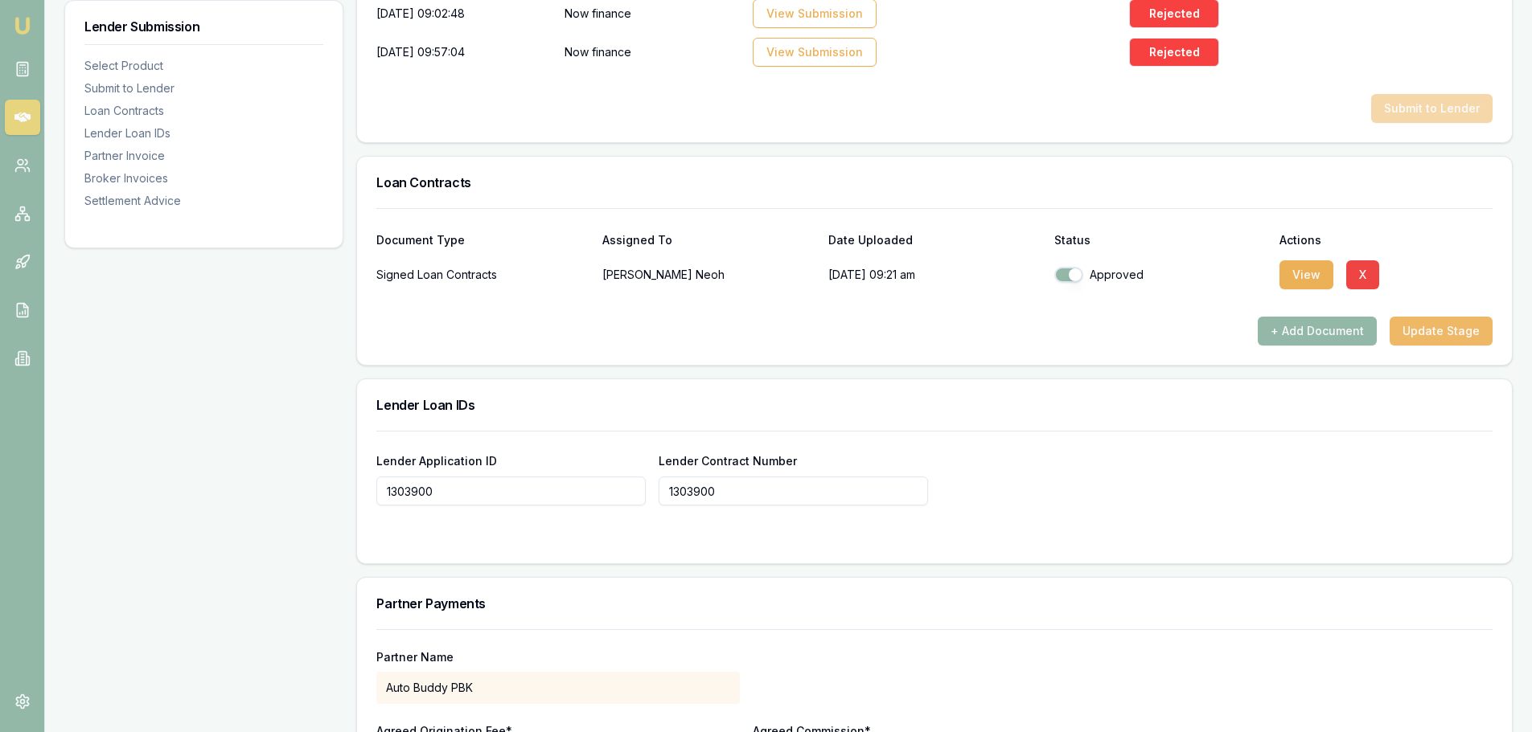
click at [1430, 328] on button "Update Stage" at bounding box center [1440, 331] width 103 height 29
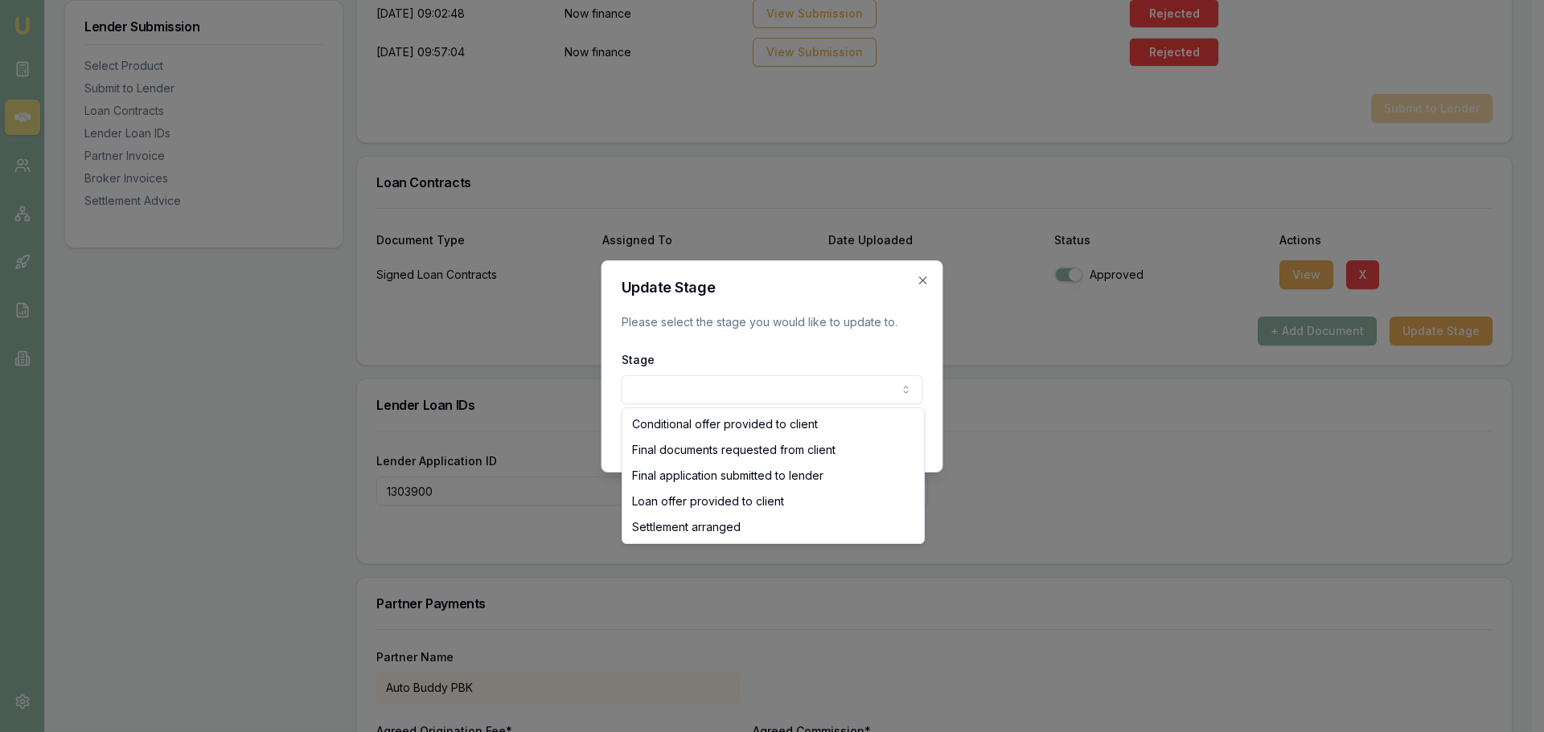
select select "SETTLEMENT_ARRANGED"
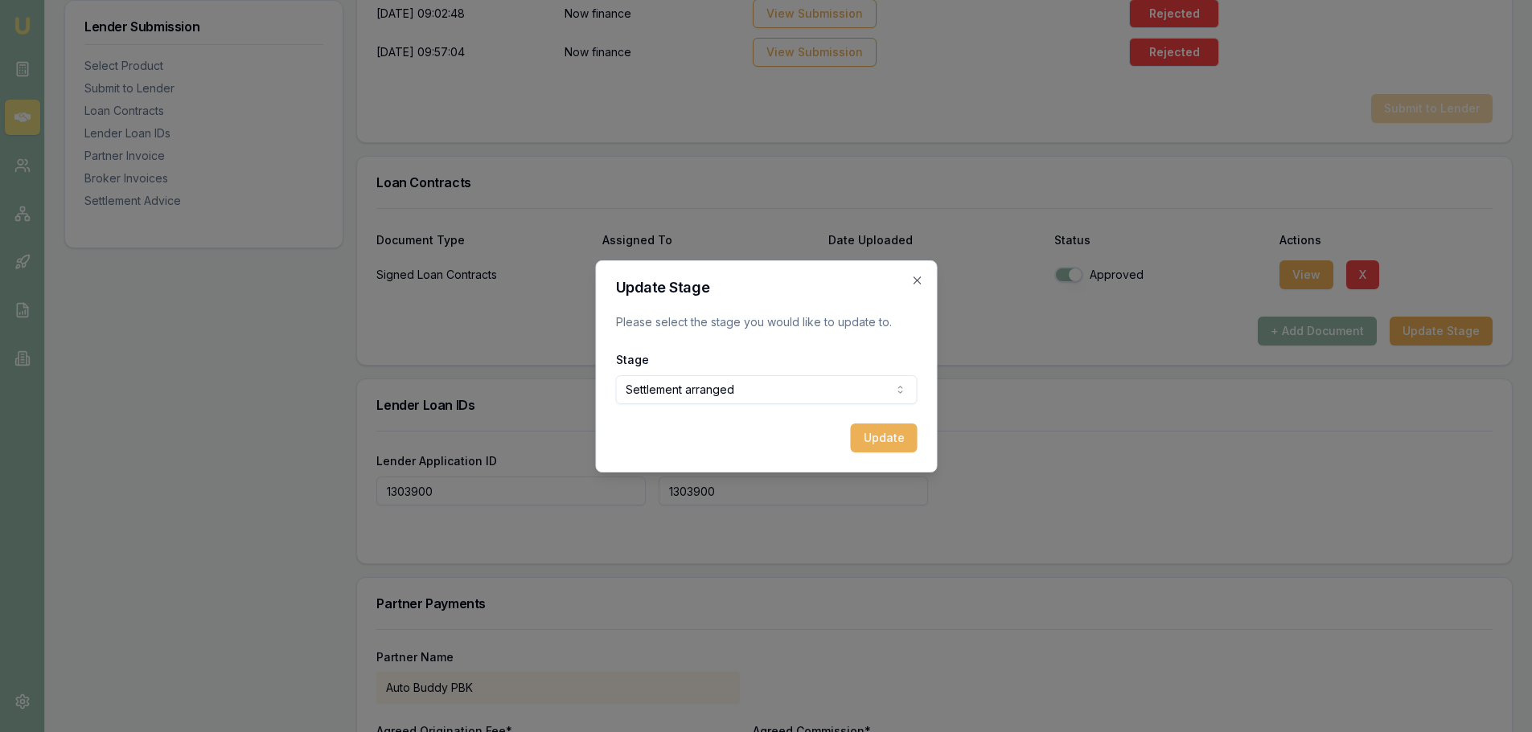
click at [880, 434] on button "Update" at bounding box center [883, 438] width 67 height 29
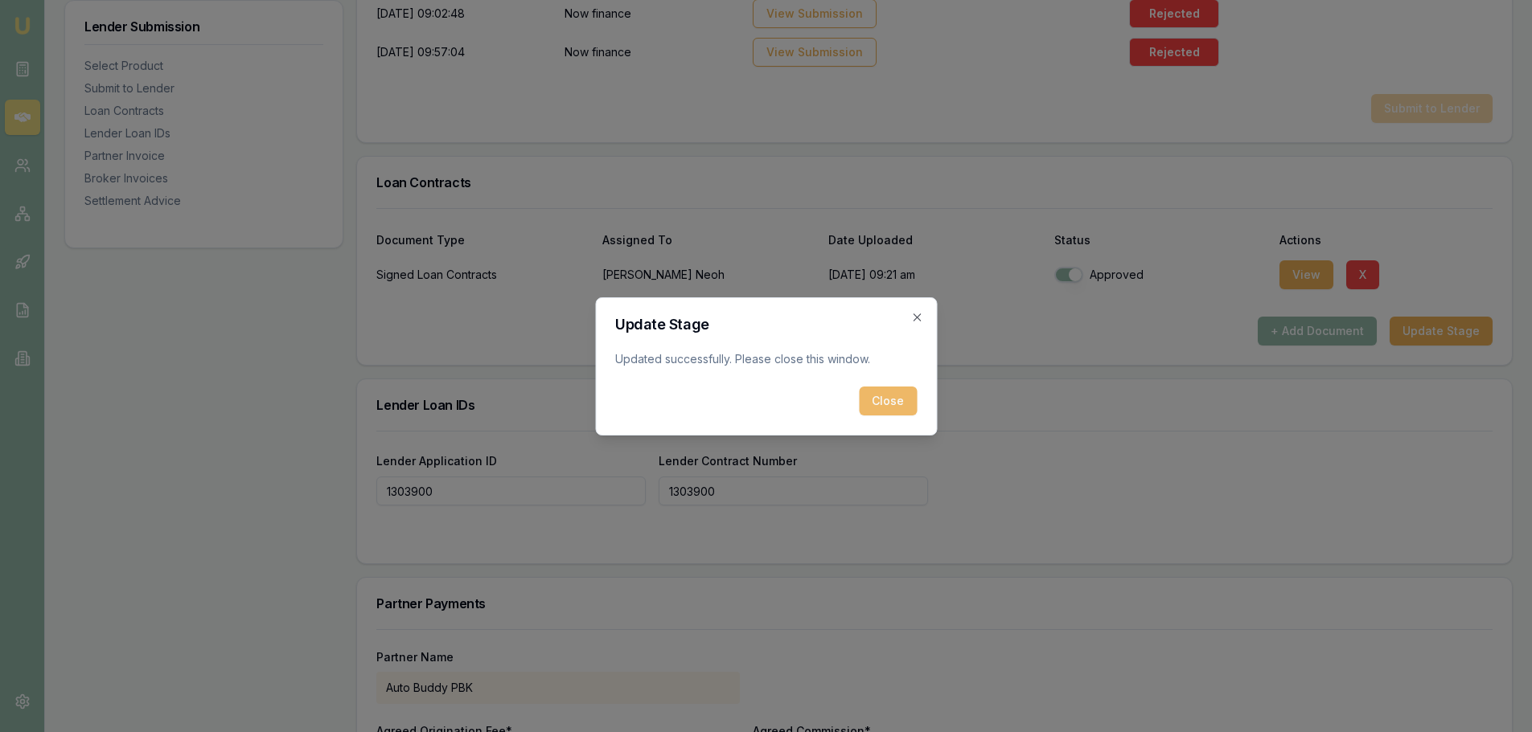
click at [888, 407] on button "Close" at bounding box center [888, 401] width 58 height 29
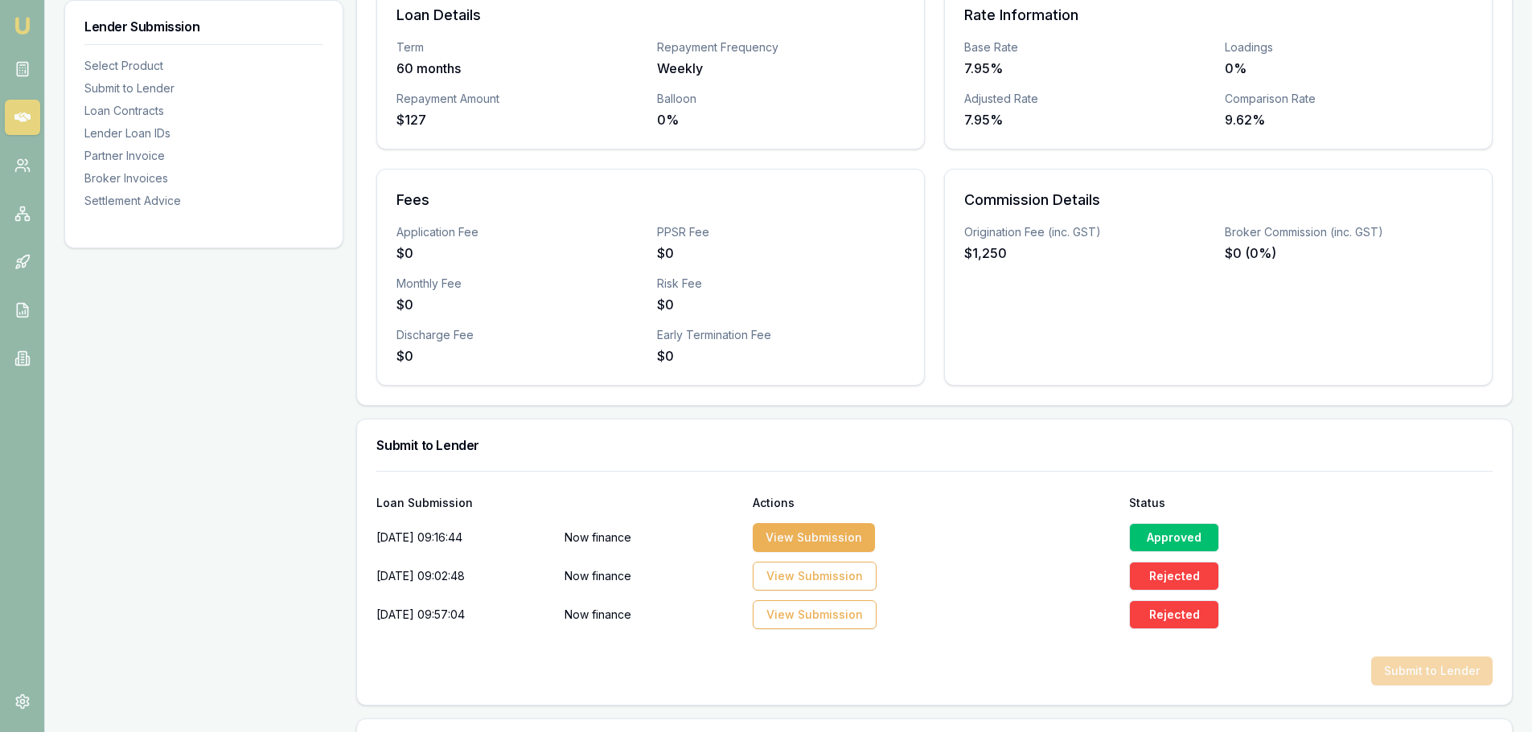
scroll to position [0, 0]
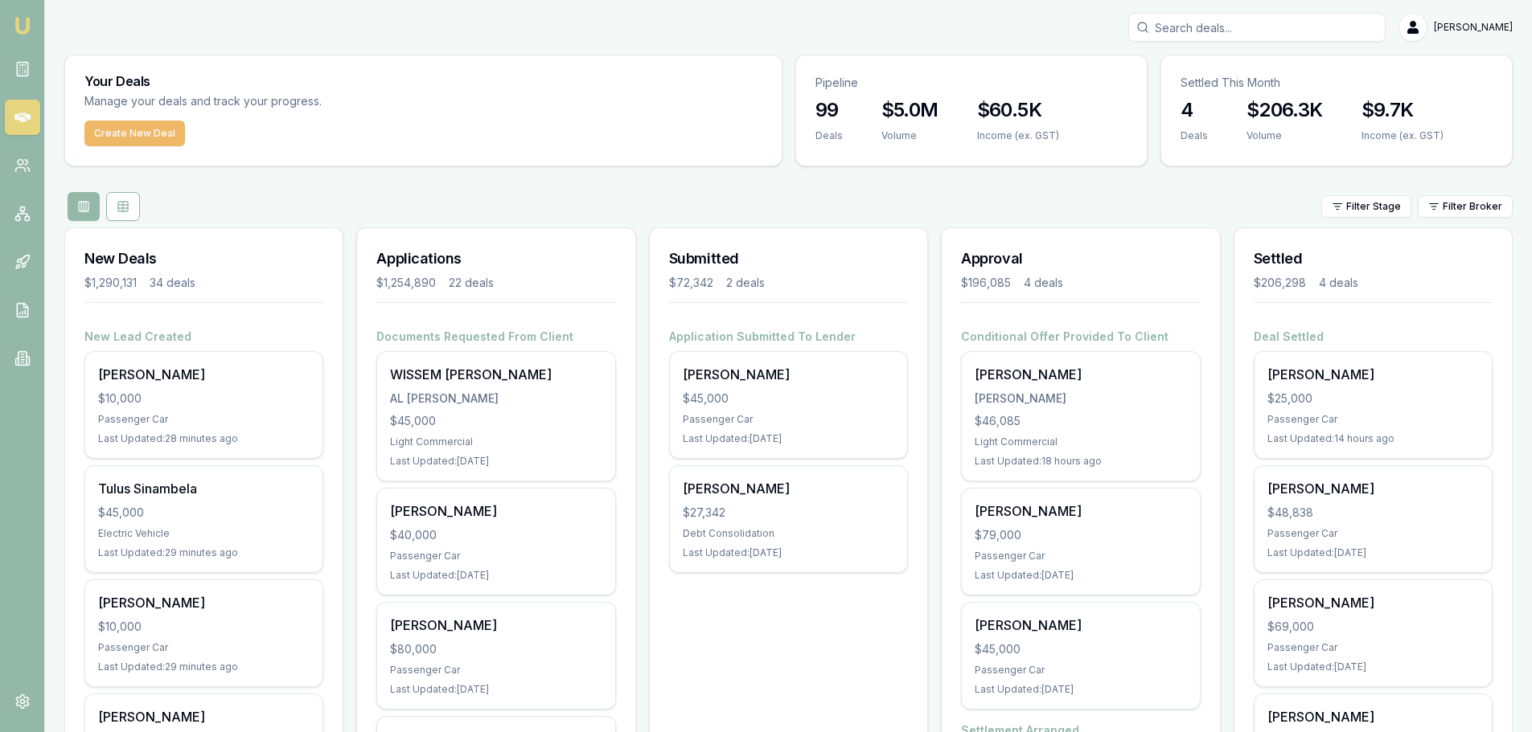
click at [159, 133] on button "Create New Deal" at bounding box center [134, 134] width 100 height 26
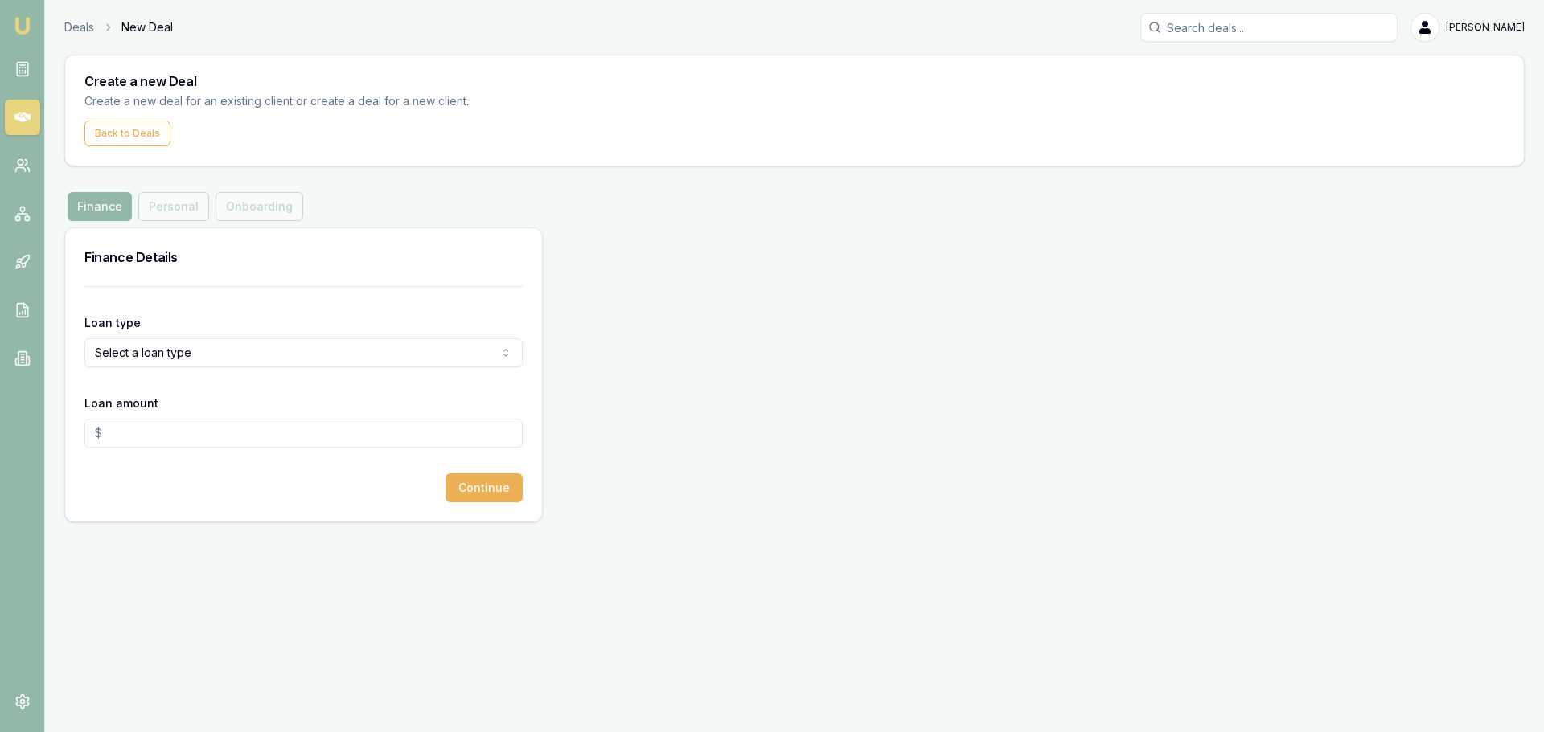
drag, startPoint x: 368, startPoint y: 295, endPoint x: 373, endPoint y: 285, distance: 10.8
click at [372, 291] on form "Loan type Select a loan type Consumer Loan Consumer Asset Commercial Loan Comme…" at bounding box center [303, 394] width 438 height 216
click at [309, 353] on html "Emu Broker Deals New Deal [PERSON_NAME] Toggle Menu Create a new Deal Create a …" at bounding box center [772, 366] width 1544 height 732
select select "CONSUMER_ASSET"
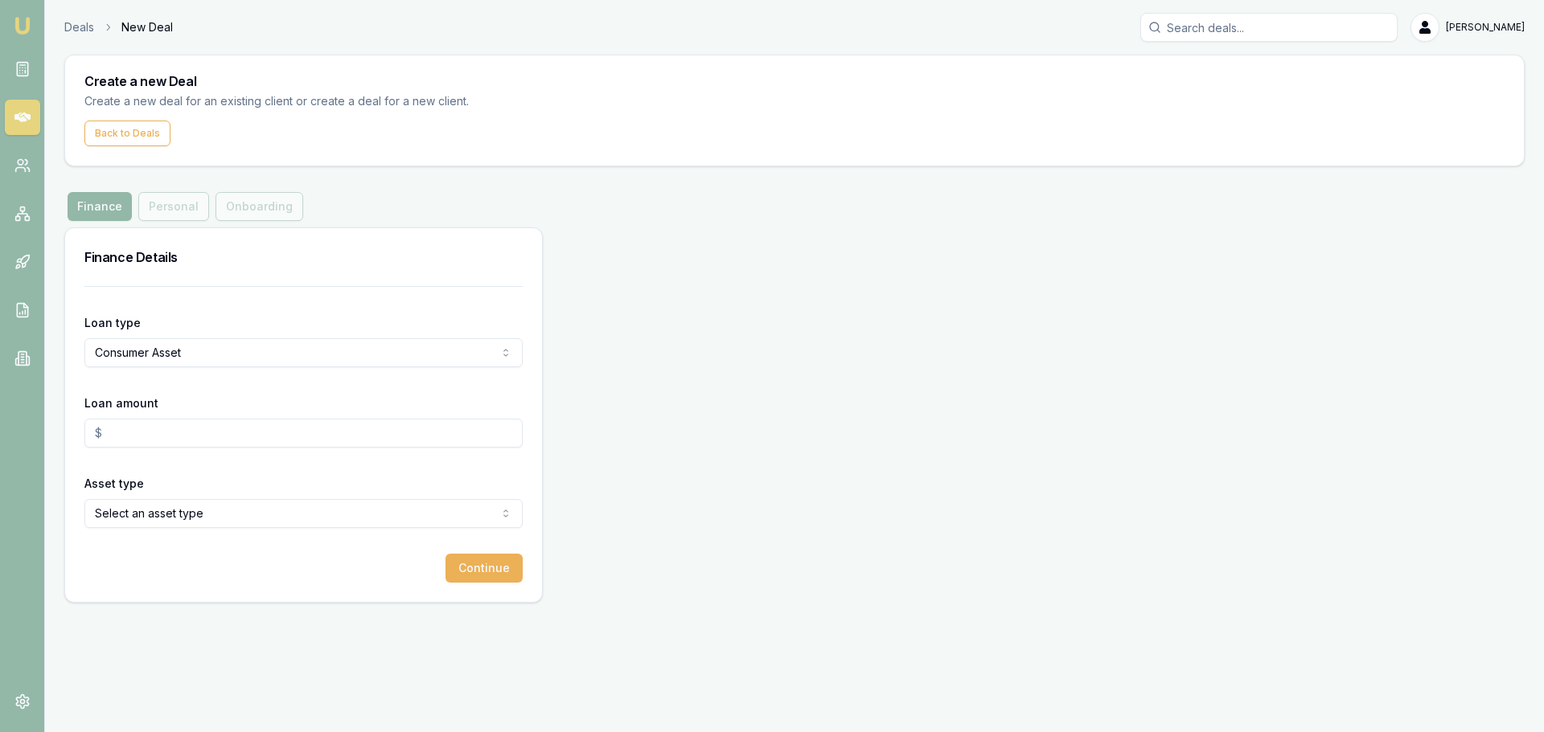
click at [211, 434] on input "Loan amount" at bounding box center [303, 433] width 438 height 29
type input "$0.00"
click at [447, 195] on div "Finance Personal Onboarding" at bounding box center [794, 206] width 1460 height 29
click at [379, 215] on div "Finance Personal Onboarding" at bounding box center [794, 206] width 1460 height 29
click at [397, 185] on div "Create a new Deal Create a new deal for an existing client or create a deal for…" at bounding box center [794, 329] width 1460 height 548
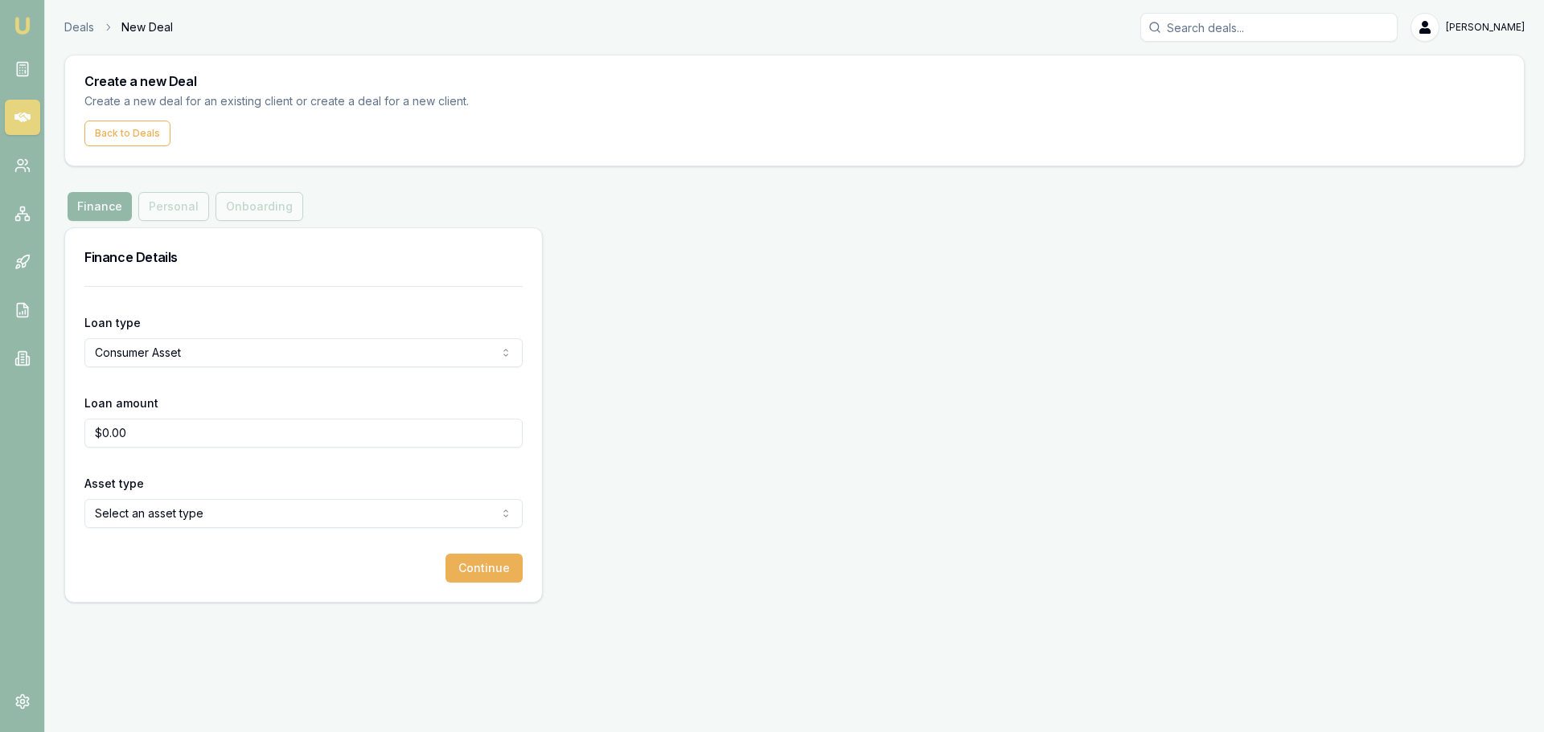
click at [24, 117] on icon at bounding box center [22, 117] width 16 height 16
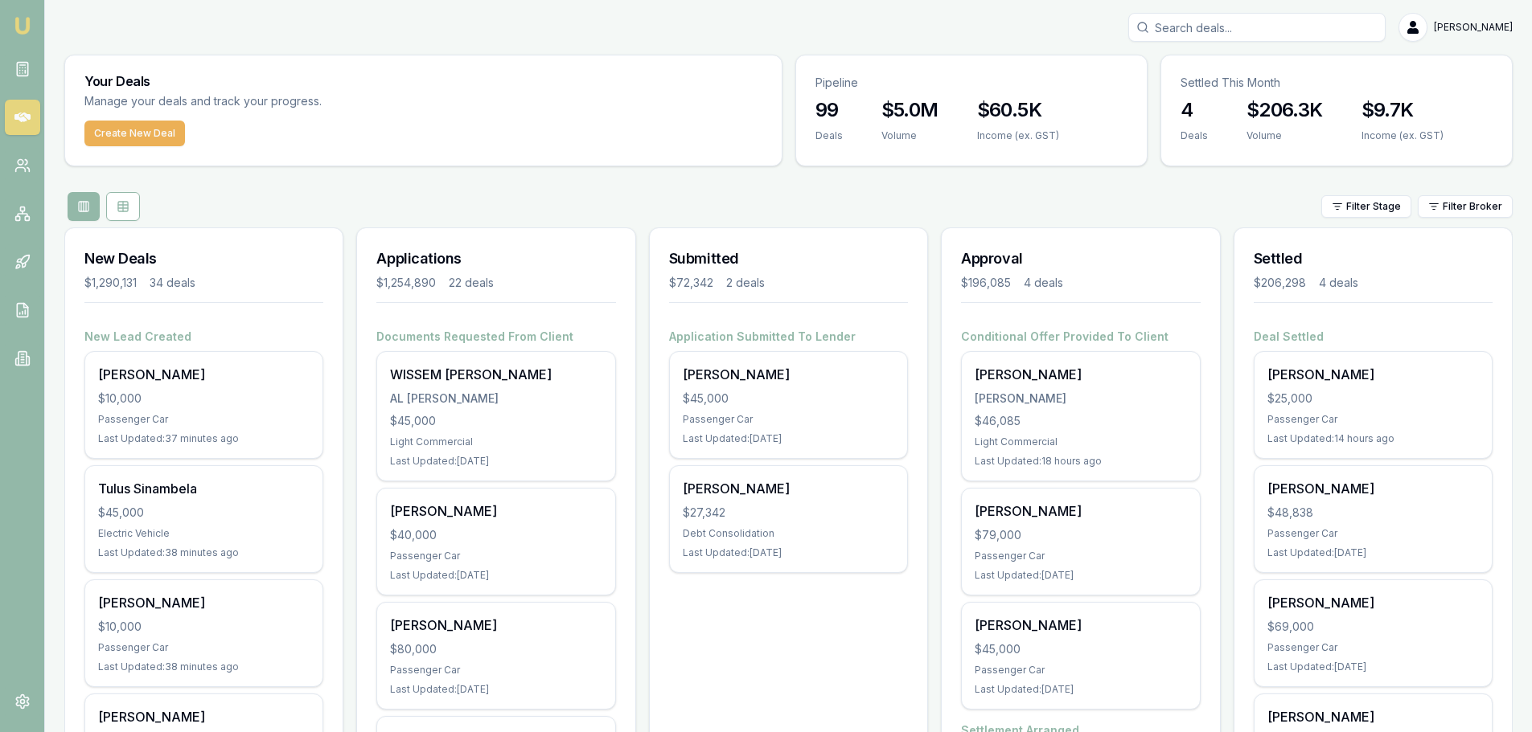
click at [457, 203] on div "Filter Stage Filter Broker" at bounding box center [788, 206] width 1448 height 29
click at [440, 195] on div "Filter Stage Filter Broker" at bounding box center [788, 206] width 1448 height 29
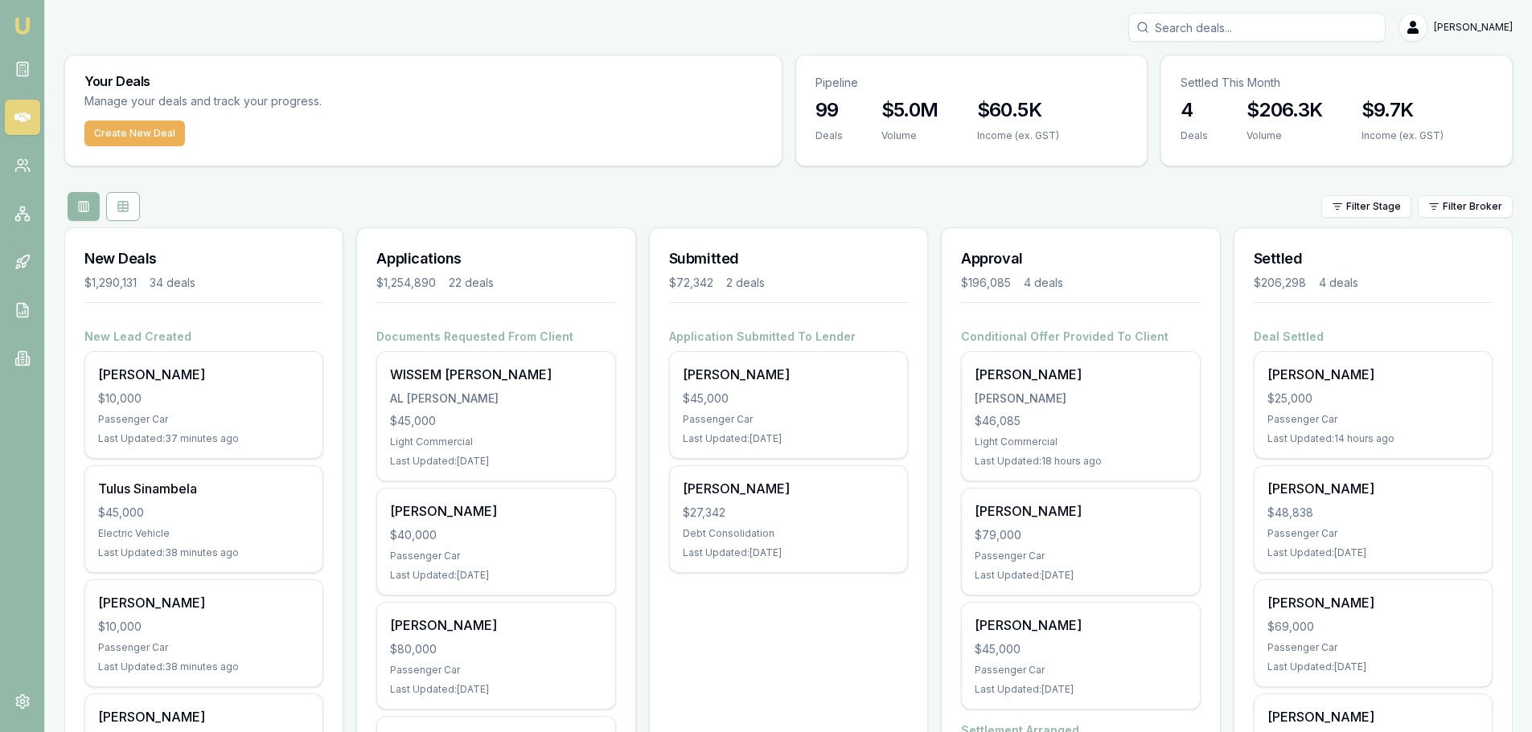
click at [440, 195] on div "Filter Stage Filter Broker" at bounding box center [788, 206] width 1448 height 29
click at [784, 215] on div "Filter Stage Filter Broker" at bounding box center [788, 206] width 1448 height 29
click at [786, 200] on div "Filter Stage Filter Broker" at bounding box center [788, 206] width 1448 height 29
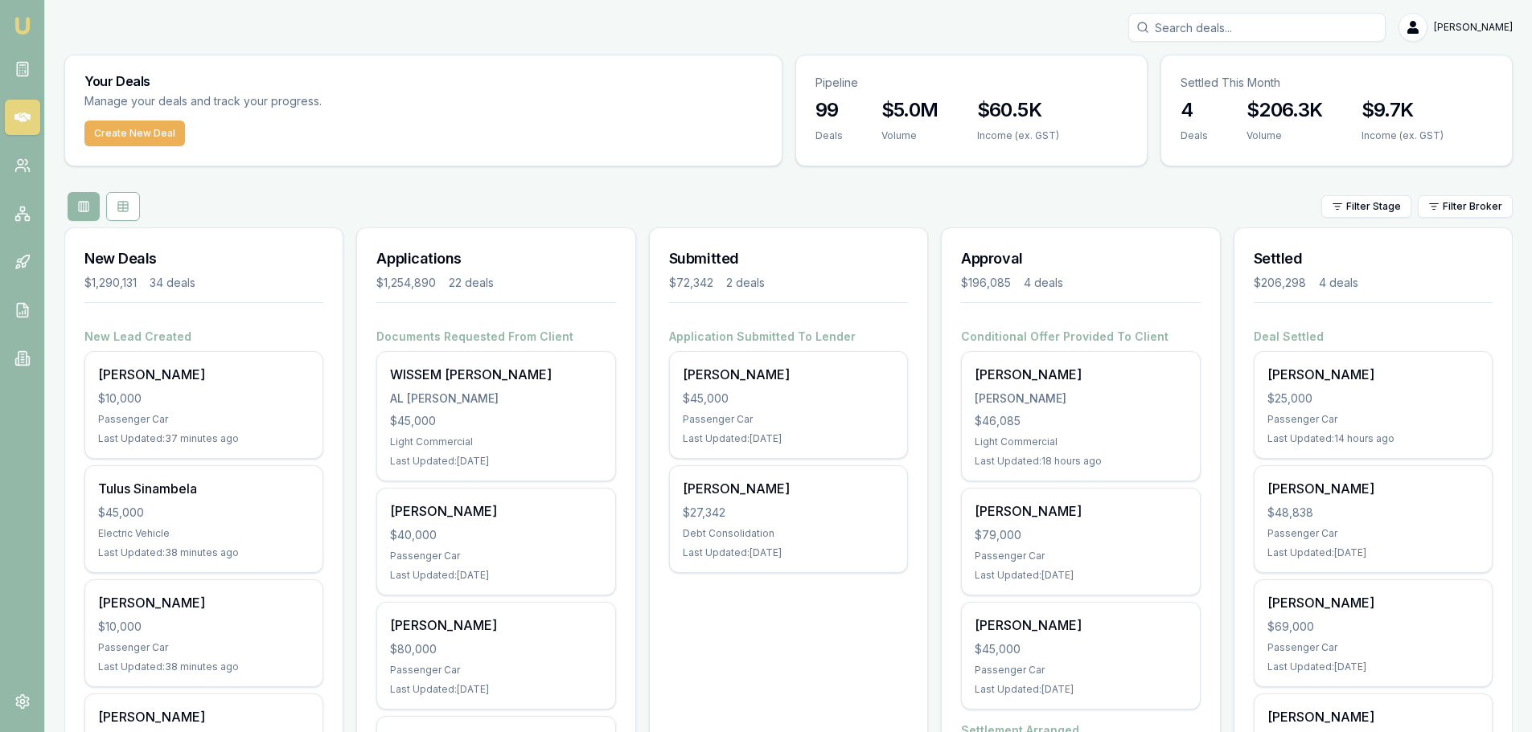
click at [766, 207] on div "Filter Stage Filter Broker" at bounding box center [788, 206] width 1448 height 29
click at [856, 197] on div "Filter Stage Filter Broker" at bounding box center [788, 206] width 1448 height 29
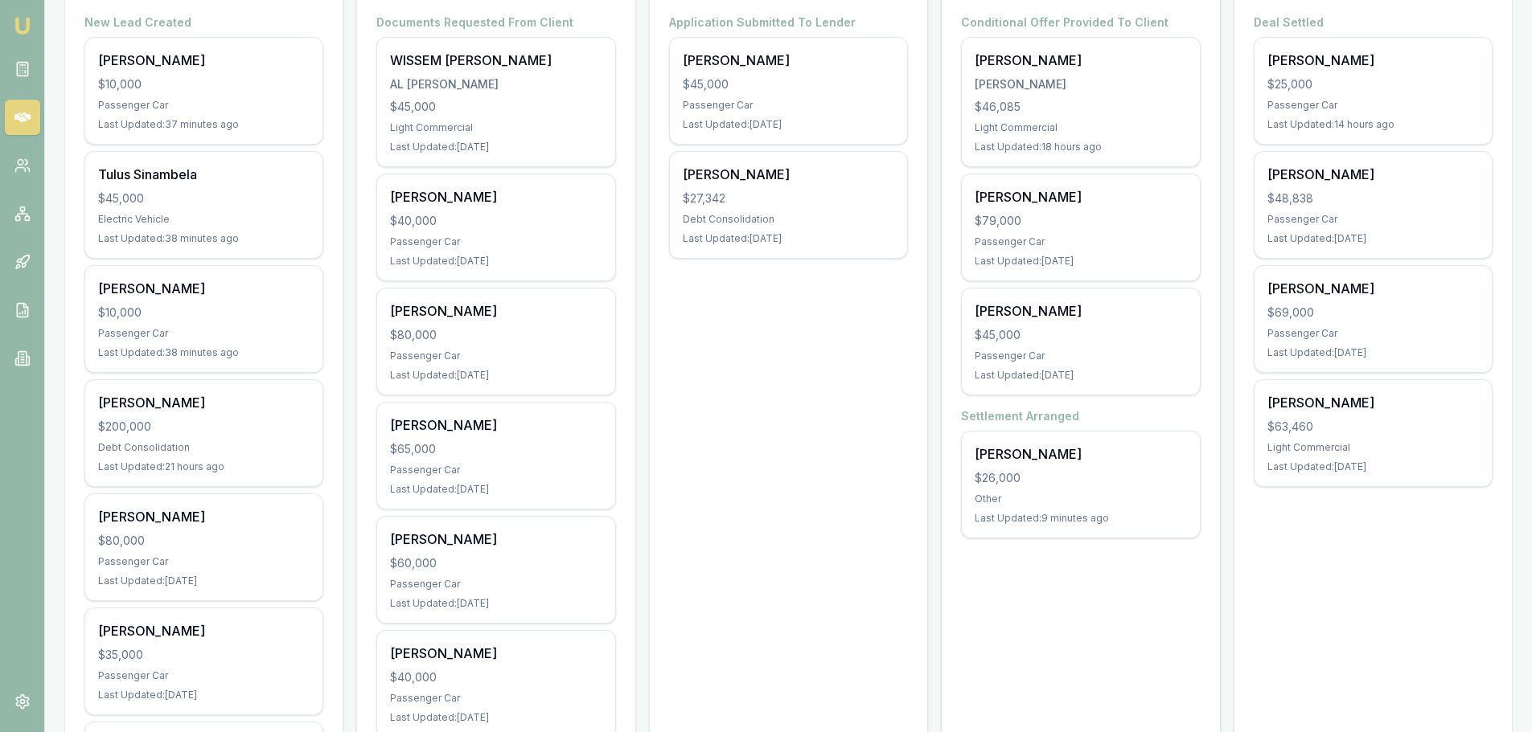
scroll to position [322, 0]
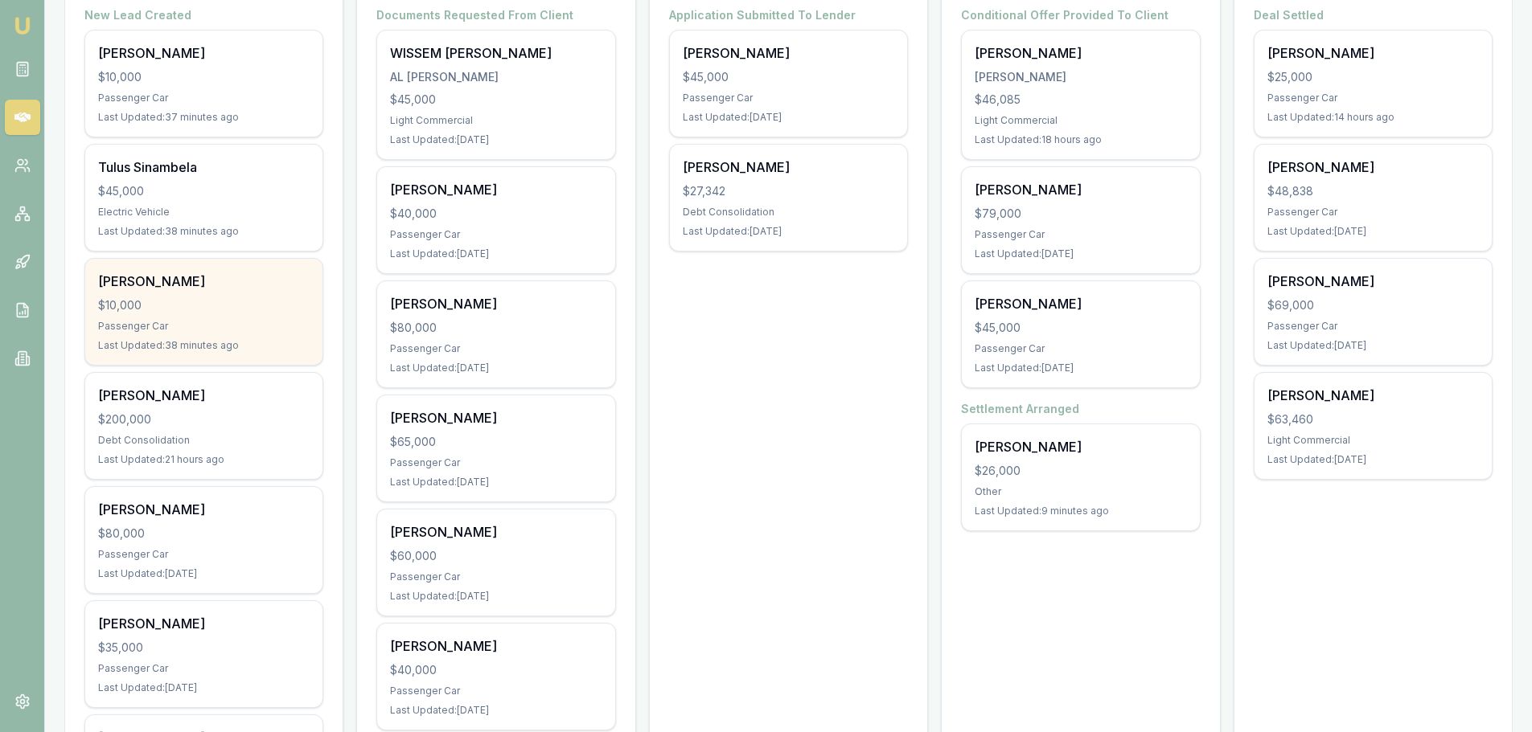
click at [229, 301] on div "$10,000" at bounding box center [203, 305] width 211 height 16
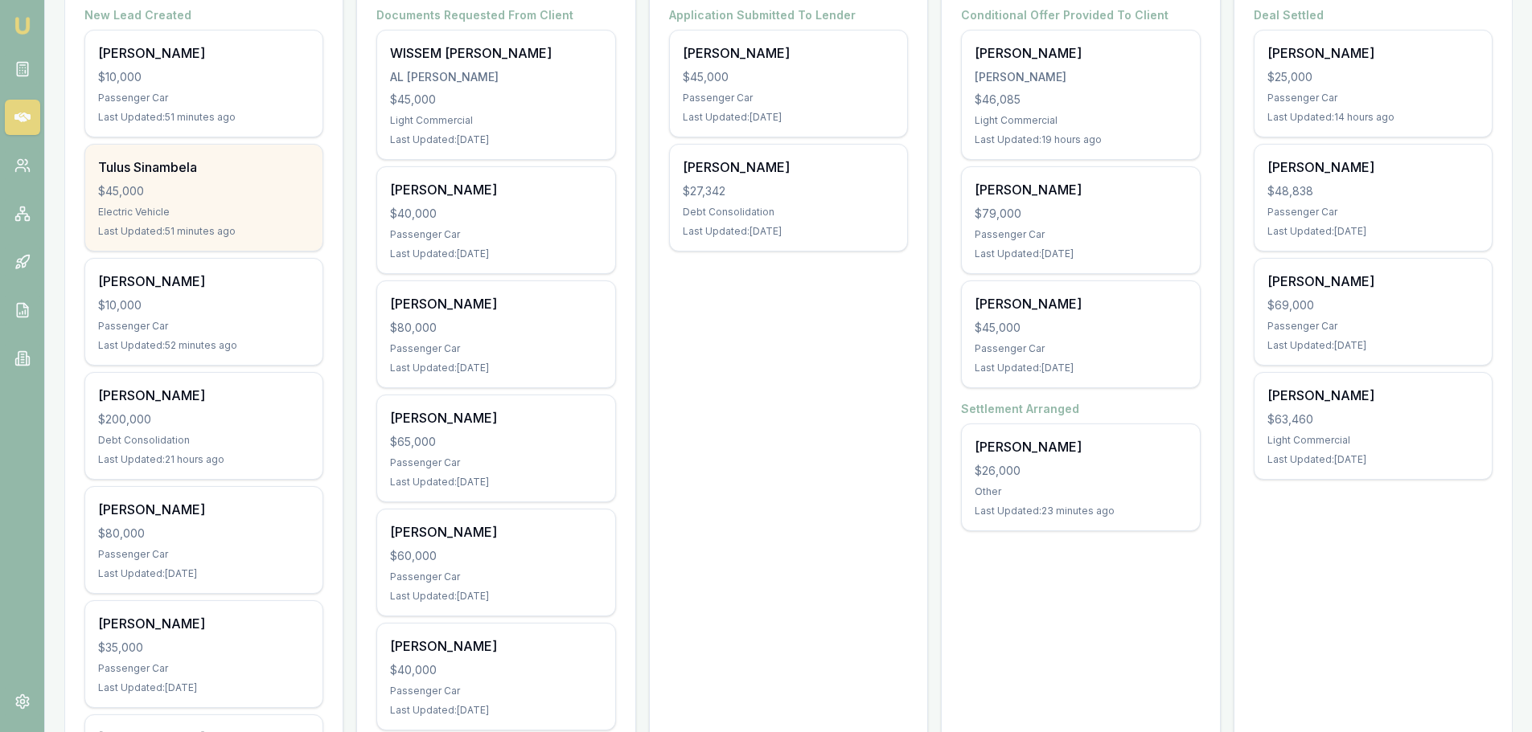
click at [195, 188] on div "$45,000" at bounding box center [203, 191] width 211 height 16
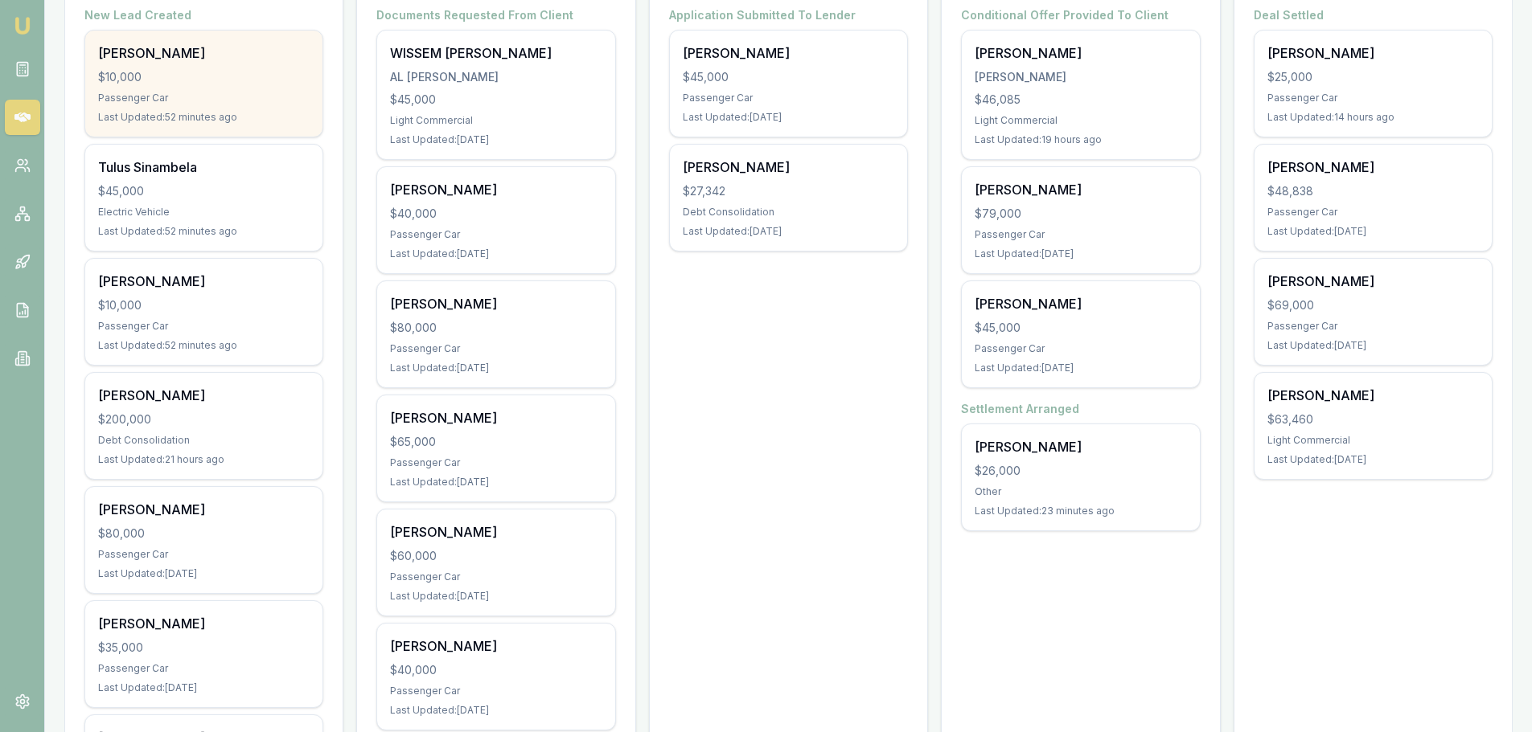
click at [209, 68] on div "Stewart Pike $10,000 Passenger Car Last Updated: 52 minutes ago" at bounding box center [203, 84] width 237 height 106
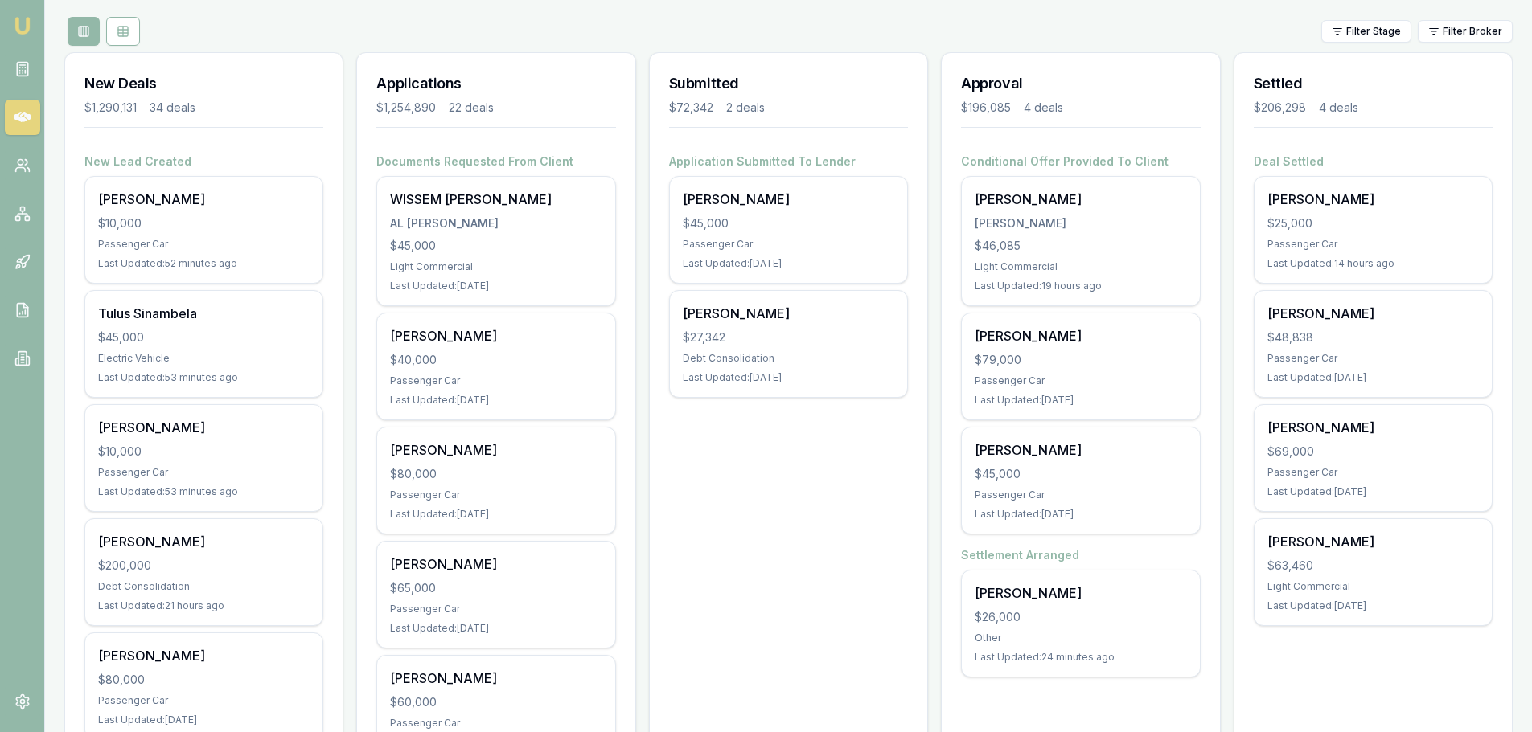
scroll to position [0, 0]
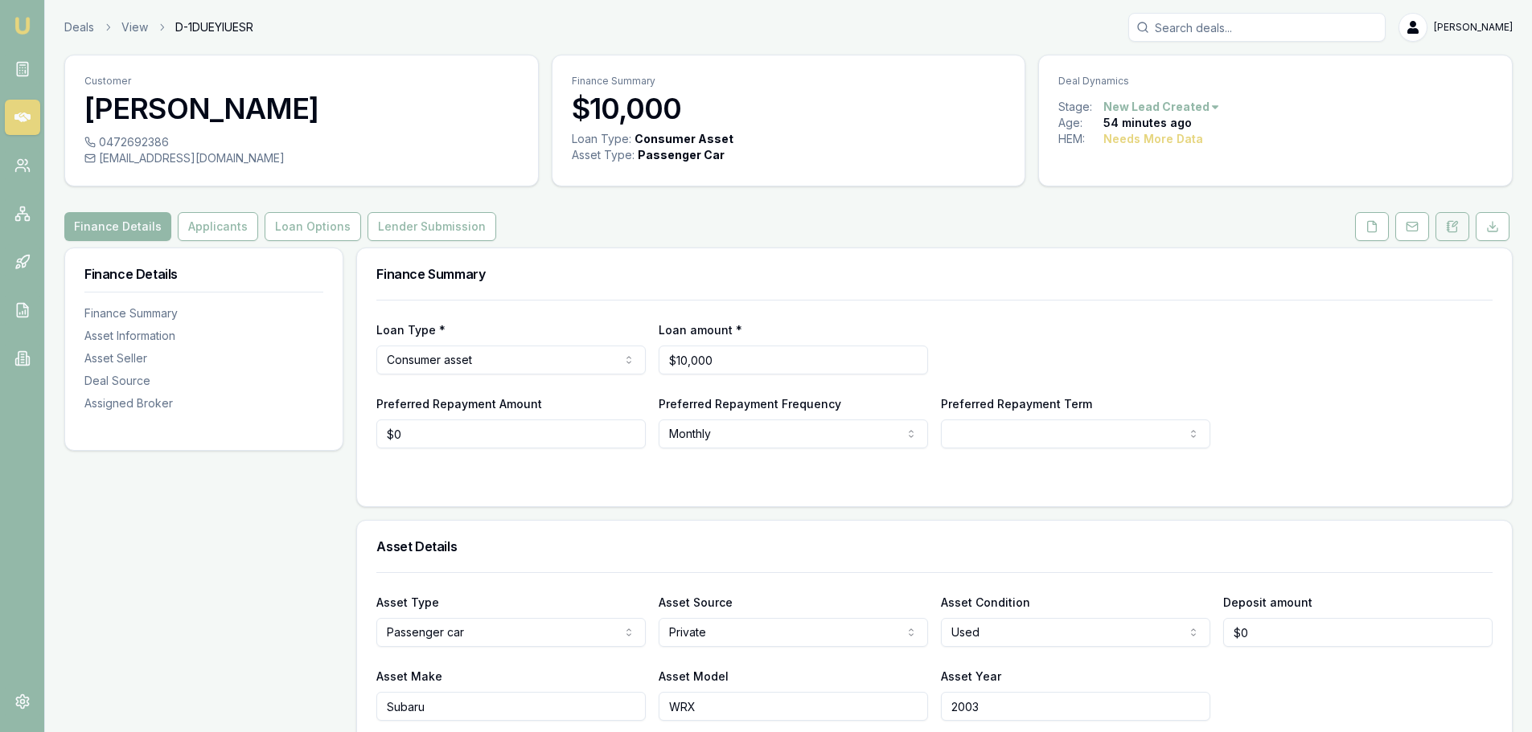
click at [1461, 228] on button at bounding box center [1452, 226] width 34 height 29
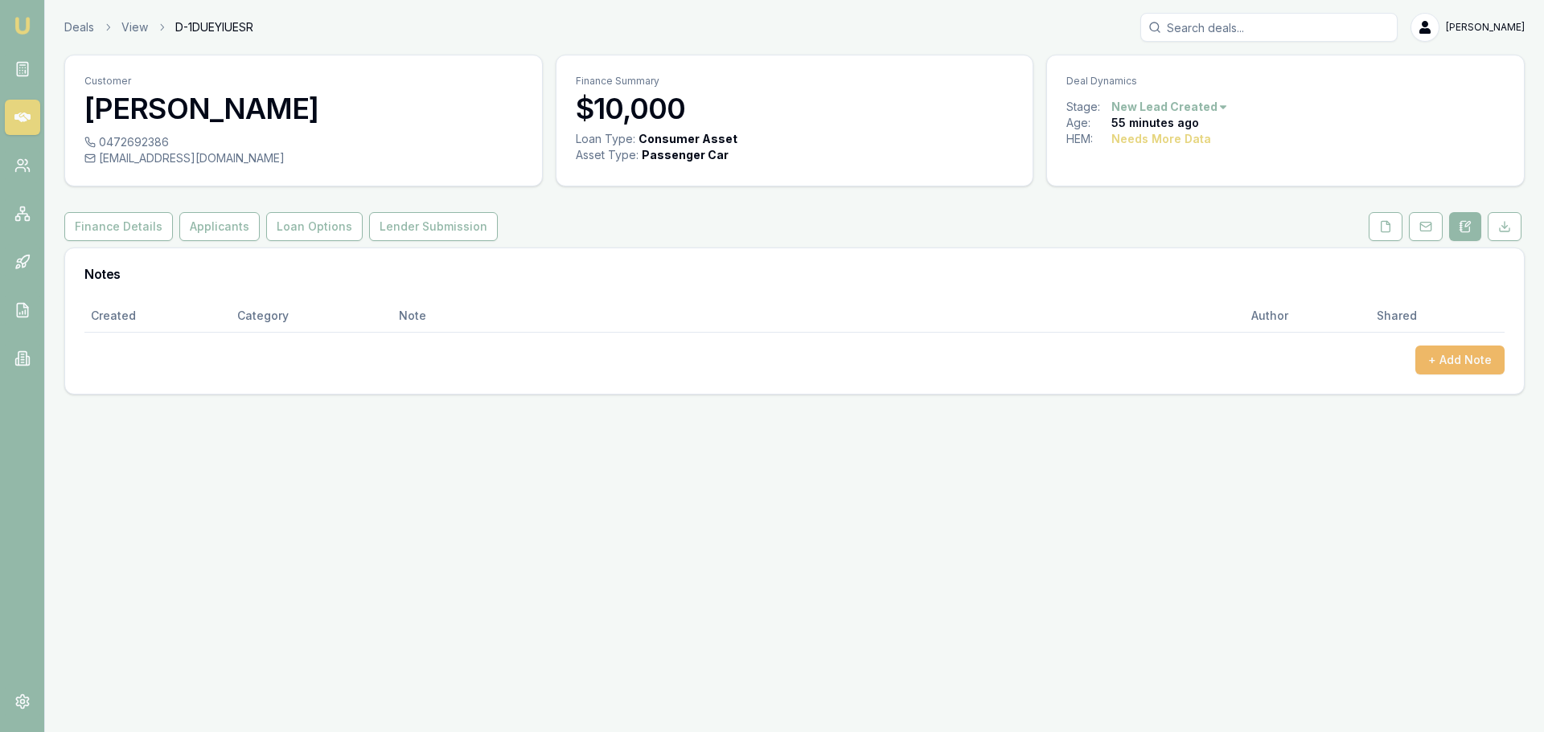
click at [1458, 359] on button "+ Add Note" at bounding box center [1459, 360] width 89 height 29
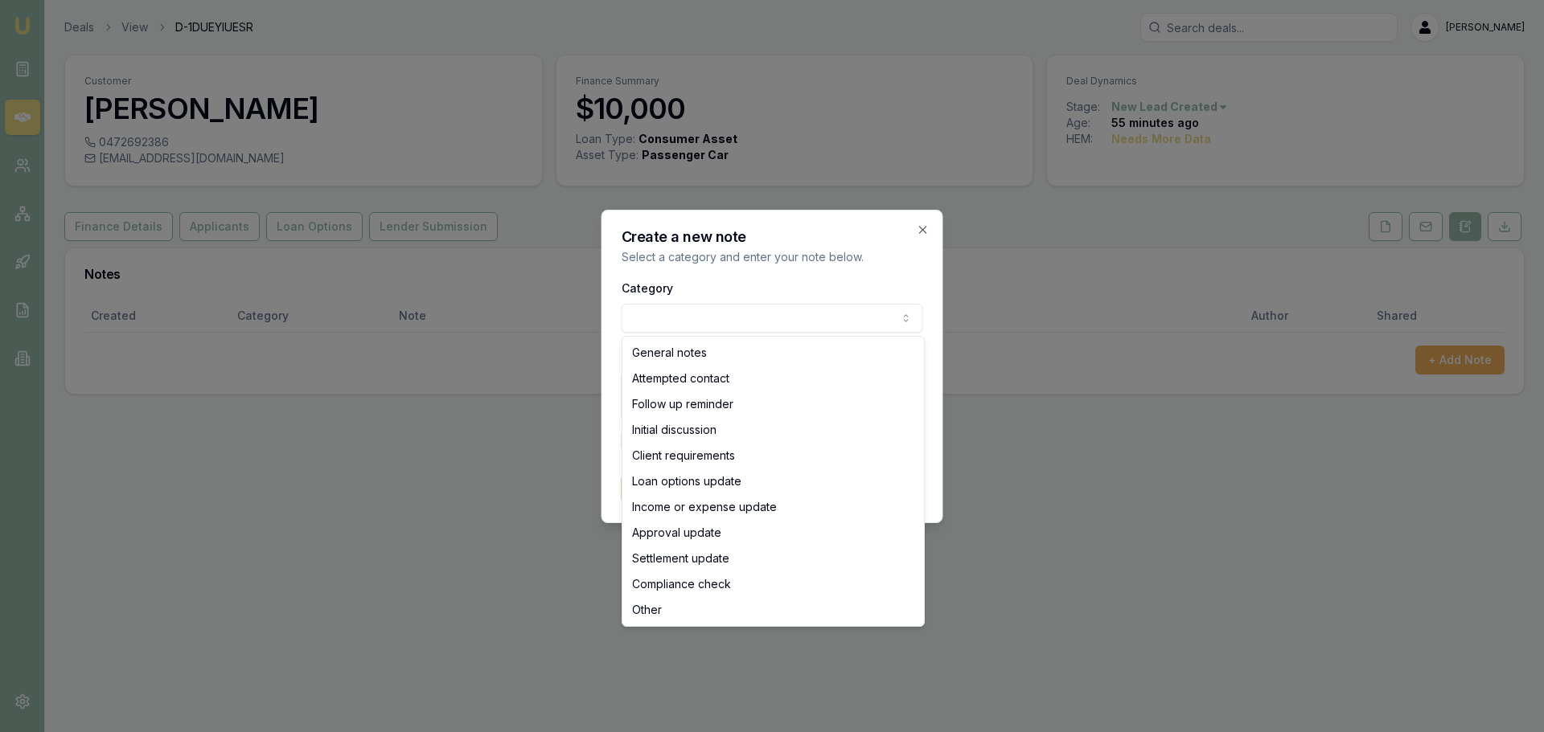
click at [707, 322] on body "Emu Broker Deals View D-1DUEYIUESR Erin Shield Toggle Menu Customer Rohan Fairh…" at bounding box center [772, 366] width 1544 height 732
select select "ATTEMPTED_CONTACT"
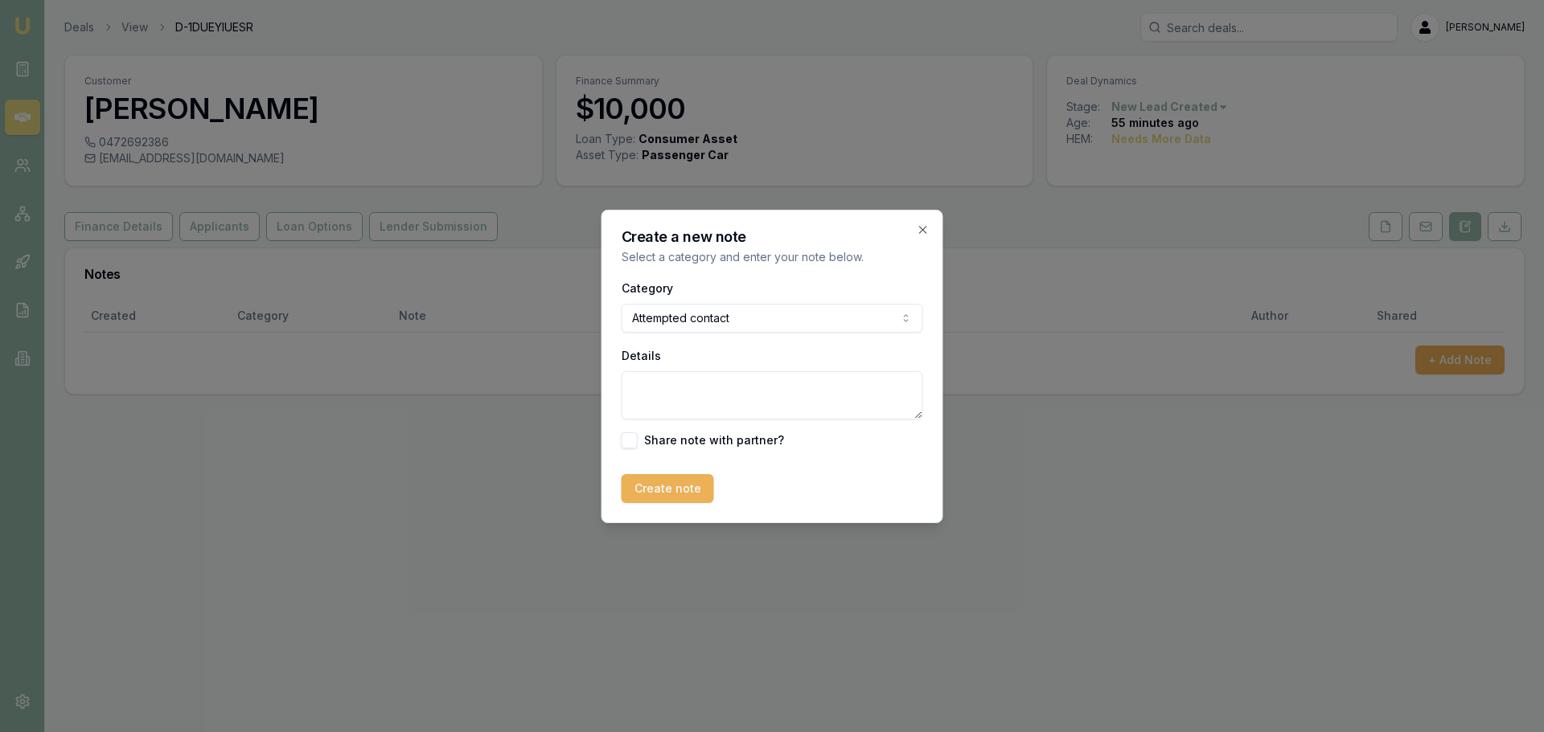
click at [688, 400] on textarea "Details" at bounding box center [771, 395] width 301 height 48
type textarea "sent intro text"
click at [658, 497] on button "Create note" at bounding box center [667, 488] width 92 height 29
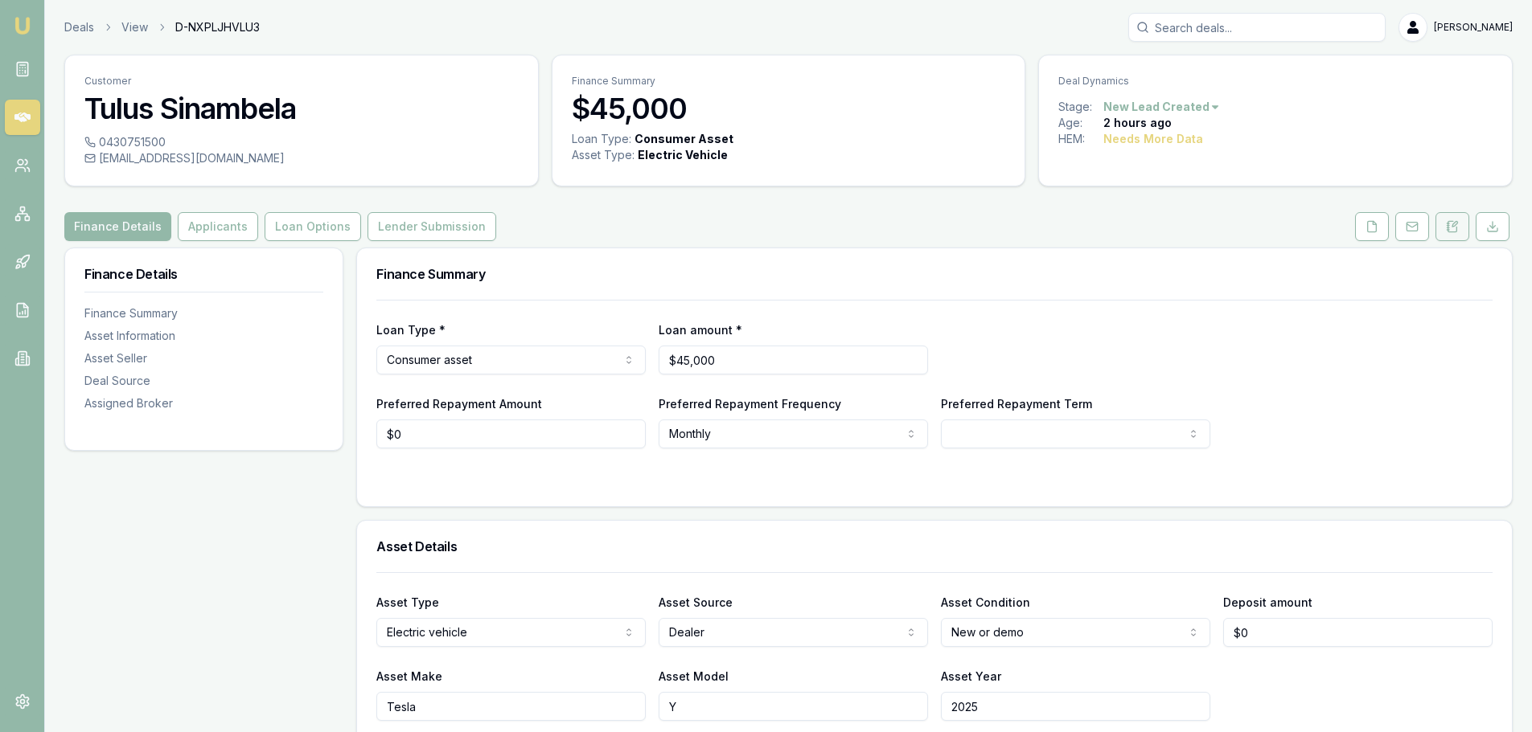
click at [1454, 235] on button at bounding box center [1452, 226] width 34 height 29
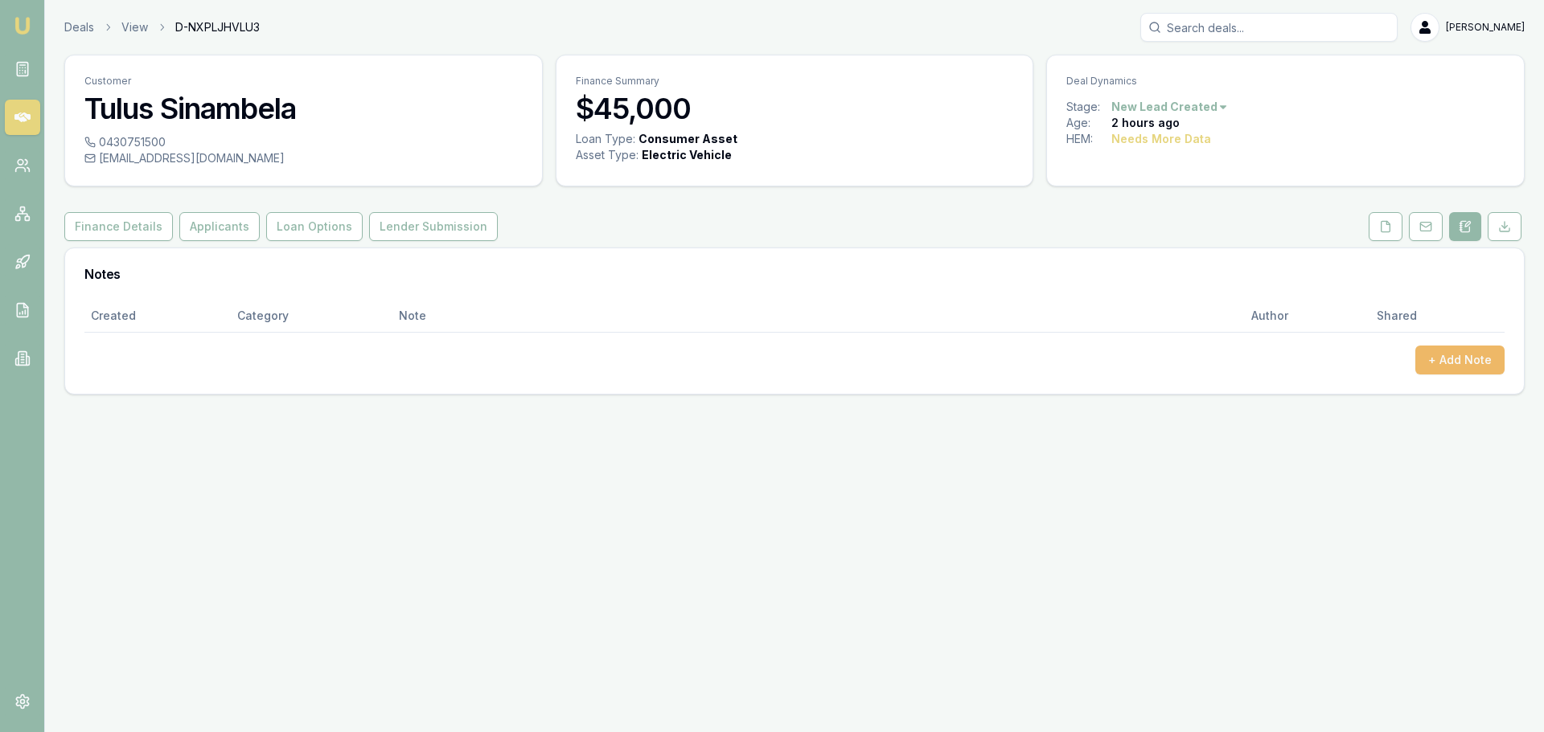
click at [1480, 373] on button "+ Add Note" at bounding box center [1459, 360] width 89 height 29
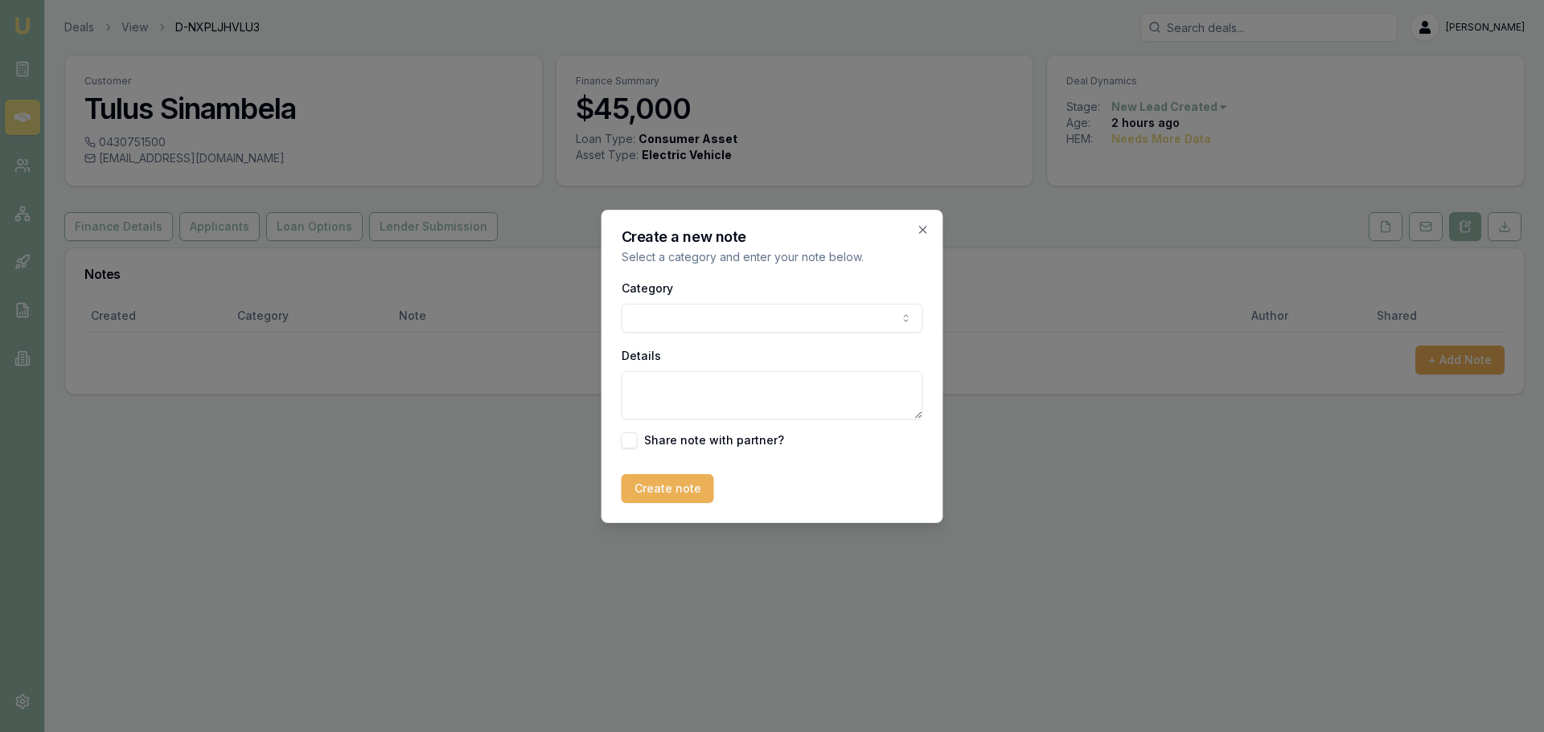
click at [745, 322] on body "Emu Broker Deals View D-NXPLJHVLU3 [PERSON_NAME] Toggle Menu Customer Tulus Sin…" at bounding box center [772, 366] width 1544 height 732
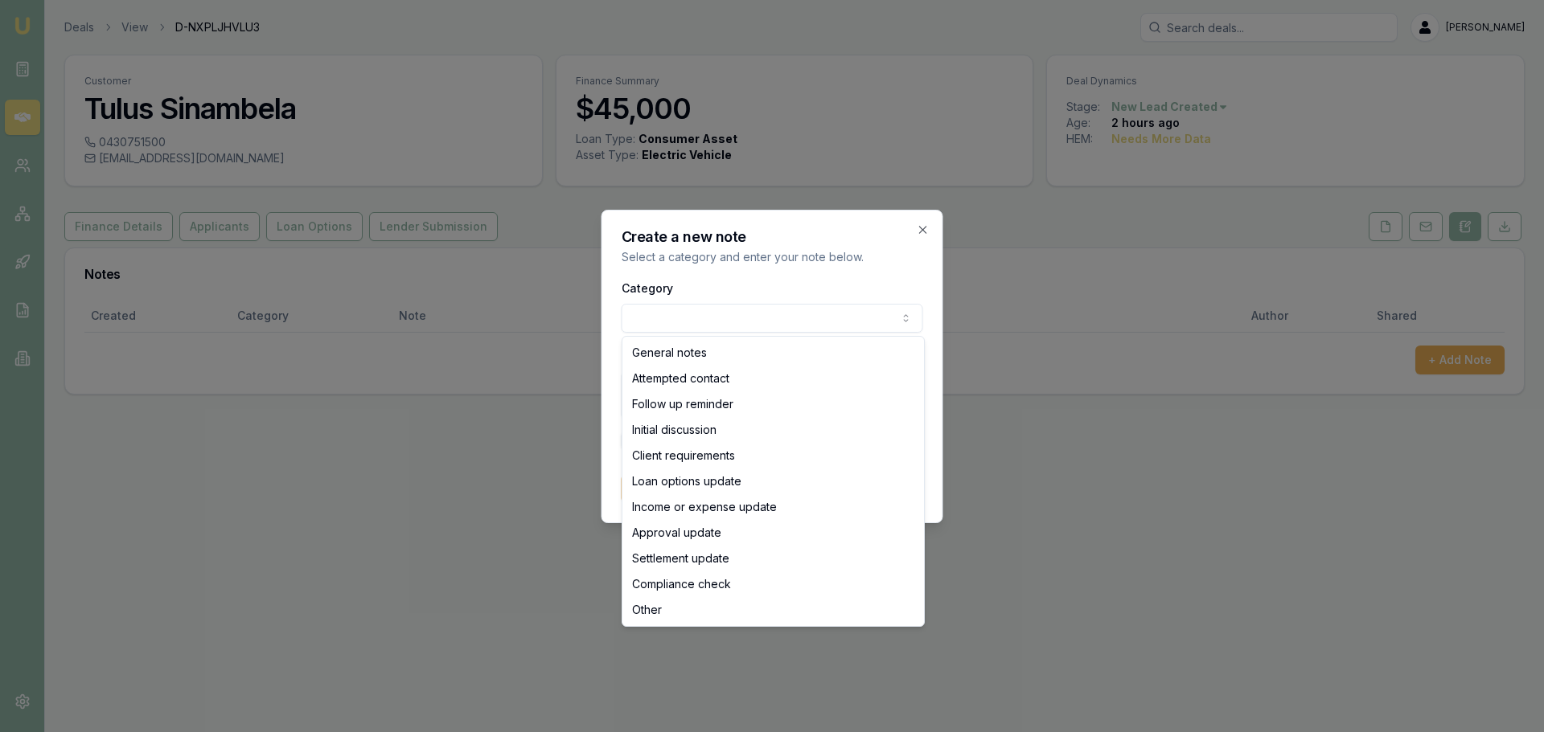
select select "ATTEMPTED_CONTACT"
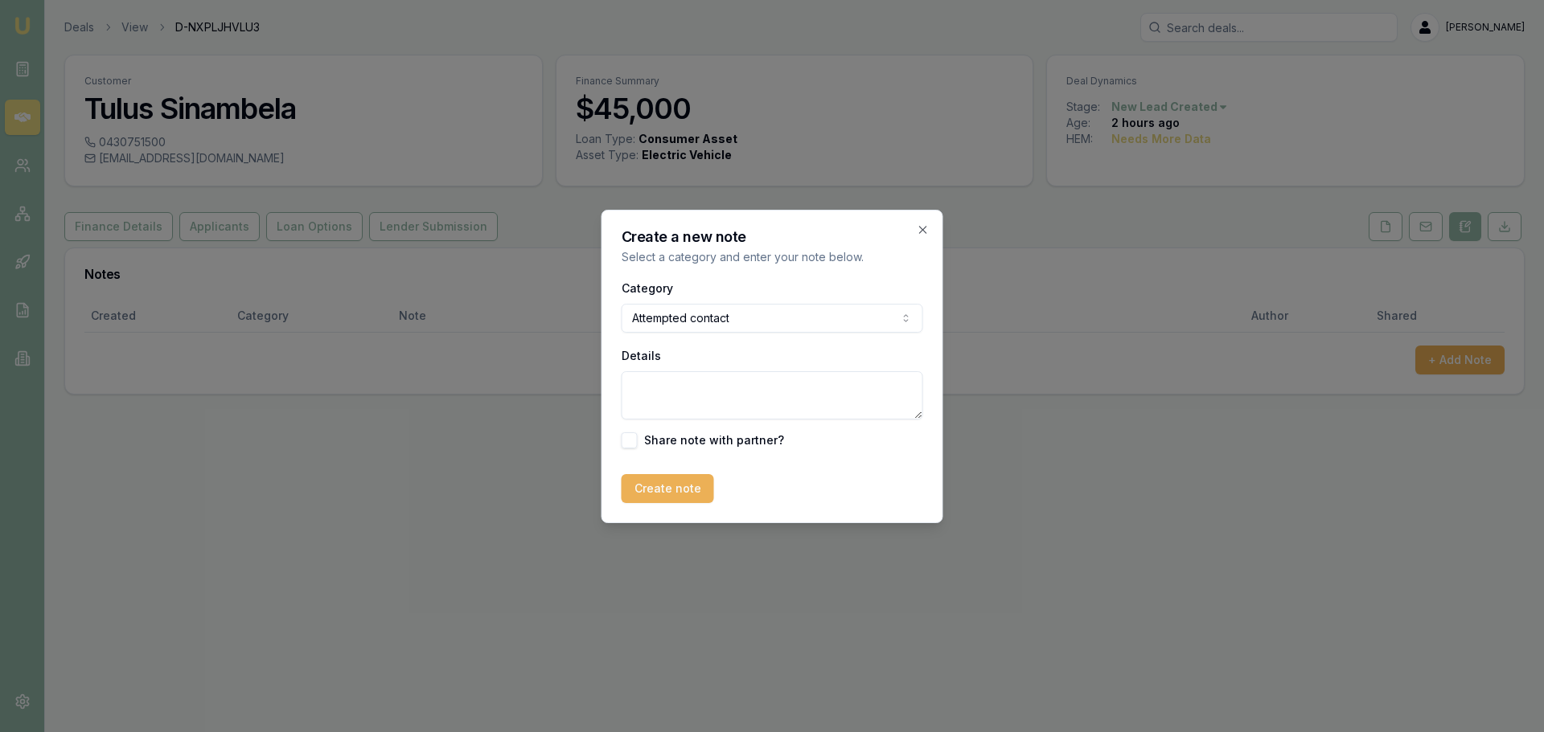
click at [741, 397] on textarea "Details" at bounding box center [771, 395] width 301 height 48
type textarea "sent intro text"
click at [648, 496] on button "Create note" at bounding box center [667, 488] width 92 height 29
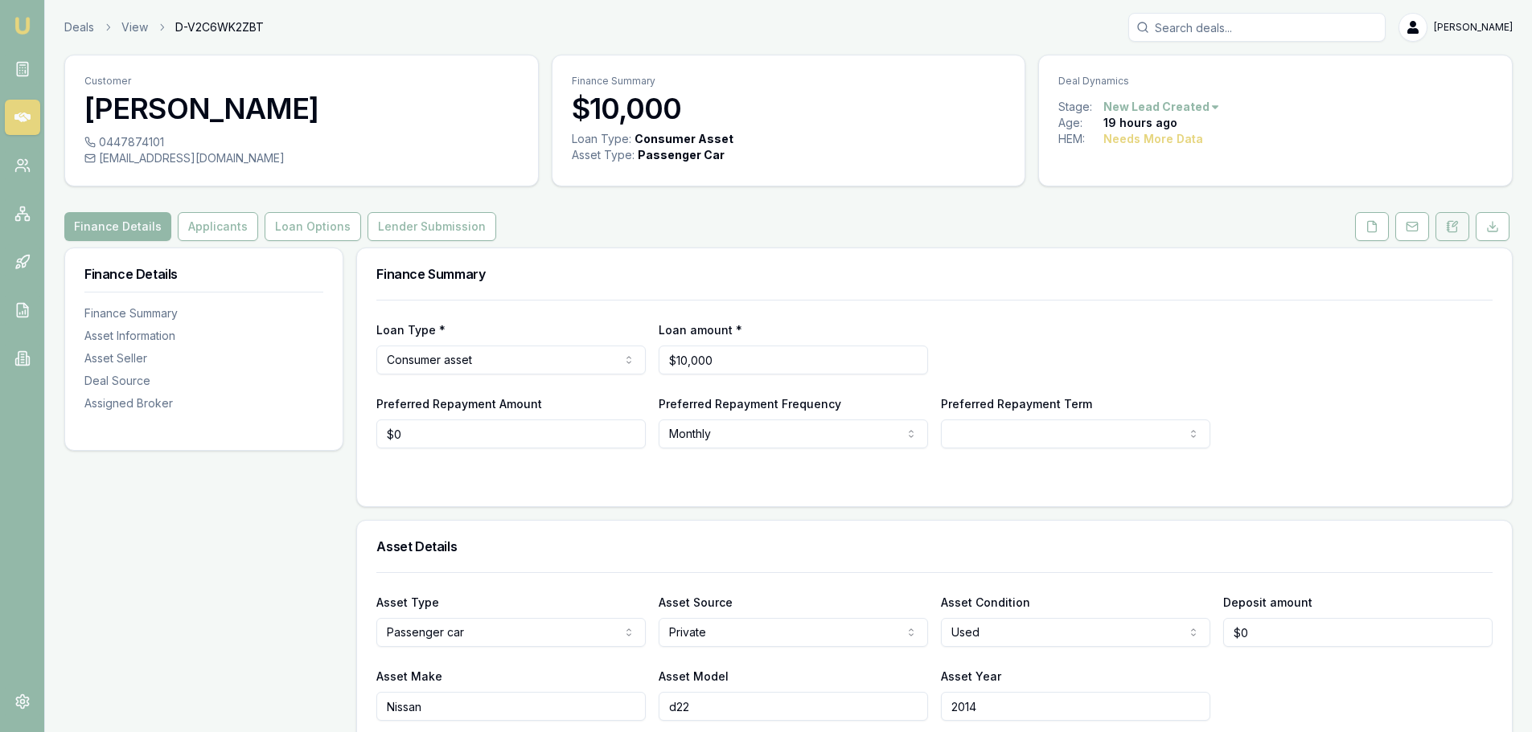
click at [1457, 226] on icon at bounding box center [1452, 226] width 13 height 13
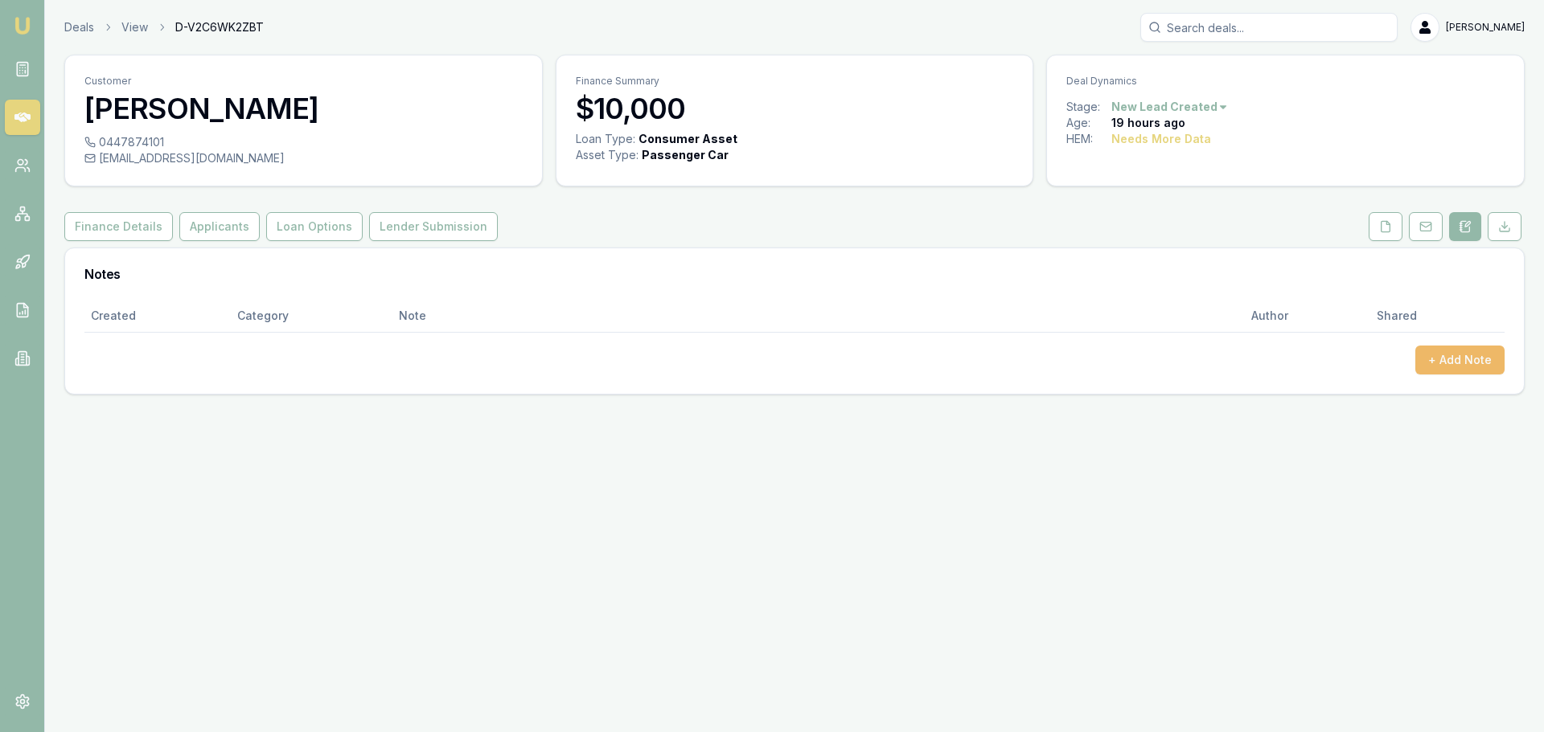
click at [1464, 355] on button "+ Add Note" at bounding box center [1459, 360] width 89 height 29
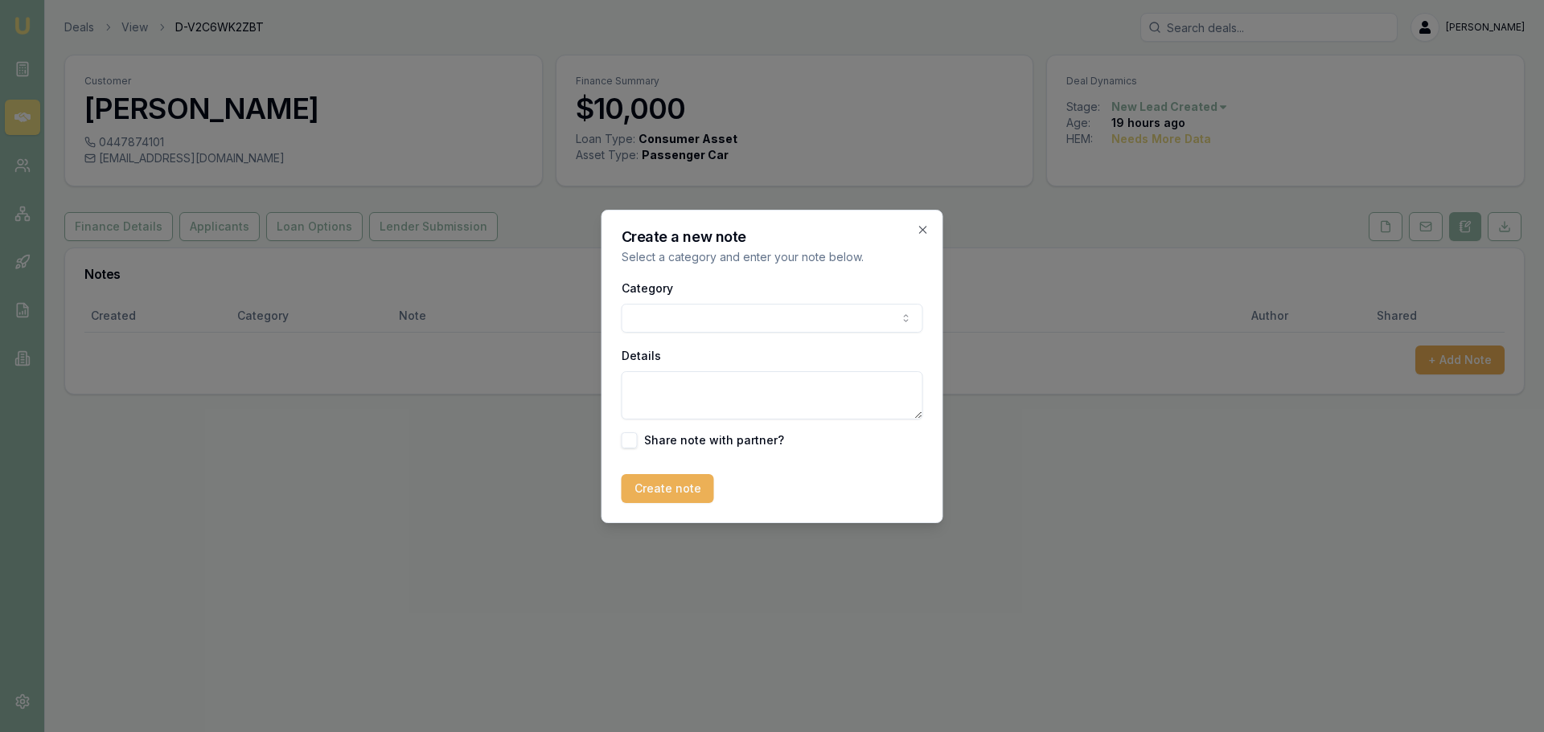
click at [878, 315] on body "Emu Broker Deals View D-V2C6WK2ZBT Erin Shield Toggle Menu Customer Stewart Pik…" at bounding box center [772, 366] width 1544 height 732
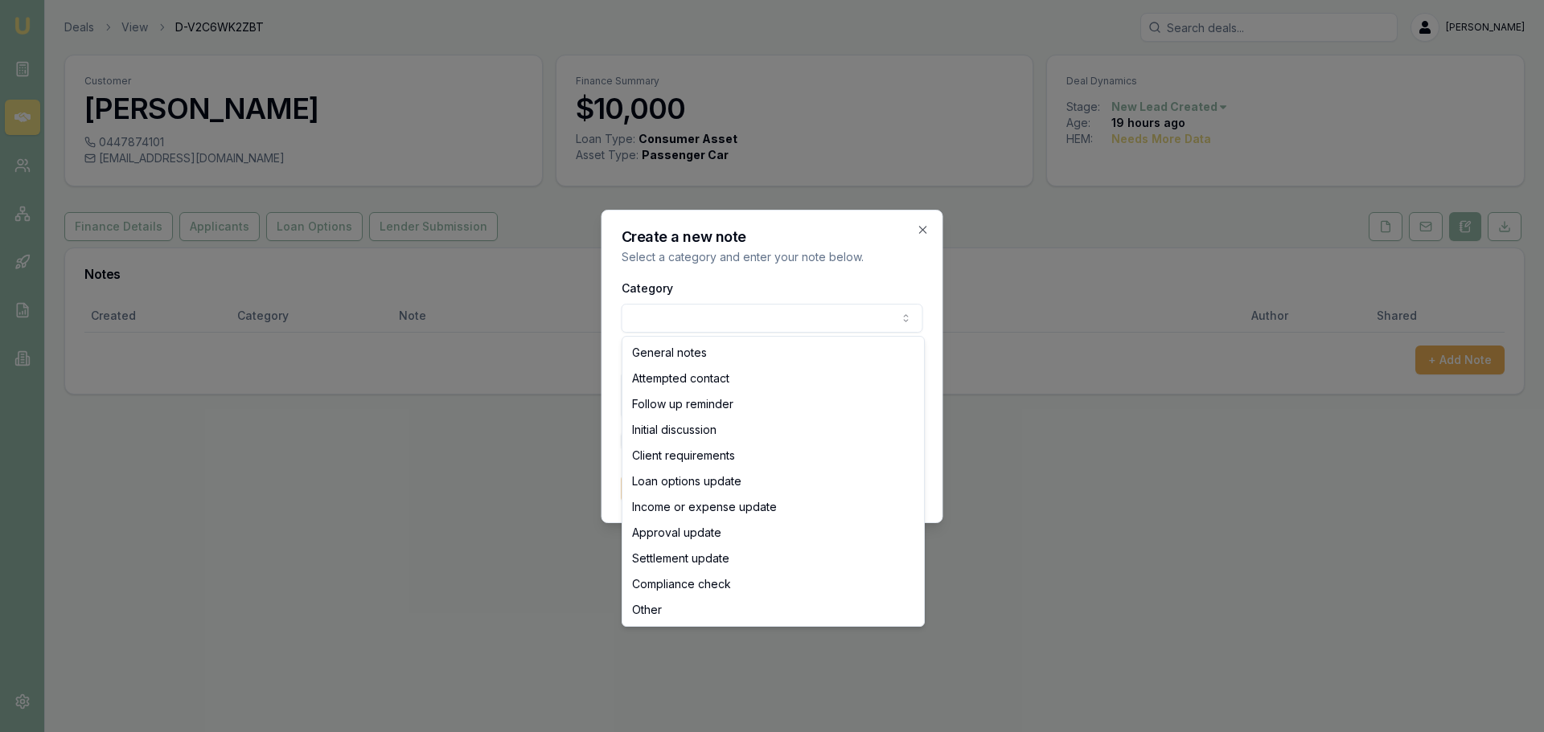
select select "ATTEMPTED_CONTACT"
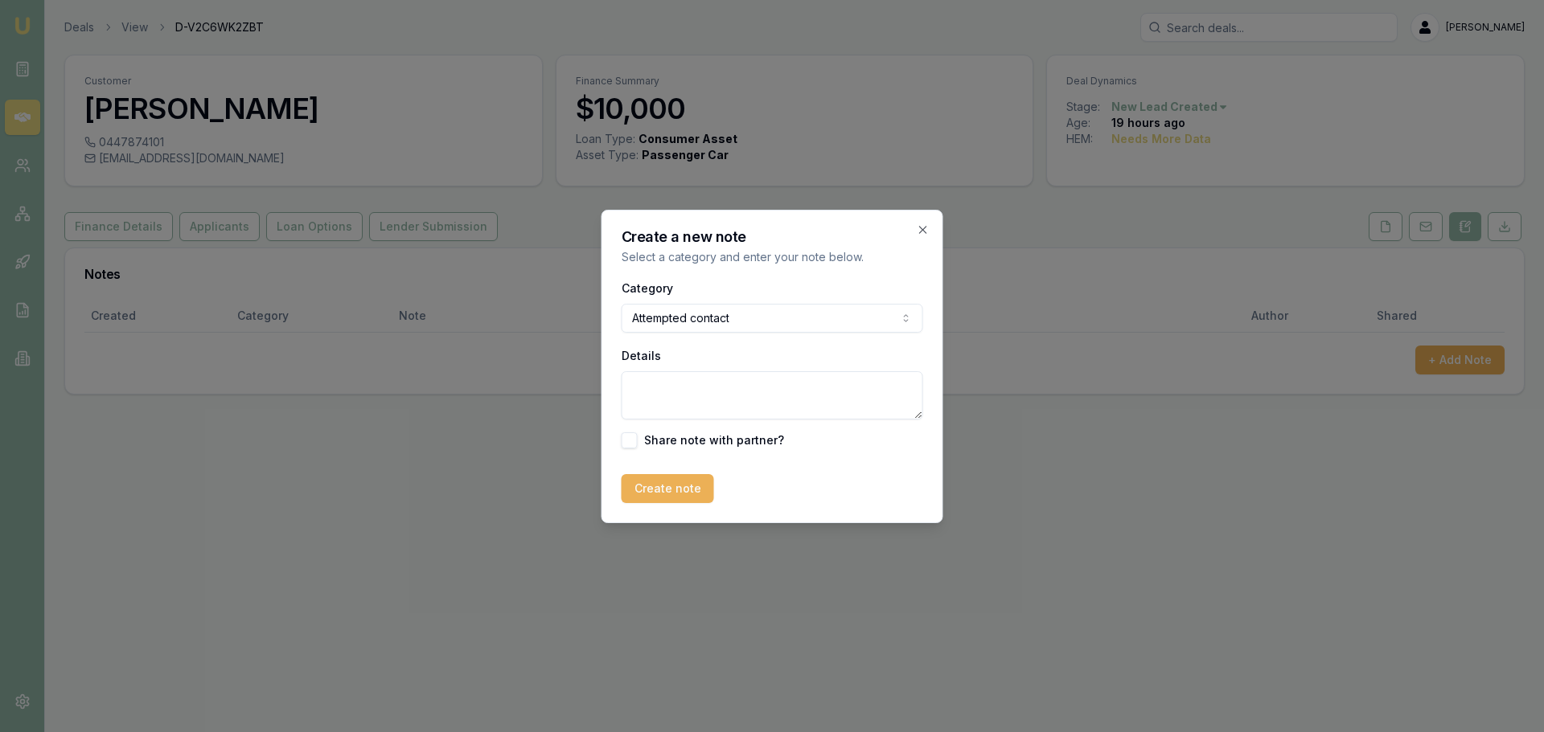
click at [677, 392] on textarea "Details" at bounding box center [771, 395] width 301 height 48
type textarea "Sent intro text"
click at [651, 491] on button "Create note" at bounding box center [667, 488] width 92 height 29
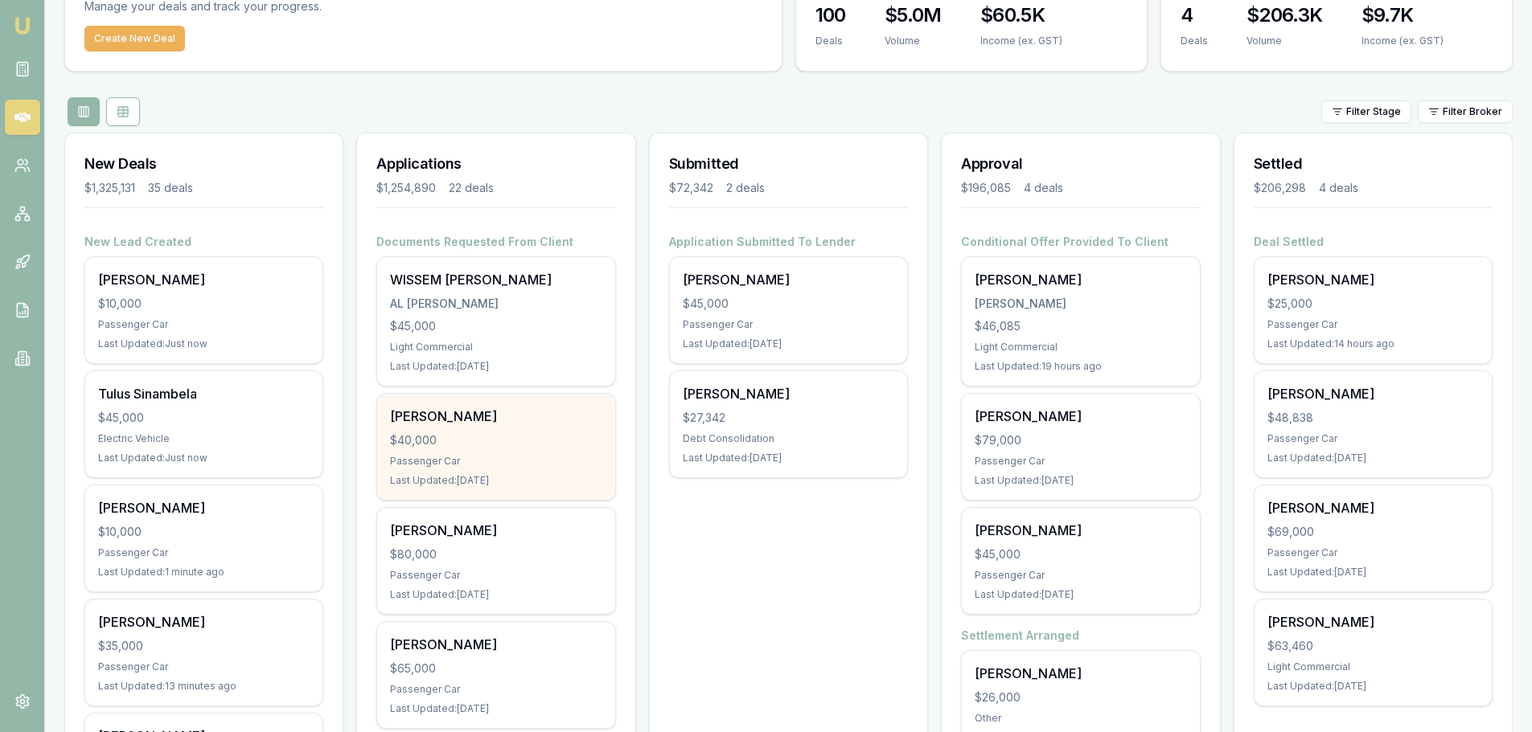
scroll to position [241, 0]
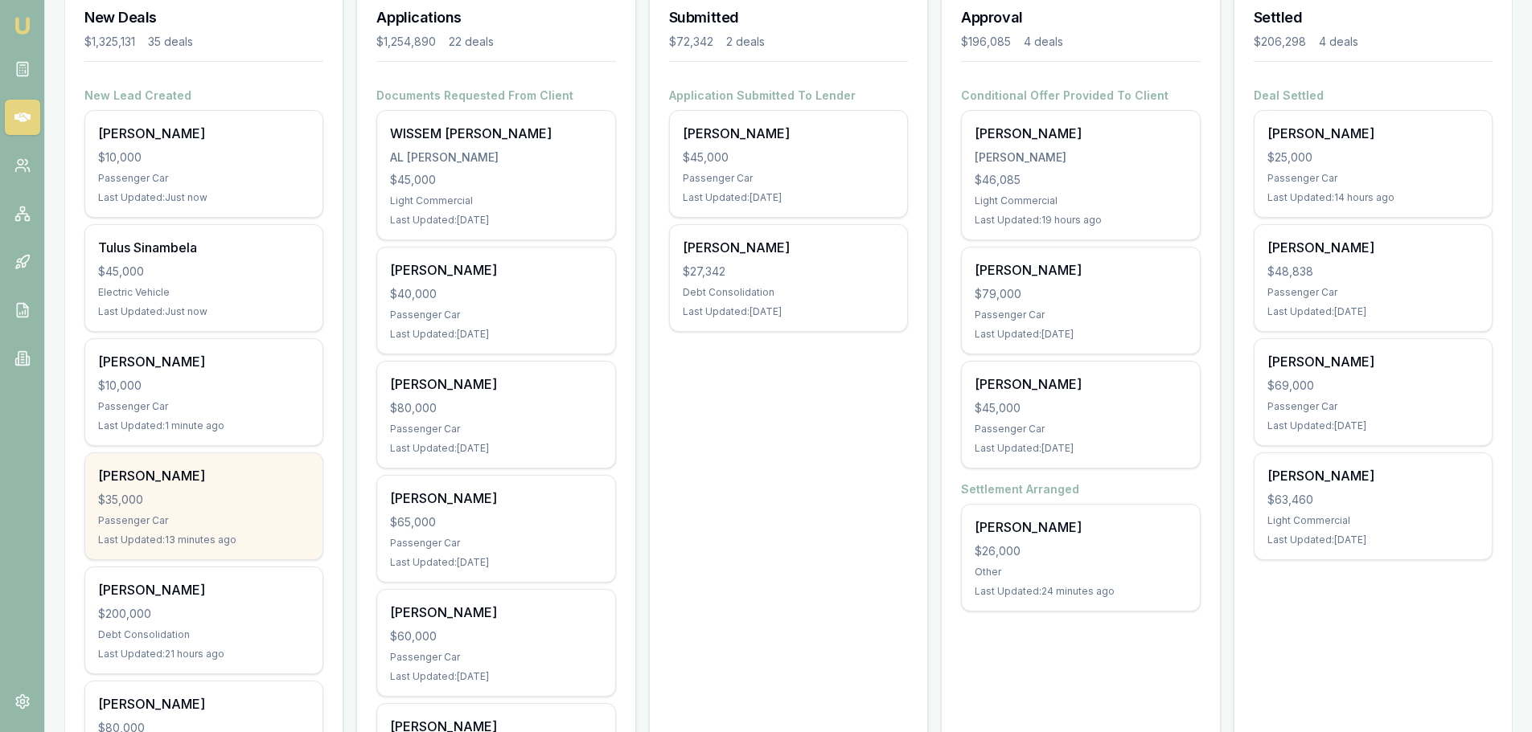
click at [263, 488] on div "[PERSON_NAME] $35,000 Passenger Car Last Updated: 13 minutes ago" at bounding box center [203, 506] width 237 height 106
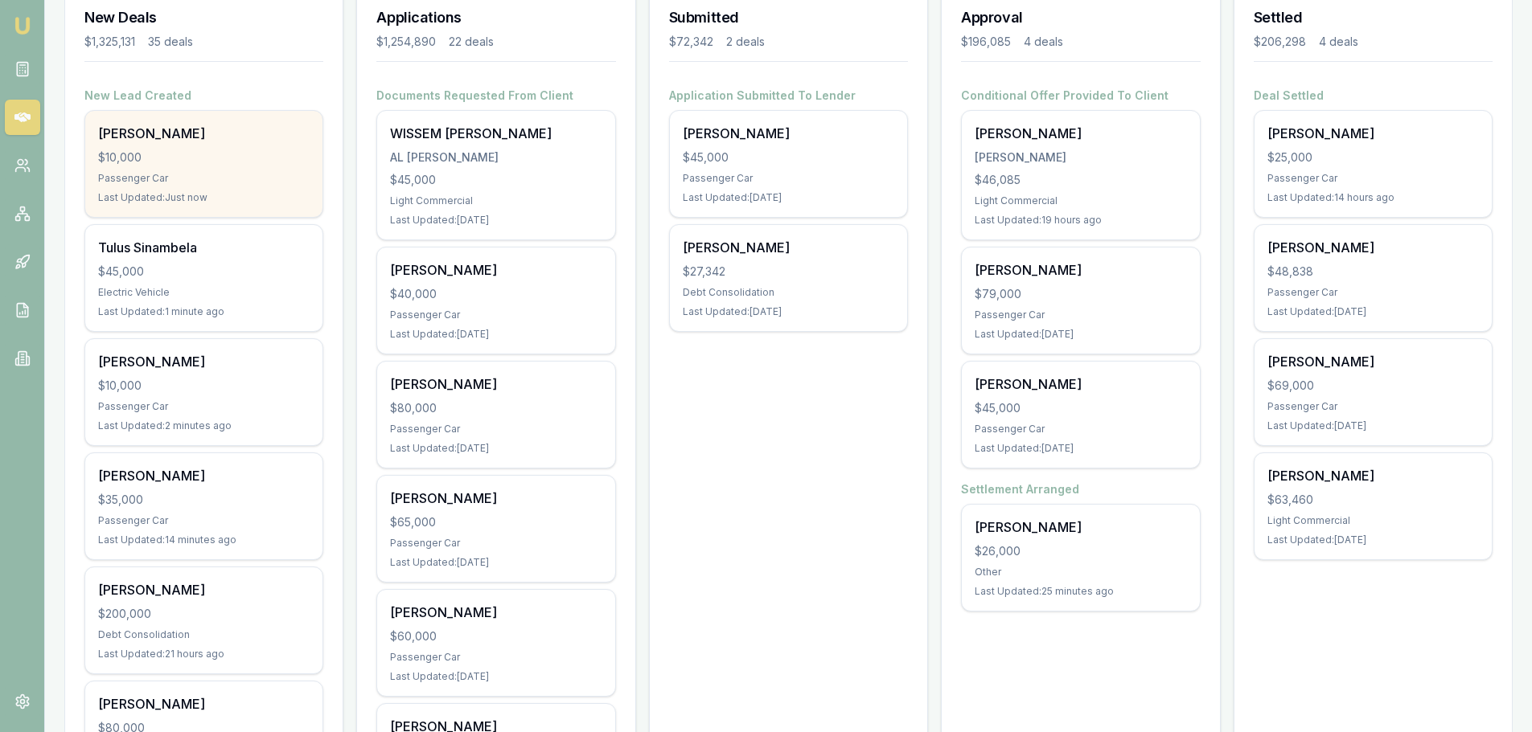
click at [152, 135] on div "Stewart Pike" at bounding box center [203, 133] width 211 height 19
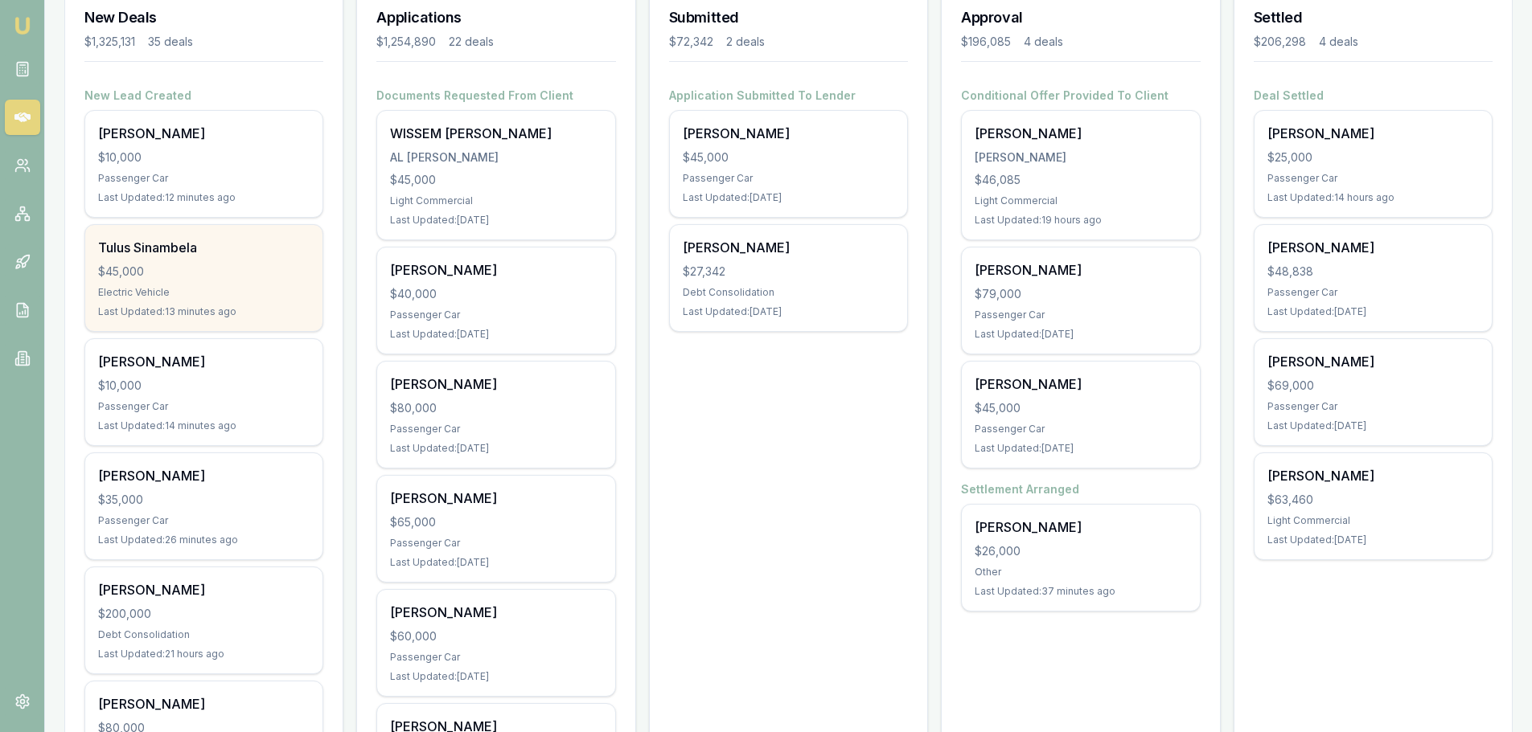
click at [236, 281] on div "Tulus Sinambela $45,000 Electric Vehicle Last Updated: 13 minutes ago" at bounding box center [203, 278] width 237 height 106
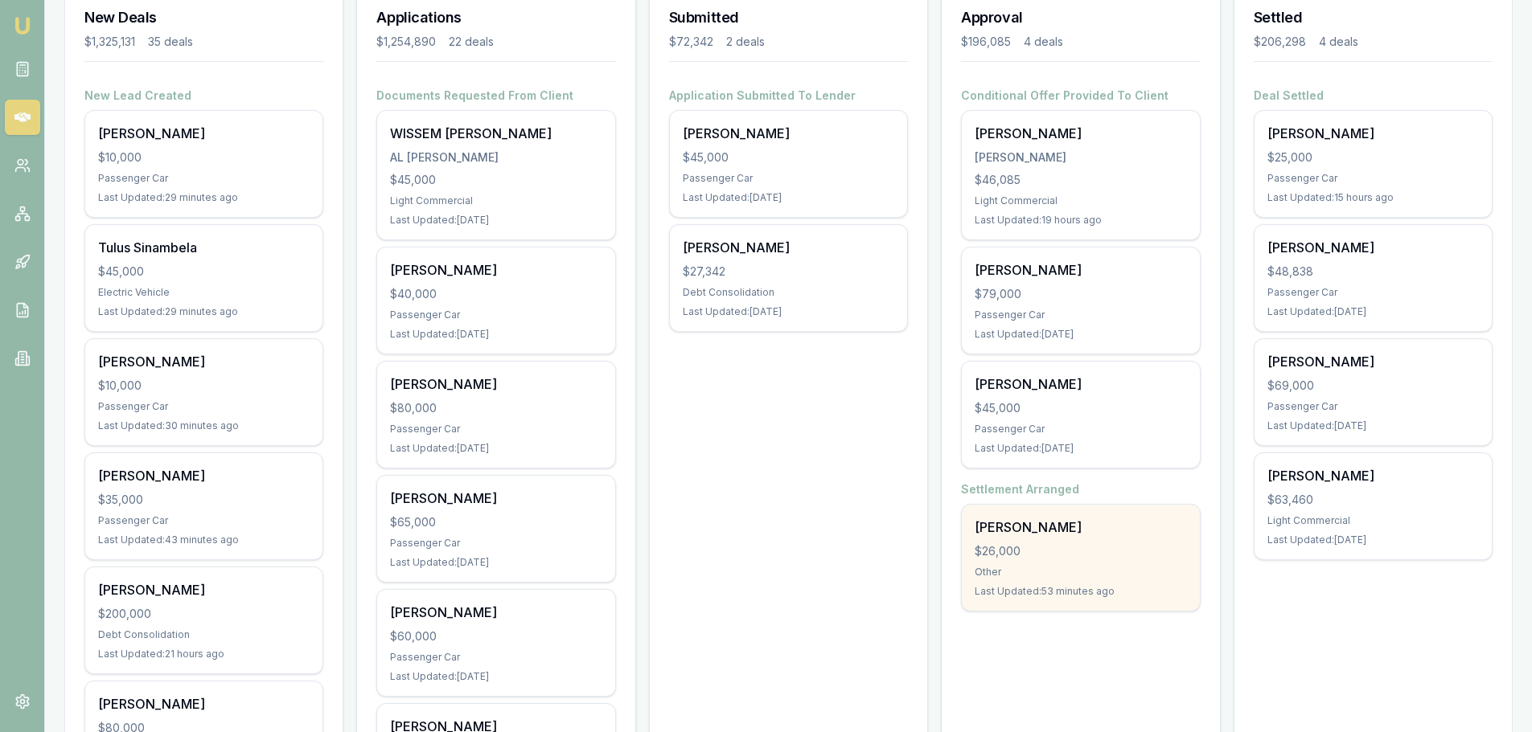
click at [1078, 539] on div "Wayne Neoh $26,000 Other Last Updated: 53 minutes ago" at bounding box center [1080, 558] width 237 height 106
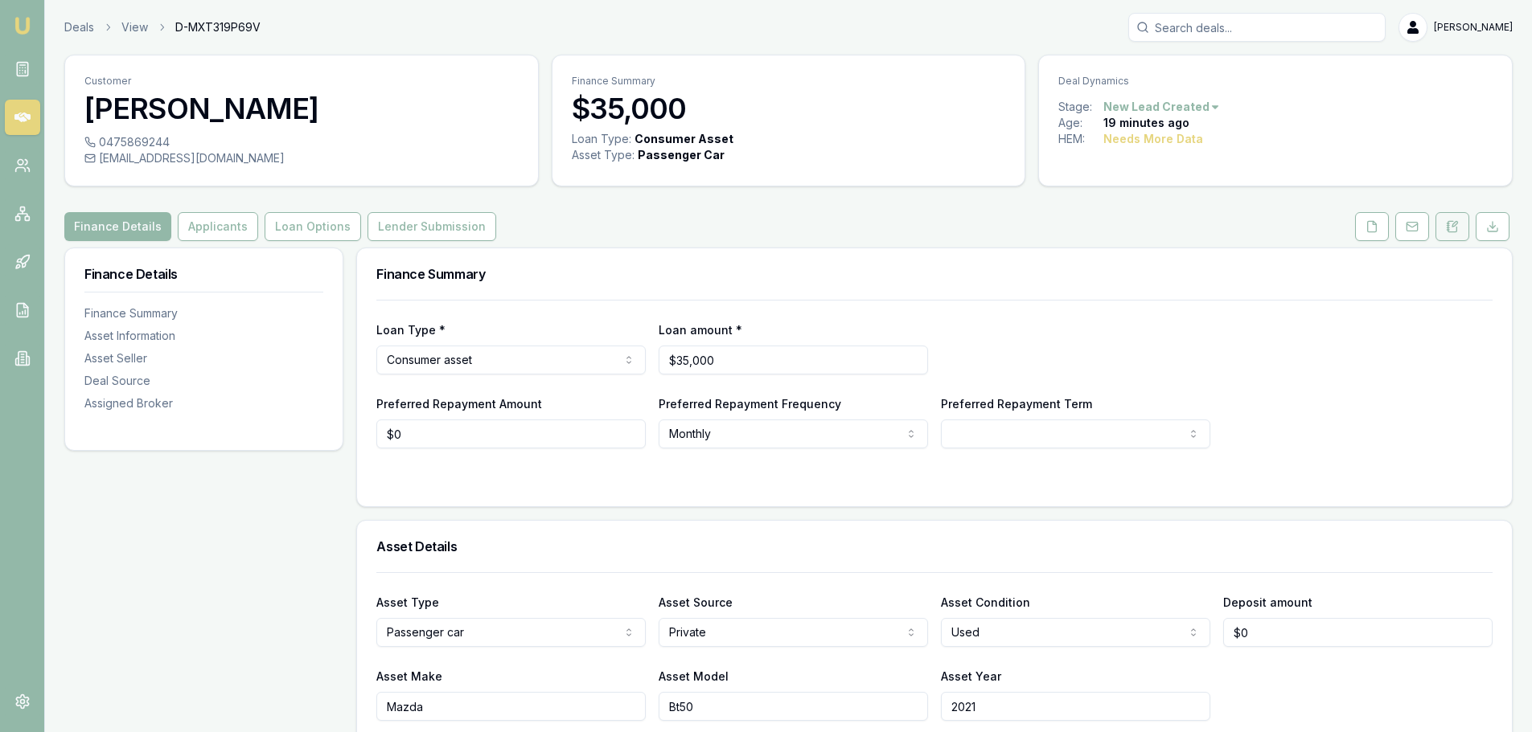
click at [1444, 230] on button at bounding box center [1452, 226] width 34 height 29
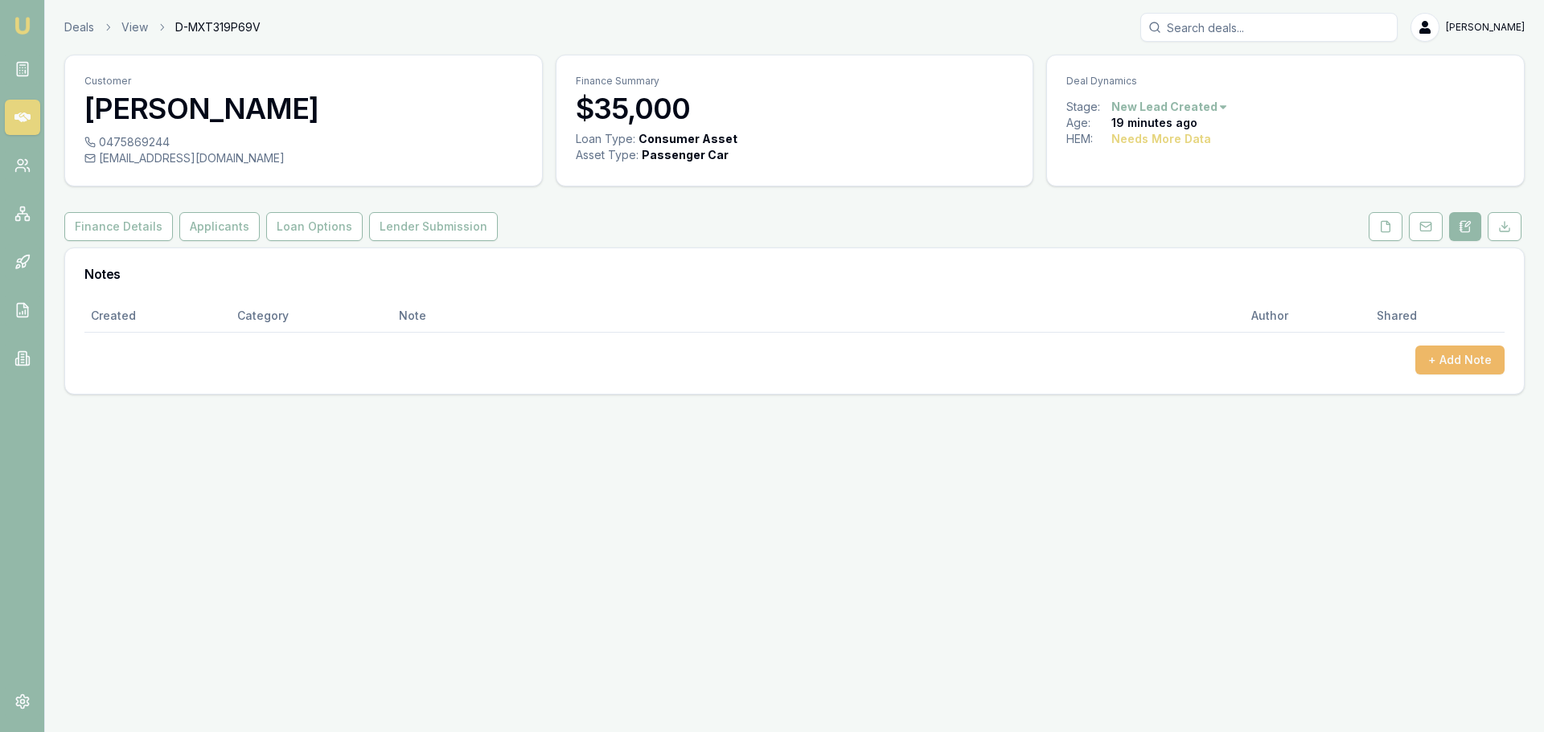
click at [1474, 361] on button "+ Add Note" at bounding box center [1459, 360] width 89 height 29
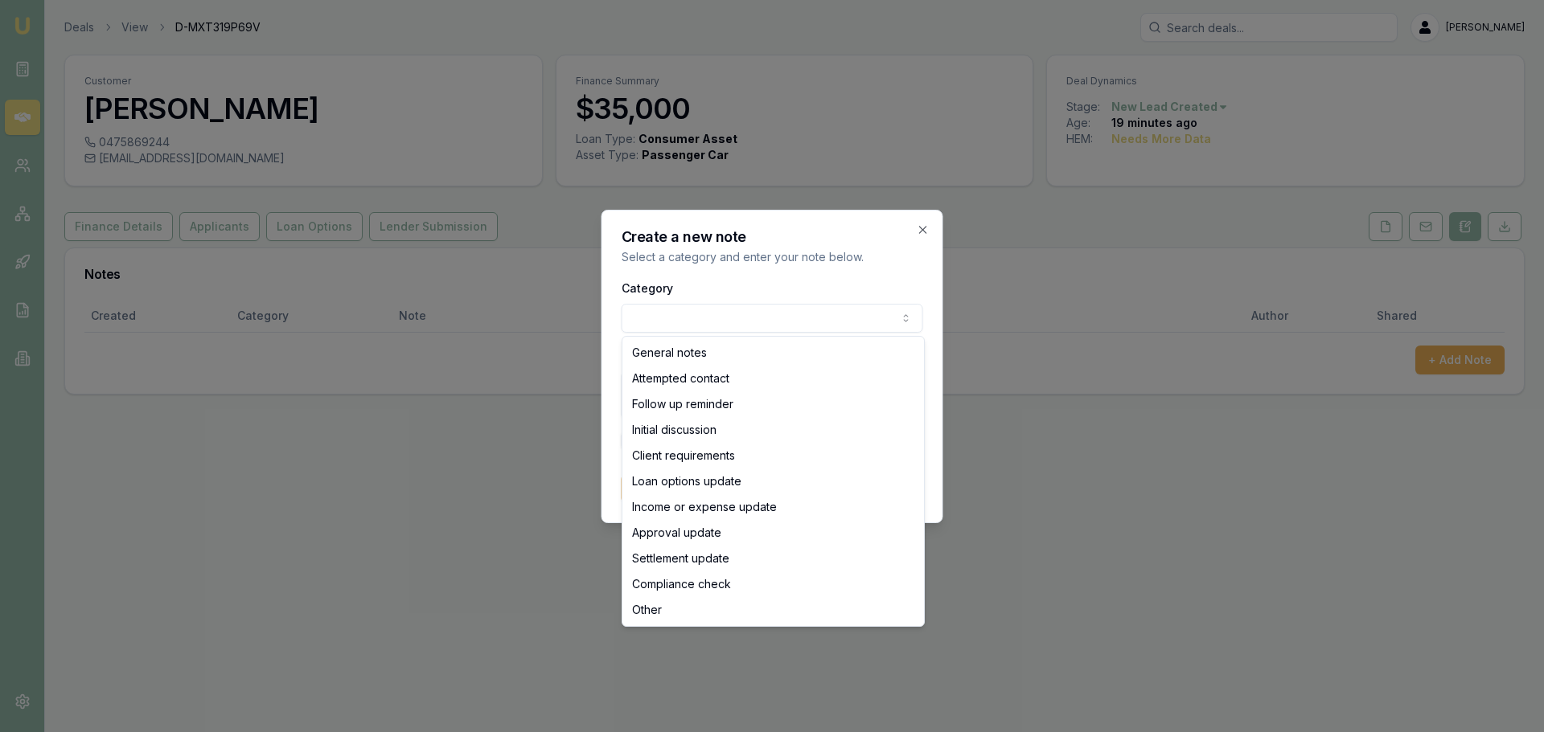
click at [677, 317] on body "Emu Broker Deals View D-MXT319P69V [PERSON_NAME] Toggle Menu Customer [PERSON_N…" at bounding box center [772, 366] width 1544 height 732
select select "ATTEMPTED_CONTACT"
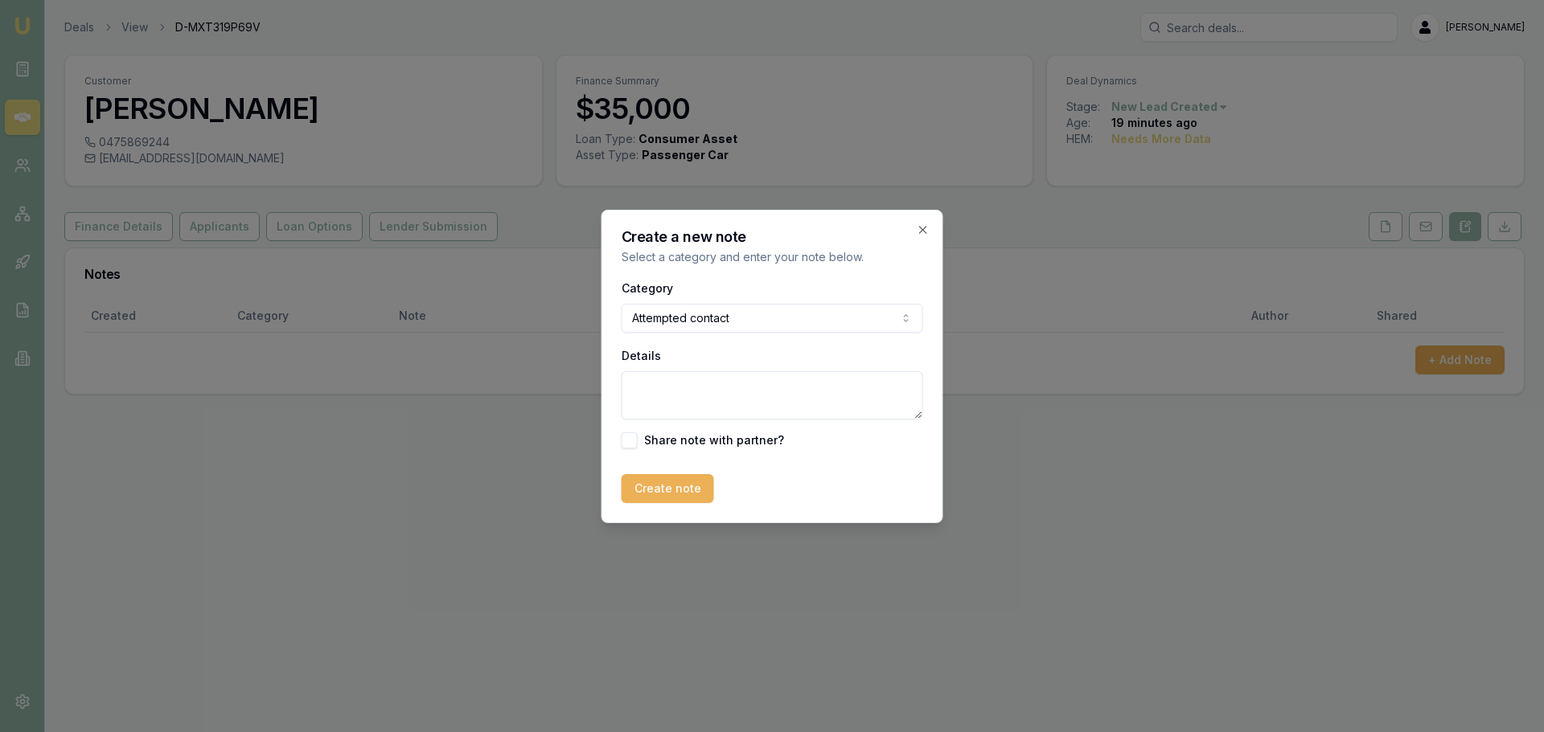
click at [661, 390] on textarea "Details" at bounding box center [771, 395] width 301 height 48
type textarea "sent intro text"
click at [678, 495] on button "Create note" at bounding box center [667, 488] width 92 height 29
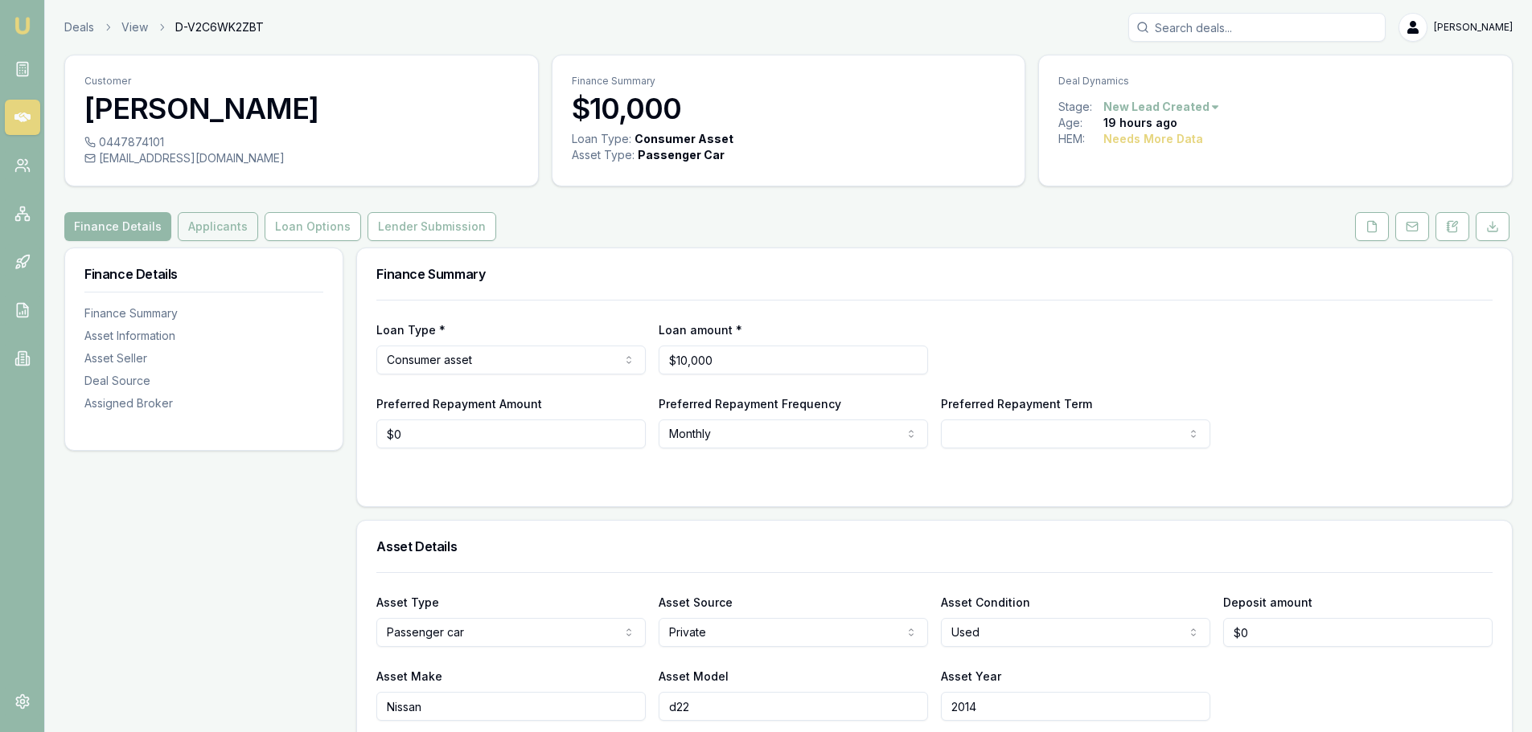
click at [220, 226] on button "Applicants" at bounding box center [218, 226] width 80 height 29
click at [851, 216] on div "Finance Details Applicants Loan Options Lender Submission" at bounding box center [788, 226] width 1448 height 29
click at [659, 229] on div "Finance Details Applicants Loan Options Lender Submission" at bounding box center [788, 226] width 1448 height 29
click at [788, 240] on div "Finance Details Applicants Loan Options Lender Submission" at bounding box center [788, 226] width 1448 height 29
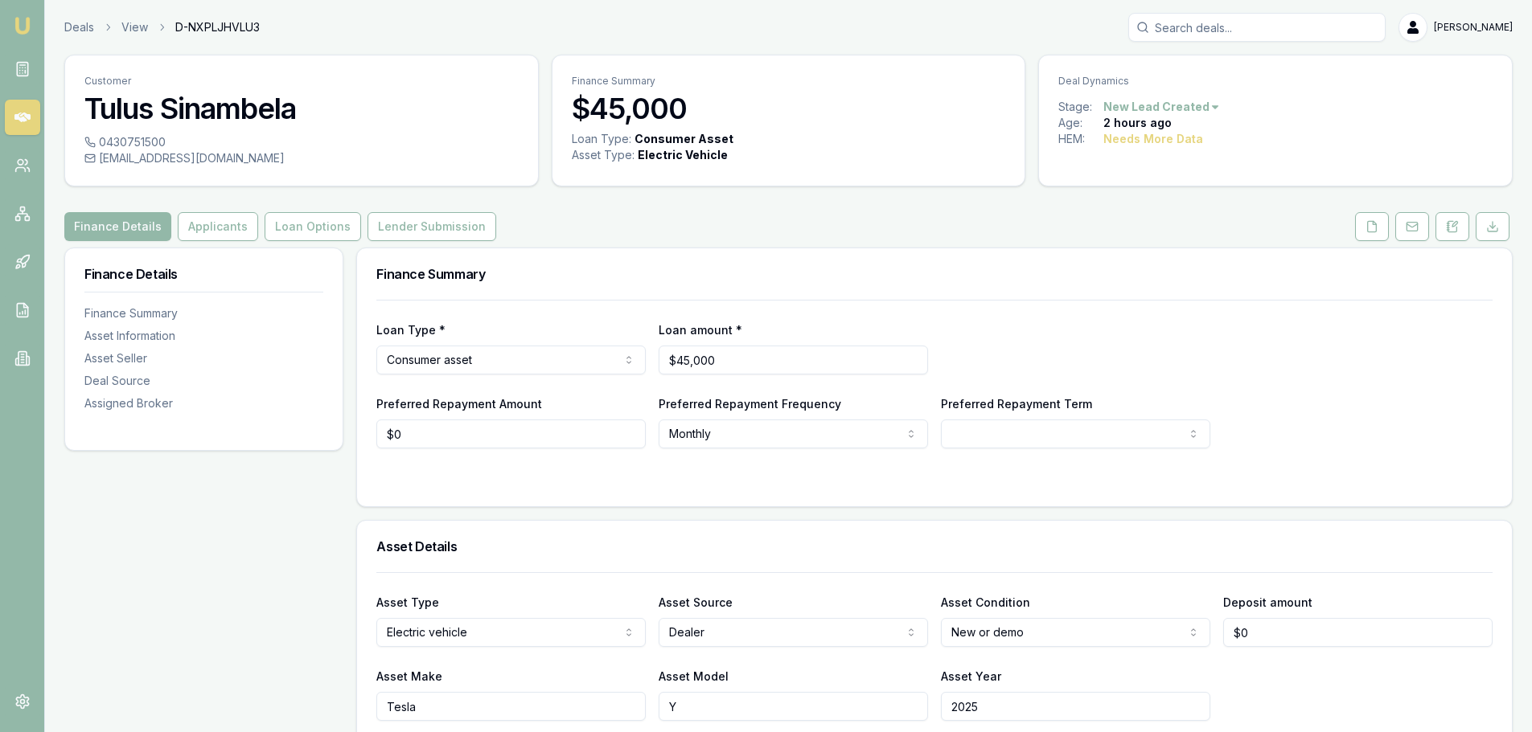
click at [809, 216] on div "Finance Details Applicants Loan Options Lender Submission" at bounding box center [788, 226] width 1448 height 29
click at [798, 235] on div "Finance Details Applicants Loan Options Lender Submission" at bounding box center [788, 226] width 1448 height 29
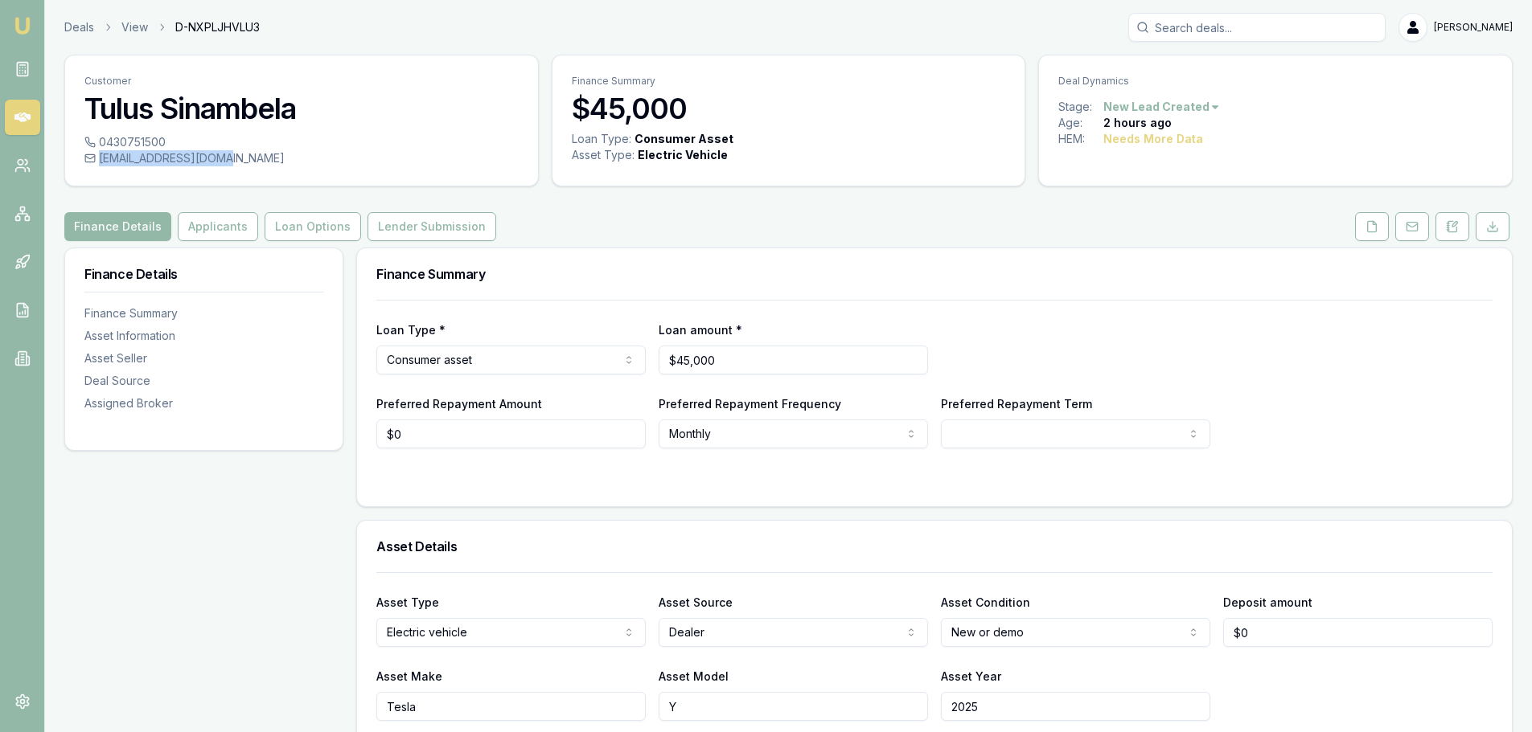
click at [226, 154] on div "tsinambela@yahoo.com" at bounding box center [301, 158] width 434 height 16
copy div "tsinambela@yahoo.com"
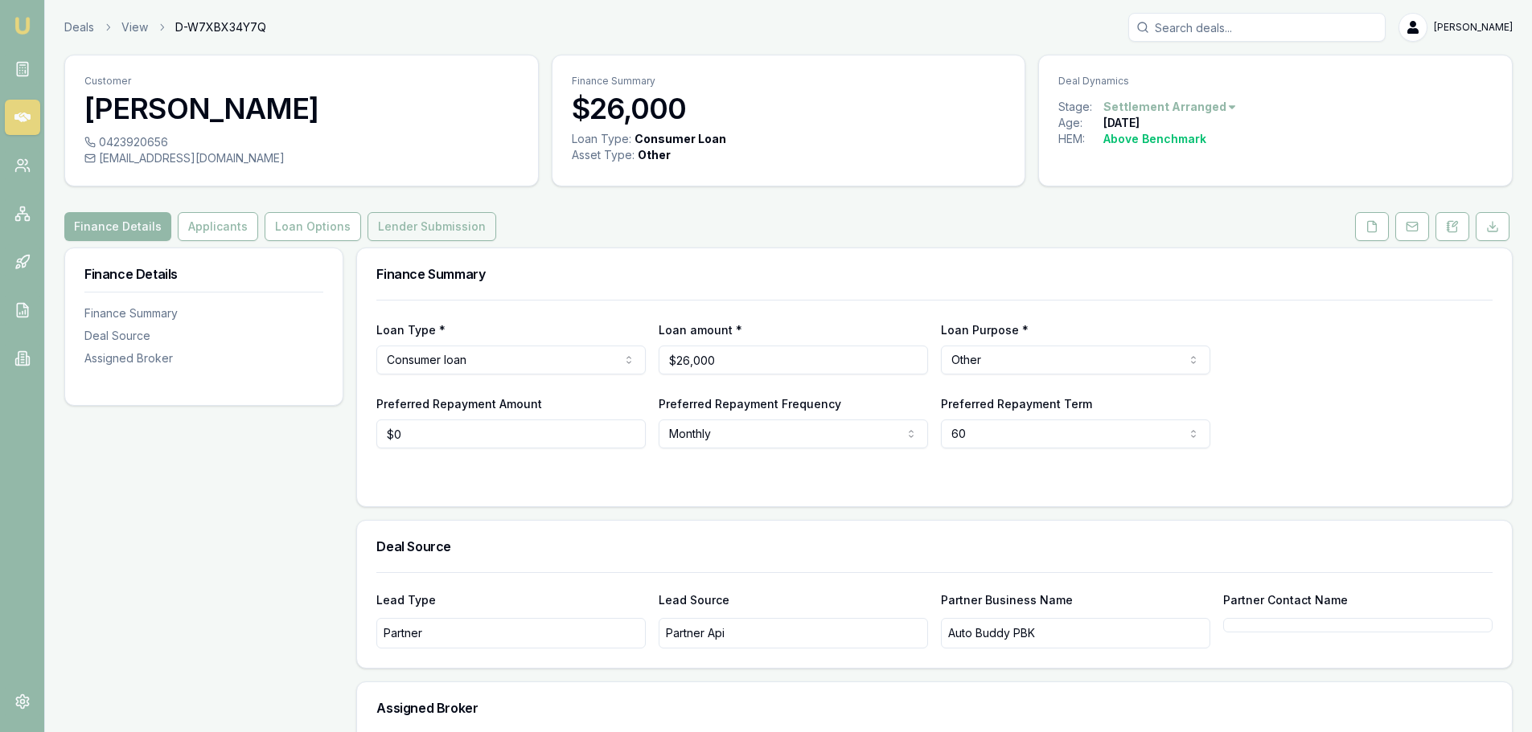
drag, startPoint x: 425, startPoint y: 231, endPoint x: 433, endPoint y: 232, distance: 9.0
click at [425, 231] on button "Lender Submission" at bounding box center [431, 226] width 129 height 29
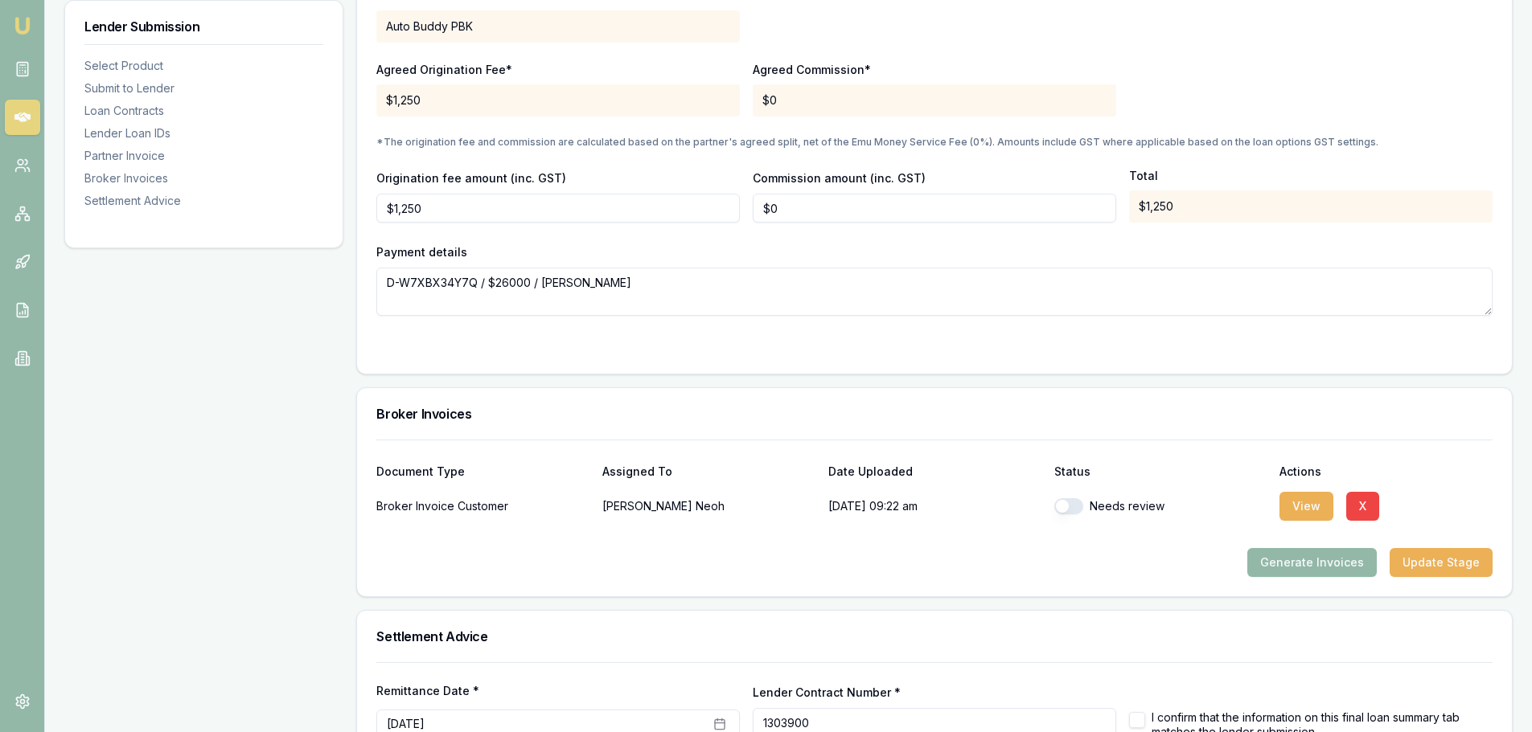
scroll to position [1733, 0]
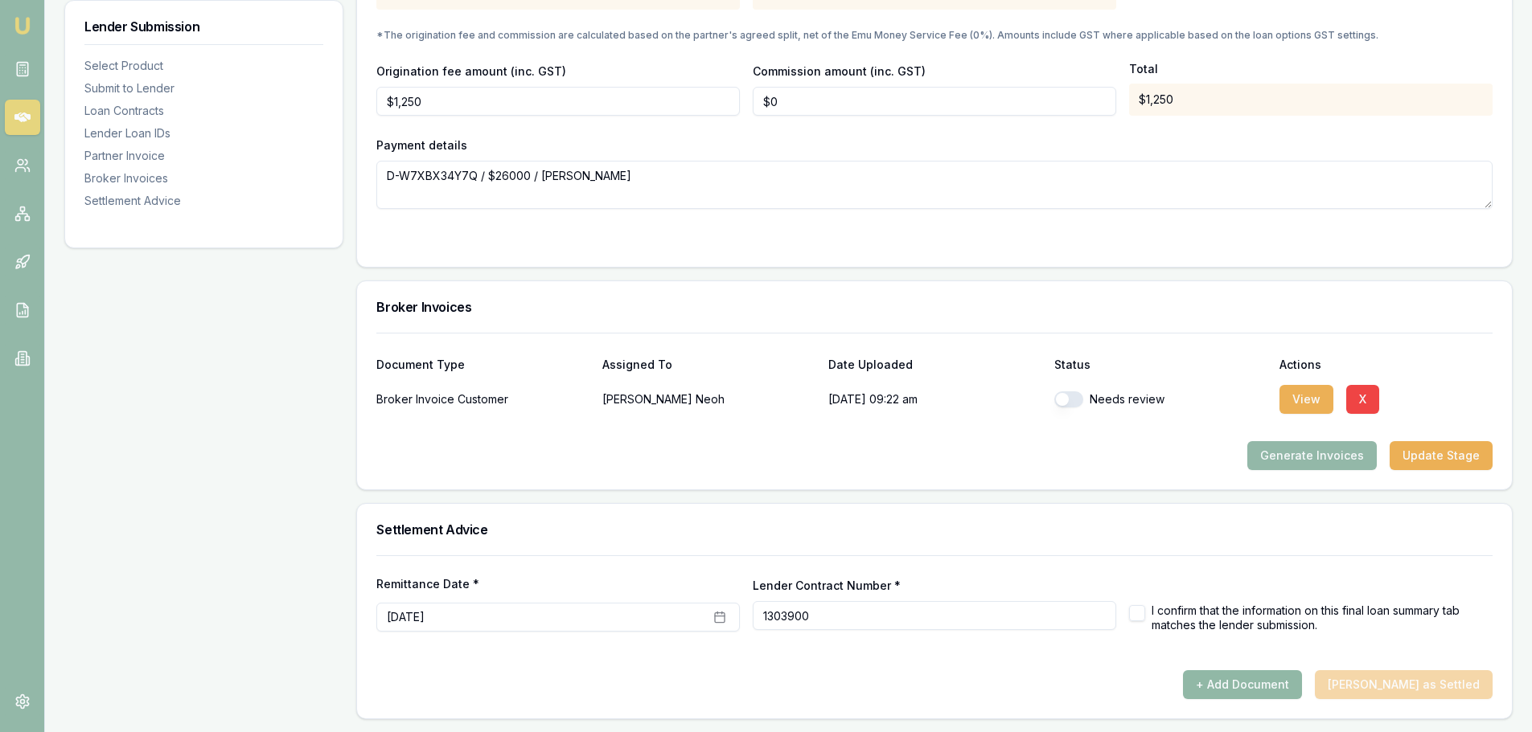
click at [1261, 683] on button "+ Add Document" at bounding box center [1242, 685] width 119 height 29
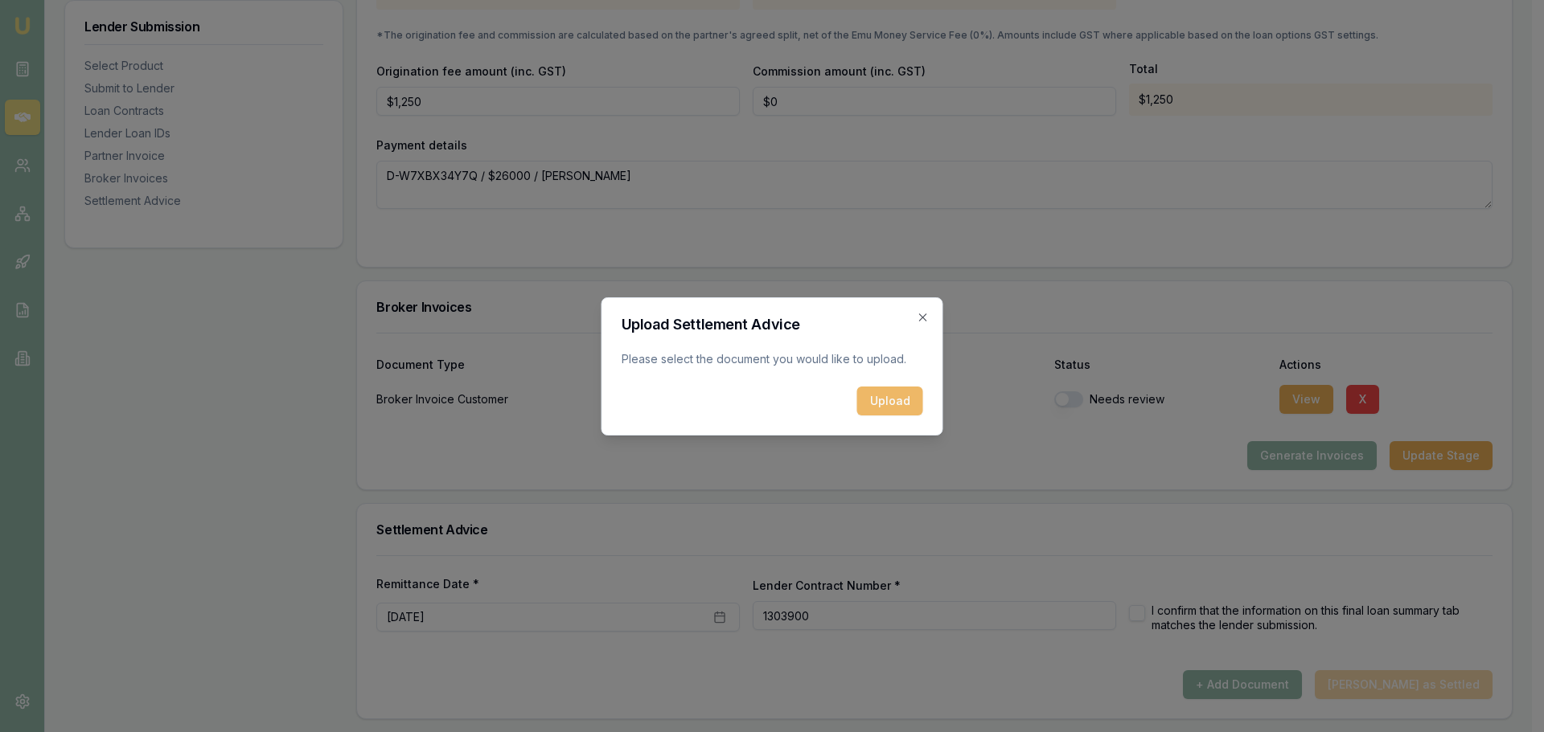
click at [909, 404] on button "Upload" at bounding box center [890, 401] width 66 height 29
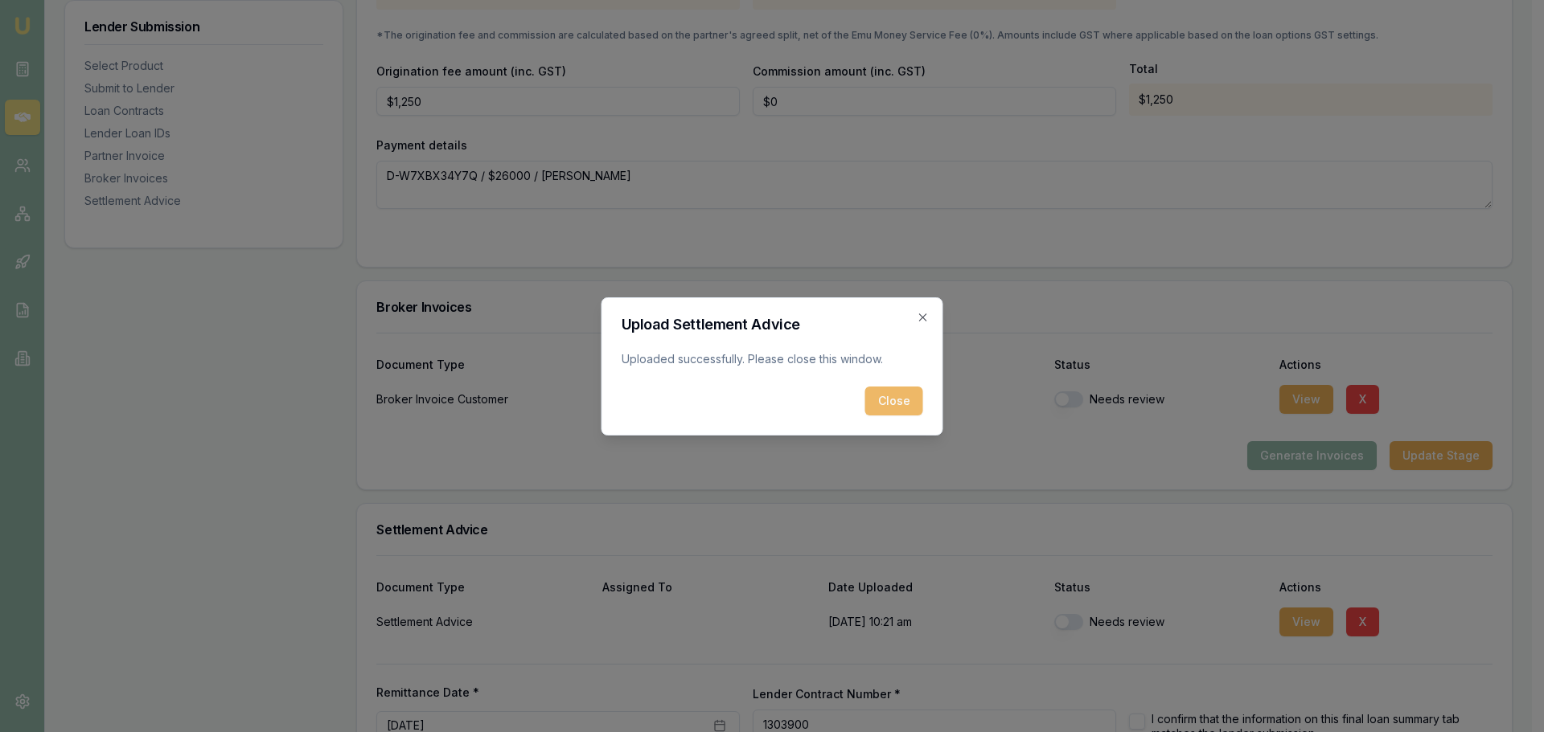
click at [910, 403] on button "Close" at bounding box center [894, 401] width 58 height 29
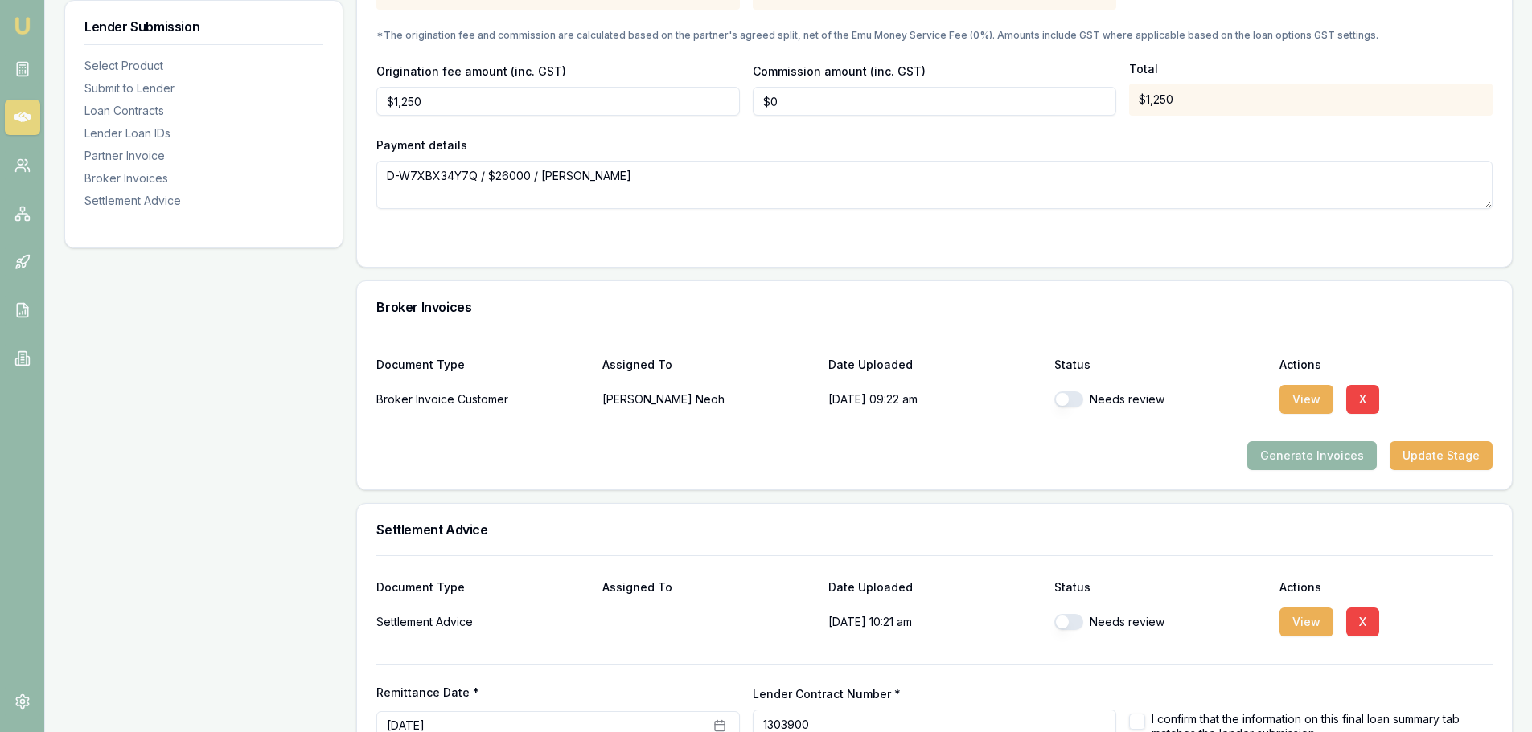
click at [1060, 404] on button "button" at bounding box center [1068, 400] width 29 height 16
checkbox input "true"
click at [1076, 617] on button "button" at bounding box center [1068, 622] width 29 height 16
checkbox input "true"
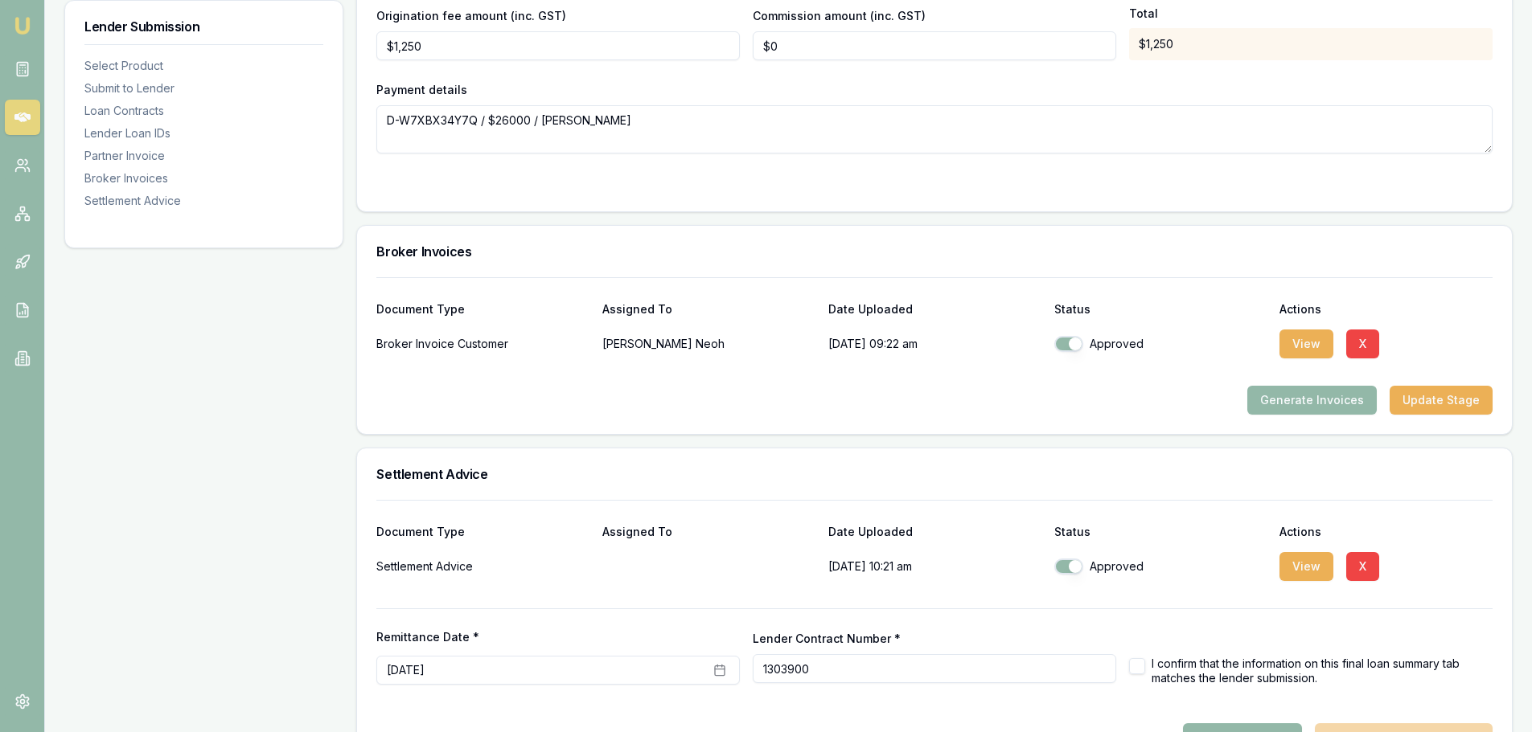
scroll to position [1842, 0]
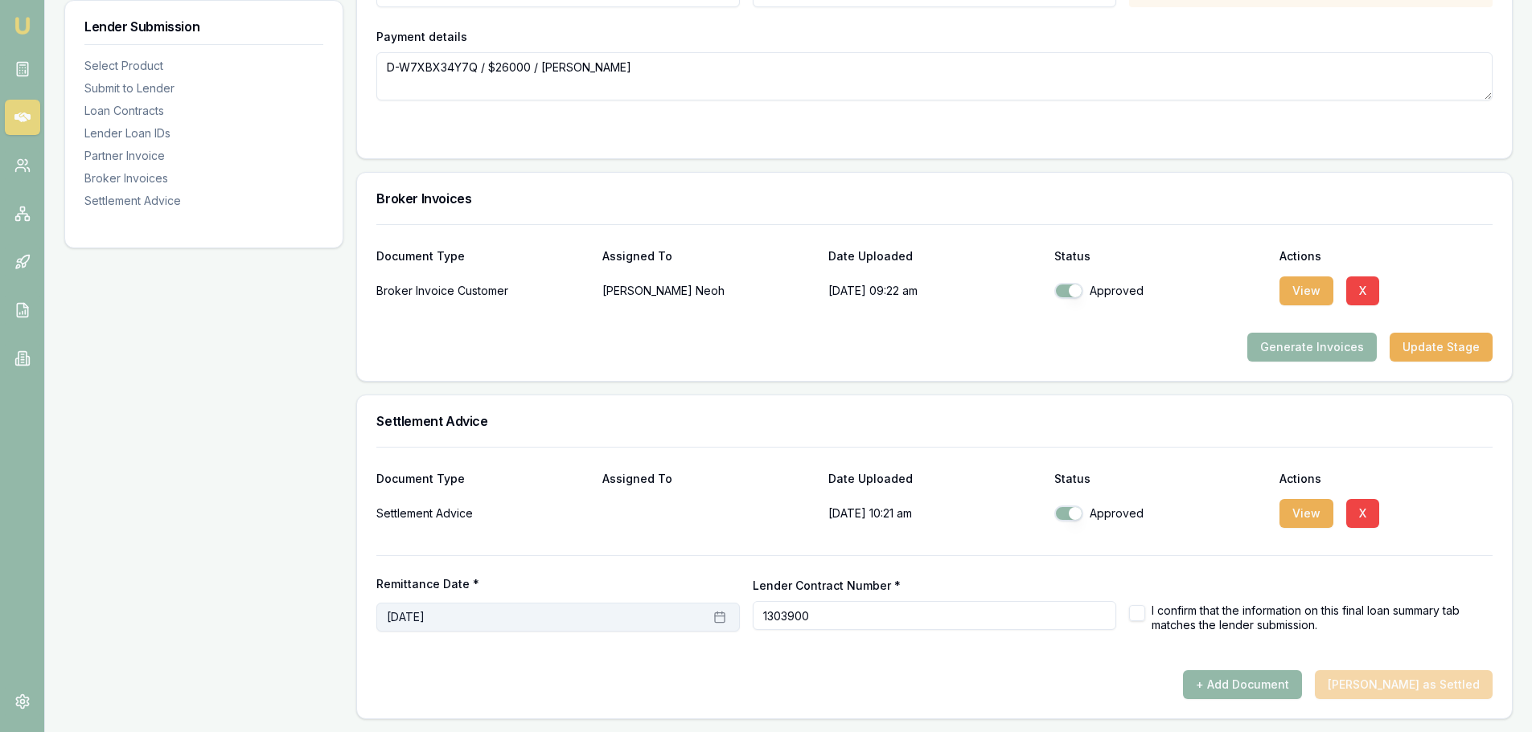
click at [721, 619] on icon "button" at bounding box center [719, 617] width 13 height 13
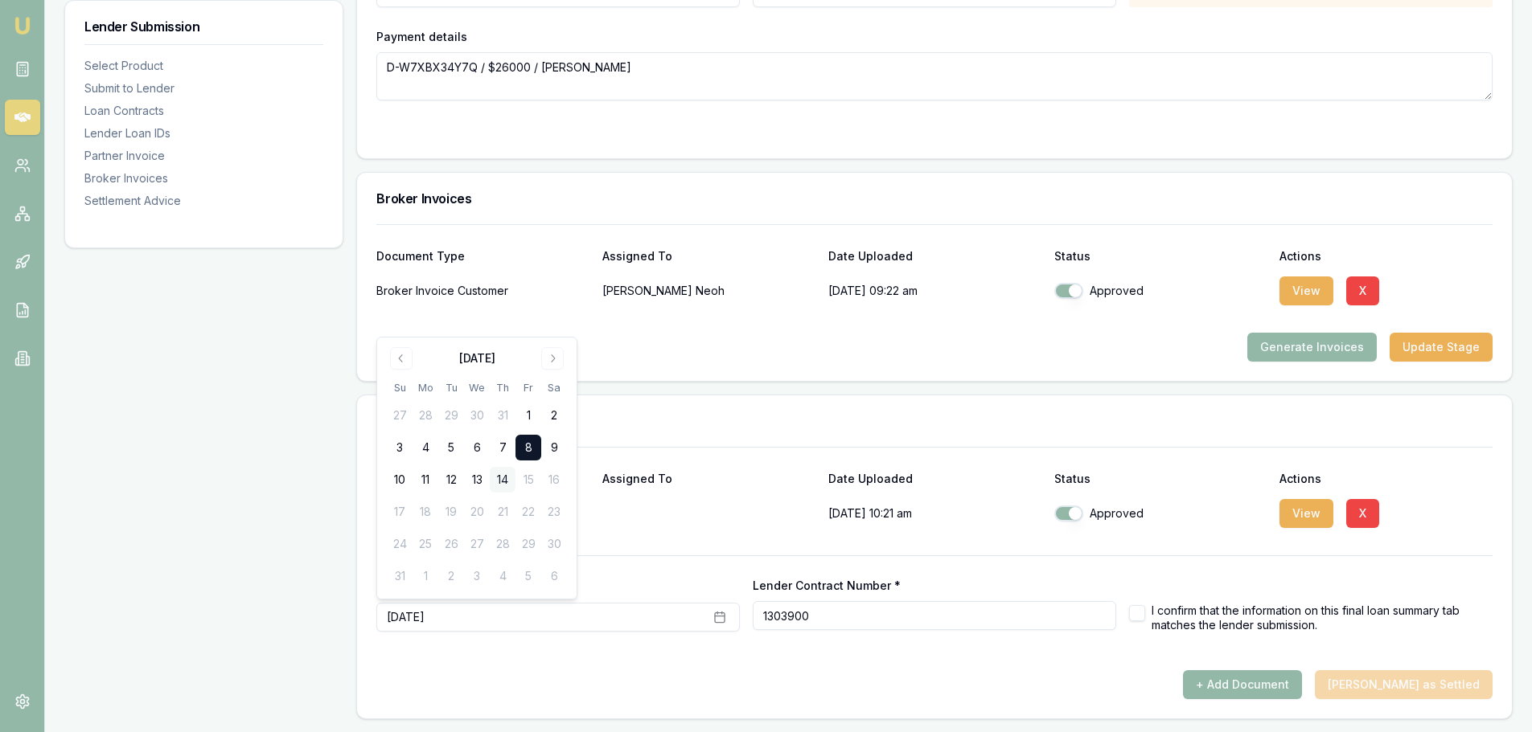
click at [502, 477] on button "14" at bounding box center [503, 480] width 26 height 26
click at [1140, 609] on button "button" at bounding box center [1137, 613] width 16 height 16
checkbox input "true"
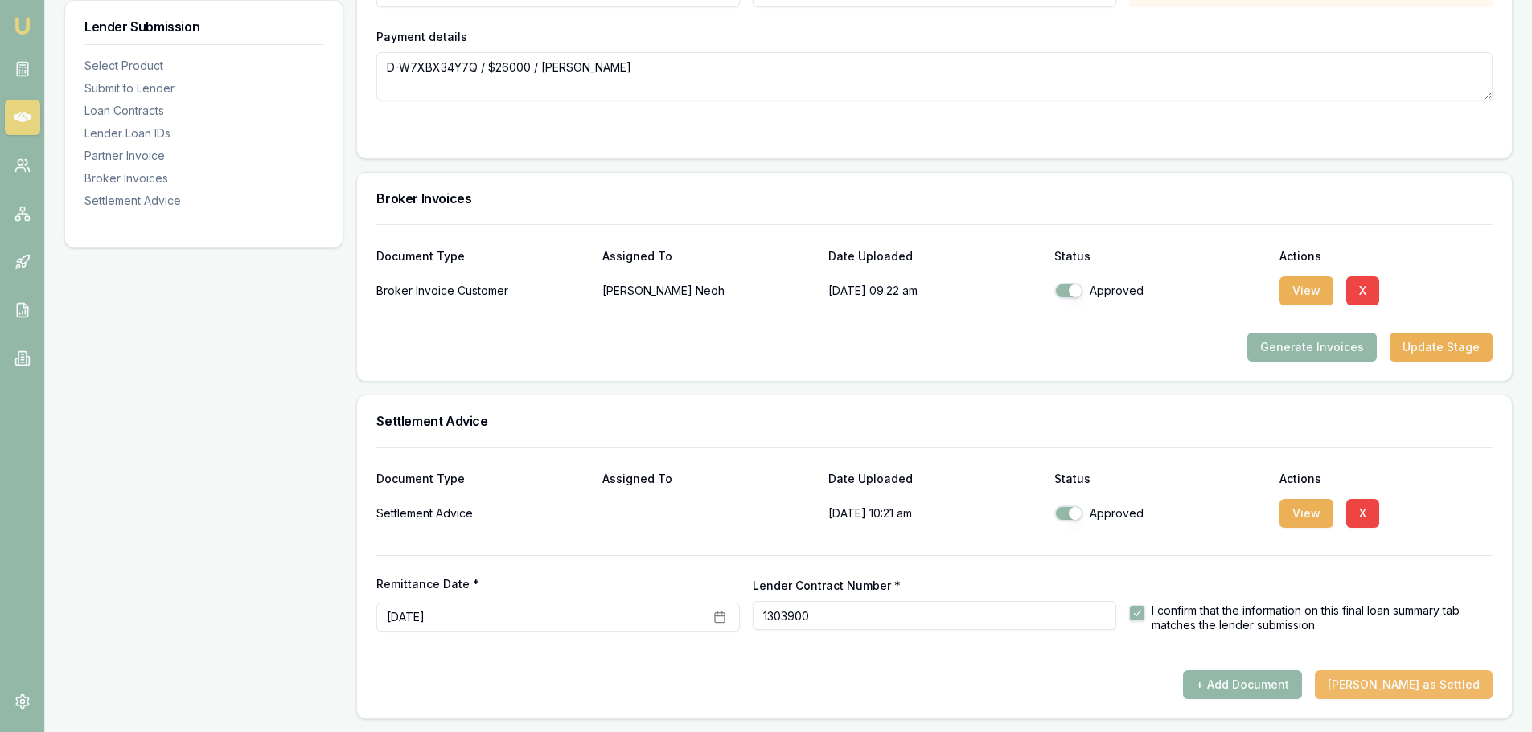
click at [1445, 683] on button "Mark Deal as Settled" at bounding box center [1404, 685] width 178 height 29
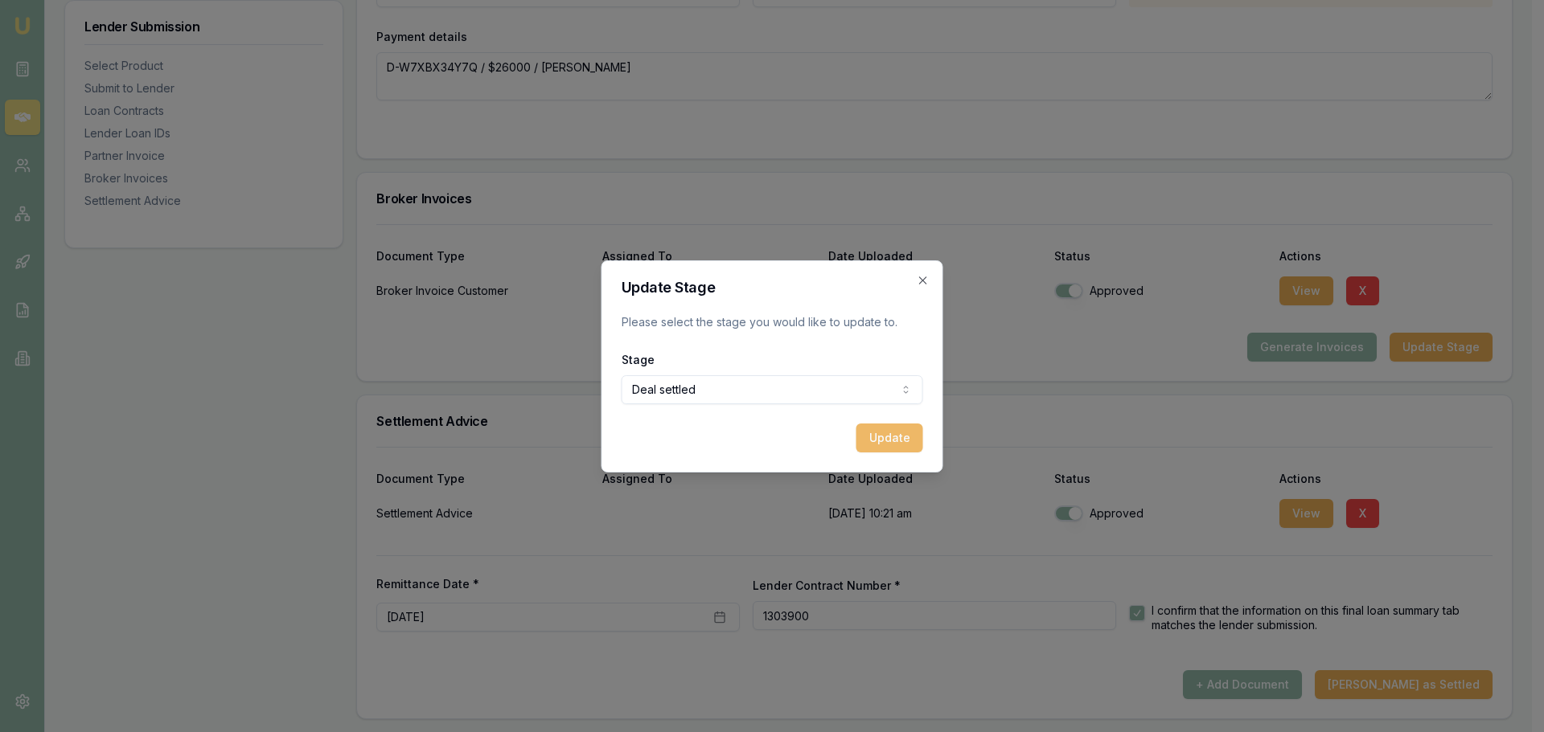
click at [897, 435] on button "Update" at bounding box center [889, 438] width 67 height 29
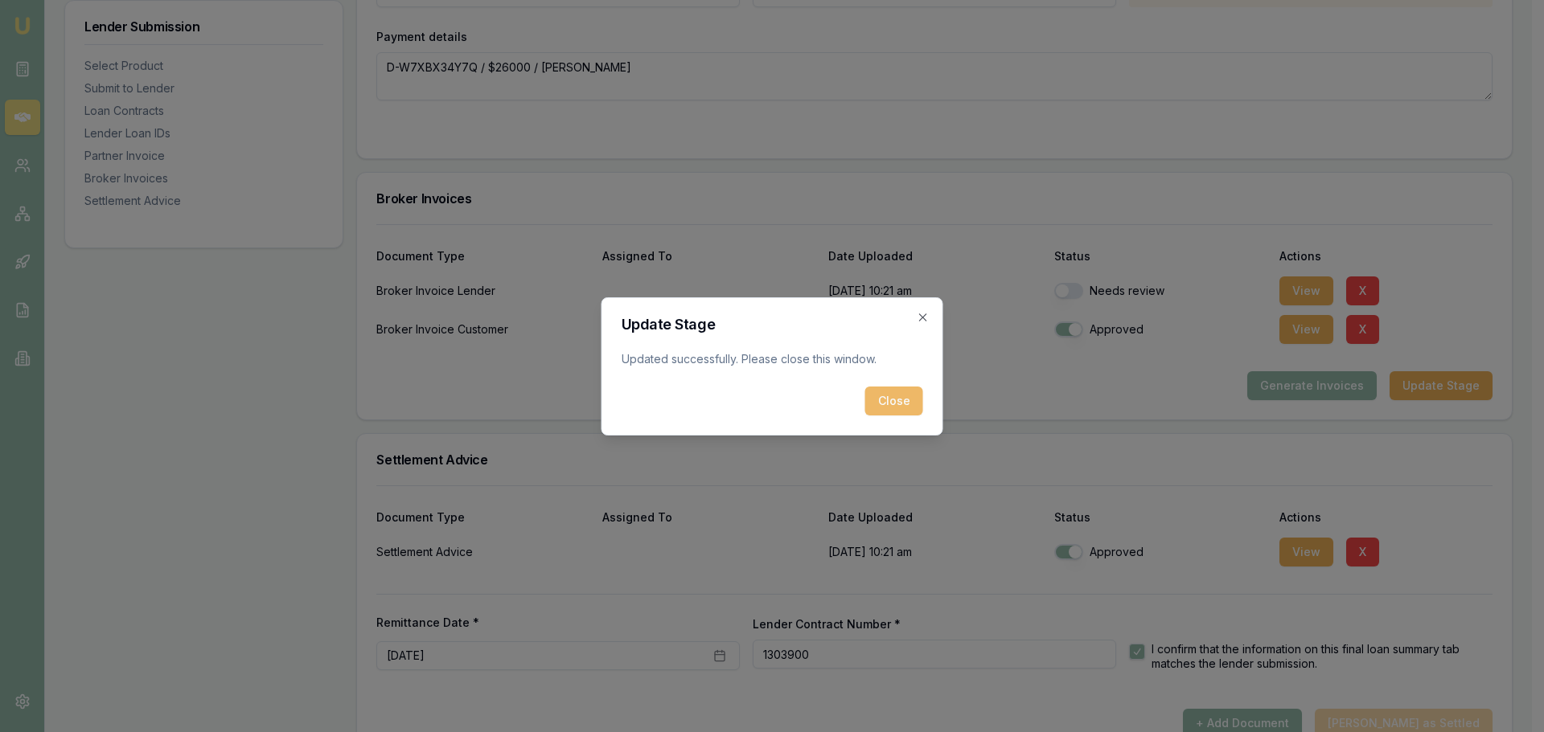
click at [888, 400] on button "Close" at bounding box center [894, 401] width 58 height 29
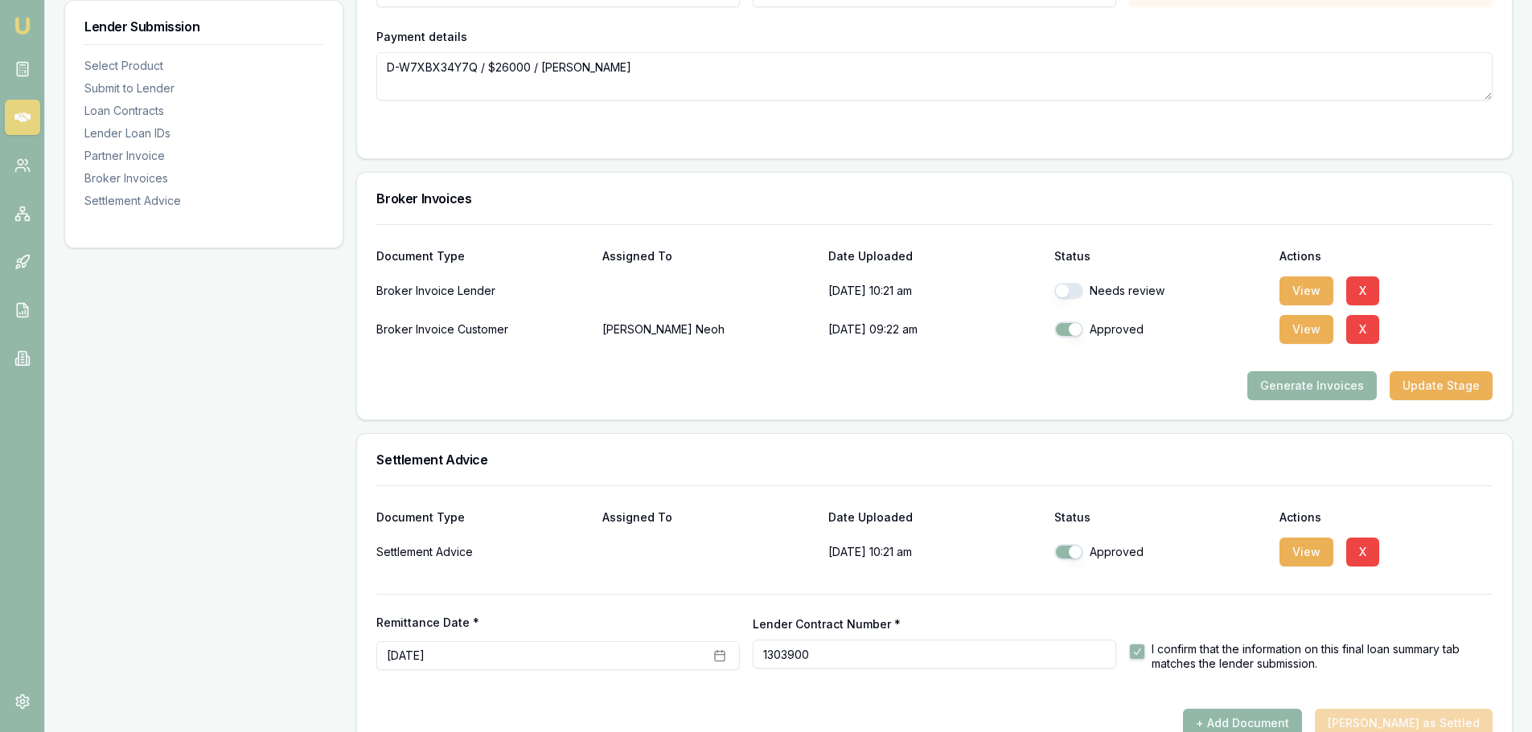
click at [1079, 286] on button "button" at bounding box center [1068, 291] width 29 height 16
checkbox input "true"
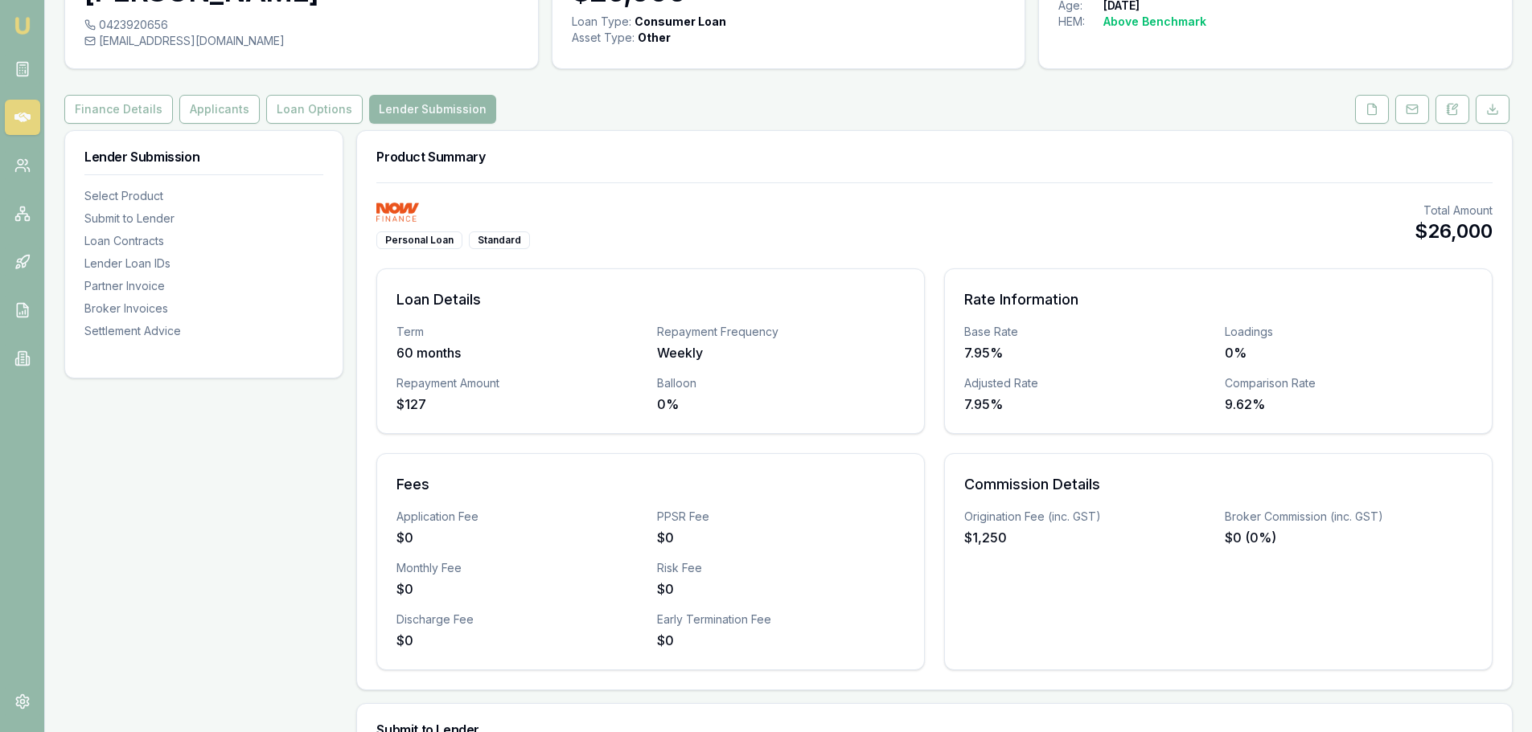
scroll to position [0, 0]
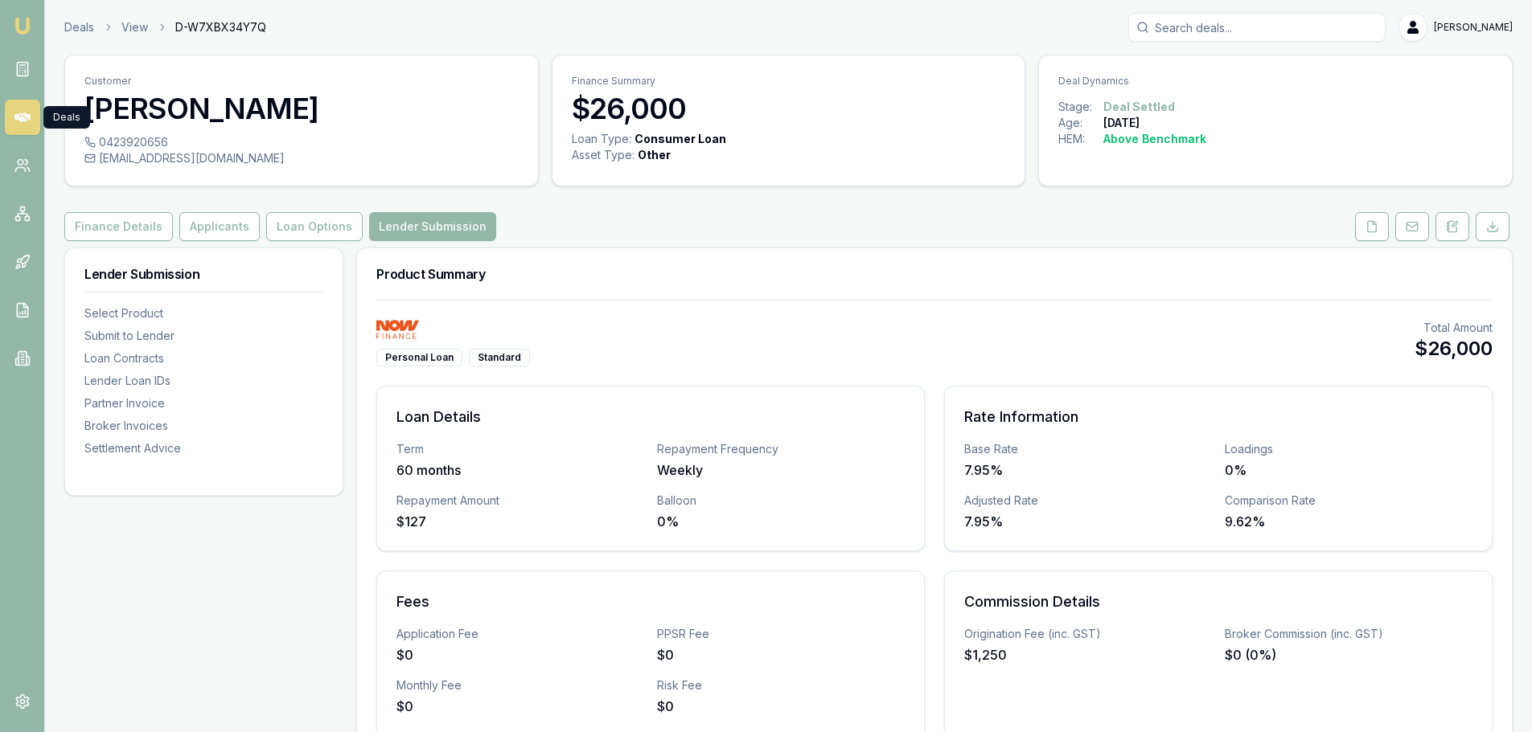
click at [24, 115] on icon at bounding box center [22, 117] width 16 height 16
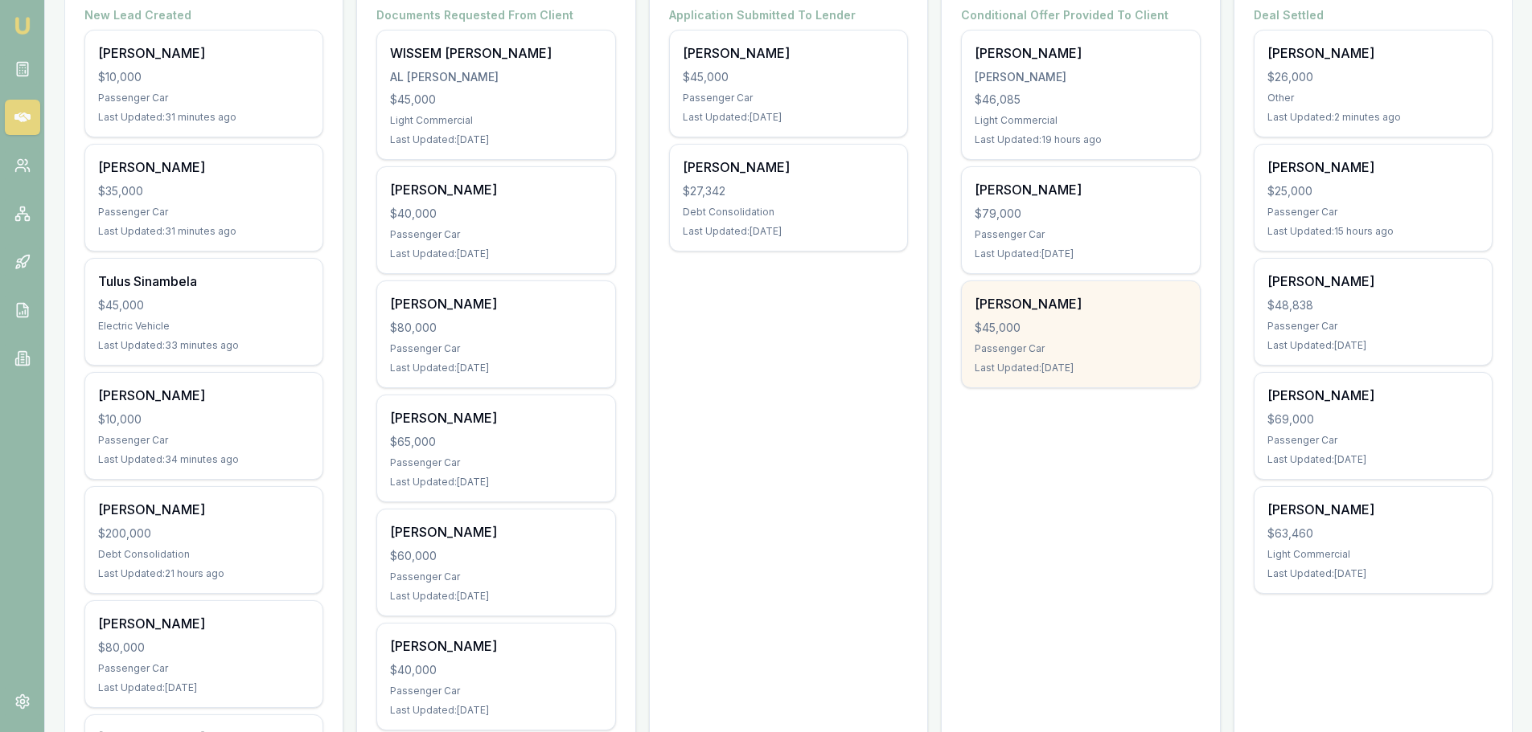
scroll to position [80, 0]
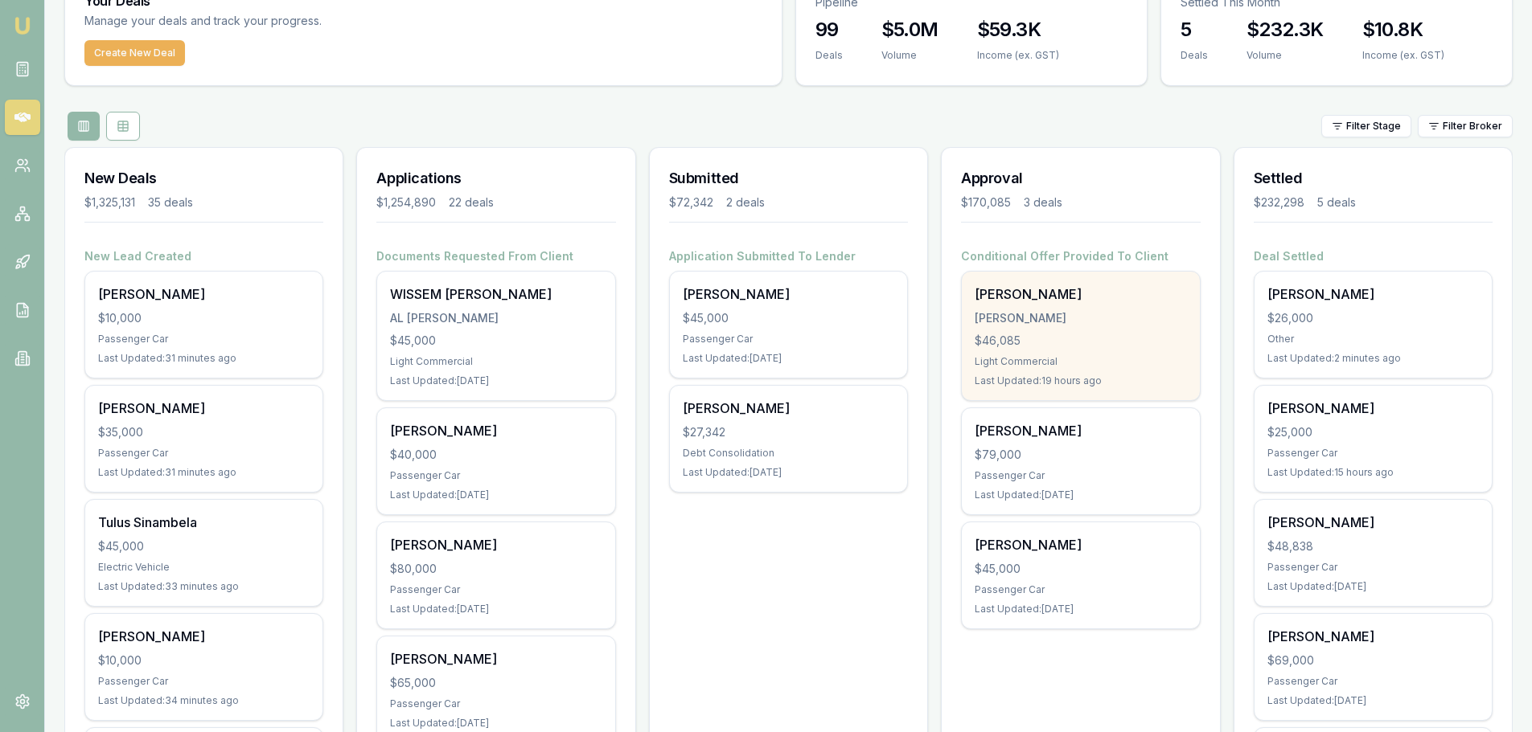
click at [1064, 307] on div "[PERSON_NAME] [PERSON_NAME] $46,085 Light Commercial Last Updated: 19 hours ago" at bounding box center [1080, 336] width 237 height 129
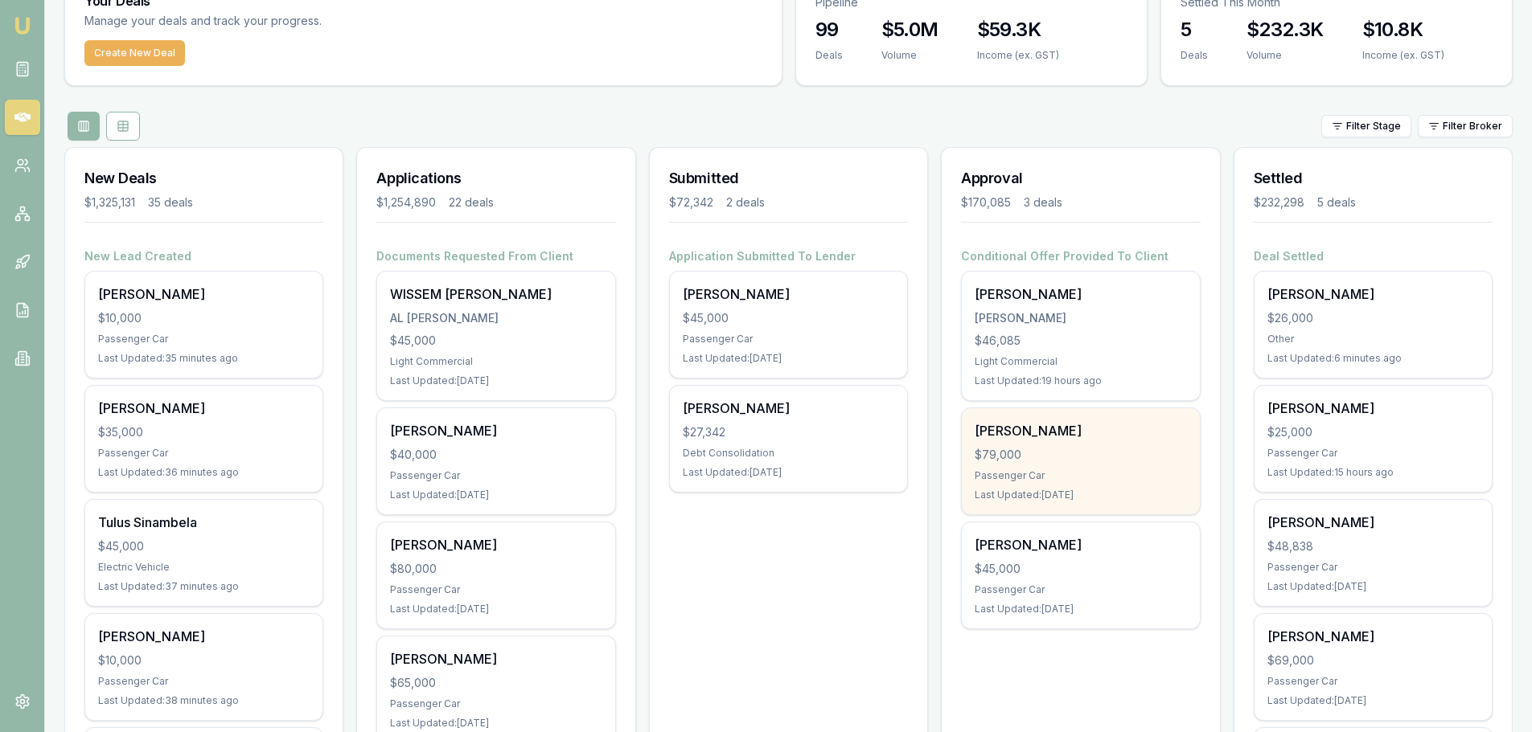
click at [1079, 447] on div "$79,000" at bounding box center [1079, 455] width 211 height 16
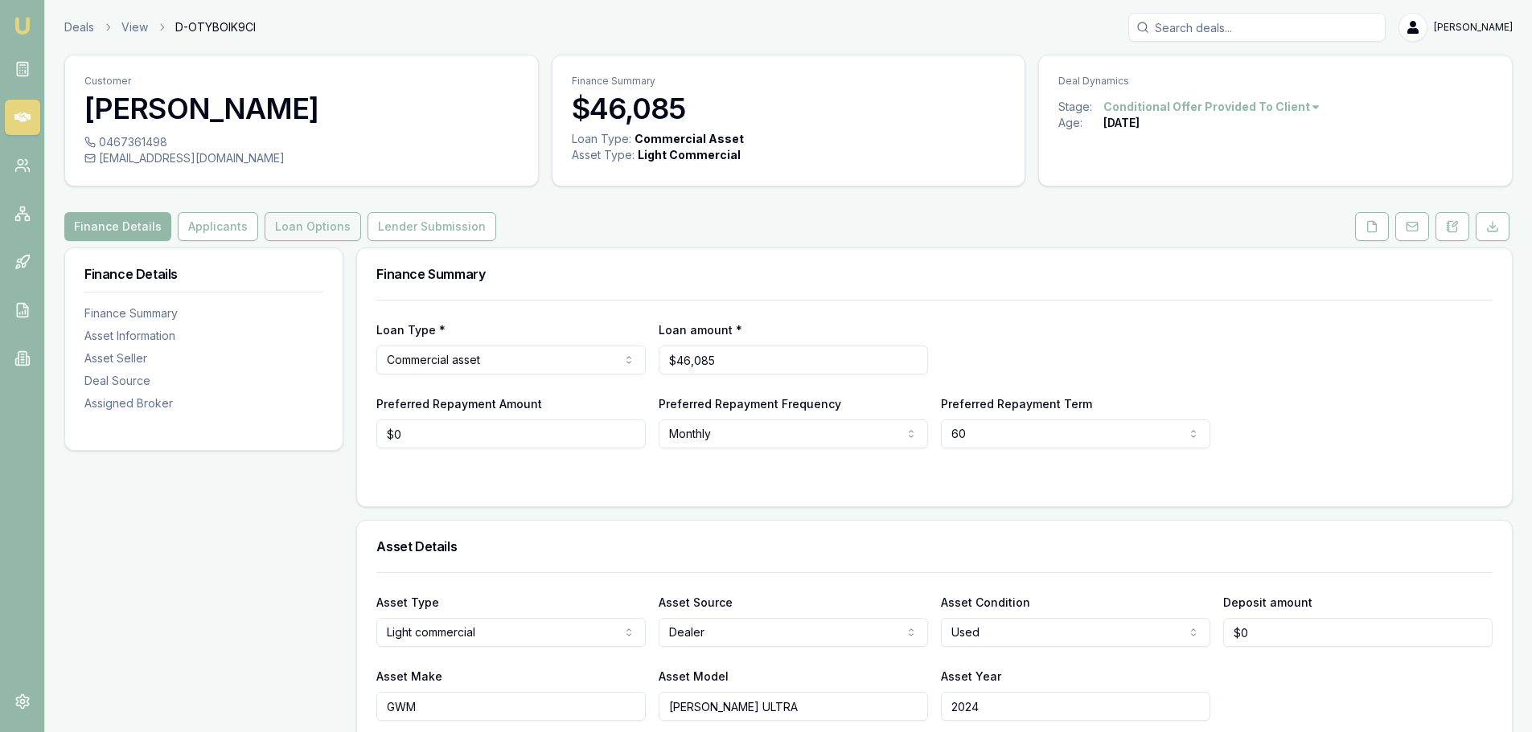
click at [285, 215] on button "Loan Options" at bounding box center [313, 226] width 96 height 29
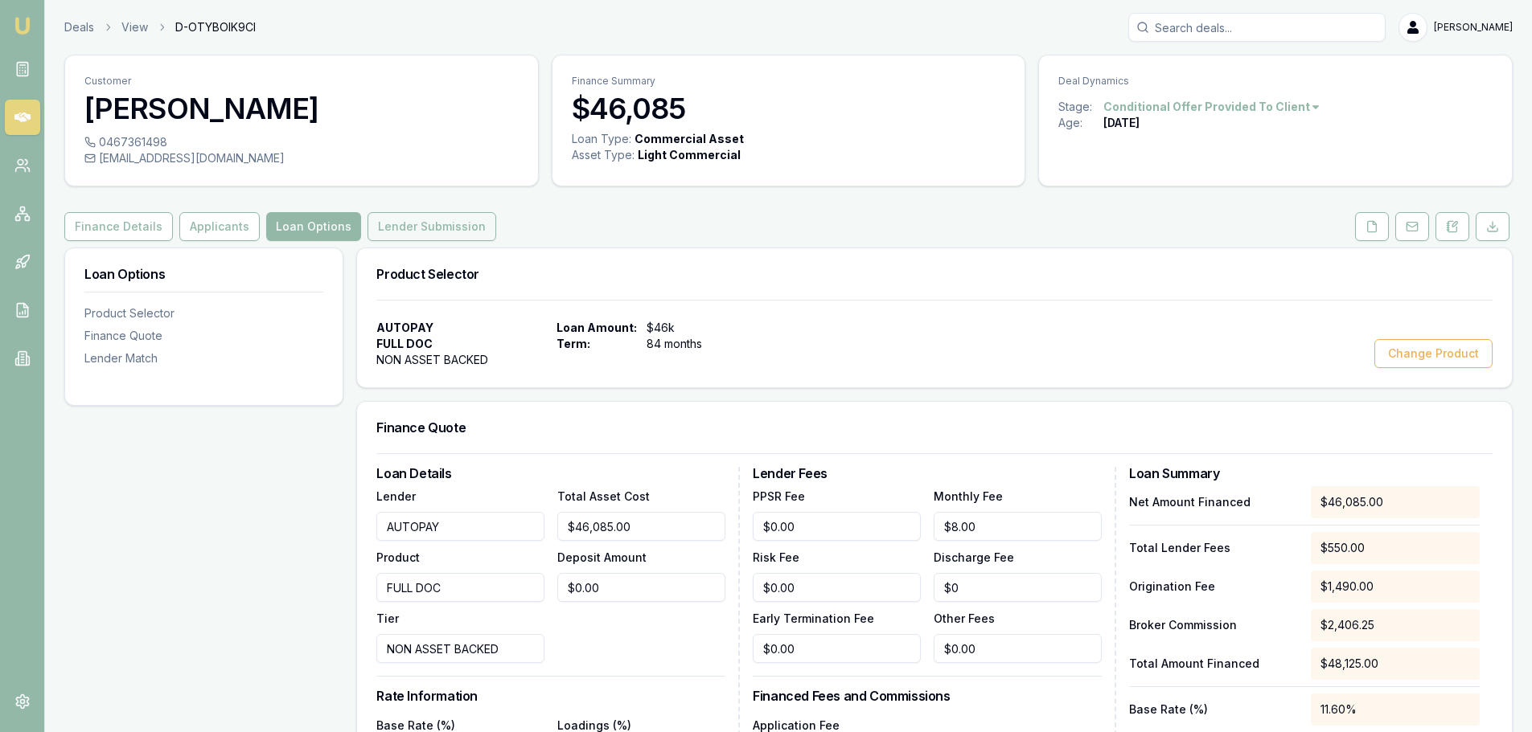
click at [460, 220] on button "Lender Submission" at bounding box center [431, 226] width 129 height 29
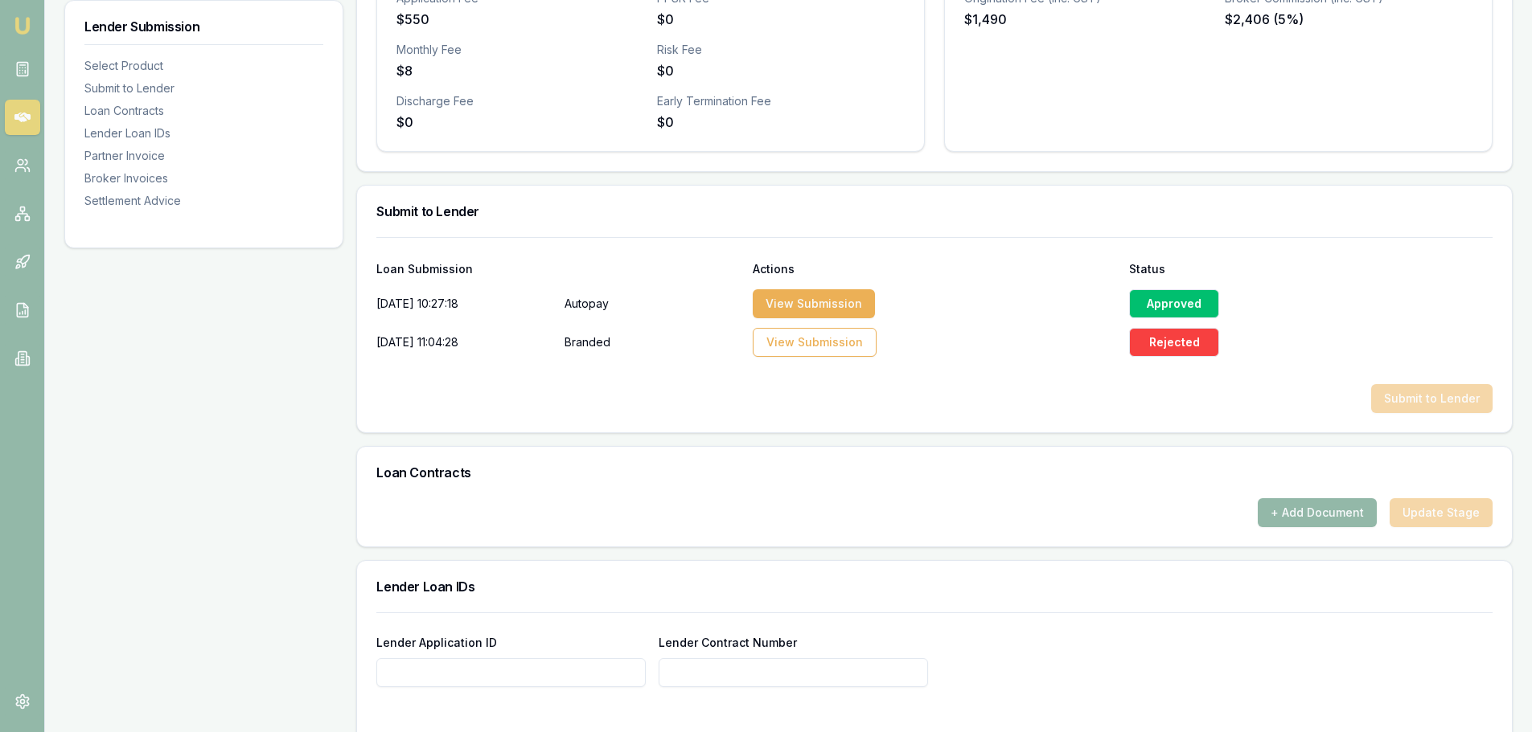
scroll to position [884, 0]
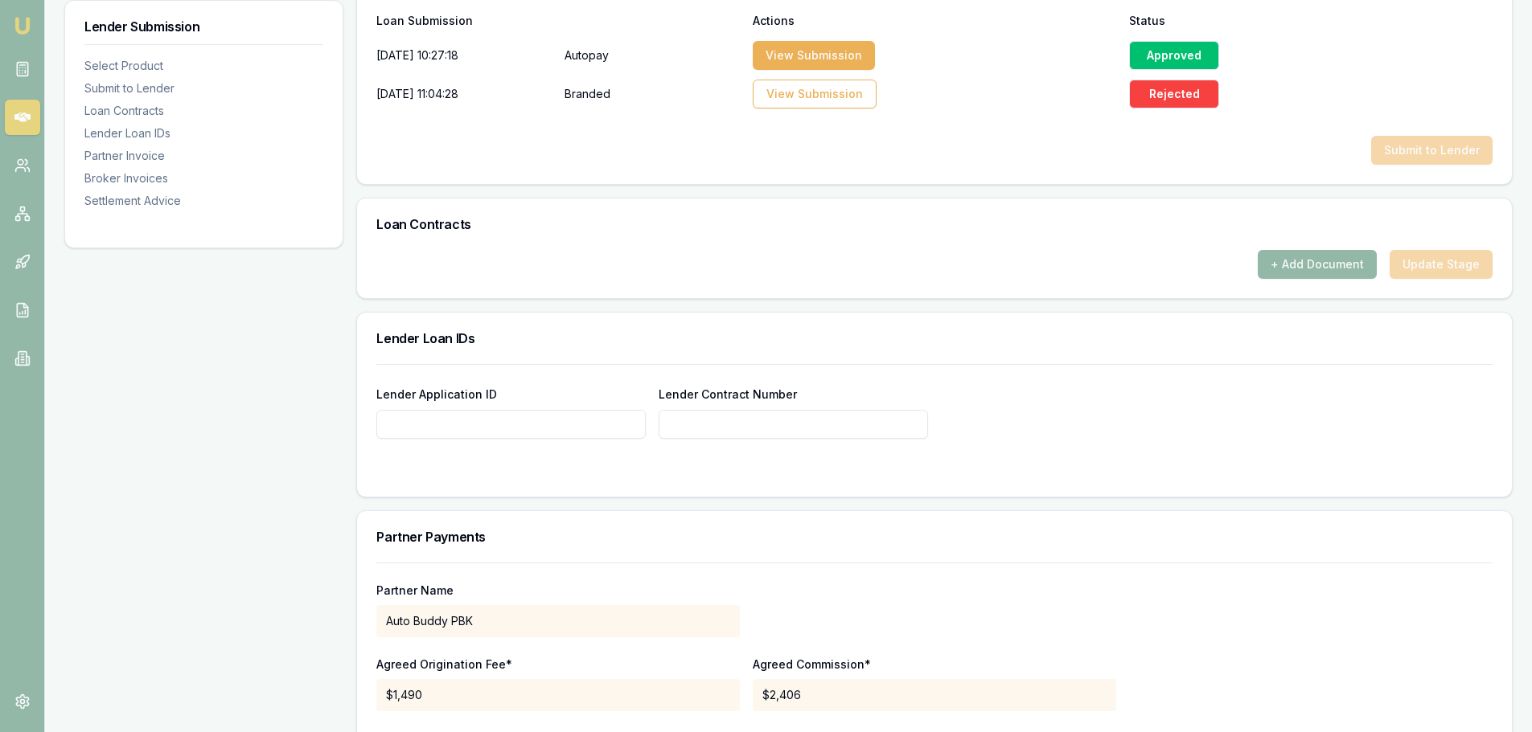
click at [415, 425] on input "Lender Application ID" at bounding box center [510, 424] width 269 height 29
type input "10002524515"
click at [972, 331] on div "Lender Loan IDs" at bounding box center [934, 338] width 1155 height 51
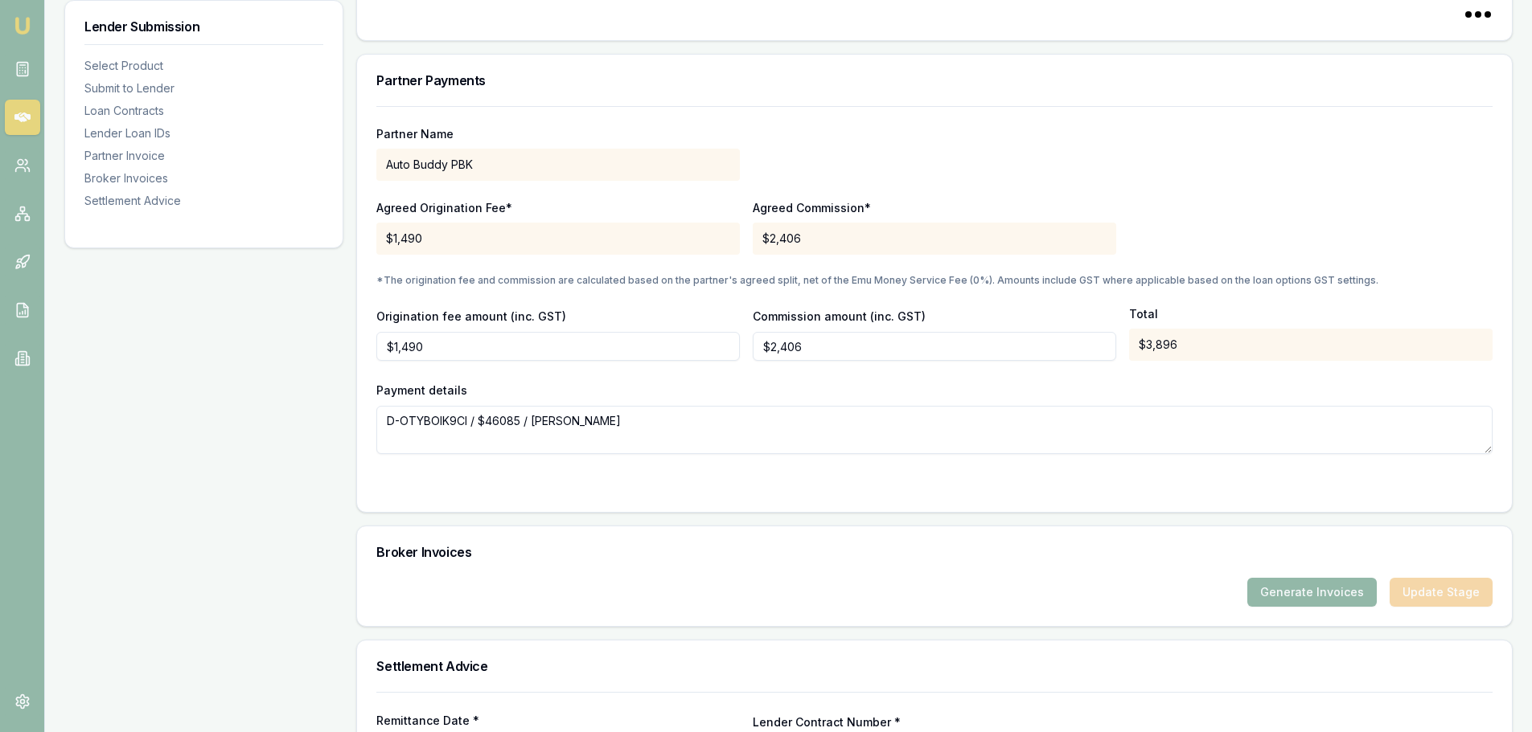
scroll to position [1478, 0]
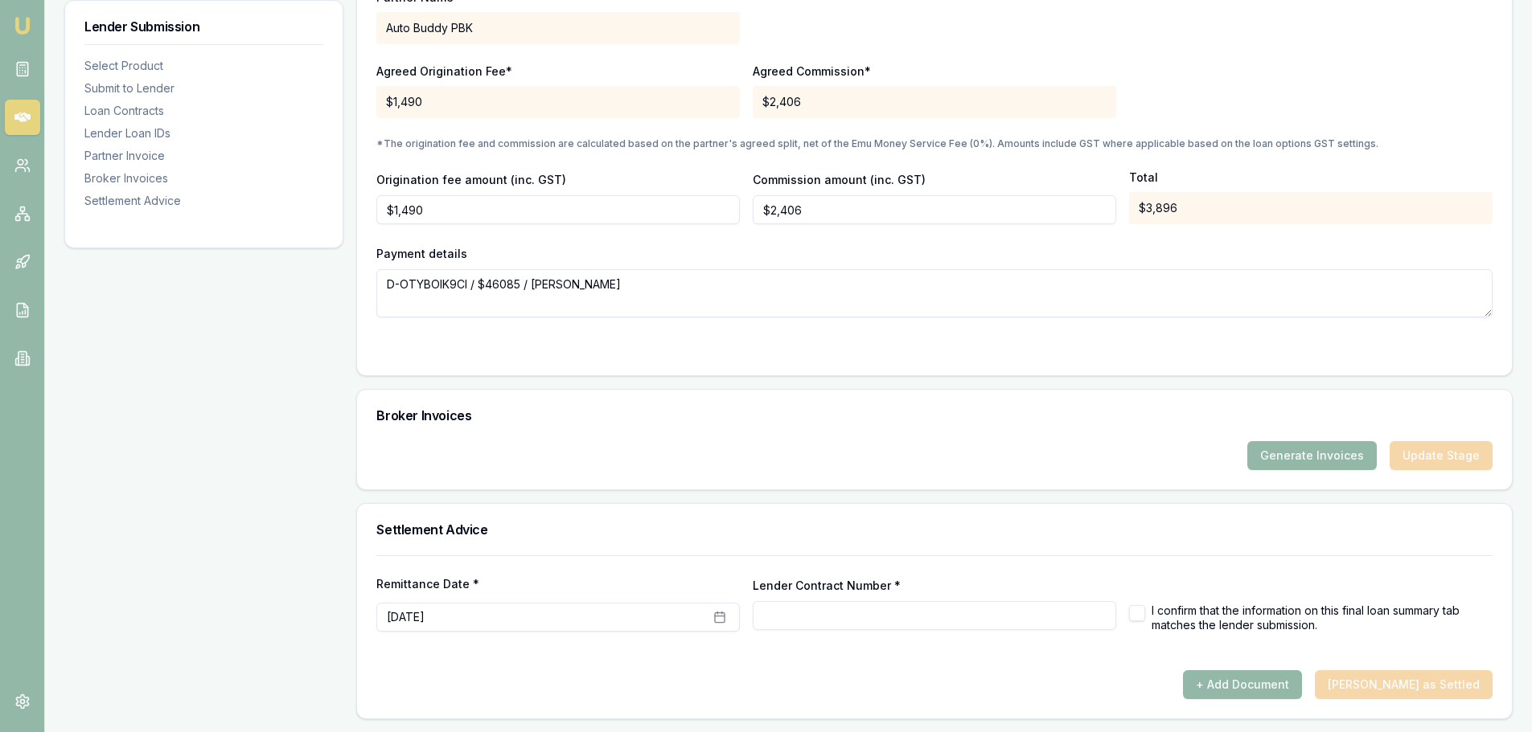
type input "10002524515"
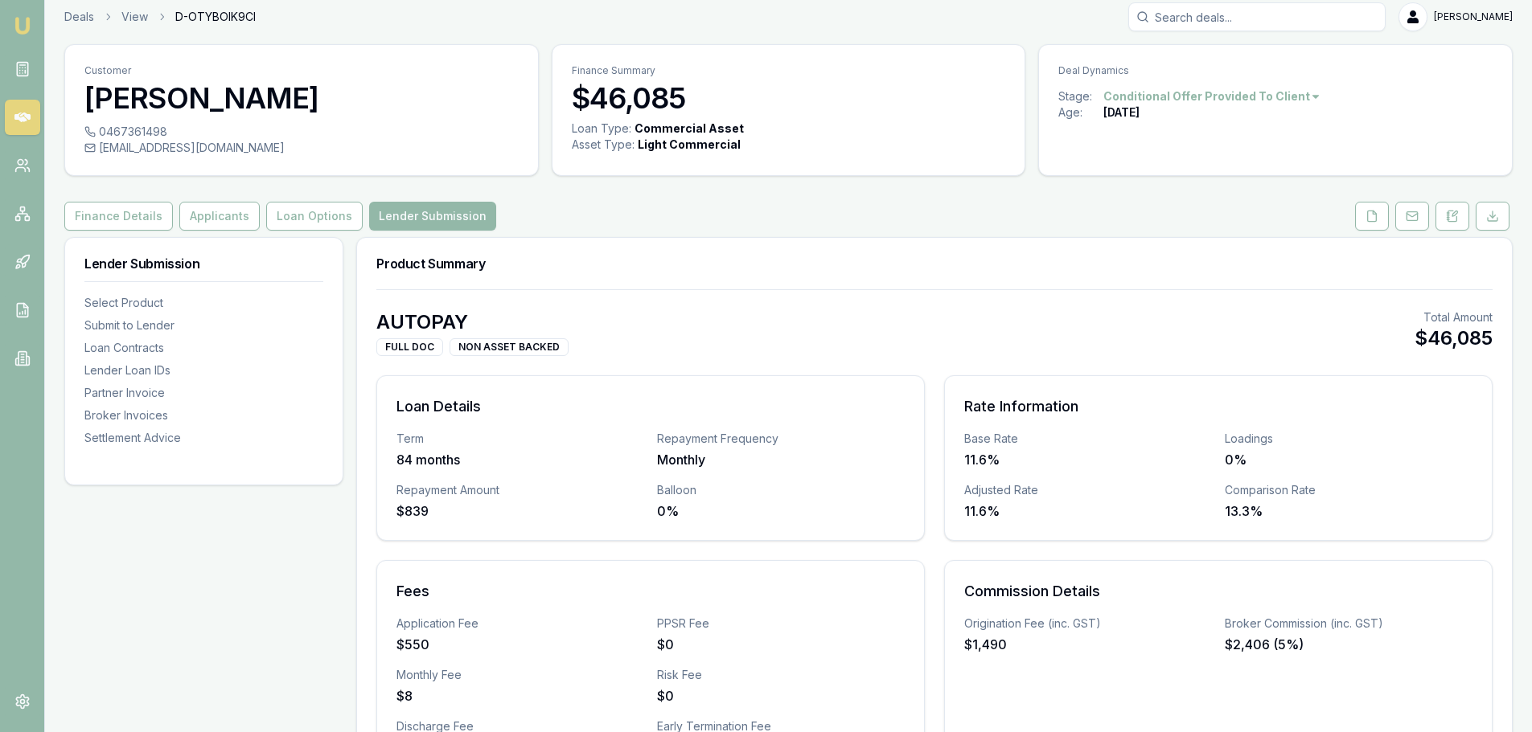
scroll to position [0, 0]
